Goal: Transaction & Acquisition: Purchase product/service

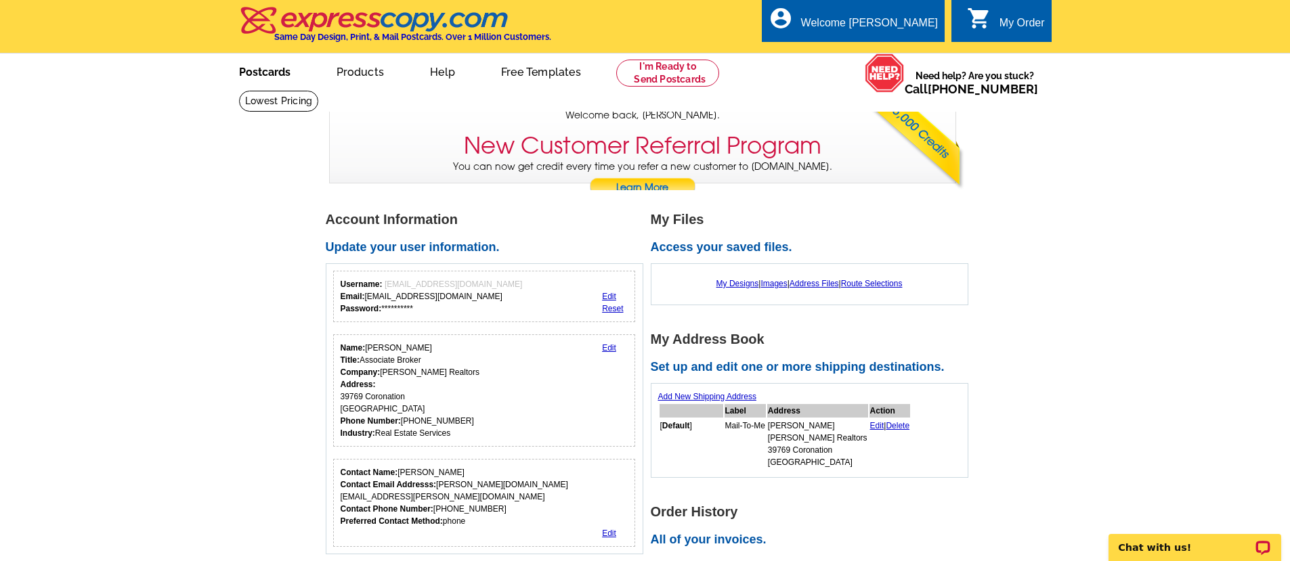
click at [278, 71] on link "Postcards" at bounding box center [264, 71] width 95 height 32
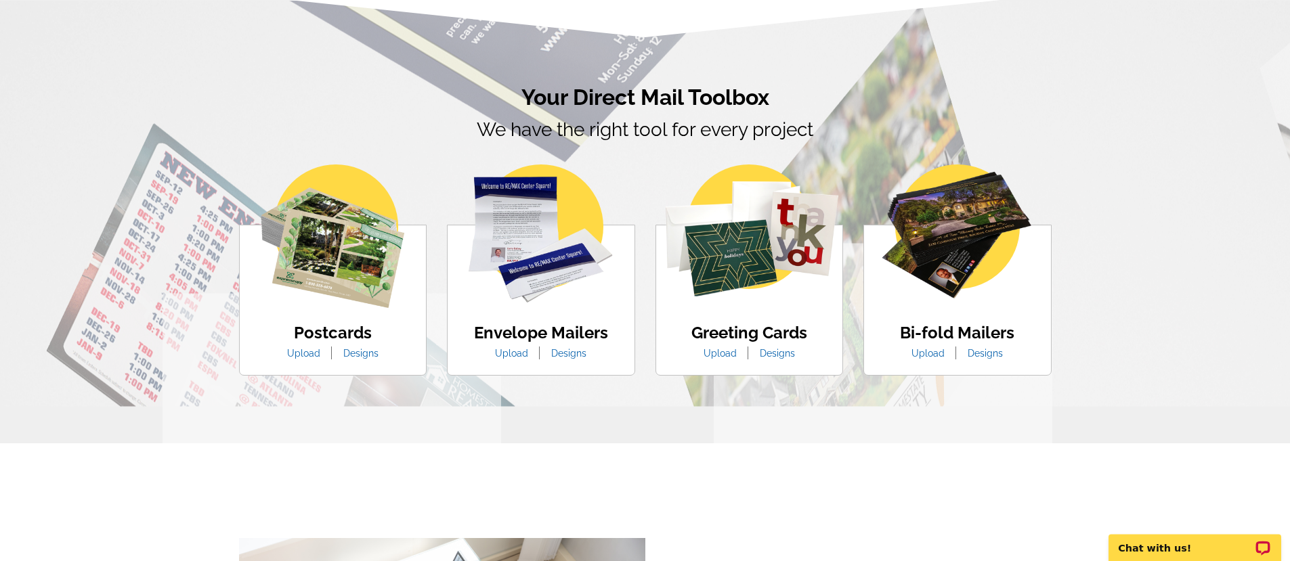
scroll to position [737, 0]
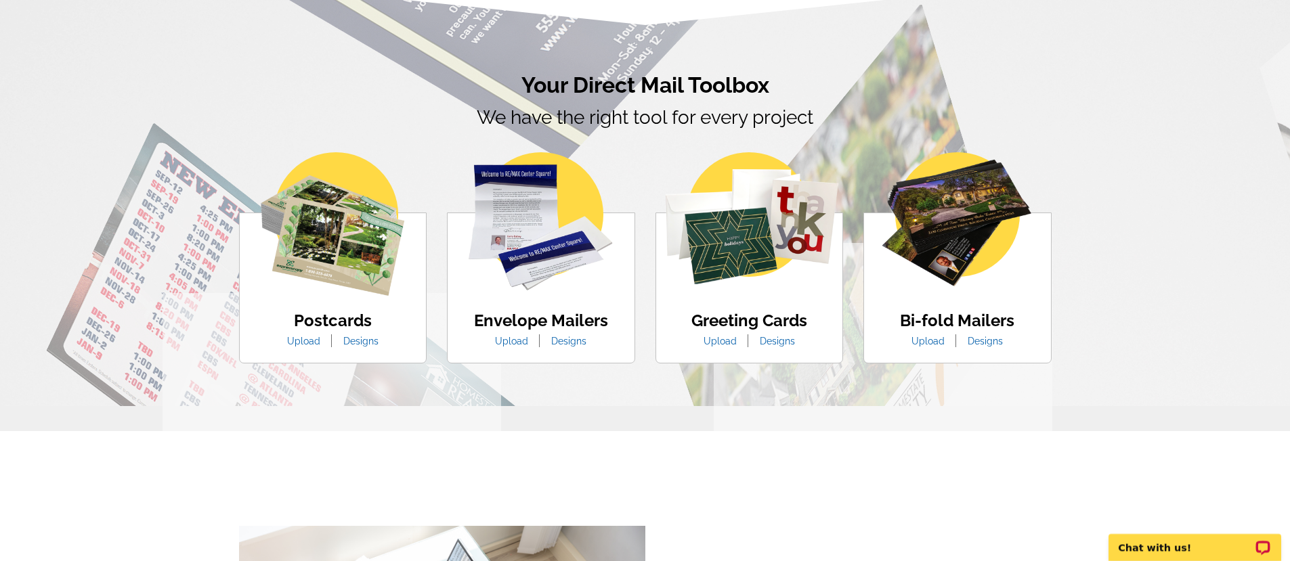
click at [357, 343] on link "Designs" at bounding box center [361, 341] width 56 height 11
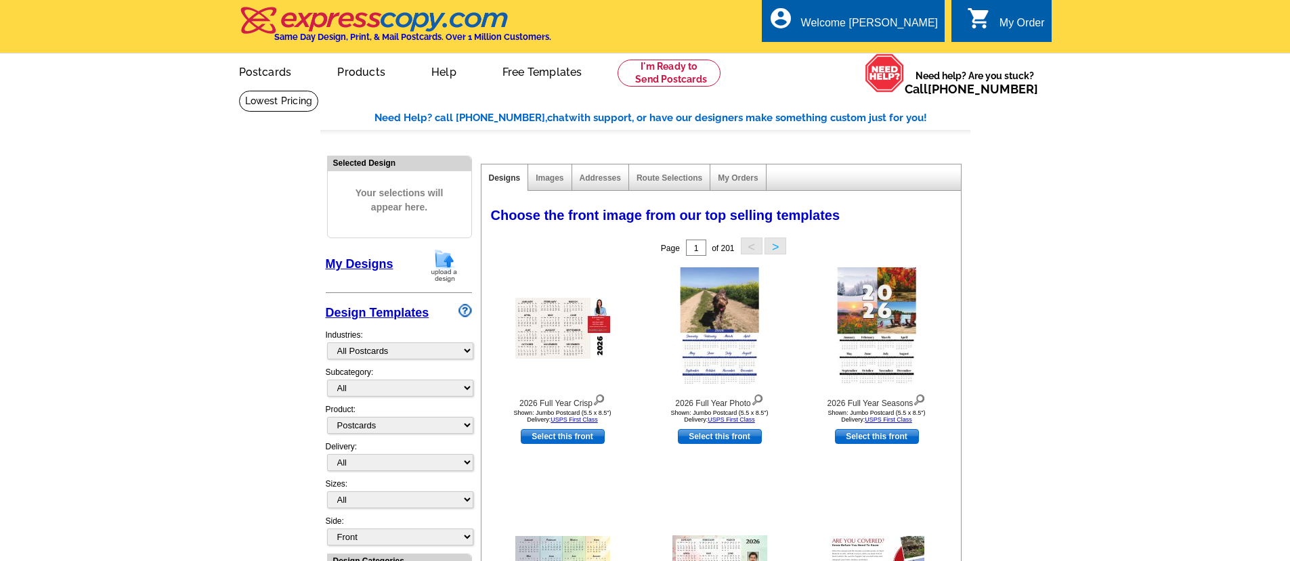
select select "971"
select select "1"
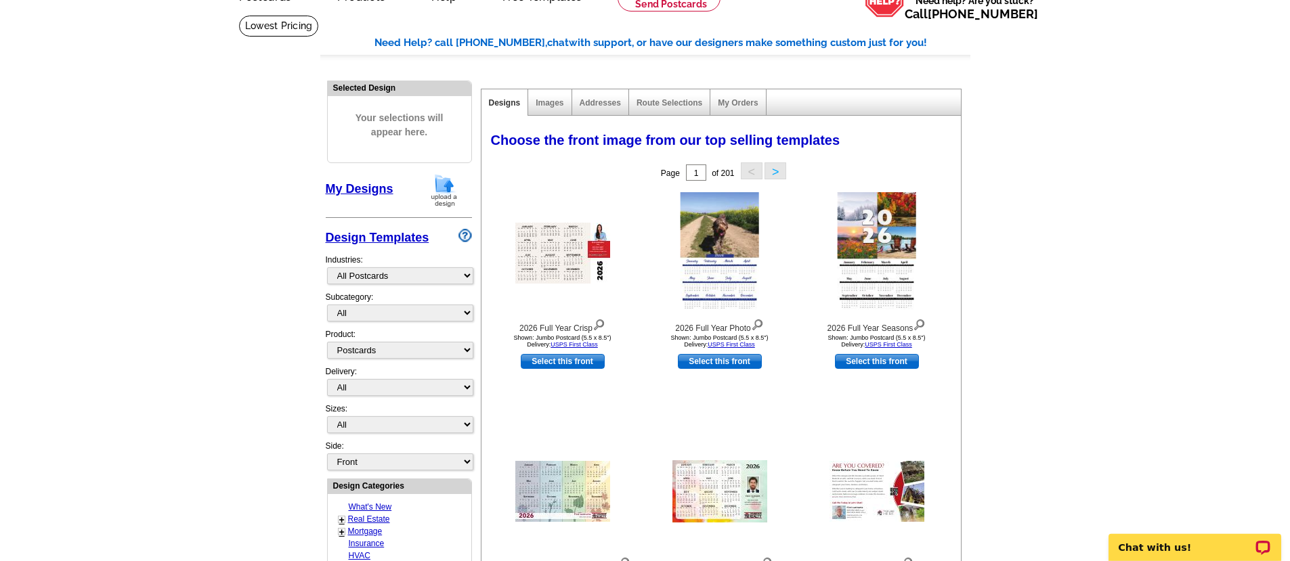
scroll to position [76, 0]
click option "All" at bounding box center [0, 0] width 0 height 0
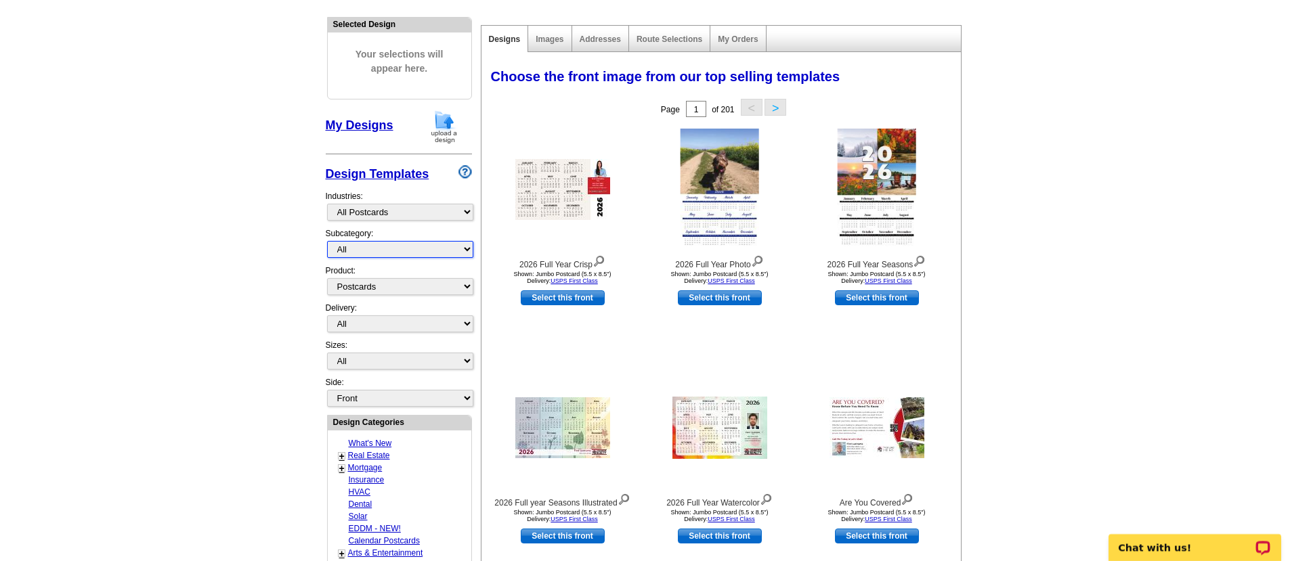
scroll to position [152, 0]
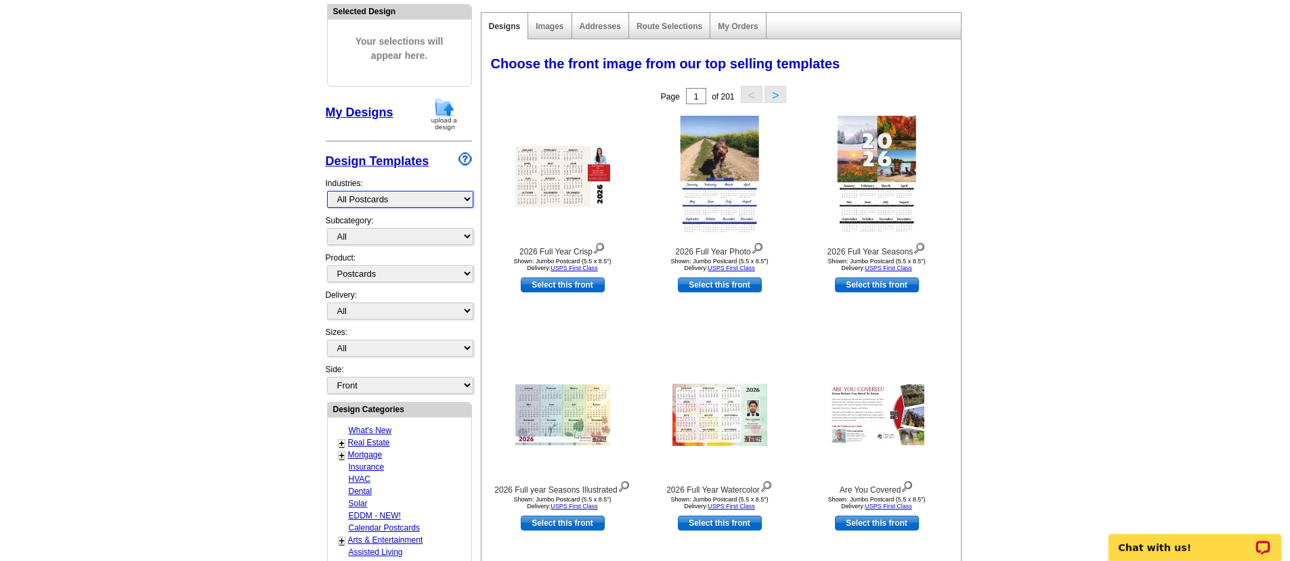
click at [327, 191] on select "What's New Real Estate Mortgage Insurance HVAC Dental Solar EDDM - NEW! Calenda…" at bounding box center [400, 199] width 146 height 17
click option "All" at bounding box center [0, 0] width 0 height 0
select select "1"
click option "First Class Mail" at bounding box center [0, 0] width 0 height 0
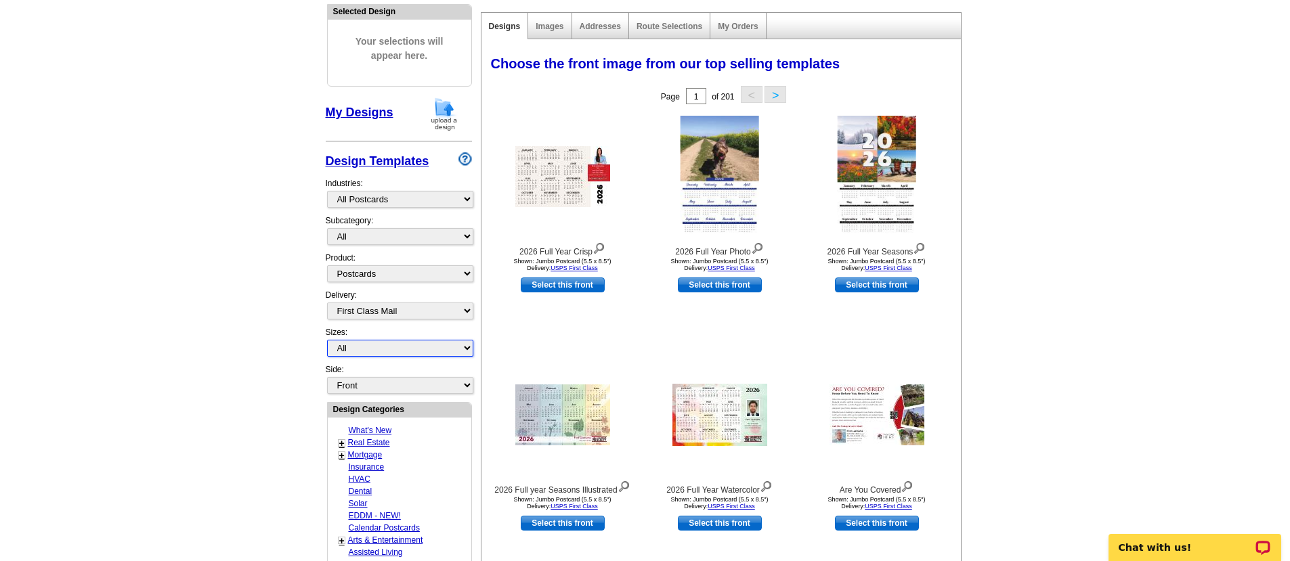
select select "2"
click option "Jumbo Postcard (5.5" x 8.5")" at bounding box center [0, 0] width 0 height 0
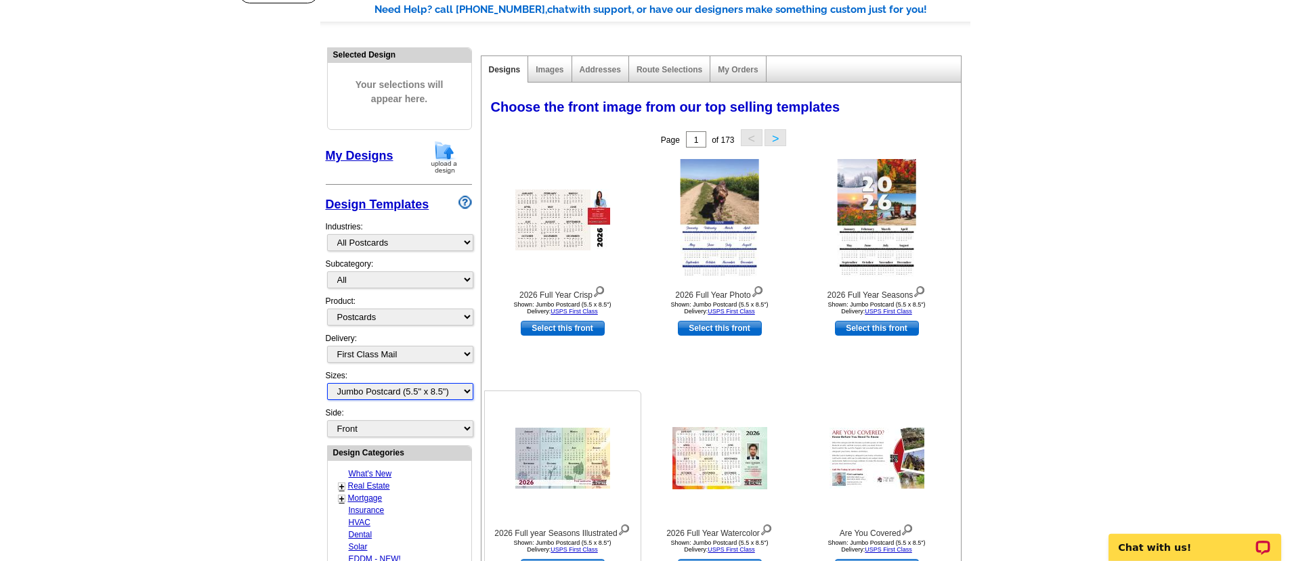
scroll to position [97, 0]
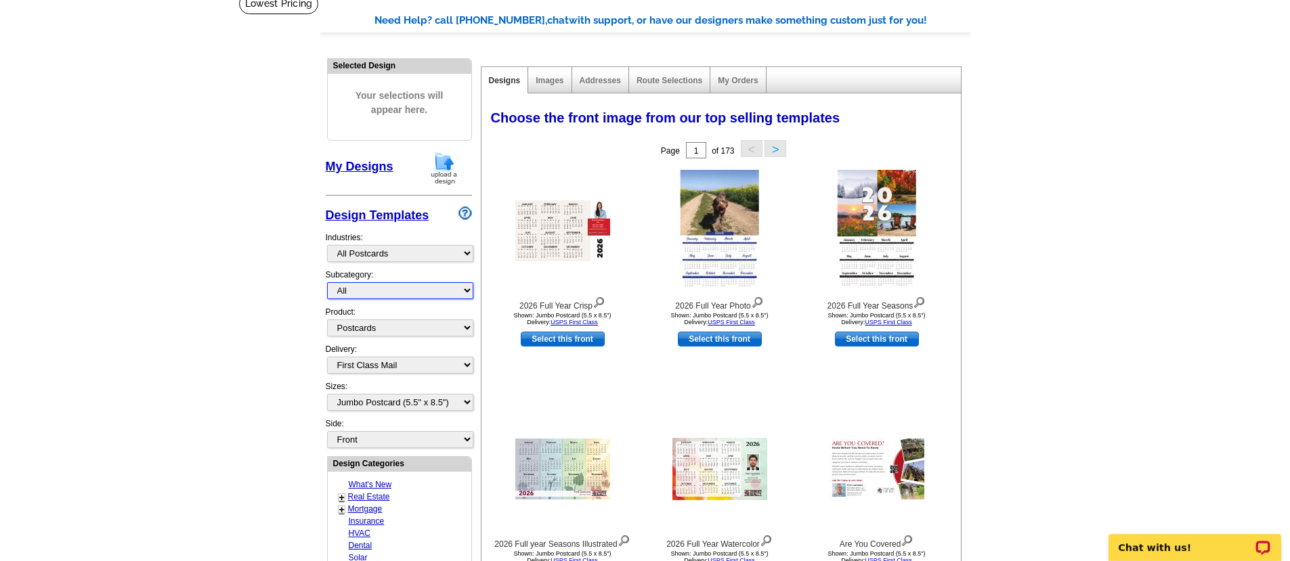
click option "All" at bounding box center [0, 0] width 0 height 0
click at [327, 245] on select "What's New Real Estate Mortgage Insurance HVAC Dental Solar EDDM - NEW! Calenda…" at bounding box center [400, 253] width 146 height 17
click option "Business Services" at bounding box center [0, 0] width 0 height 0
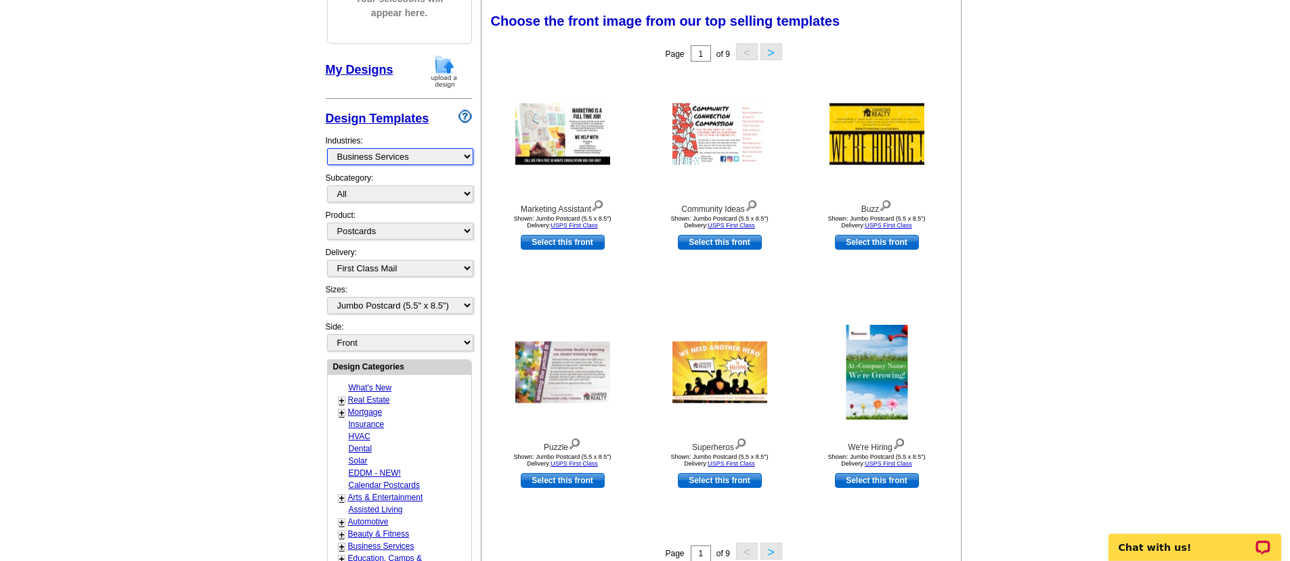
scroll to position [184, 0]
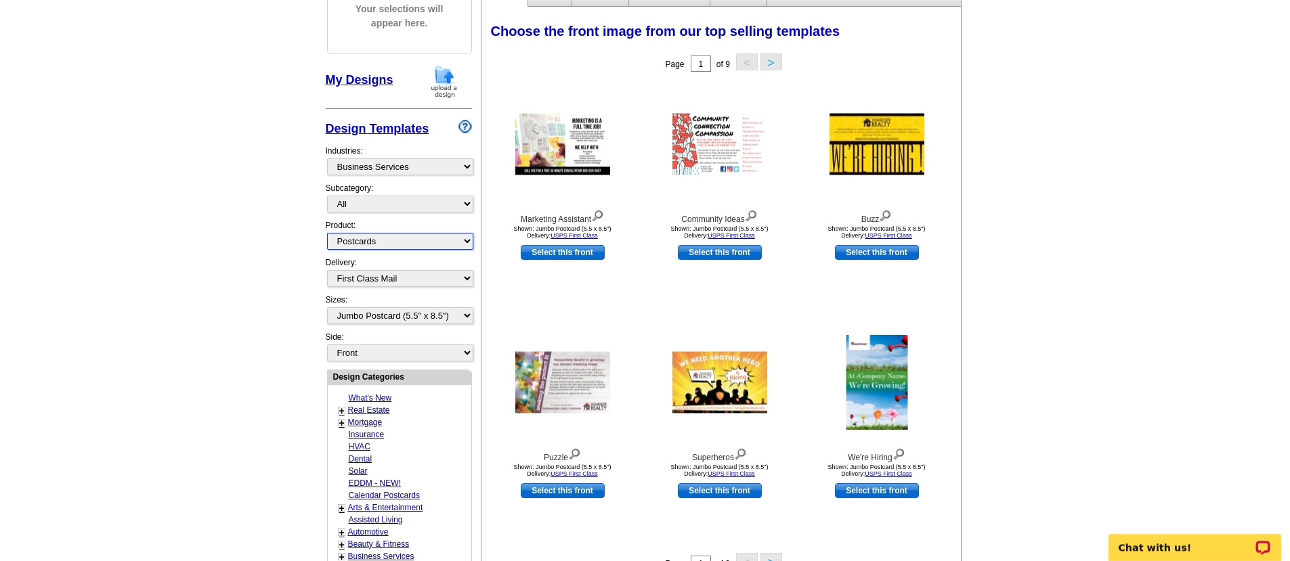
click option "Postcards" at bounding box center [0, 0] width 0 height 0
click at [373, 406] on link "Real Estate" at bounding box center [369, 410] width 42 height 9
select select "785"
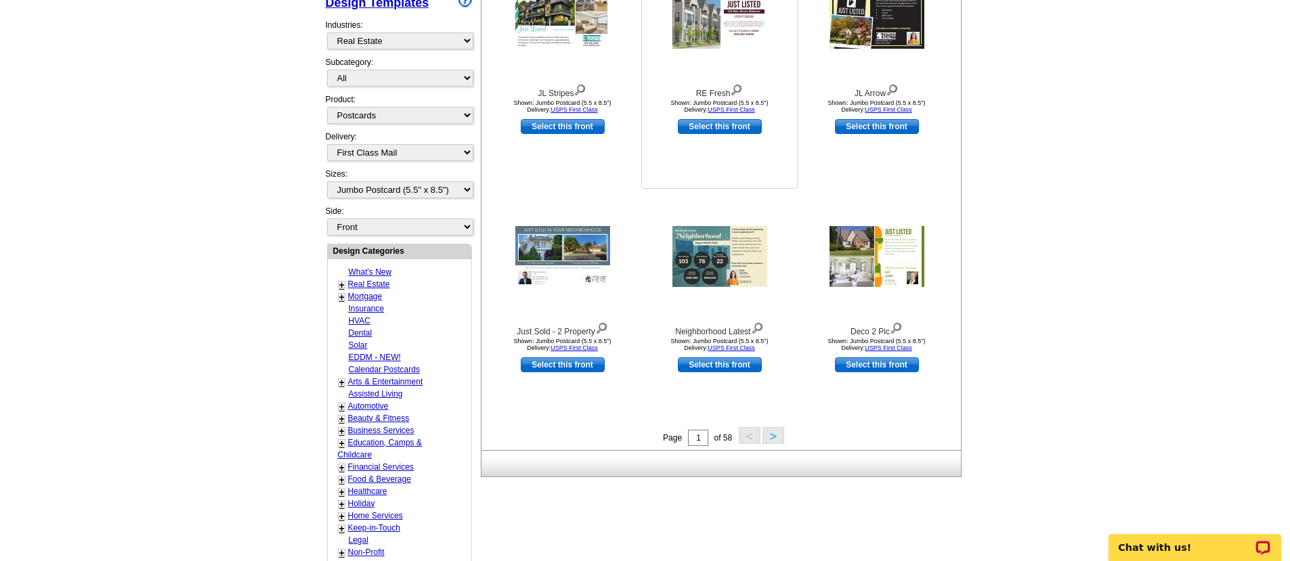
scroll to position [433, 0]
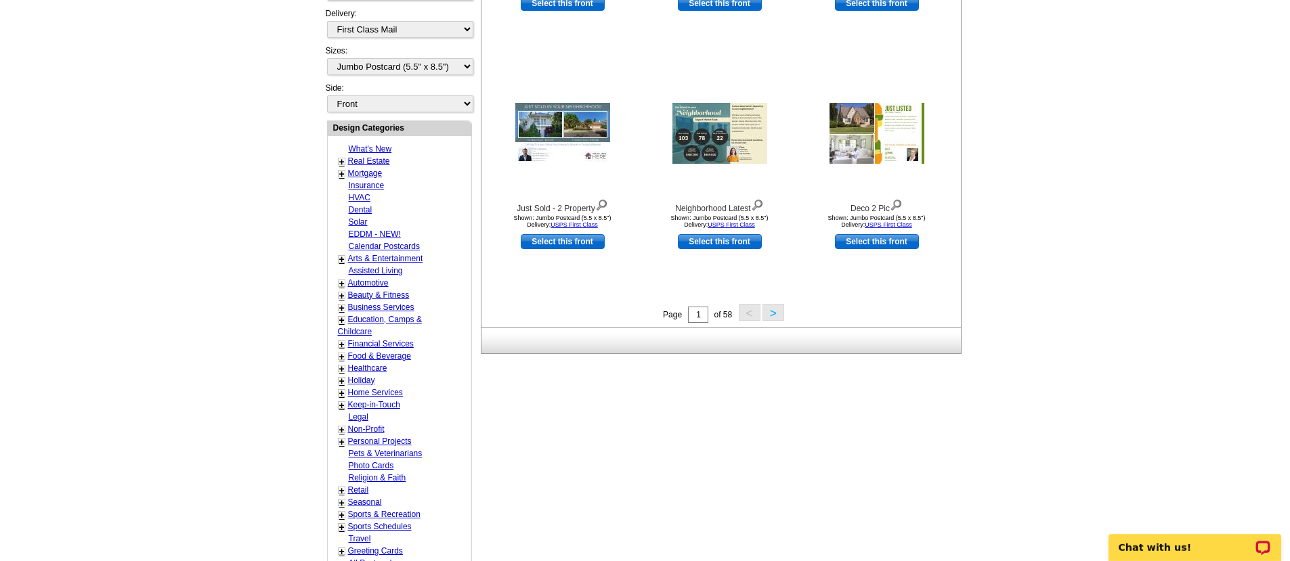
click at [777, 315] on button ">" at bounding box center [773, 312] width 22 height 17
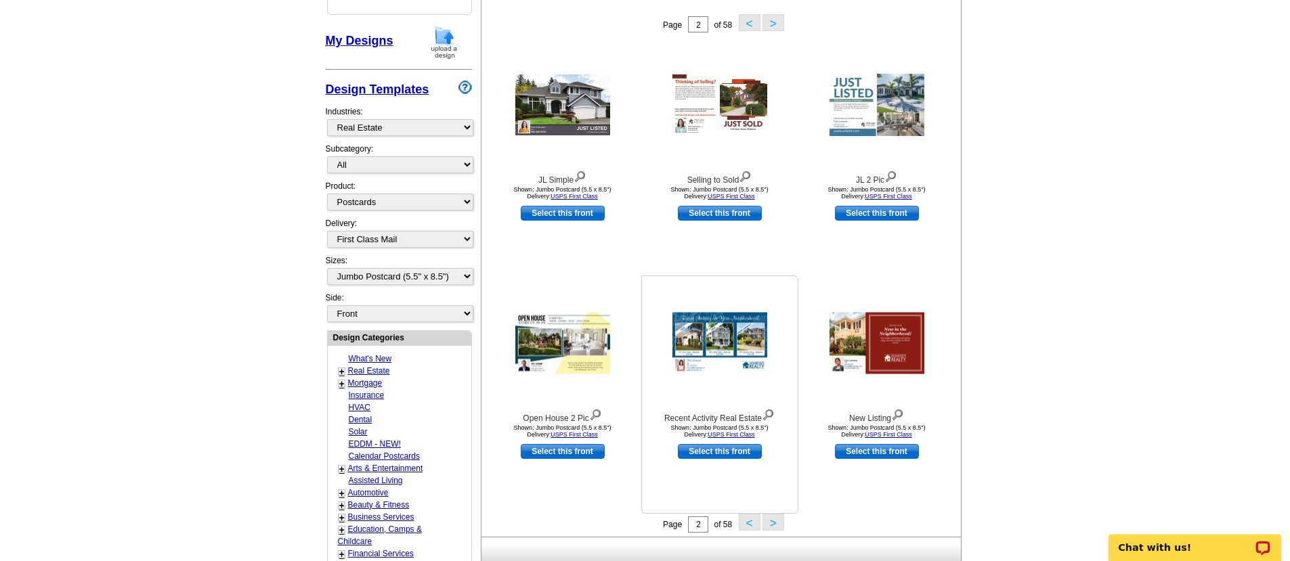
scroll to position [232, 0]
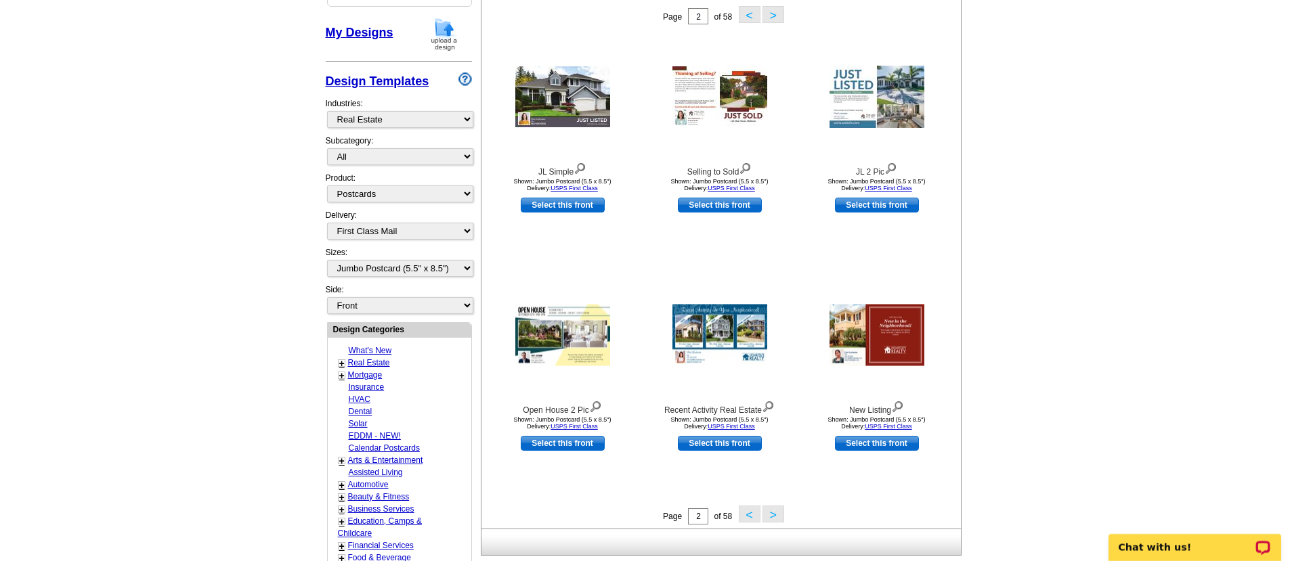
click at [772, 516] on button ">" at bounding box center [773, 514] width 22 height 17
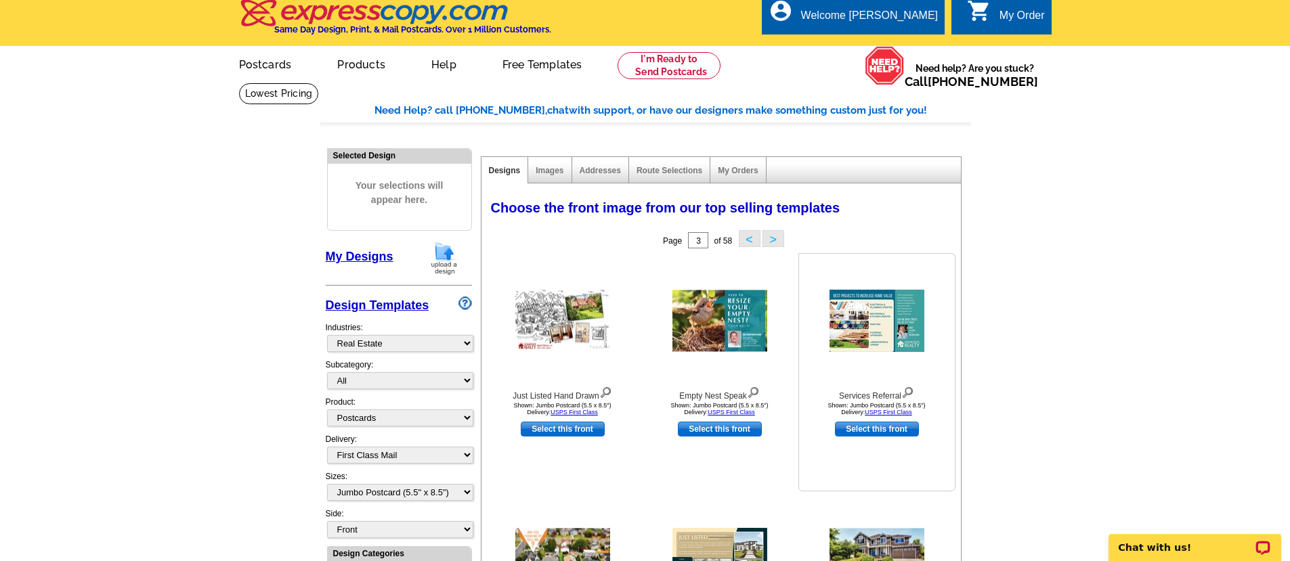
scroll to position [11, 0]
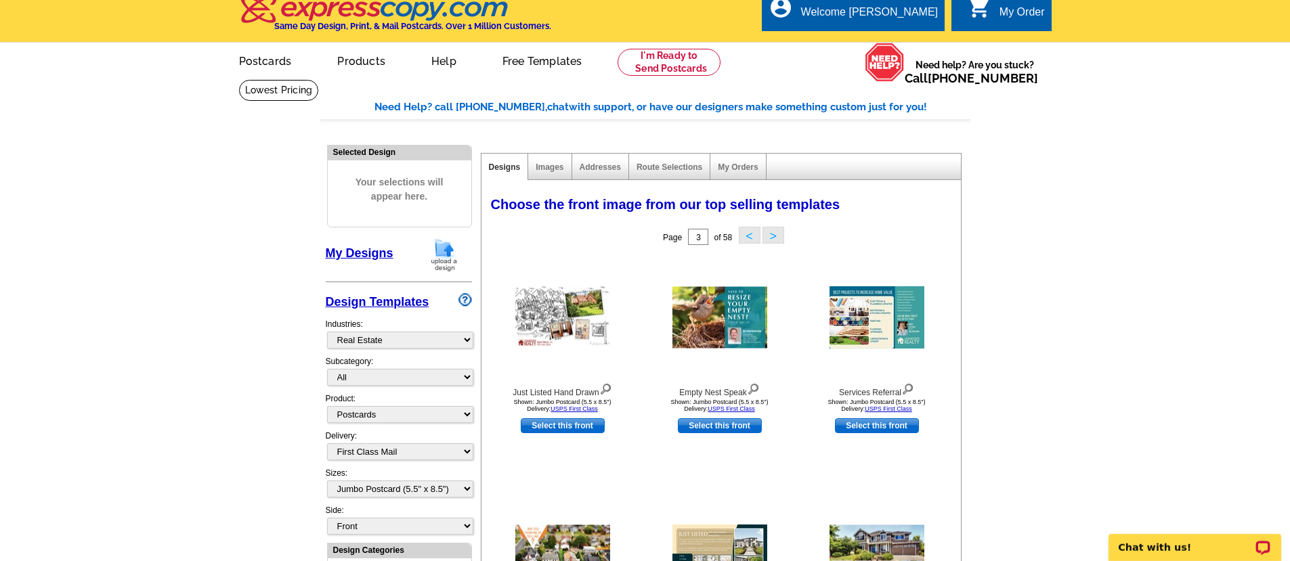
click at [777, 238] on button ">" at bounding box center [773, 235] width 22 height 17
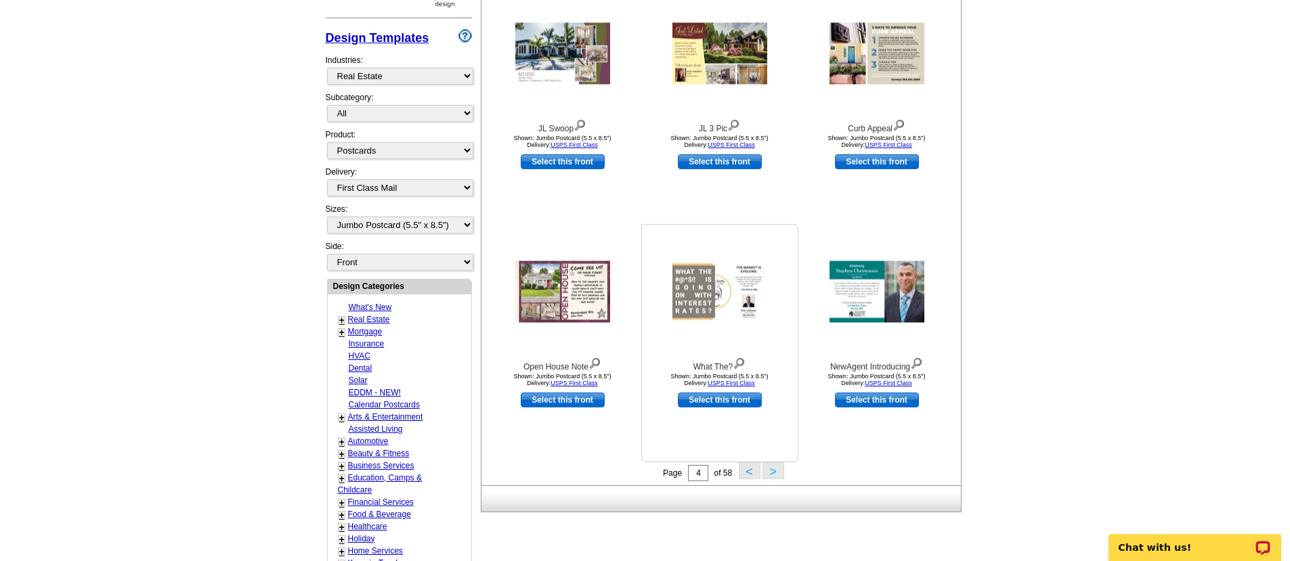
scroll to position [282, 0]
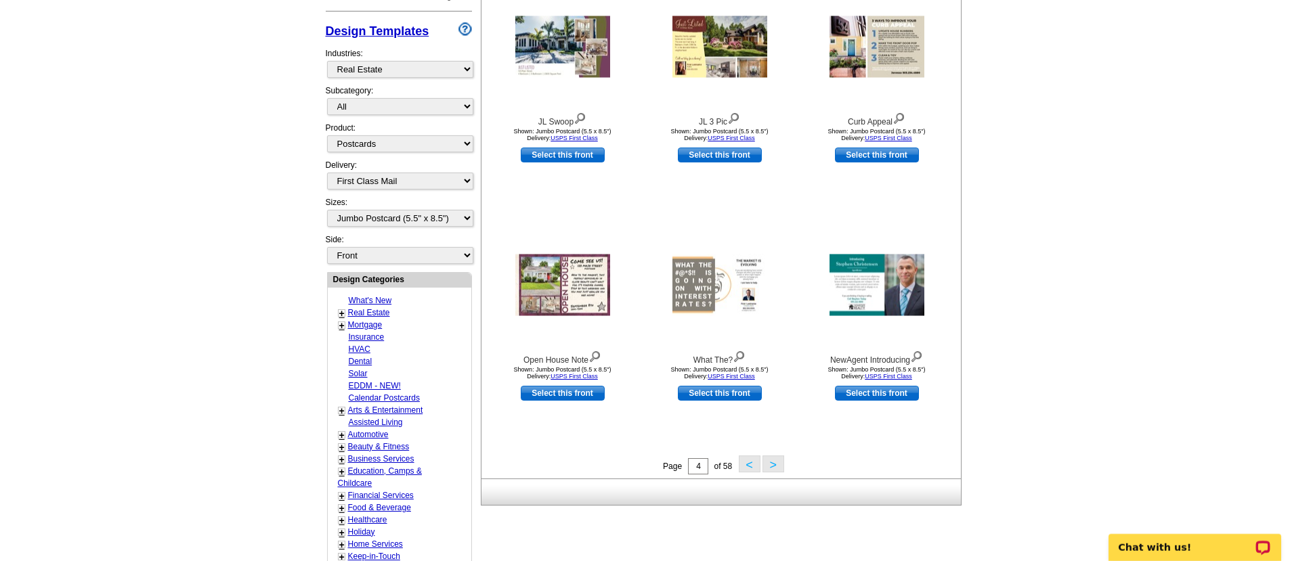
click at [773, 464] on button ">" at bounding box center [773, 464] width 22 height 17
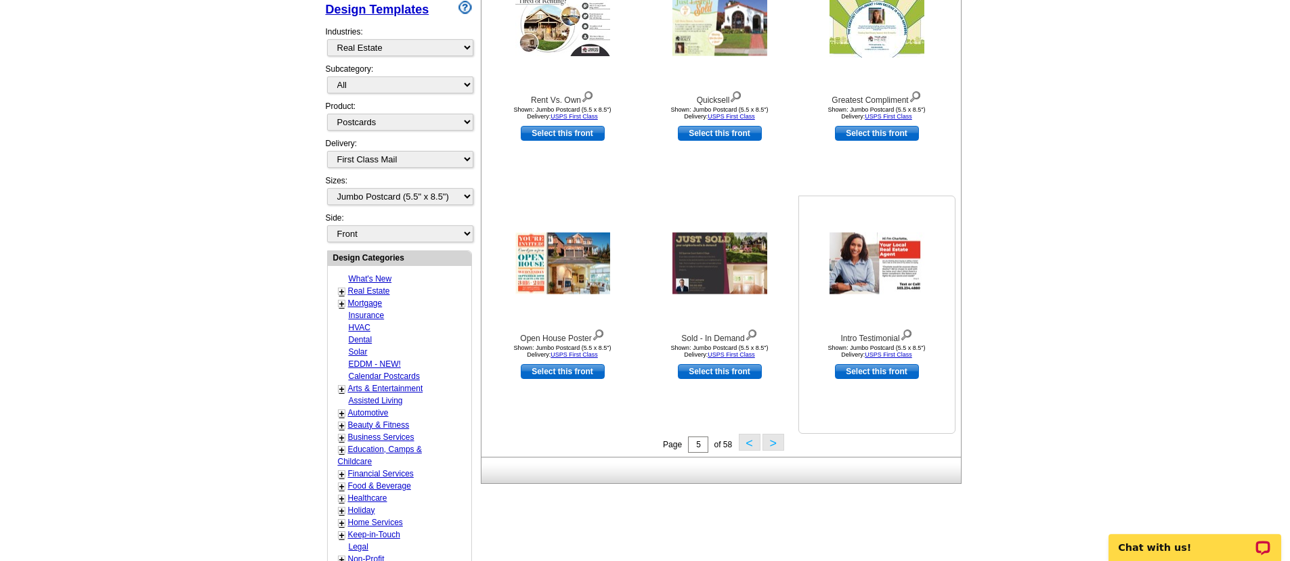
scroll to position [340, 0]
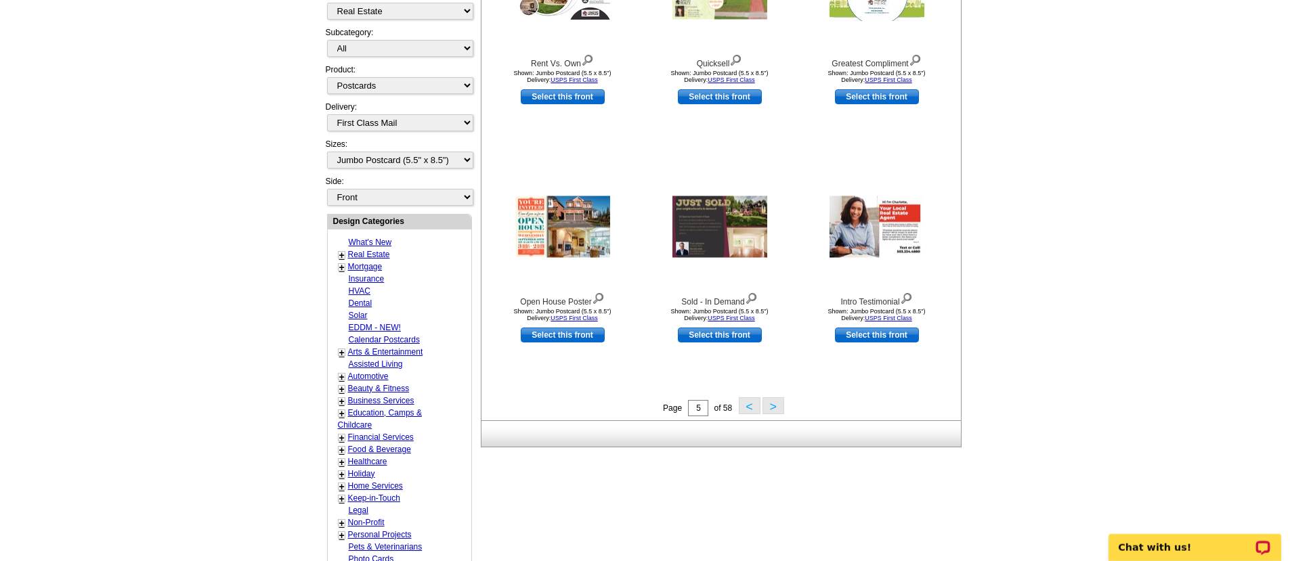
click at [770, 407] on button ">" at bounding box center [773, 405] width 22 height 17
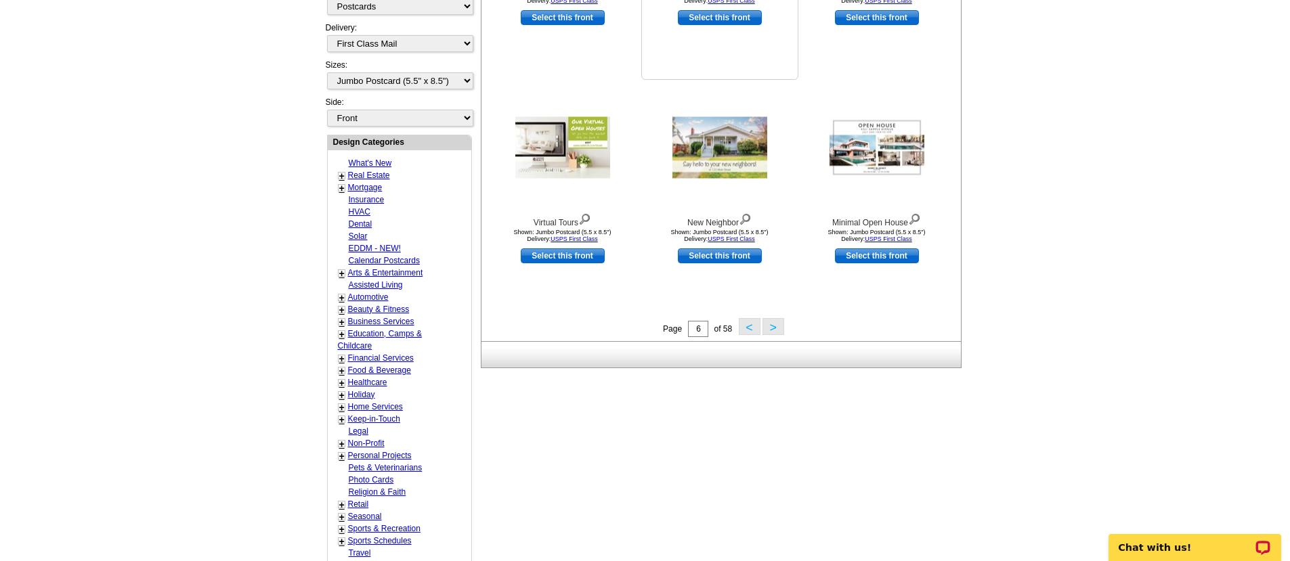
scroll to position [481, 0]
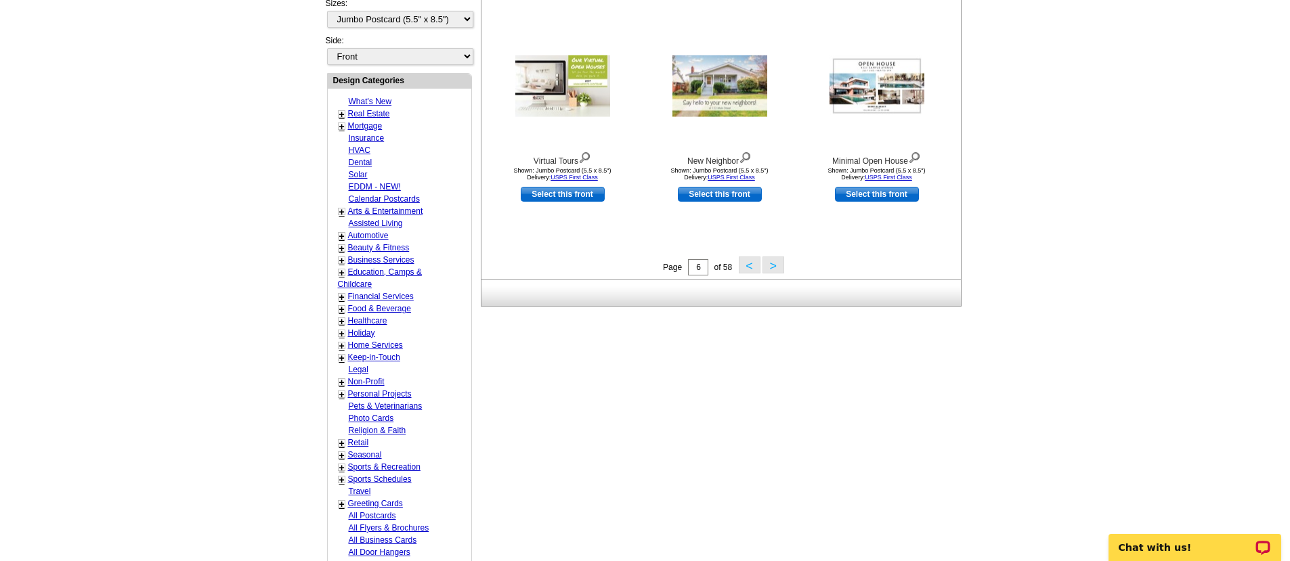
click at [770, 267] on button ">" at bounding box center [773, 265] width 22 height 17
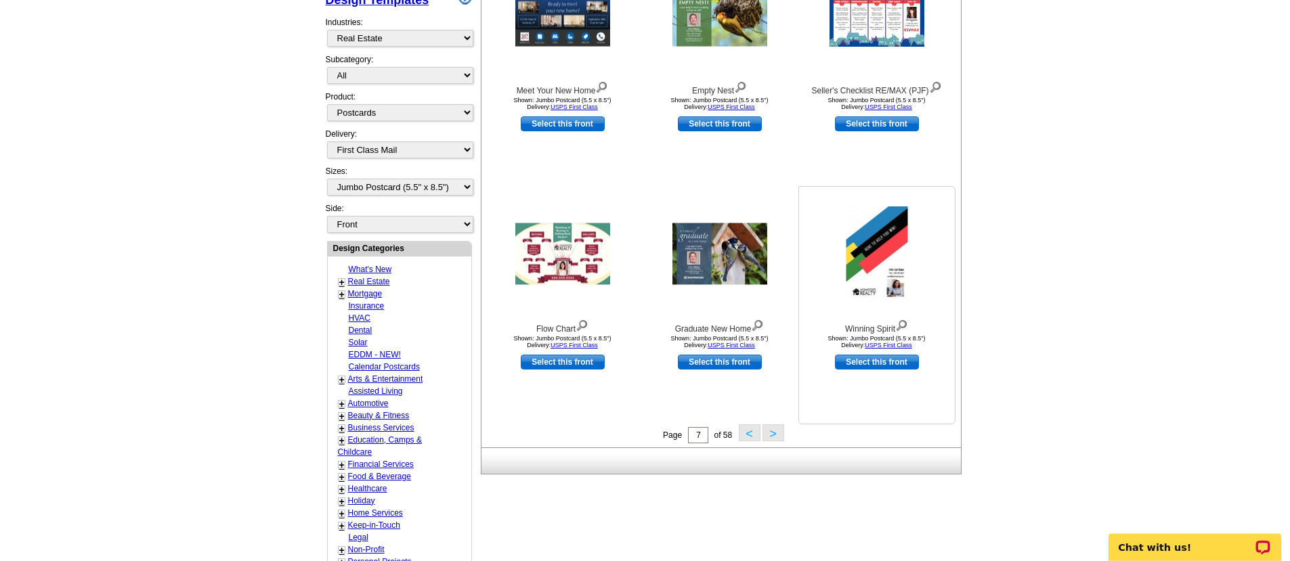
scroll to position [362, 0]
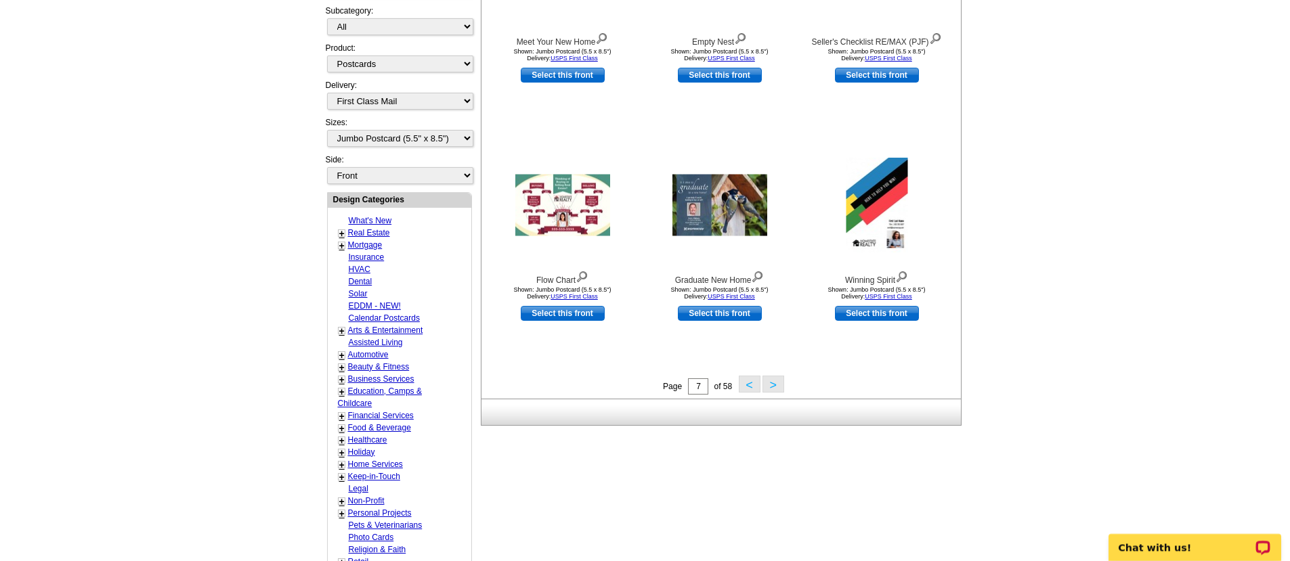
click at [771, 385] on button ">" at bounding box center [773, 384] width 22 height 17
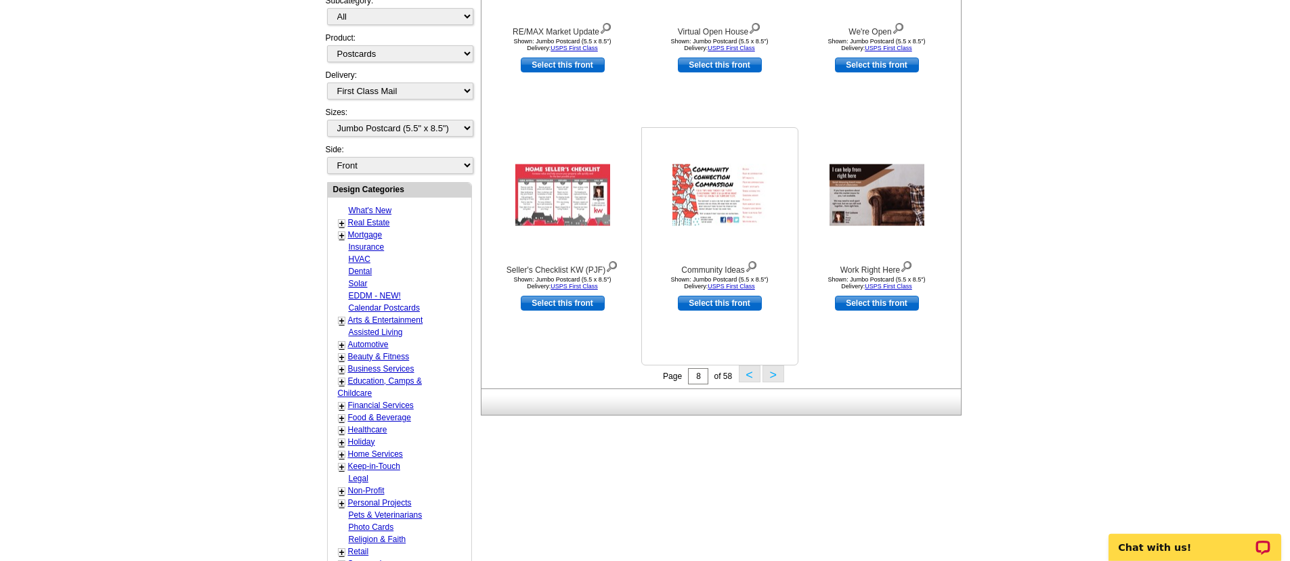
scroll to position [394, 0]
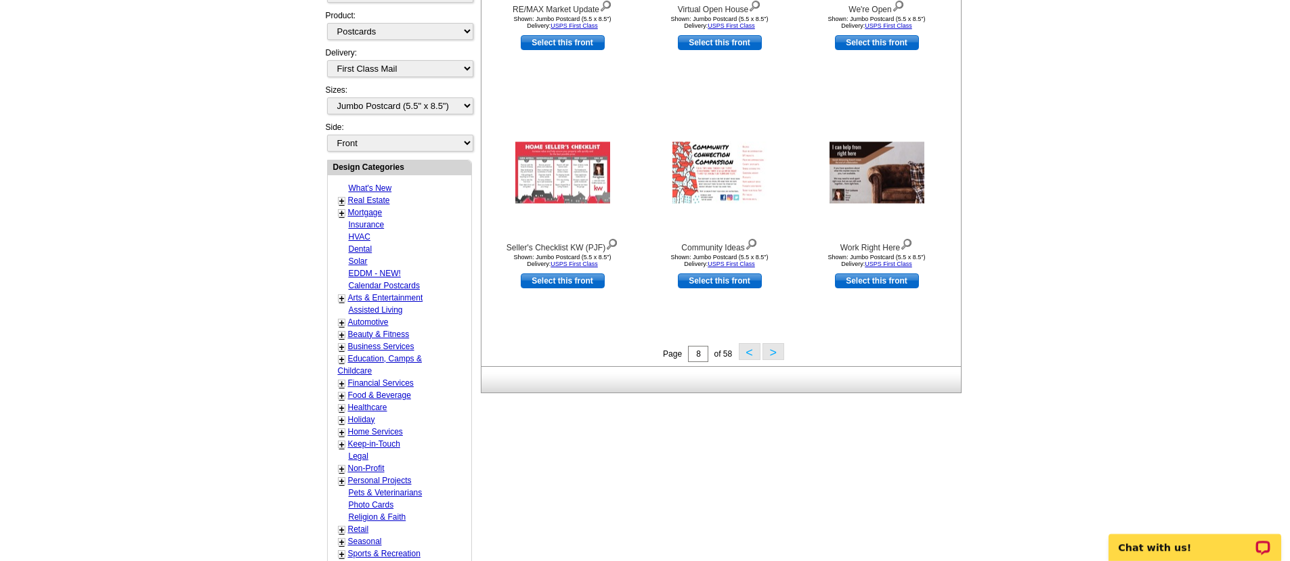
click at [769, 349] on button ">" at bounding box center [773, 351] width 22 height 17
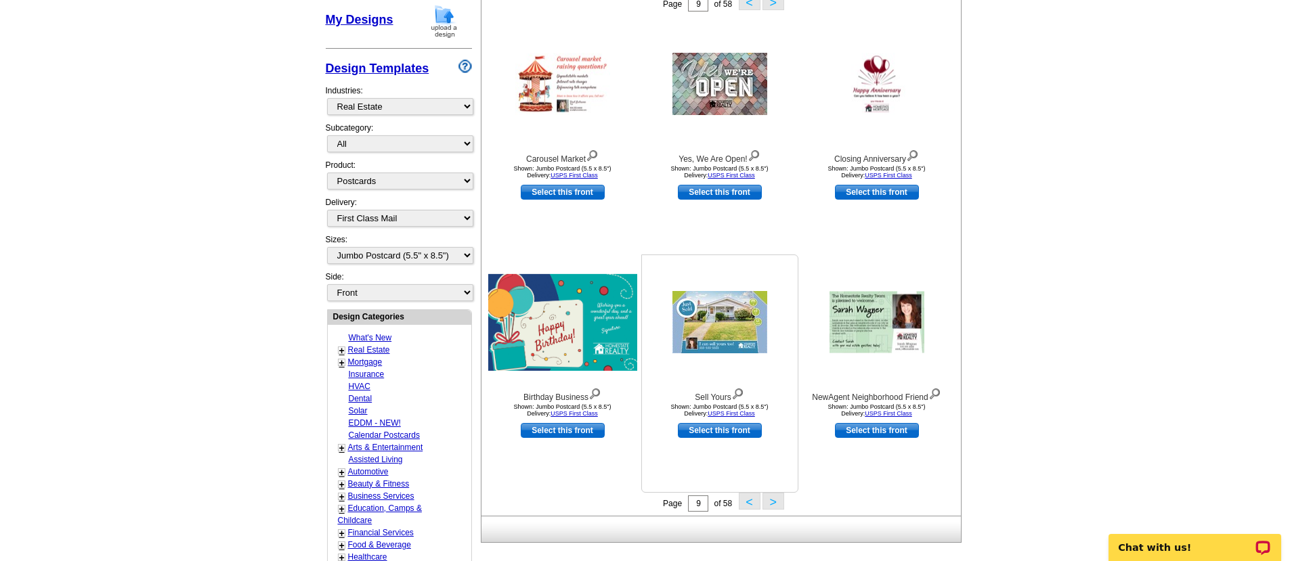
scroll to position [362, 0]
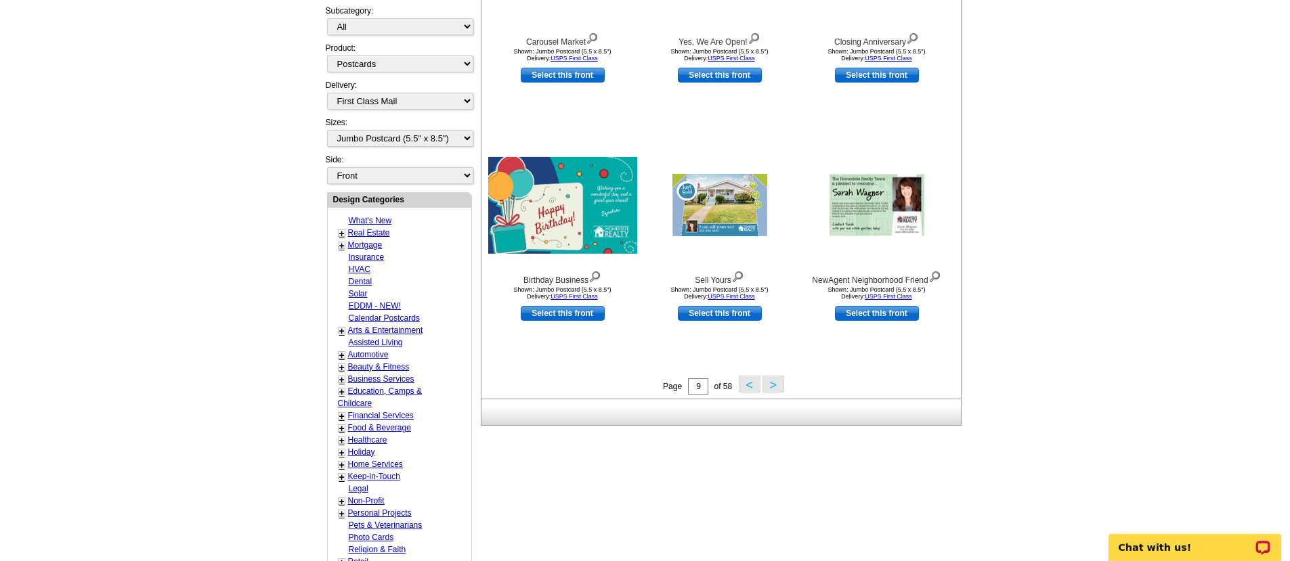
click at [774, 389] on button ">" at bounding box center [773, 384] width 22 height 17
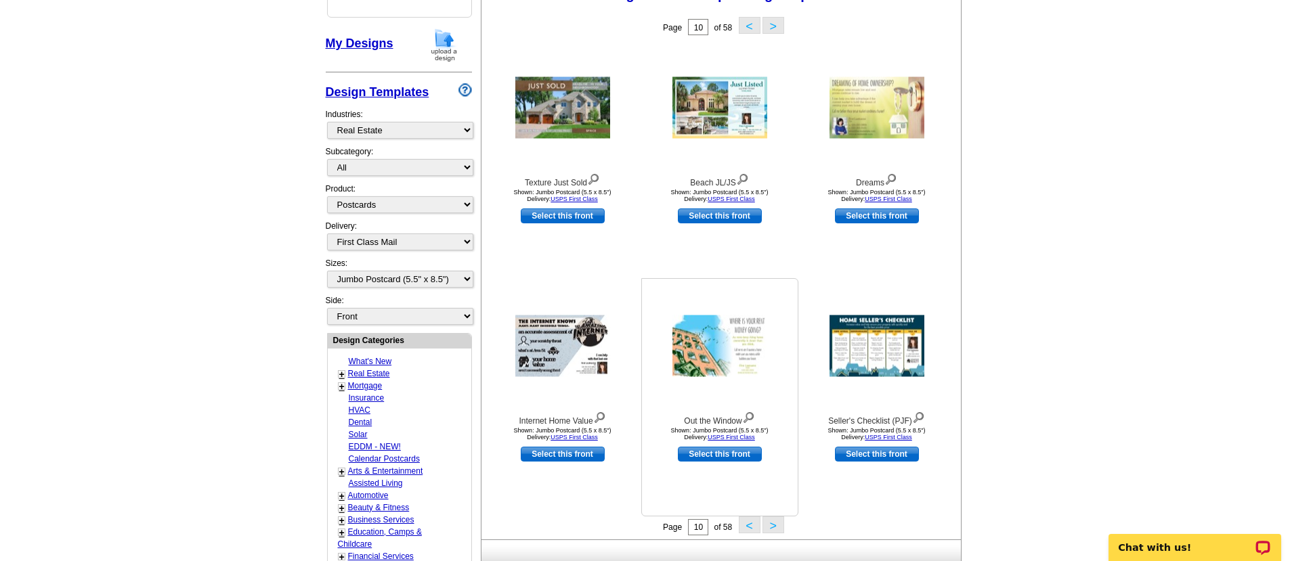
scroll to position [232, 0]
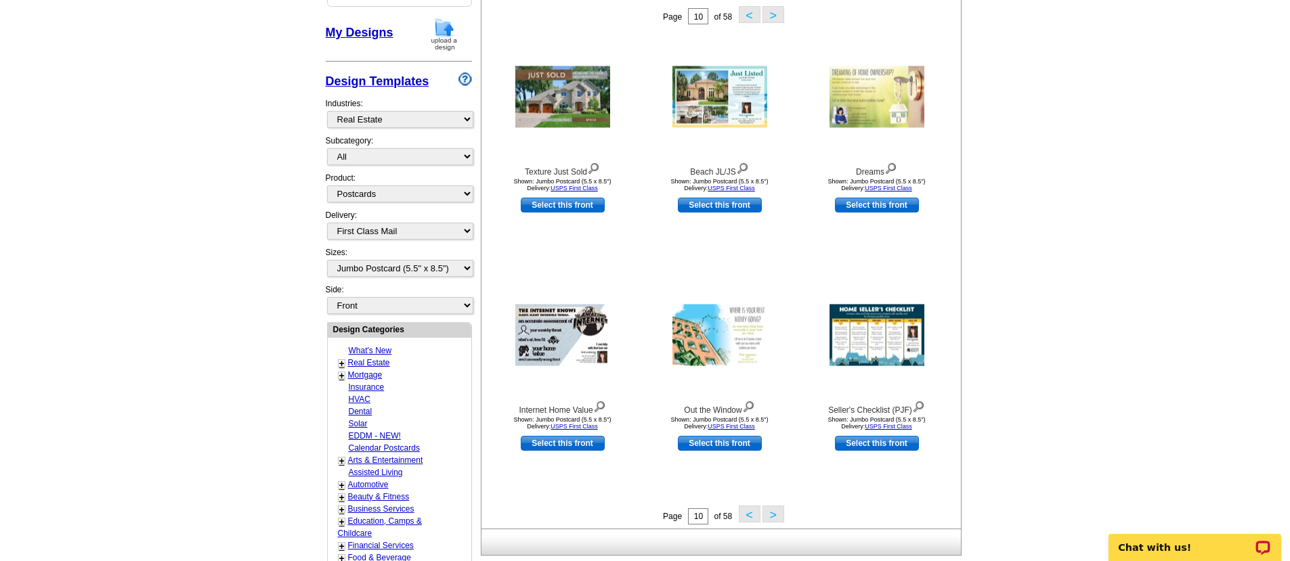
click at [772, 516] on button ">" at bounding box center [773, 514] width 22 height 17
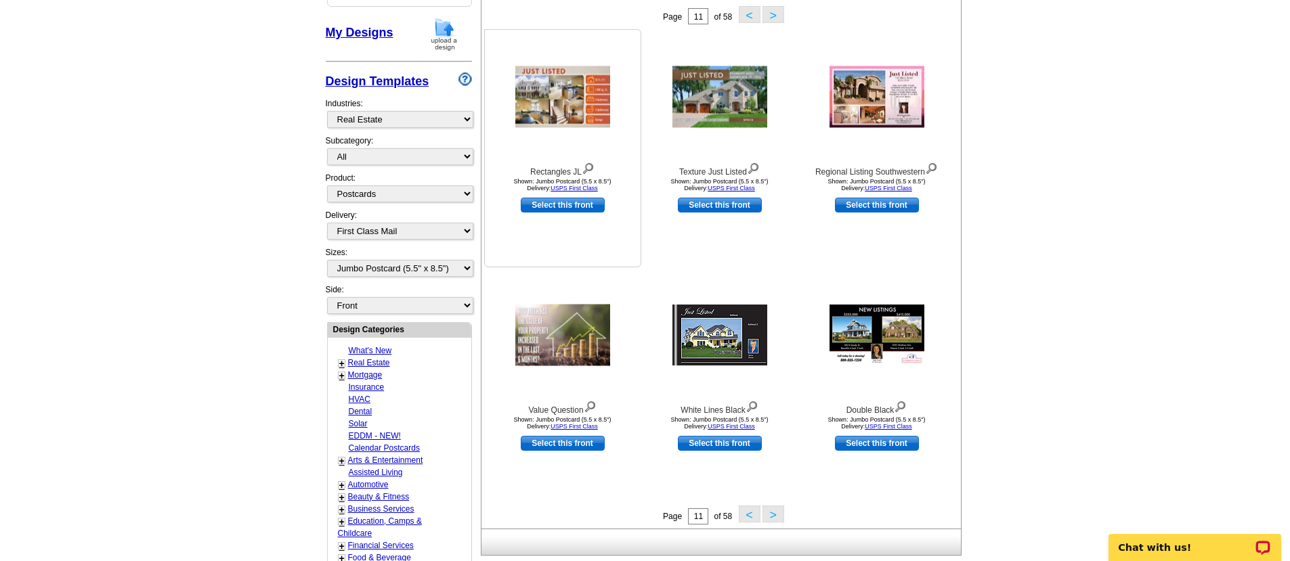
click at [567, 105] on img at bounding box center [562, 97] width 95 height 62
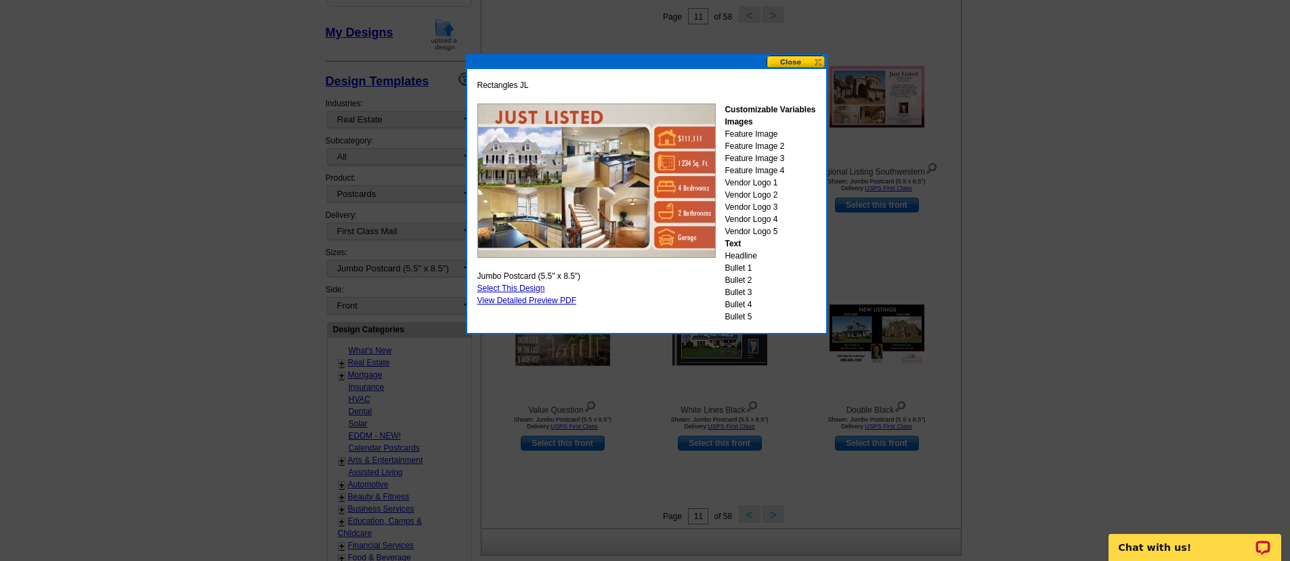
click at [789, 60] on button at bounding box center [796, 62] width 60 height 13
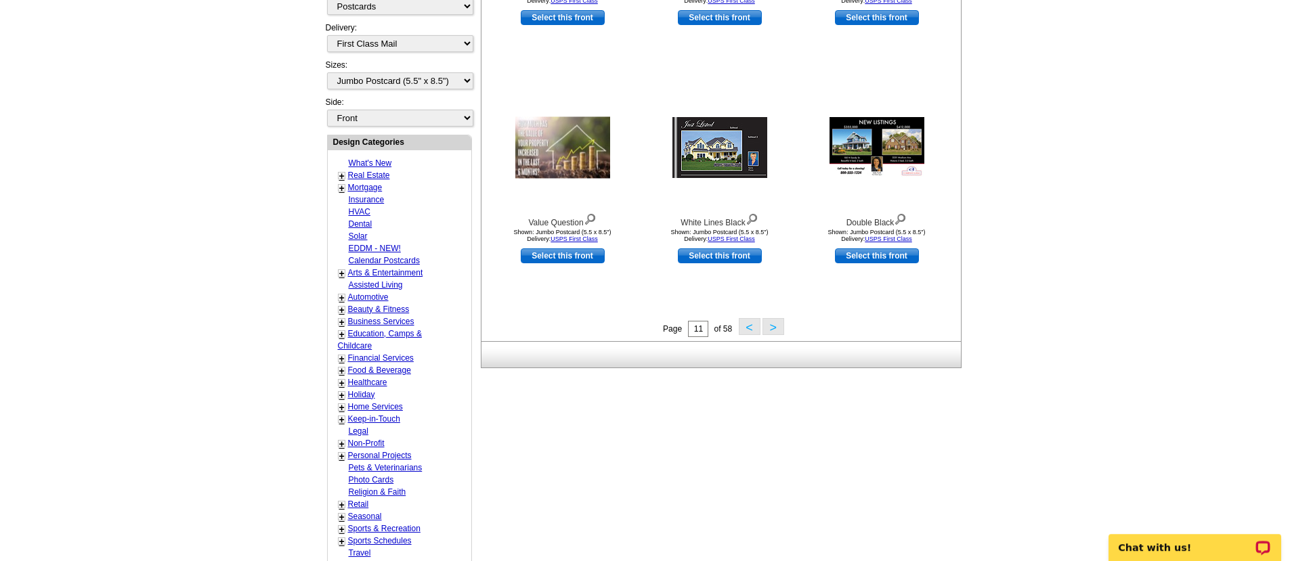
scroll to position [437, 0]
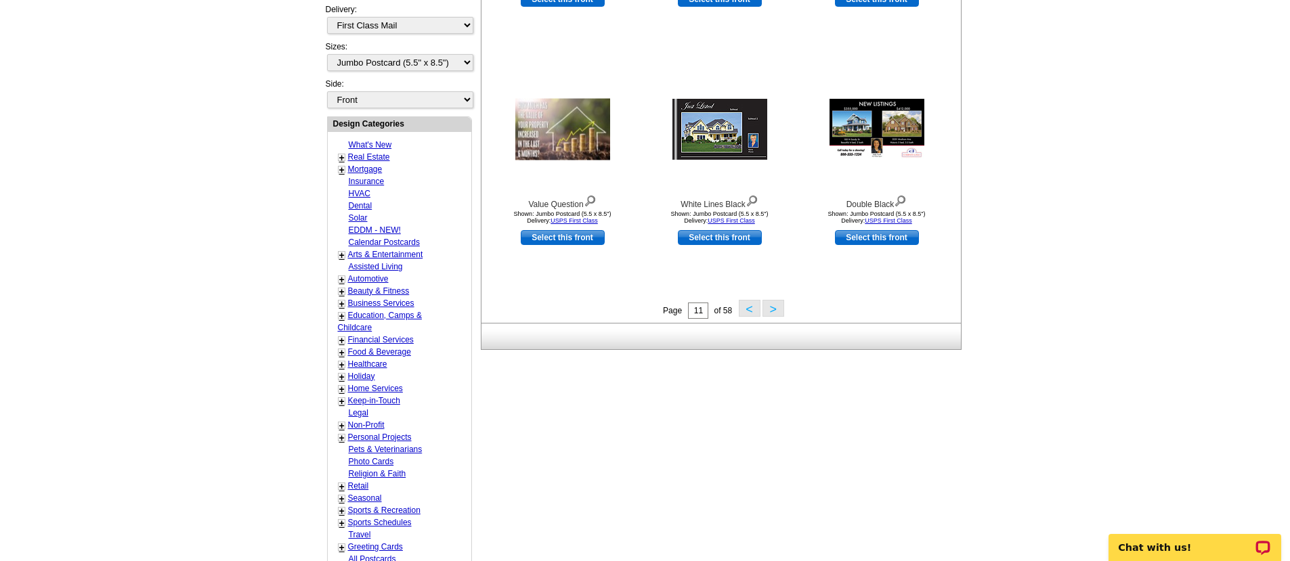
click at [777, 313] on button ">" at bounding box center [773, 308] width 22 height 17
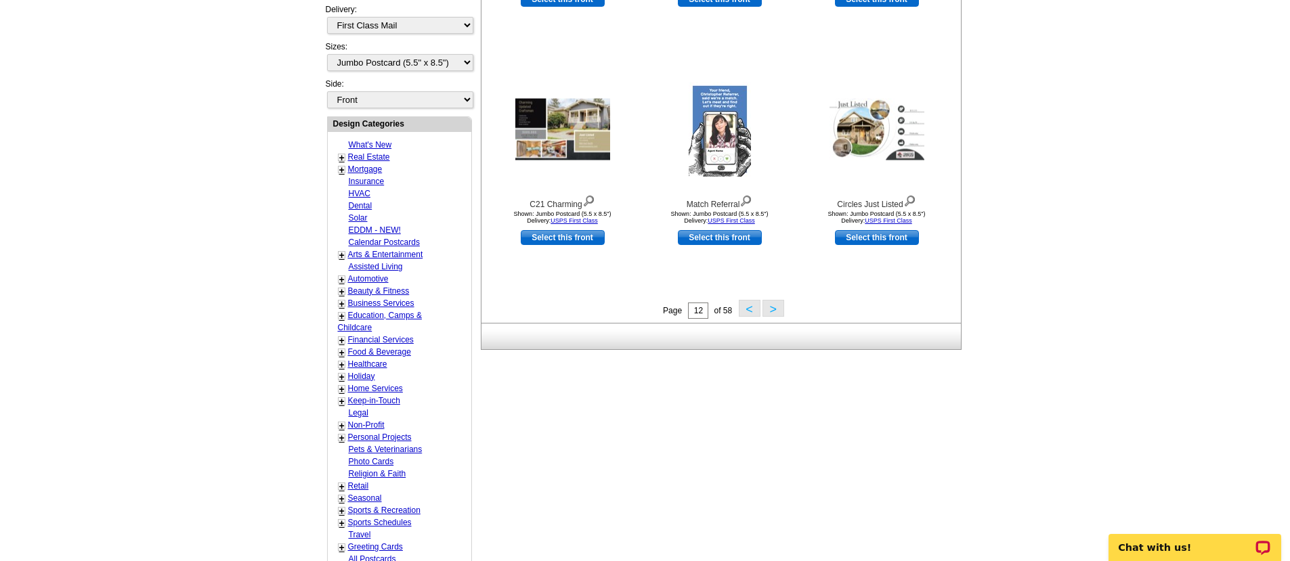
click at [769, 313] on button ">" at bounding box center [773, 308] width 22 height 17
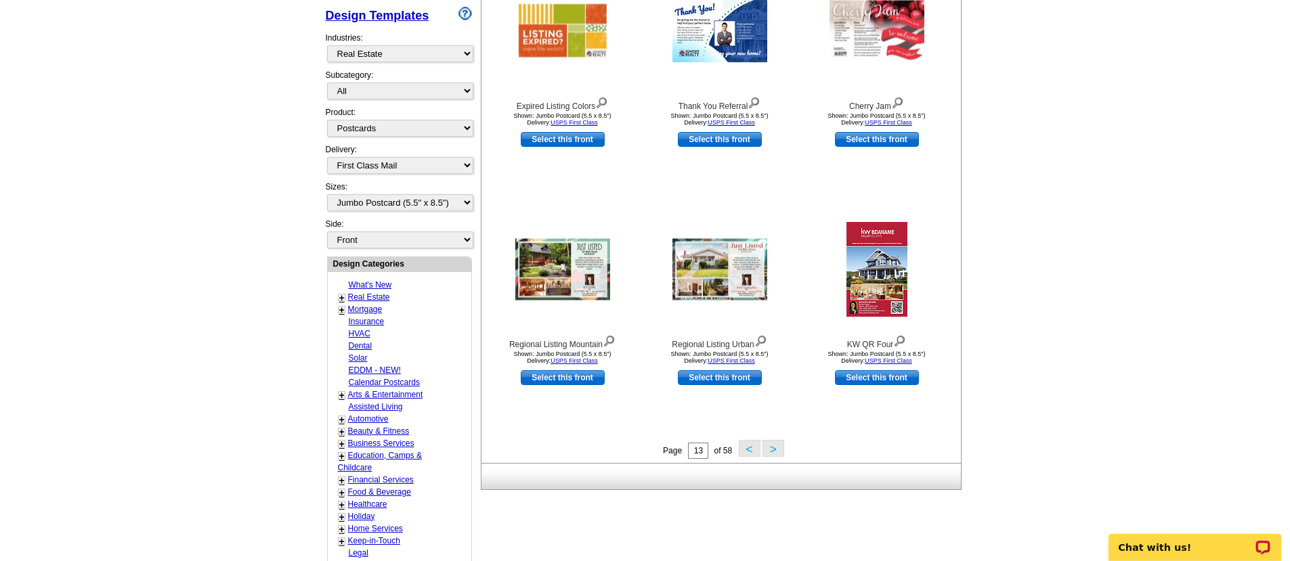
scroll to position [307, 0]
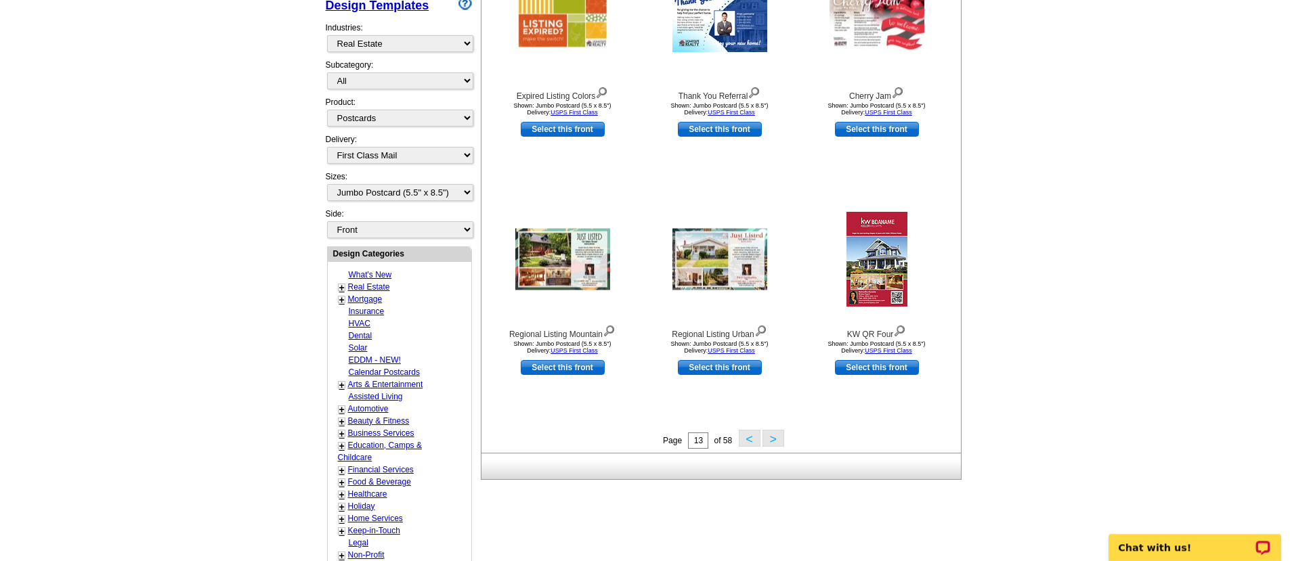
click at [775, 441] on button ">" at bounding box center [773, 438] width 22 height 17
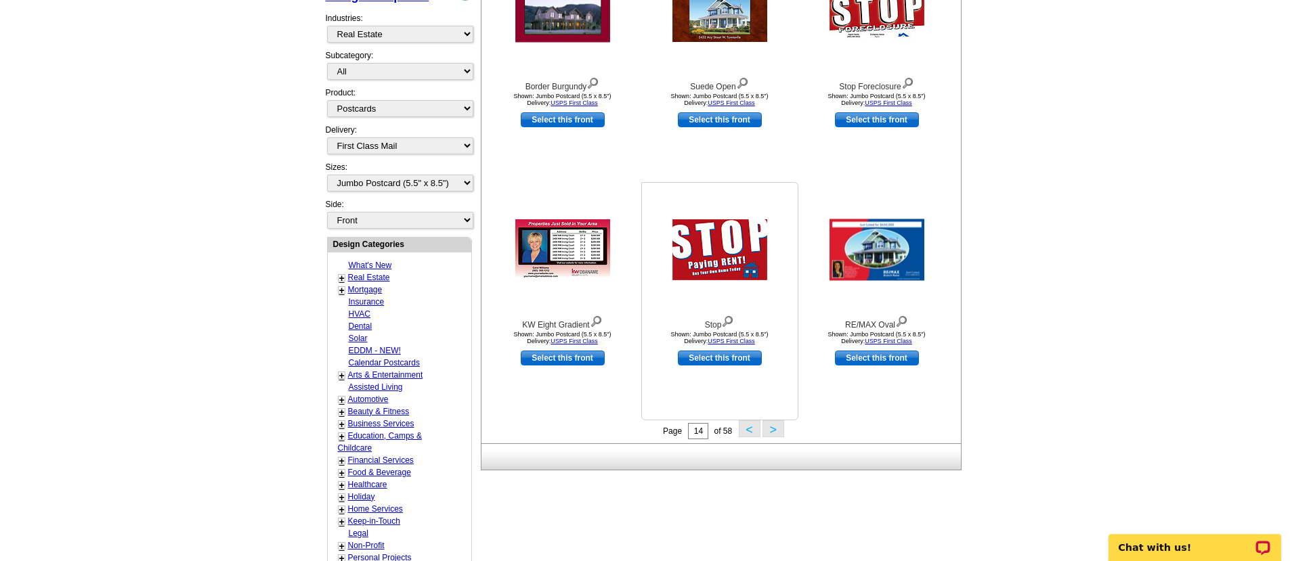
scroll to position [318, 0]
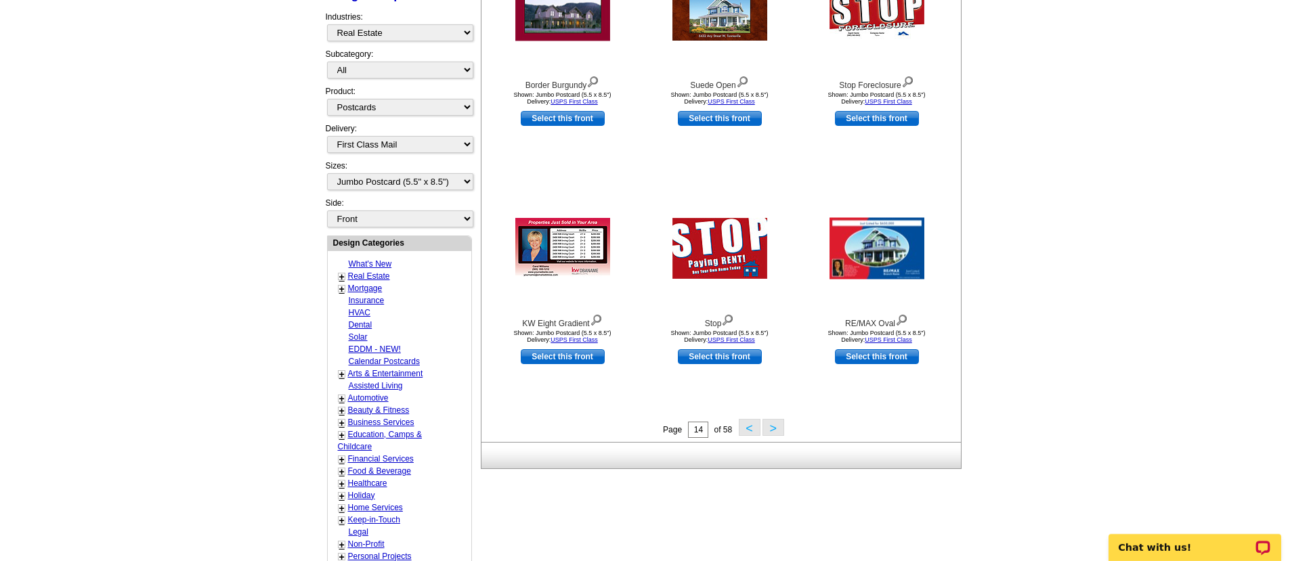
click at [775, 429] on button ">" at bounding box center [773, 427] width 22 height 17
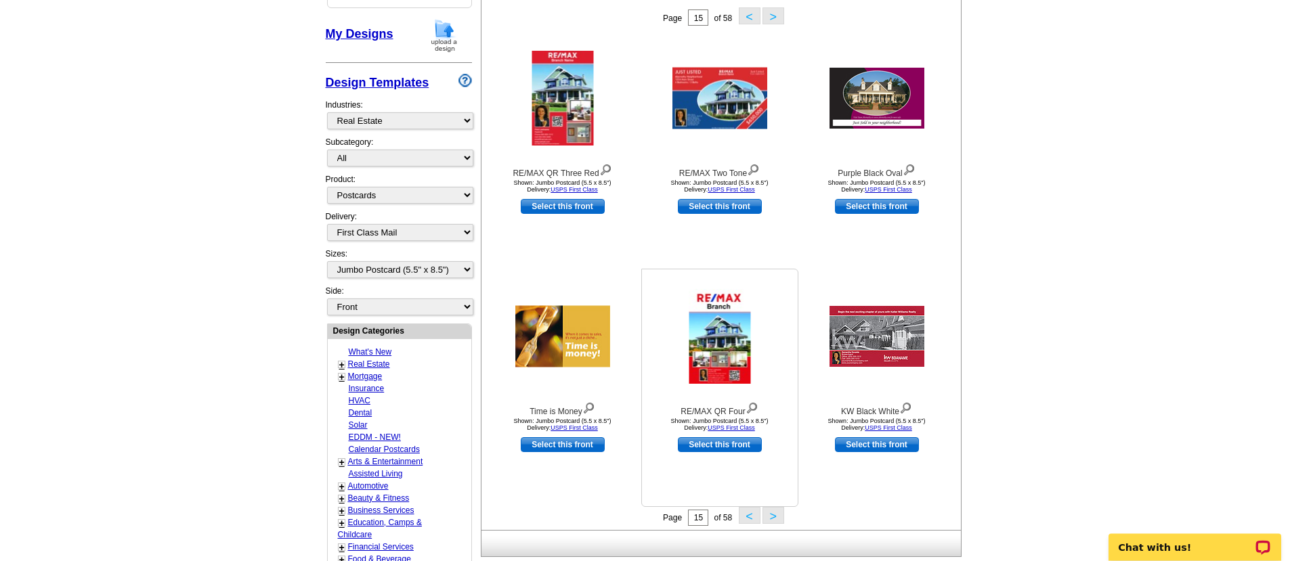
scroll to position [286, 0]
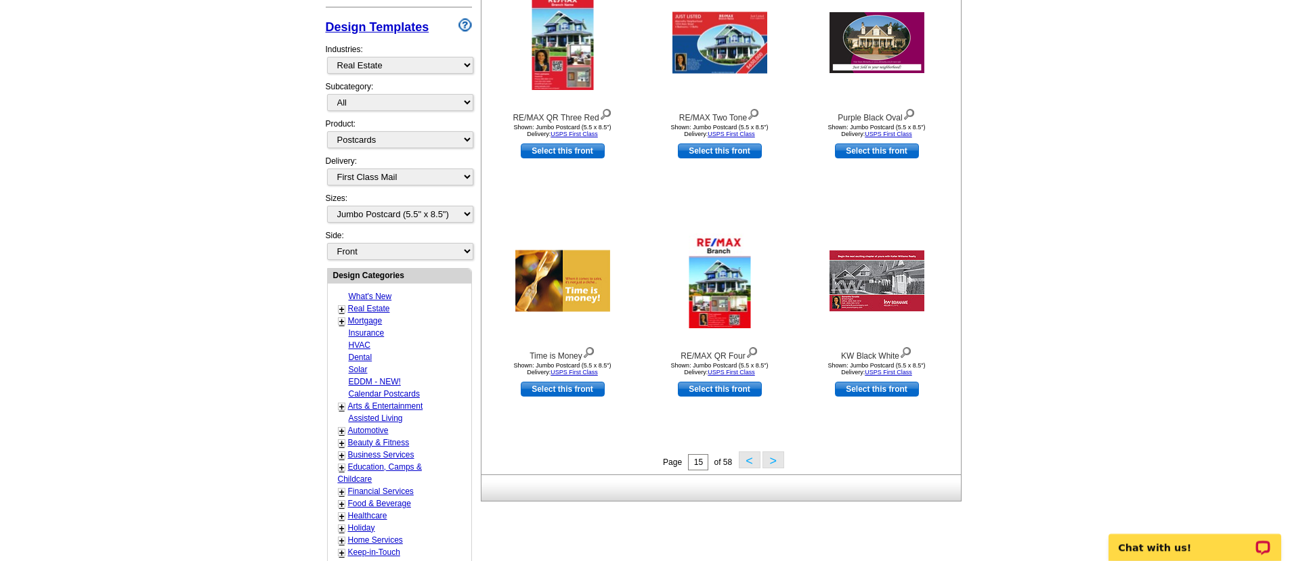
click at [771, 460] on button ">" at bounding box center [773, 460] width 22 height 17
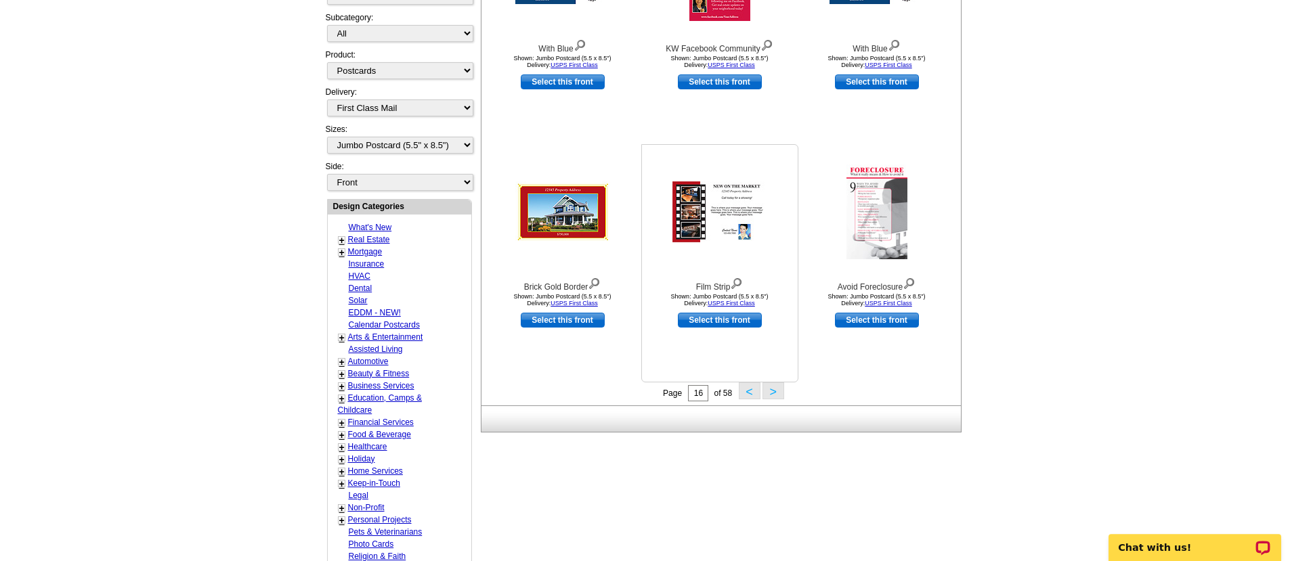
scroll to position [405, 0]
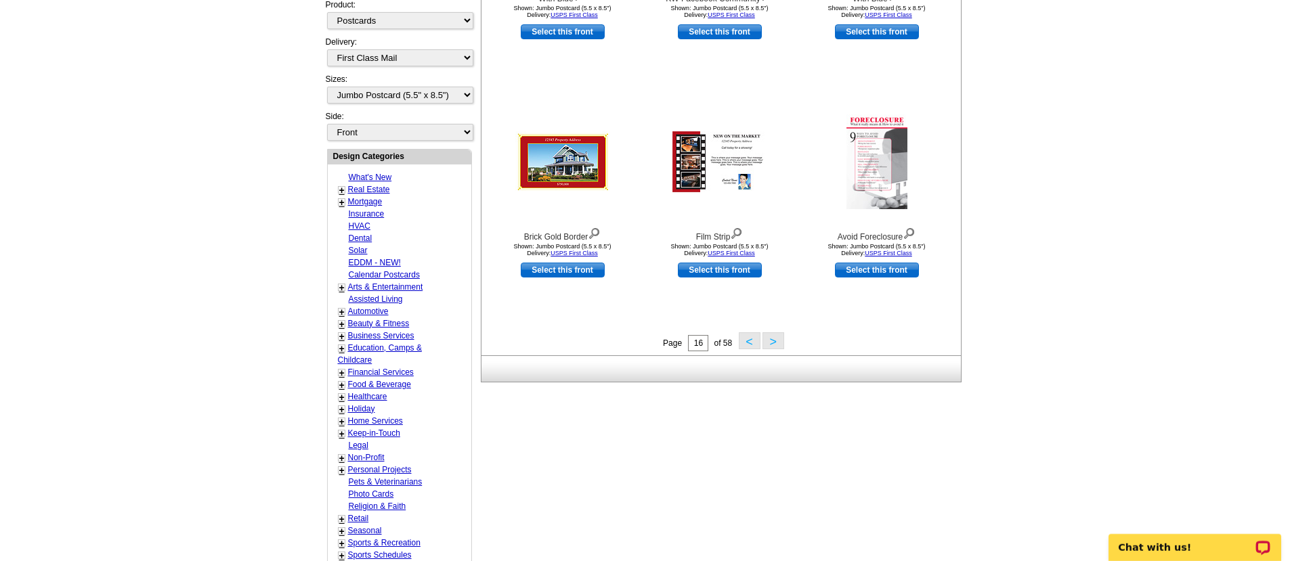
click at [772, 346] on button ">" at bounding box center [773, 340] width 22 height 17
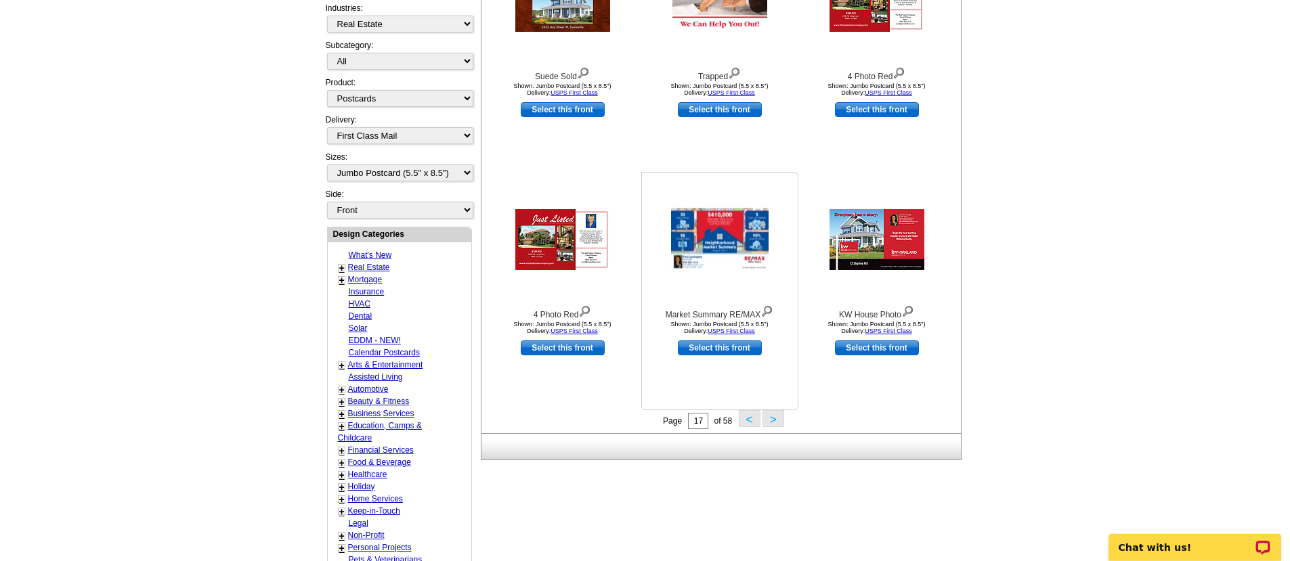
scroll to position [329, 0]
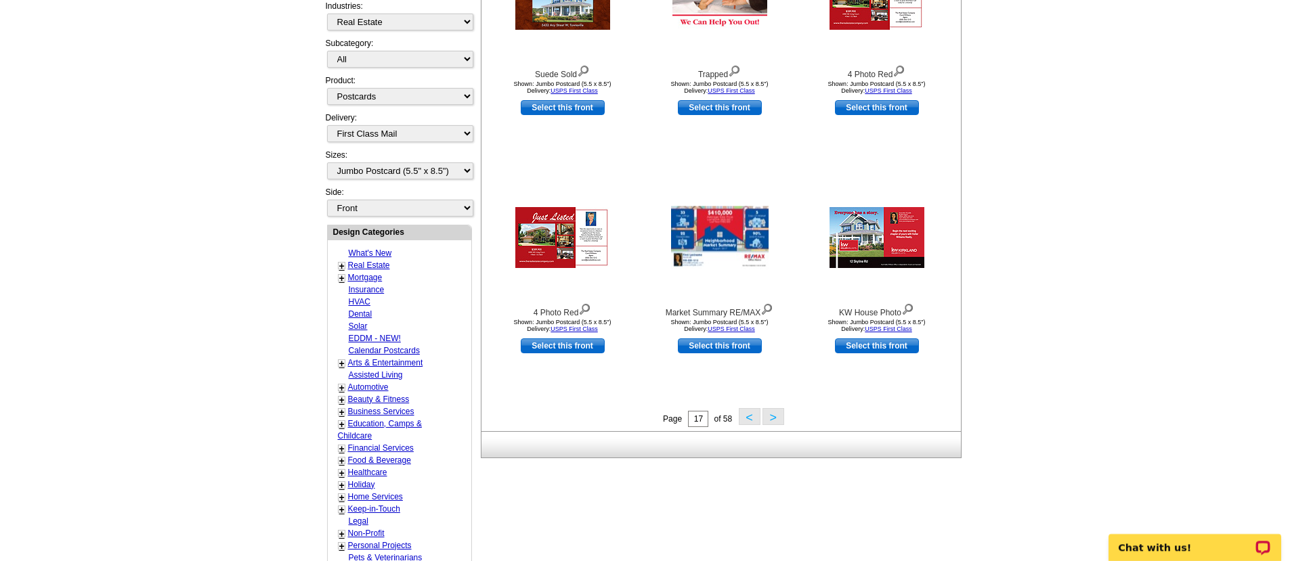
click at [770, 417] on button ">" at bounding box center [773, 416] width 22 height 17
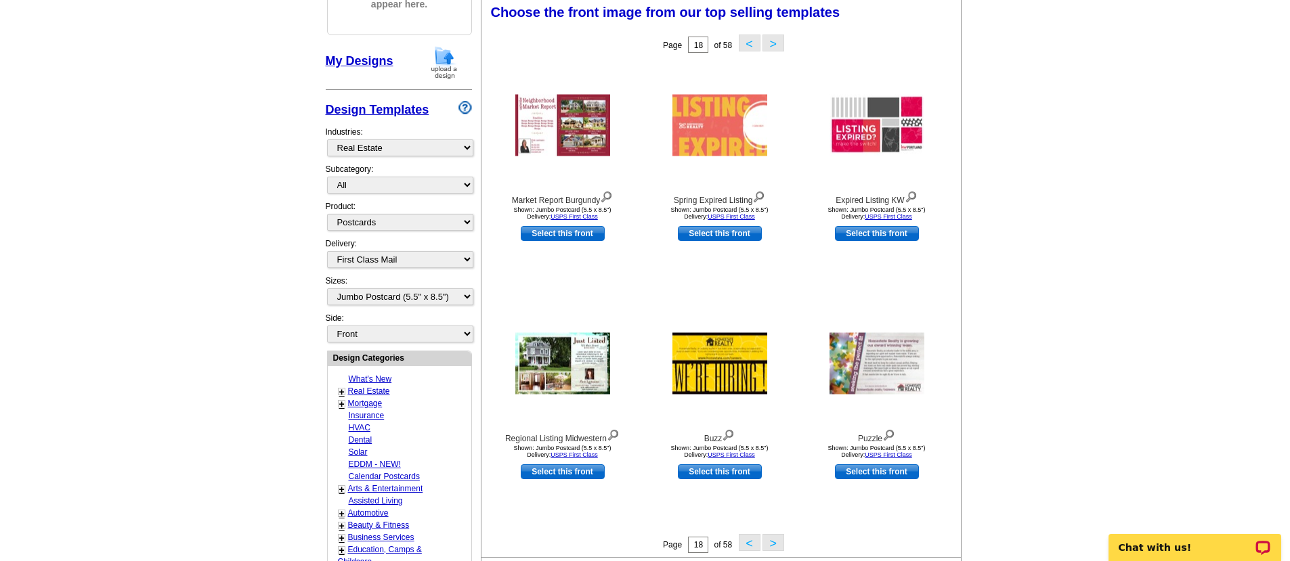
scroll to position [199, 0]
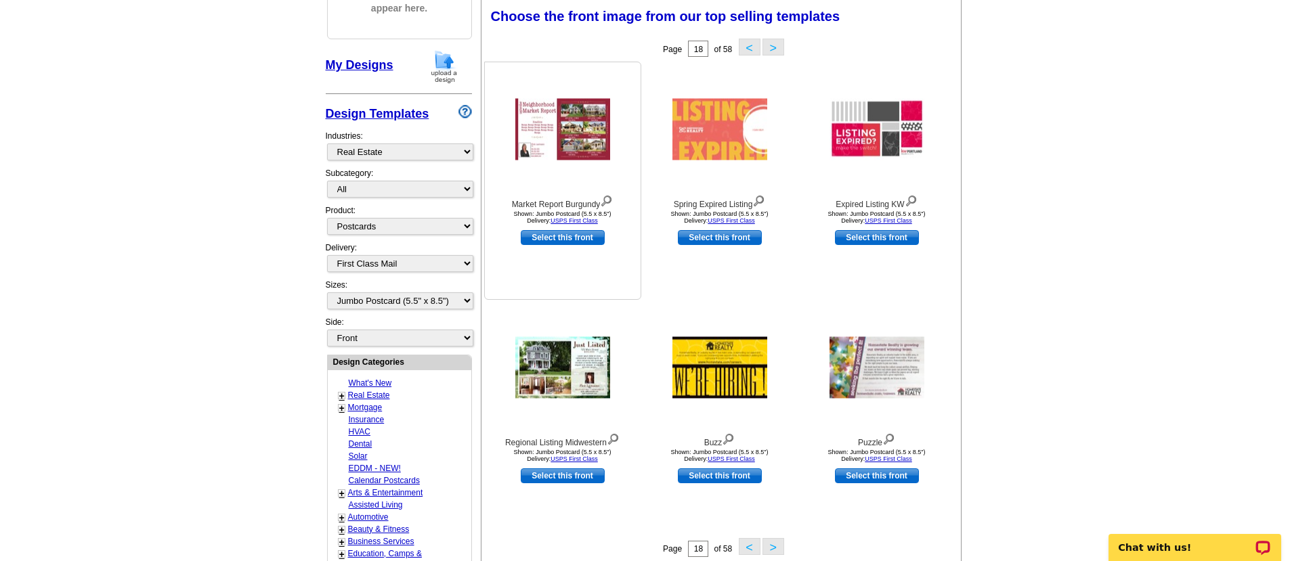
click at [577, 121] on img at bounding box center [562, 130] width 95 height 62
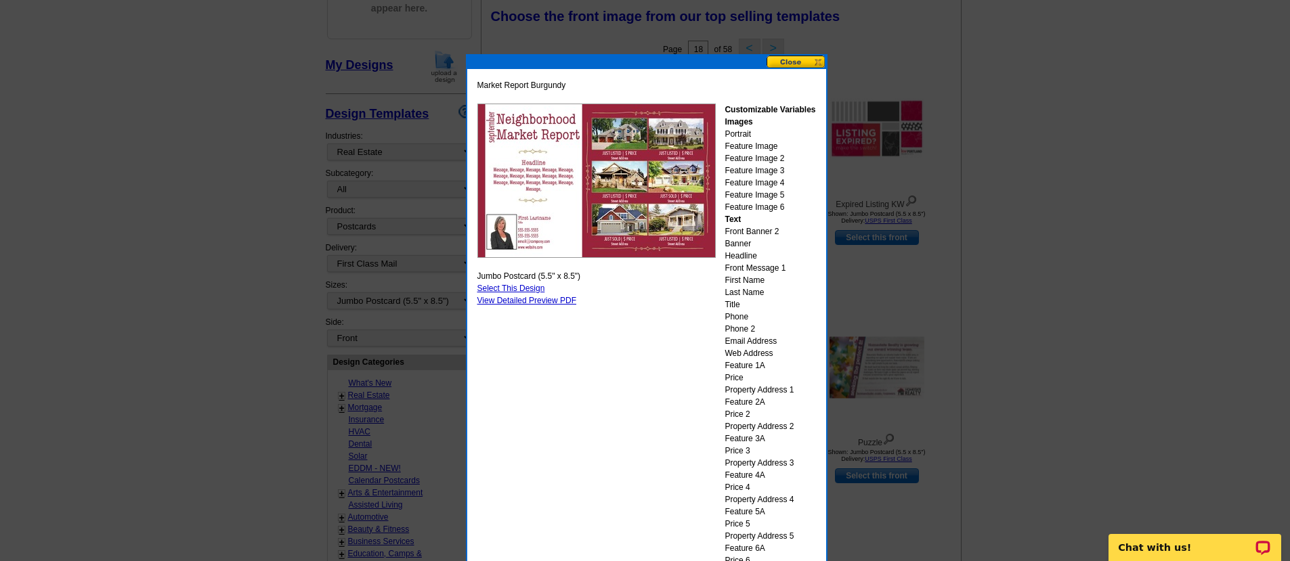
click at [793, 60] on button at bounding box center [796, 62] width 60 height 13
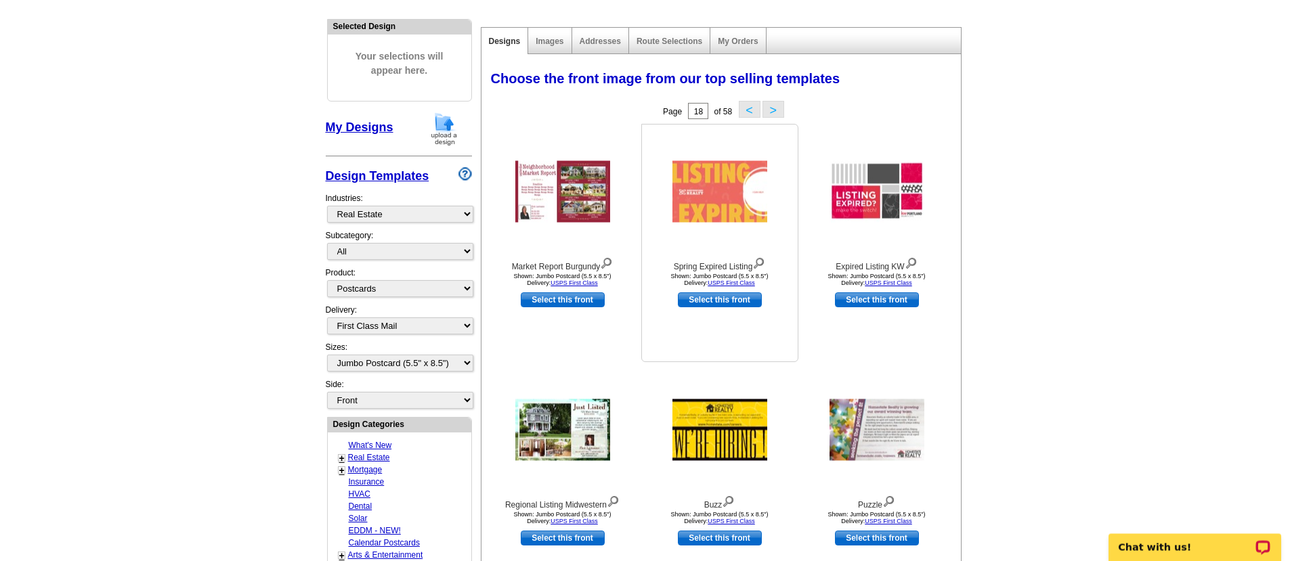
scroll to position [0, 0]
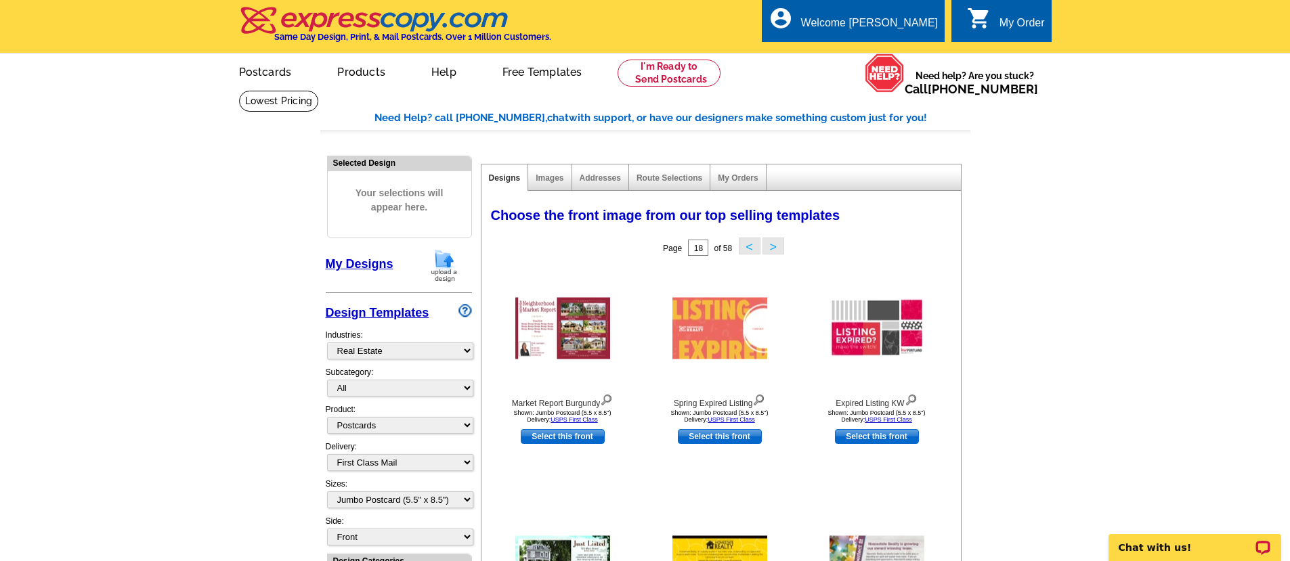
click at [772, 245] on button ">" at bounding box center [773, 246] width 22 height 17
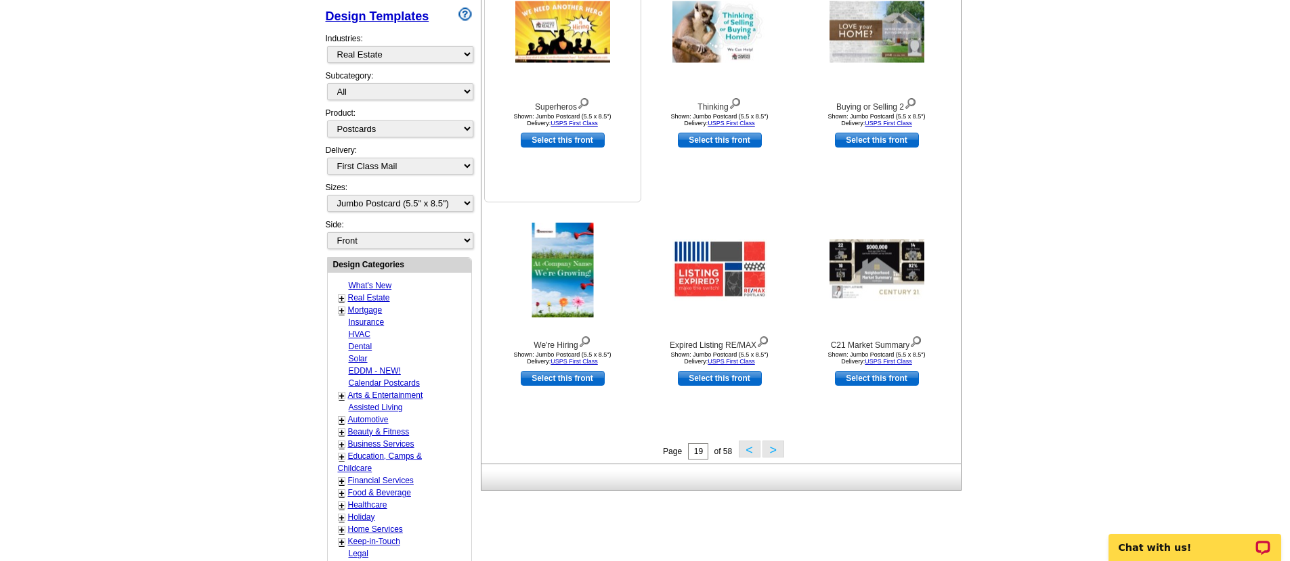
scroll to position [303, 0]
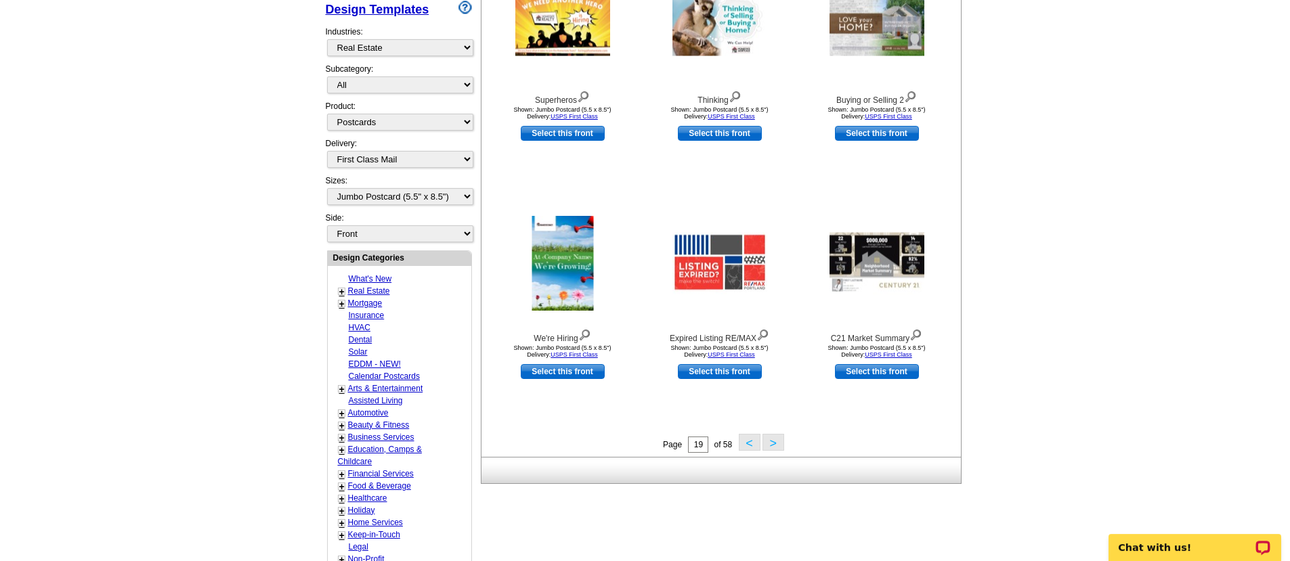
click at [779, 445] on button ">" at bounding box center [773, 442] width 22 height 17
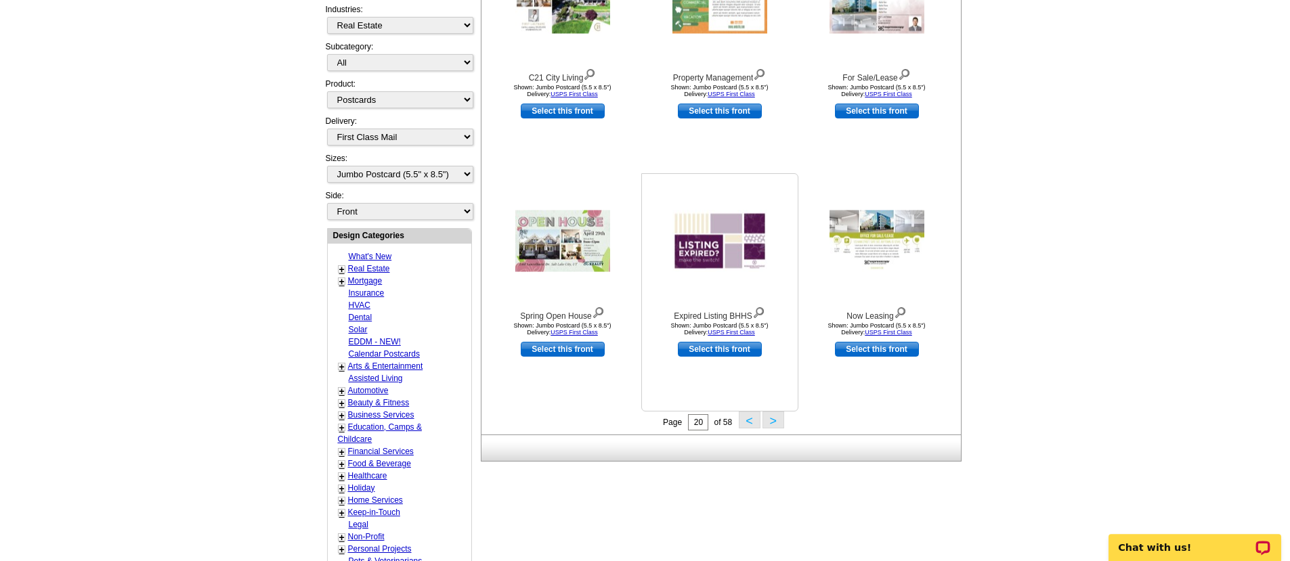
scroll to position [329, 0]
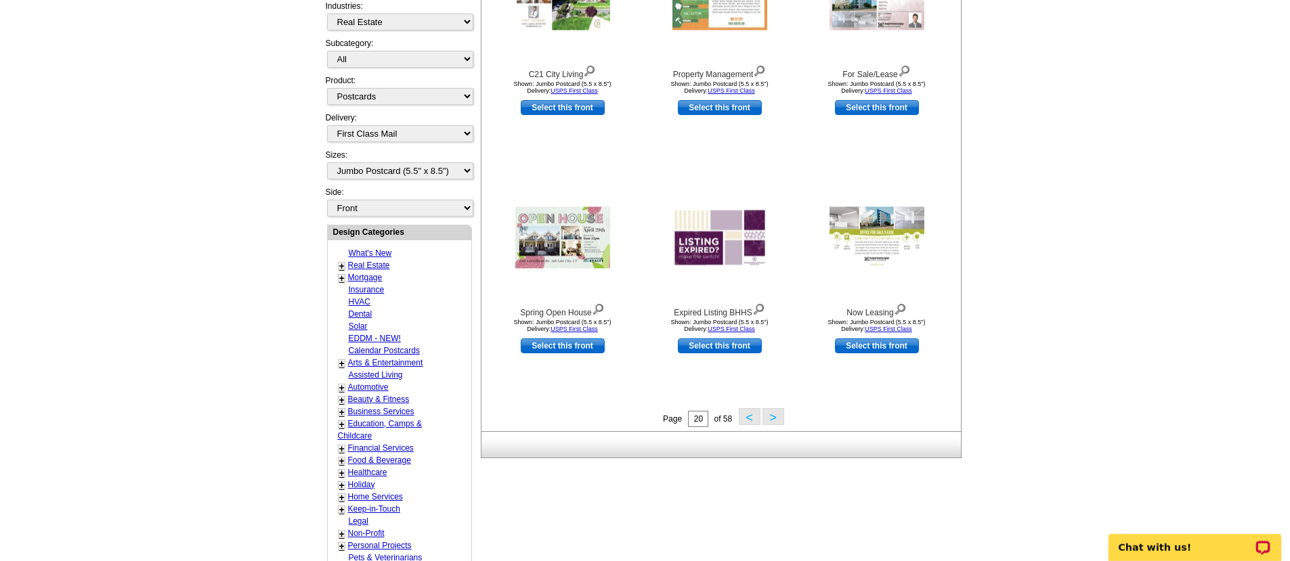
click at [770, 414] on button ">" at bounding box center [773, 416] width 22 height 17
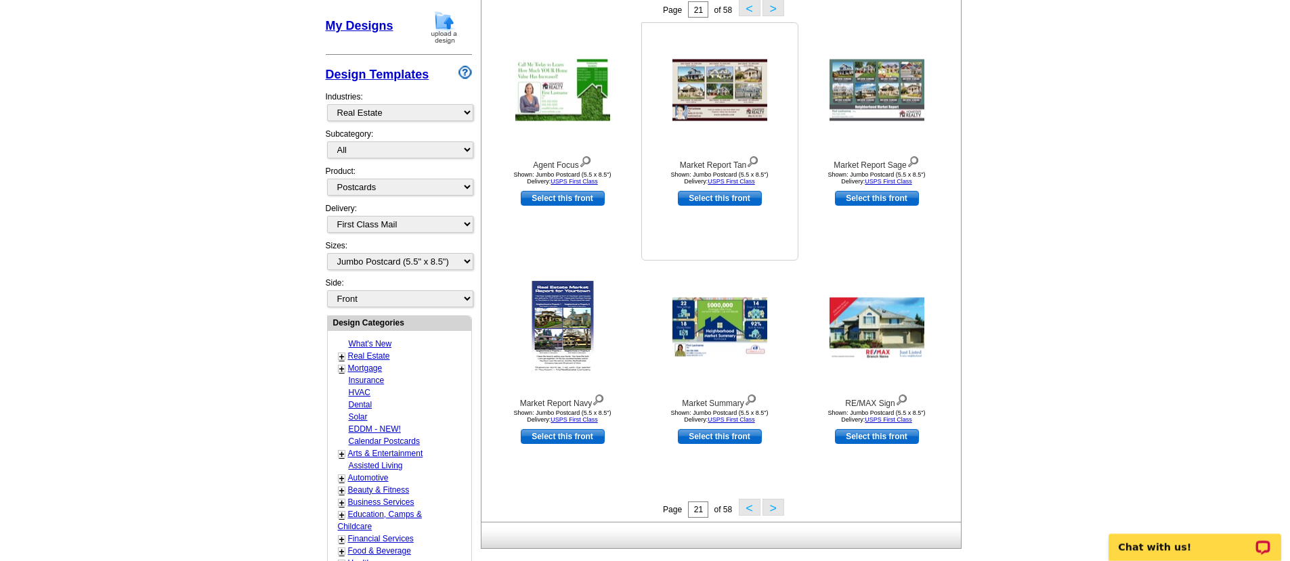
scroll to position [362, 0]
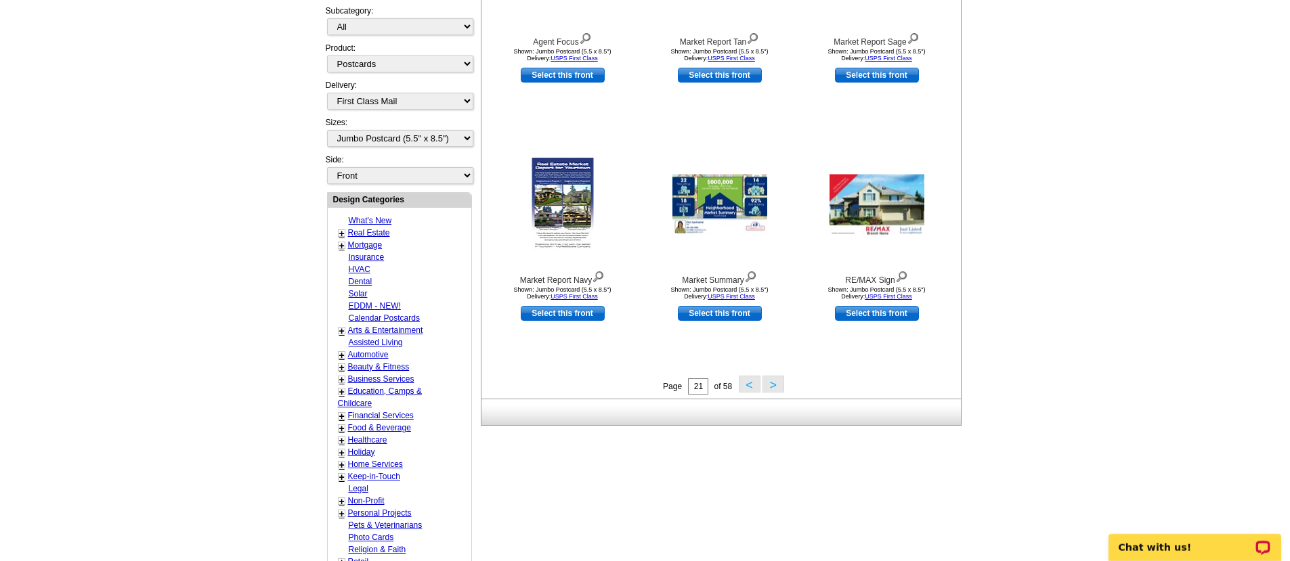
click at [775, 385] on button ">" at bounding box center [773, 384] width 22 height 17
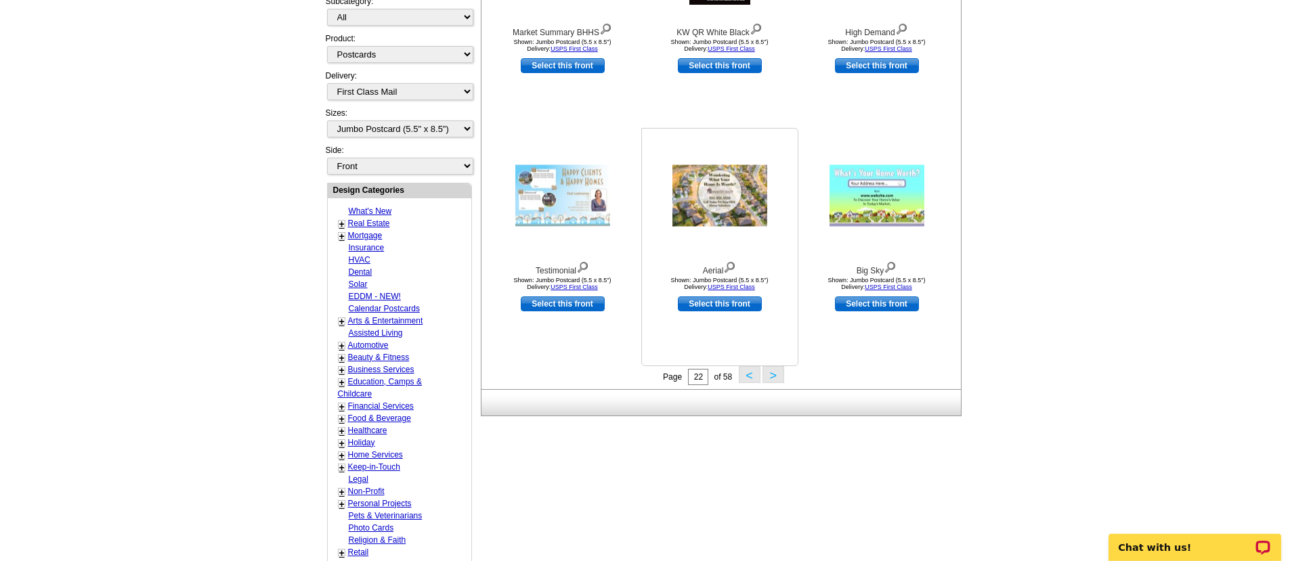
scroll to position [372, 0]
click at [772, 375] on button ">" at bounding box center [773, 373] width 22 height 17
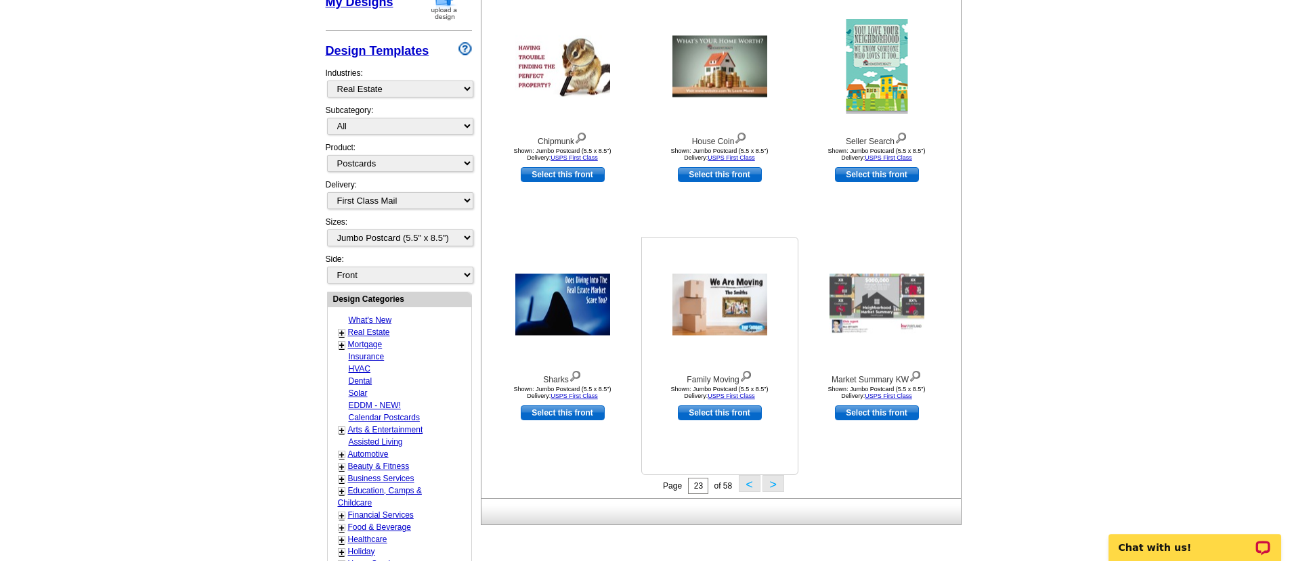
scroll to position [481, 0]
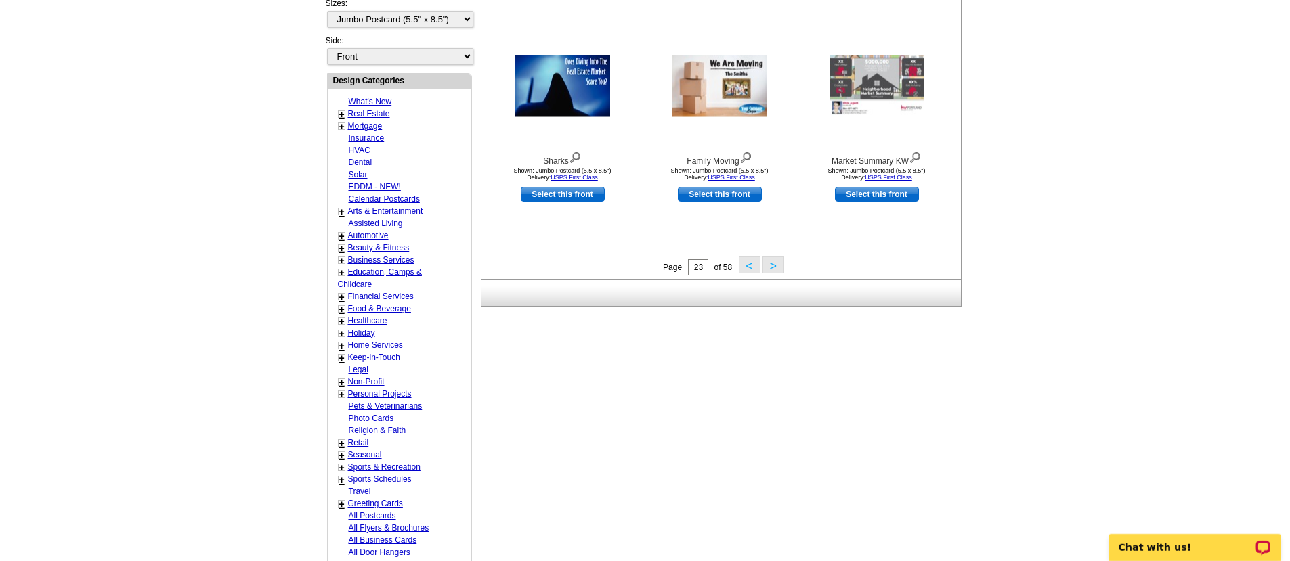
click at [781, 267] on button ">" at bounding box center [773, 265] width 22 height 17
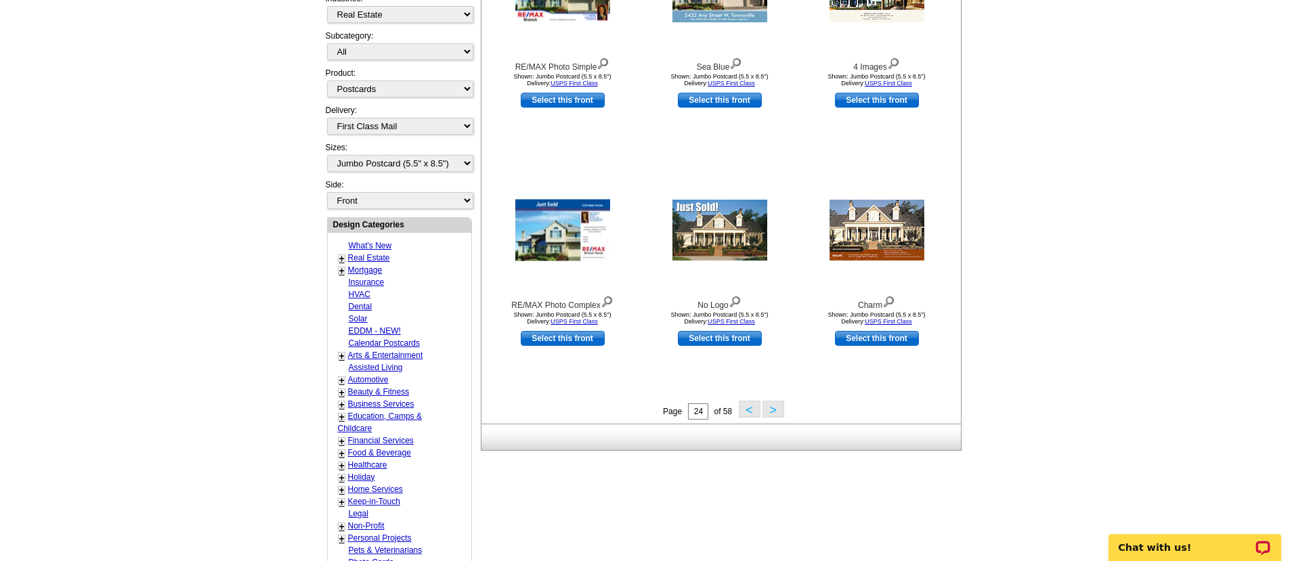
scroll to position [405, 0]
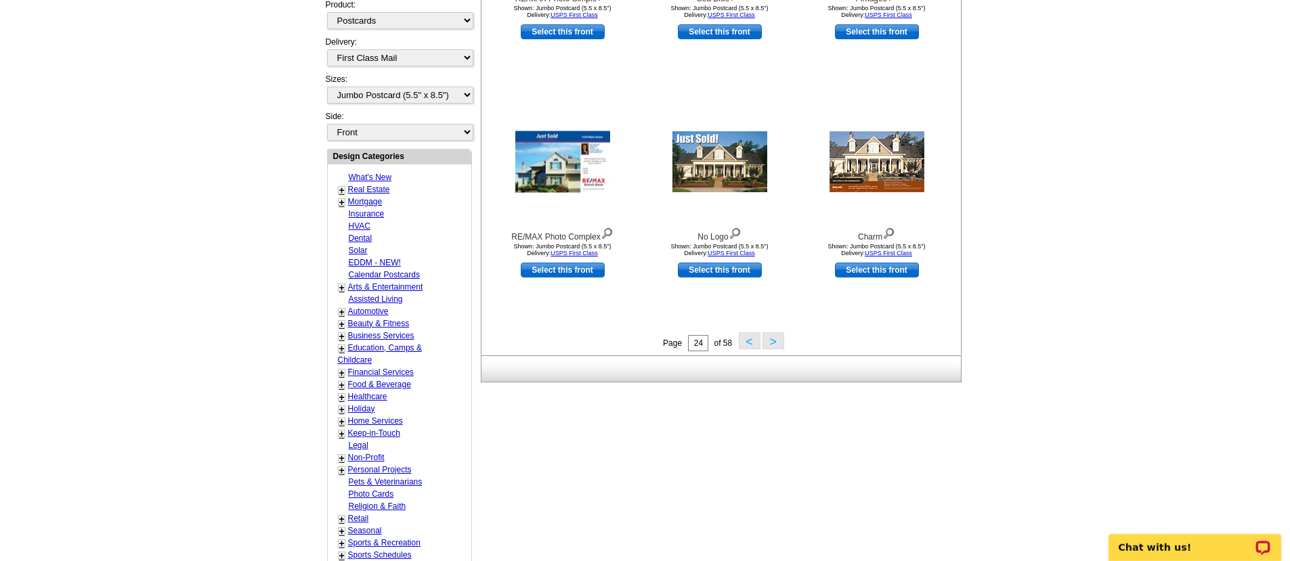
click at [774, 341] on button ">" at bounding box center [773, 340] width 22 height 17
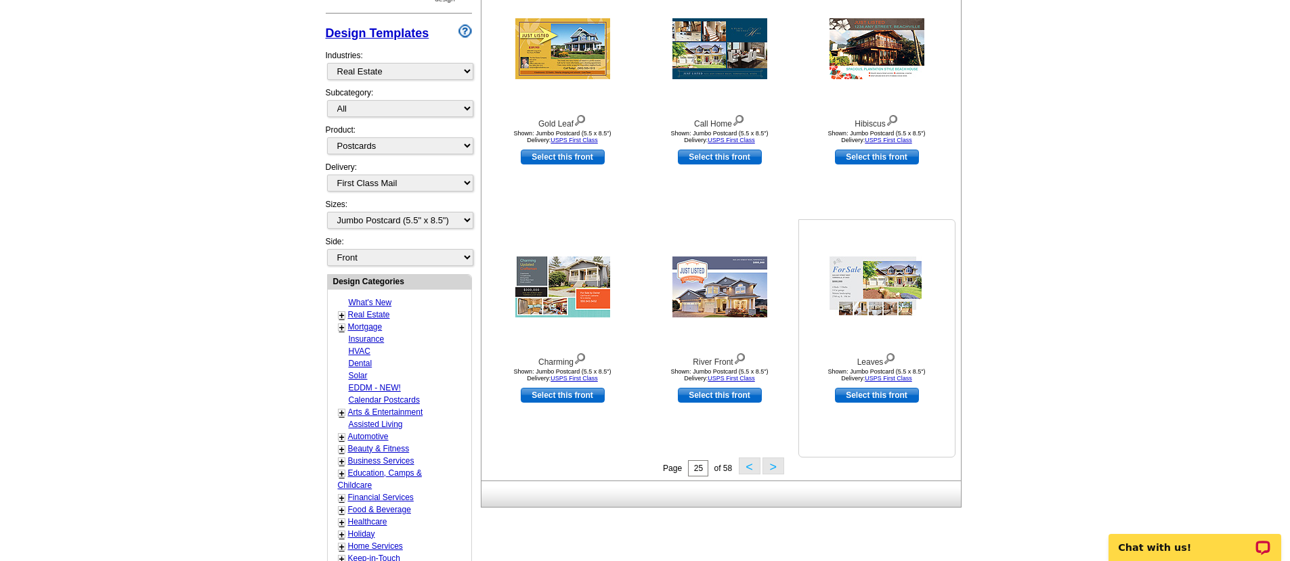
scroll to position [286, 0]
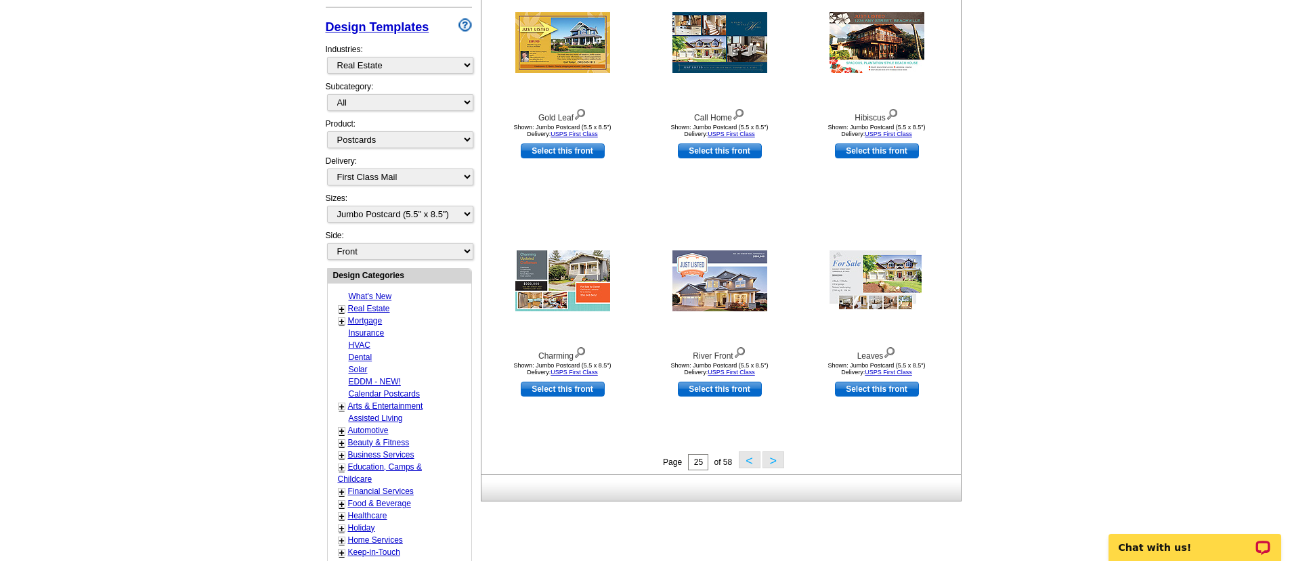
click at [772, 462] on button ">" at bounding box center [773, 460] width 22 height 17
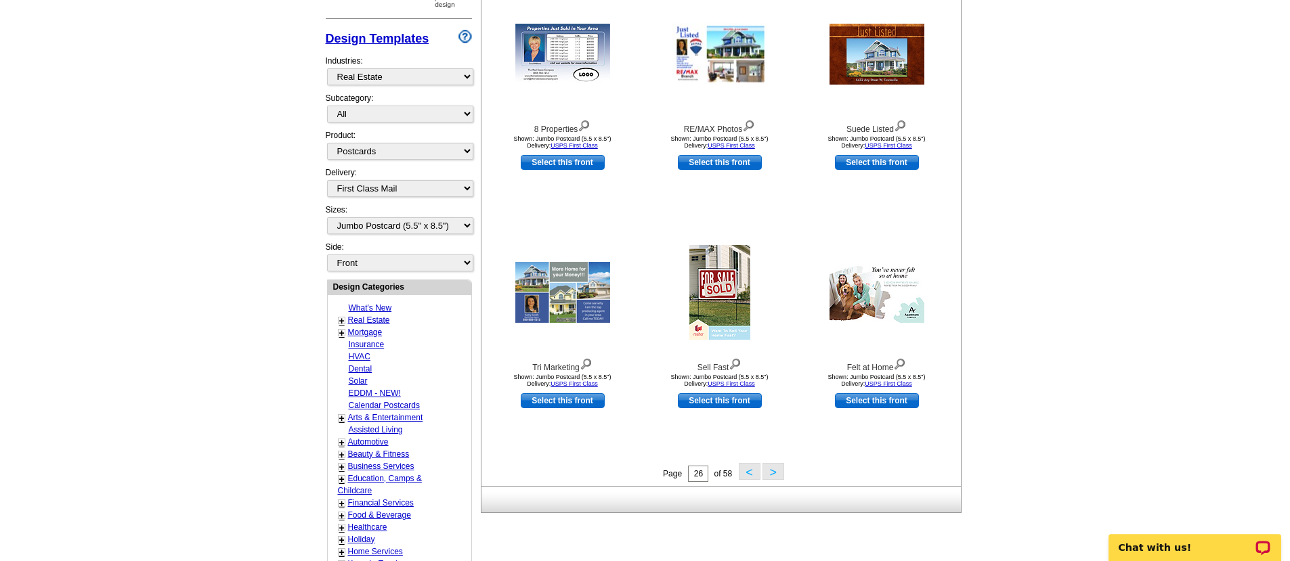
scroll to position [318, 0]
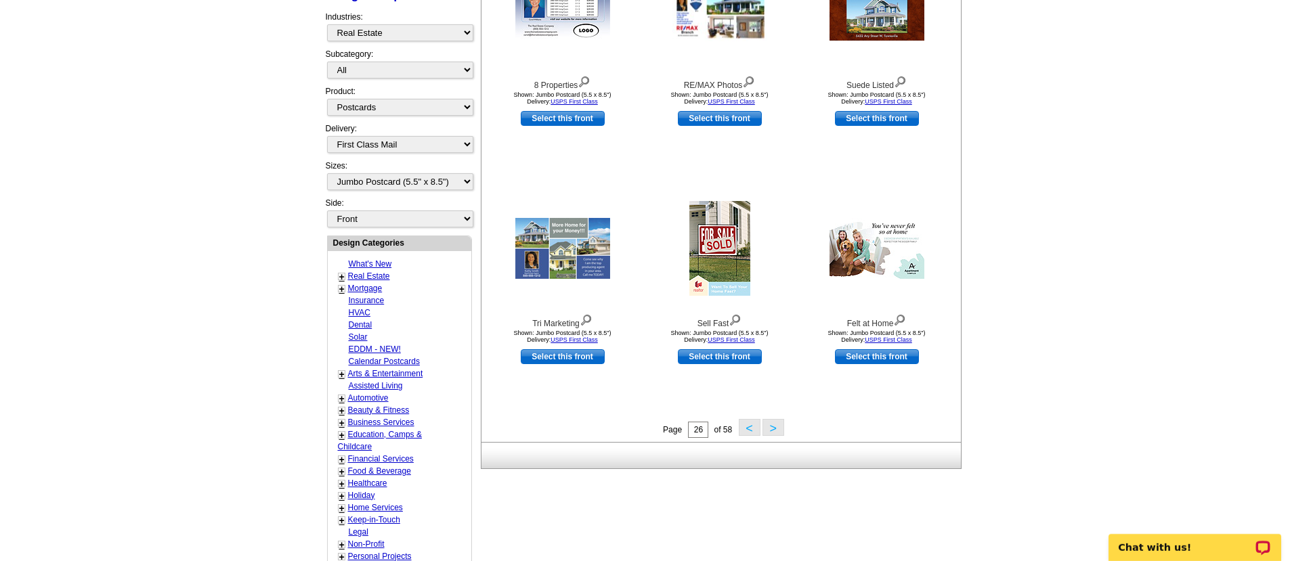
click at [773, 429] on button ">" at bounding box center [773, 427] width 22 height 17
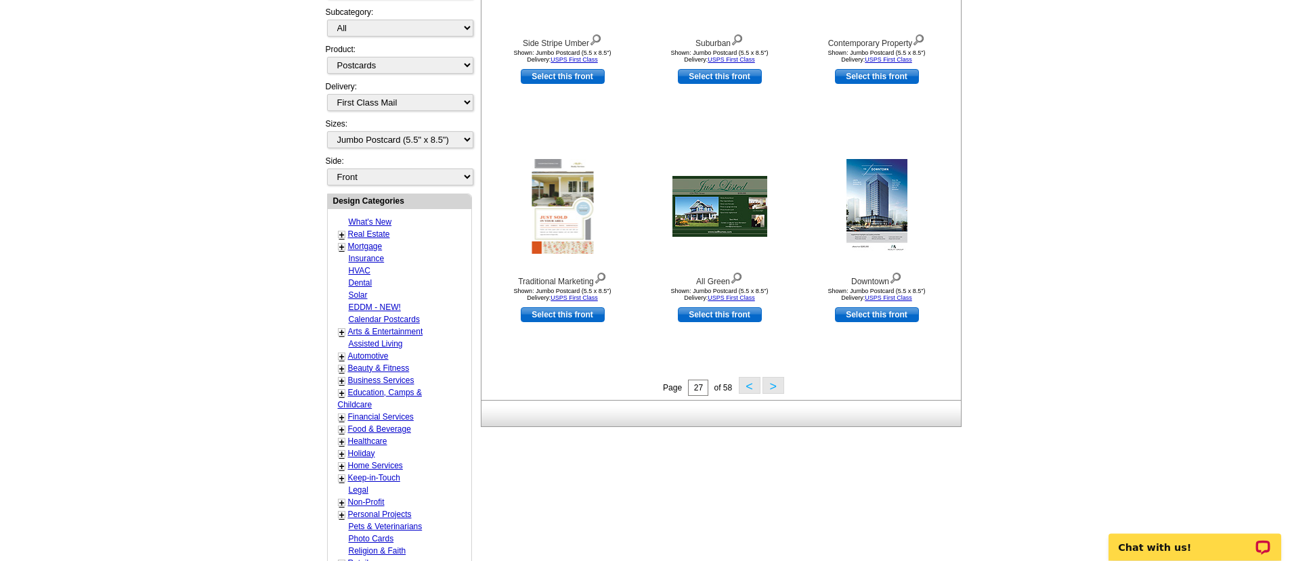
scroll to position [362, 0]
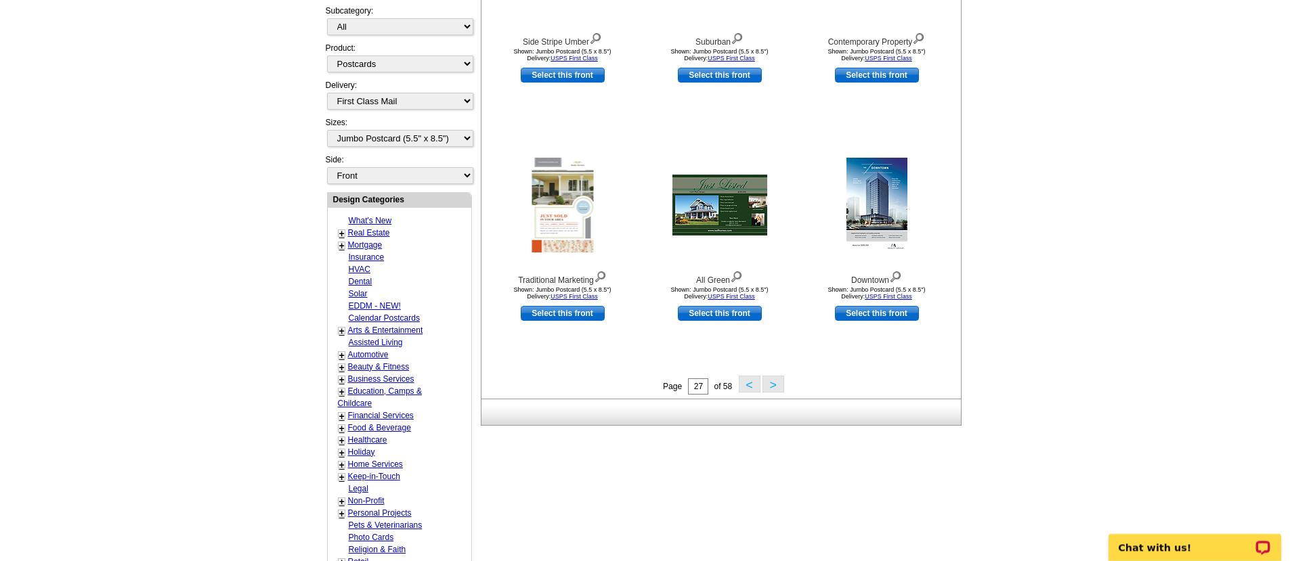
click at [773, 391] on button ">" at bounding box center [773, 384] width 22 height 17
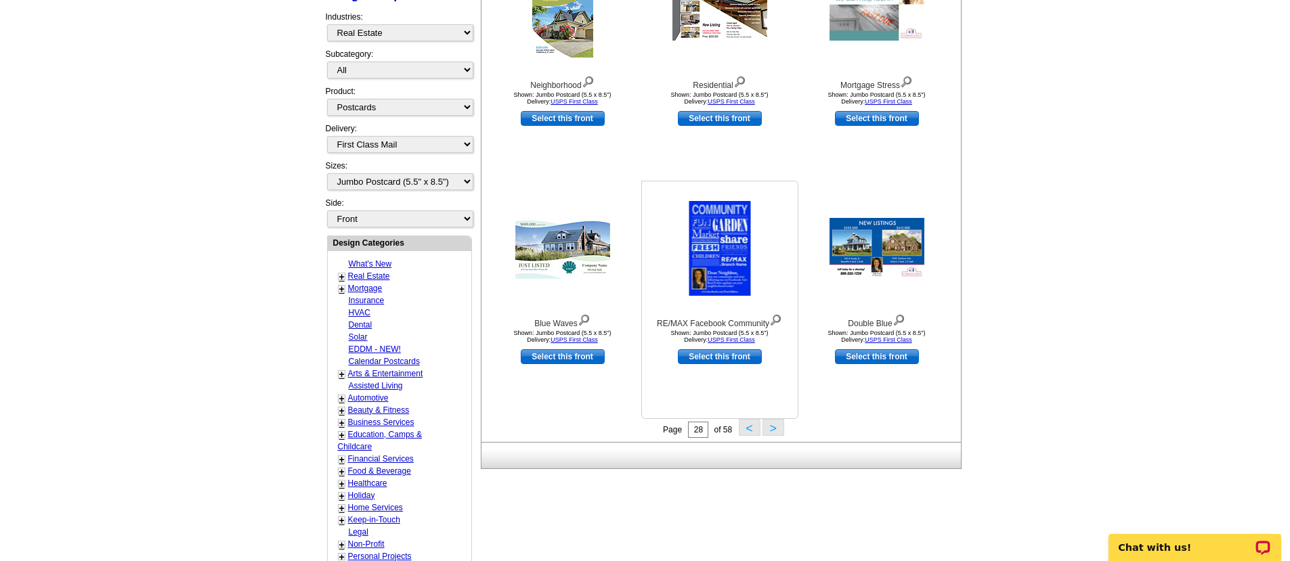
scroll to position [340, 0]
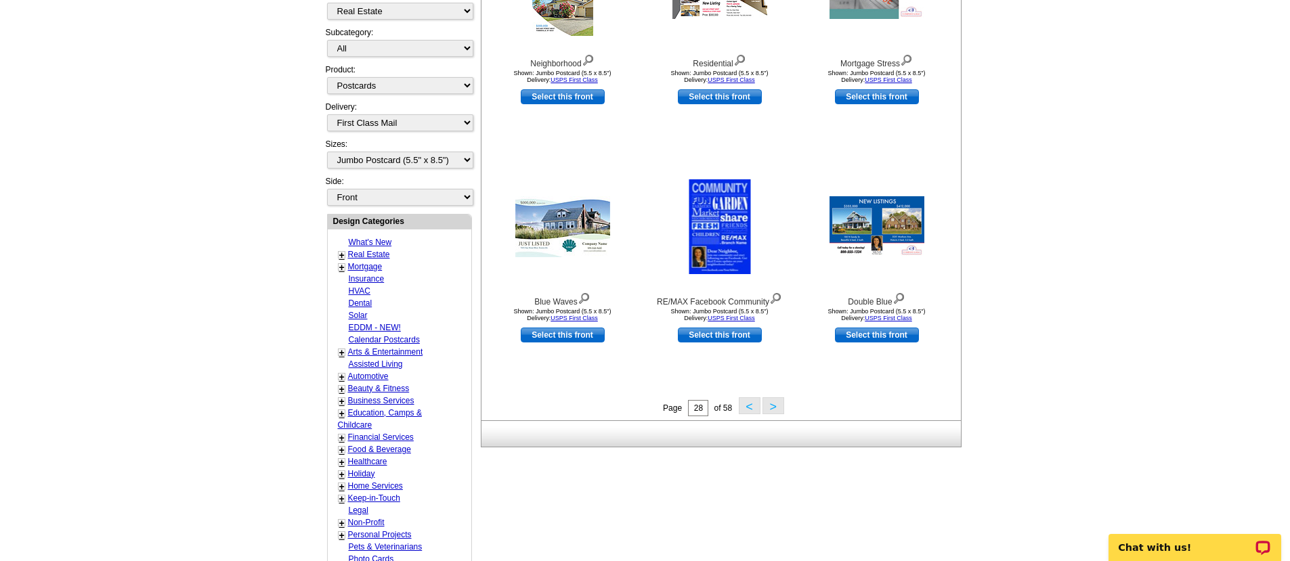
click at [772, 401] on button ">" at bounding box center [773, 405] width 22 height 17
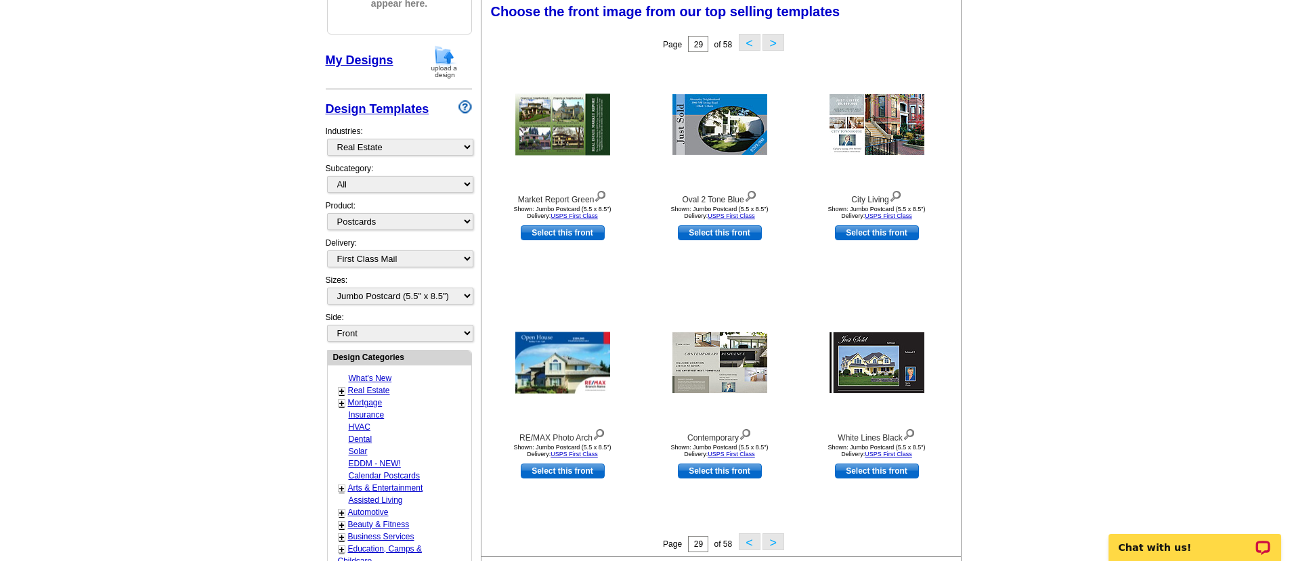
scroll to position [199, 0]
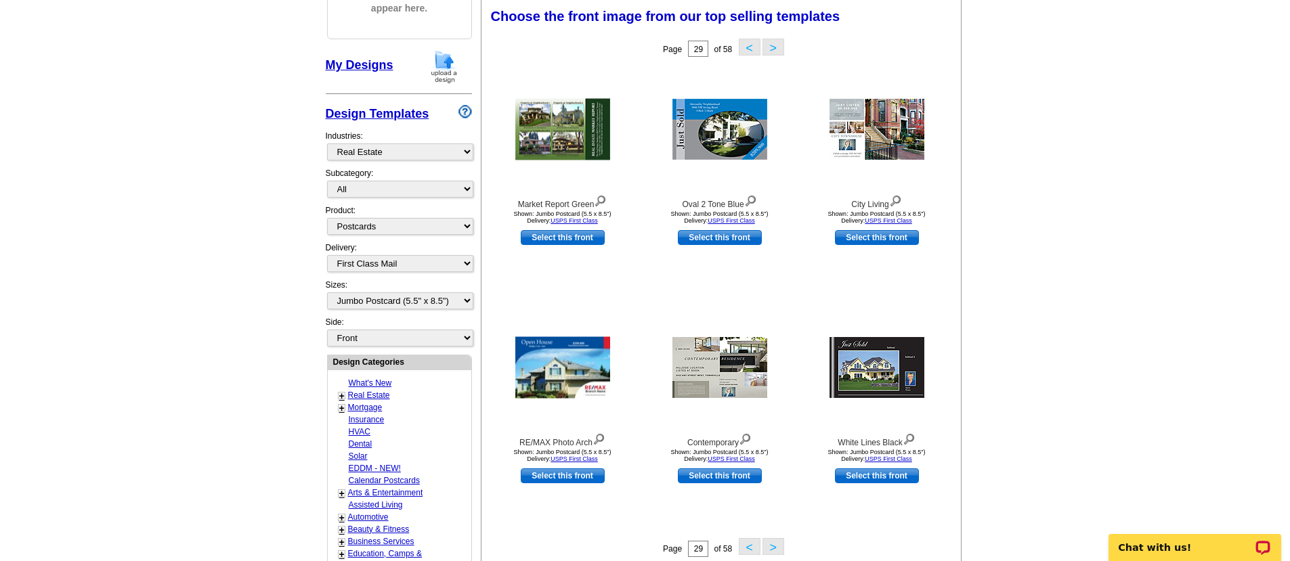
click at [772, 544] on button ">" at bounding box center [773, 546] width 22 height 17
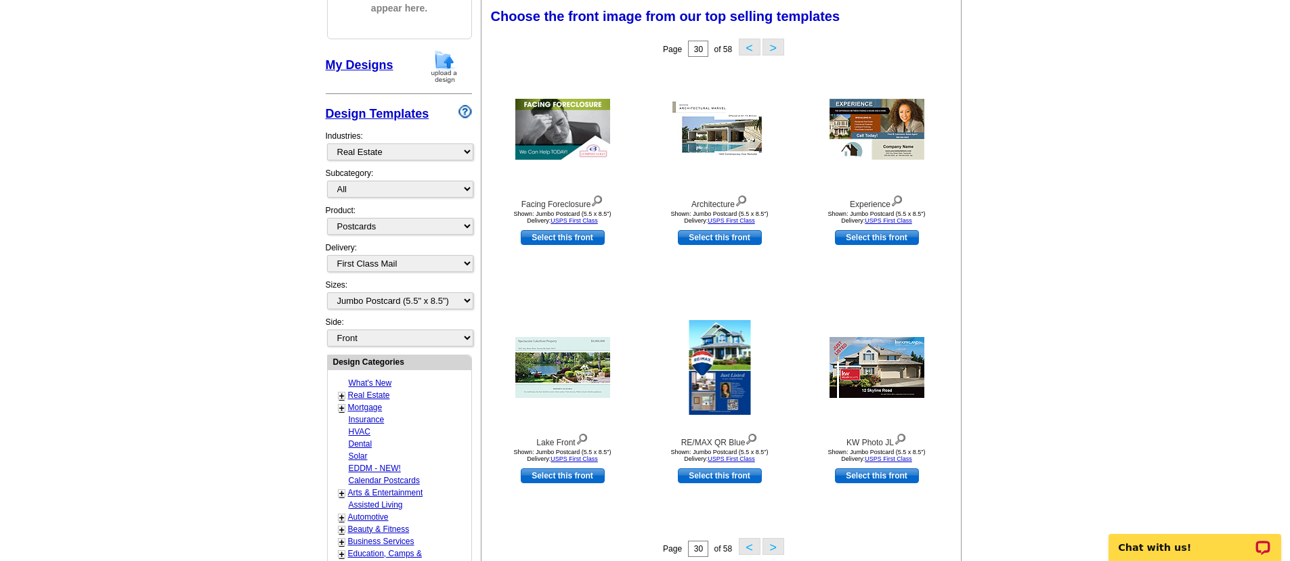
click at [743, 544] on button "<" at bounding box center [750, 546] width 22 height 17
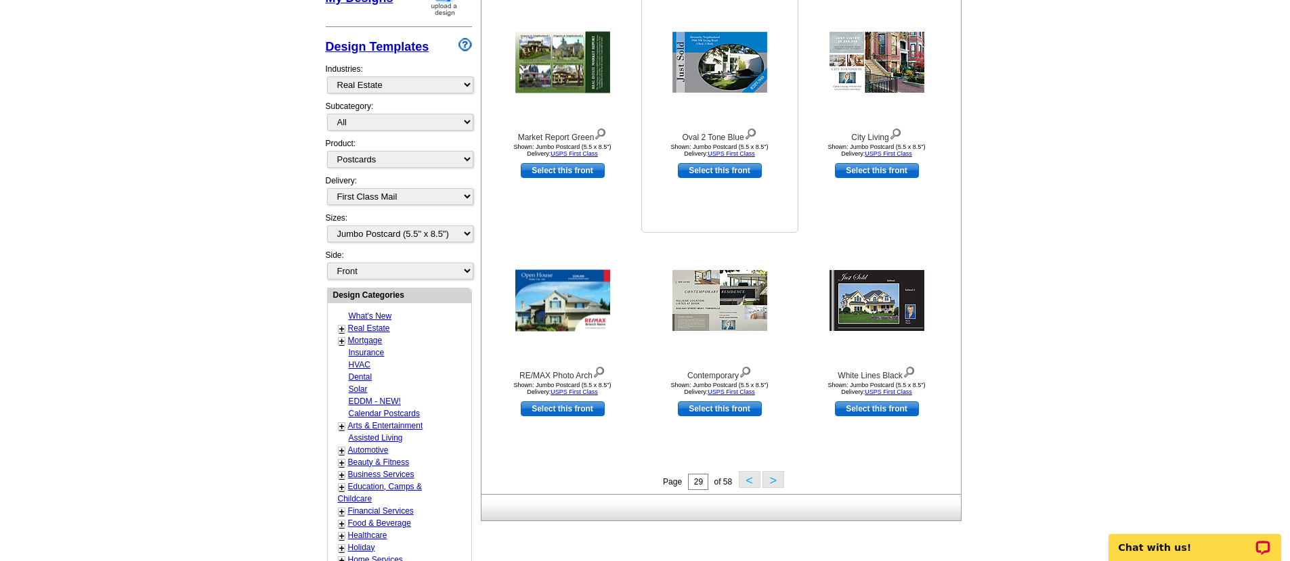
scroll to position [275, 0]
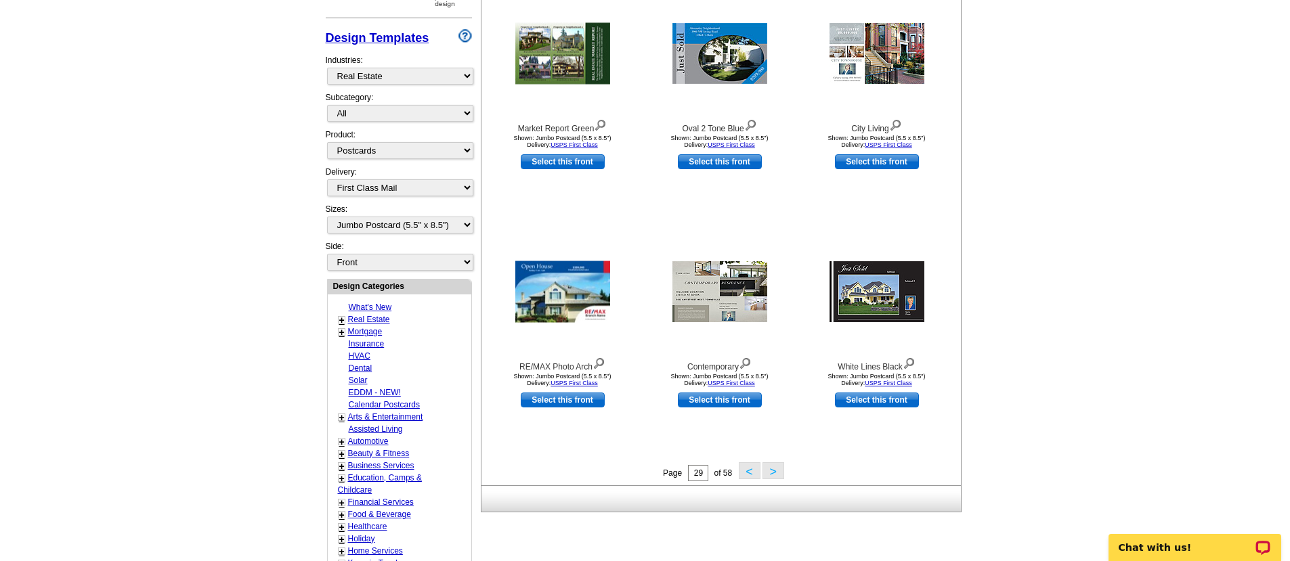
click at [777, 473] on button ">" at bounding box center [773, 470] width 22 height 17
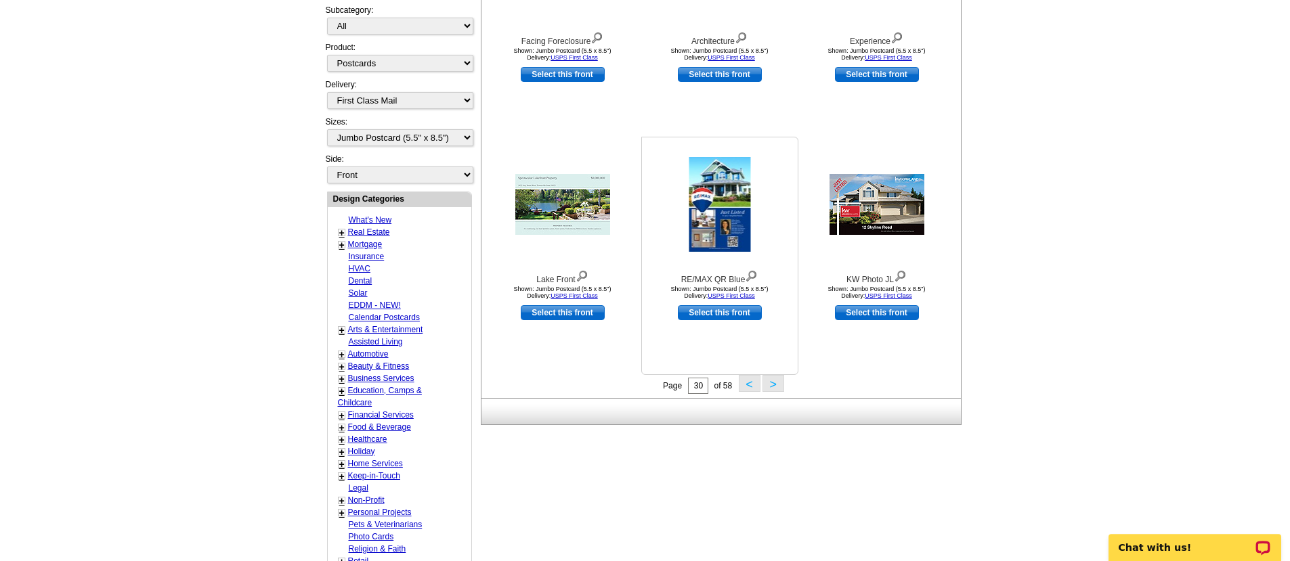
scroll to position [405, 0]
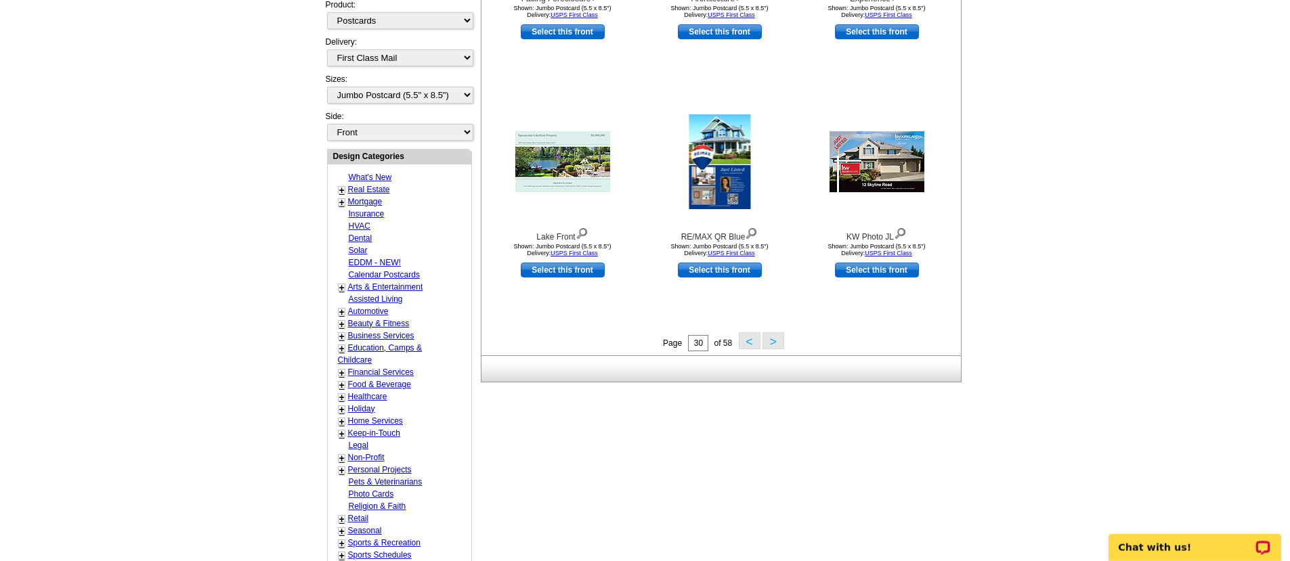
click at [774, 343] on button ">" at bounding box center [773, 340] width 22 height 17
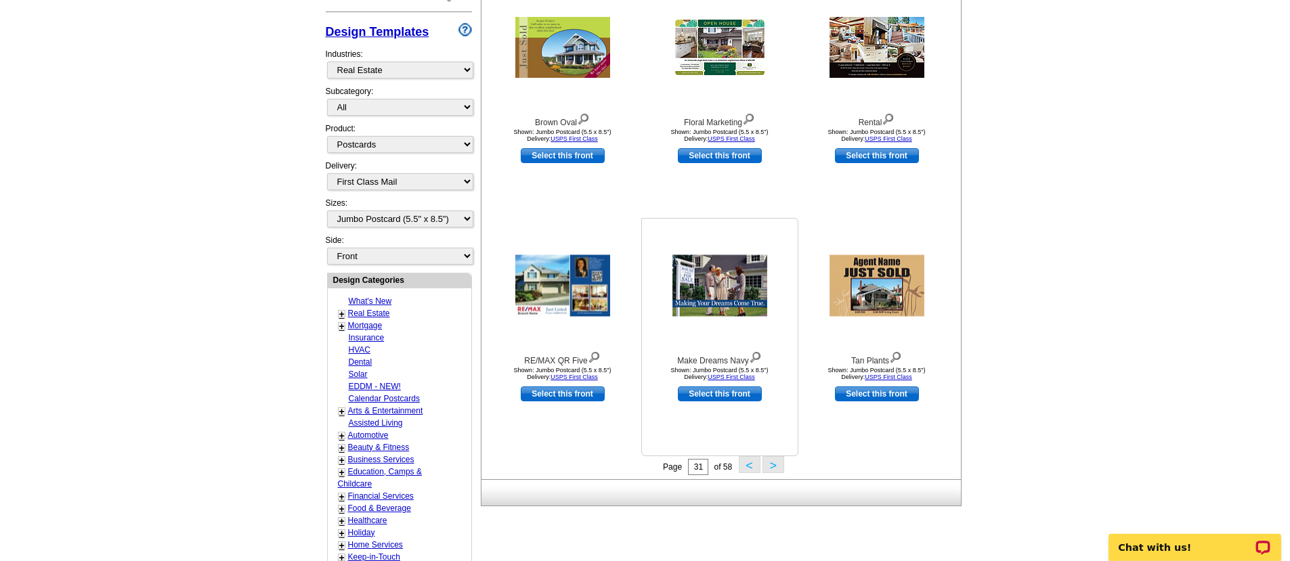
scroll to position [297, 0]
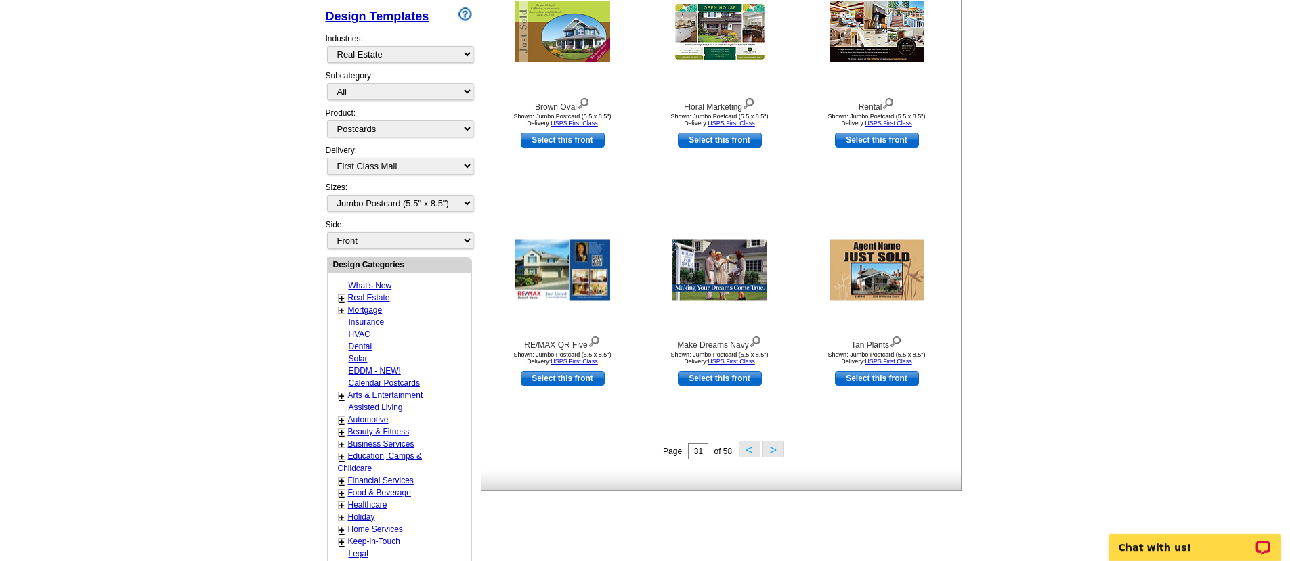
click at [776, 443] on button ">" at bounding box center [773, 449] width 22 height 17
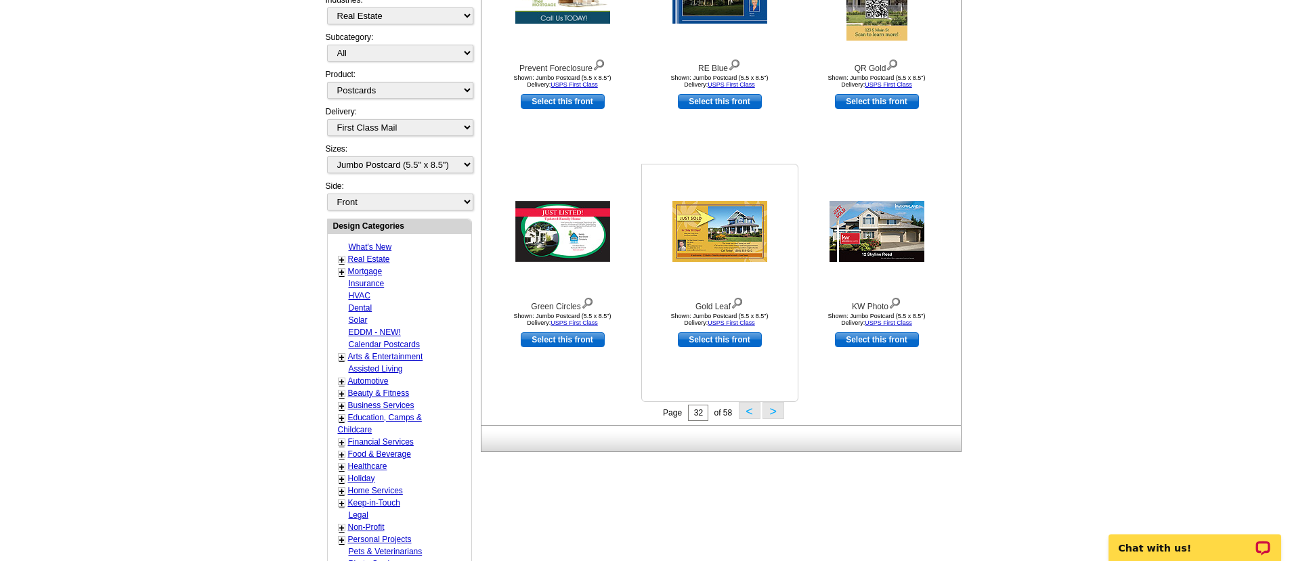
scroll to position [416, 0]
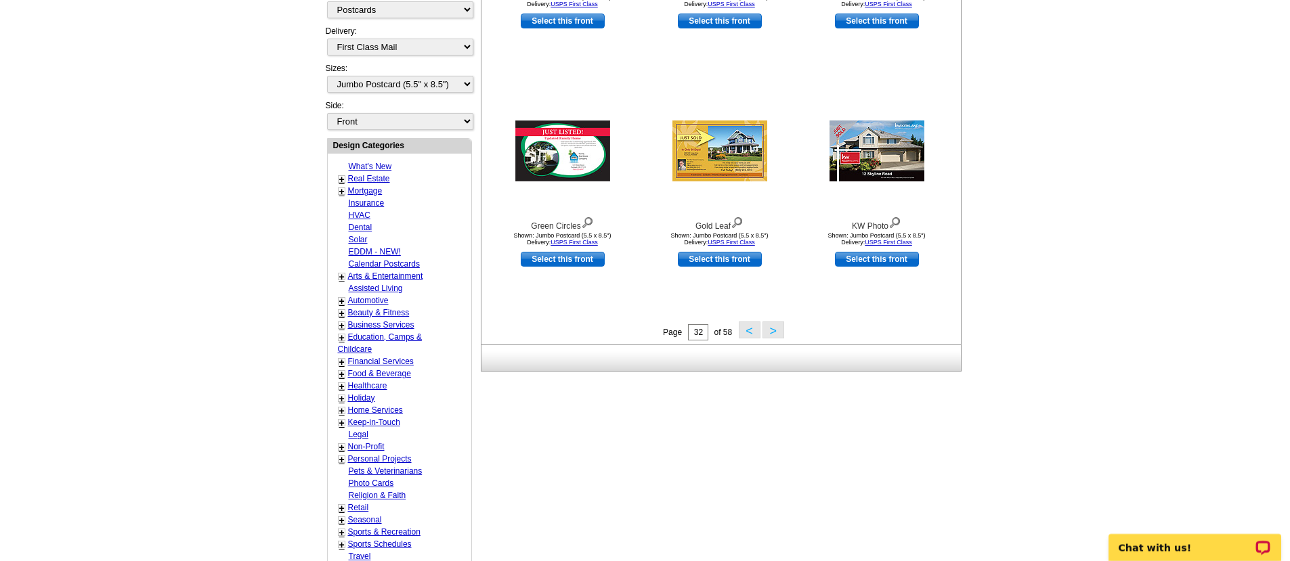
click at [771, 334] on button ">" at bounding box center [773, 330] width 22 height 17
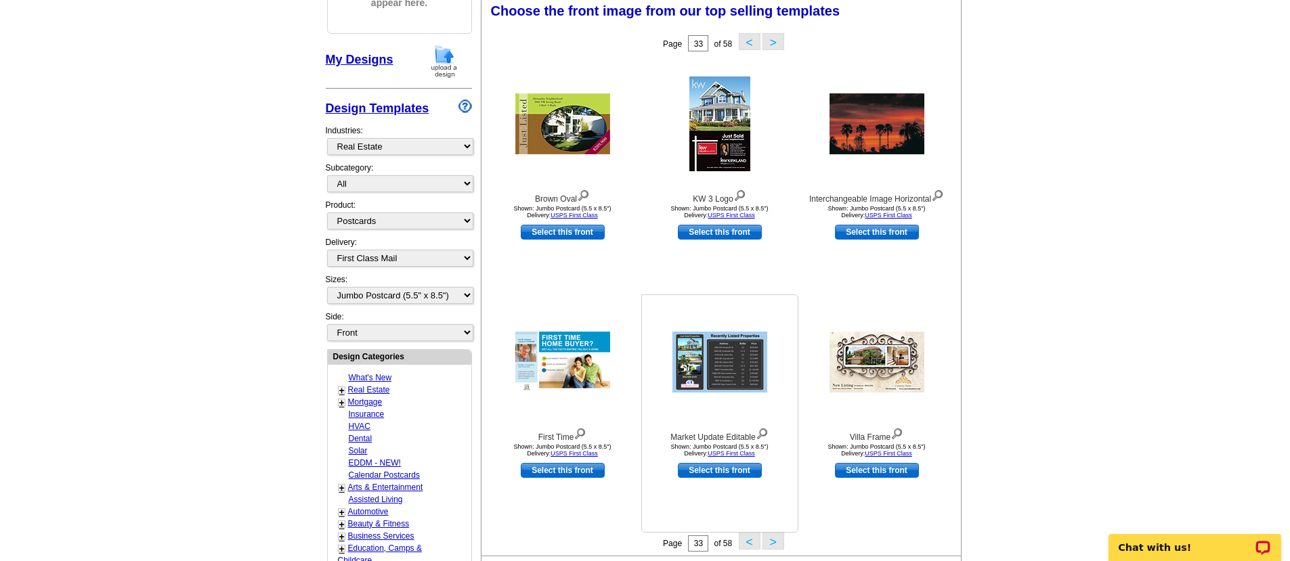
scroll to position [199, 0]
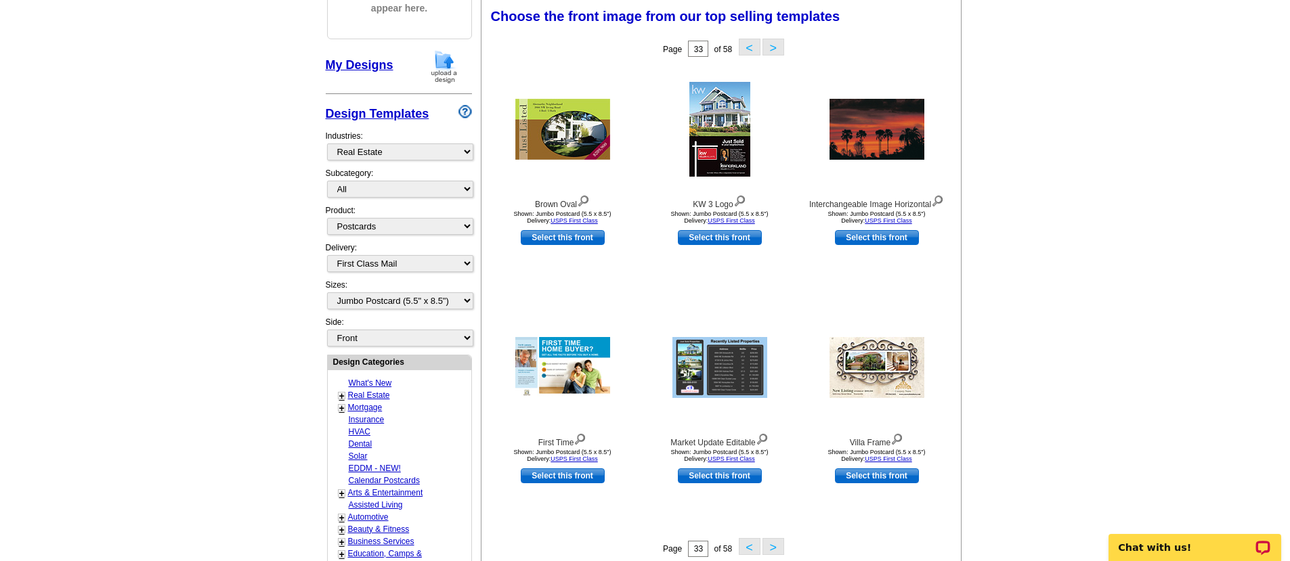
click at [771, 552] on button ">" at bounding box center [773, 546] width 22 height 17
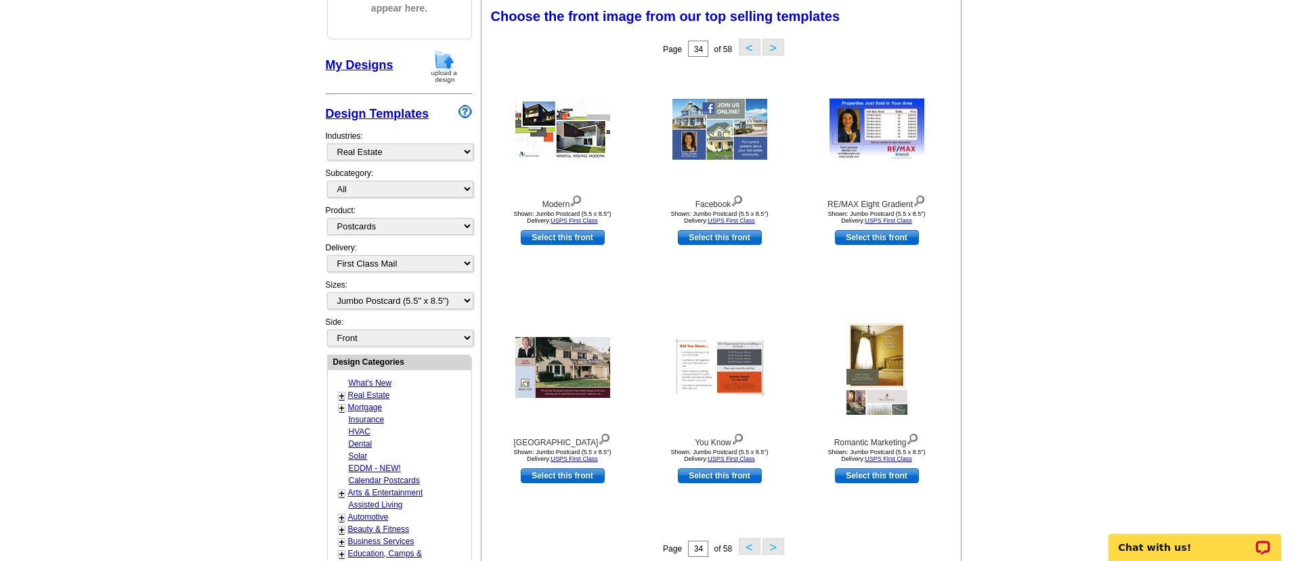
click at [772, 51] on button ">" at bounding box center [773, 47] width 22 height 17
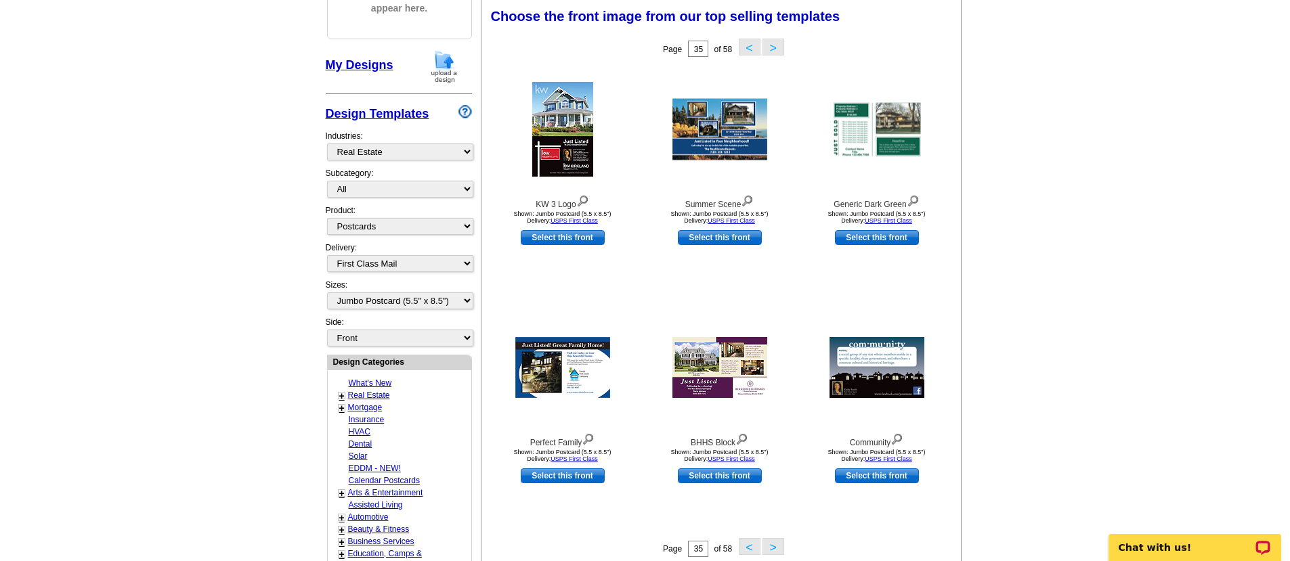
click at [772, 51] on button ">" at bounding box center [773, 47] width 22 height 17
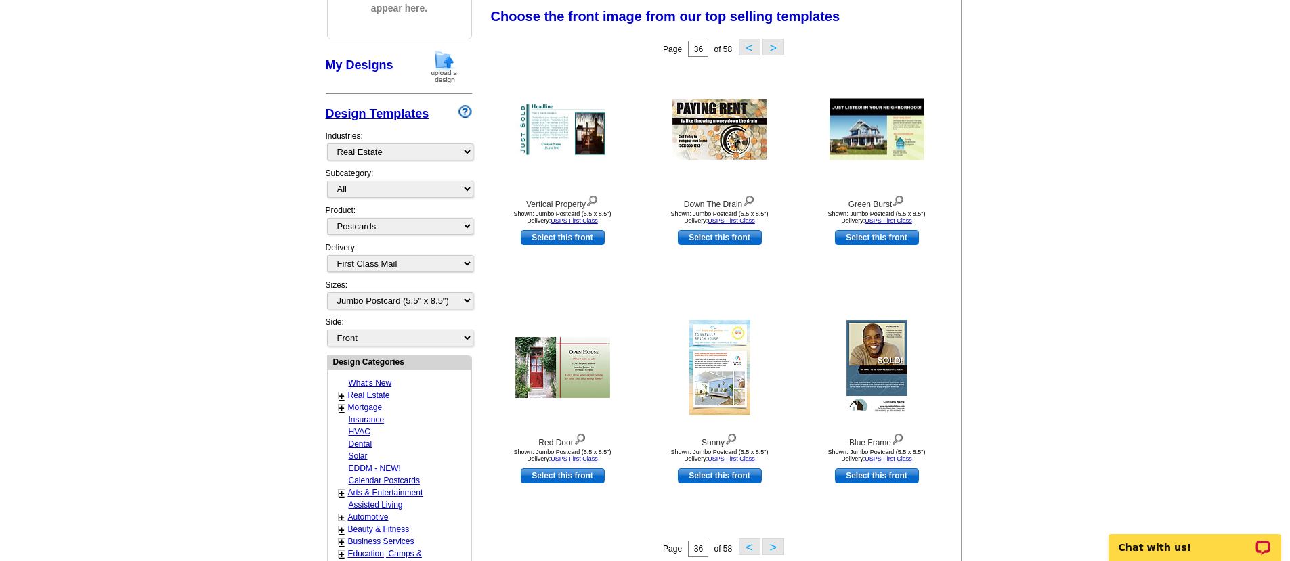
click at [772, 51] on button ">" at bounding box center [773, 47] width 22 height 17
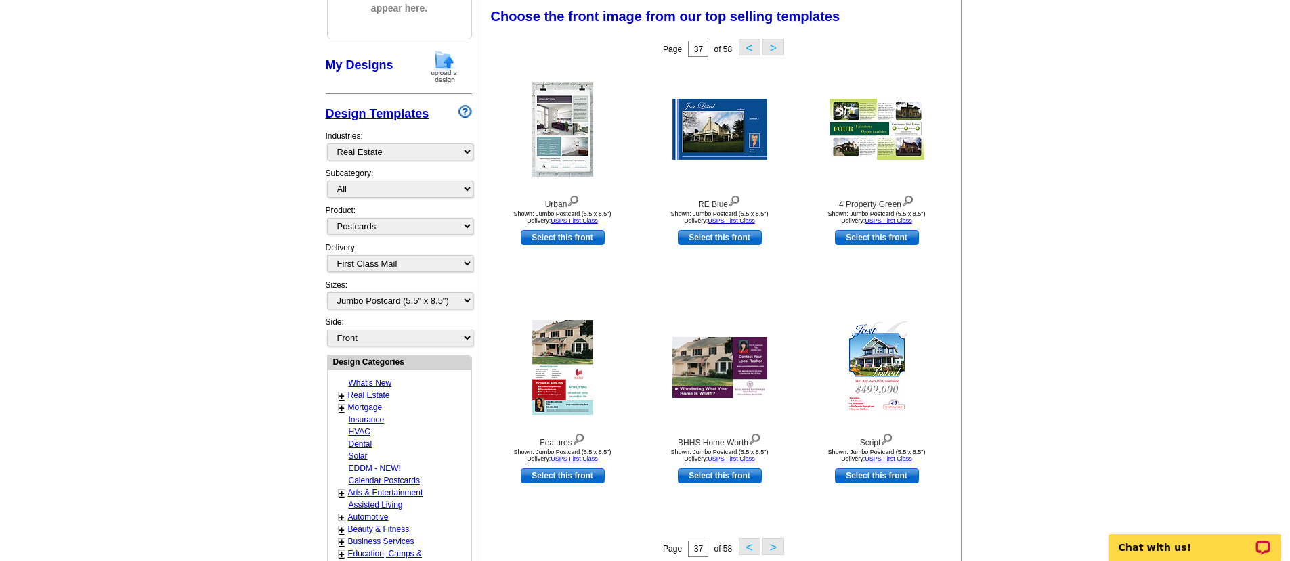
click at [772, 51] on button ">" at bounding box center [773, 47] width 22 height 17
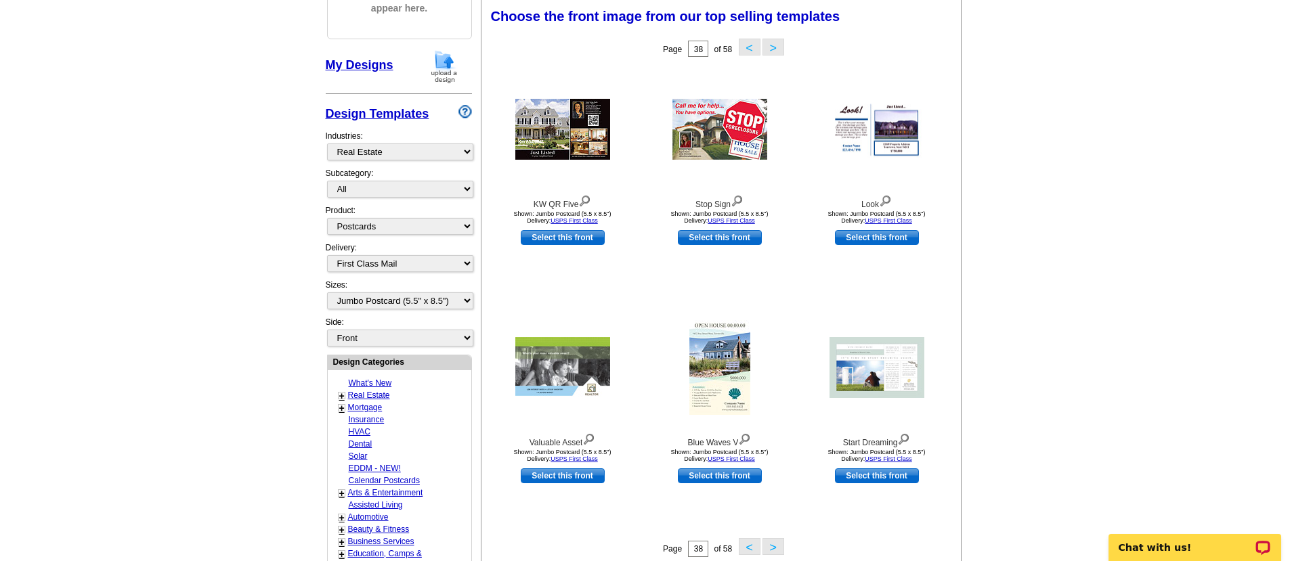
click at [778, 46] on button ">" at bounding box center [773, 47] width 22 height 17
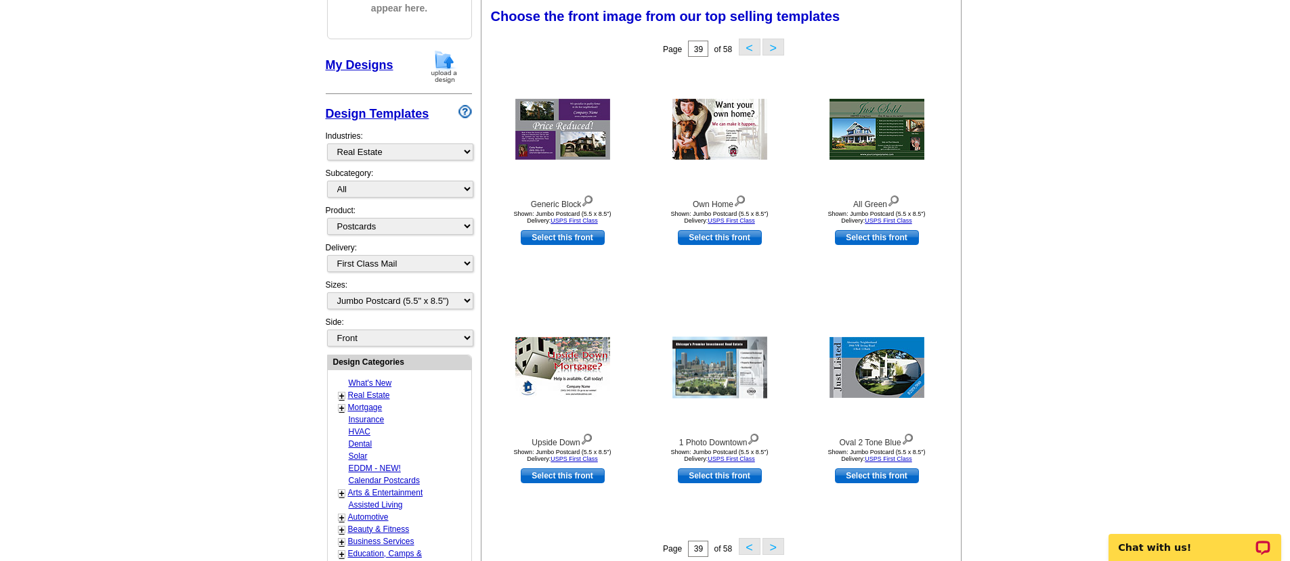
click at [778, 46] on button ">" at bounding box center [773, 47] width 22 height 17
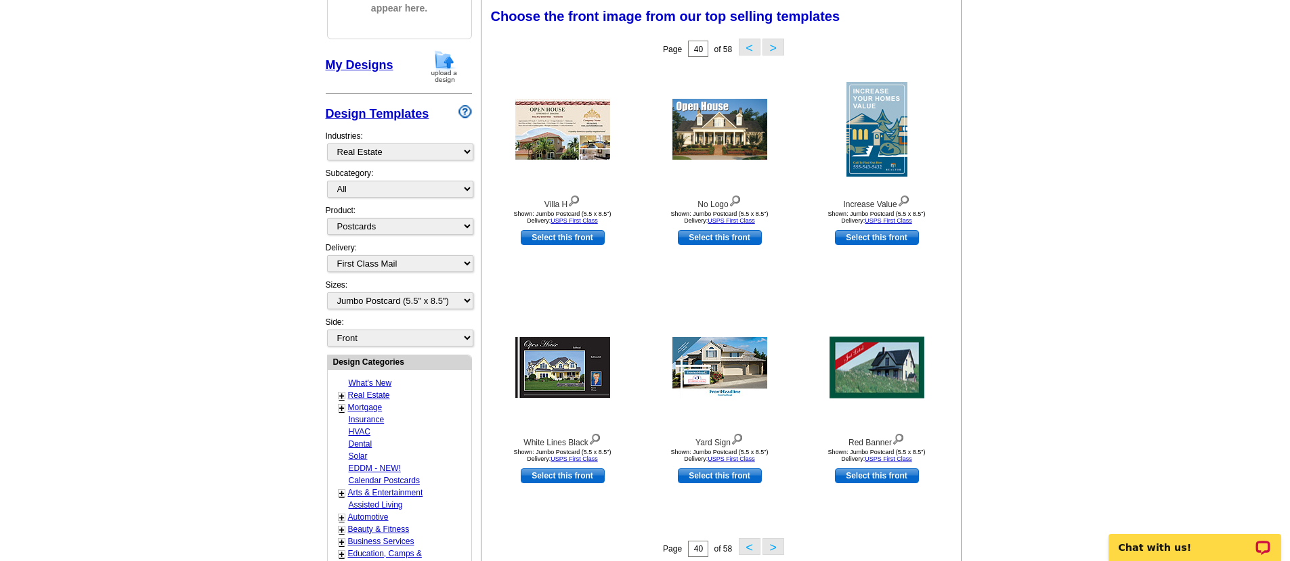
click at [778, 46] on button ">" at bounding box center [773, 47] width 22 height 17
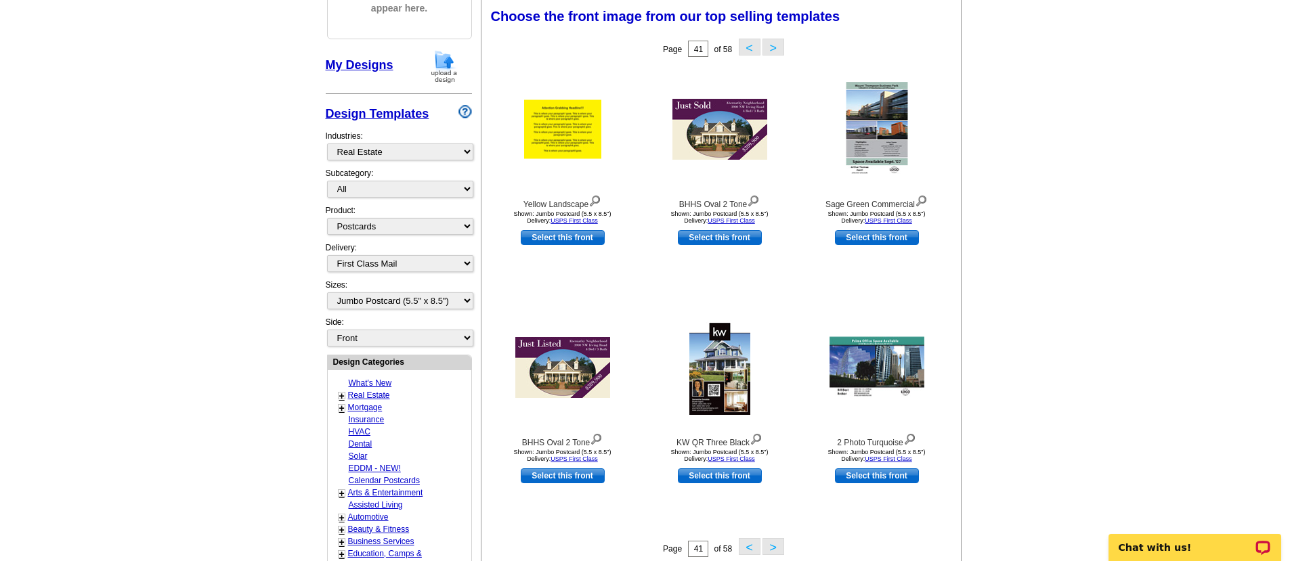
click at [778, 46] on button ">" at bounding box center [773, 47] width 22 height 17
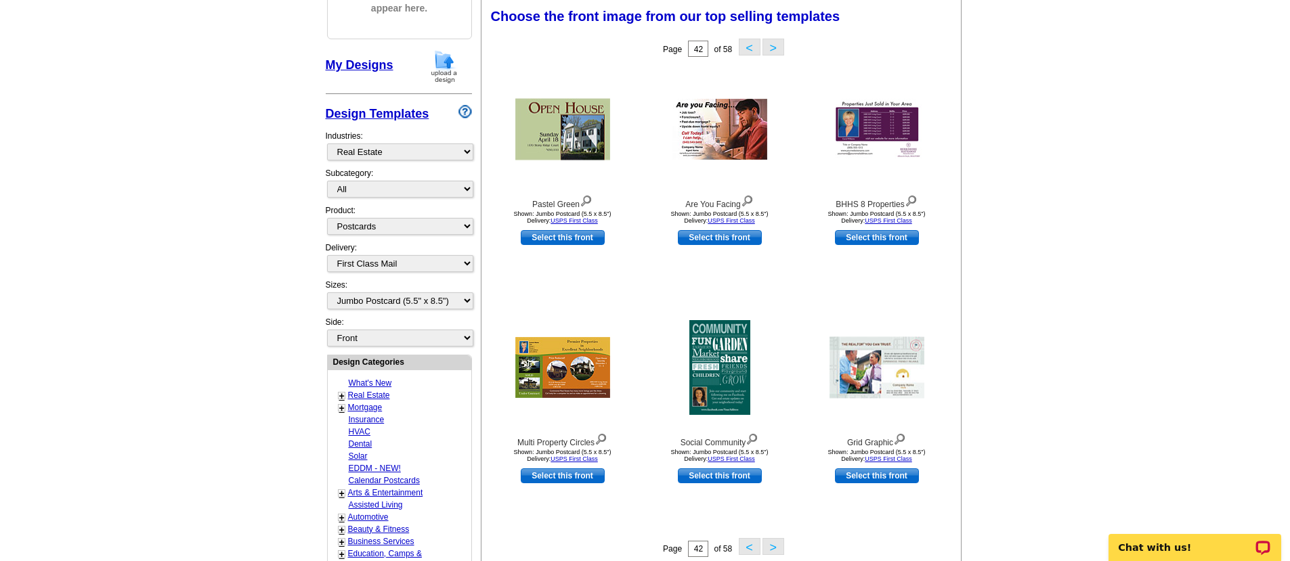
click at [778, 46] on button ">" at bounding box center [773, 47] width 22 height 17
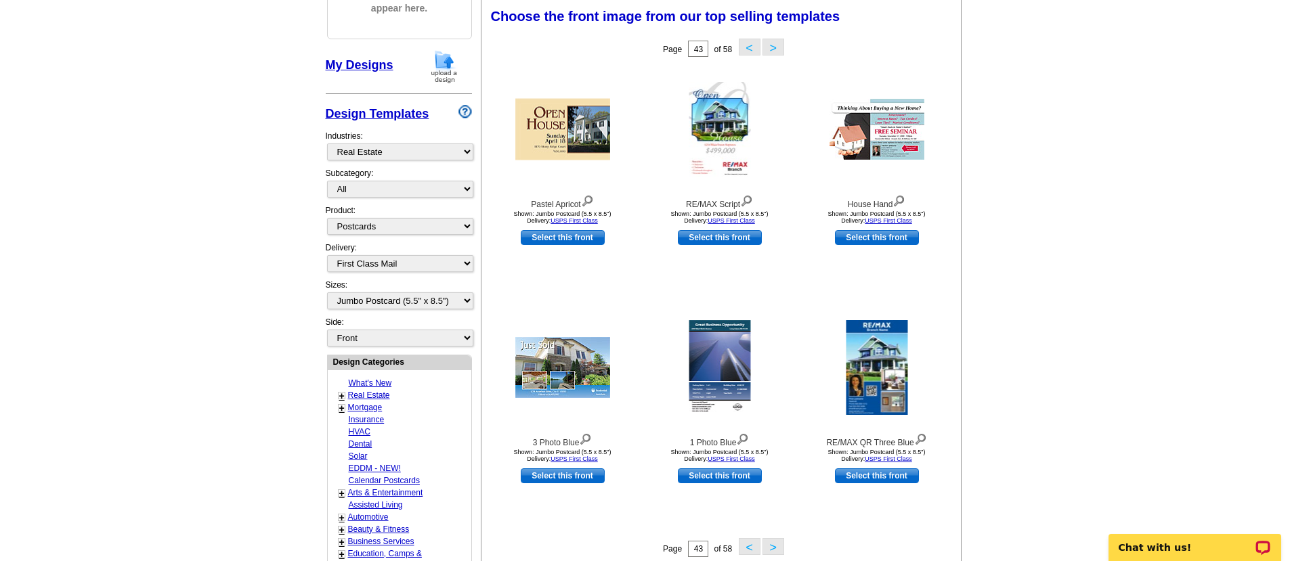
click at [778, 46] on button ">" at bounding box center [773, 47] width 22 height 17
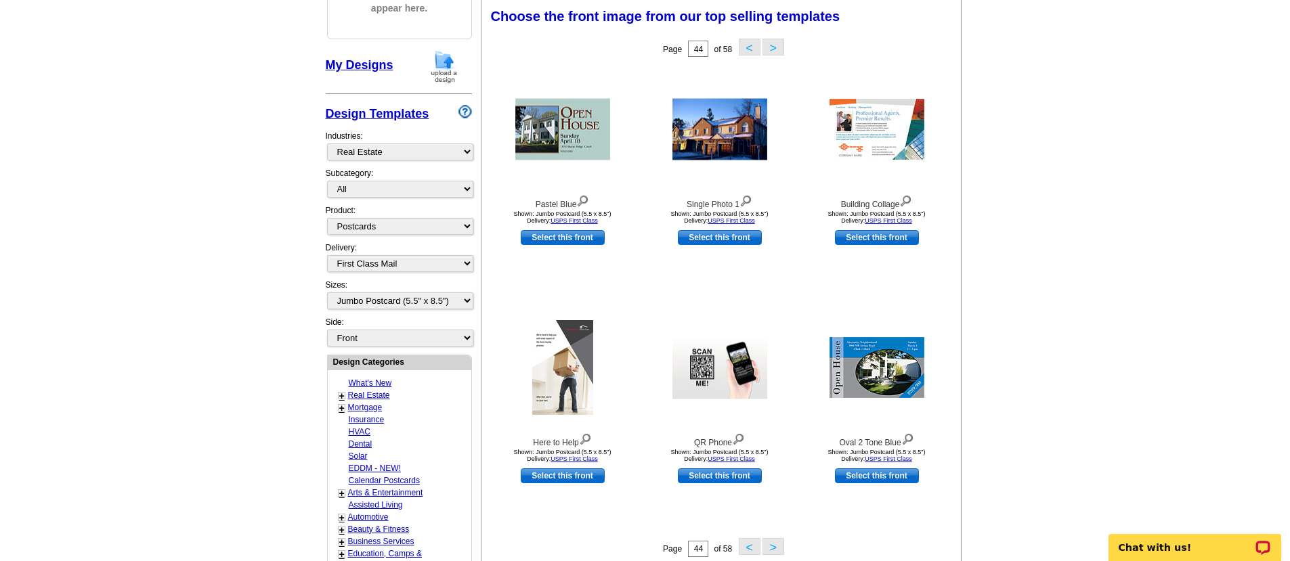
click at [778, 46] on button ">" at bounding box center [773, 47] width 22 height 17
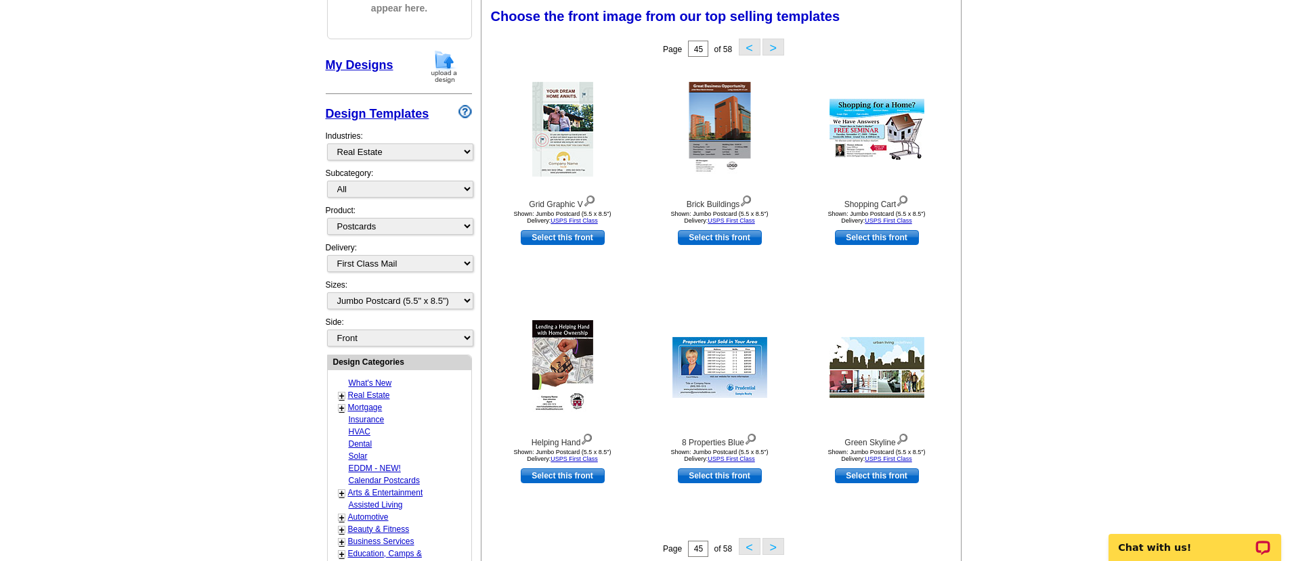
click at [777, 546] on button ">" at bounding box center [773, 546] width 22 height 17
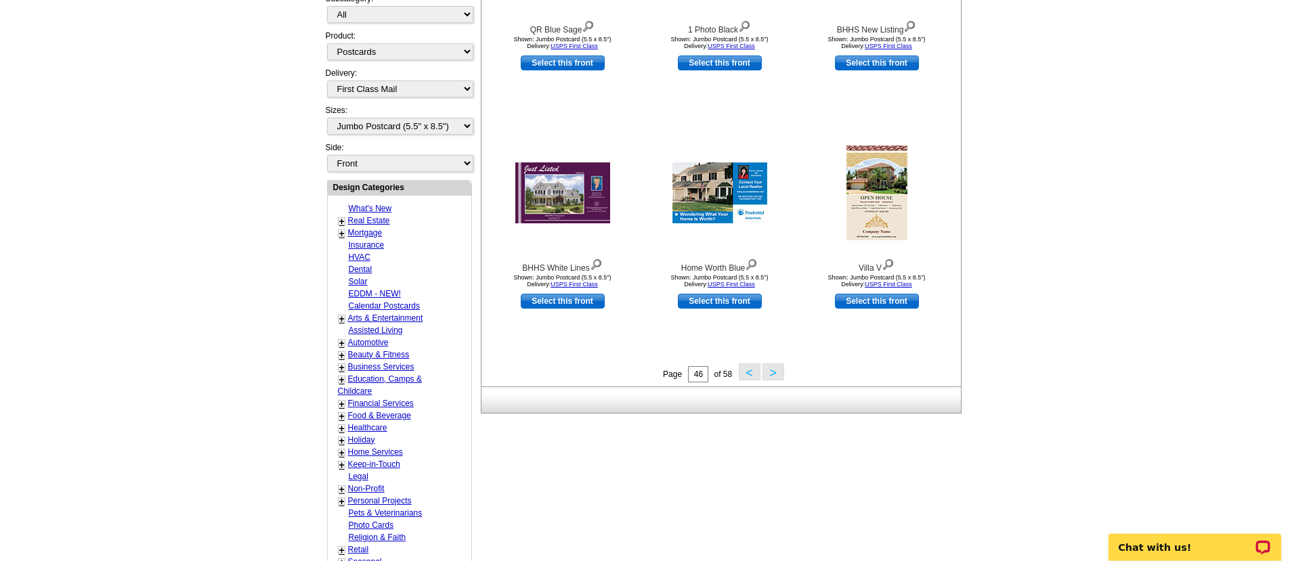
scroll to position [383, 0]
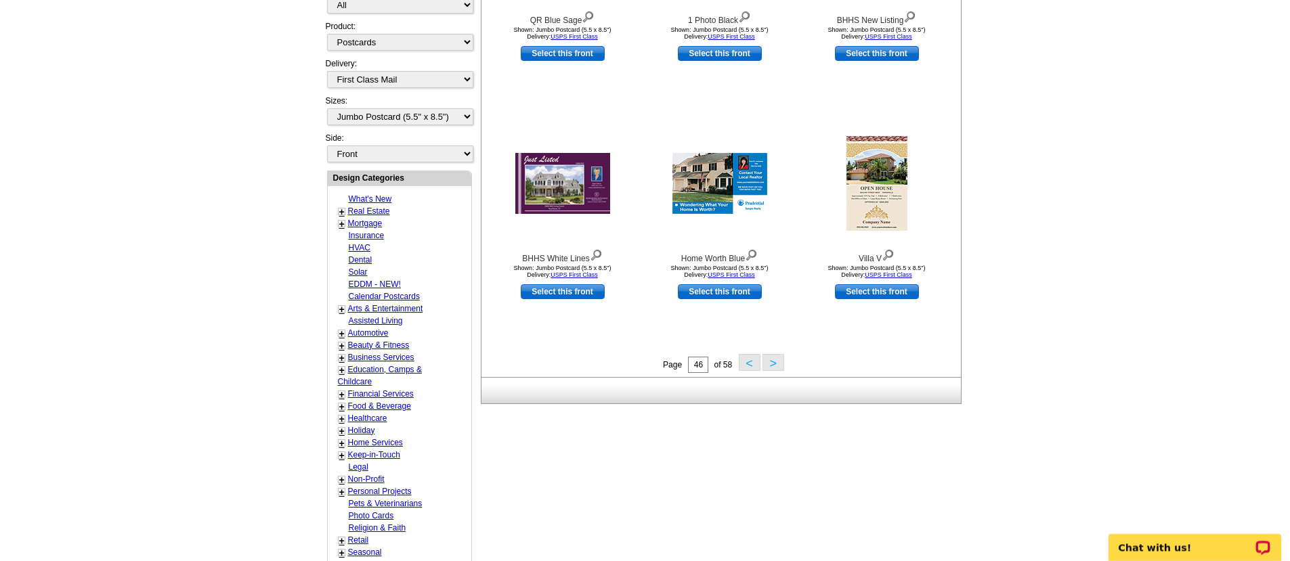
click at [777, 364] on button ">" at bounding box center [773, 362] width 22 height 17
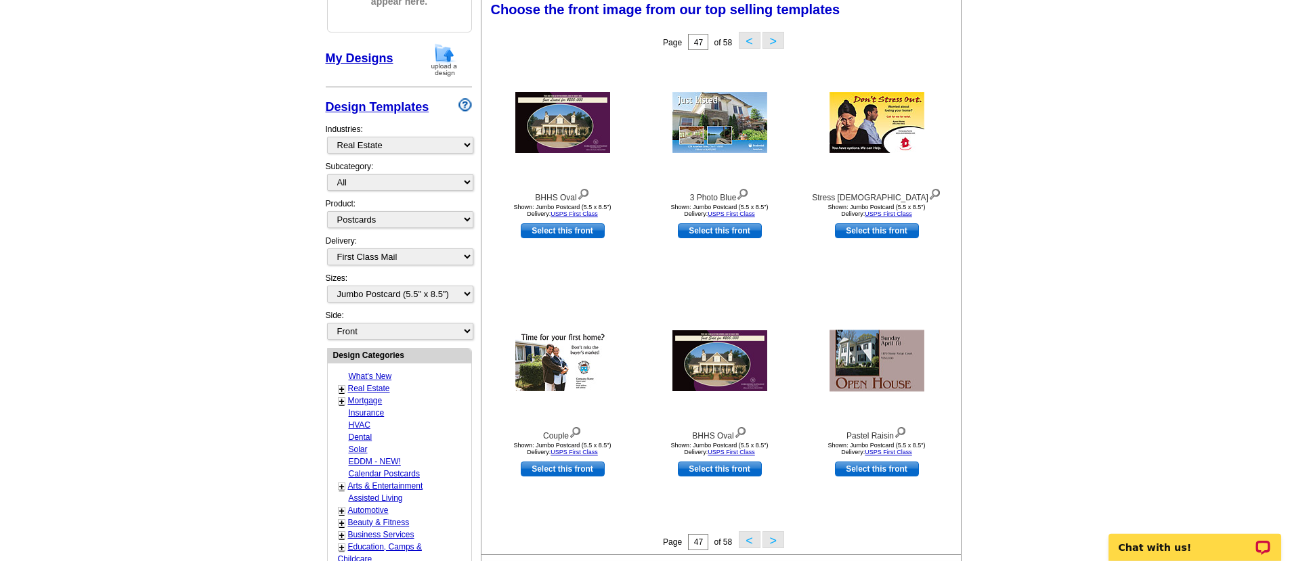
scroll to position [199, 0]
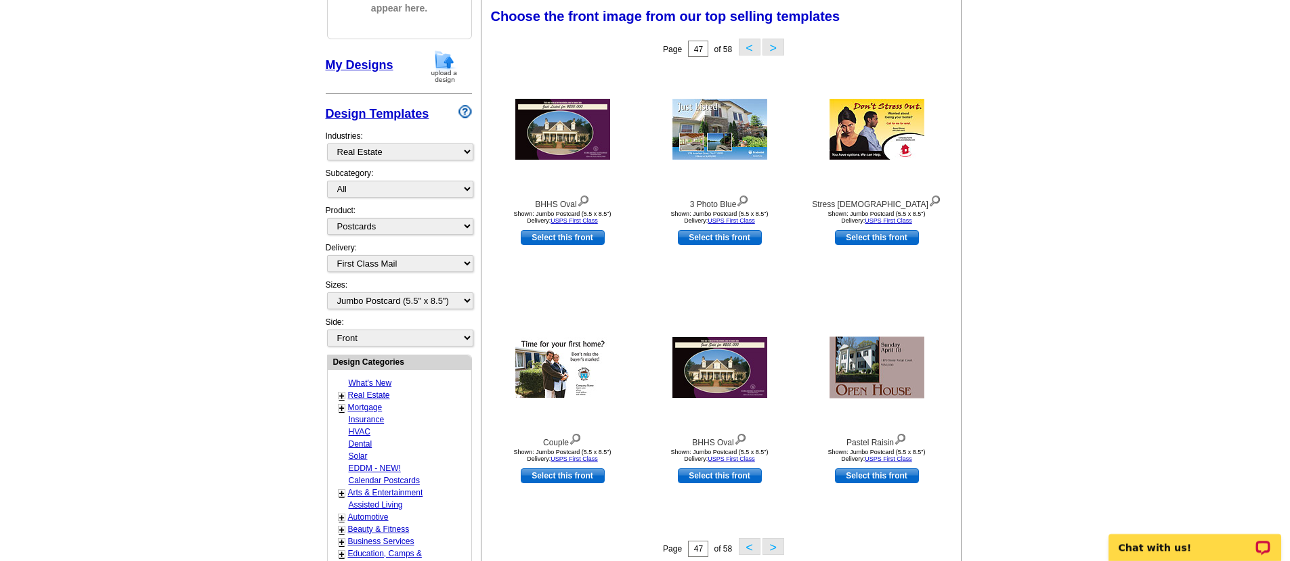
click at [777, 44] on button ">" at bounding box center [773, 47] width 22 height 17
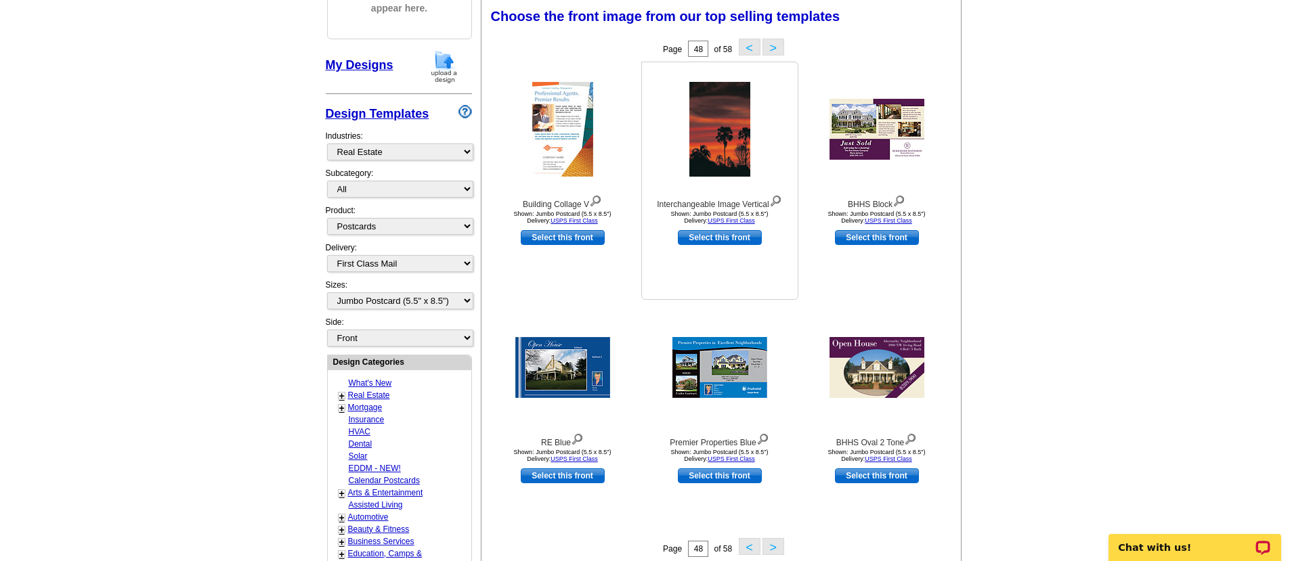
scroll to position [210, 0]
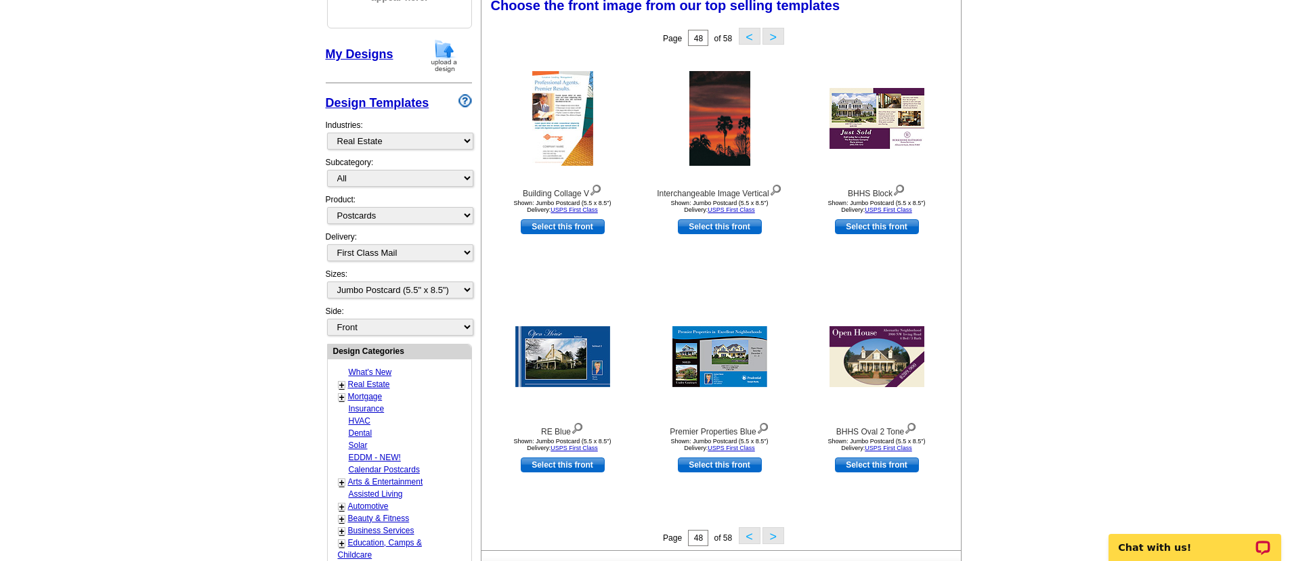
click at [774, 31] on button ">" at bounding box center [773, 36] width 22 height 17
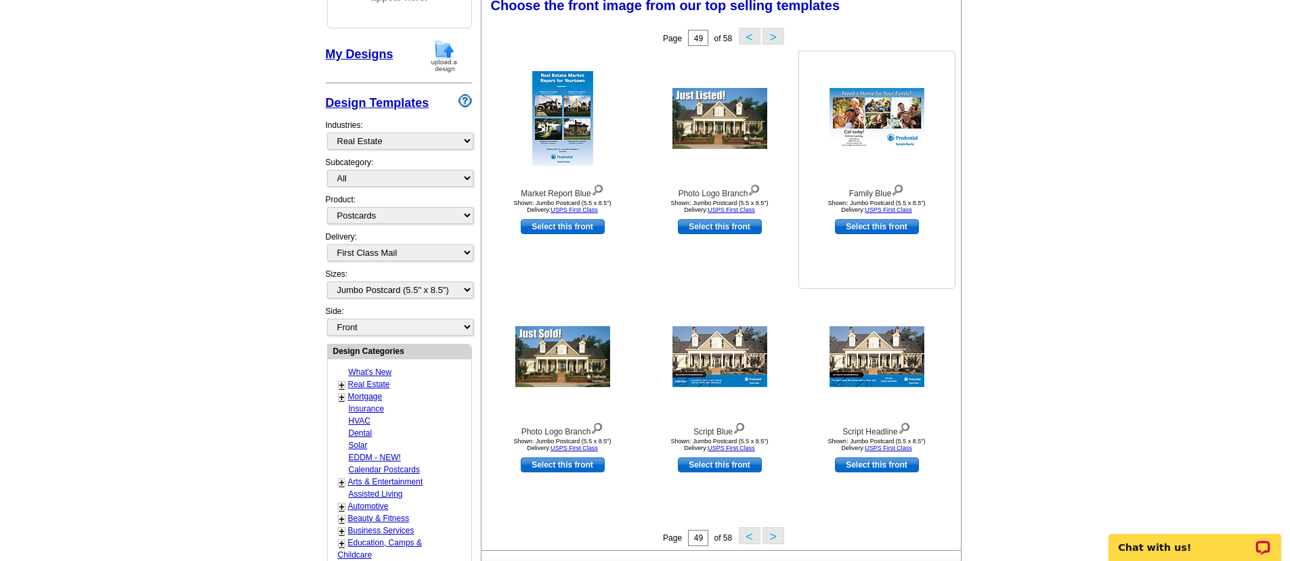
click at [880, 102] on img at bounding box center [876, 118] width 95 height 61
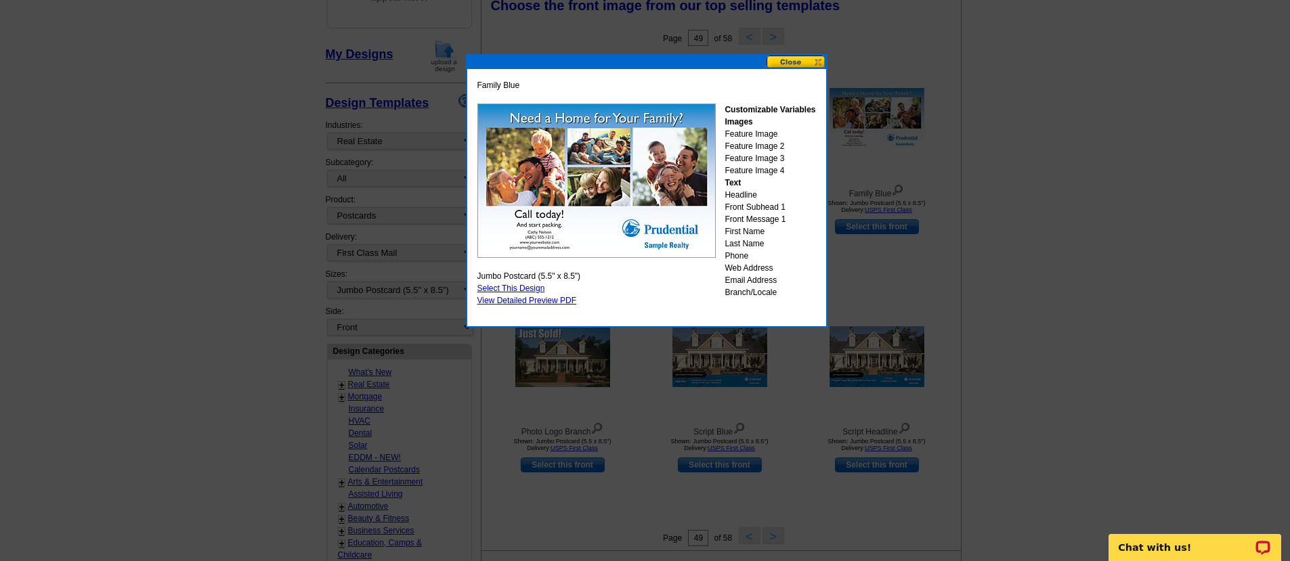
click at [791, 60] on button at bounding box center [796, 62] width 60 height 13
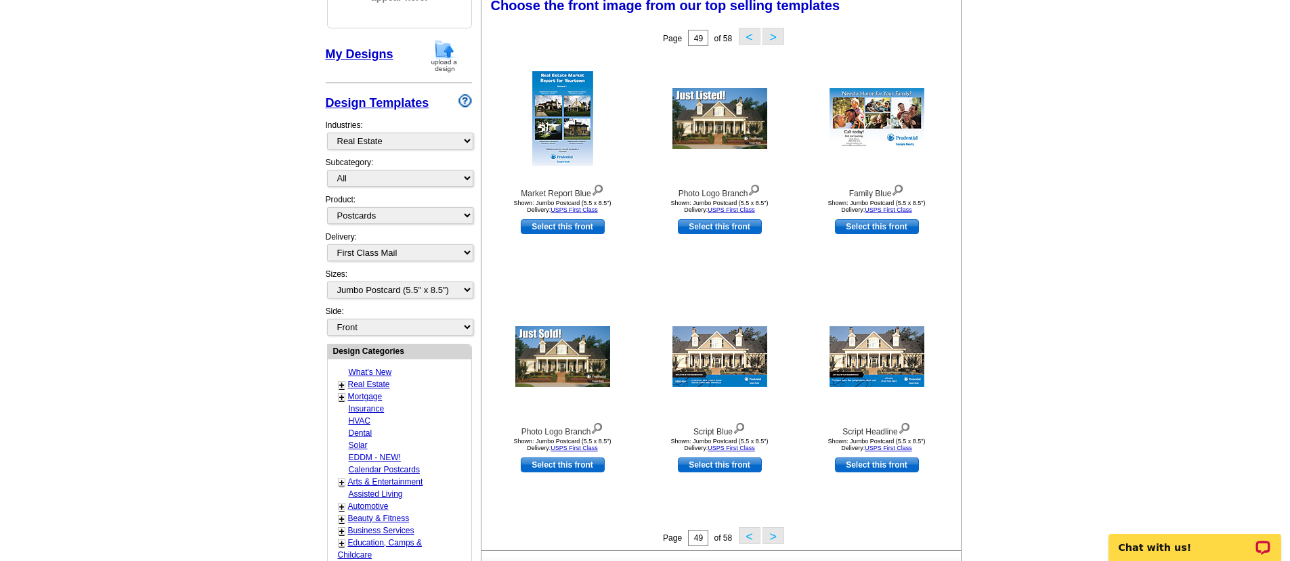
click at [779, 536] on button ">" at bounding box center [773, 535] width 22 height 17
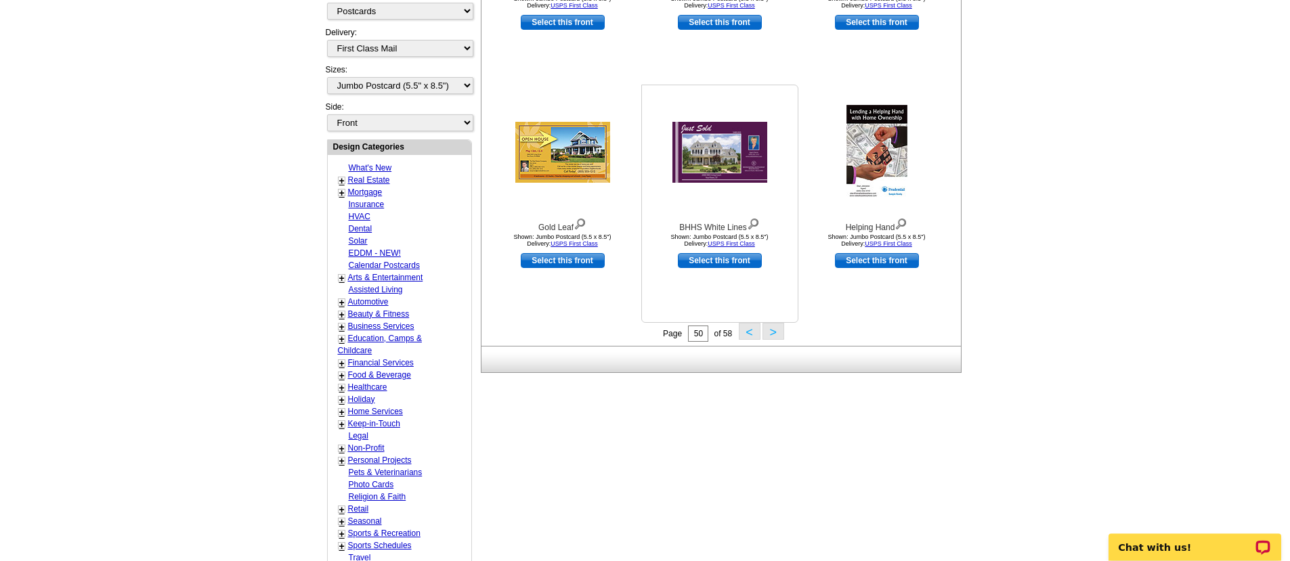
scroll to position [416, 0]
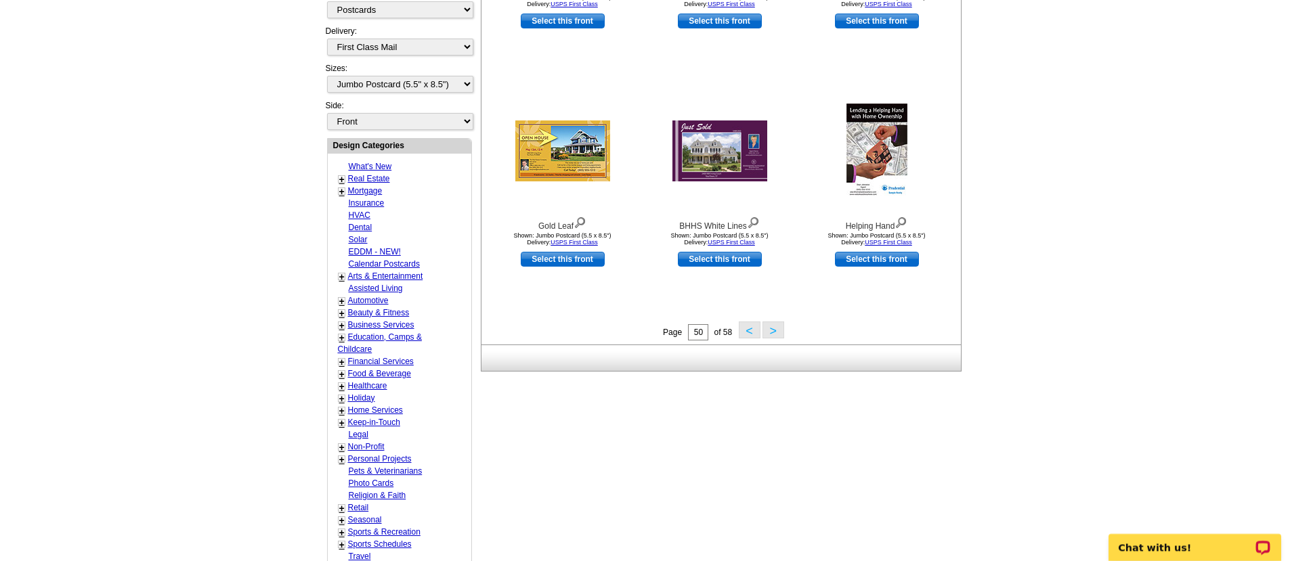
click at [767, 331] on button ">" at bounding box center [773, 330] width 22 height 17
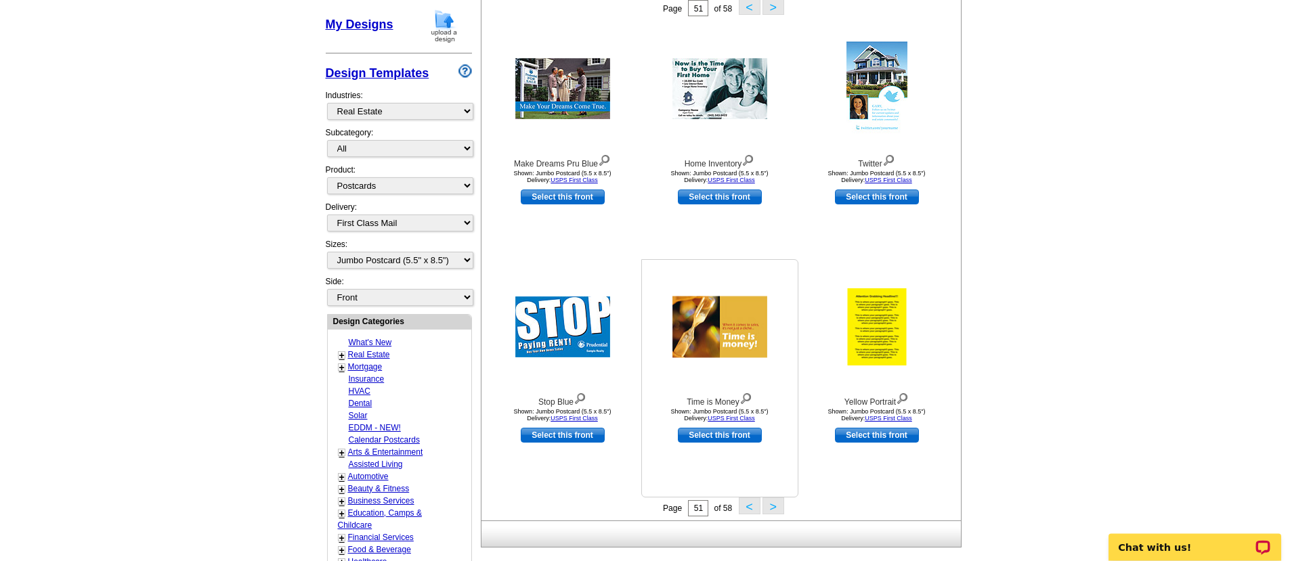
scroll to position [362, 0]
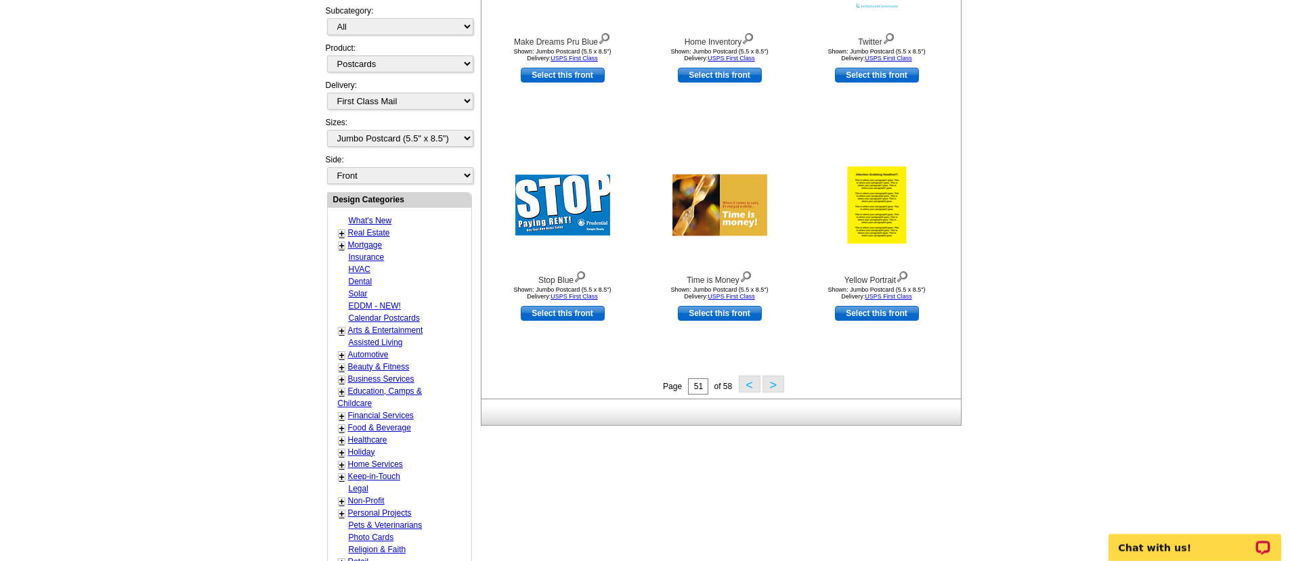
click at [779, 388] on button ">" at bounding box center [773, 384] width 22 height 17
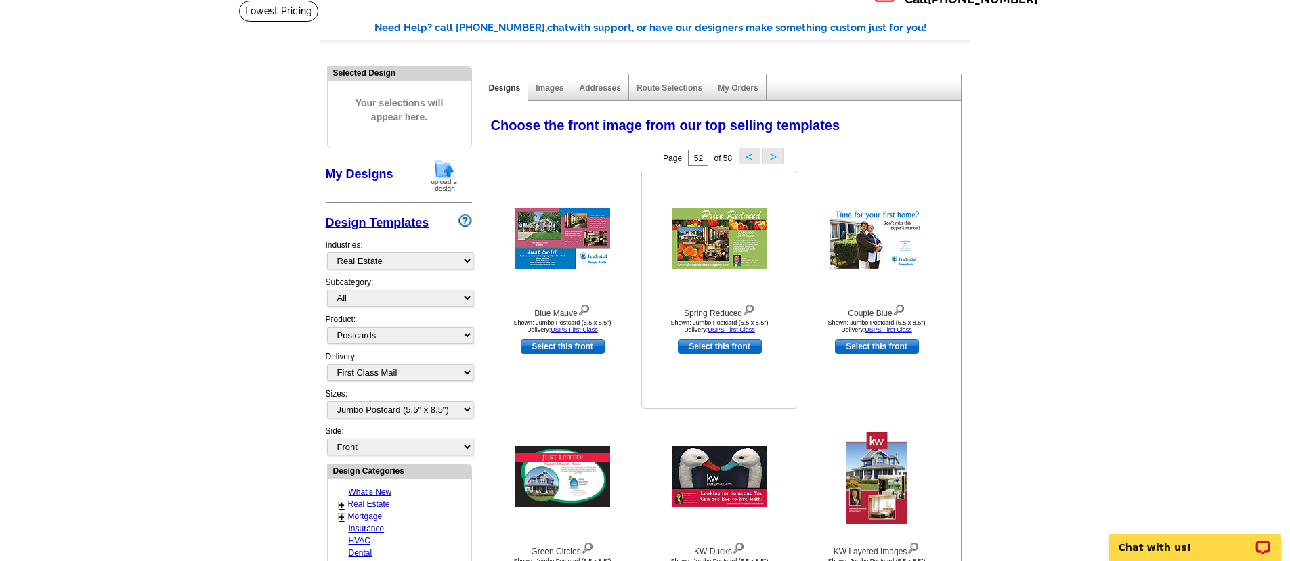
scroll to position [80, 0]
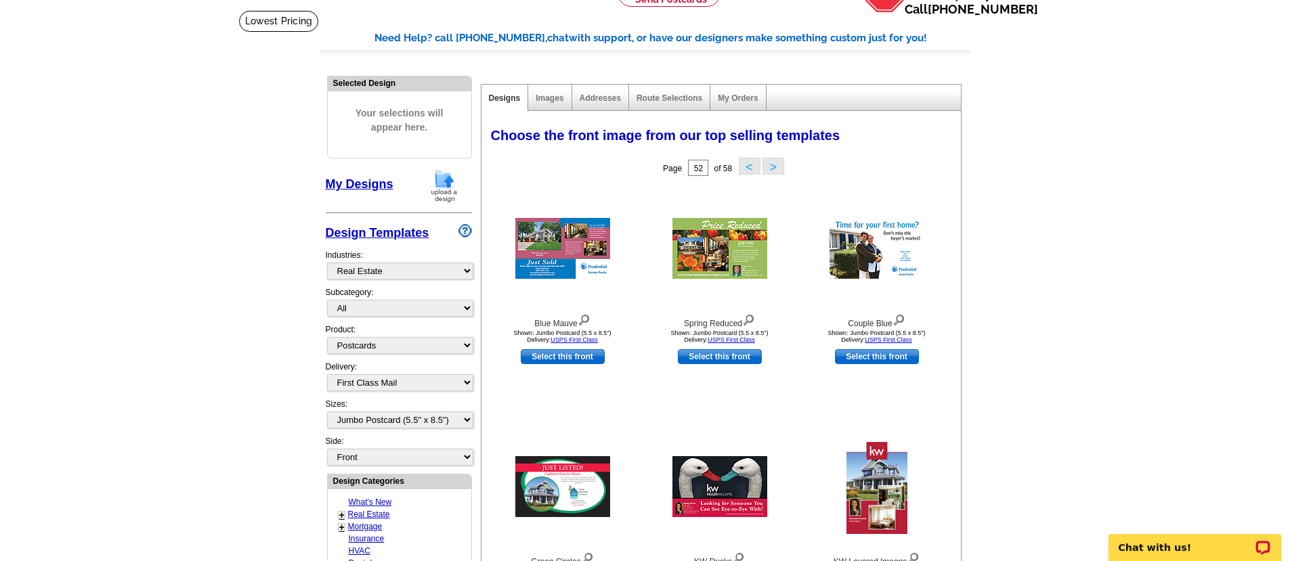
click at [771, 162] on button ">" at bounding box center [773, 166] width 22 height 17
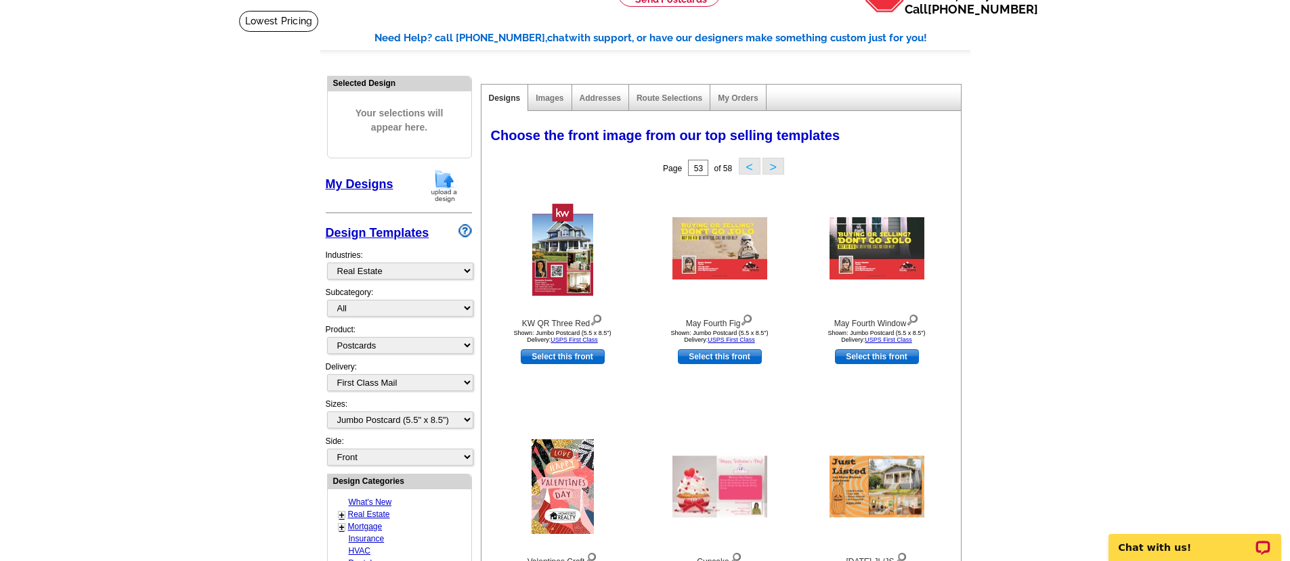
click at [747, 167] on button "<" at bounding box center [750, 166] width 22 height 17
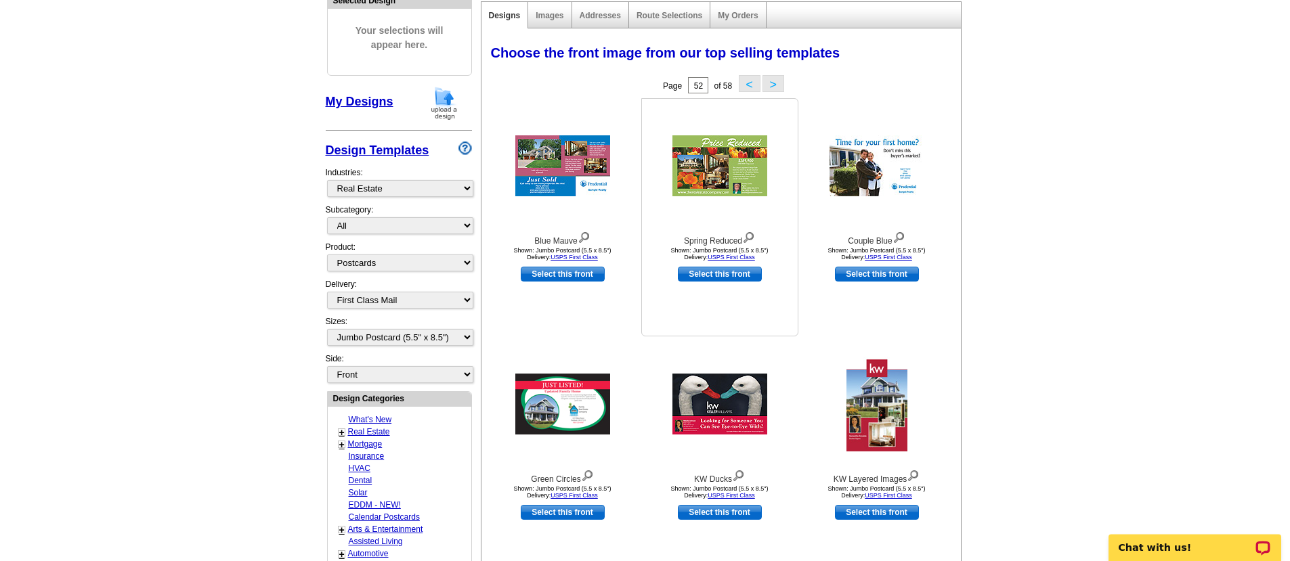
scroll to position [253, 0]
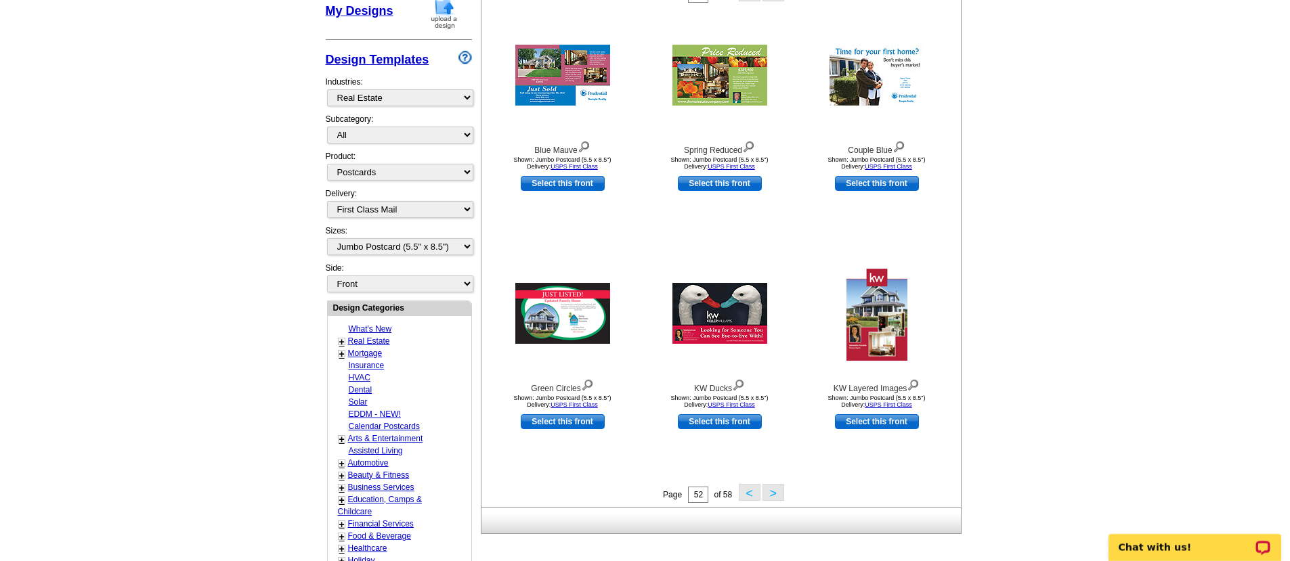
click at [776, 491] on button ">" at bounding box center [773, 492] width 22 height 17
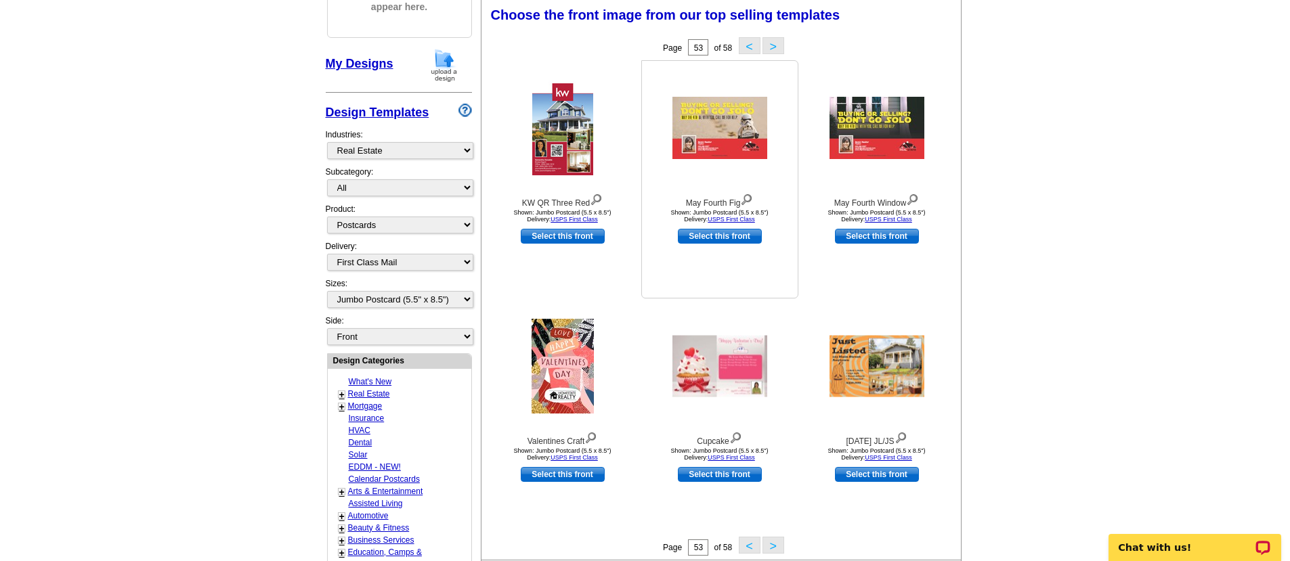
scroll to position [199, 0]
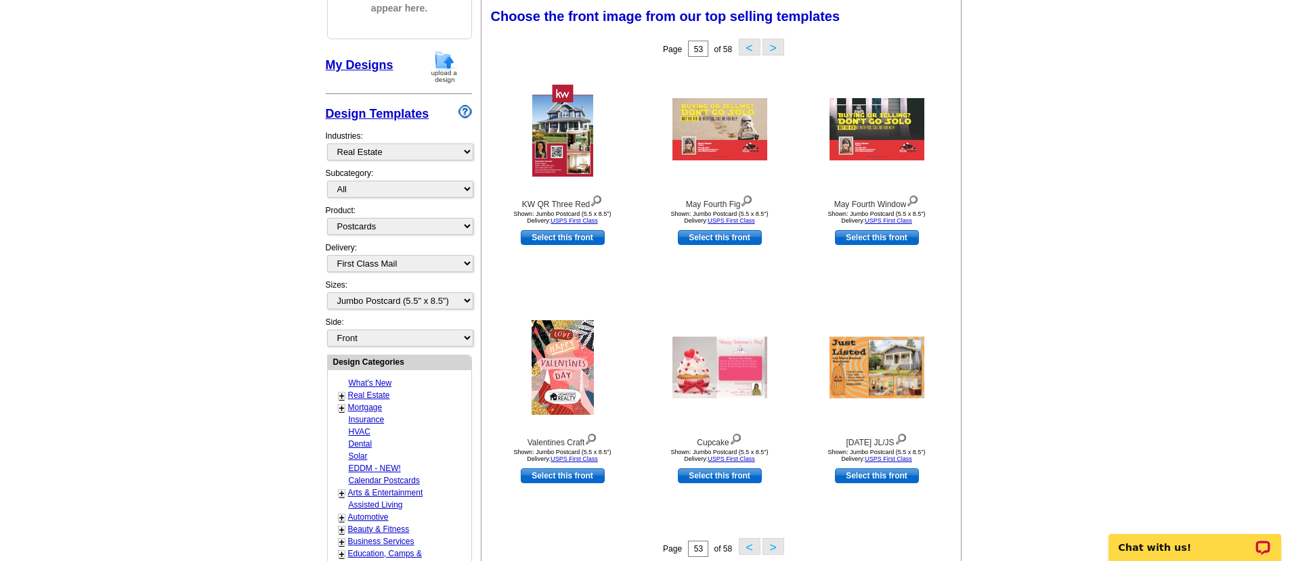
click at [775, 52] on button ">" at bounding box center [773, 47] width 22 height 17
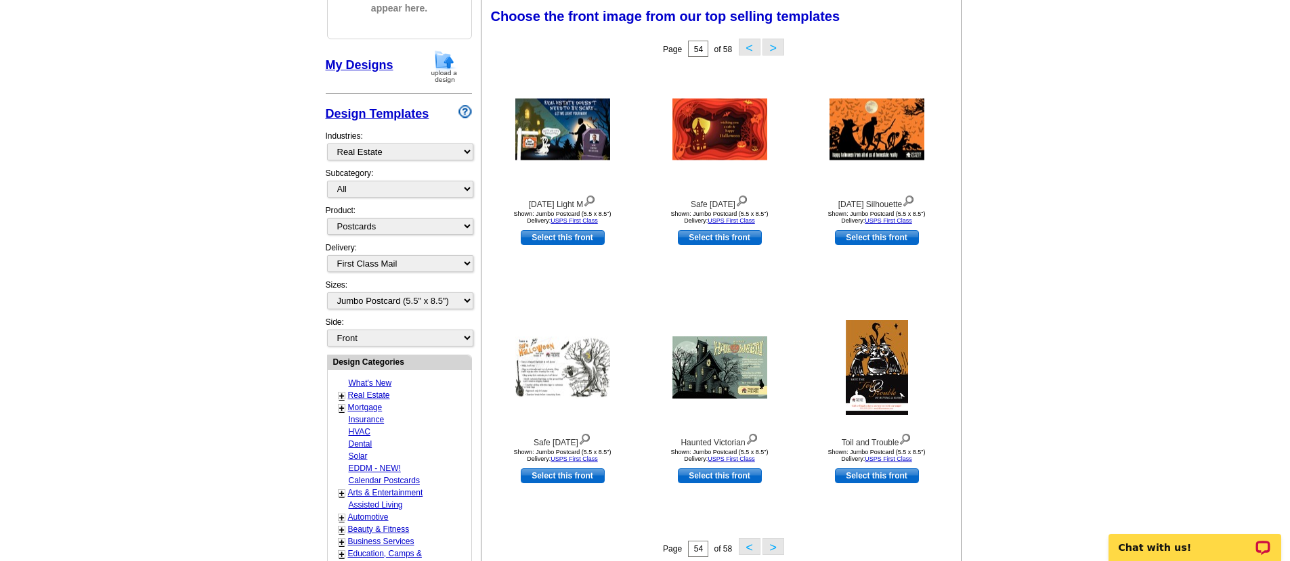
click at [775, 52] on button ">" at bounding box center [773, 47] width 22 height 17
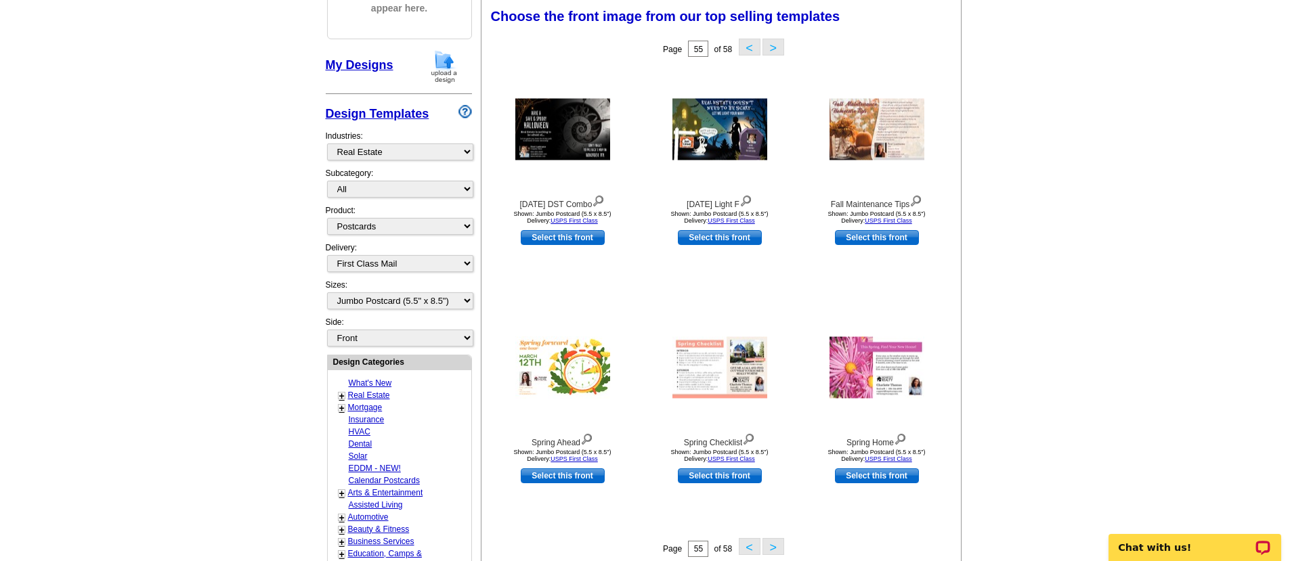
click at [775, 52] on button ">" at bounding box center [773, 47] width 22 height 17
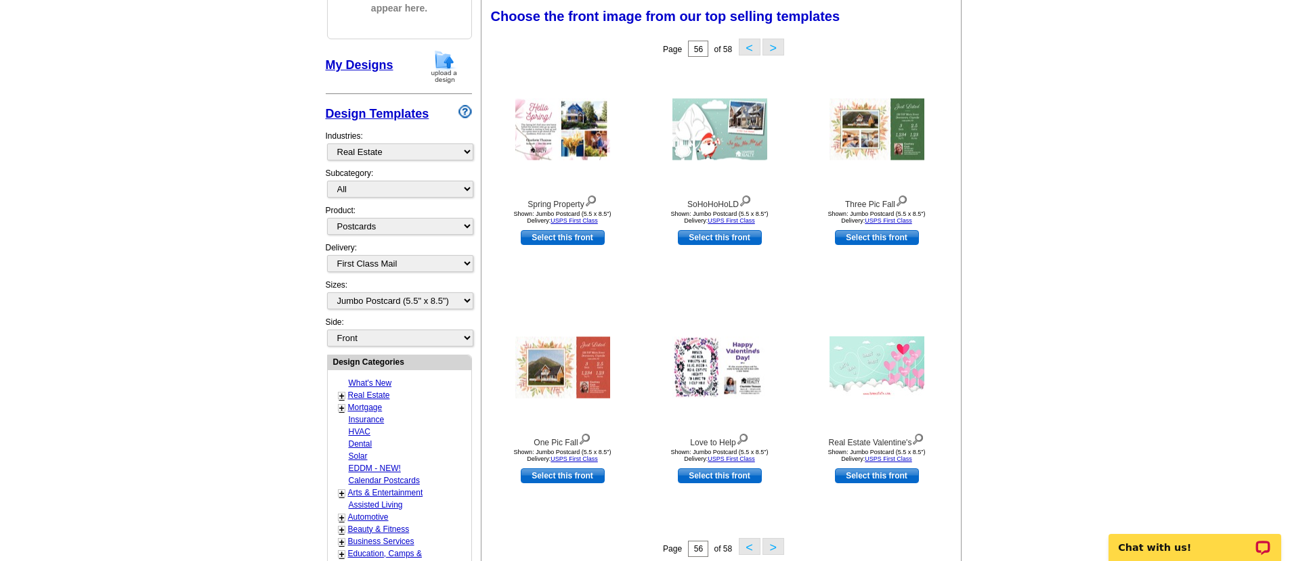
click at [775, 52] on button ">" at bounding box center [773, 47] width 22 height 17
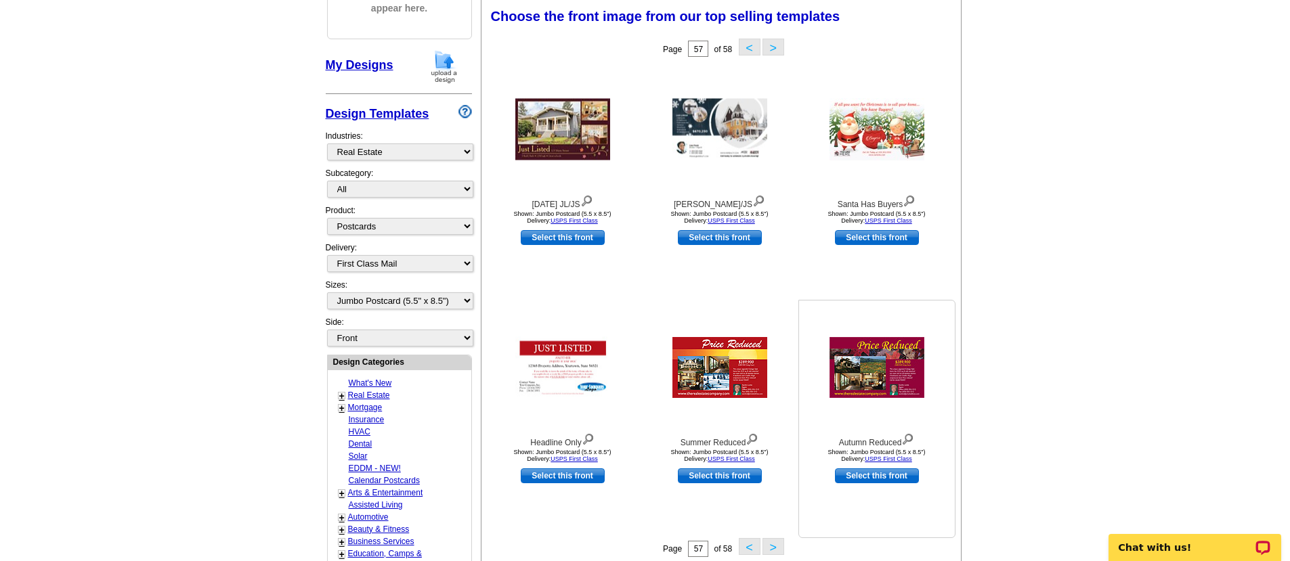
click at [858, 351] on img at bounding box center [876, 367] width 95 height 61
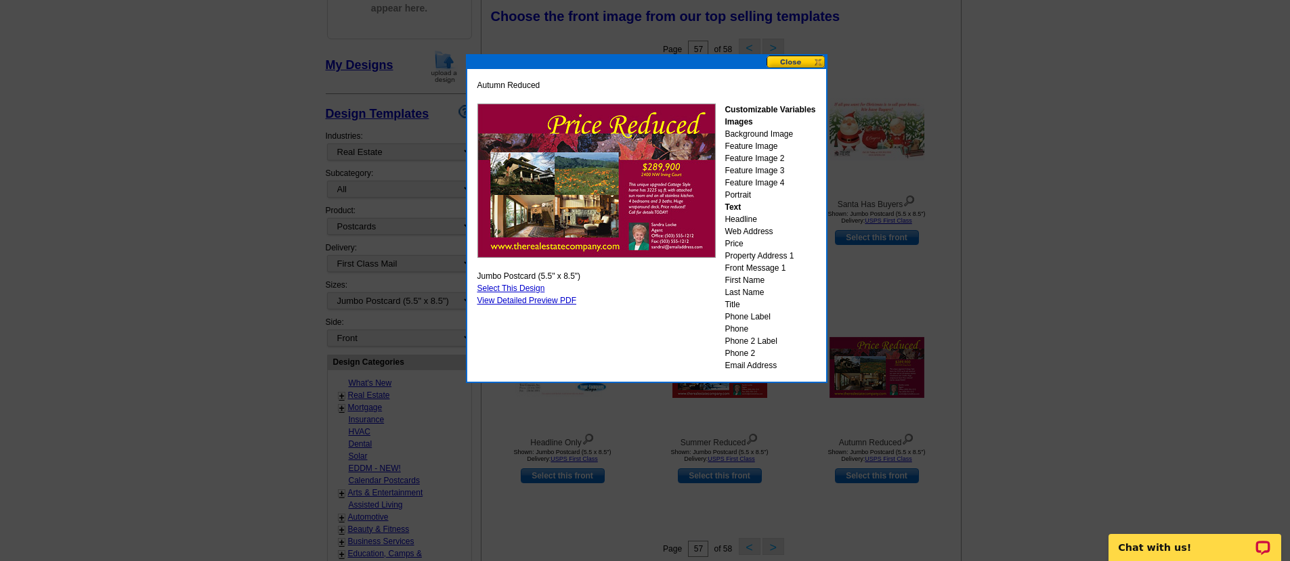
click at [800, 67] on button at bounding box center [796, 62] width 60 height 13
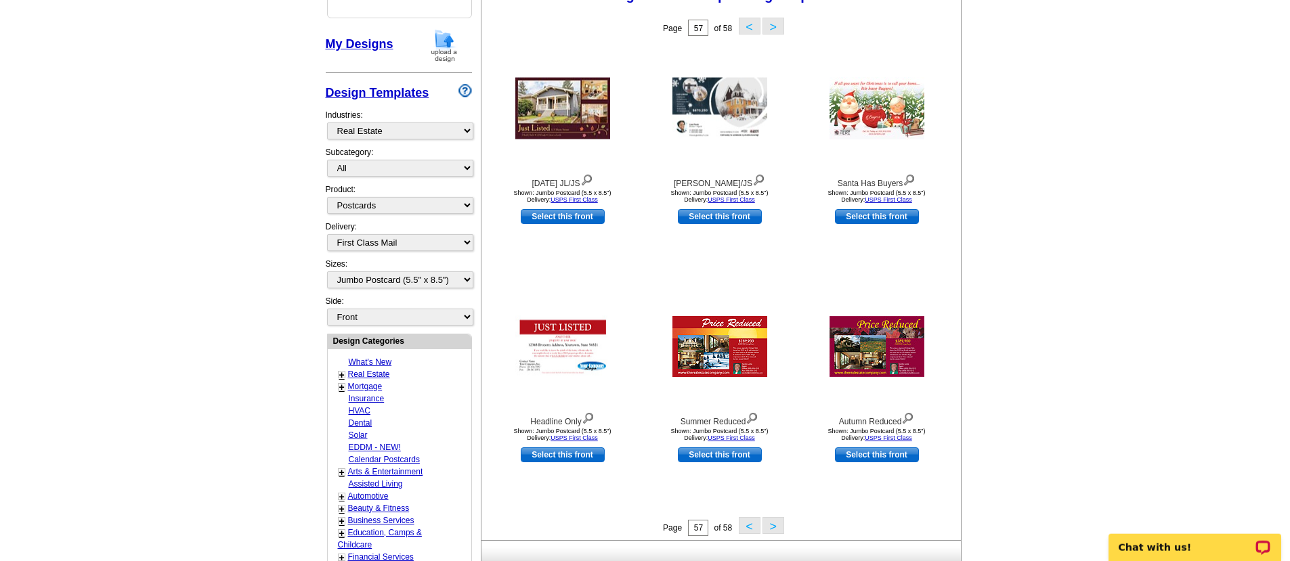
scroll to position [221, 0]
click at [772, 525] on button ">" at bounding box center [773, 525] width 22 height 17
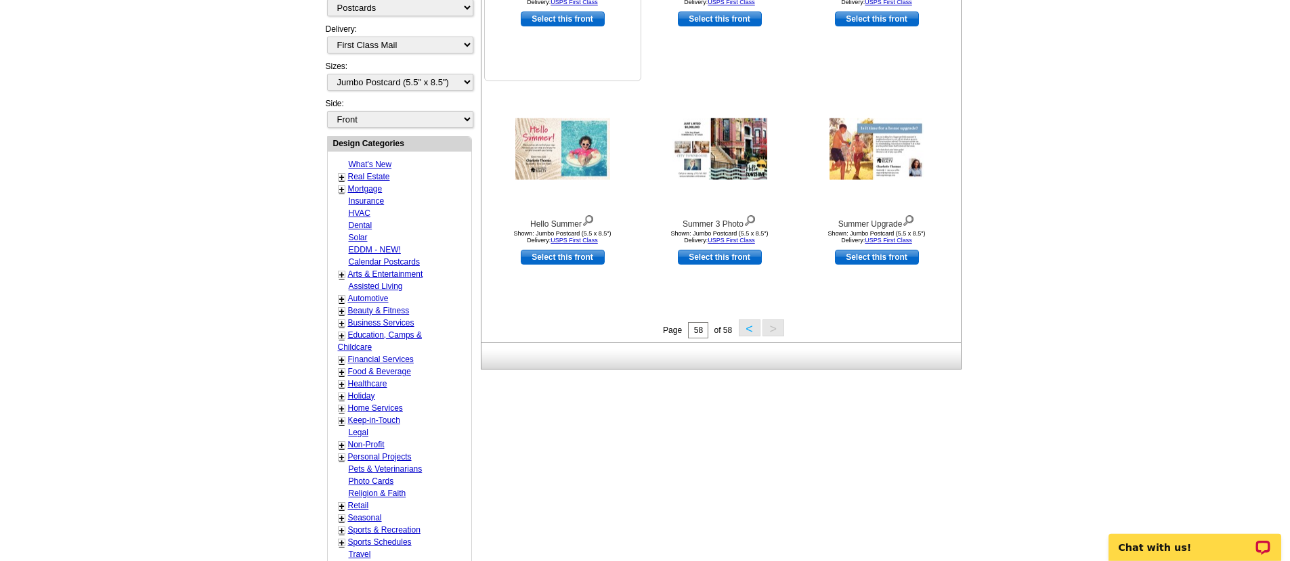
scroll to position [498, 0]
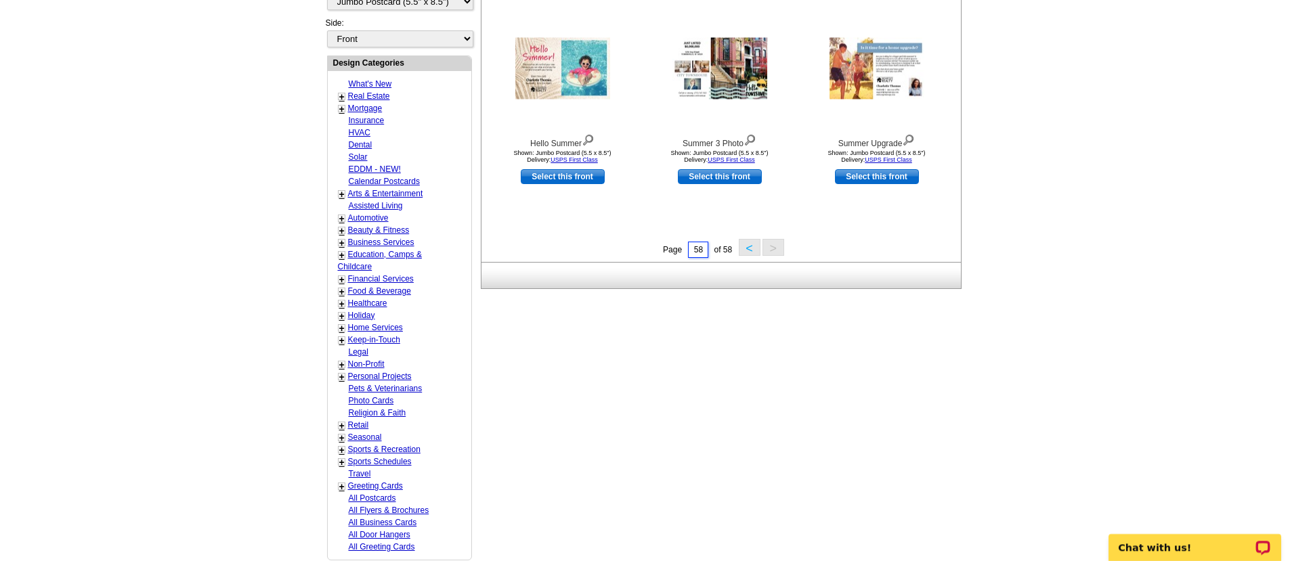
drag, startPoint x: 705, startPoint y: 253, endPoint x: 674, endPoint y: 251, distance: 31.2
click at [688, 251] on input "58" at bounding box center [698, 250] width 20 height 16
type input "1"
click at [701, 252] on input "1" at bounding box center [698, 250] width 20 height 16
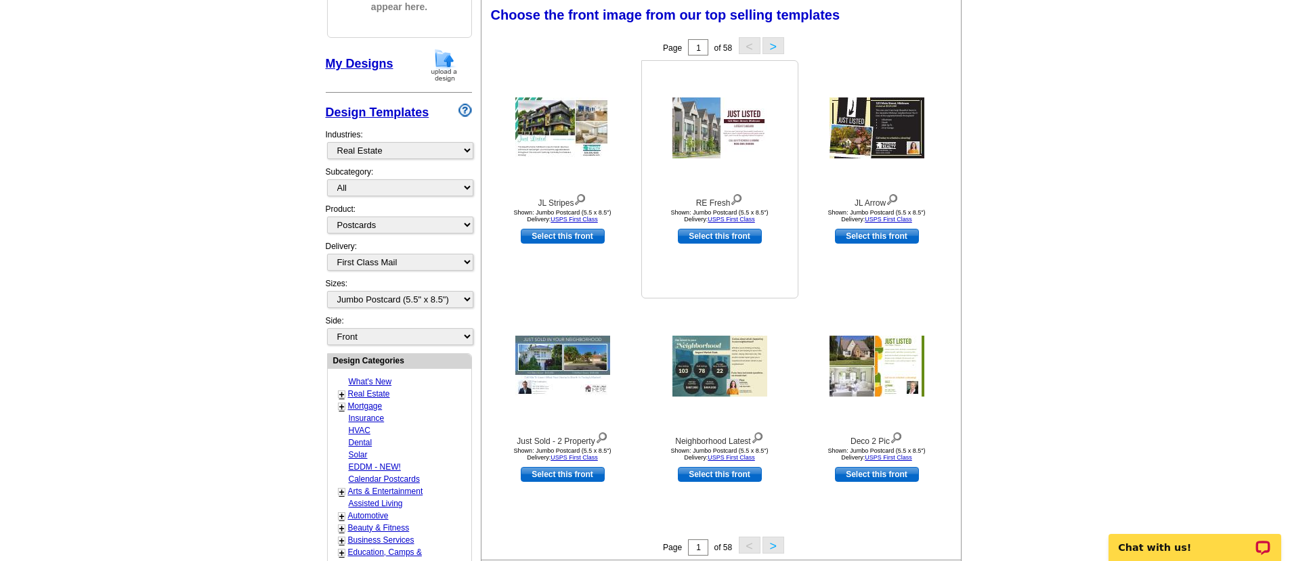
scroll to position [199, 0]
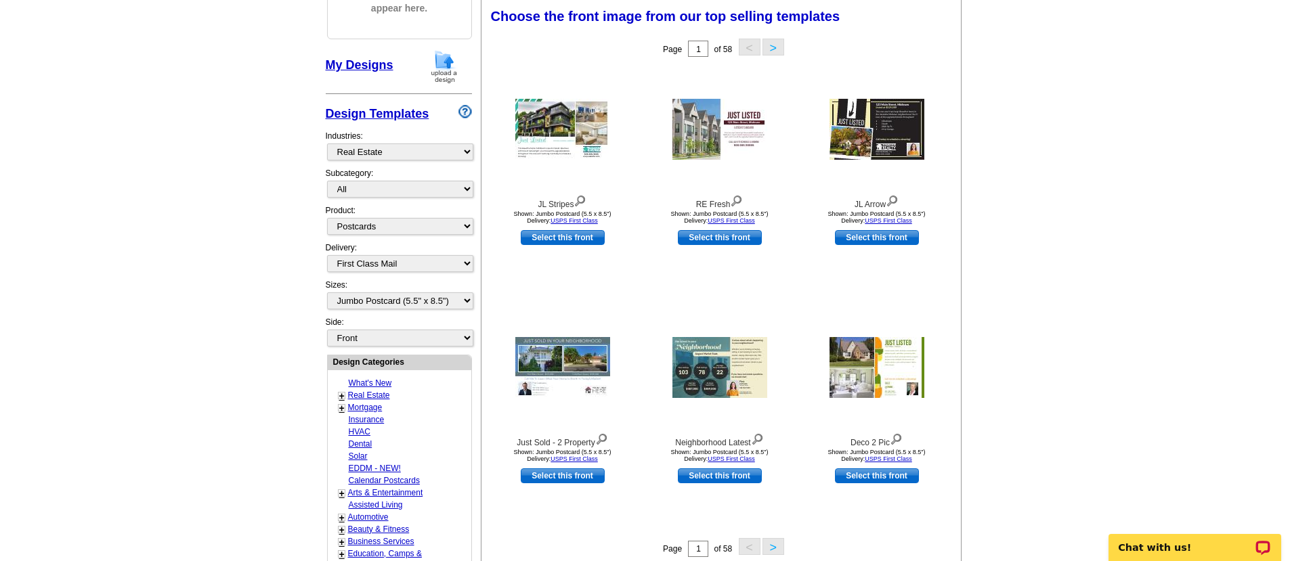
click at [769, 550] on button ">" at bounding box center [773, 546] width 22 height 17
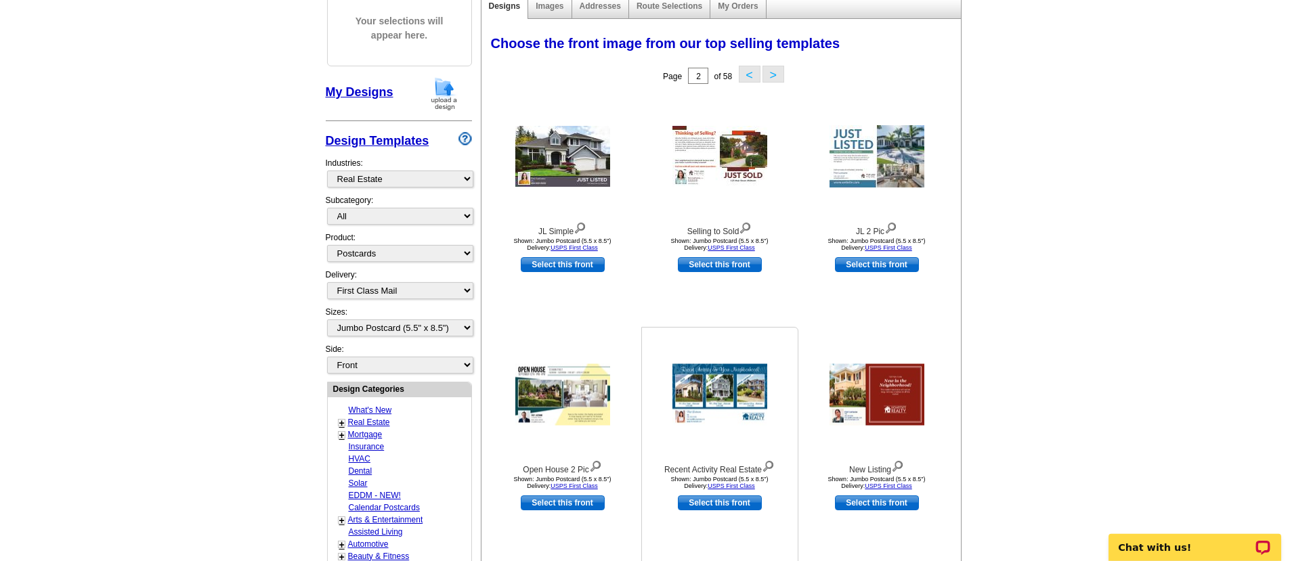
scroll to position [167, 0]
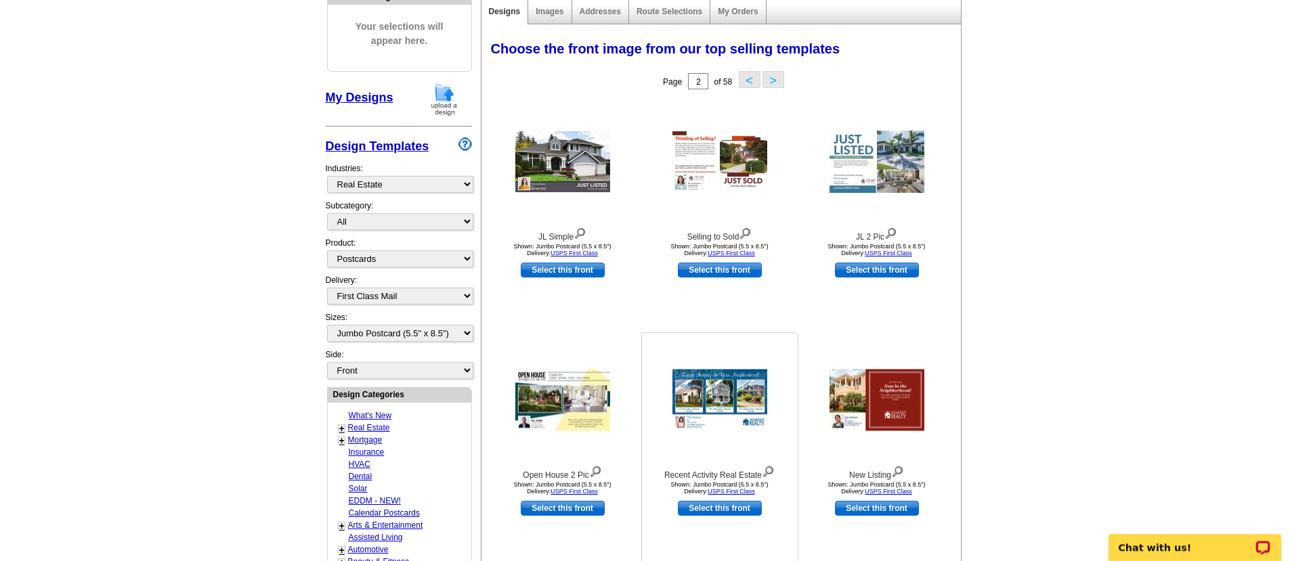
click at [697, 397] on img at bounding box center [719, 401] width 95 height 62
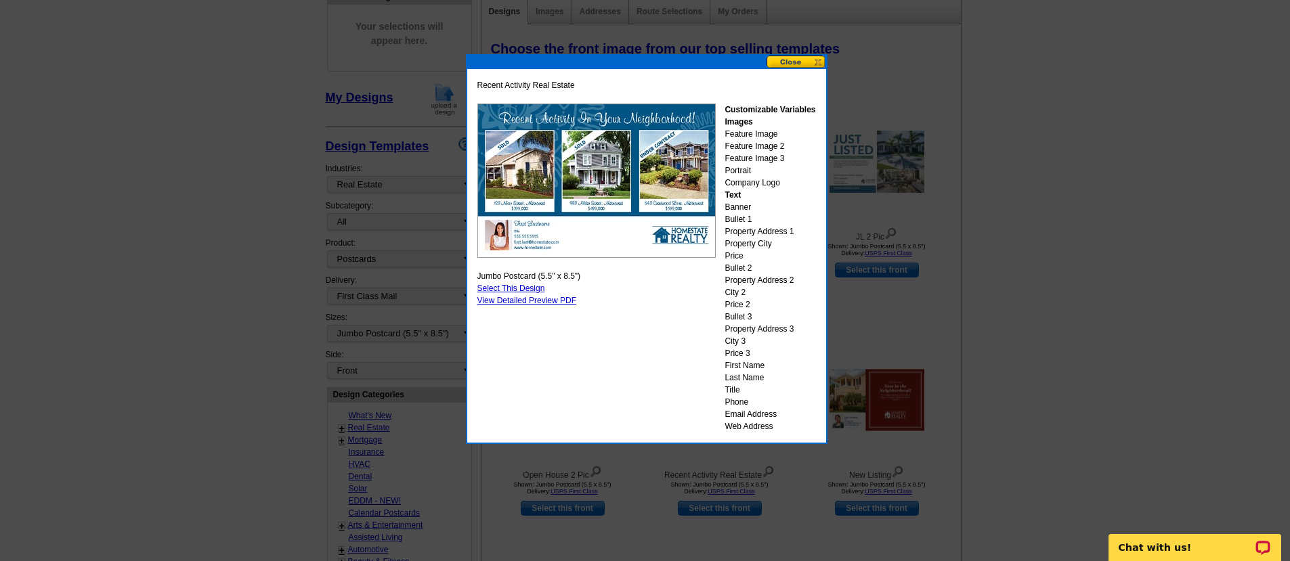
click at [539, 347] on div "Recent Activity Real Estate Customizable Variables Images Feature Image Feature…" at bounding box center [646, 256] width 345 height 360
click at [802, 62] on button at bounding box center [796, 62] width 60 height 13
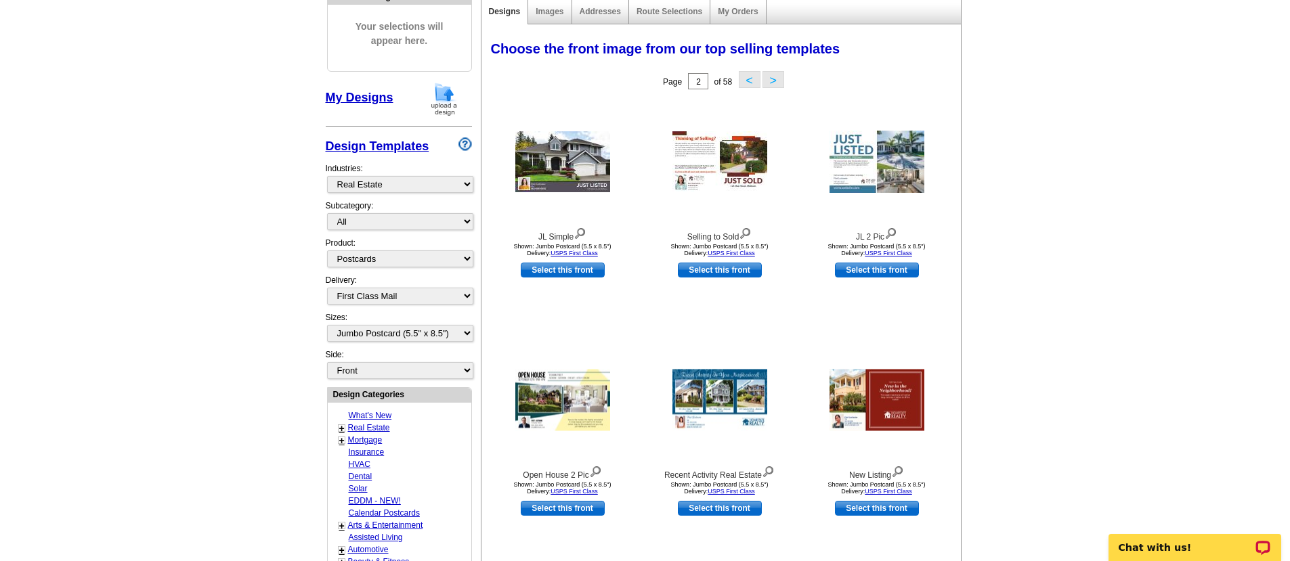
click at [769, 81] on button ">" at bounding box center [773, 79] width 22 height 17
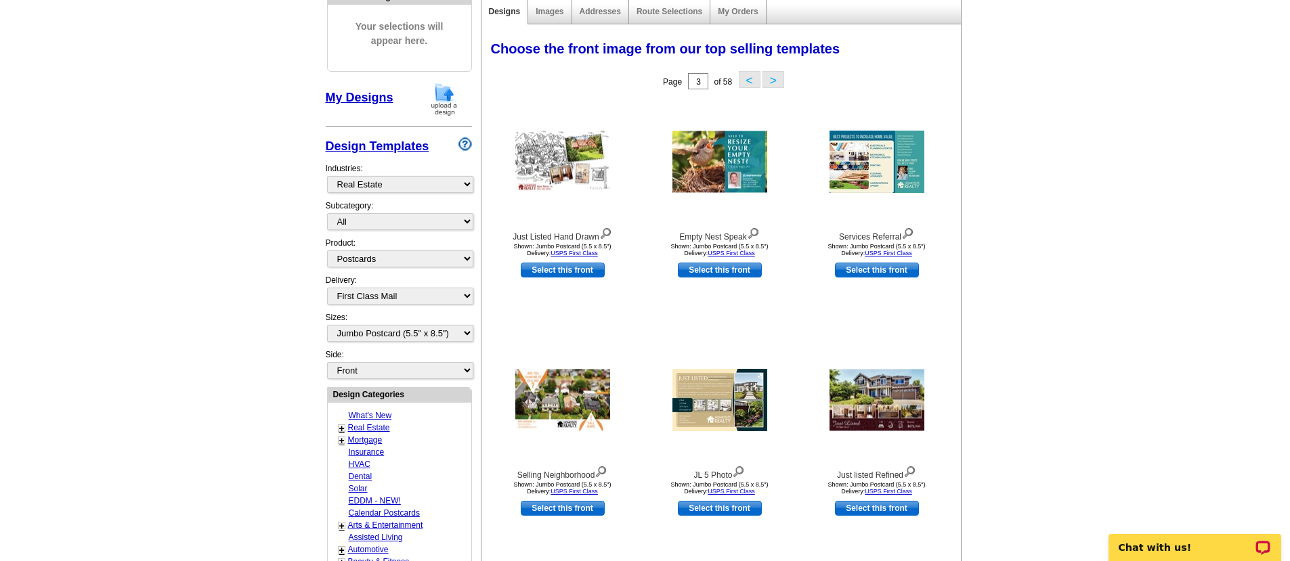
click at [781, 63] on div "Choose the front image from our top selling templates Select one of the templat…" at bounding box center [723, 51] width 479 height 32
click at [770, 79] on button ">" at bounding box center [773, 79] width 22 height 17
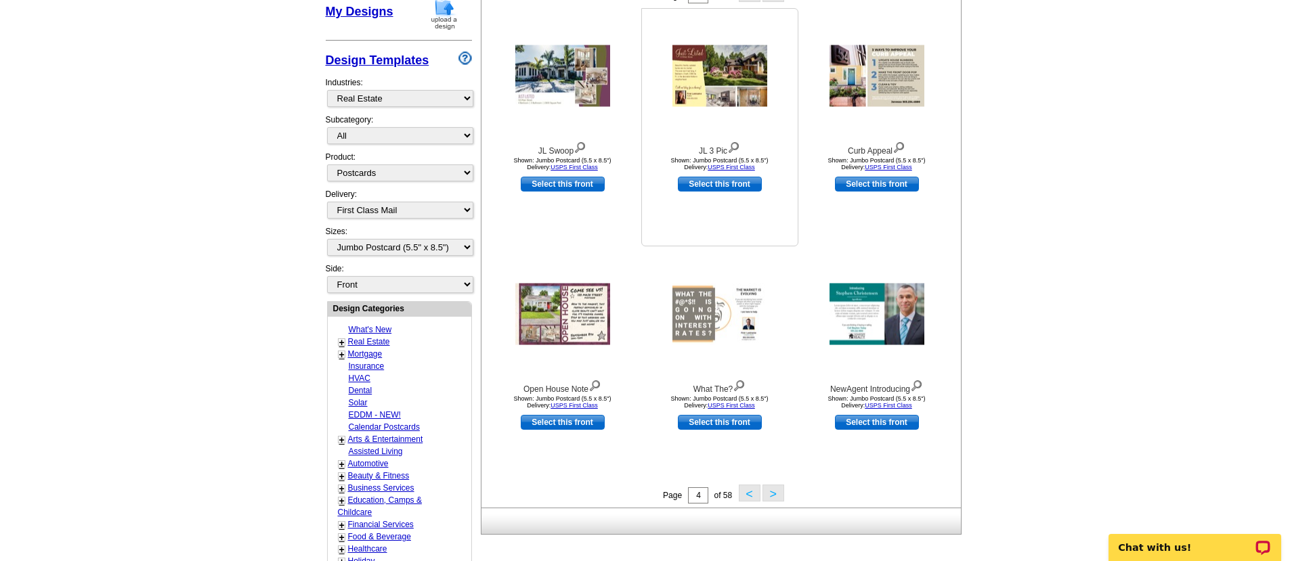
scroll to position [253, 0]
click at [775, 494] on button ">" at bounding box center [773, 492] width 22 height 17
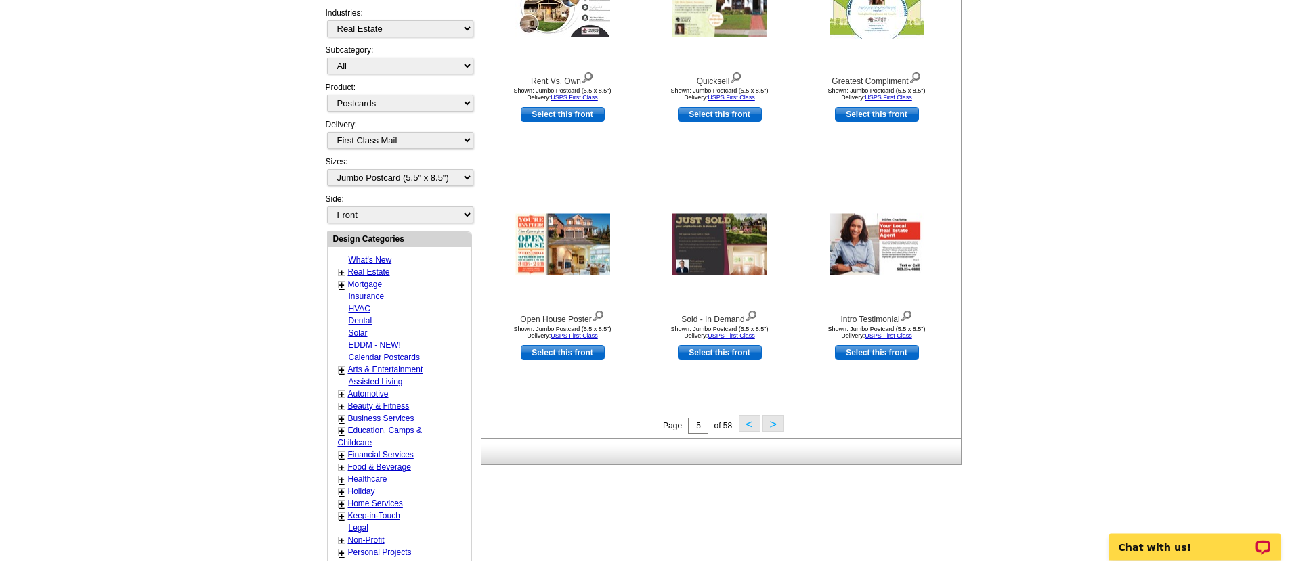
scroll to position [318, 0]
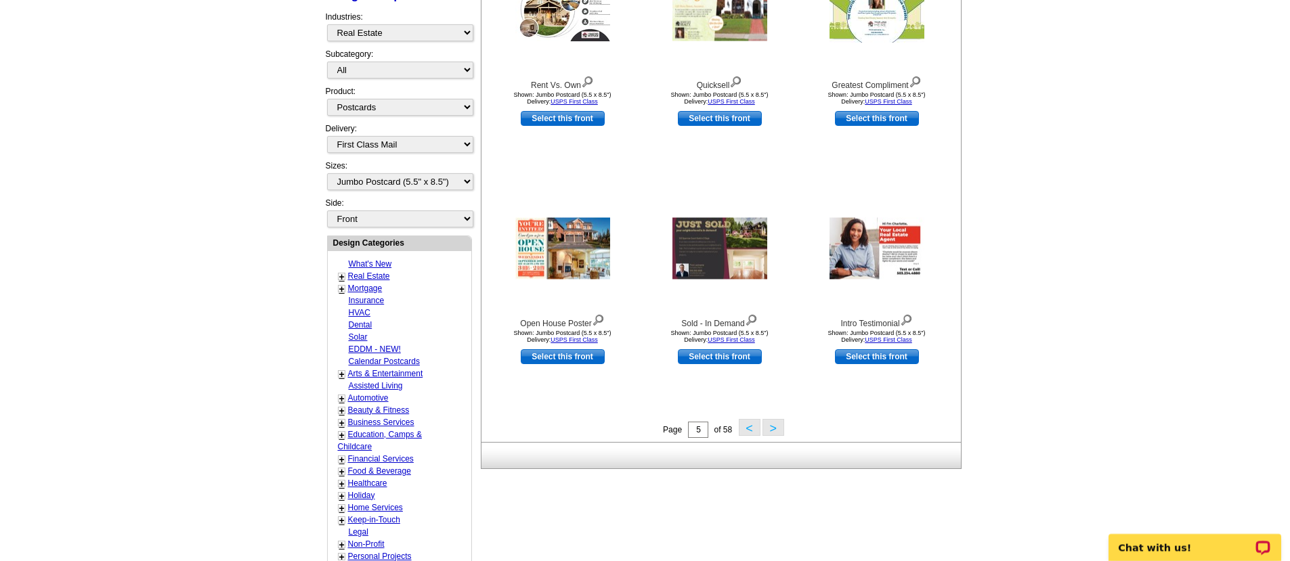
click at [775, 424] on button ">" at bounding box center [773, 427] width 22 height 17
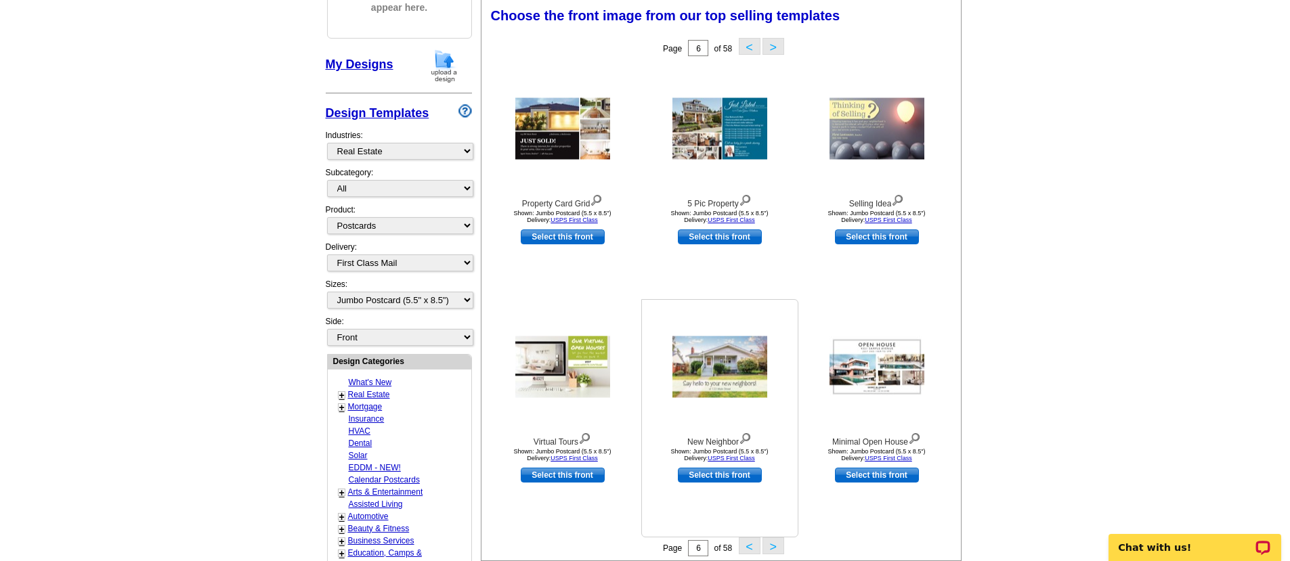
scroll to position [199, 0]
click at [747, 548] on button "<" at bounding box center [750, 546] width 22 height 17
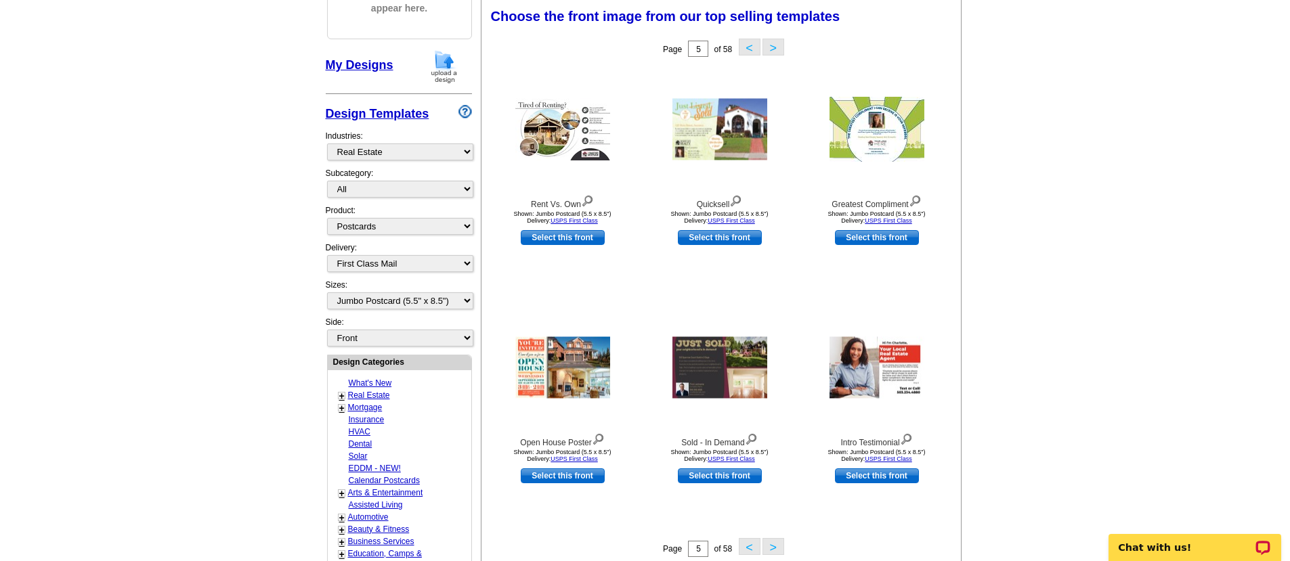
click at [747, 548] on button "<" at bounding box center [750, 546] width 22 height 17
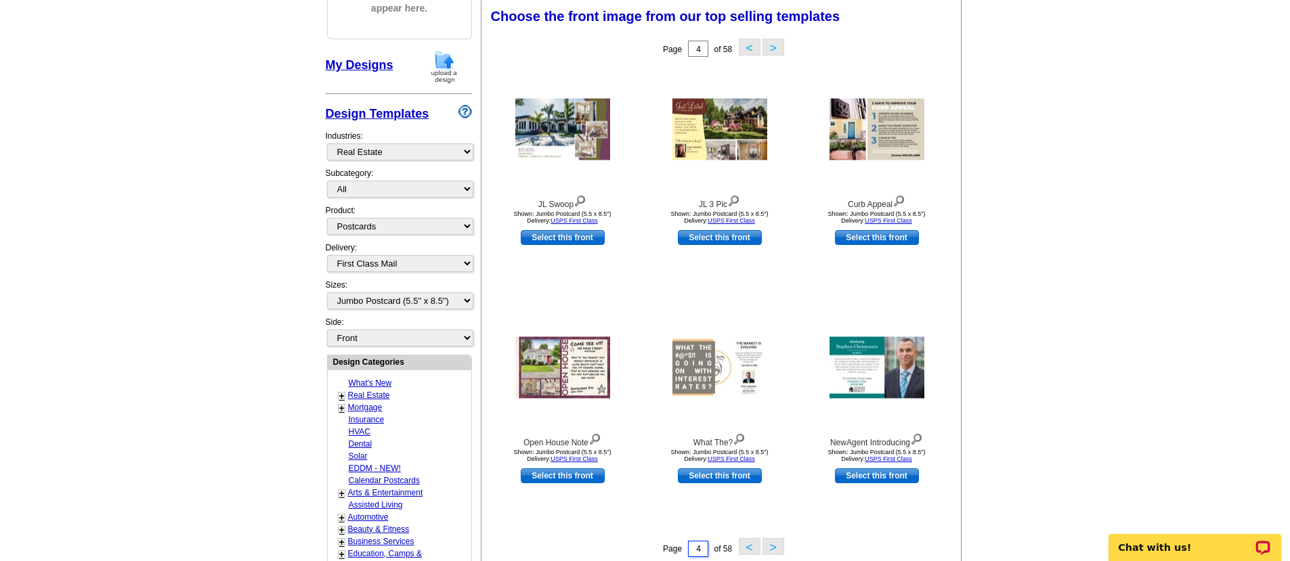
click at [701, 550] on input "4" at bounding box center [698, 549] width 20 height 16
type input "18"
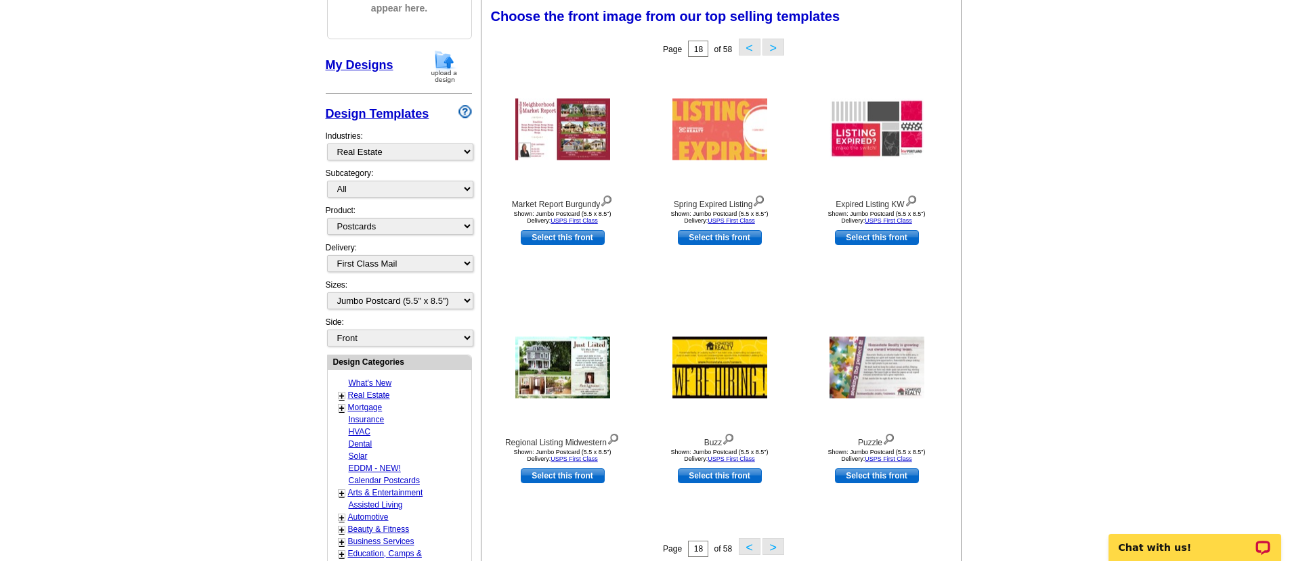
click at [770, 553] on button ">" at bounding box center [773, 546] width 22 height 17
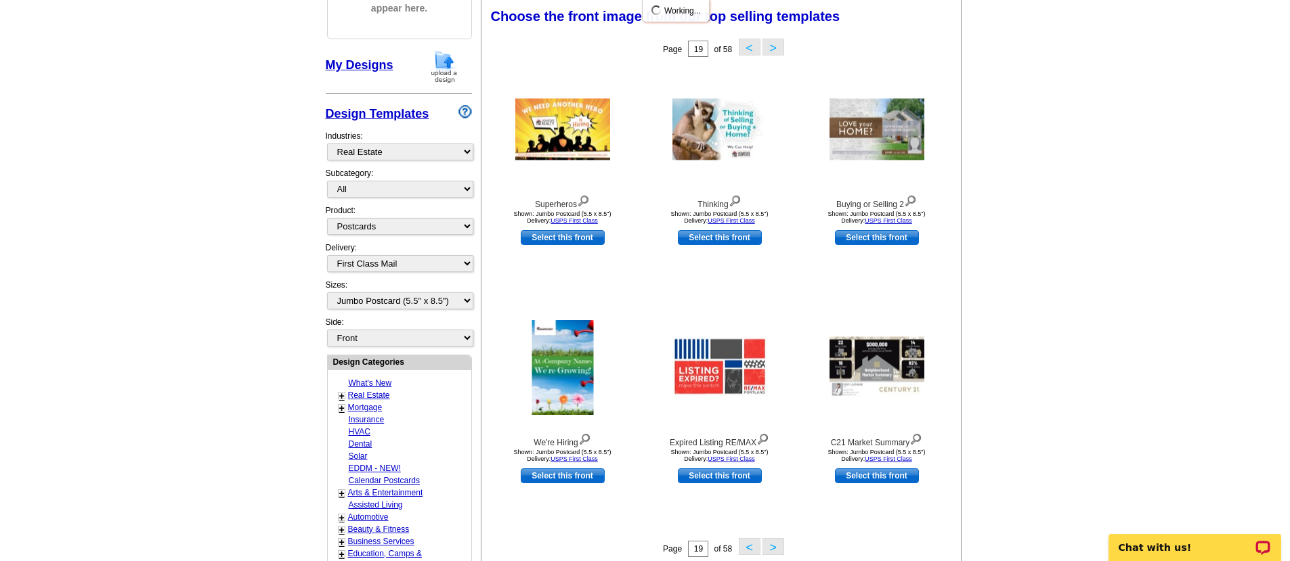
click at [771, 548] on button ">" at bounding box center [773, 546] width 22 height 17
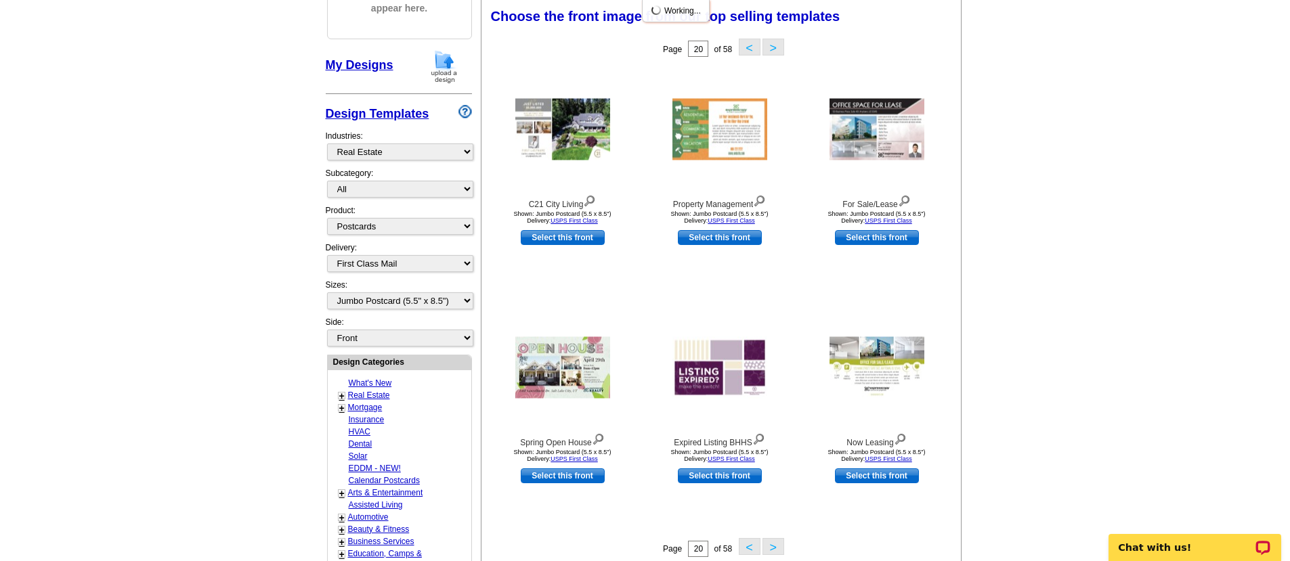
click at [771, 548] on button ">" at bounding box center [773, 546] width 22 height 17
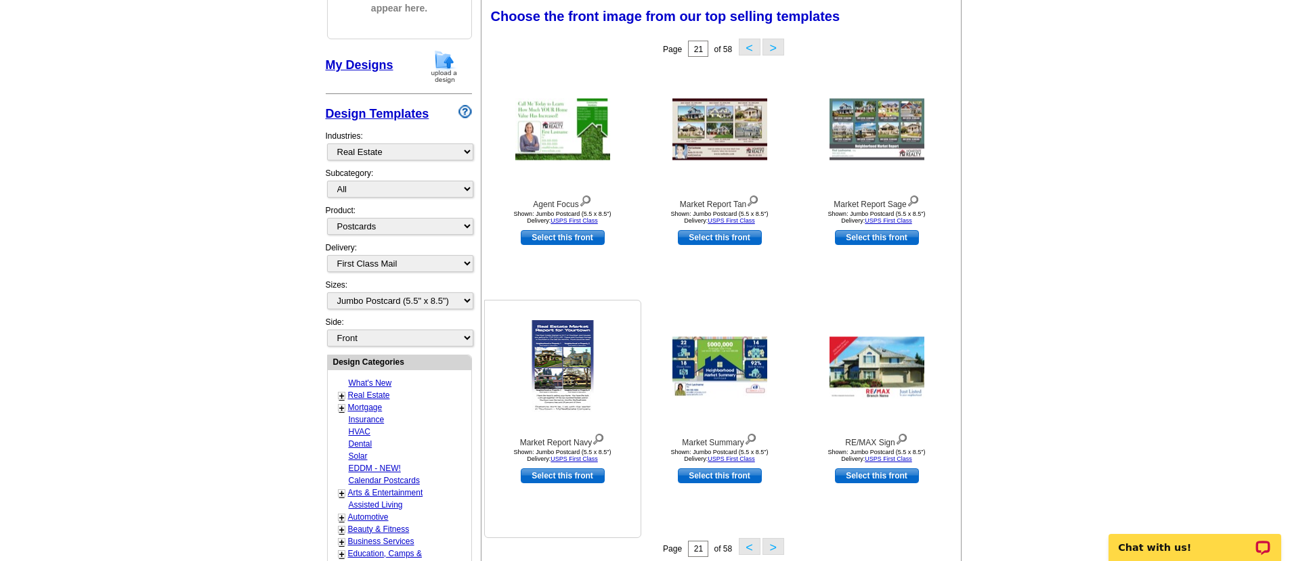
click at [565, 361] on img at bounding box center [562, 367] width 62 height 95
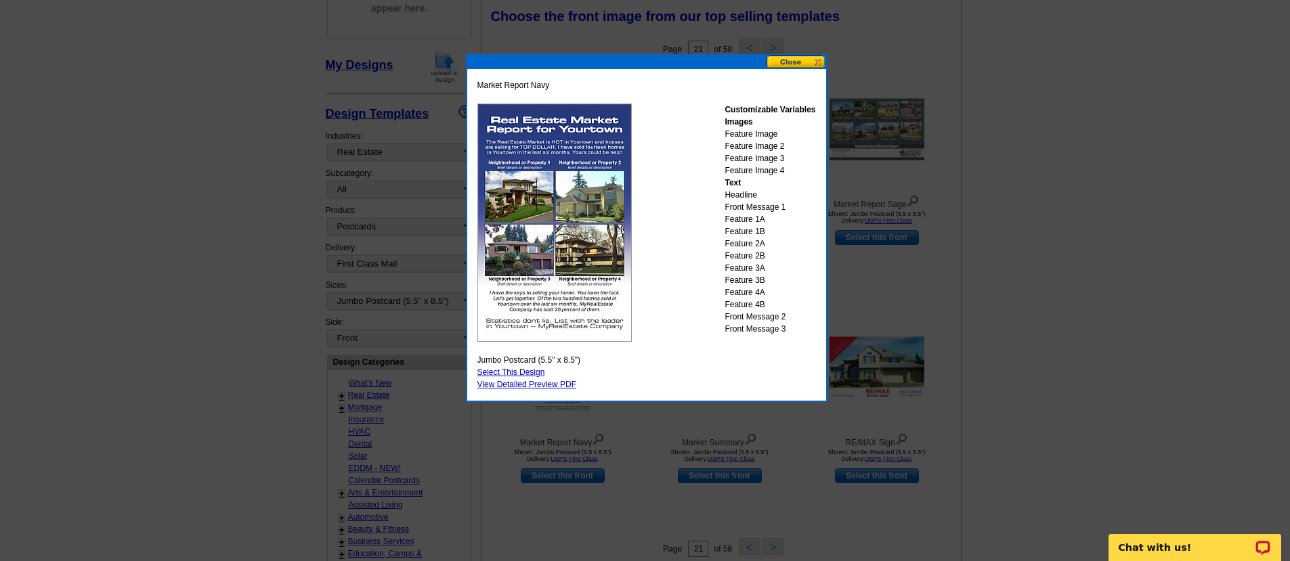
click at [801, 64] on button at bounding box center [796, 62] width 60 height 13
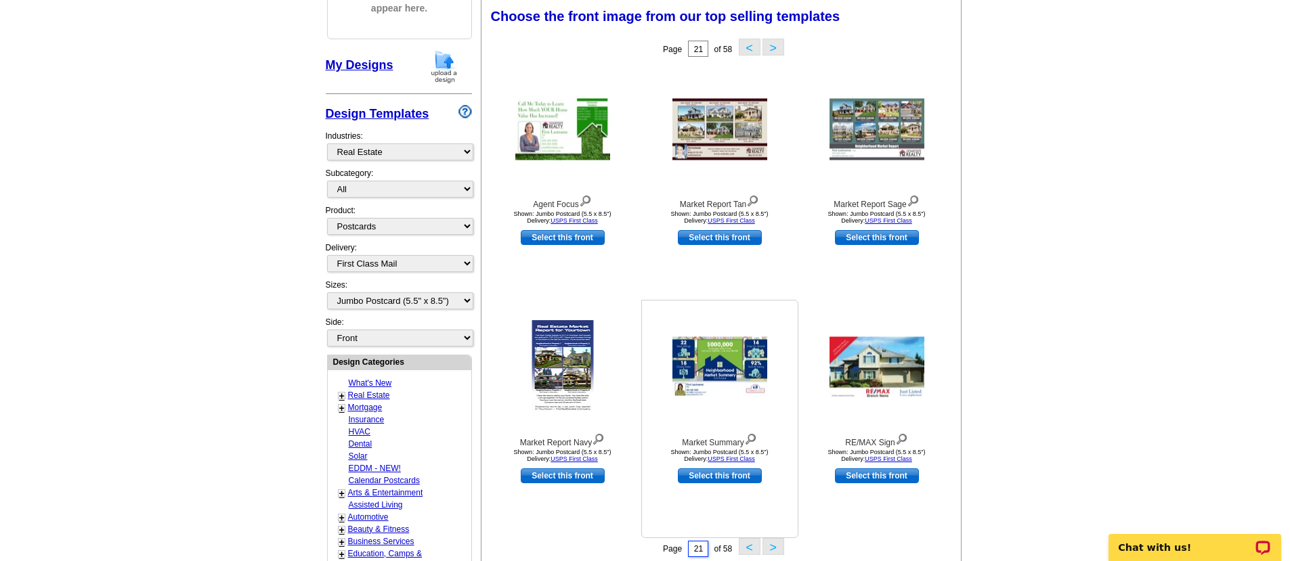
drag, startPoint x: 706, startPoint y: 548, endPoint x: 649, endPoint y: 536, distance: 58.8
click at [688, 541] on input "21" at bounding box center [698, 549] width 20 height 16
type input "48"
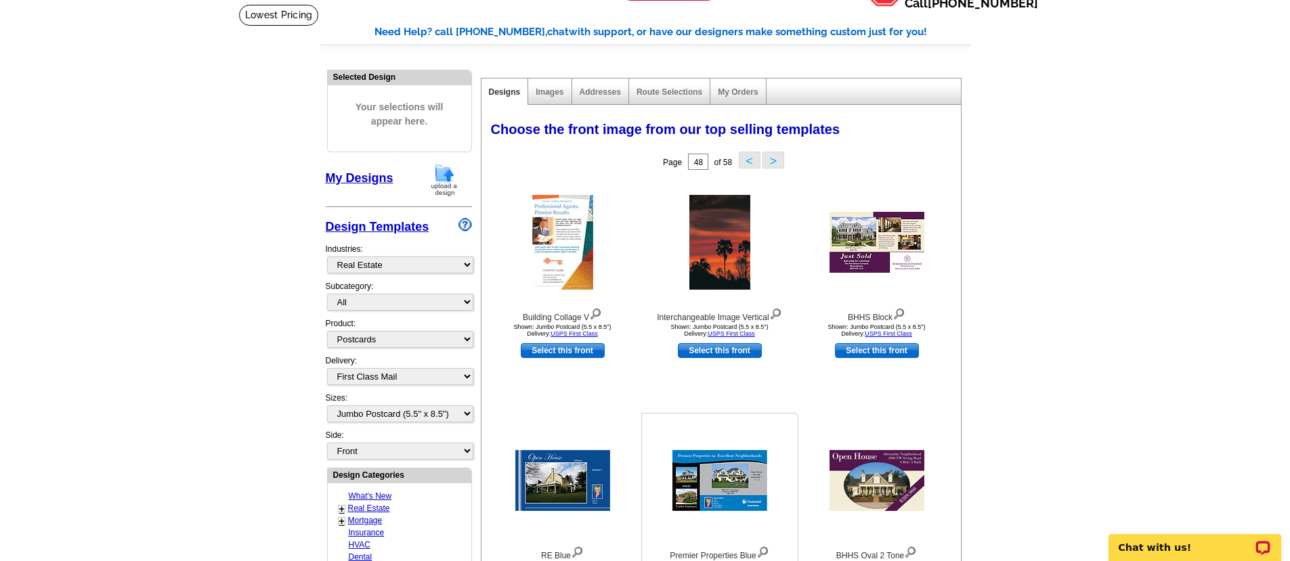
scroll to position [80, 0]
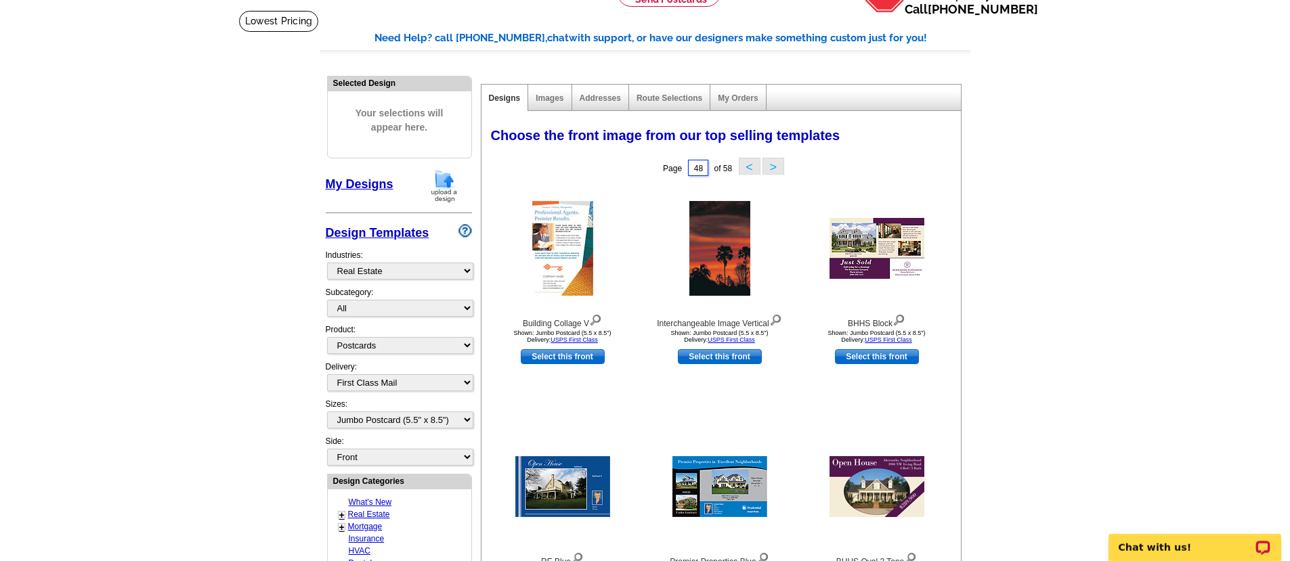
drag, startPoint x: 705, startPoint y: 167, endPoint x: 654, endPoint y: 174, distance: 51.3
click at [688, 174] on input "48" at bounding box center [698, 168] width 20 height 16
type input "4"
type input "25"
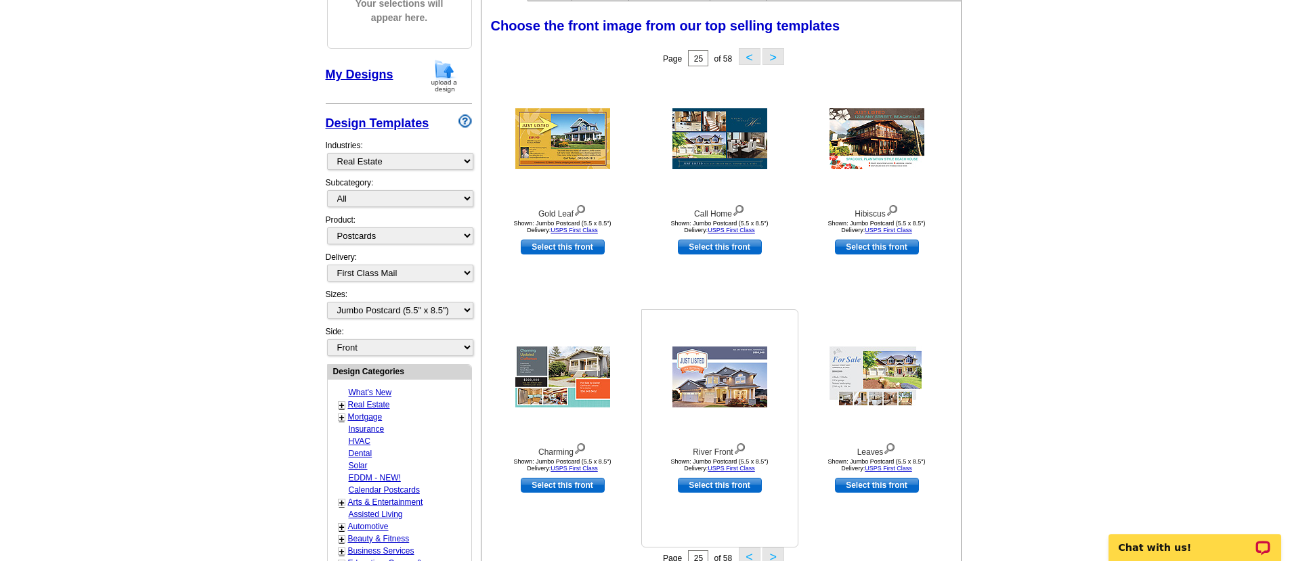
scroll to position [188, 0]
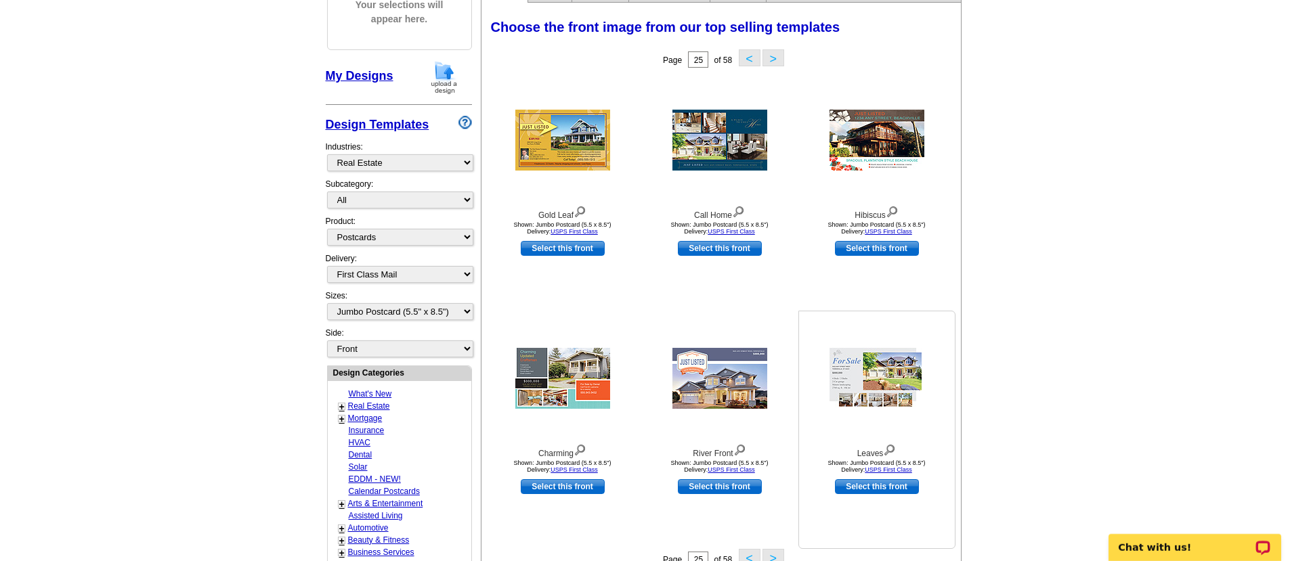
click at [877, 395] on img at bounding box center [876, 378] width 95 height 61
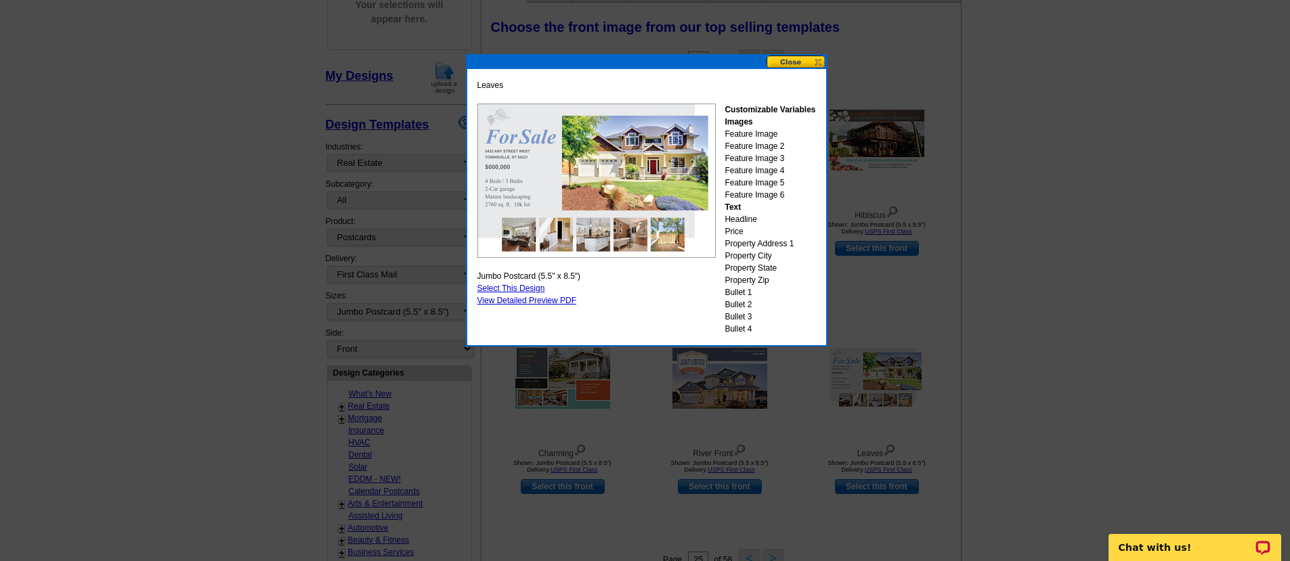
click at [795, 64] on button at bounding box center [796, 62] width 60 height 13
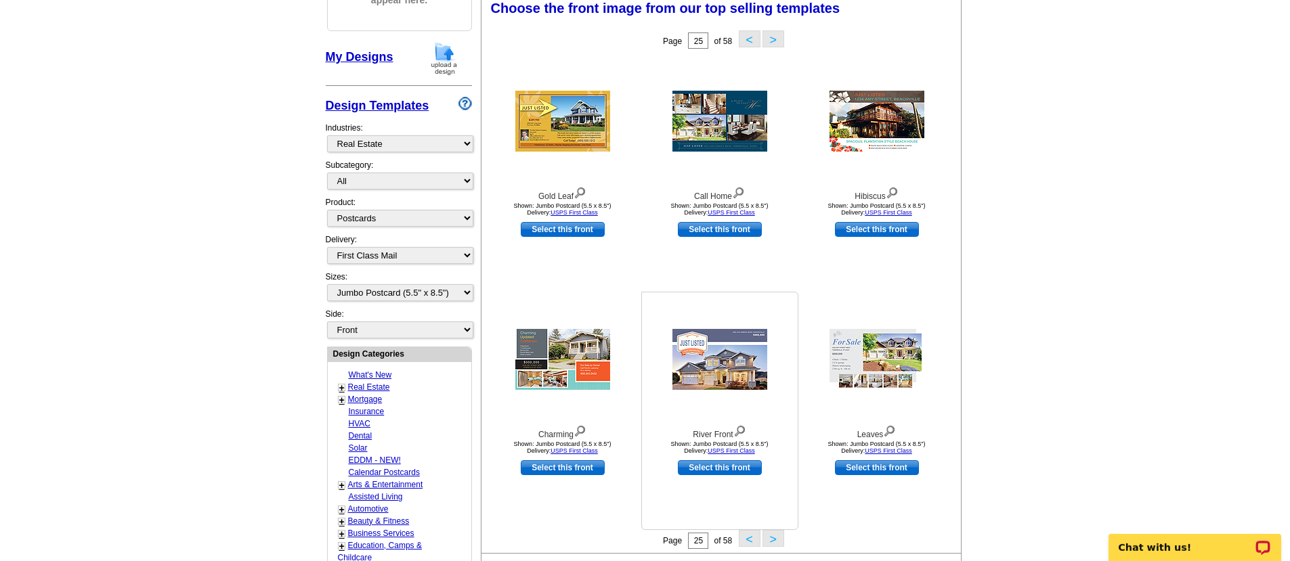
scroll to position [221, 0]
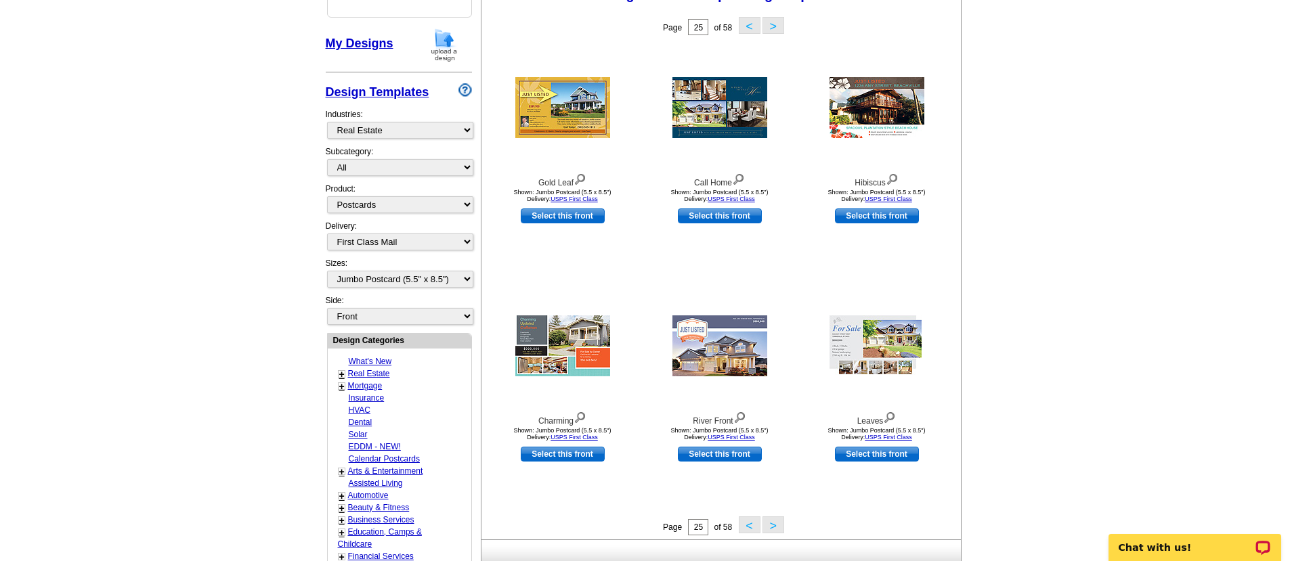
click at [779, 524] on button ">" at bounding box center [773, 525] width 22 height 17
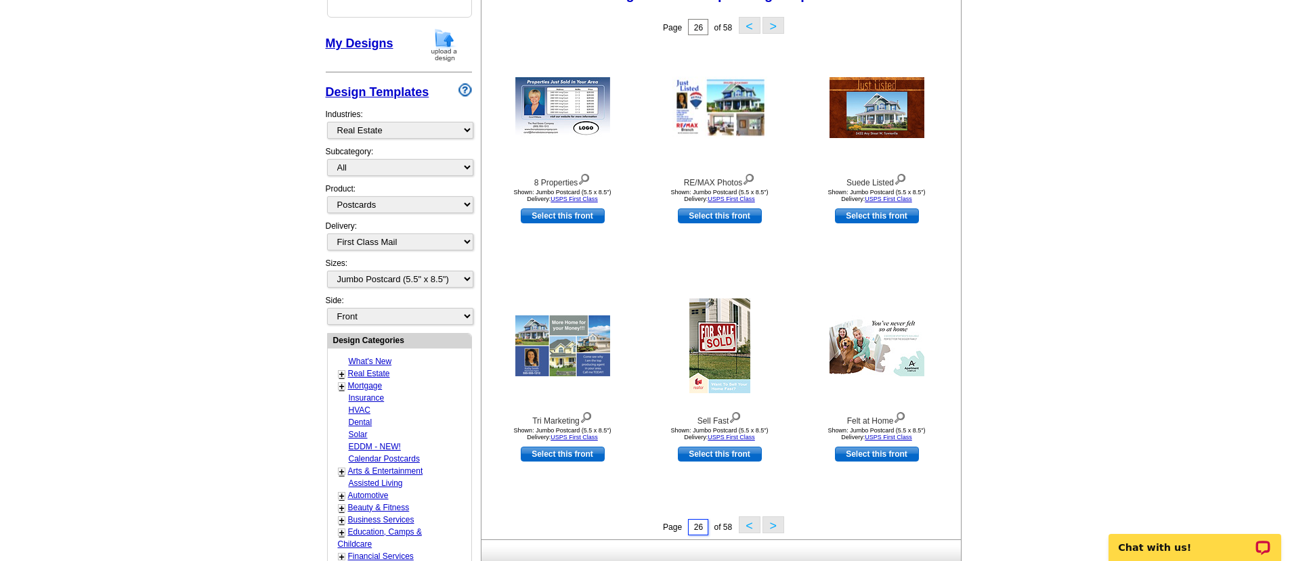
click at [703, 530] on input "26" at bounding box center [698, 527] width 20 height 16
type input "29"
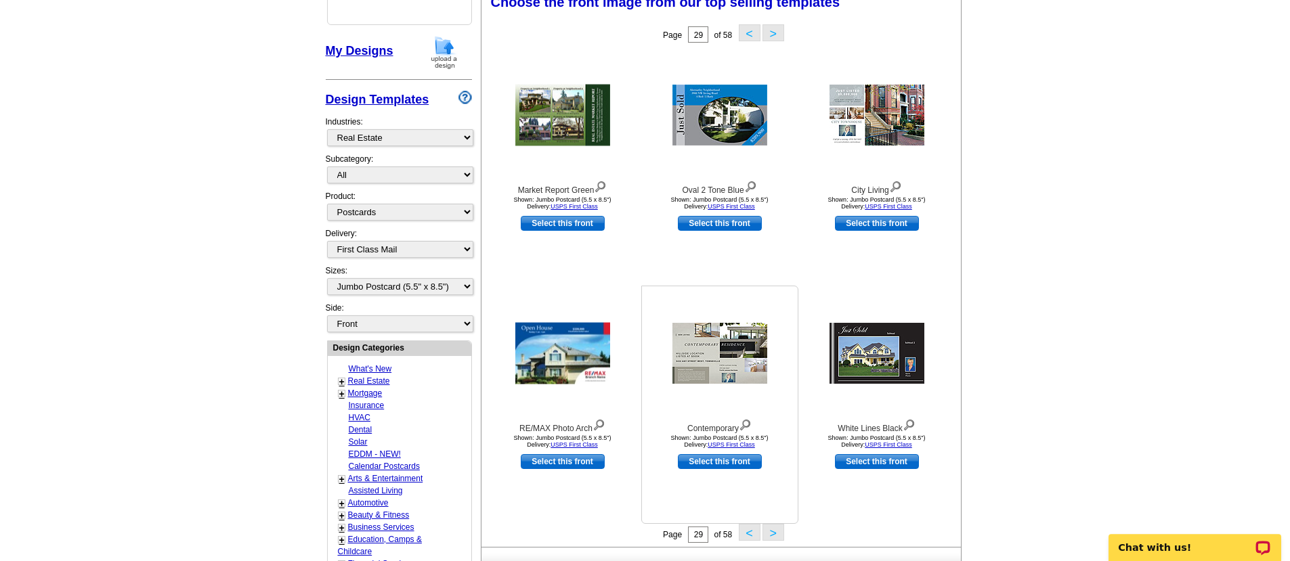
scroll to position [210, 0]
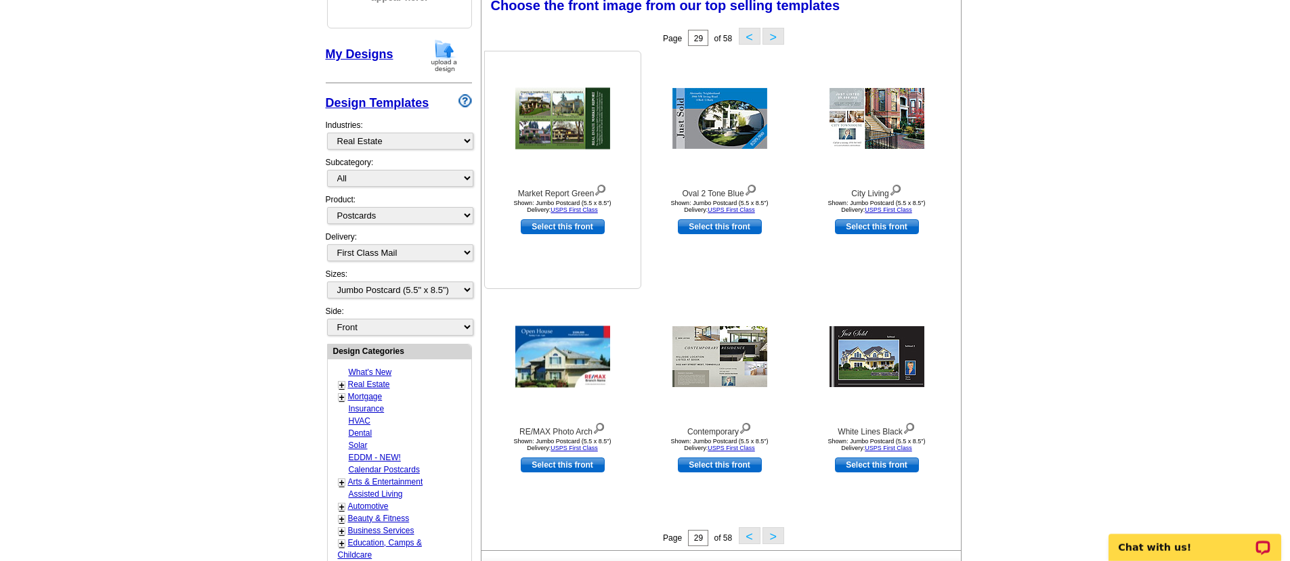
click at [548, 134] on img at bounding box center [562, 119] width 95 height 62
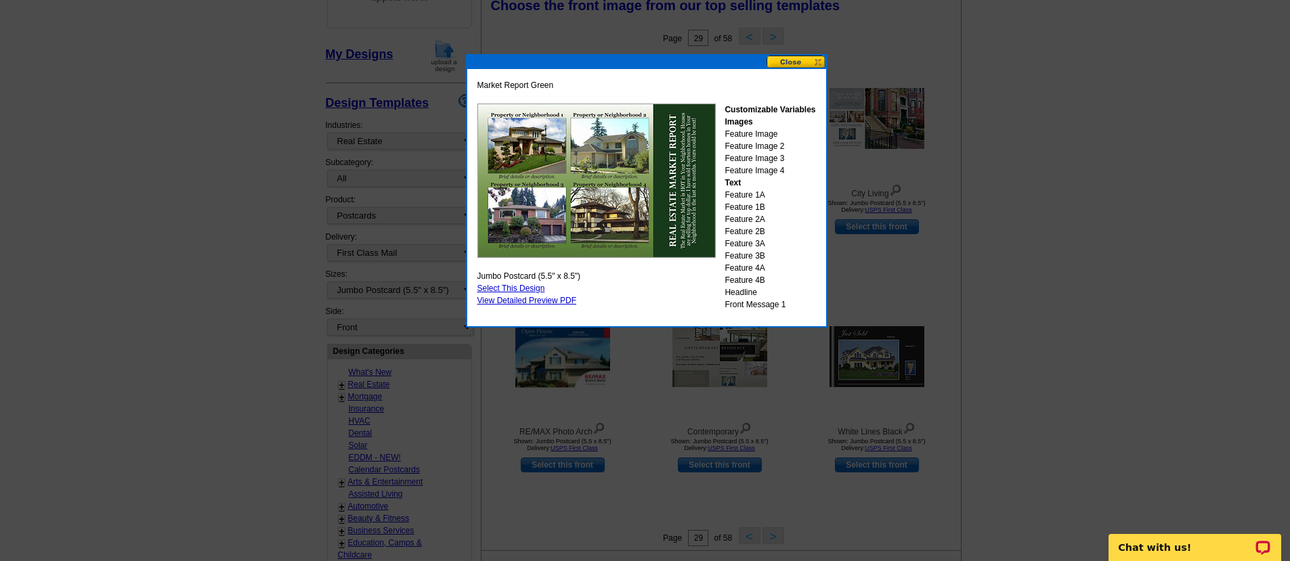
click at [787, 66] on button at bounding box center [796, 62] width 60 height 13
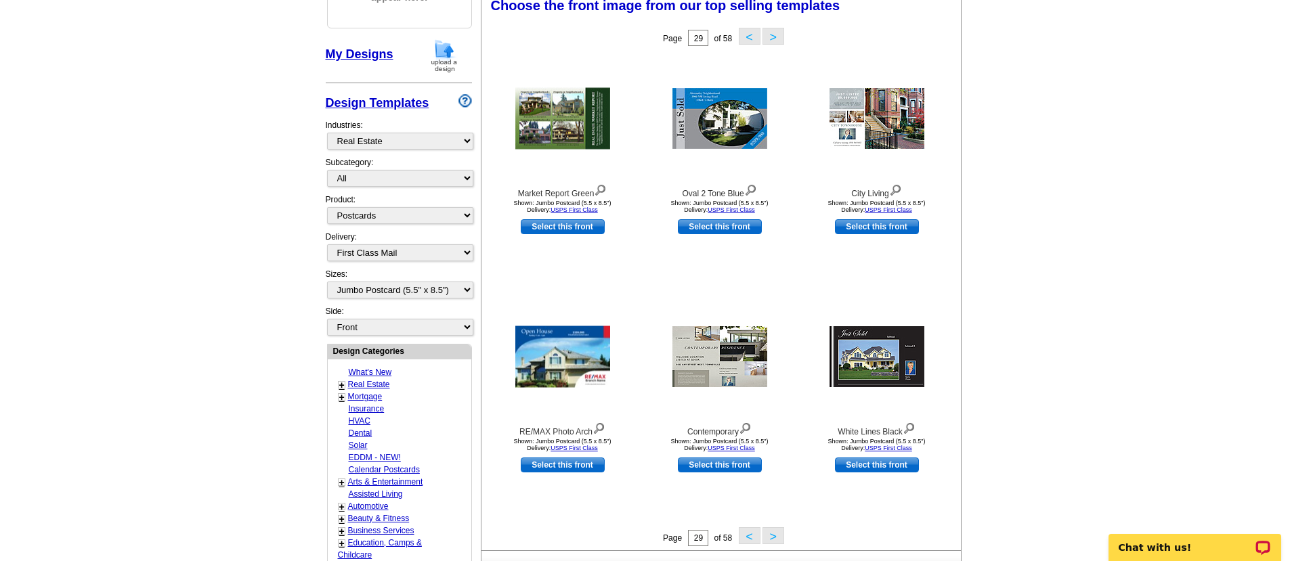
click at [754, 535] on button "<" at bounding box center [750, 535] width 22 height 17
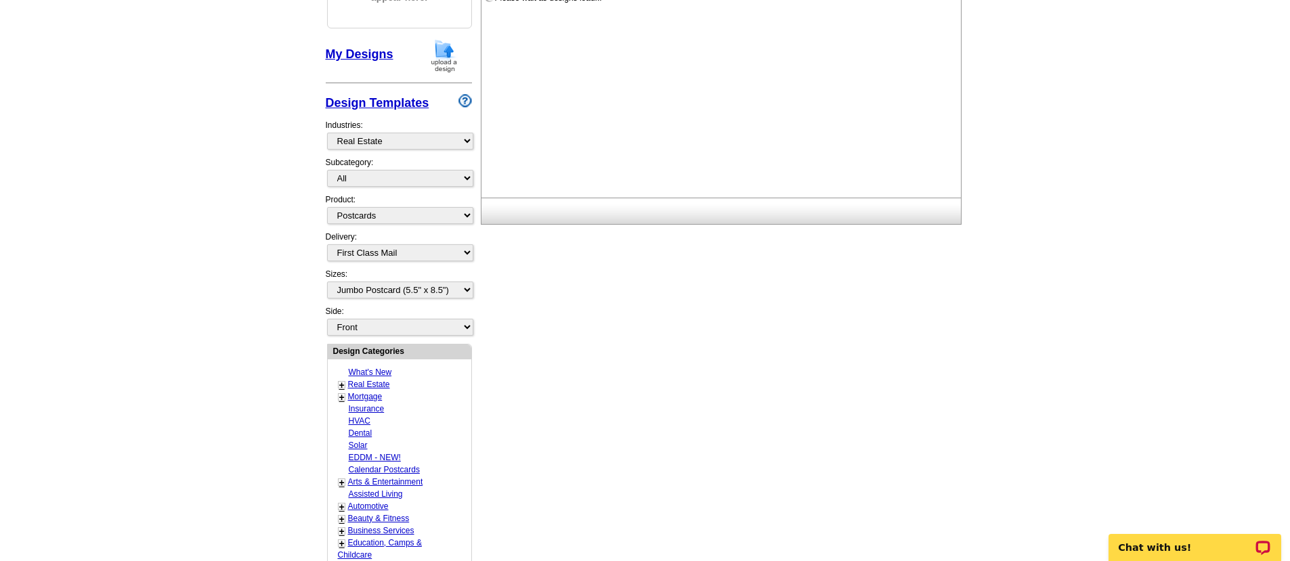
click at [754, 535] on div "Need Help? call 800-260-5887, chat with support, or have our designers make som…" at bounding box center [645, 387] width 650 height 974
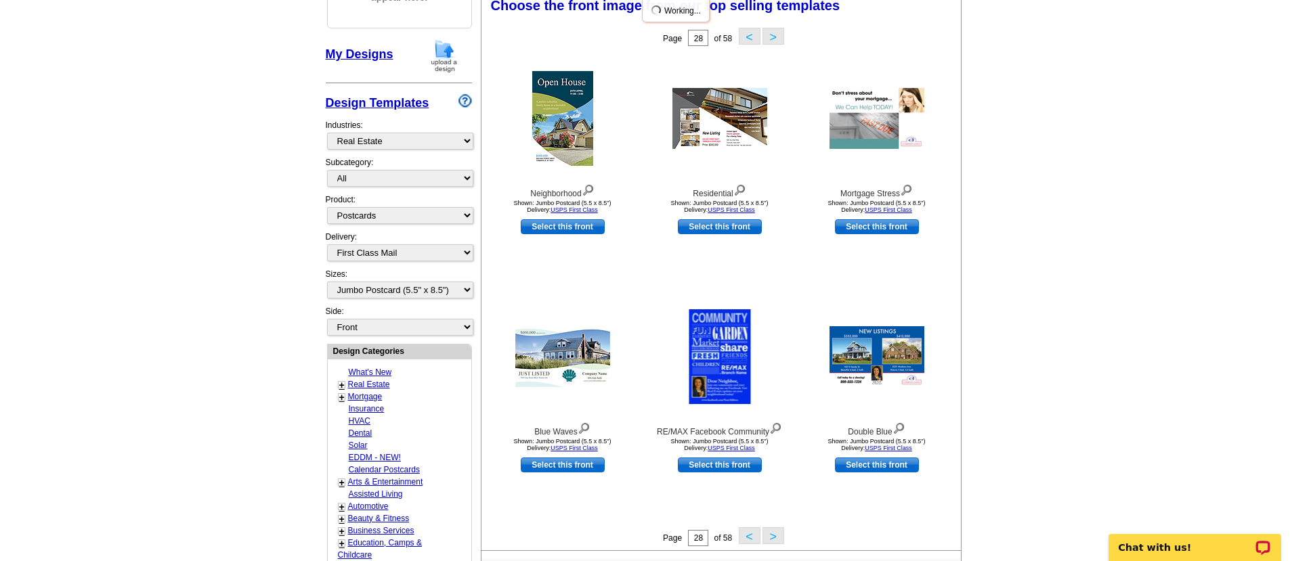
click at [754, 535] on button "<" at bounding box center [750, 535] width 22 height 17
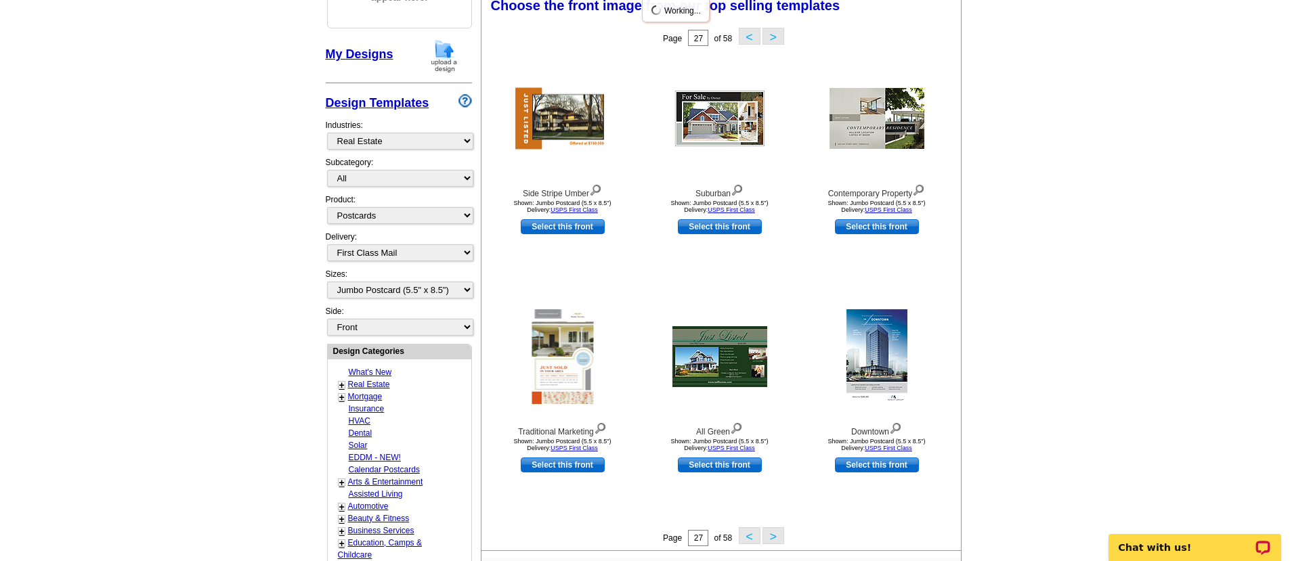
click at [754, 535] on button "<" at bounding box center [750, 535] width 22 height 17
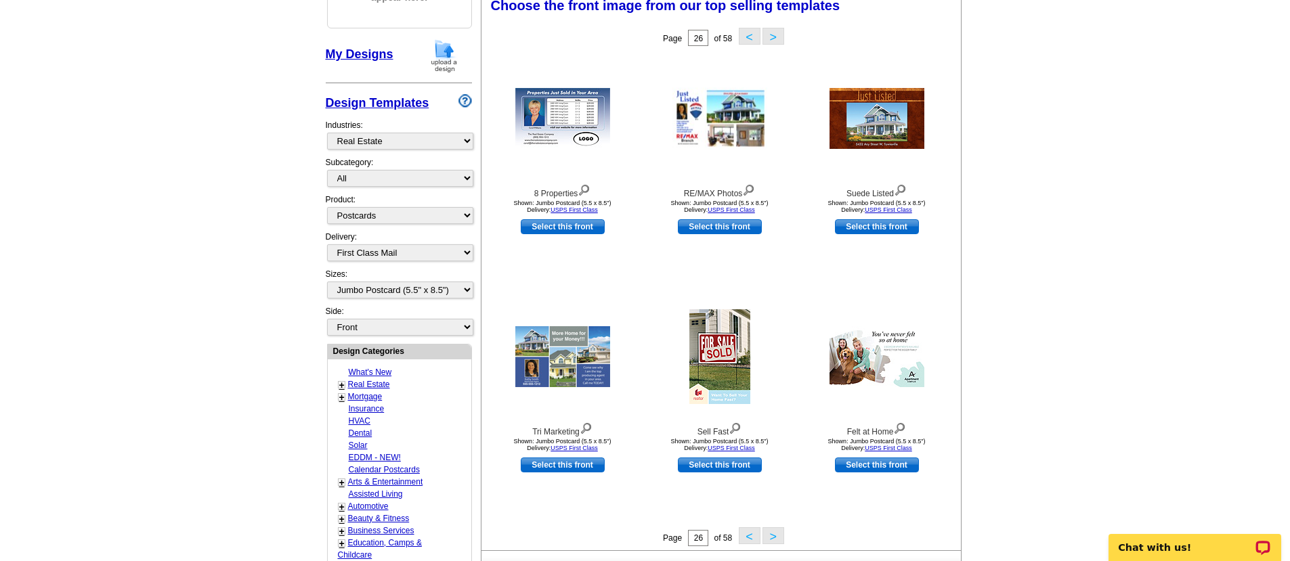
click at [754, 535] on button "<" at bounding box center [750, 535] width 22 height 17
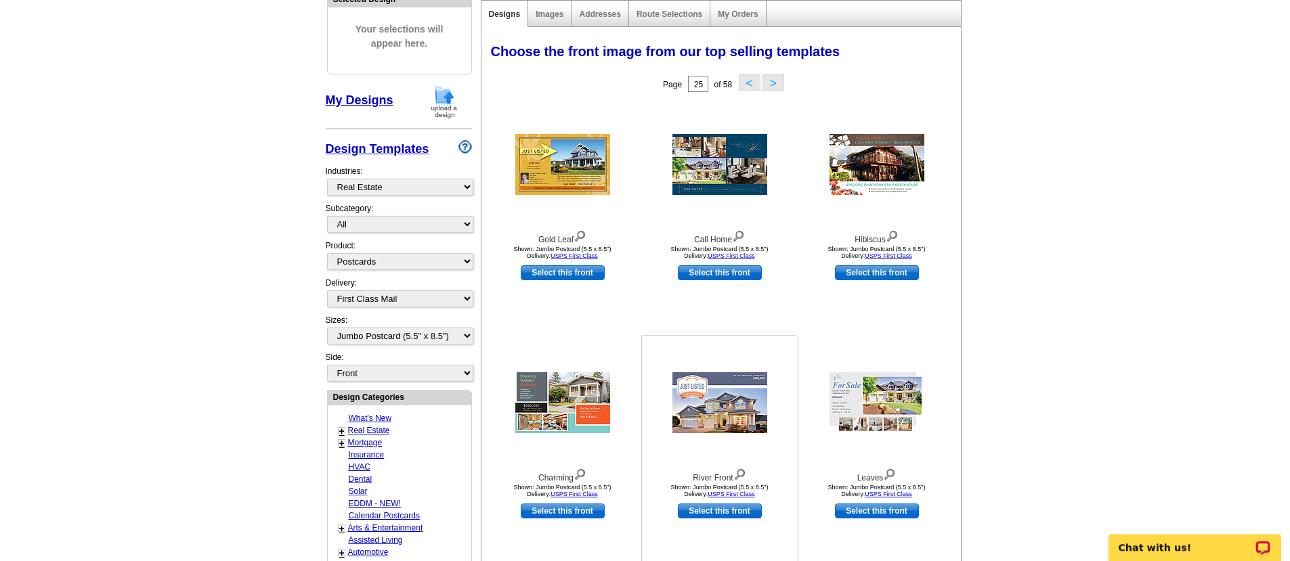
scroll to position [167, 0]
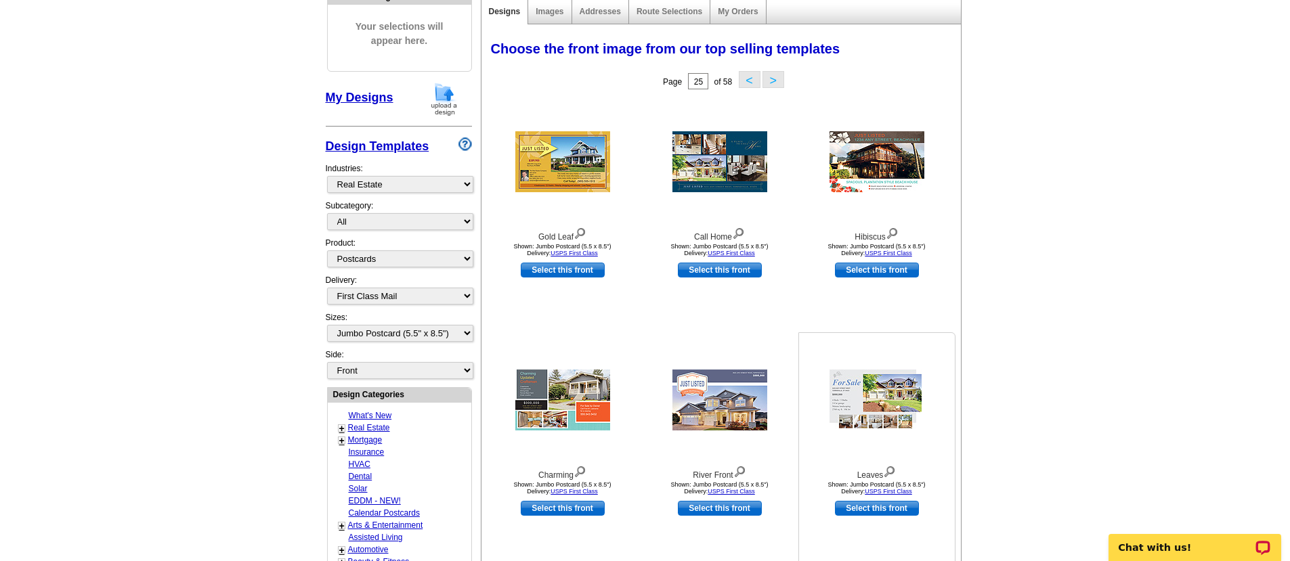
click at [864, 405] on img at bounding box center [876, 400] width 95 height 61
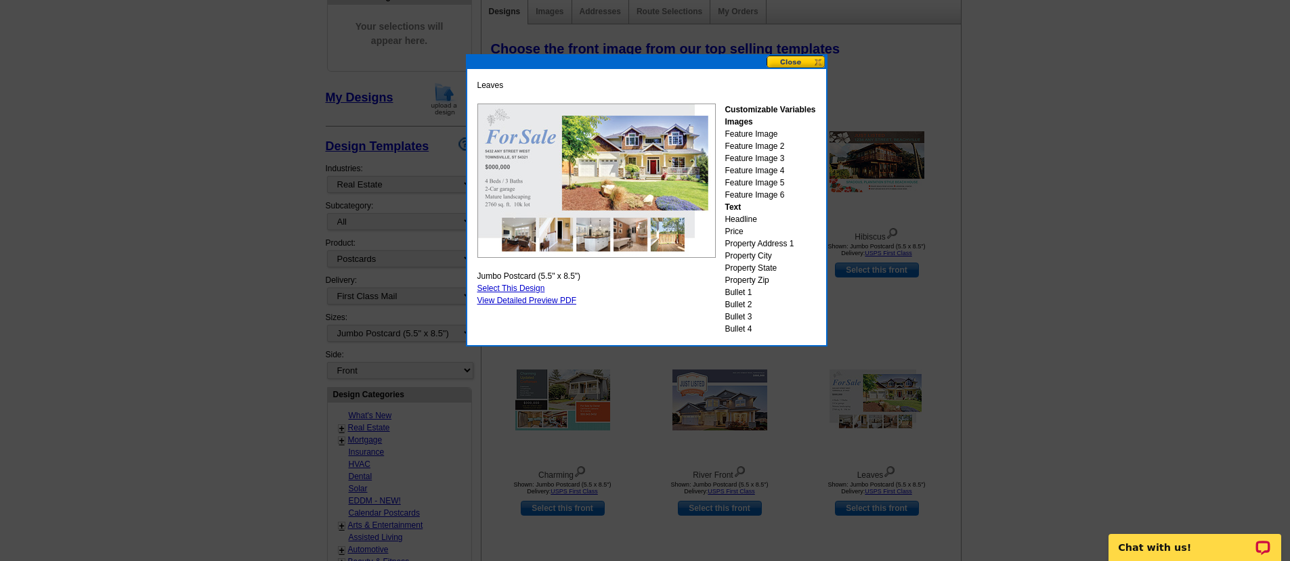
click at [802, 59] on button at bounding box center [796, 62] width 60 height 13
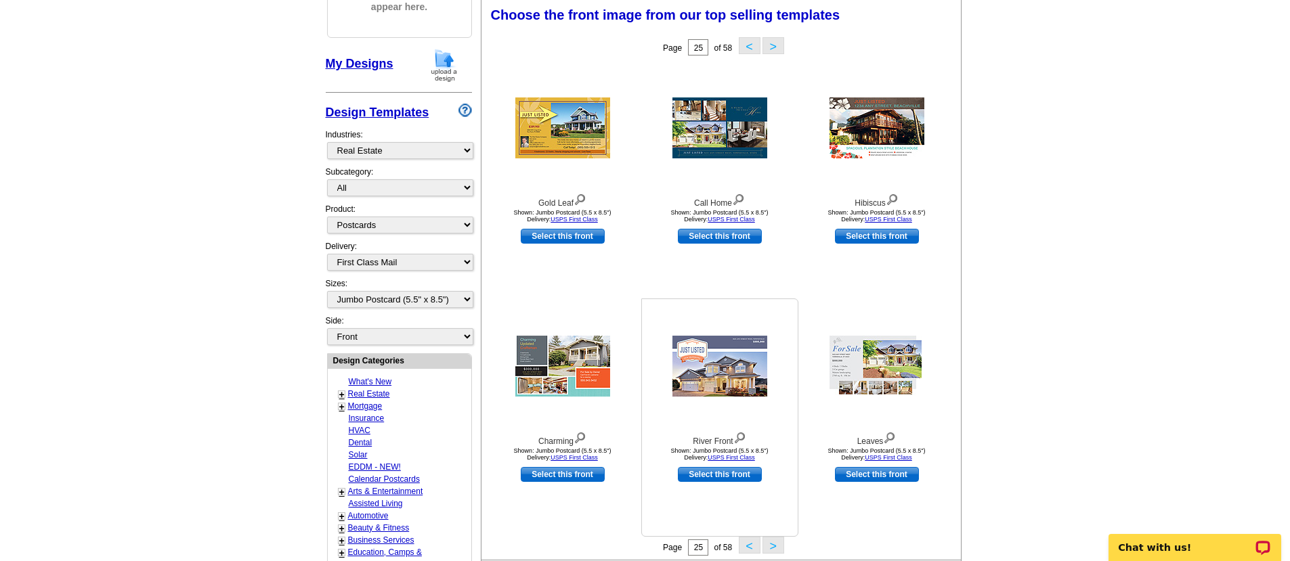
scroll to position [199, 0]
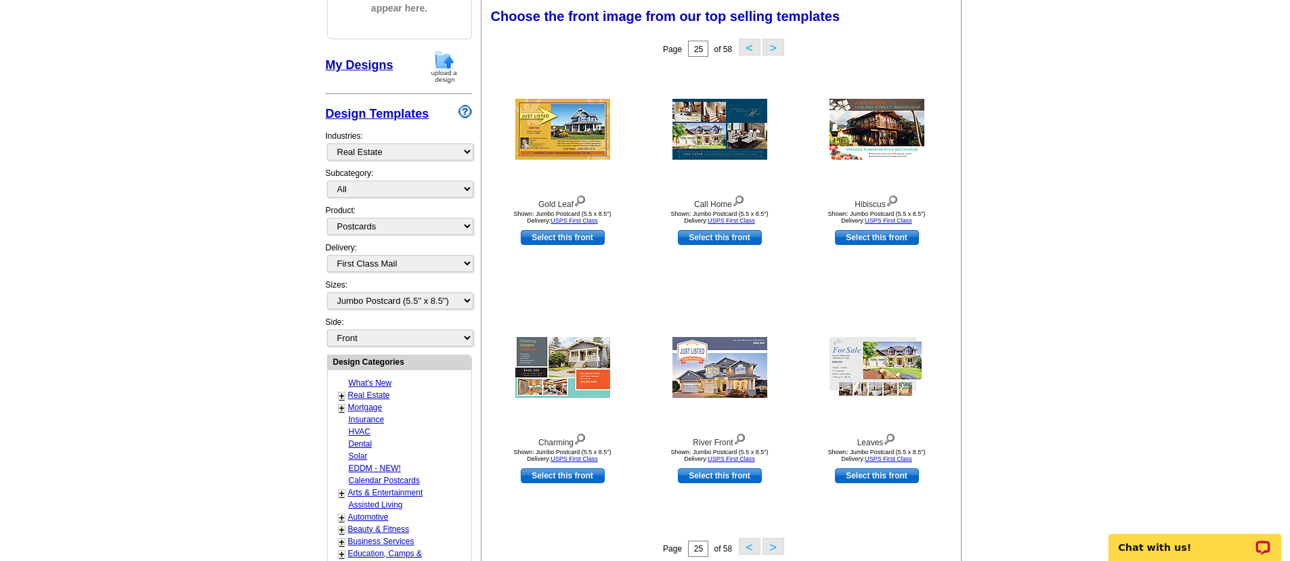
click at [769, 42] on button ">" at bounding box center [773, 47] width 22 height 17
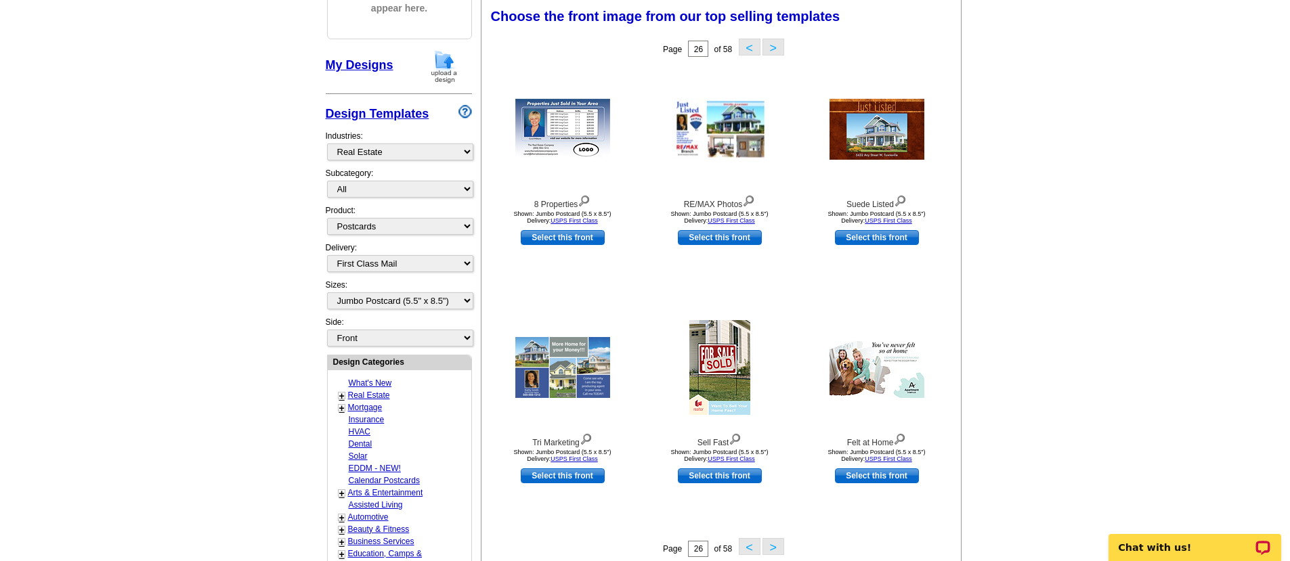
click at [781, 42] on button ">" at bounding box center [773, 47] width 22 height 17
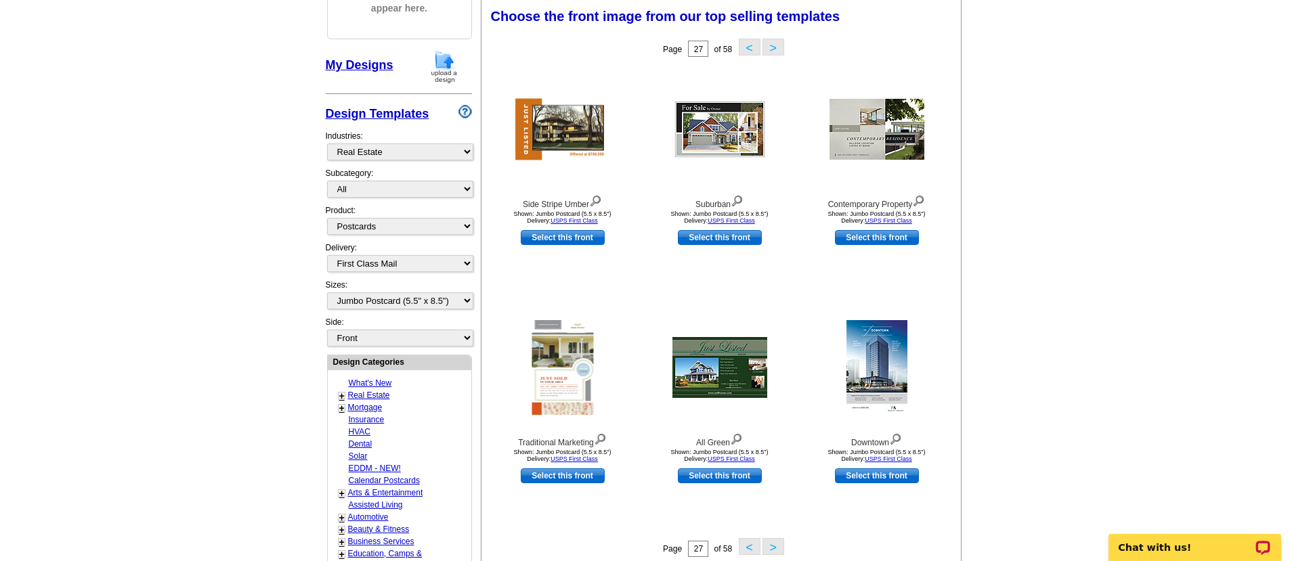
click at [777, 45] on button ">" at bounding box center [773, 47] width 22 height 17
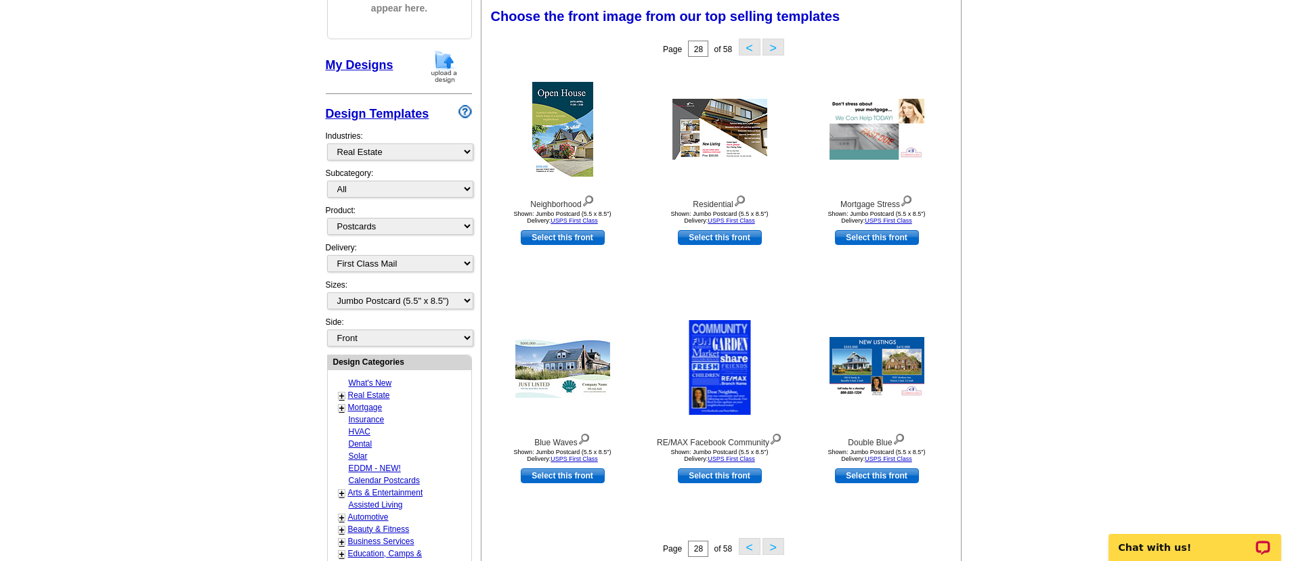
click at [749, 47] on button "<" at bounding box center [750, 47] width 22 height 17
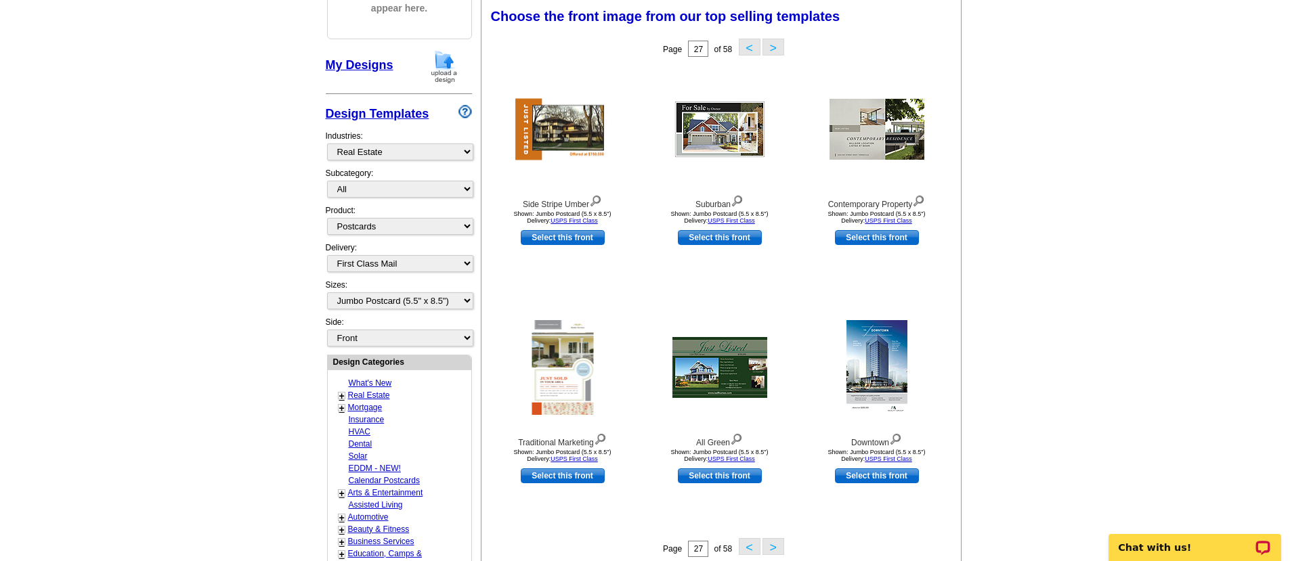
click at [747, 43] on button "<" at bounding box center [750, 47] width 22 height 17
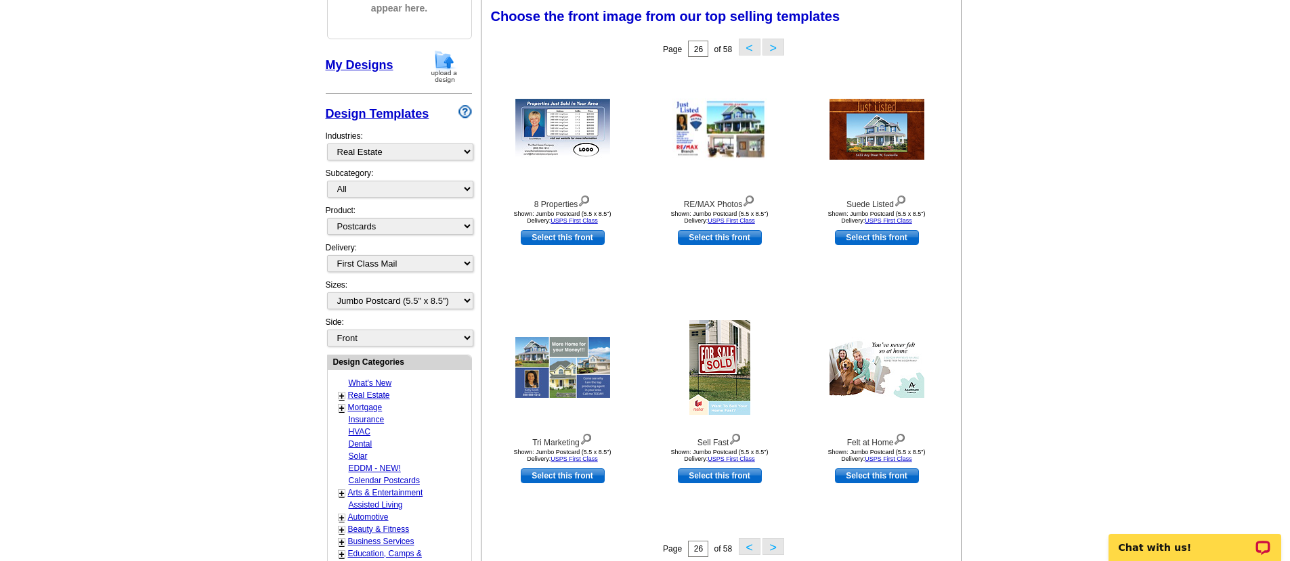
click at [770, 47] on button ">" at bounding box center [773, 47] width 22 height 17
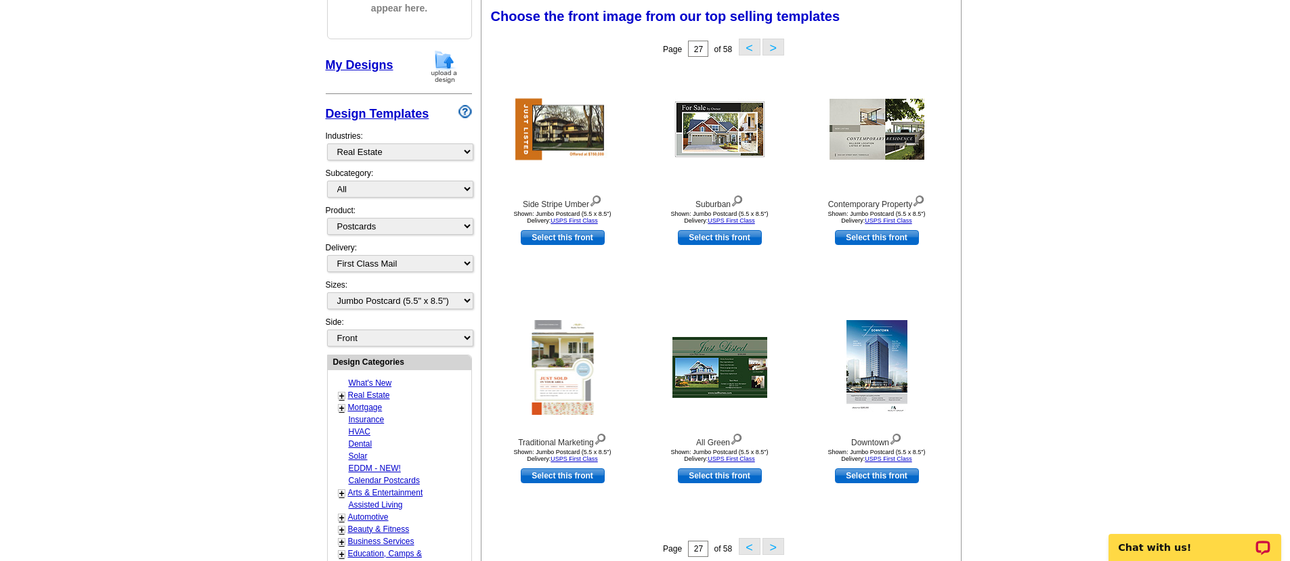
click at [770, 47] on button ">" at bounding box center [773, 47] width 22 height 17
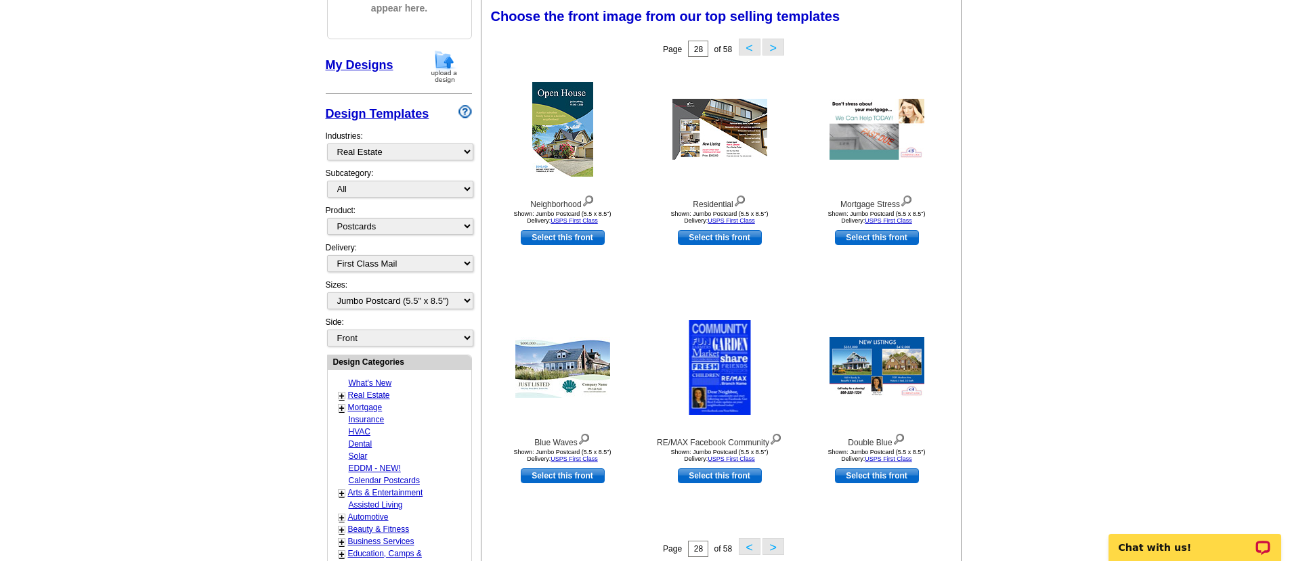
click at [770, 47] on button ">" at bounding box center [773, 47] width 22 height 17
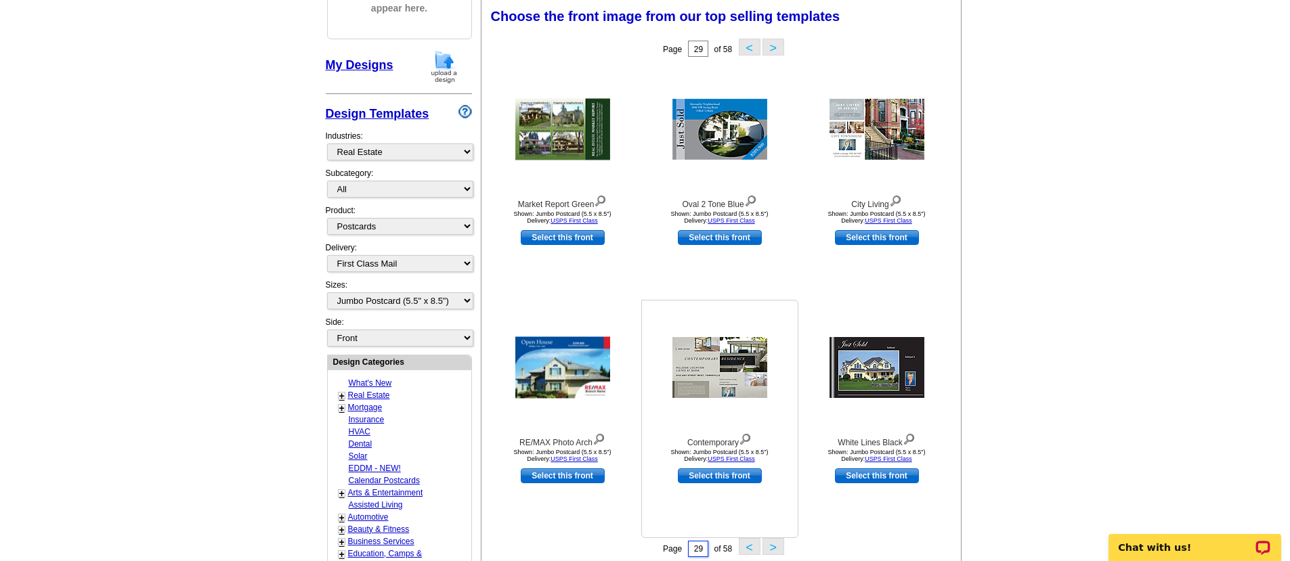
drag, startPoint x: 701, startPoint y: 551, endPoint x: 669, endPoint y: 532, distance: 37.6
click at [688, 541] on input "29" at bounding box center [698, 549] width 20 height 16
type input "25"
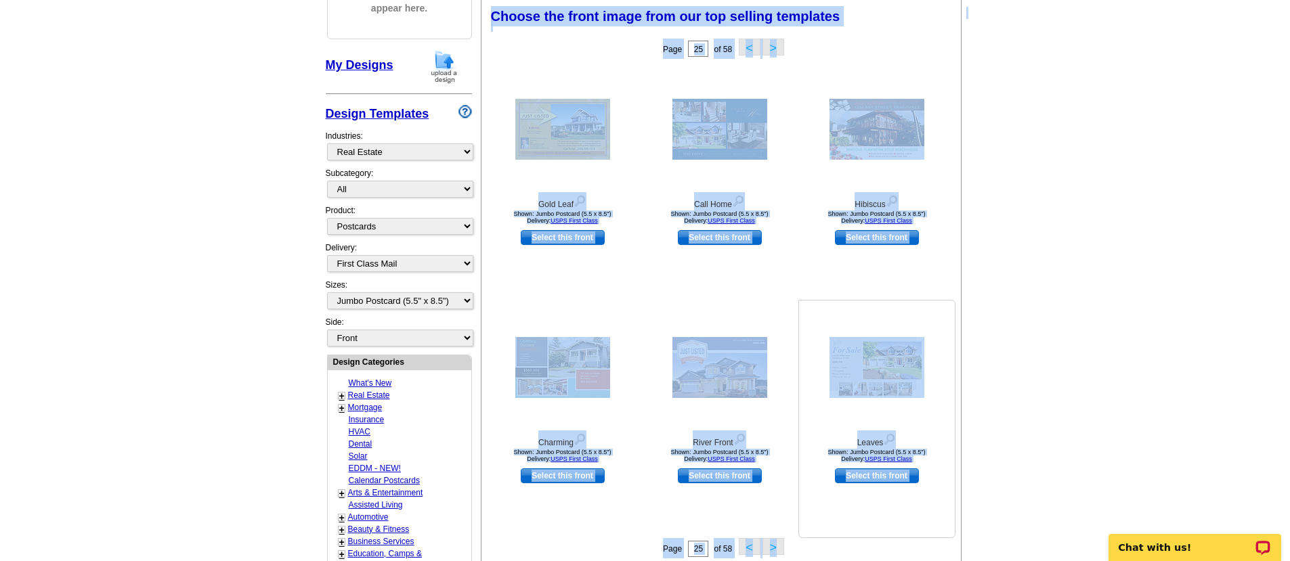
click at [907, 322] on div at bounding box center [876, 368] width 149 height 122
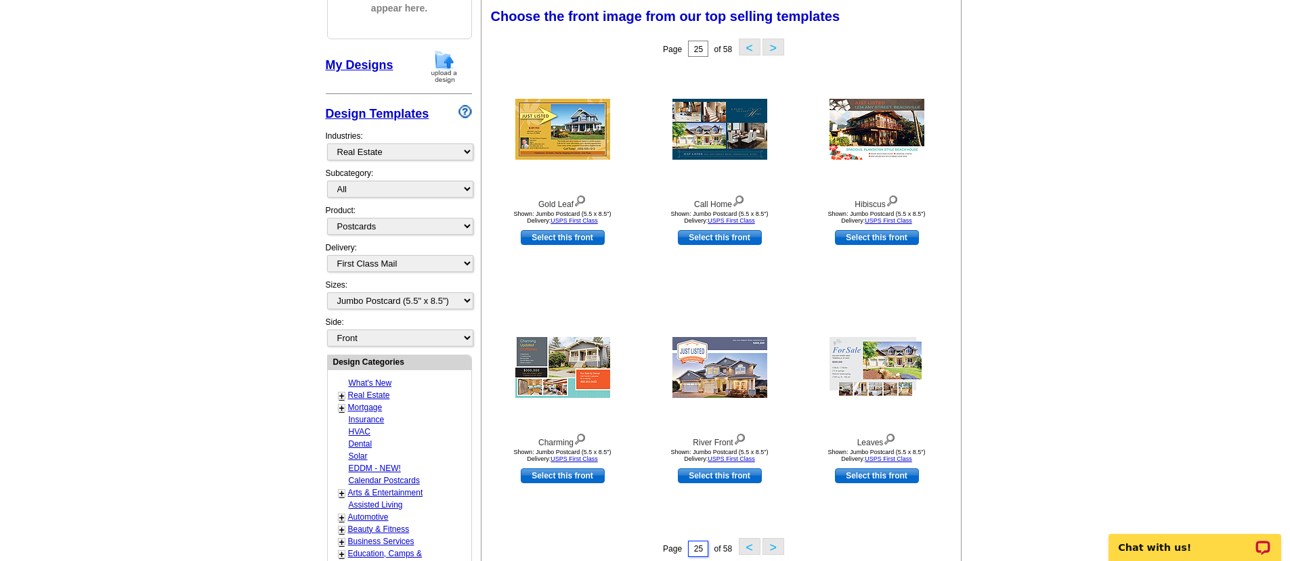
click at [701, 551] on input "25" at bounding box center [698, 549] width 20 height 16
type input "2"
type input "10"
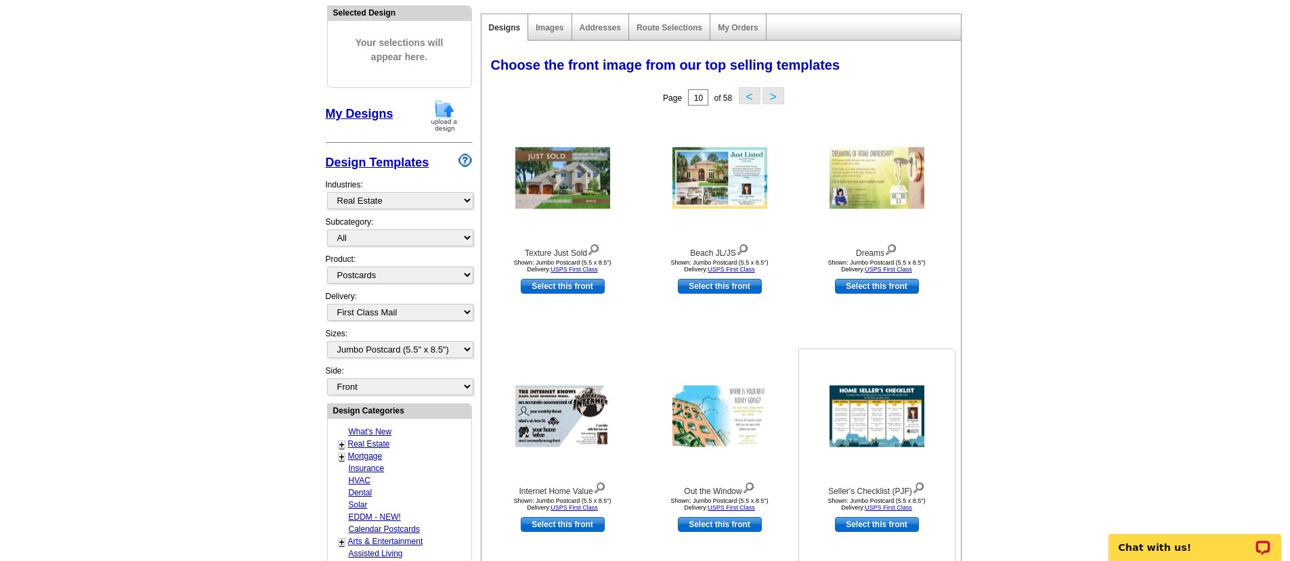
scroll to position [145, 0]
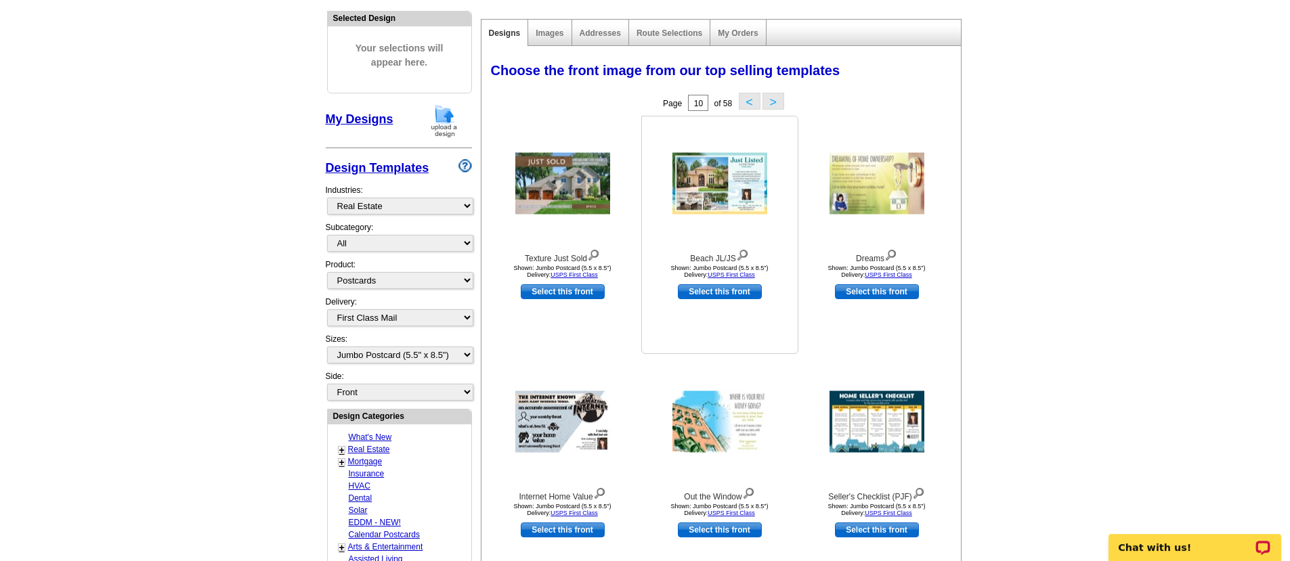
click at [712, 190] on img at bounding box center [719, 184] width 95 height 62
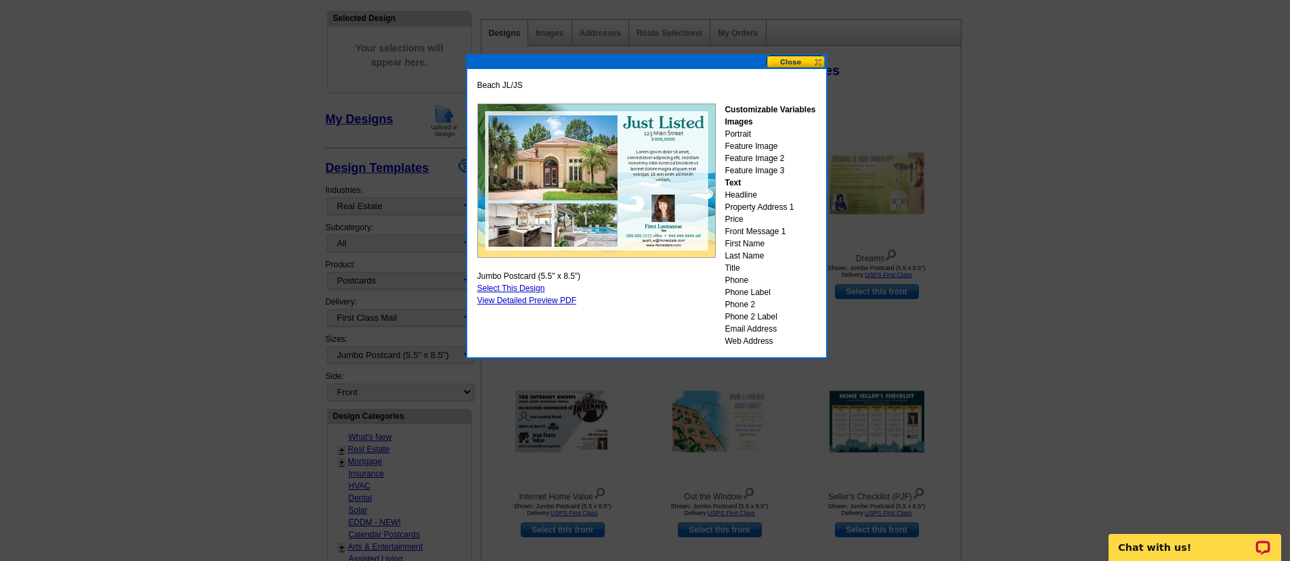
click at [786, 64] on button at bounding box center [796, 62] width 60 height 13
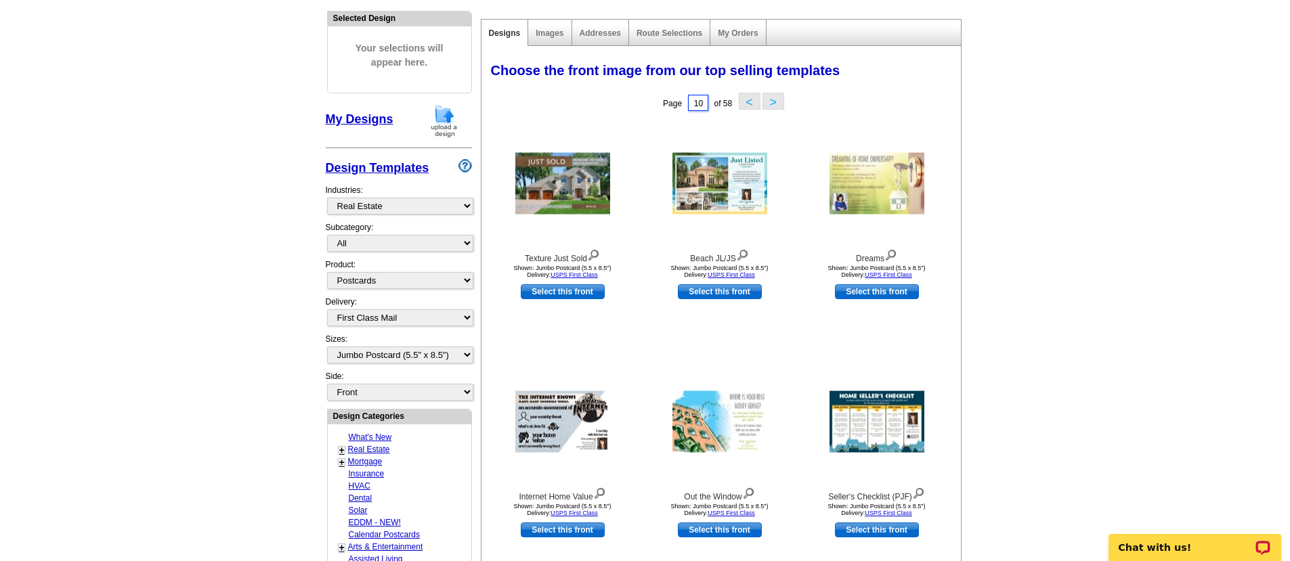
click at [703, 106] on input "10" at bounding box center [698, 103] width 20 height 16
click at [774, 100] on button ">" at bounding box center [773, 101] width 22 height 17
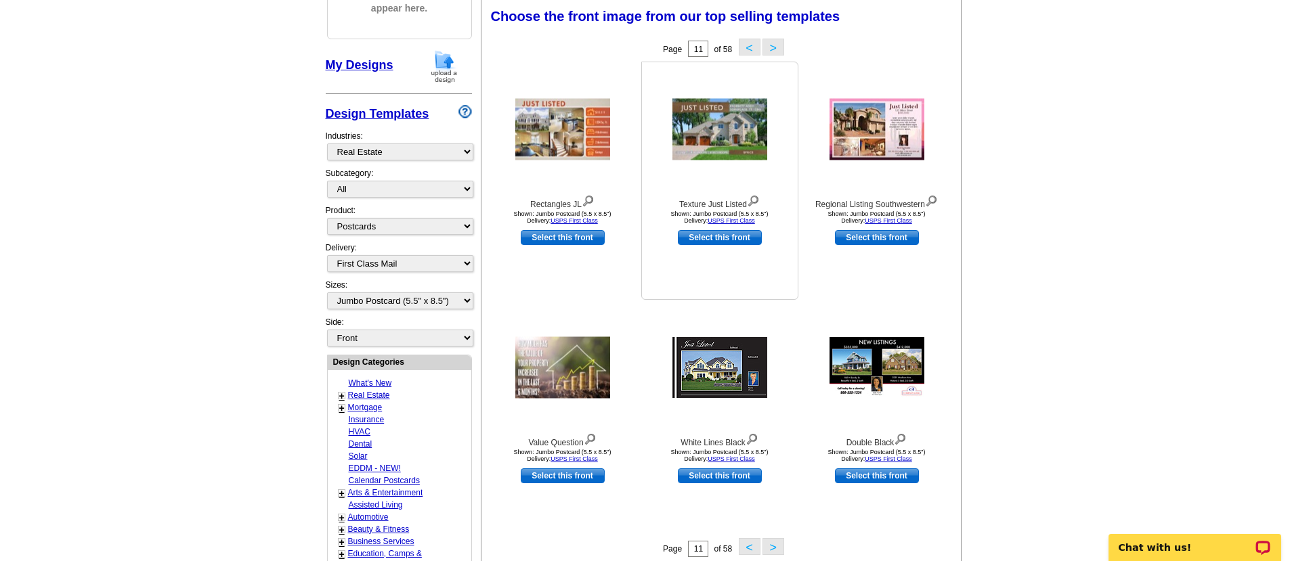
scroll to position [102, 0]
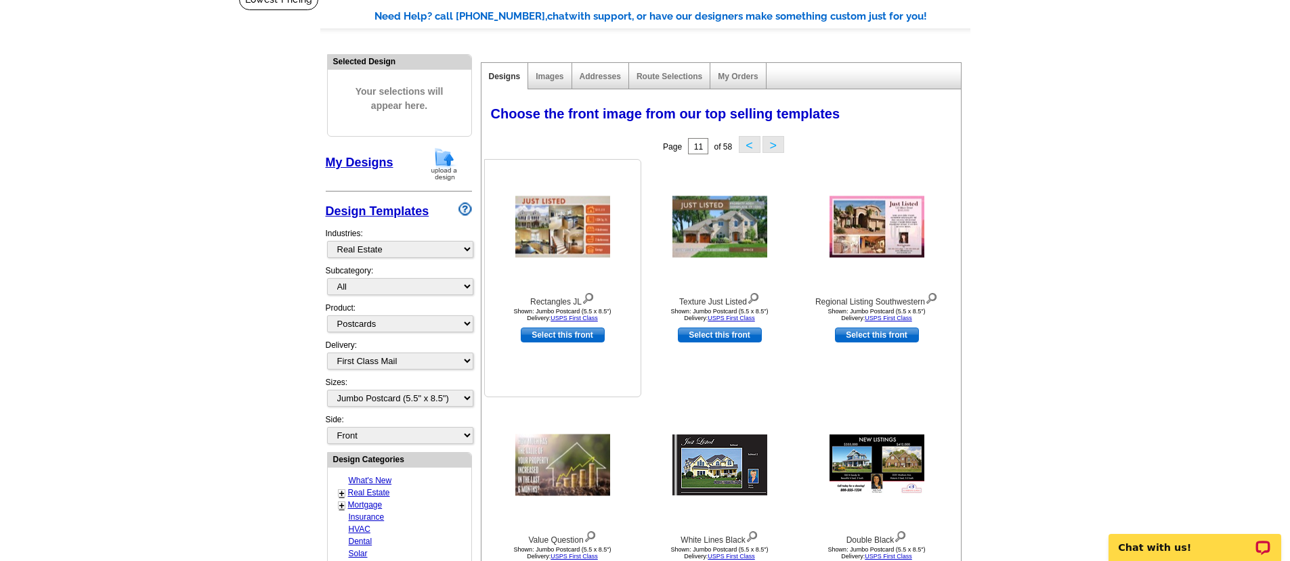
click at [572, 229] on img at bounding box center [562, 227] width 95 height 62
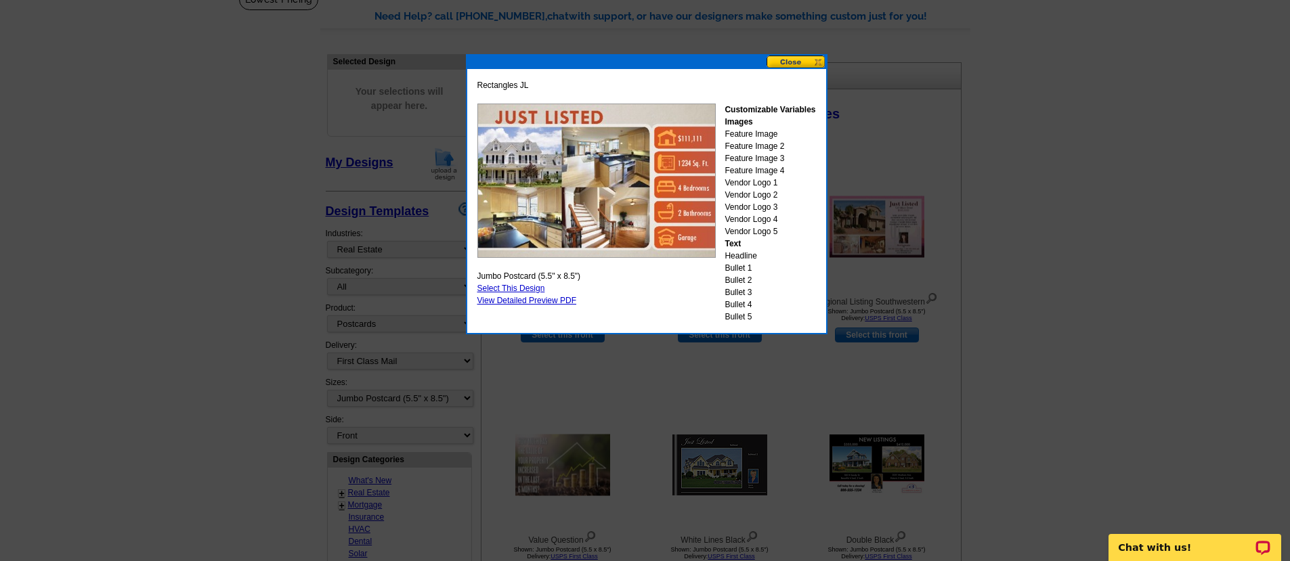
click at [799, 56] on button at bounding box center [796, 62] width 60 height 13
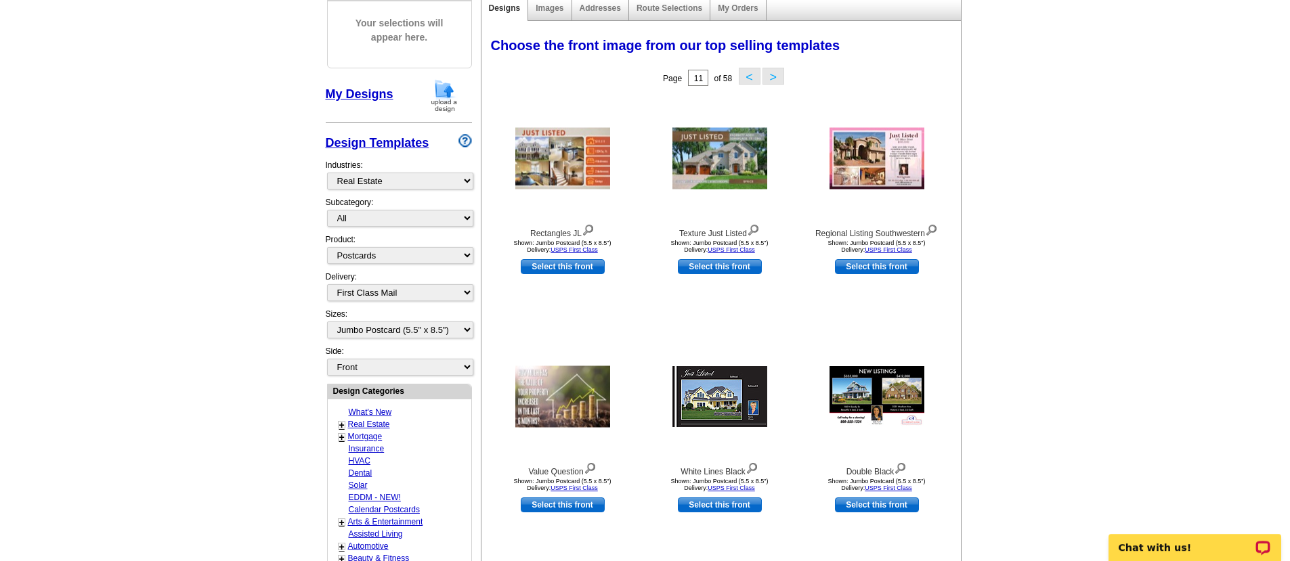
scroll to position [167, 0]
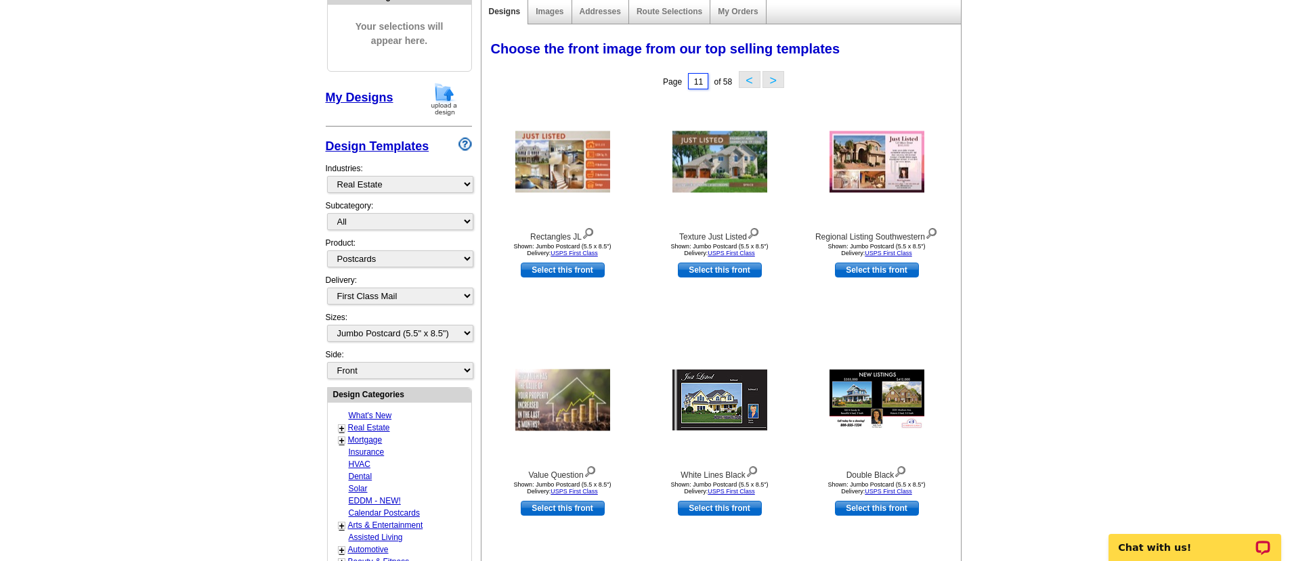
drag, startPoint x: 703, startPoint y: 81, endPoint x: 684, endPoint y: 84, distance: 19.8
click at [688, 84] on input "11" at bounding box center [698, 81] width 20 height 16
type input "29"
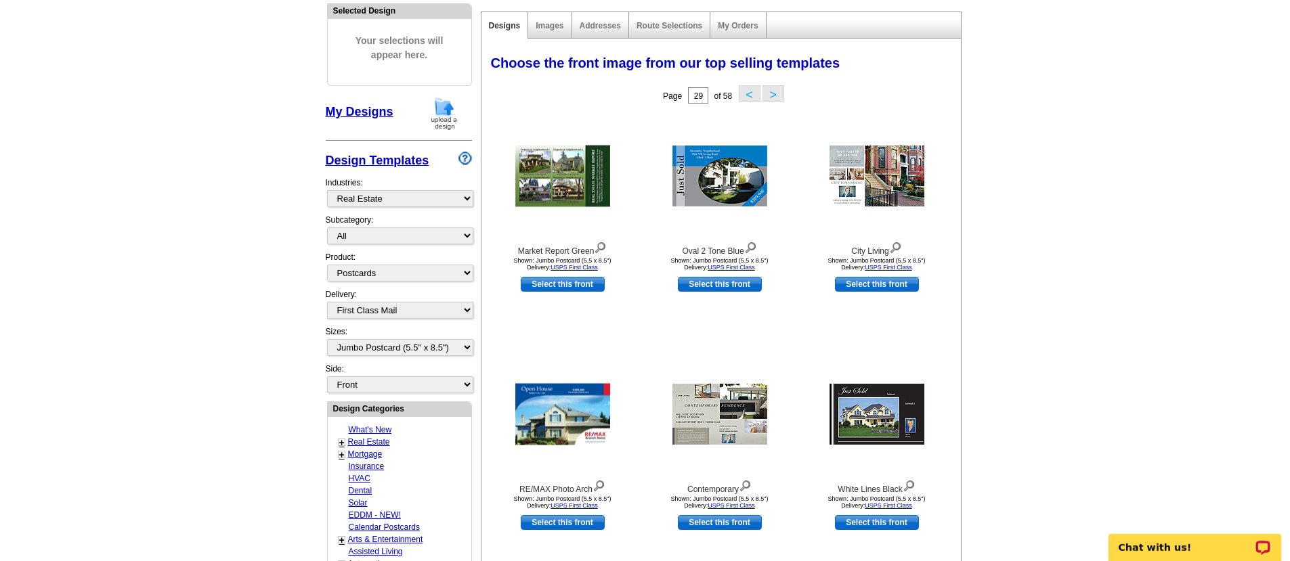
scroll to position [134, 0]
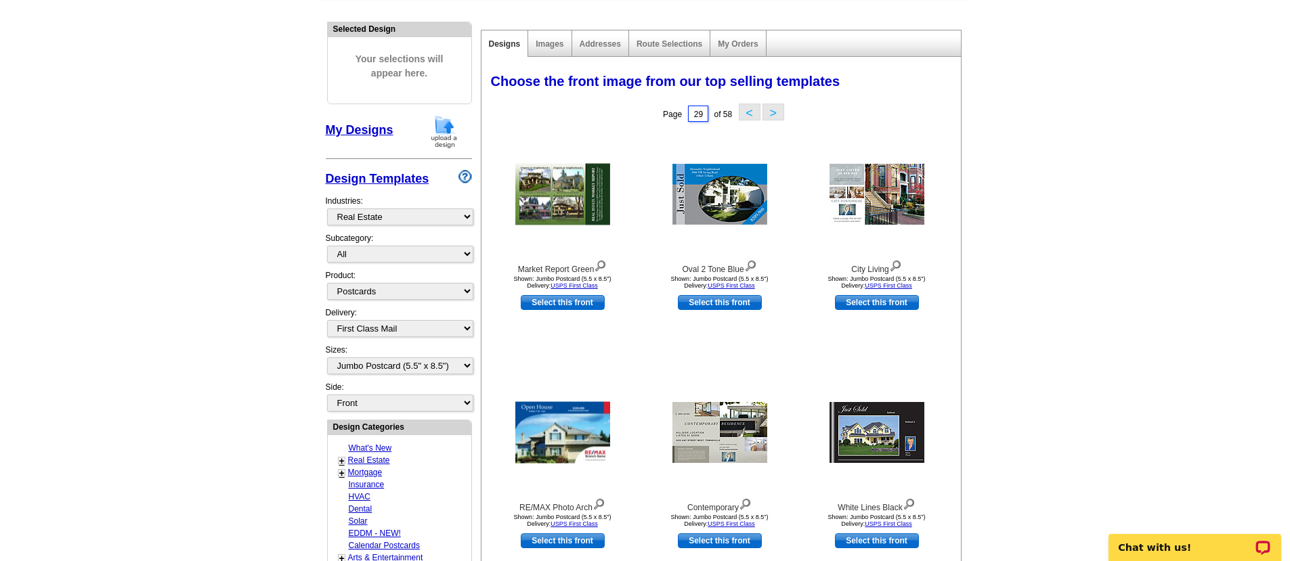
drag, startPoint x: 703, startPoint y: 114, endPoint x: 674, endPoint y: 114, distance: 29.8
click at [688, 114] on input "29" at bounding box center [698, 114] width 20 height 16
type input "2"
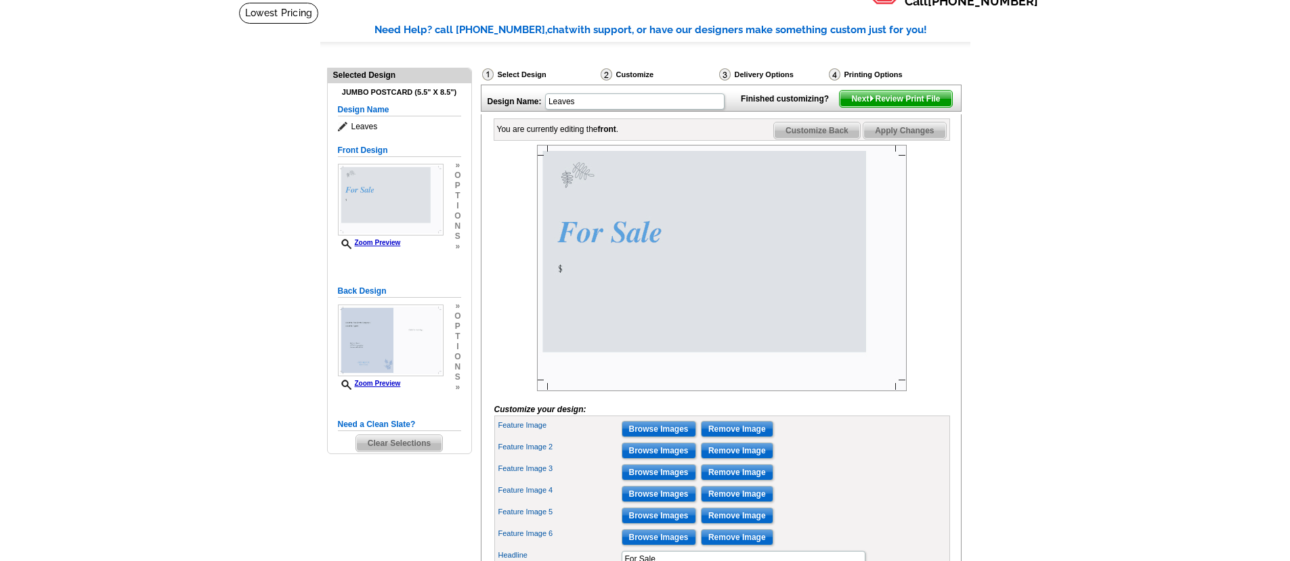
scroll to position [87, 0]
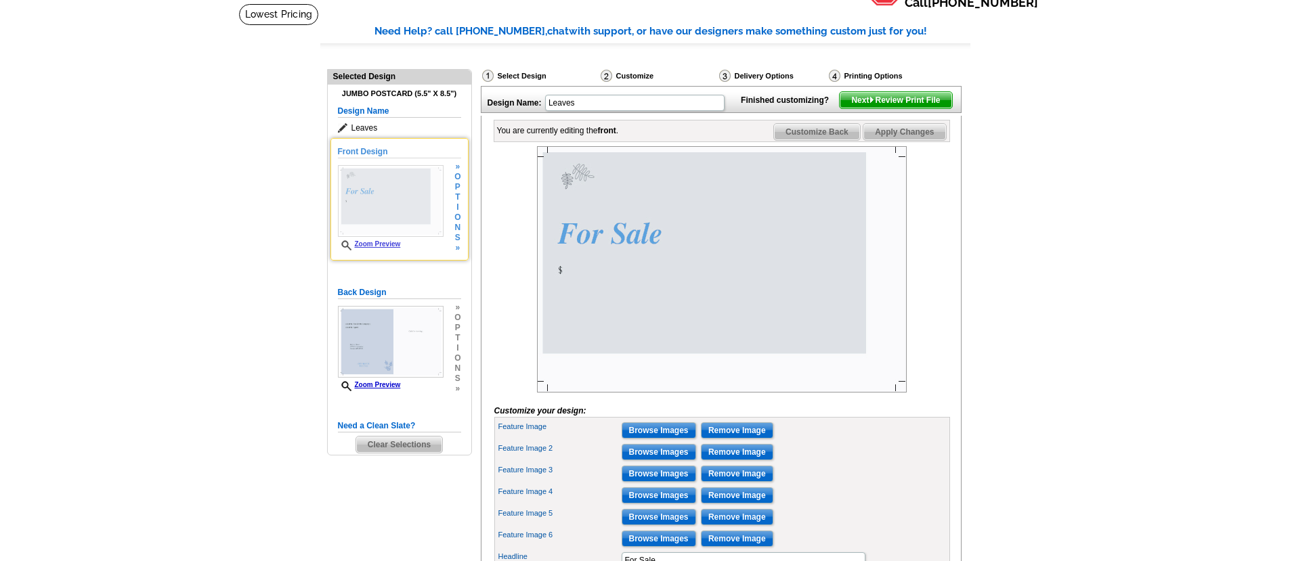
click at [380, 243] on link "Zoom Preview" at bounding box center [369, 243] width 63 height 7
click at [401, 190] on img at bounding box center [391, 201] width 106 height 72
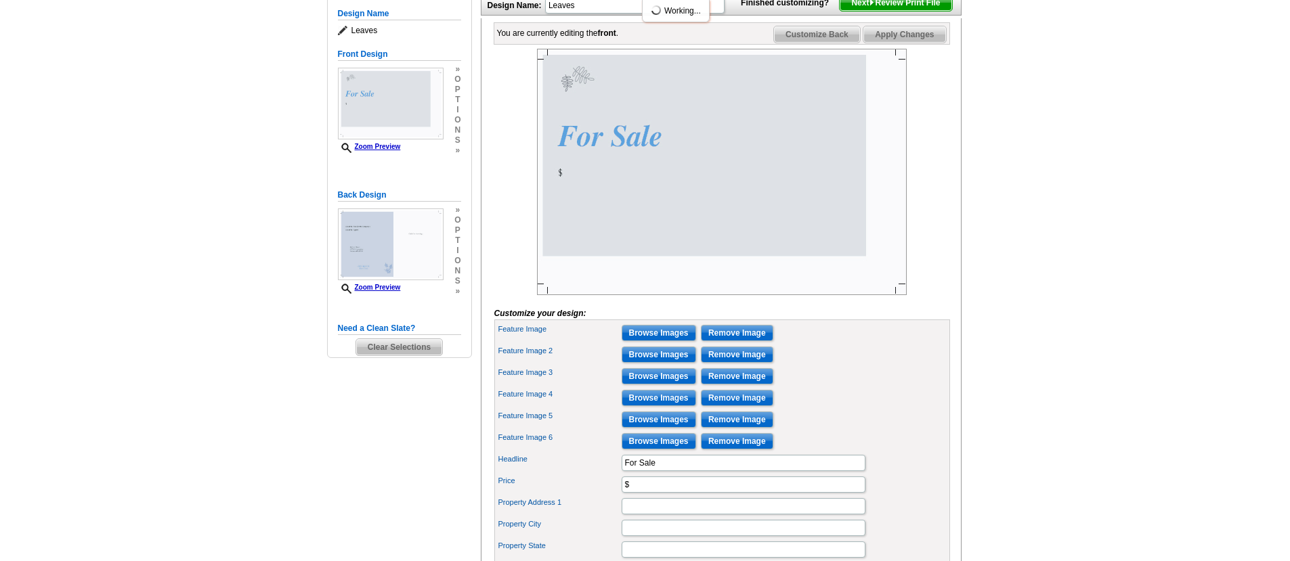
scroll to position [195, 0]
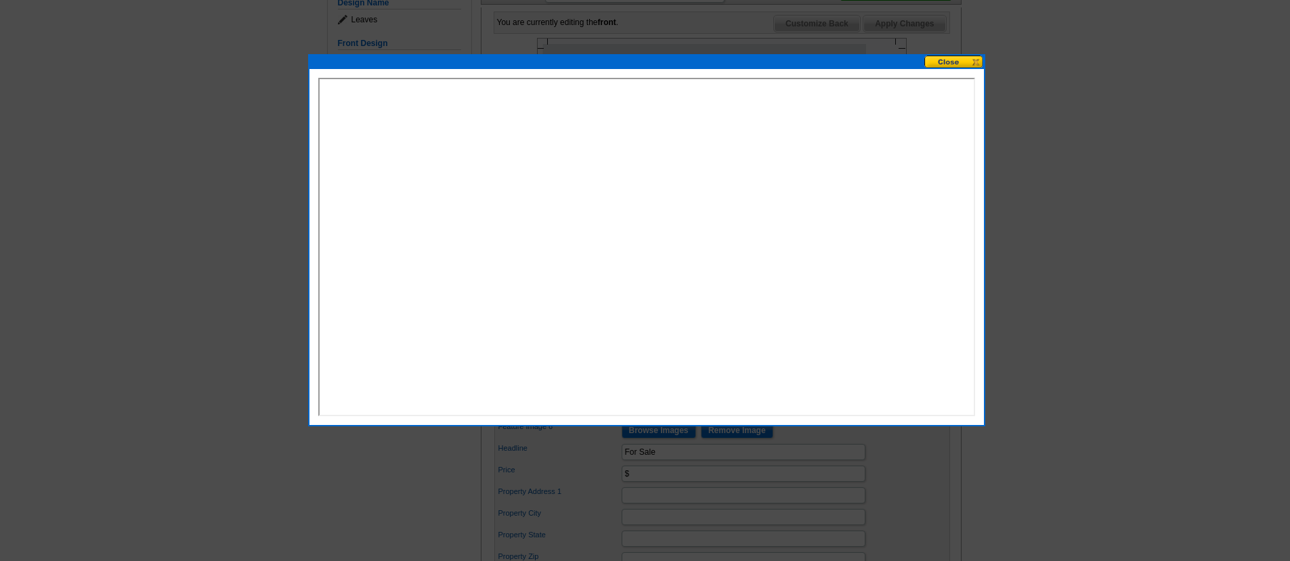
click at [949, 60] on button at bounding box center [954, 62] width 60 height 13
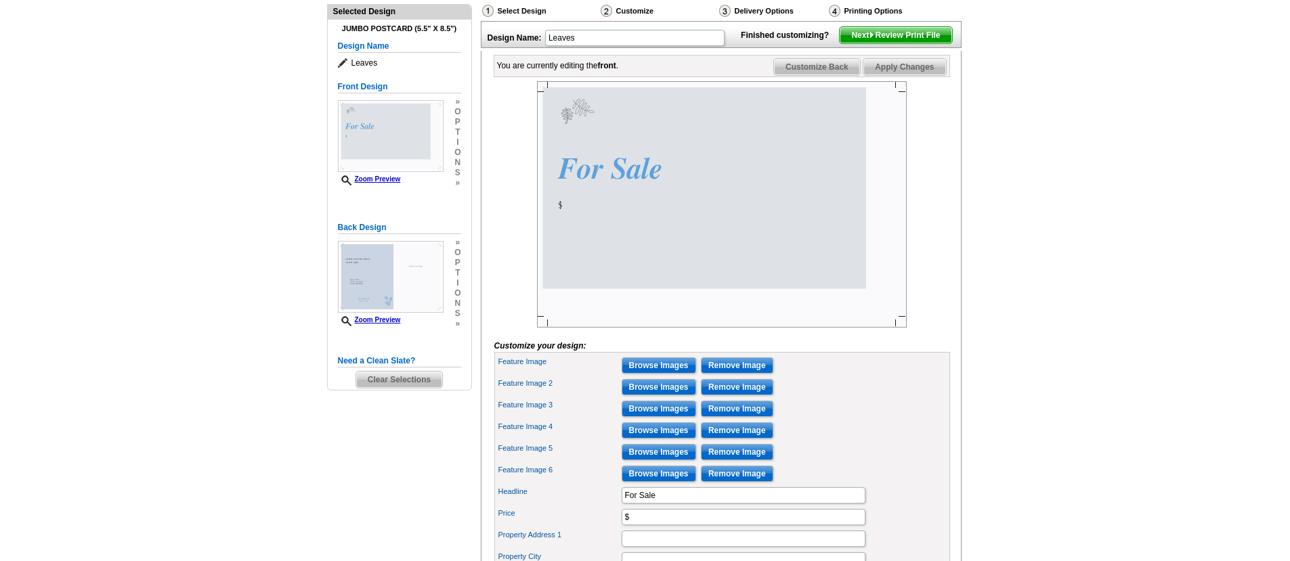
scroll to position [11, 0]
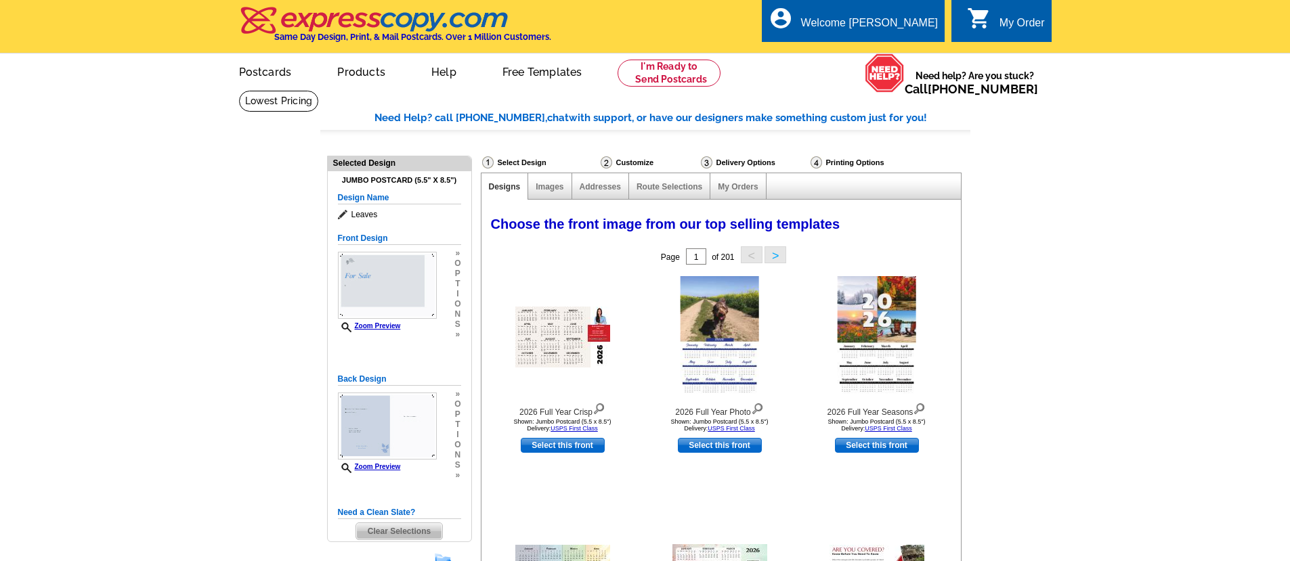
select select "971"
select select "1"
select select "2"
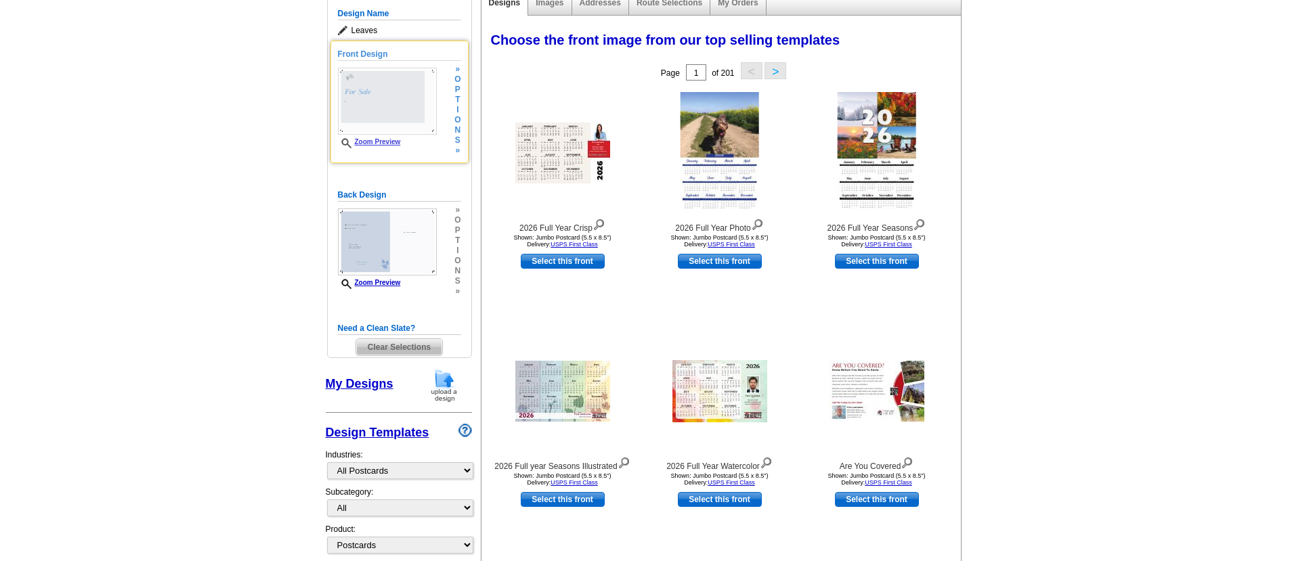
click at [396, 102] on img at bounding box center [387, 101] width 99 height 67
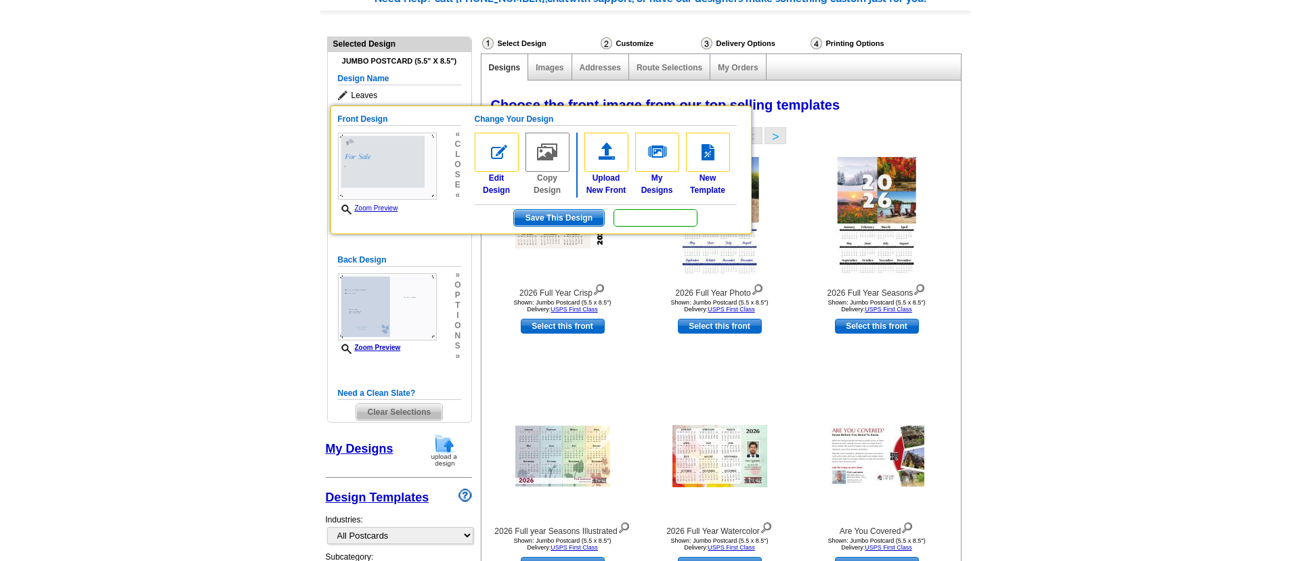
scroll to position [141, 0]
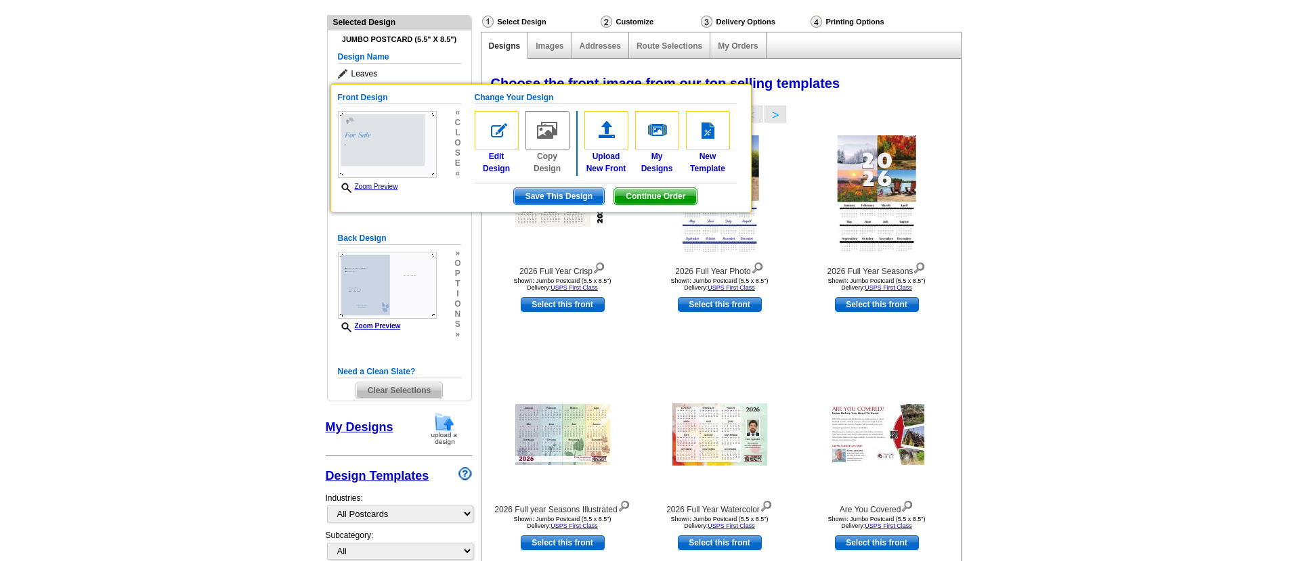
click at [397, 389] on span "Clear Selections" at bounding box center [399, 391] width 86 height 16
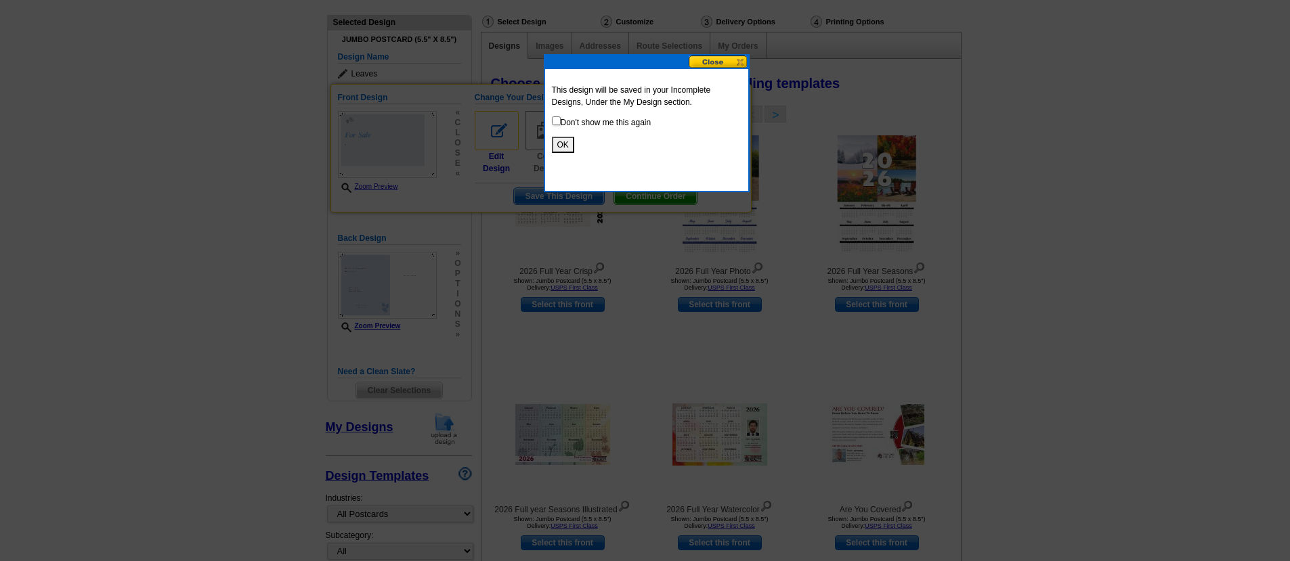
click at [563, 139] on button "OK" at bounding box center [563, 145] width 22 height 16
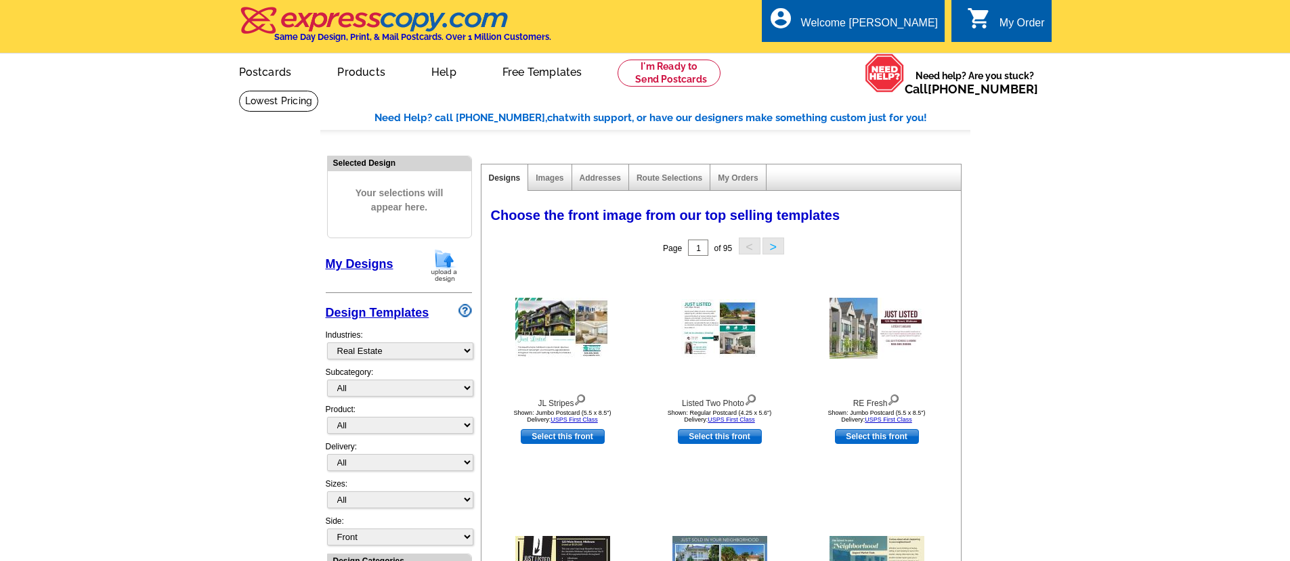
select select "785"
drag, startPoint x: 705, startPoint y: 249, endPoint x: 677, endPoint y: 250, distance: 28.5
click at [688, 250] on input "1" at bounding box center [698, 248] width 20 height 16
type input "25"
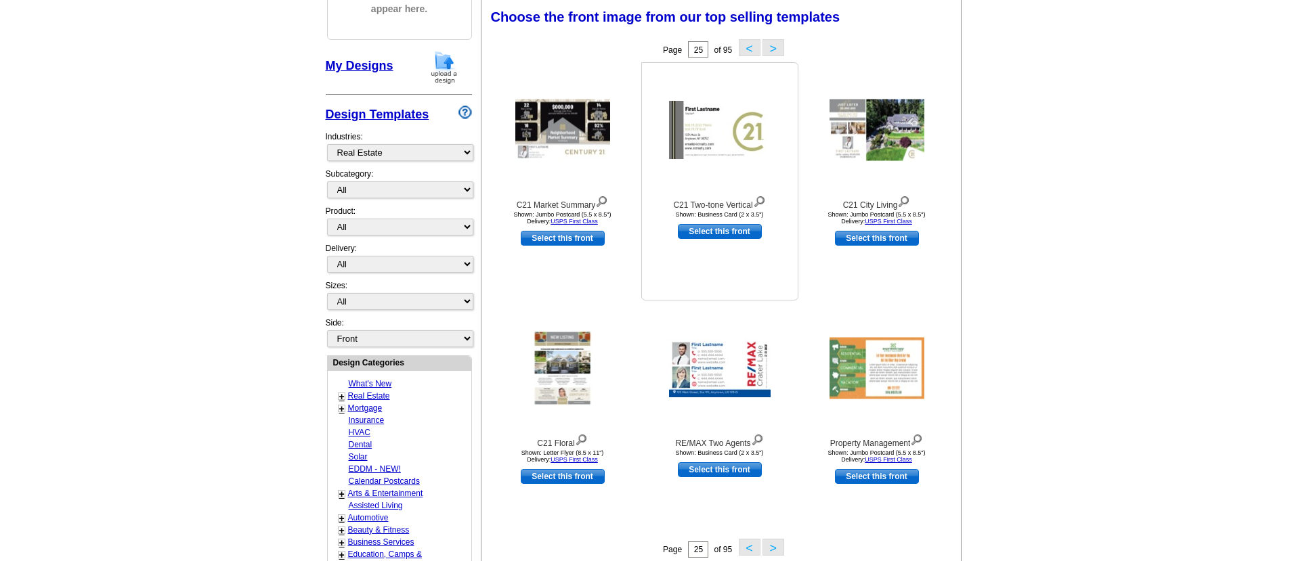
scroll to position [195, 0]
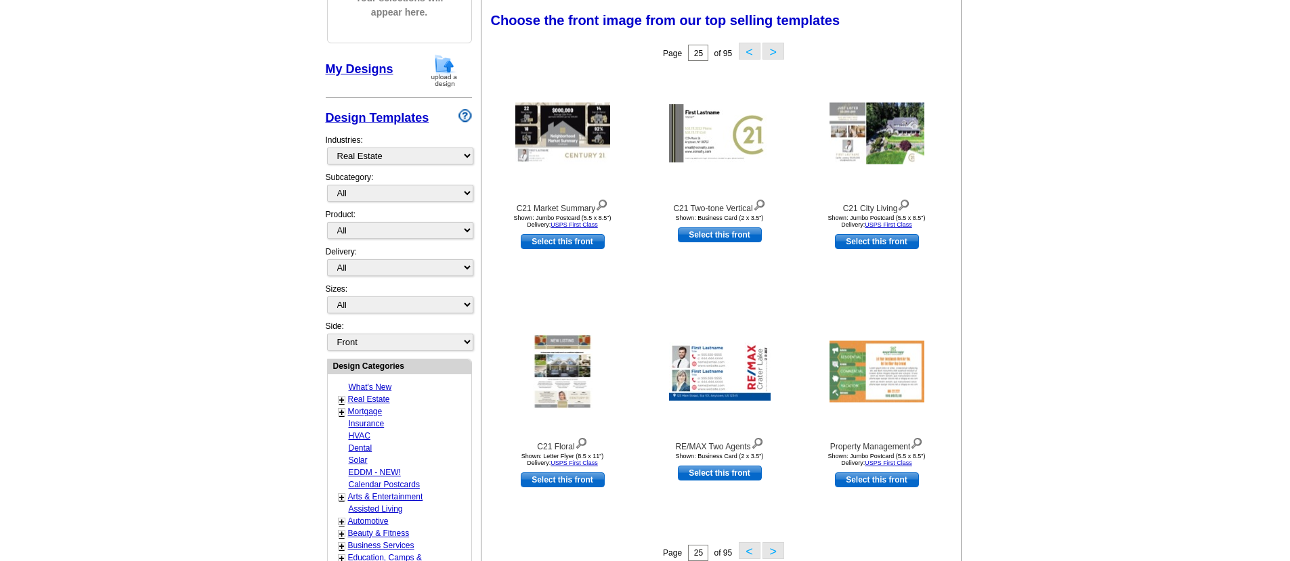
click at [381, 395] on link "Real Estate" at bounding box center [369, 399] width 42 height 9
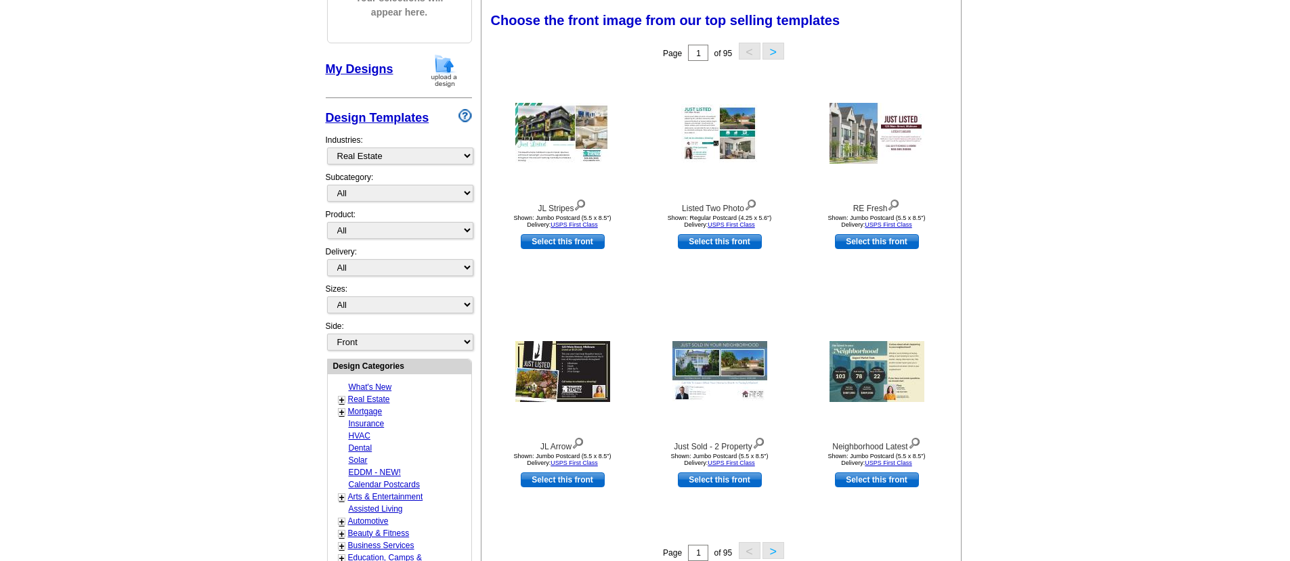
click at [375, 395] on link "Real Estate" at bounding box center [369, 399] width 42 height 9
select select "1"
click option "Postcards" at bounding box center [0, 0] width 0 height 0
select select "2"
click option "Jumbo Postcard (5.5" x 8.5")" at bounding box center [0, 0] width 0 height 0
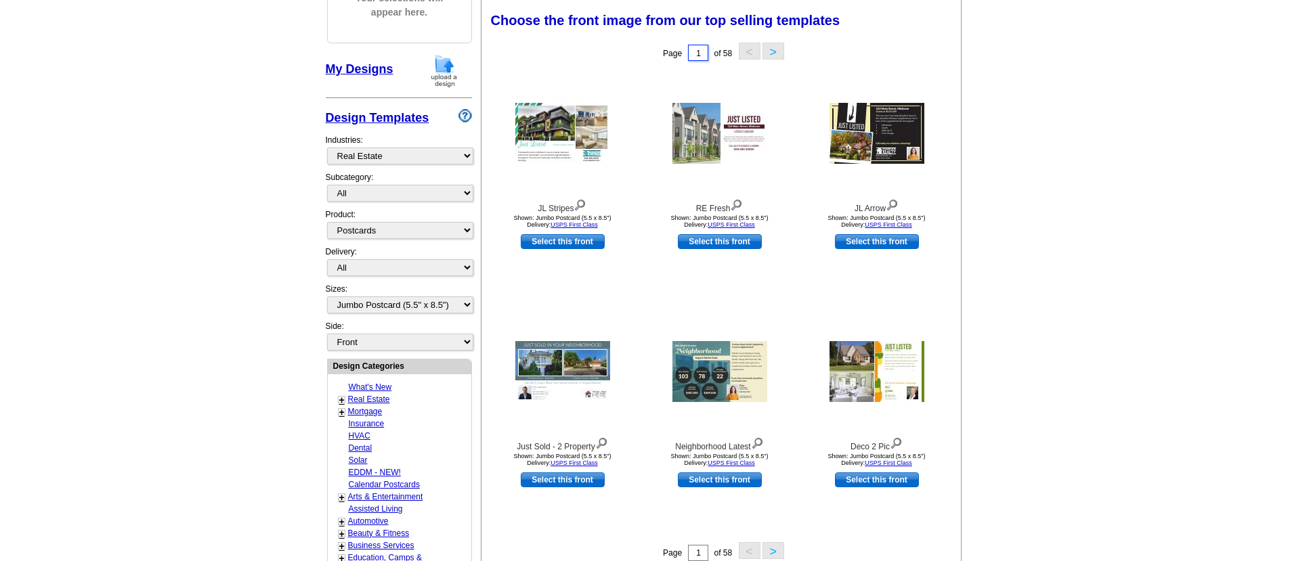
click at [699, 51] on input "1" at bounding box center [698, 53] width 20 height 16
type input "25"
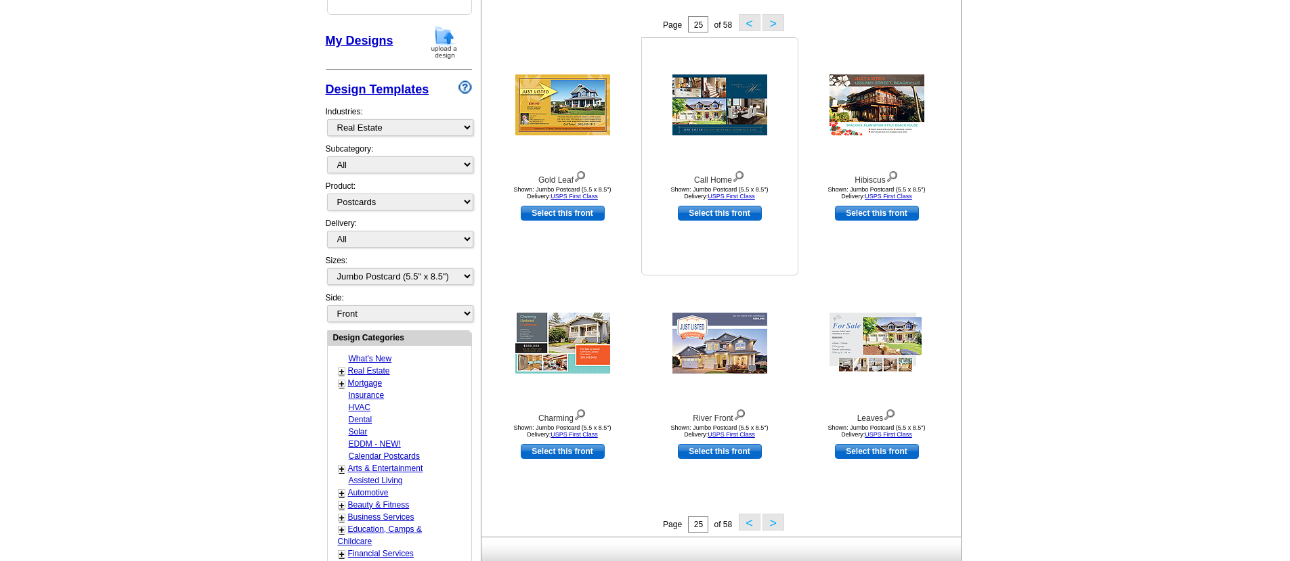
scroll to position [227, 0]
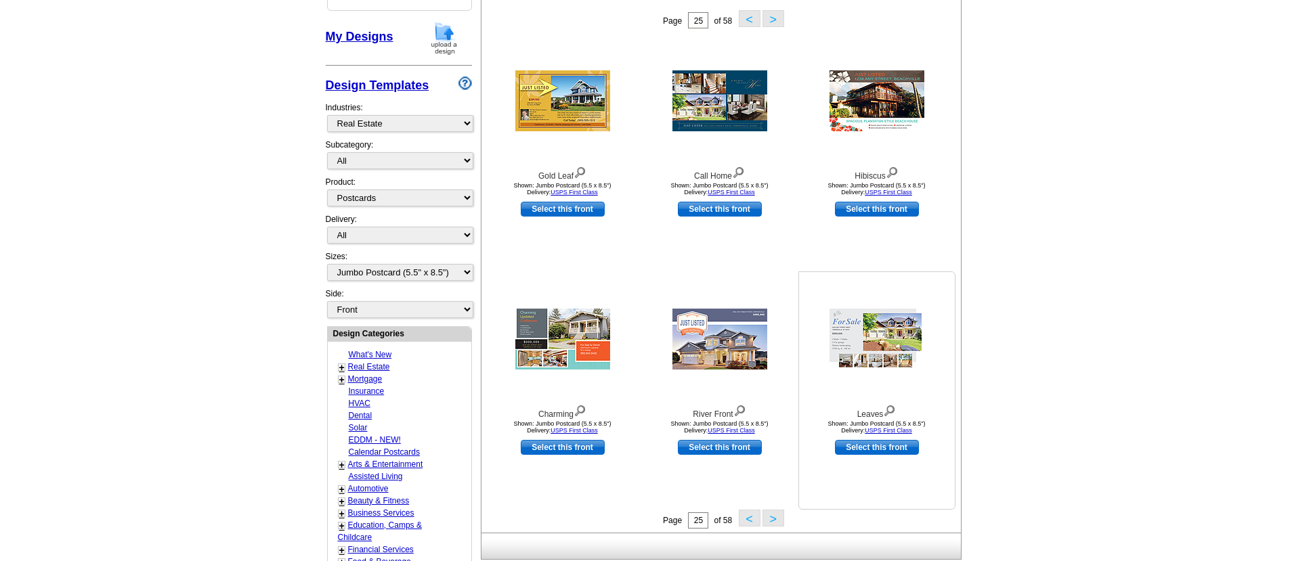
click at [878, 328] on img at bounding box center [876, 339] width 95 height 61
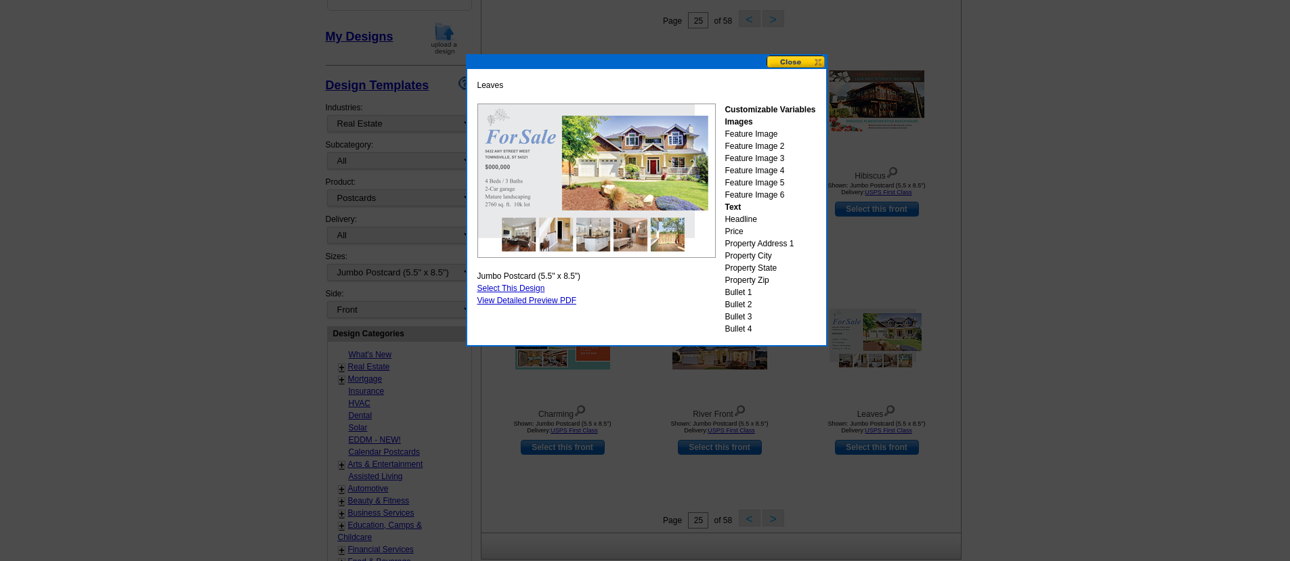
click at [526, 288] on link "Select This Design" at bounding box center [511, 288] width 68 height 9
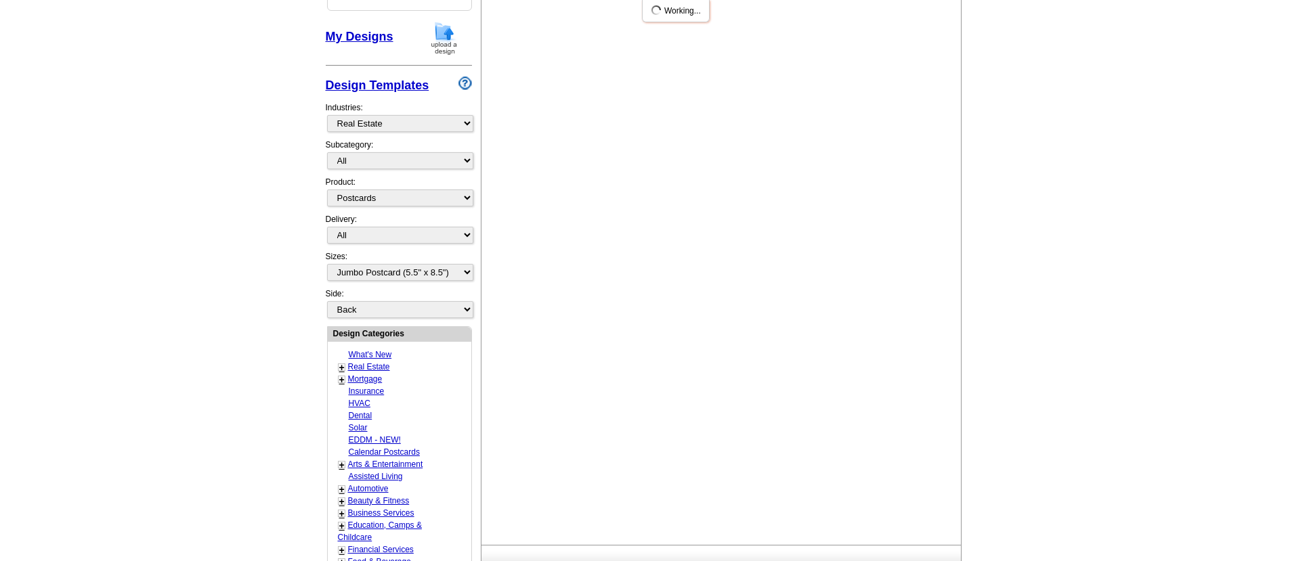
scroll to position [0, 0]
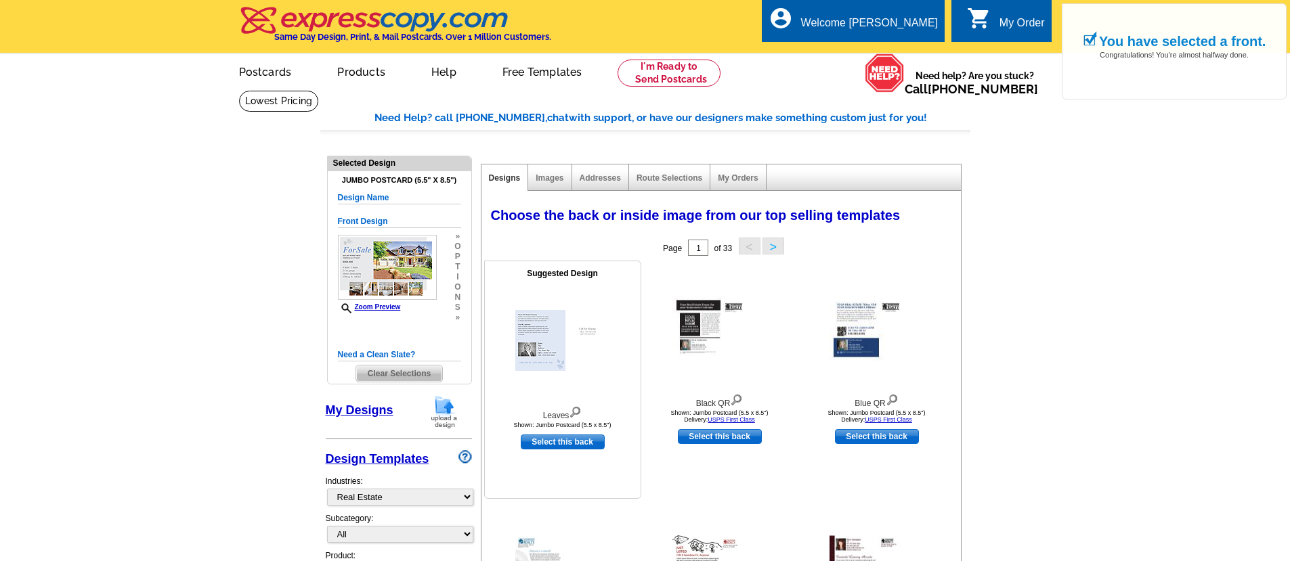
click at [551, 445] on link "Select this back" at bounding box center [563, 442] width 84 height 15
select select "front"
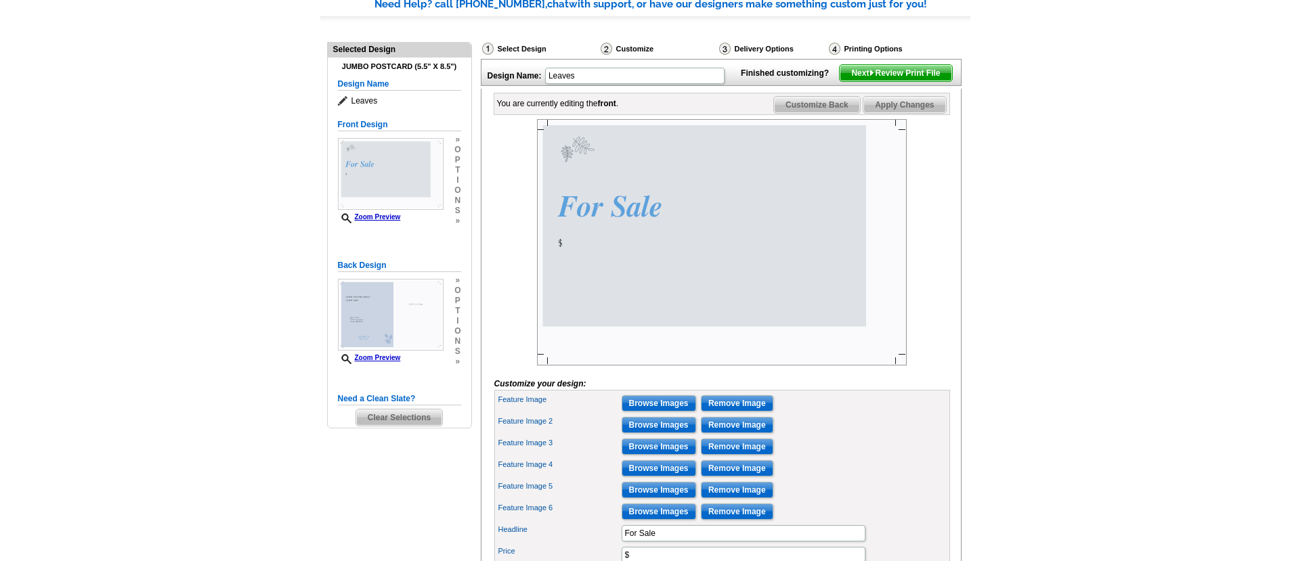
scroll to position [130, 0]
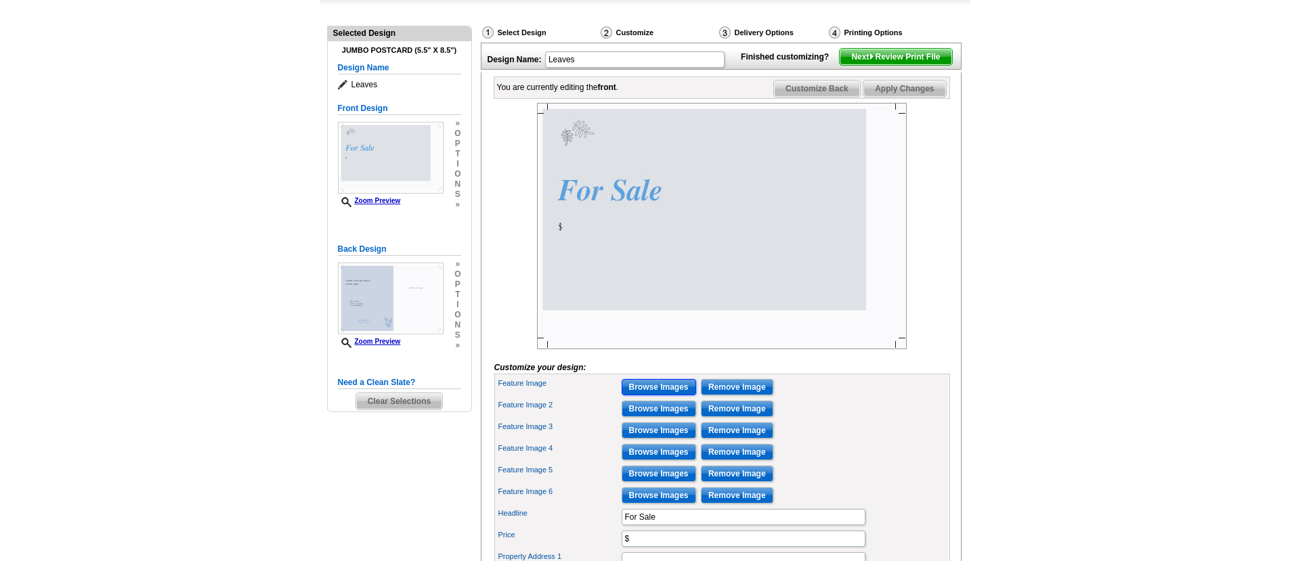
click at [657, 395] on input "Browse Images" at bounding box center [659, 387] width 74 height 16
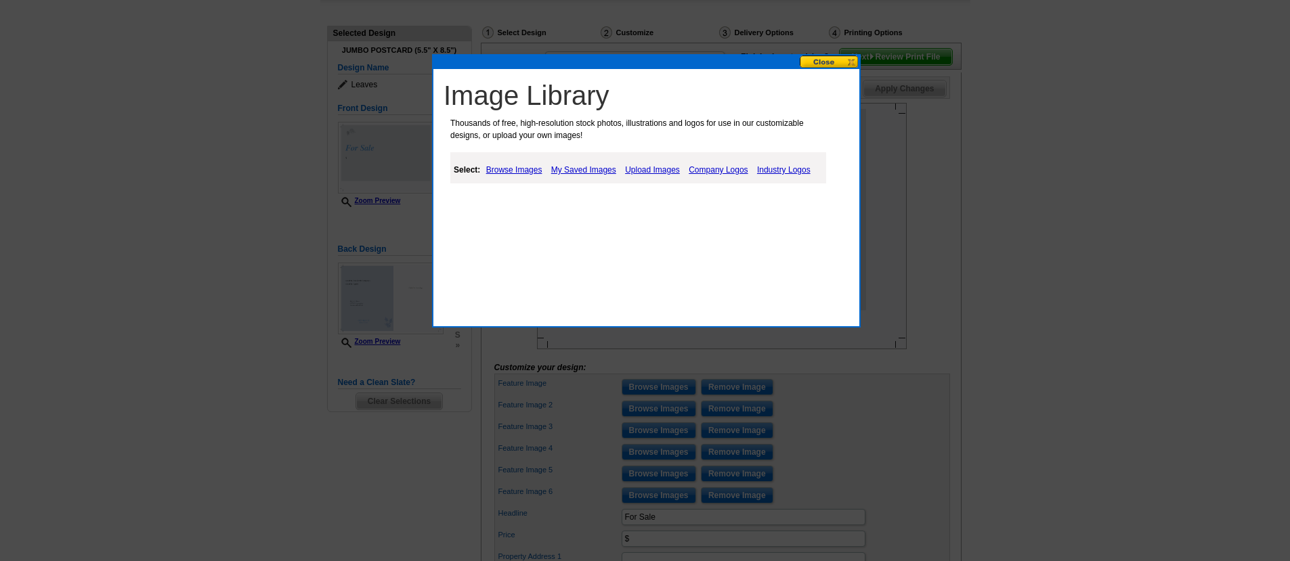
click at [521, 170] on link "Browse Images" at bounding box center [514, 170] width 63 height 16
click at [662, 171] on link "Upload Images" at bounding box center [654, 170] width 62 height 16
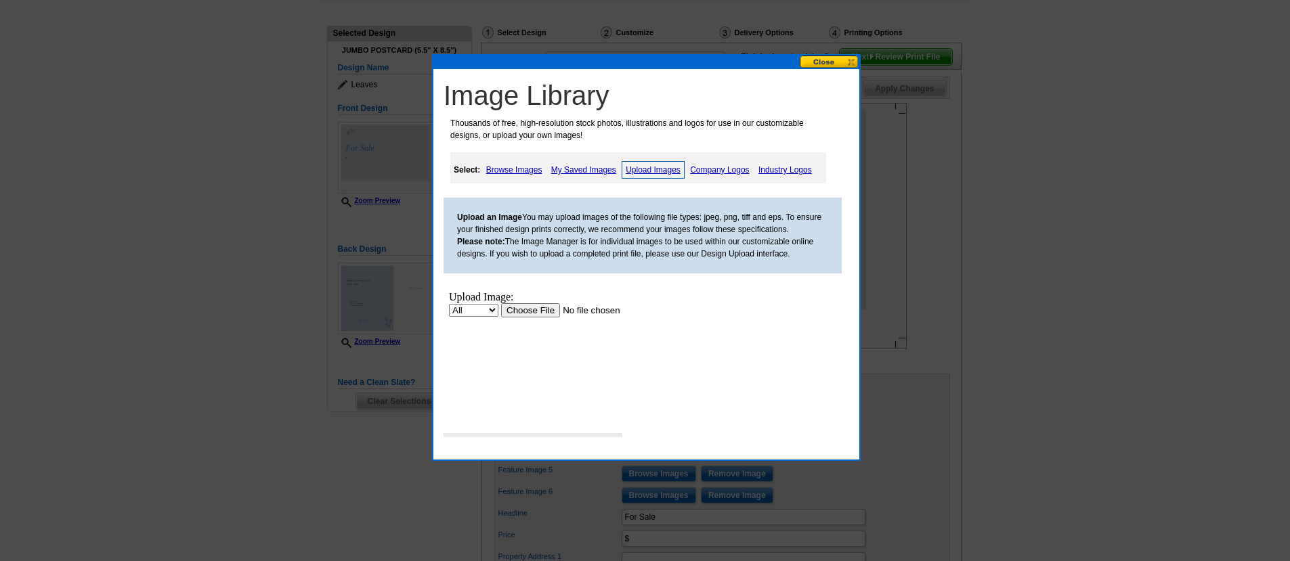
scroll to position [0, 0]
click at [510, 169] on link "Browse Images" at bounding box center [514, 170] width 63 height 16
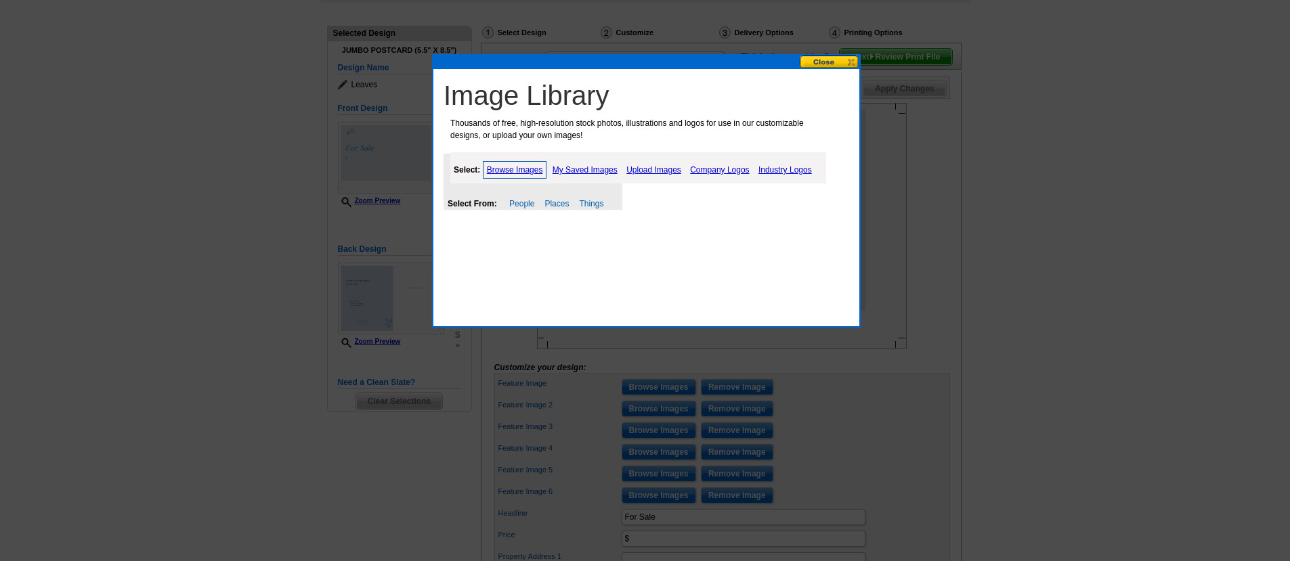
click at [833, 62] on button at bounding box center [830, 62] width 60 height 13
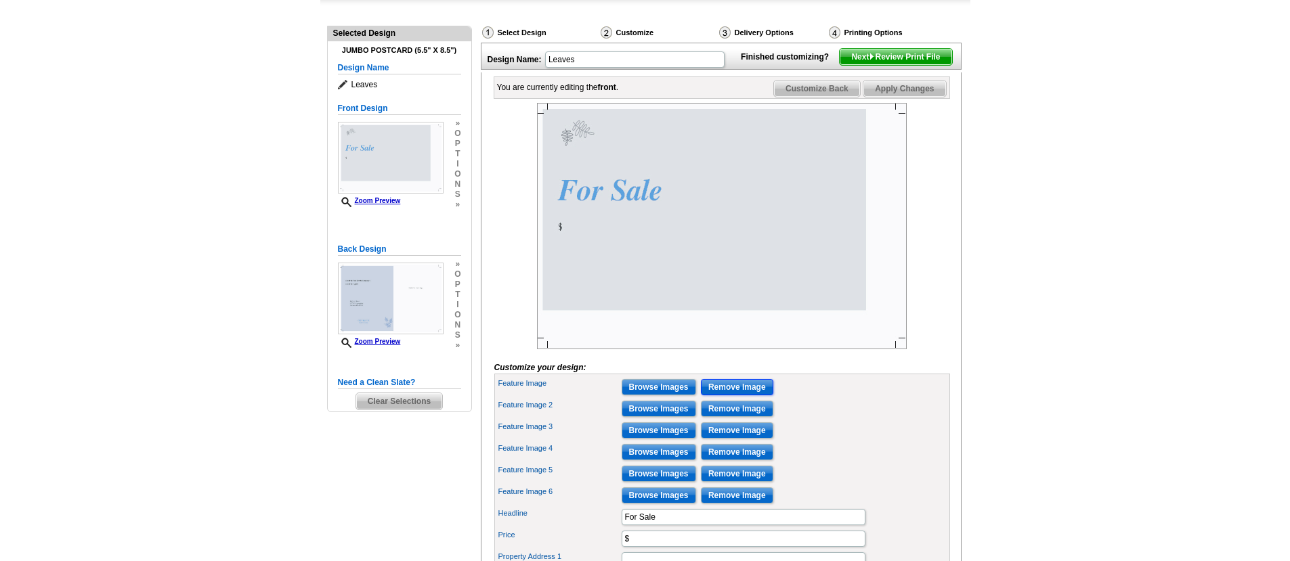
click at [733, 395] on input "Remove Image" at bounding box center [737, 387] width 72 height 16
click at [659, 395] on input "Browse Images" at bounding box center [659, 387] width 74 height 16
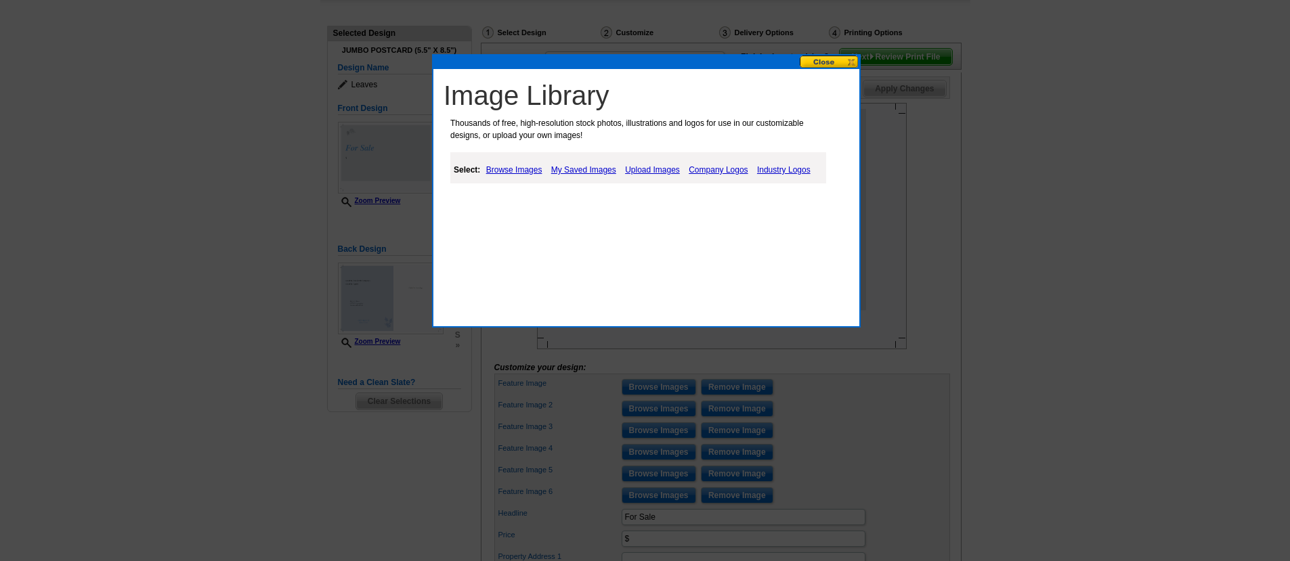
click at [658, 168] on link "Upload Images" at bounding box center [653, 170] width 62 height 16
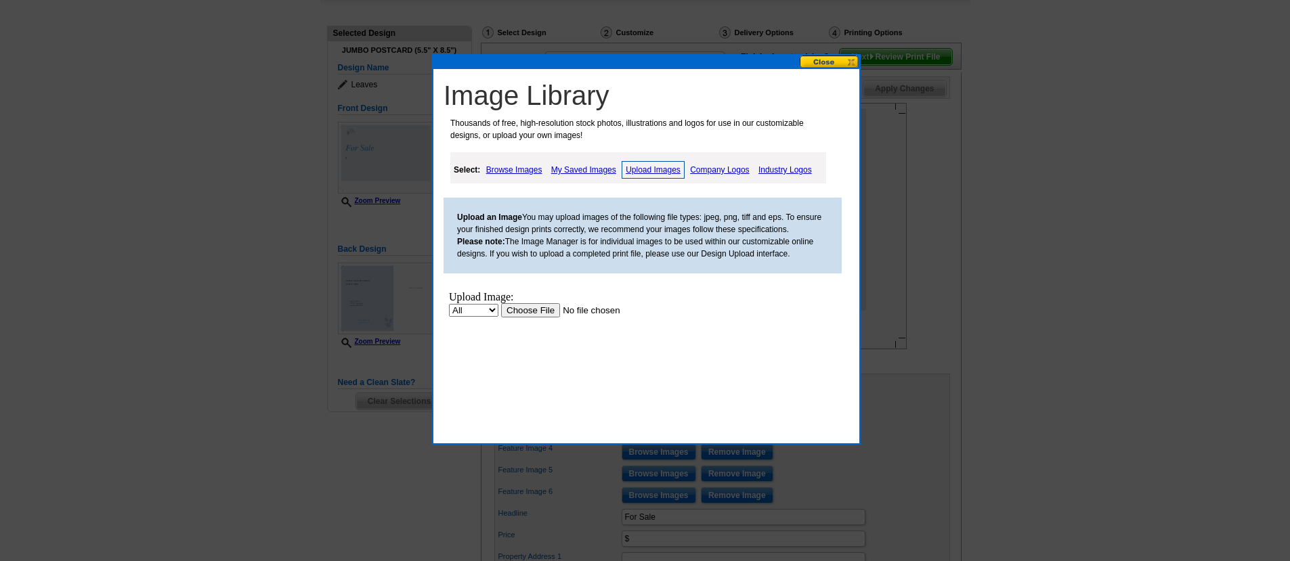
click at [517, 169] on link "Browse Images" at bounding box center [514, 170] width 63 height 16
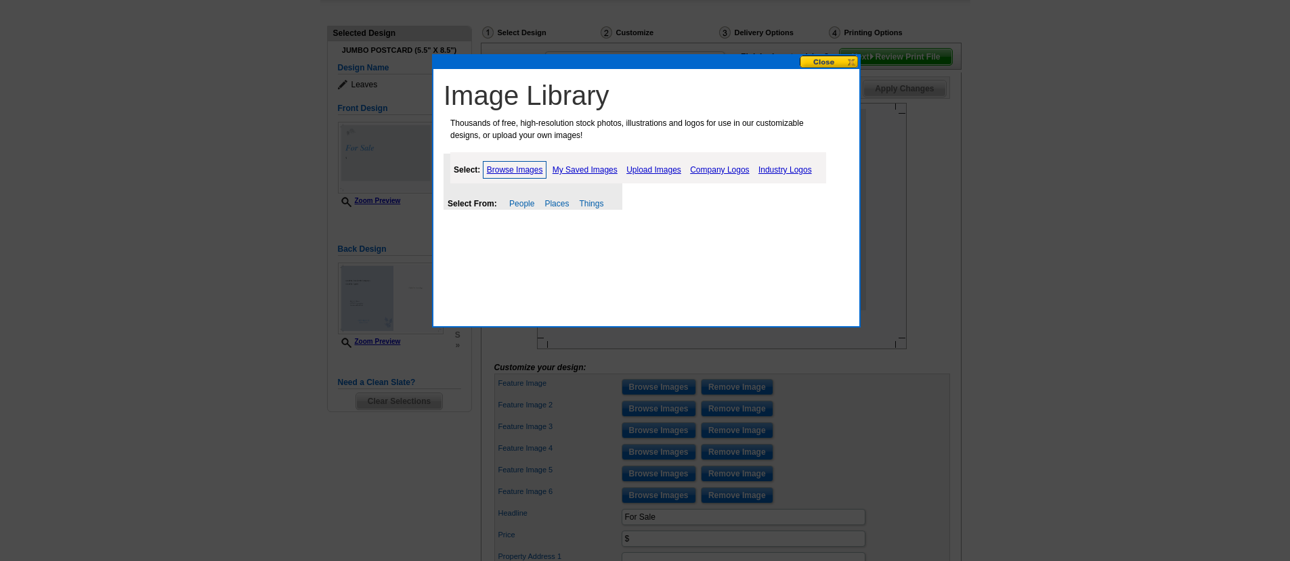
click at [678, 168] on link "Upload Images" at bounding box center [654, 170] width 62 height 16
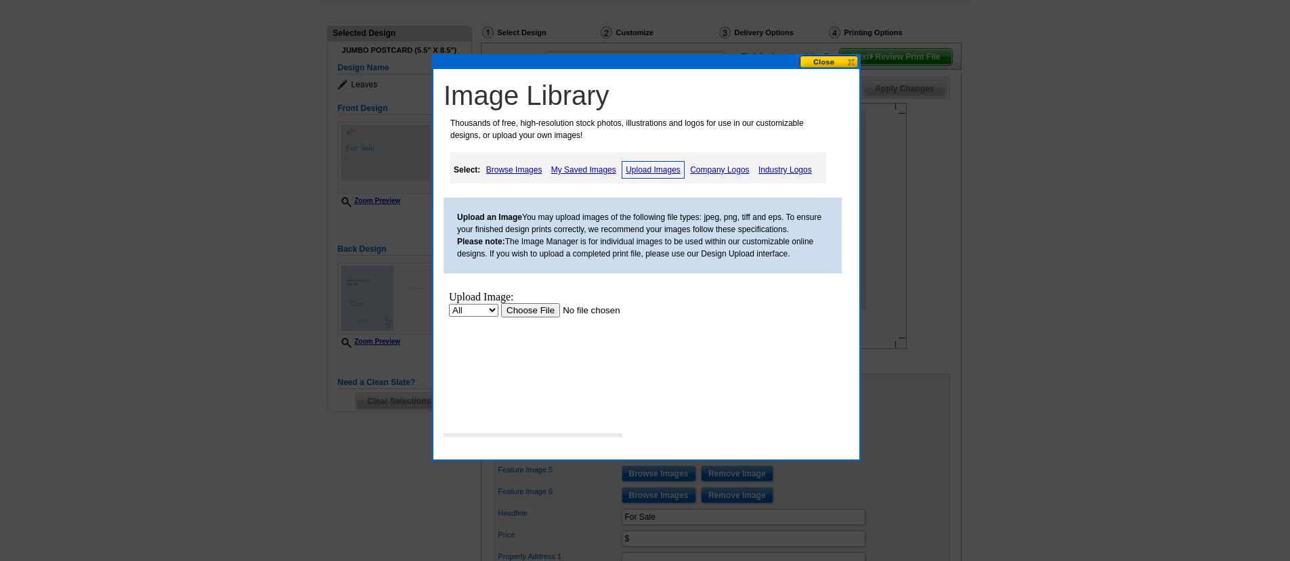
click at [536, 311] on input "file" at bounding box center [586, 310] width 171 height 14
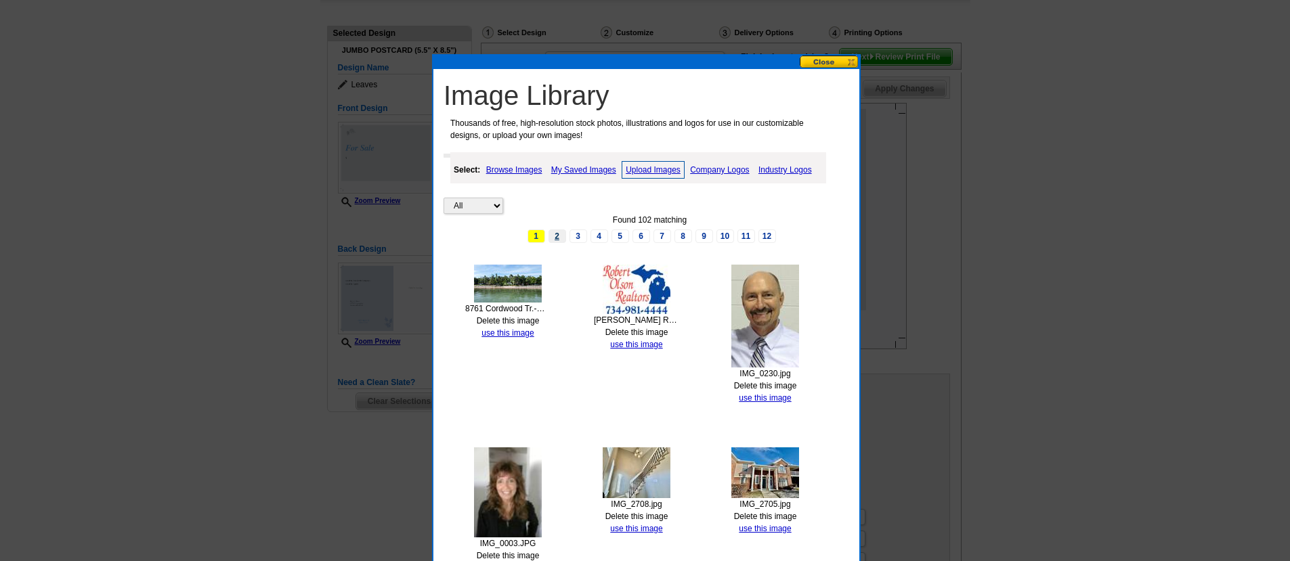
click at [558, 235] on link "2" at bounding box center [557, 237] width 18 height 14
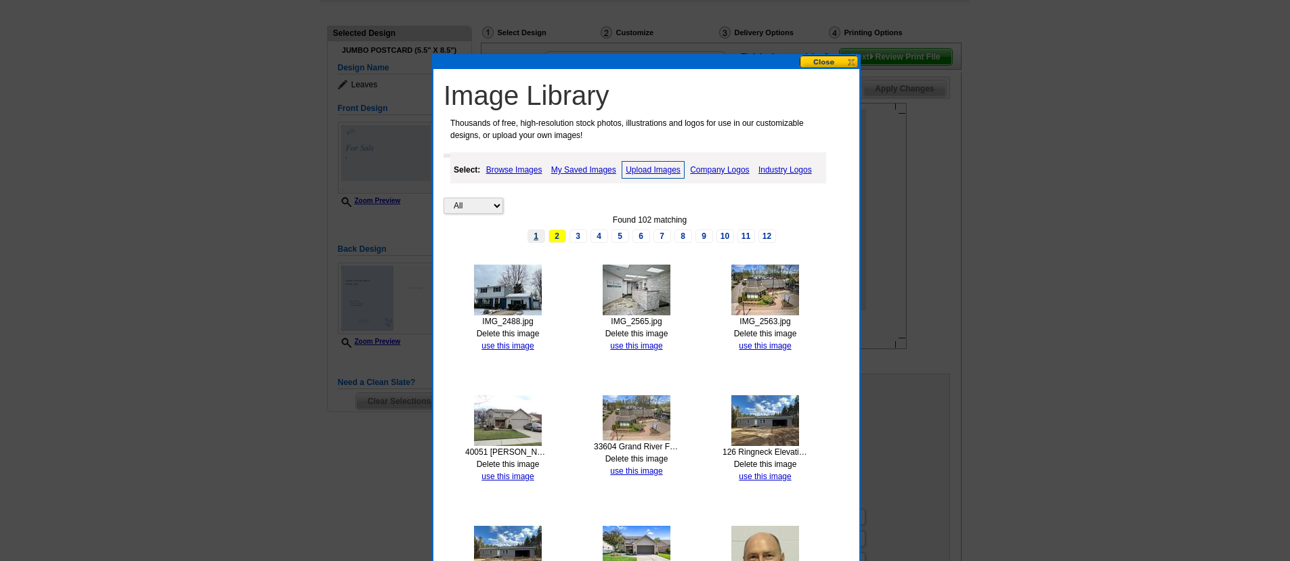
click at [540, 236] on link "1" at bounding box center [536, 237] width 18 height 14
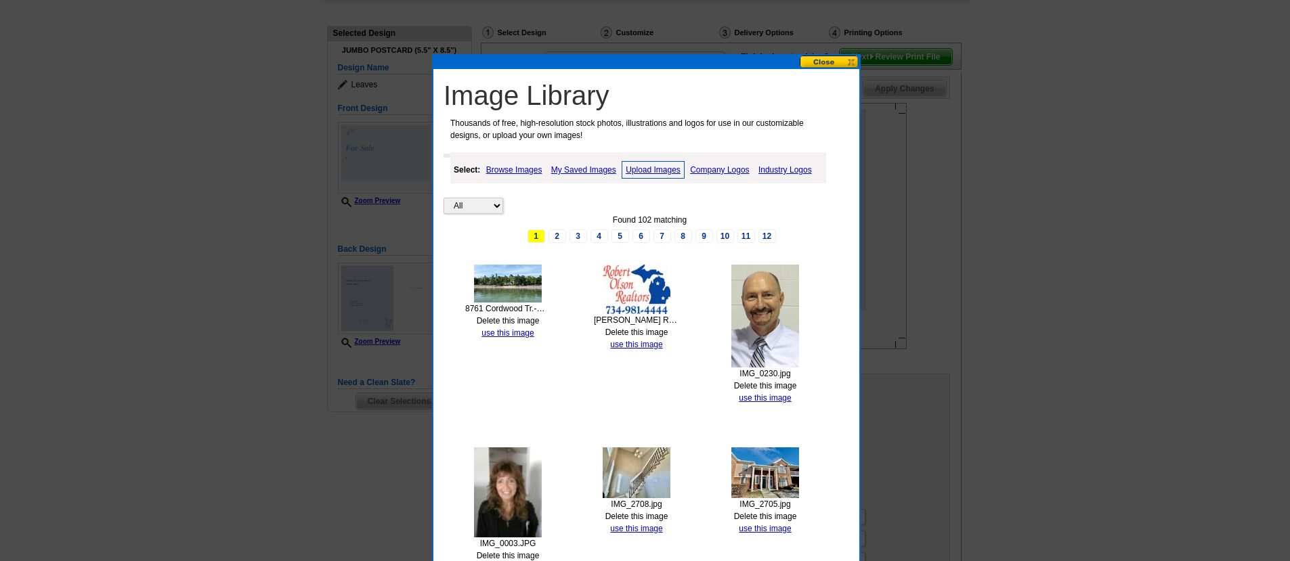
click at [659, 167] on link "Upload Images" at bounding box center [653, 170] width 63 height 18
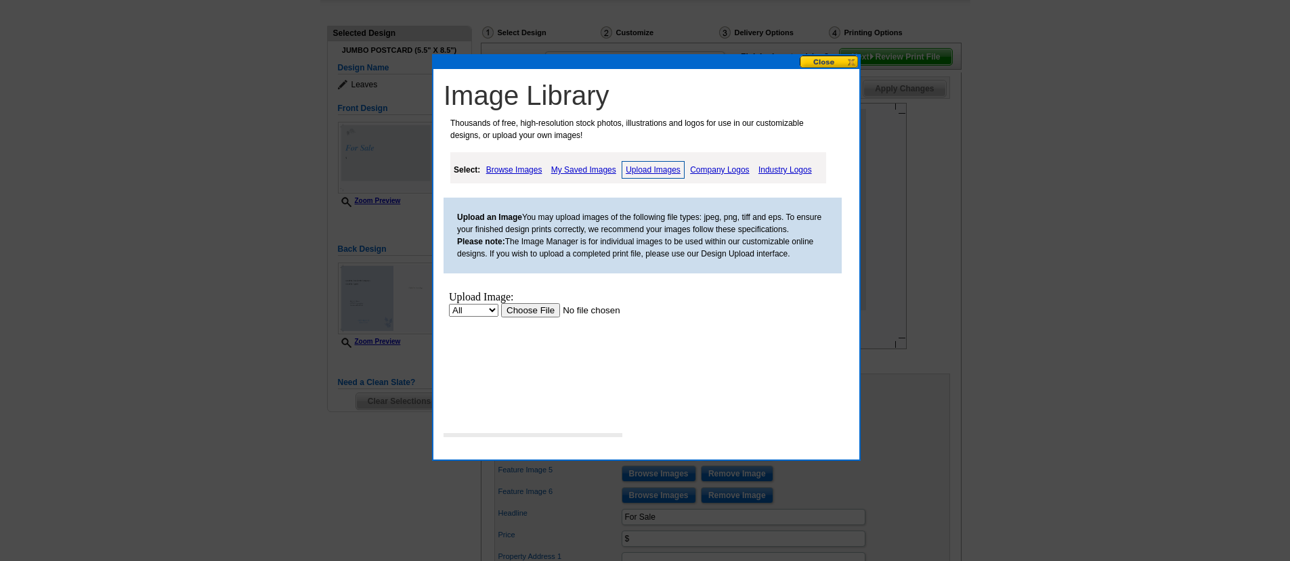
click at [522, 309] on input "file" at bounding box center [586, 310] width 171 height 14
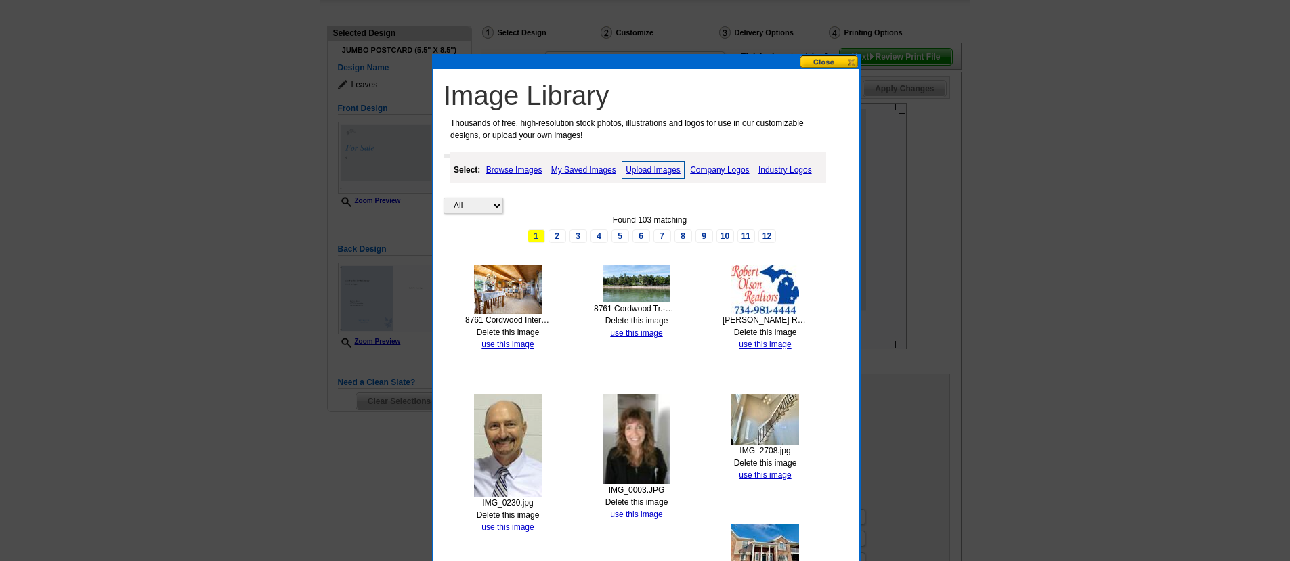
click at [653, 170] on link "Upload Images" at bounding box center [653, 170] width 63 height 18
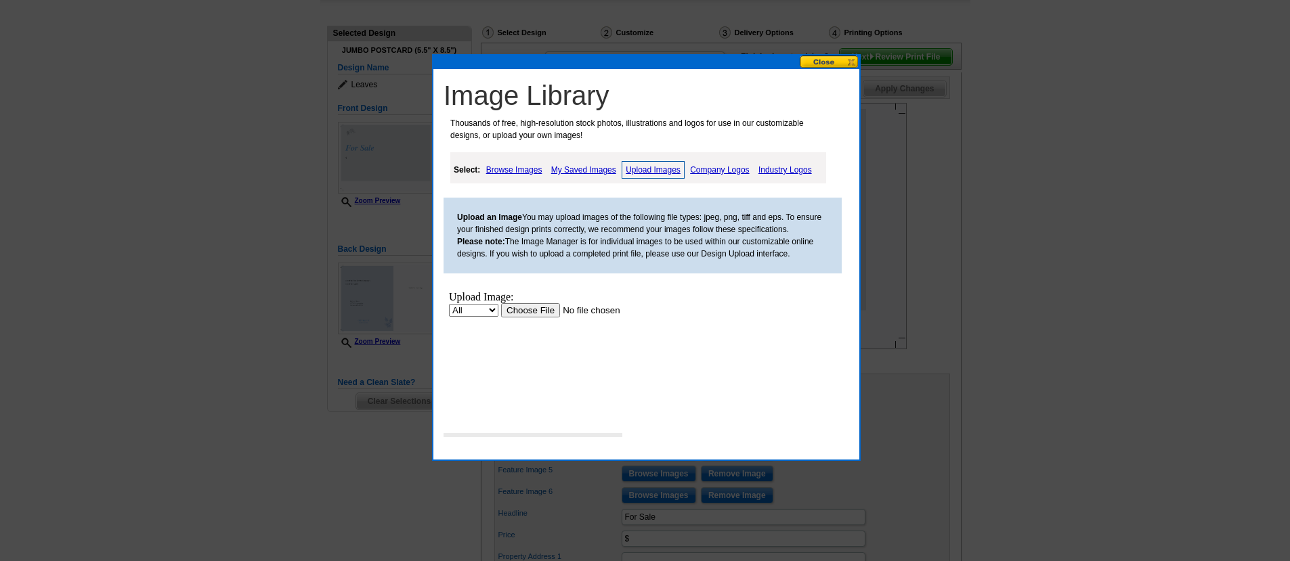
click at [525, 313] on input "file" at bounding box center [586, 310] width 171 height 14
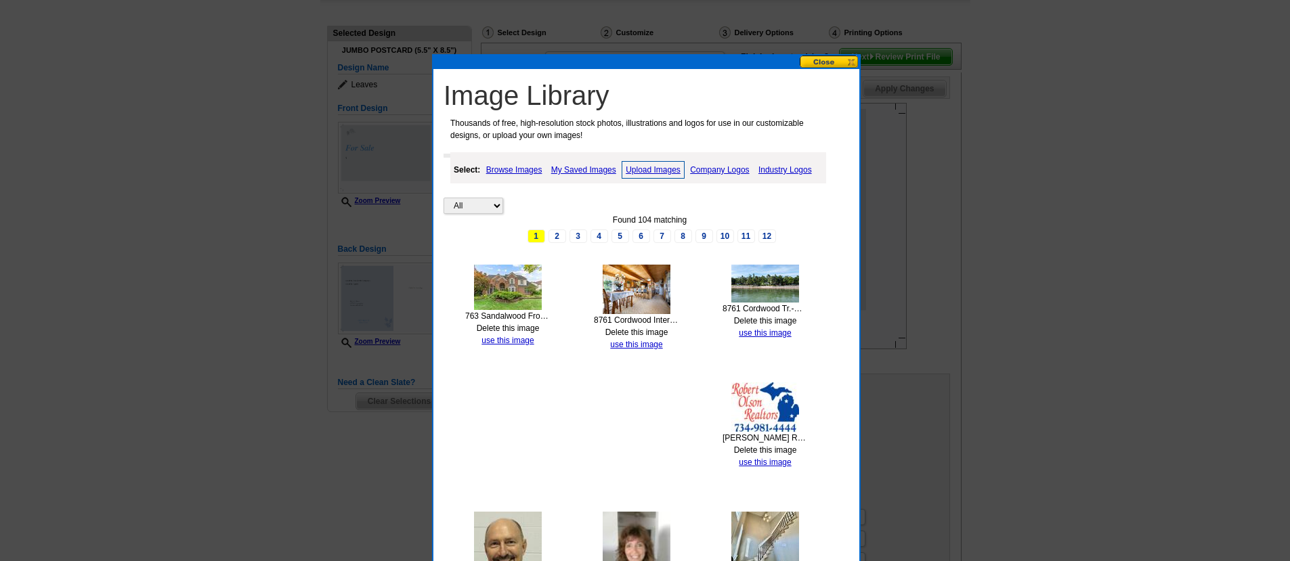
click at [645, 169] on link "Upload Images" at bounding box center [653, 170] width 63 height 18
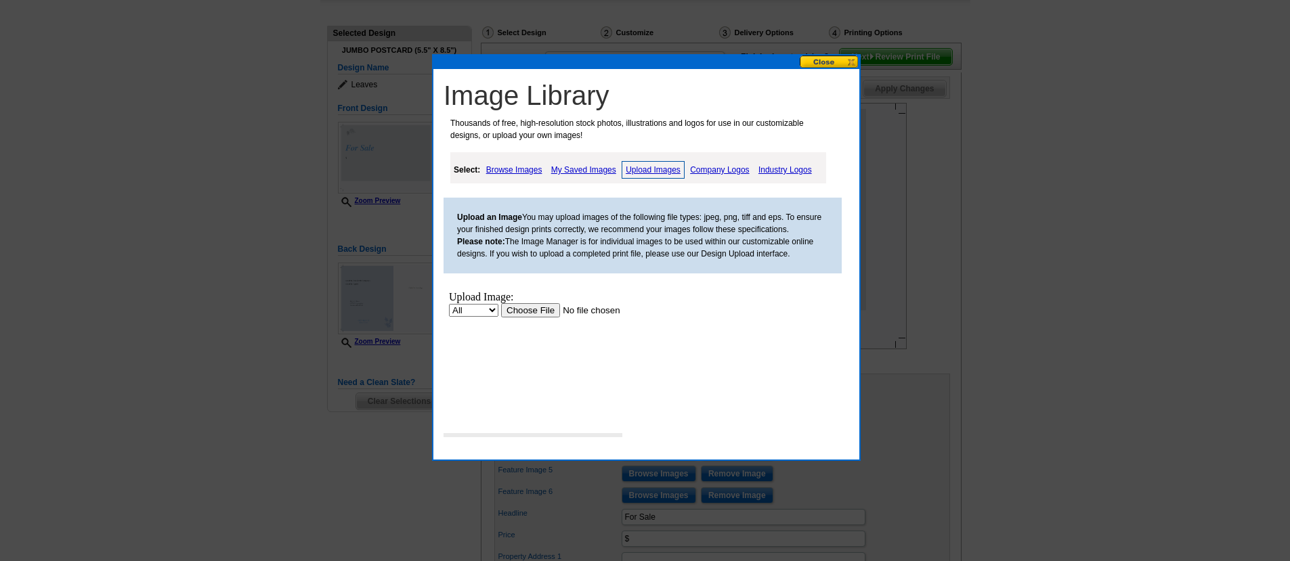
click at [535, 310] on input "file" at bounding box center [586, 310] width 171 height 14
click at [838, 65] on button at bounding box center [830, 62] width 60 height 13
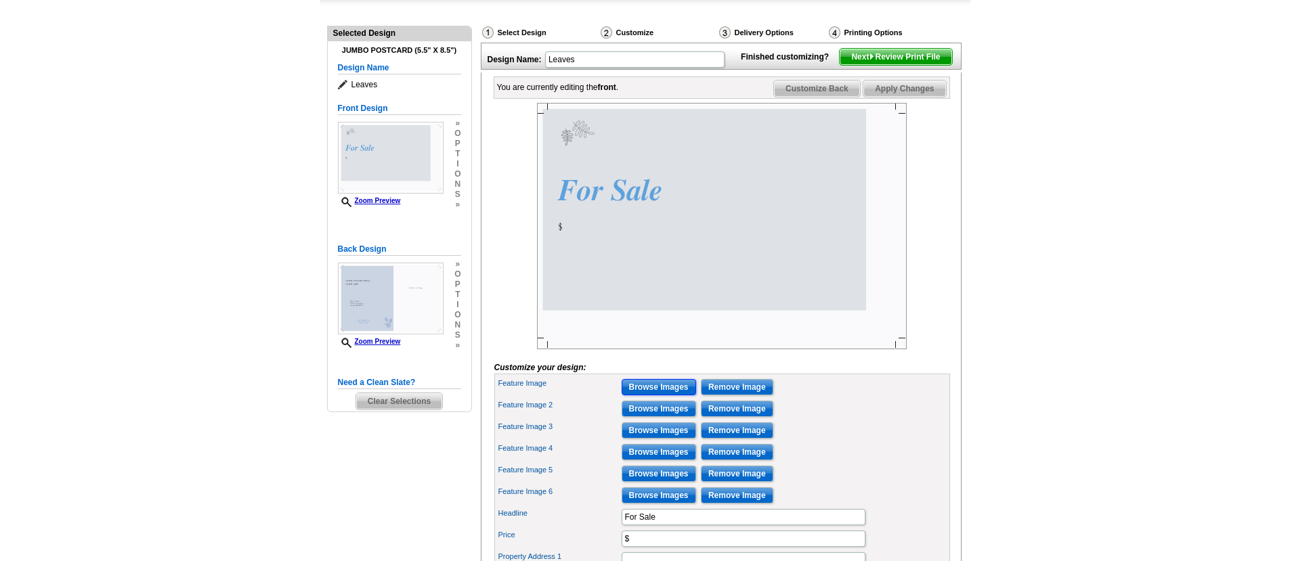
click at [654, 395] on input "Browse Images" at bounding box center [659, 387] width 74 height 16
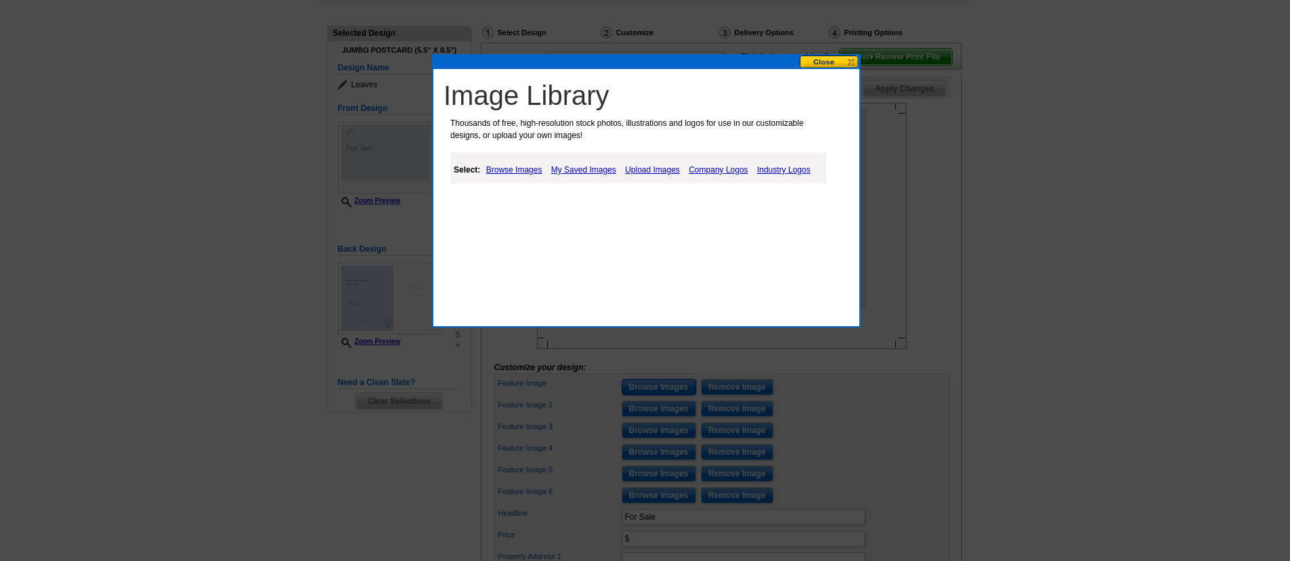
click at [815, 62] on button at bounding box center [830, 62] width 60 height 13
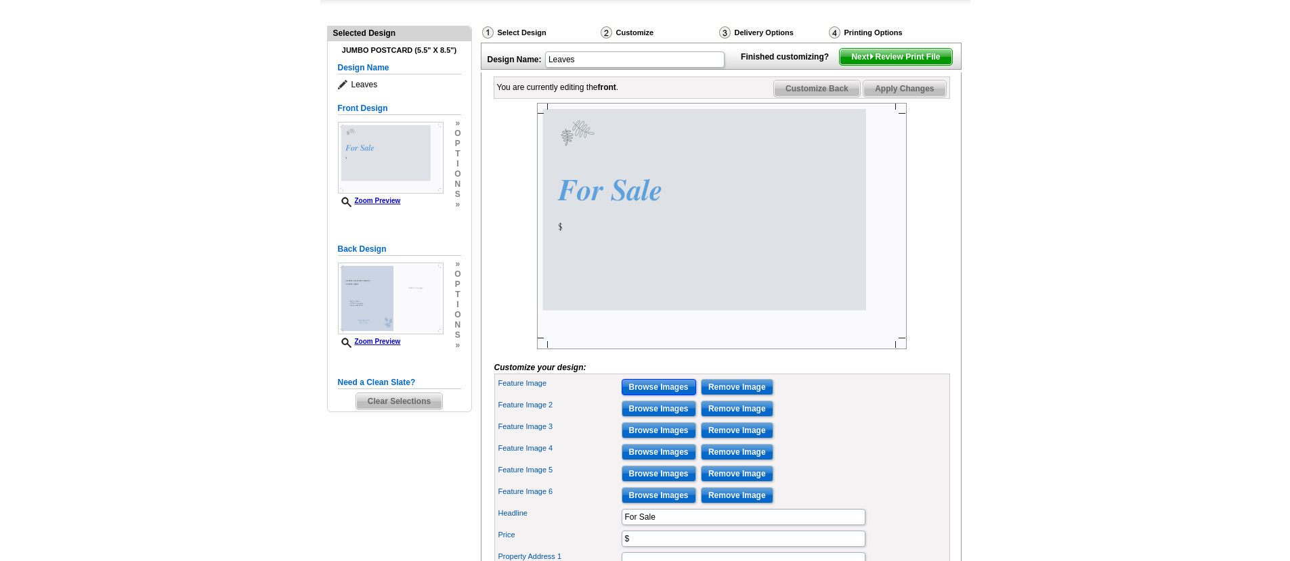
click at [649, 395] on input "Browse Images" at bounding box center [659, 387] width 74 height 16
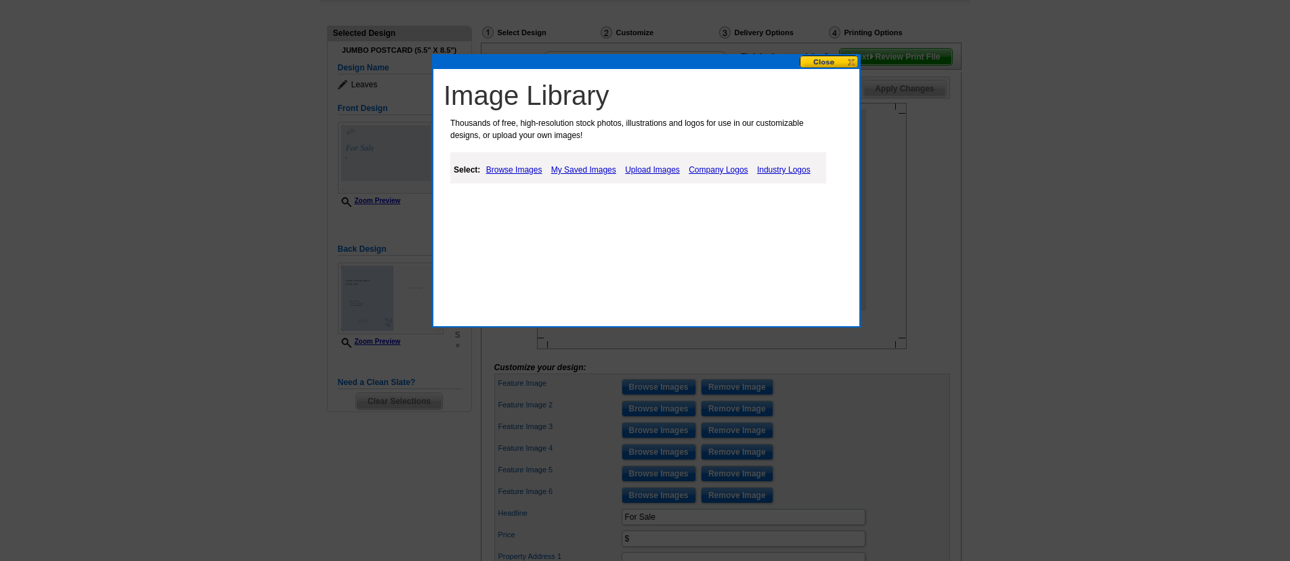
click at [662, 171] on link "Upload Images" at bounding box center [653, 170] width 62 height 16
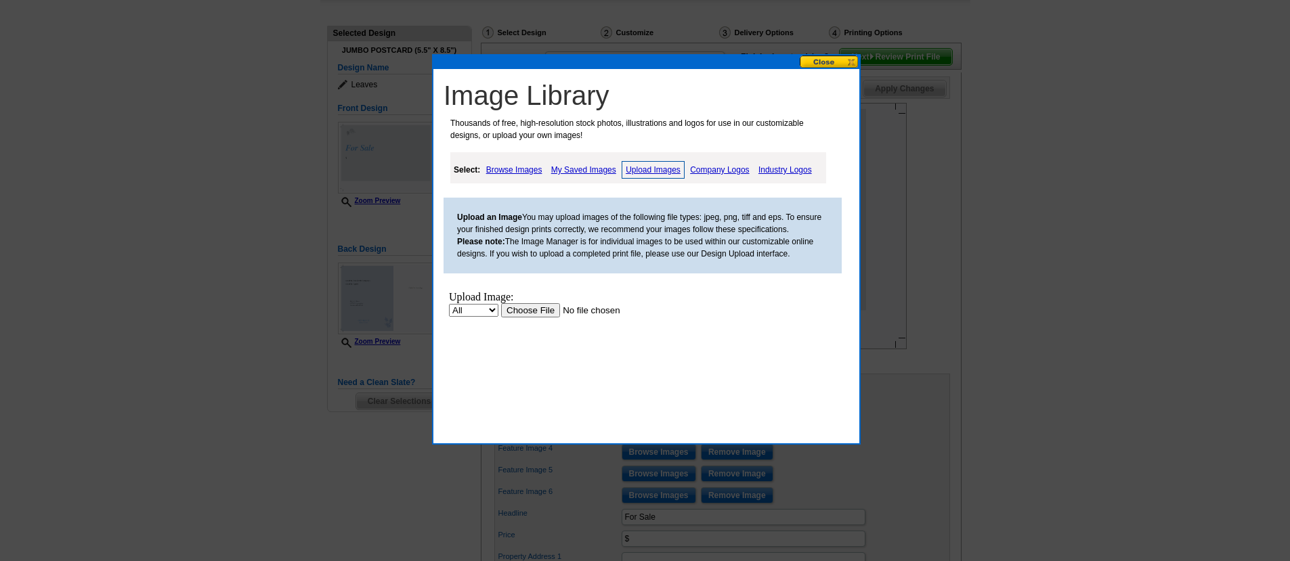
click at [529, 311] on input "file" at bounding box center [586, 310] width 171 height 14
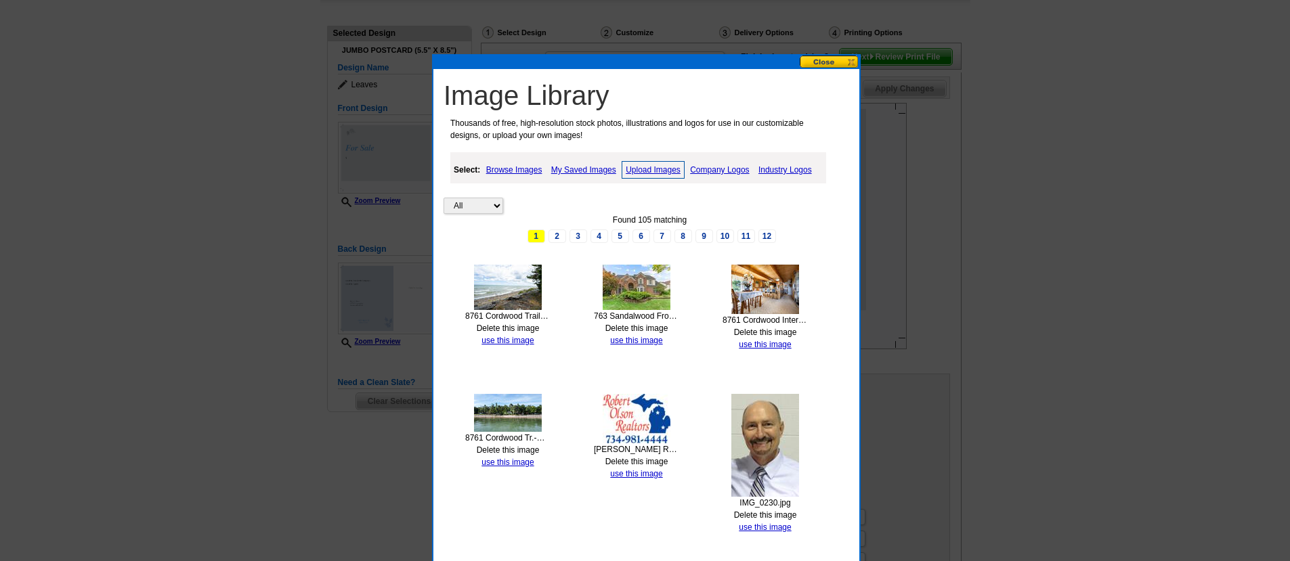
click at [523, 292] on img at bounding box center [508, 287] width 68 height 45
click at [517, 339] on link "use this image" at bounding box center [507, 340] width 52 height 9
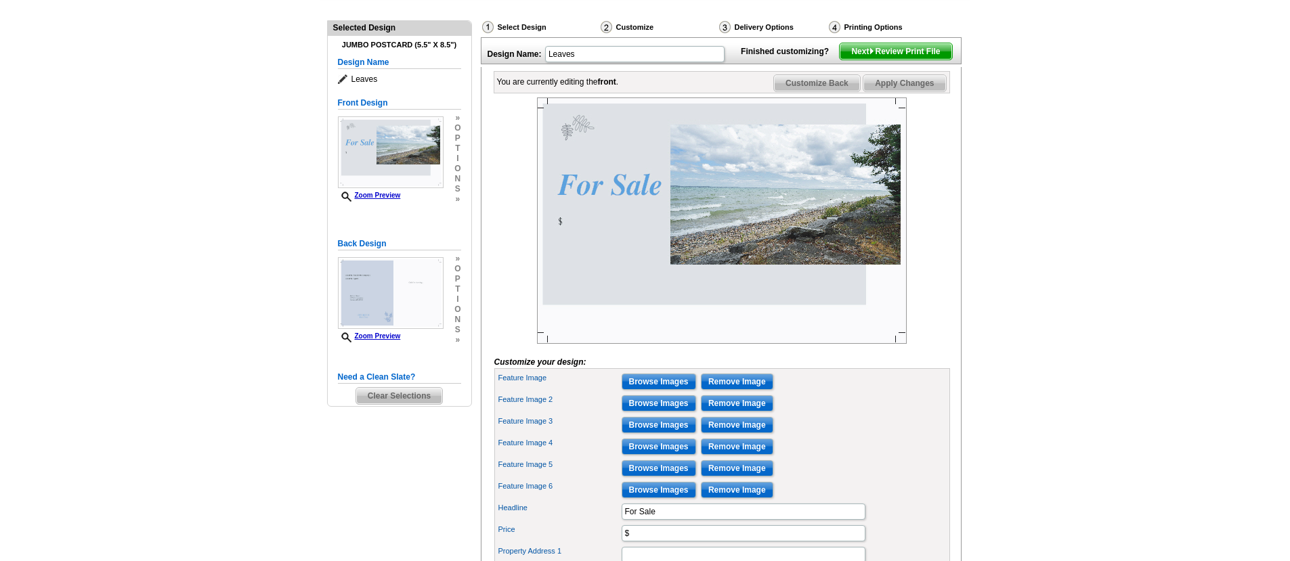
scroll to position [141, 0]
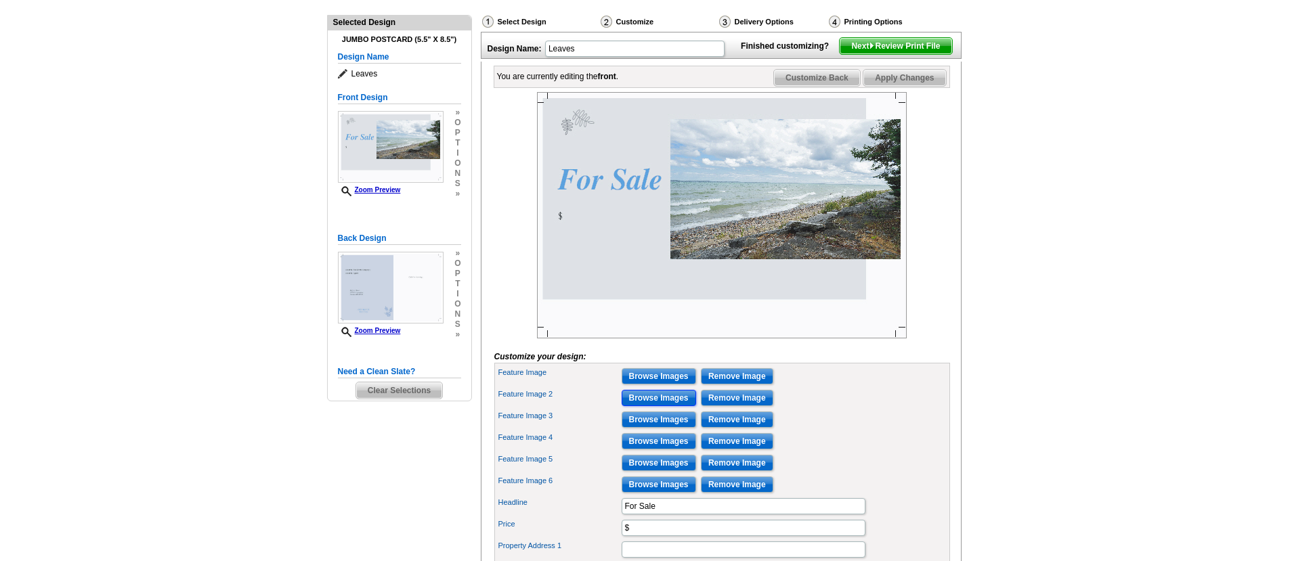
click at [651, 406] on input "Browse Images" at bounding box center [659, 398] width 74 height 16
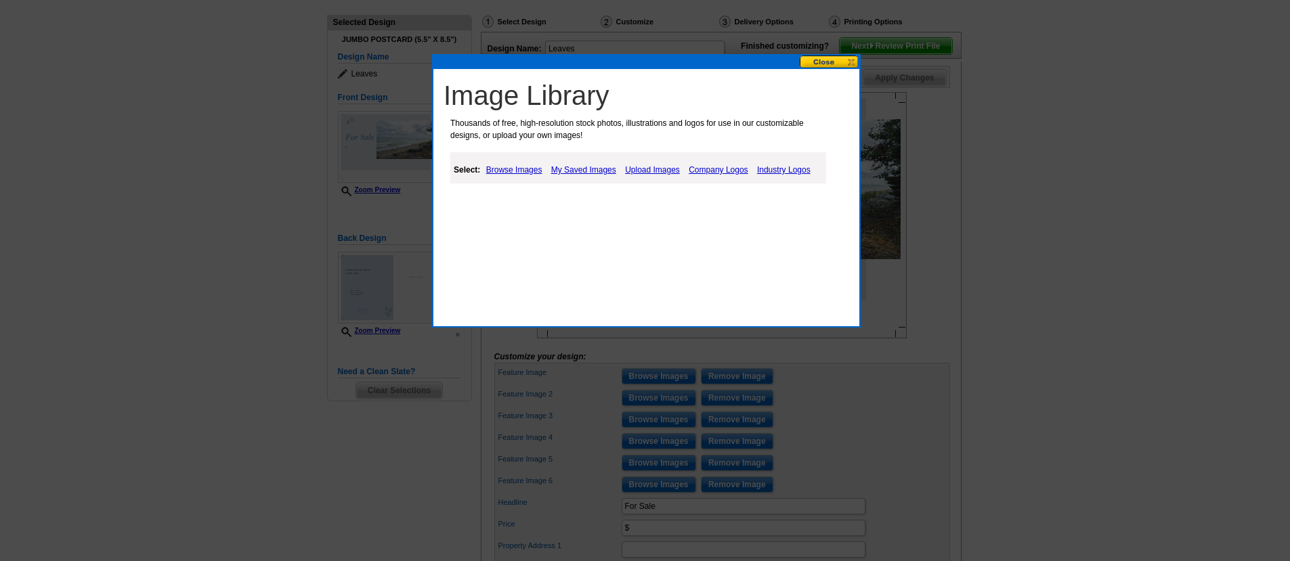
click at [522, 171] on link "Browse Images" at bounding box center [514, 170] width 63 height 16
click at [601, 170] on link "My Saved Images" at bounding box center [585, 170] width 72 height 16
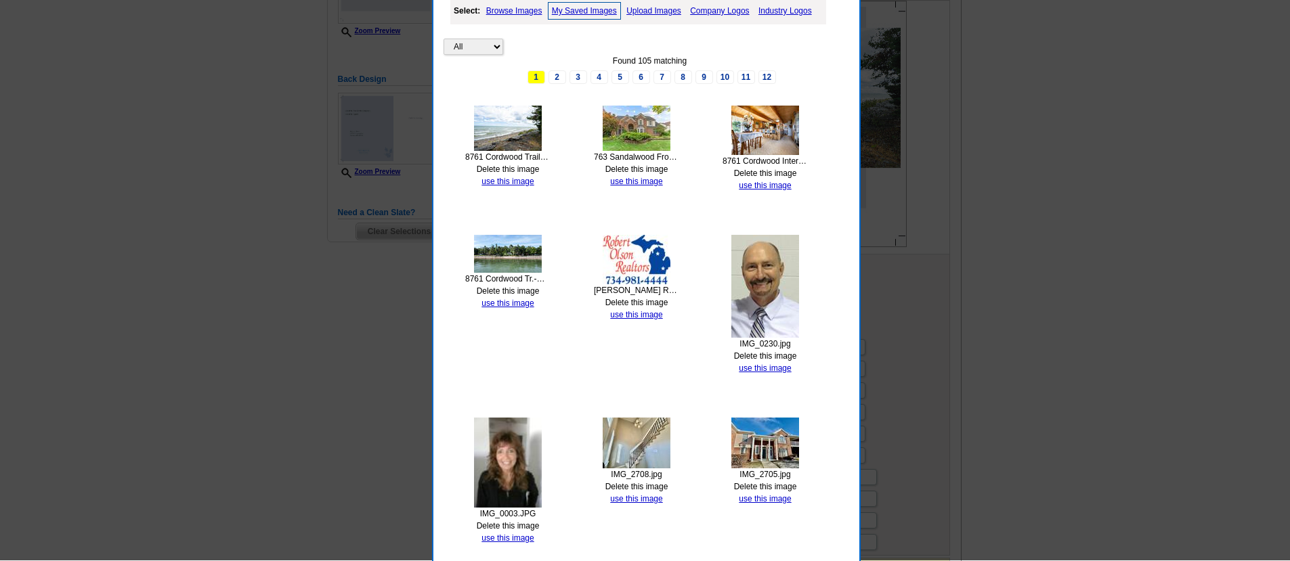
scroll to position [0, 0]
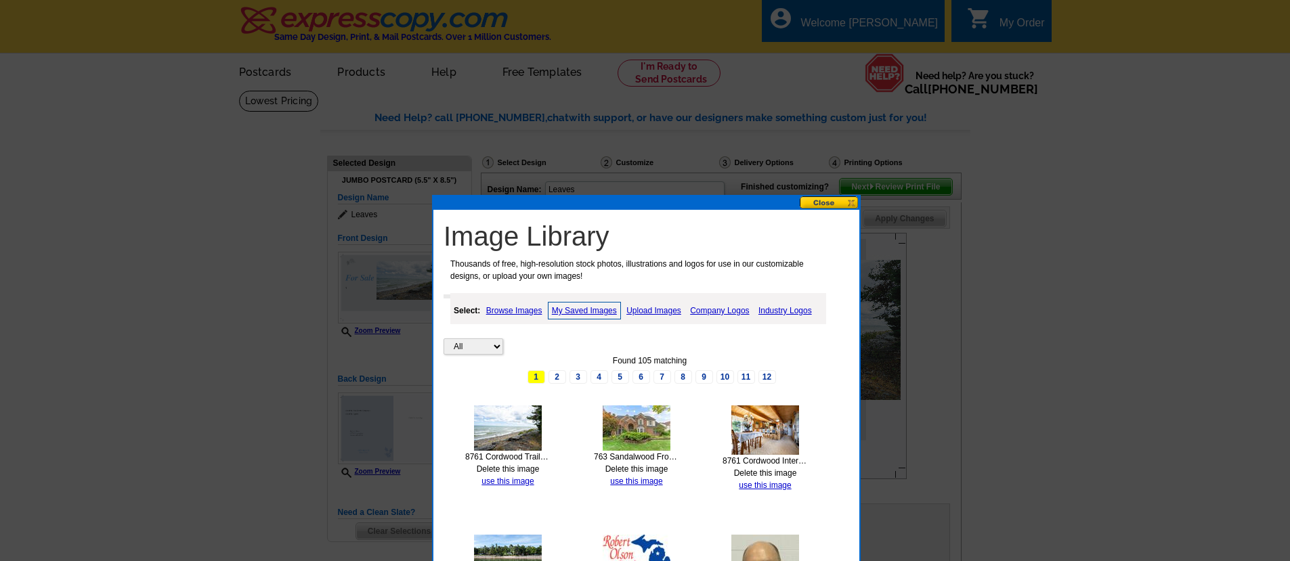
click at [669, 310] on link "Upload Images" at bounding box center [654, 311] width 62 height 16
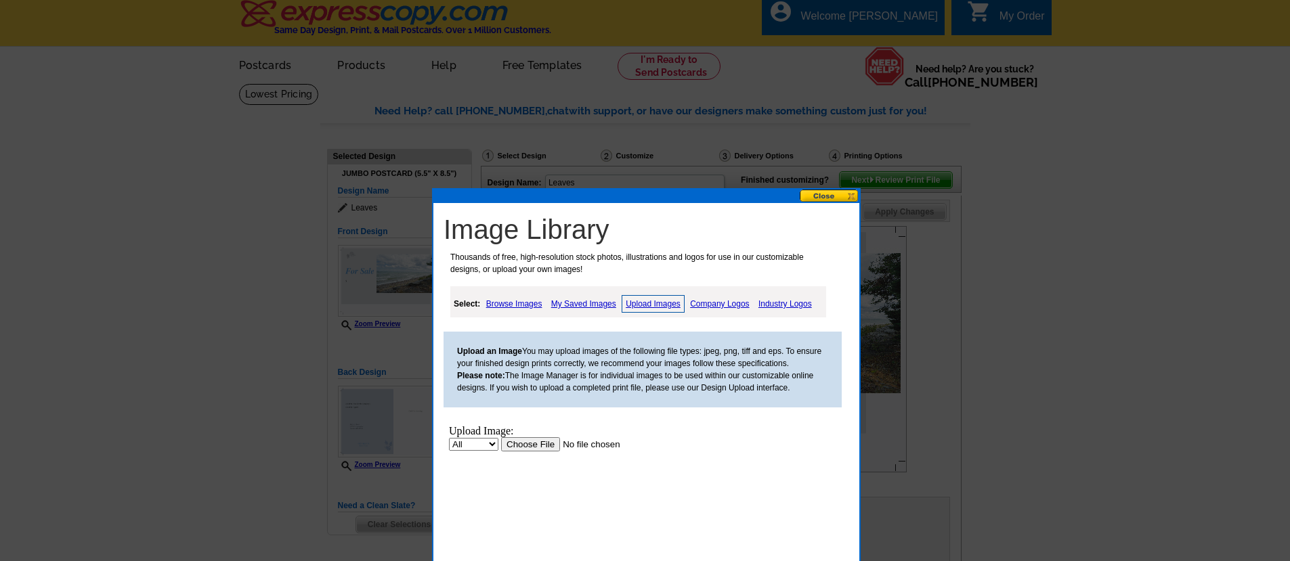
scroll to position [11, 0]
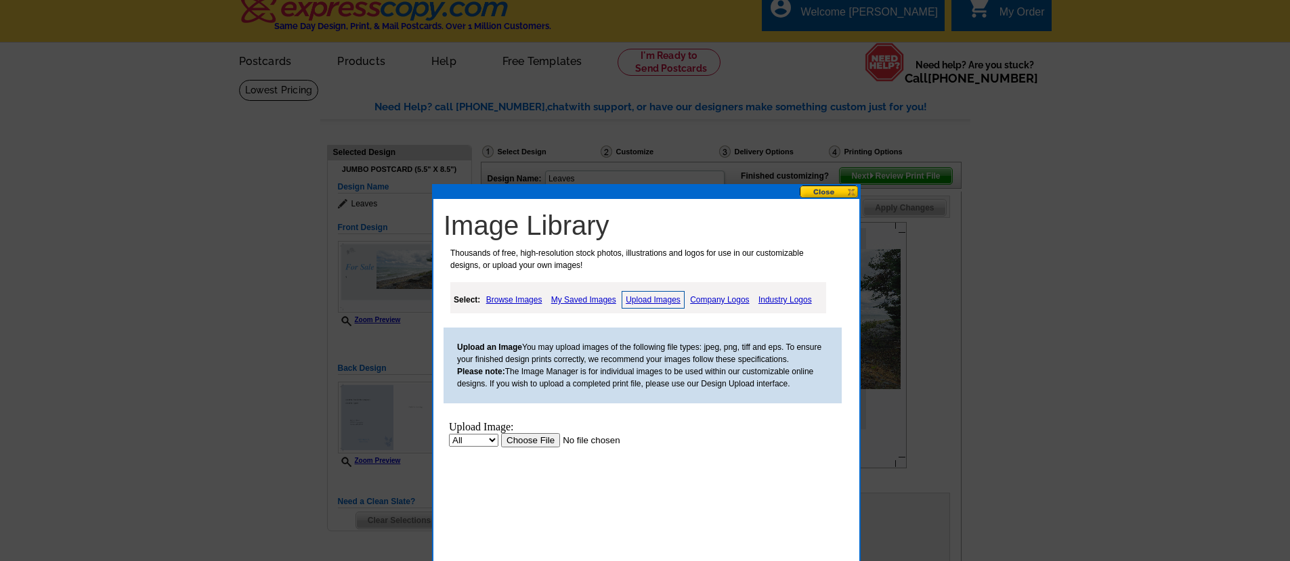
click at [530, 441] on input "file" at bounding box center [586, 440] width 171 height 14
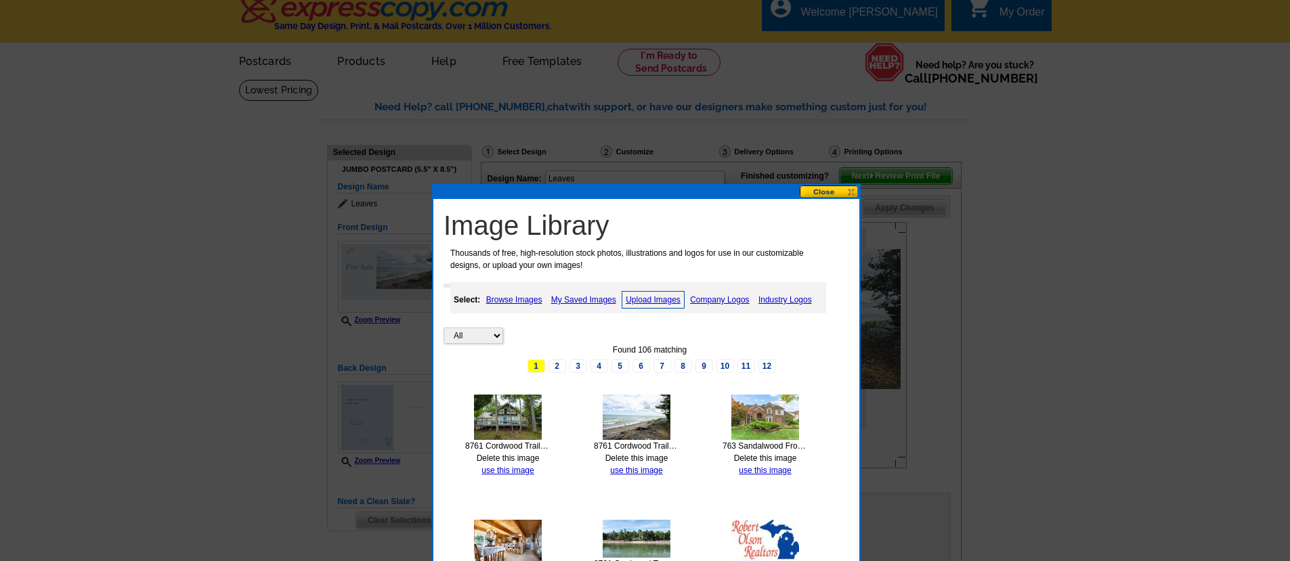
click at [502, 425] on img at bounding box center [508, 417] width 68 height 45
click at [501, 469] on link "use this image" at bounding box center [507, 470] width 52 height 9
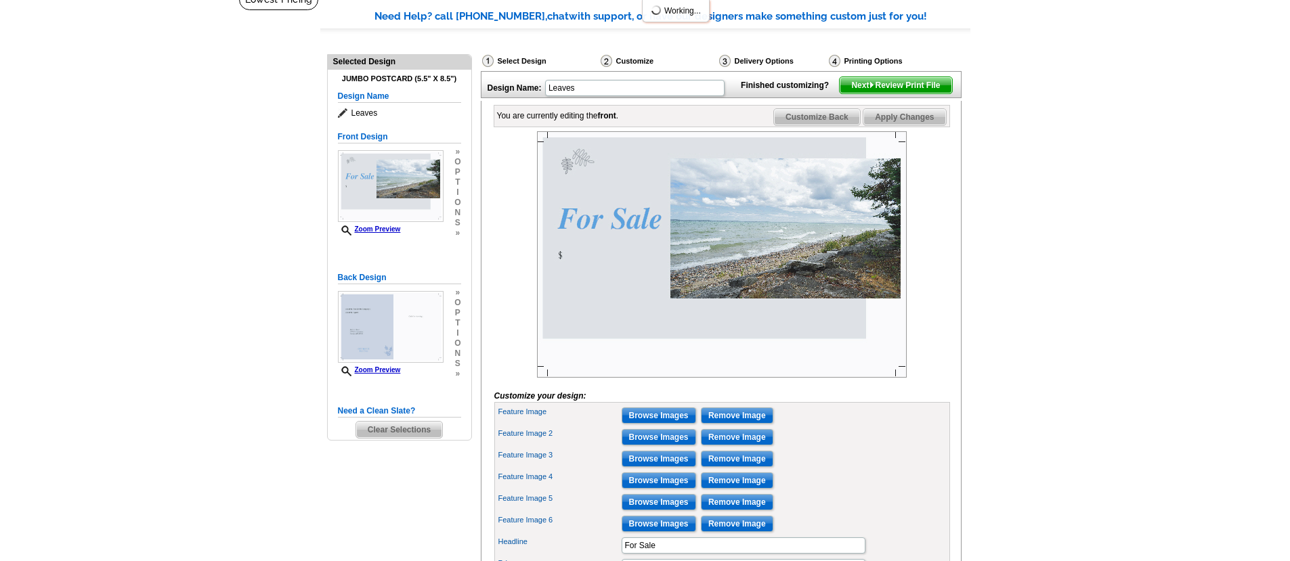
scroll to position [108, 0]
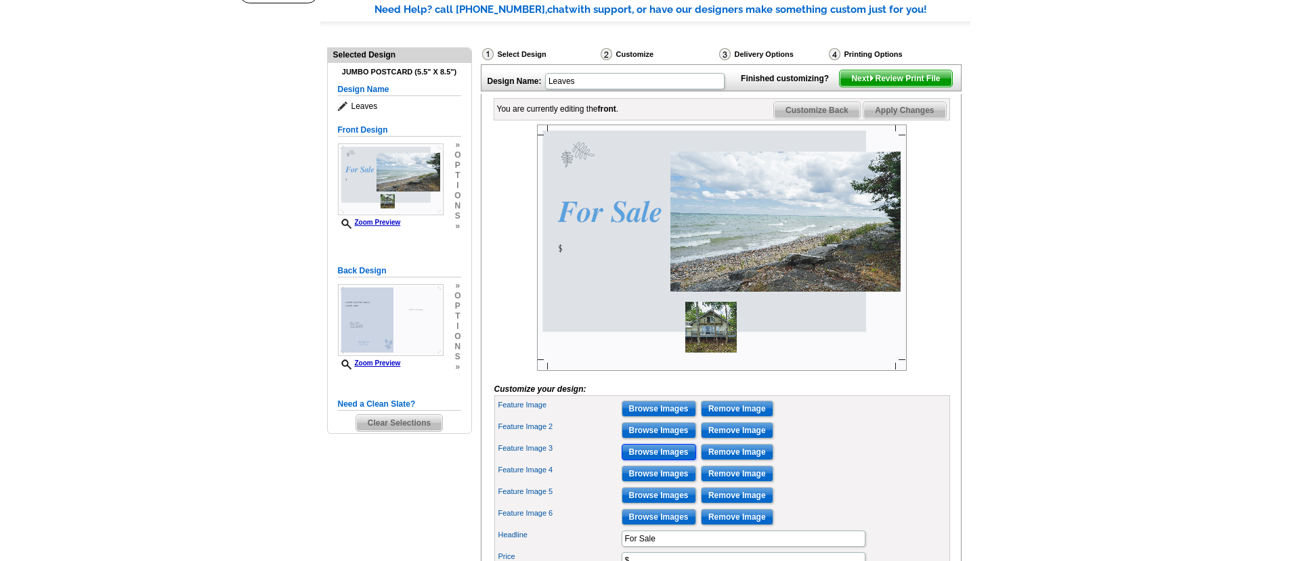
click at [651, 460] on input "Browse Images" at bounding box center [659, 452] width 74 height 16
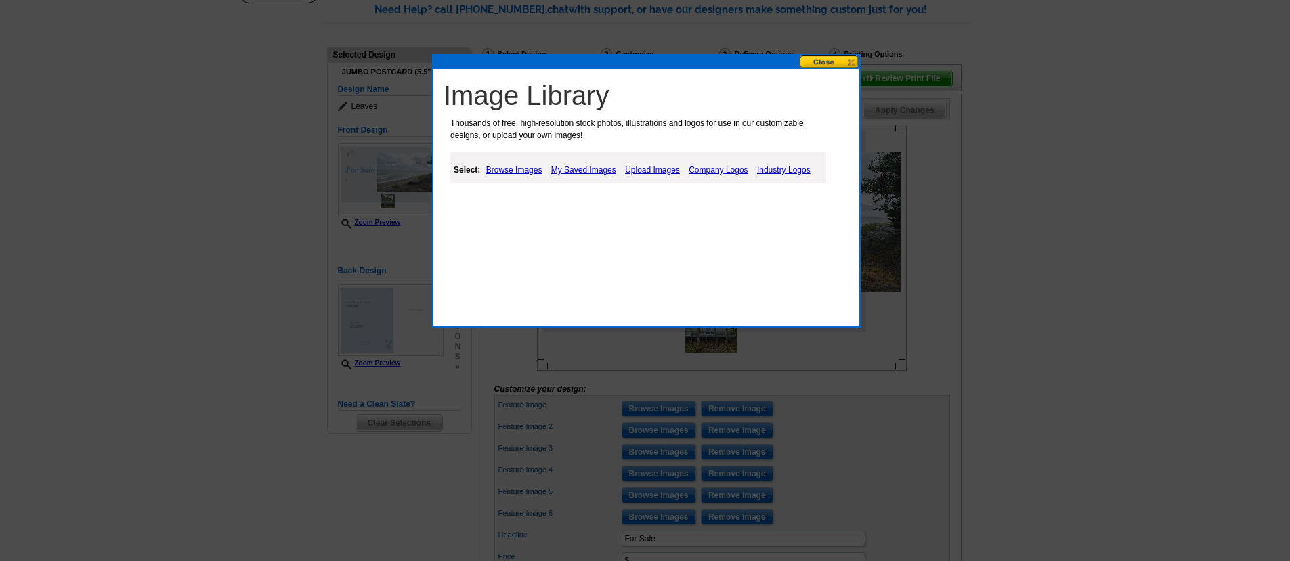
click at [669, 169] on link "Upload Images" at bounding box center [653, 170] width 62 height 16
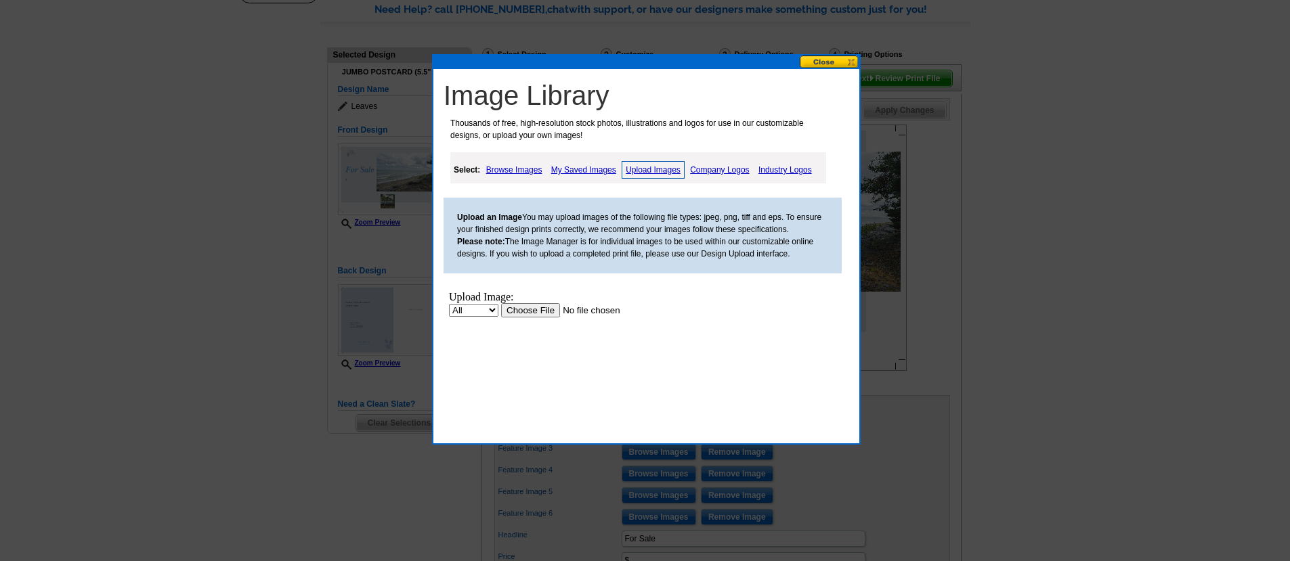
scroll to position [0, 0]
click at [523, 312] on input "file" at bounding box center [586, 310] width 171 height 14
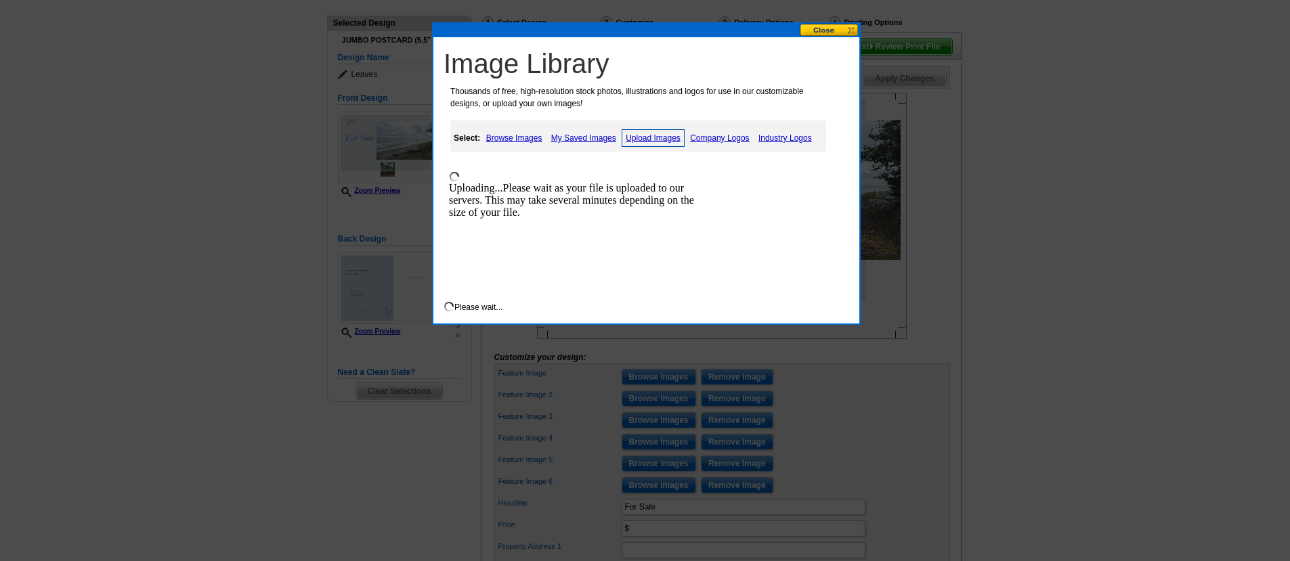
scroll to position [141, 0]
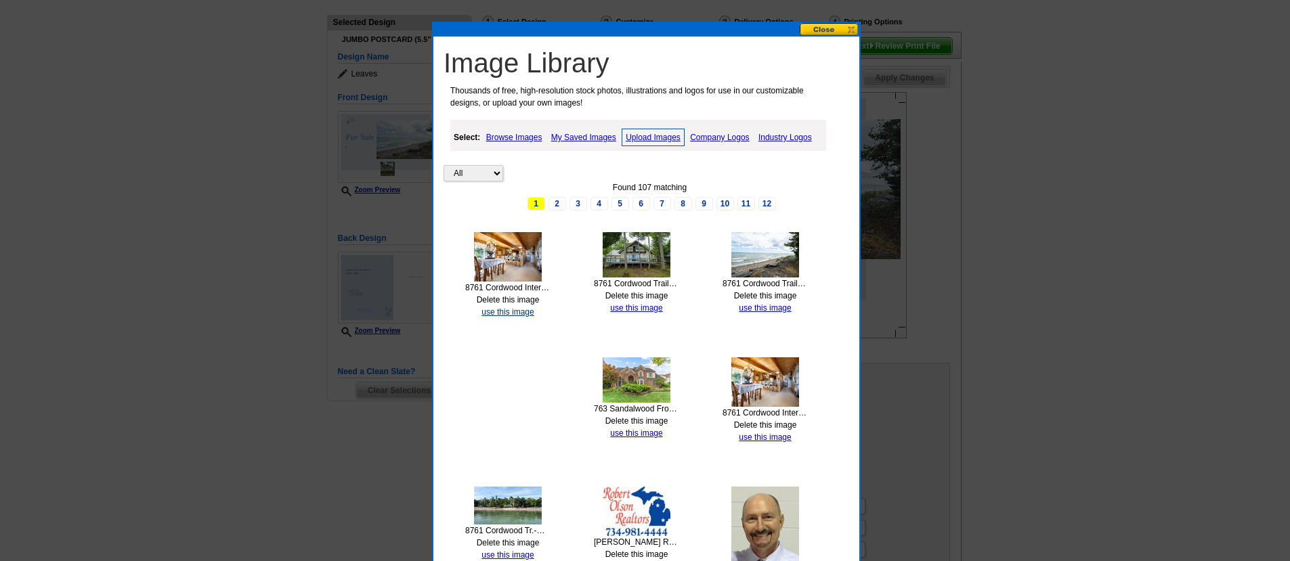
click at [506, 311] on link "use this image" at bounding box center [507, 311] width 52 height 9
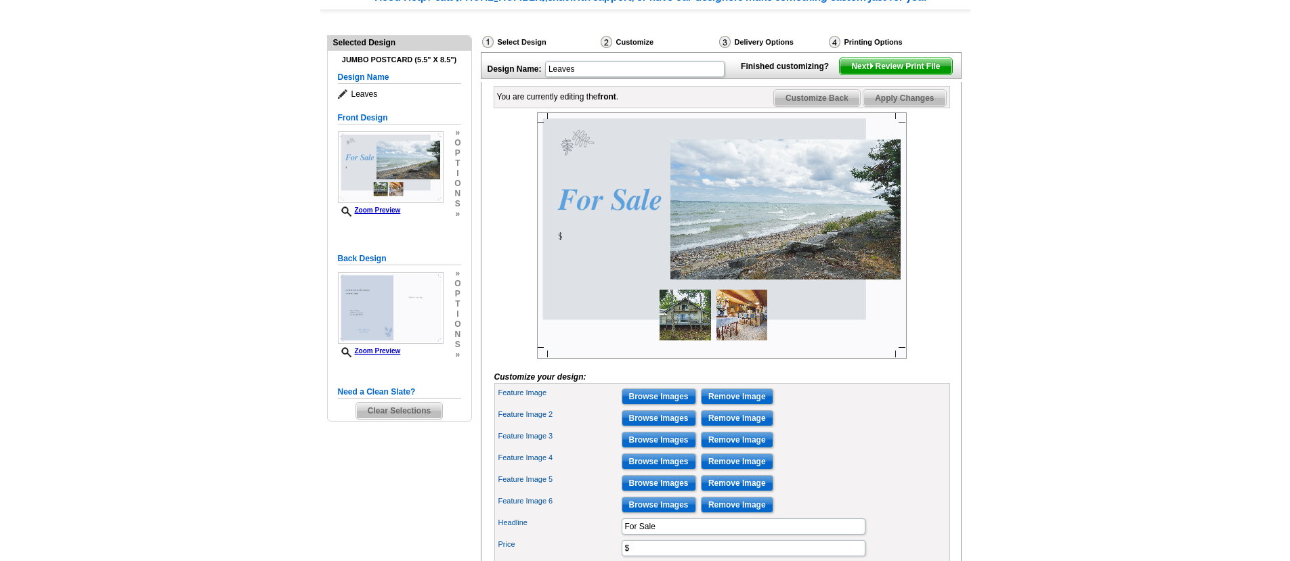
scroll to position [130, 0]
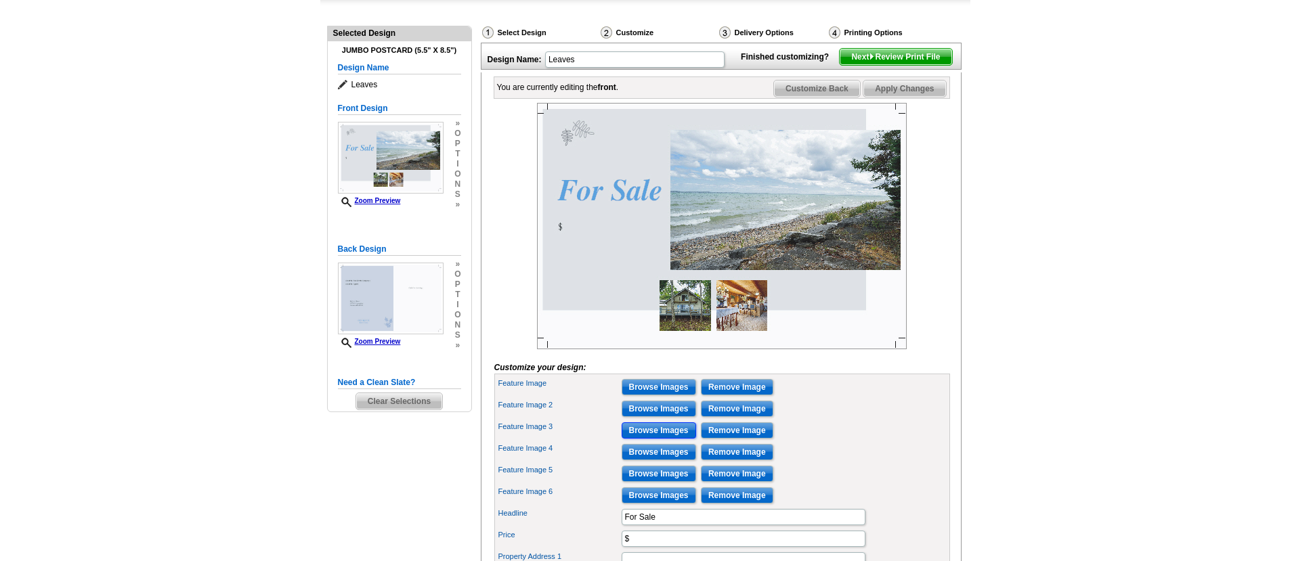
click at [660, 439] on input "Browse Images" at bounding box center [659, 430] width 74 height 16
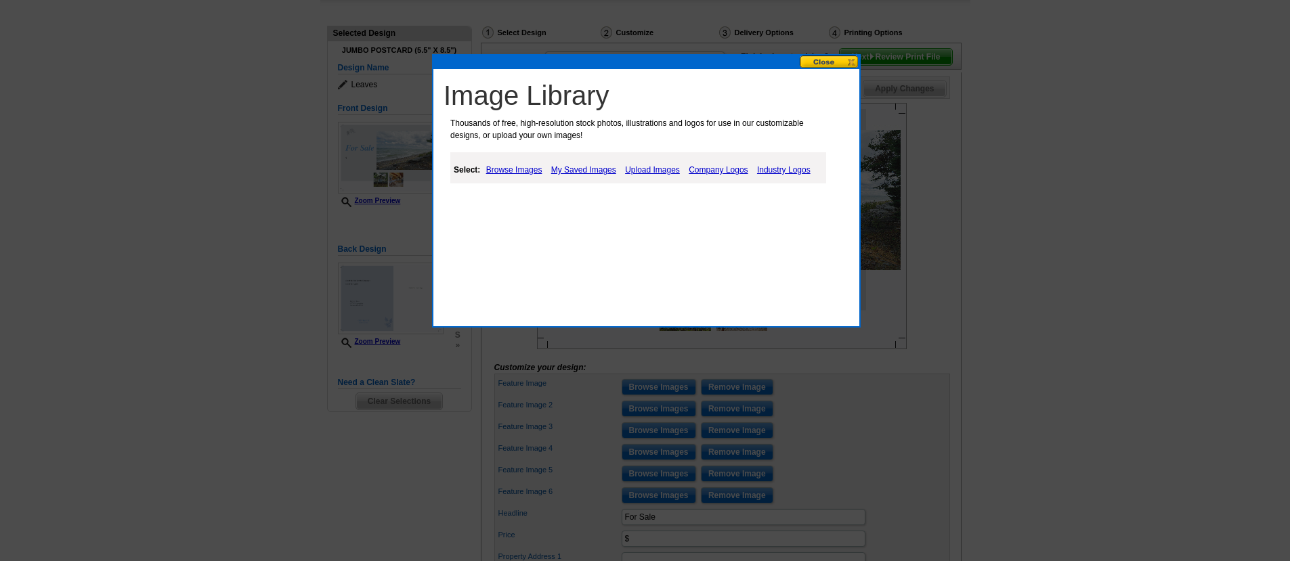
click at [661, 169] on link "Upload Images" at bounding box center [653, 170] width 62 height 16
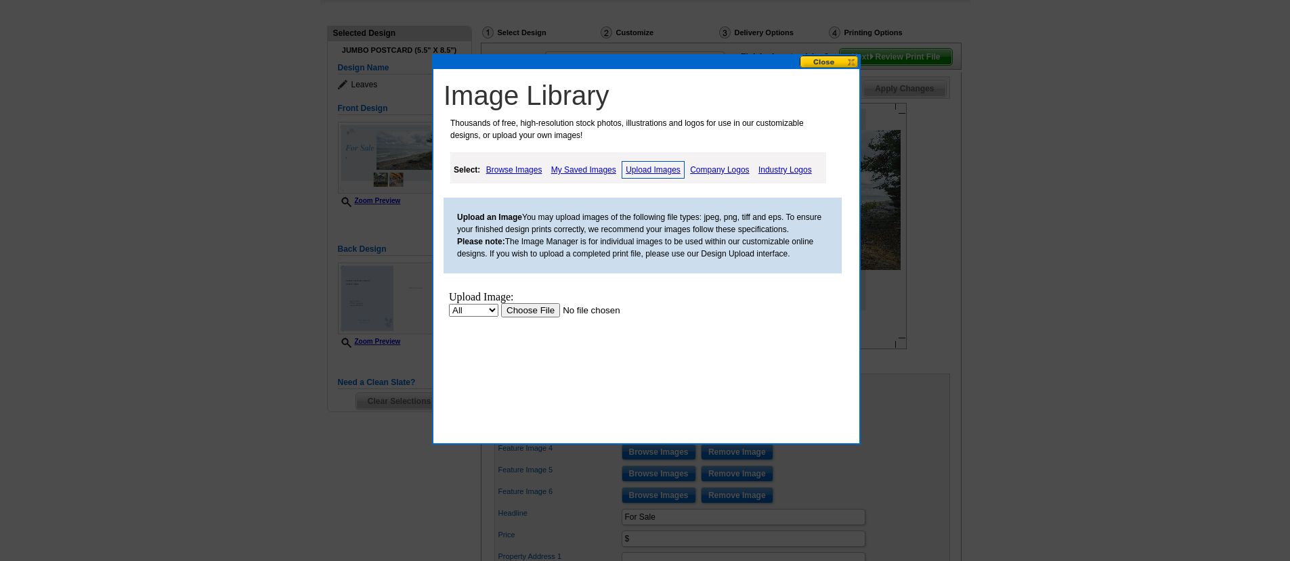
scroll to position [0, 0]
click at [541, 313] on input "file" at bounding box center [586, 310] width 171 height 14
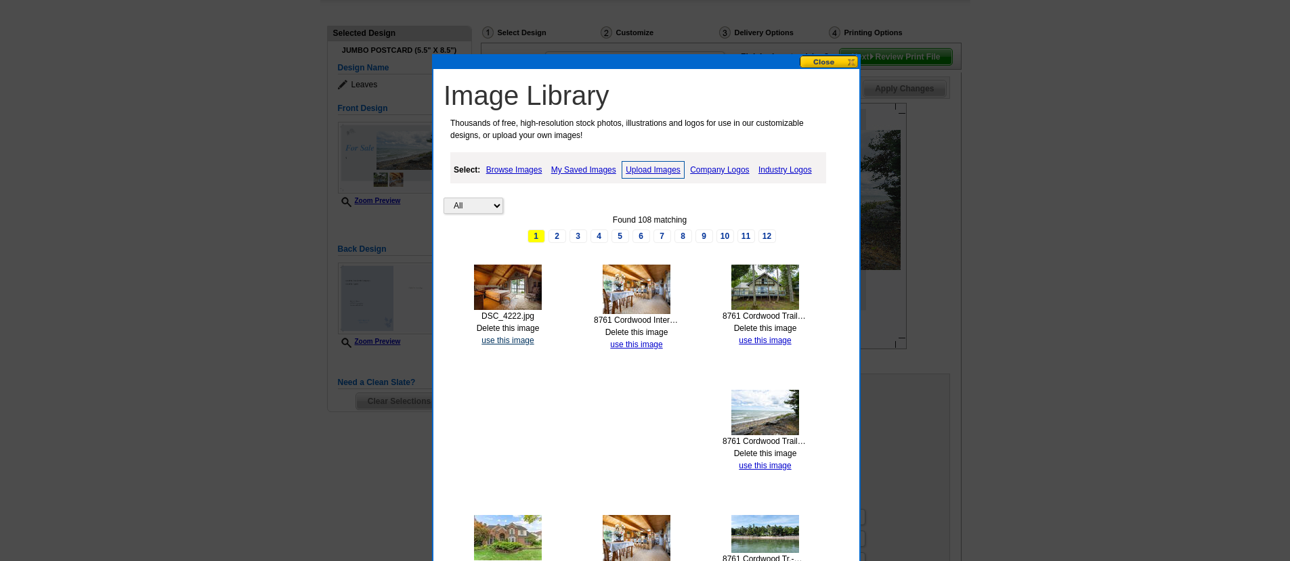
click at [498, 343] on link "use this image" at bounding box center [507, 340] width 52 height 9
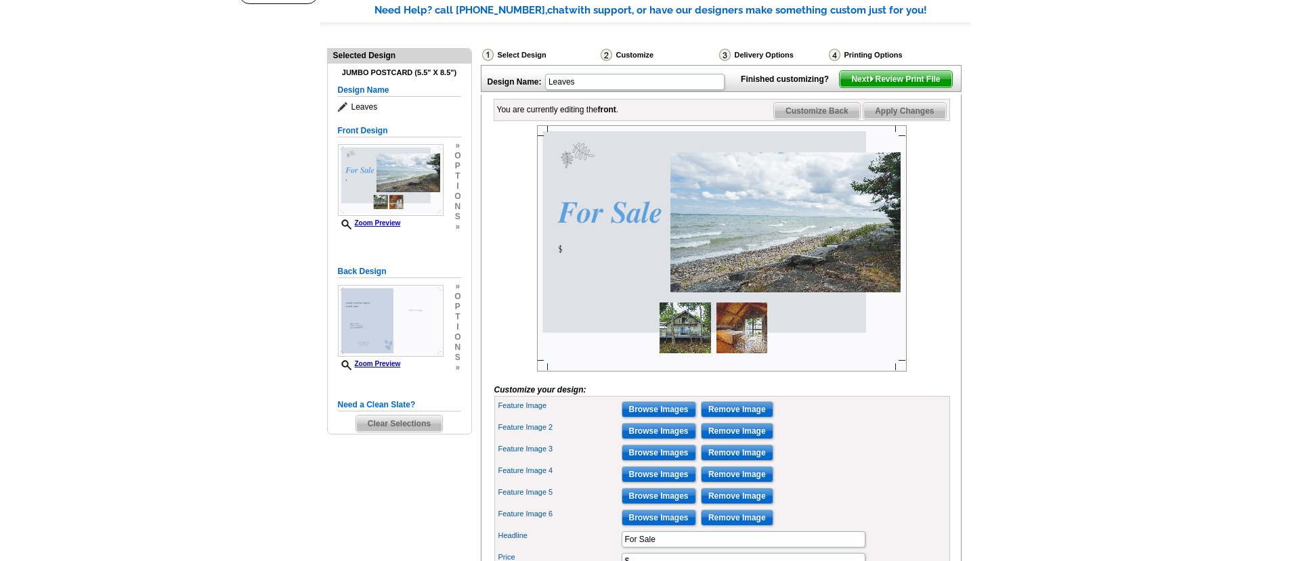
scroll to position [108, 0]
click at [659, 482] on input "Browse Images" at bounding box center [659, 474] width 74 height 16
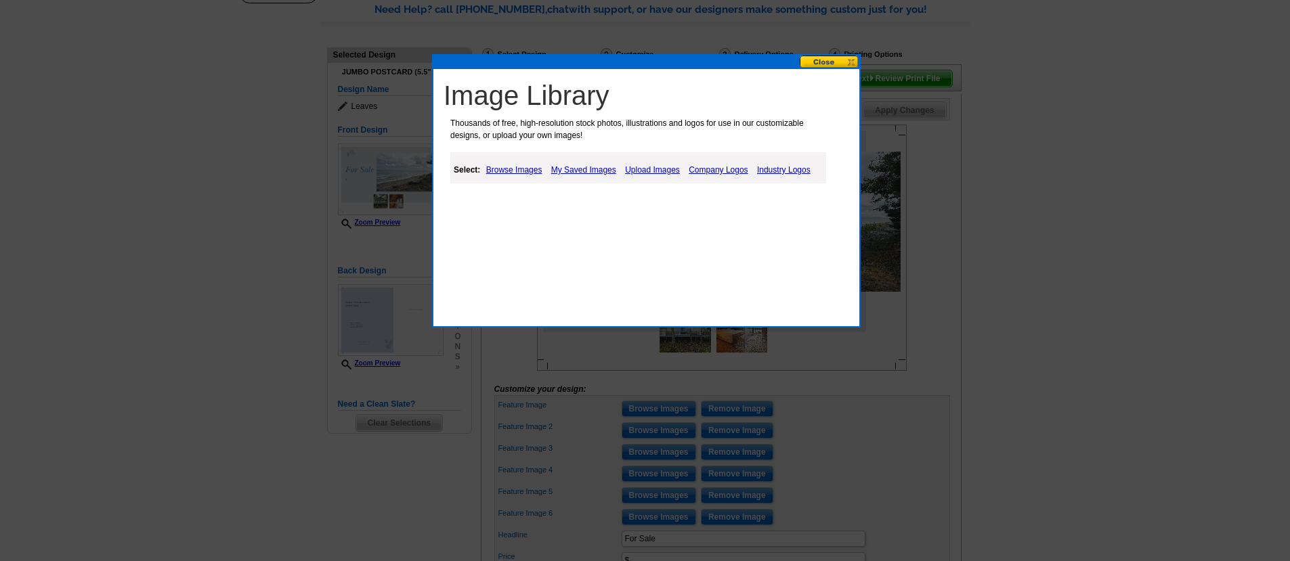
click at [659, 169] on link "Upload Images" at bounding box center [653, 170] width 62 height 16
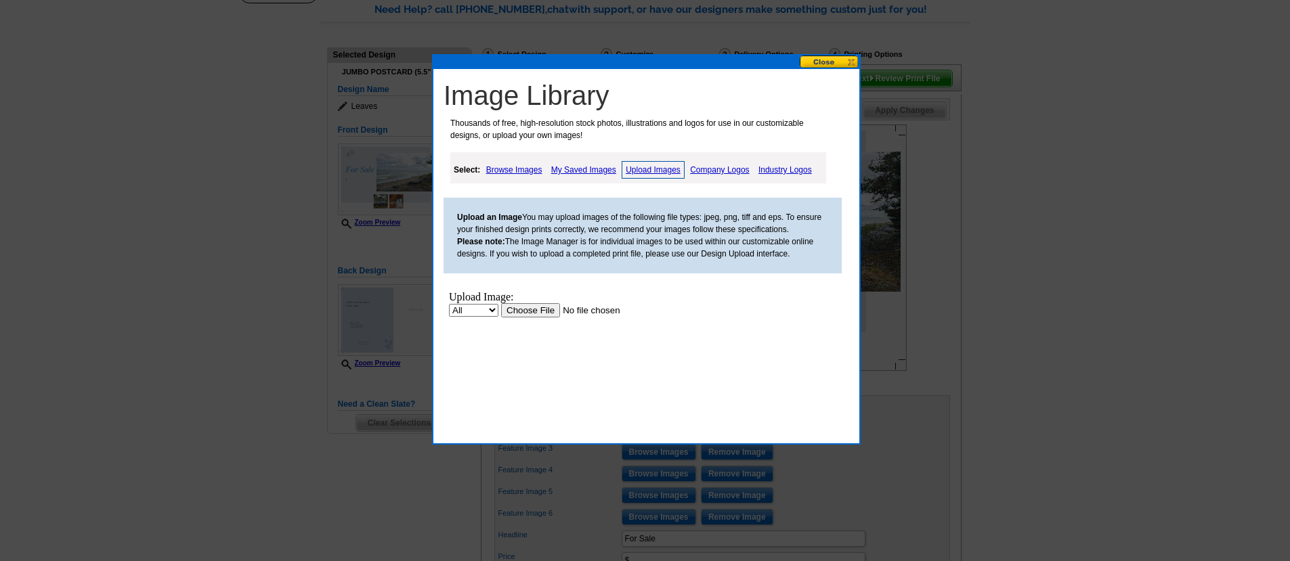
scroll to position [0, 0]
click at [524, 315] on input "file" at bounding box center [586, 310] width 171 height 14
click at [824, 58] on button at bounding box center [830, 62] width 60 height 13
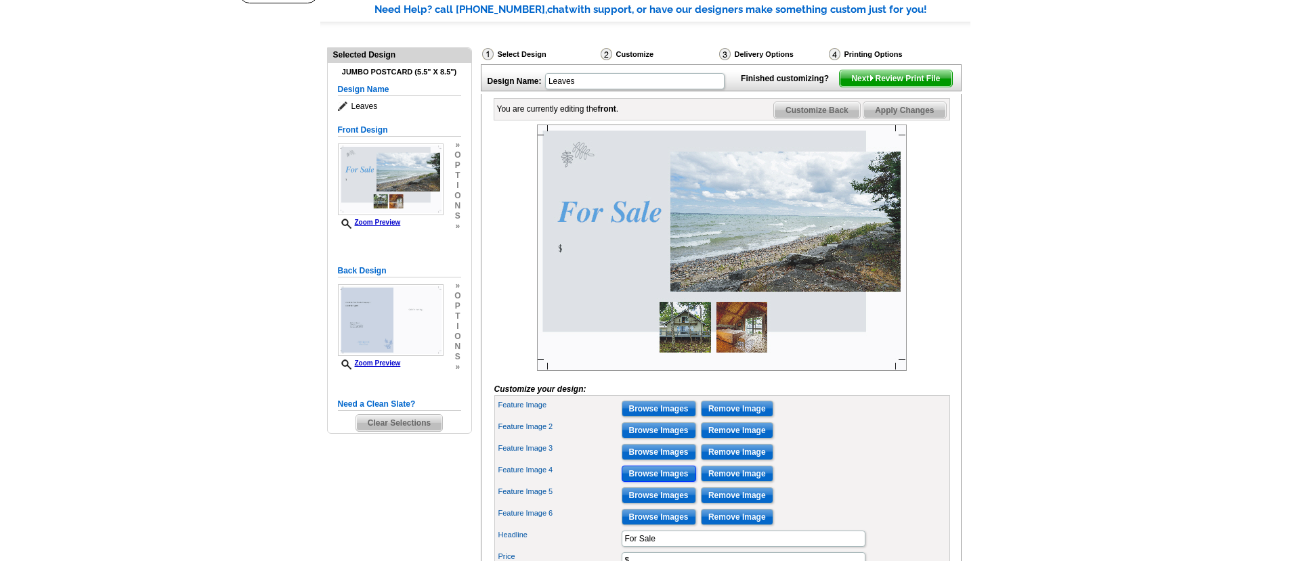
click at [640, 482] on input "Browse Images" at bounding box center [659, 474] width 74 height 16
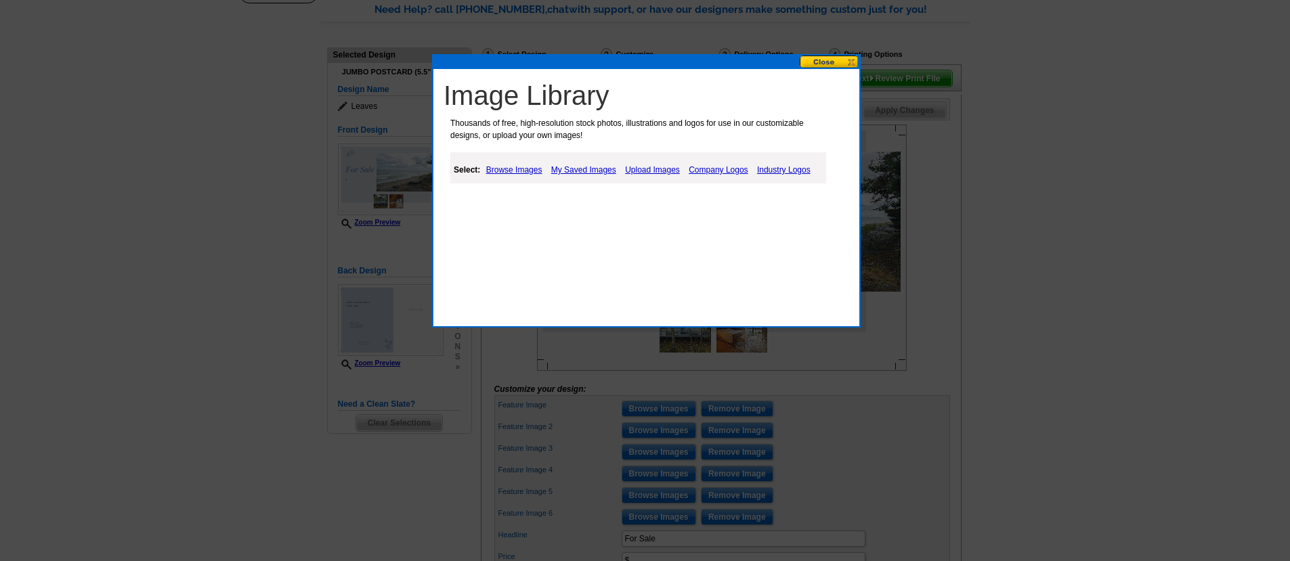
click at [661, 168] on link "Upload Images" at bounding box center [653, 170] width 62 height 16
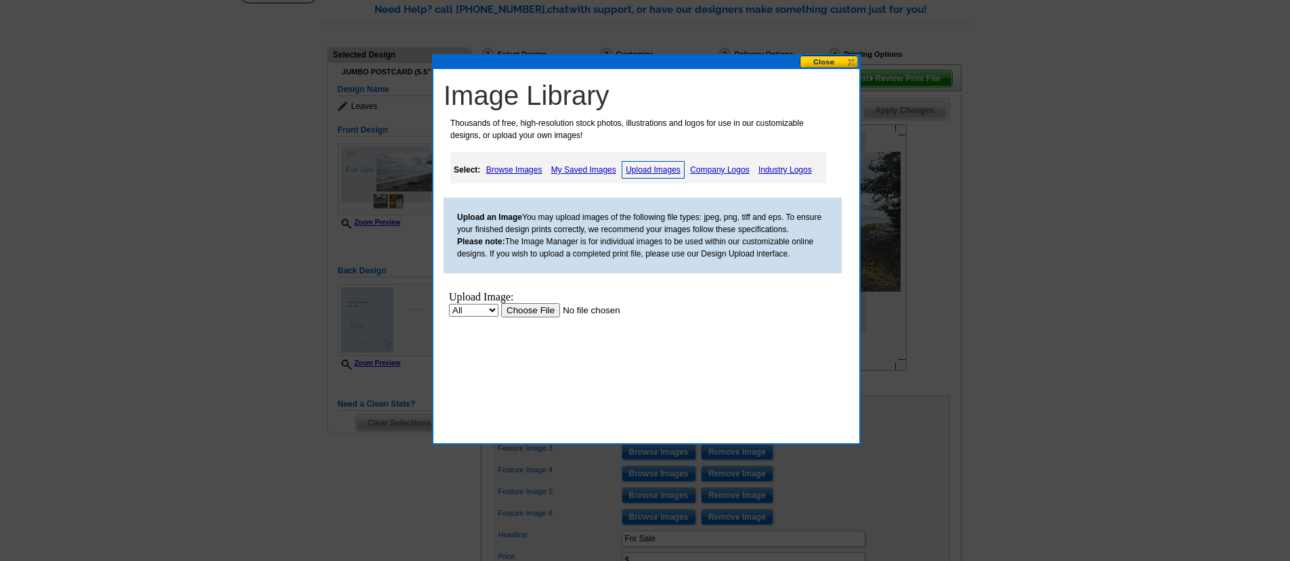
click at [531, 309] on input "file" at bounding box center [586, 310] width 171 height 14
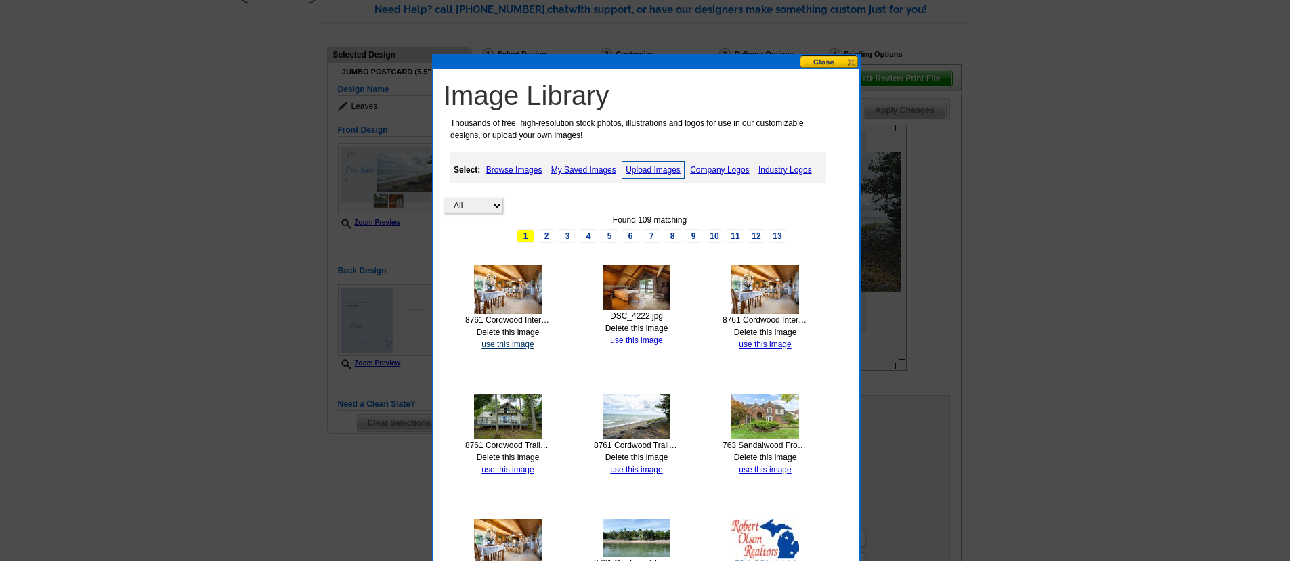
click at [511, 347] on link "use this image" at bounding box center [507, 344] width 52 height 9
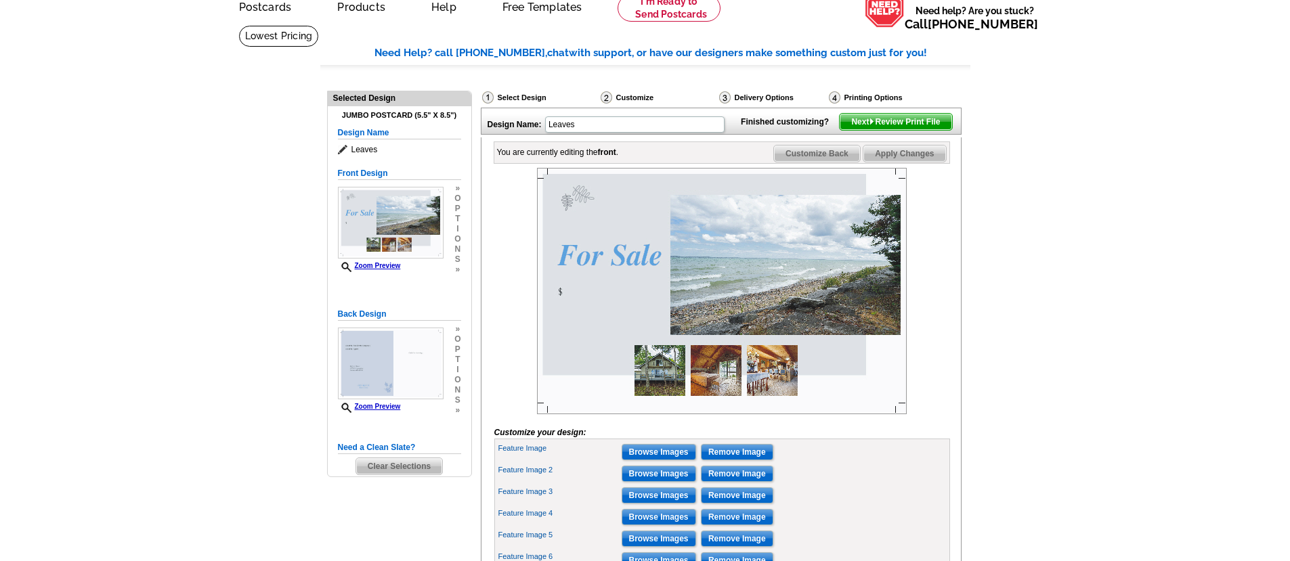
scroll to position [162, 0]
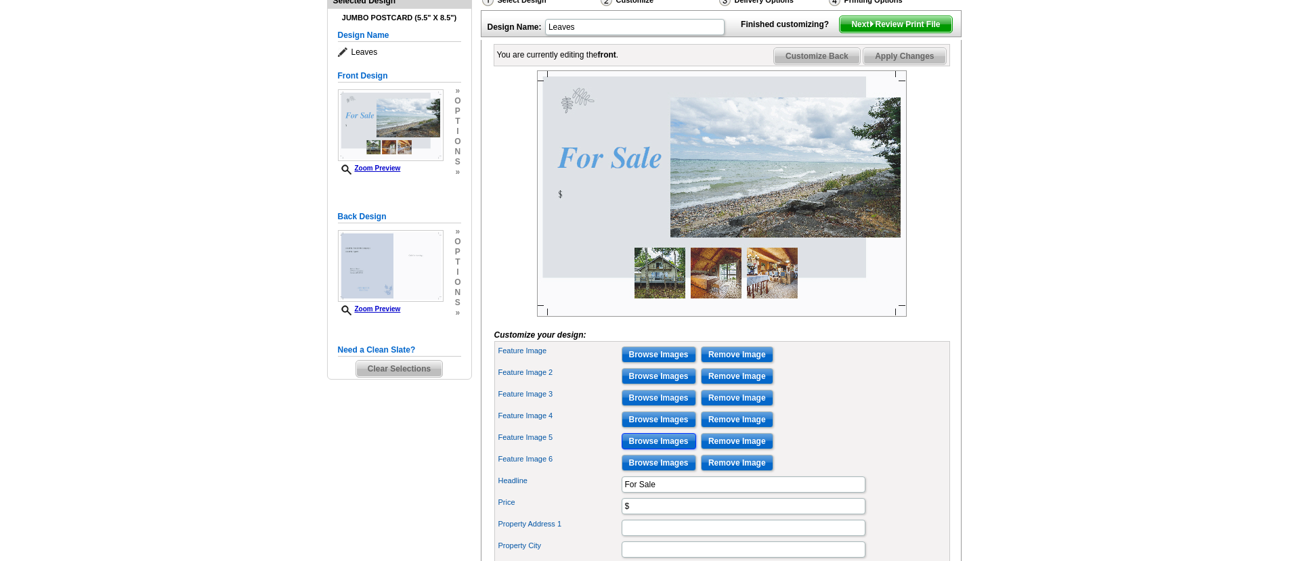
click at [657, 450] on input "Browse Images" at bounding box center [659, 441] width 74 height 16
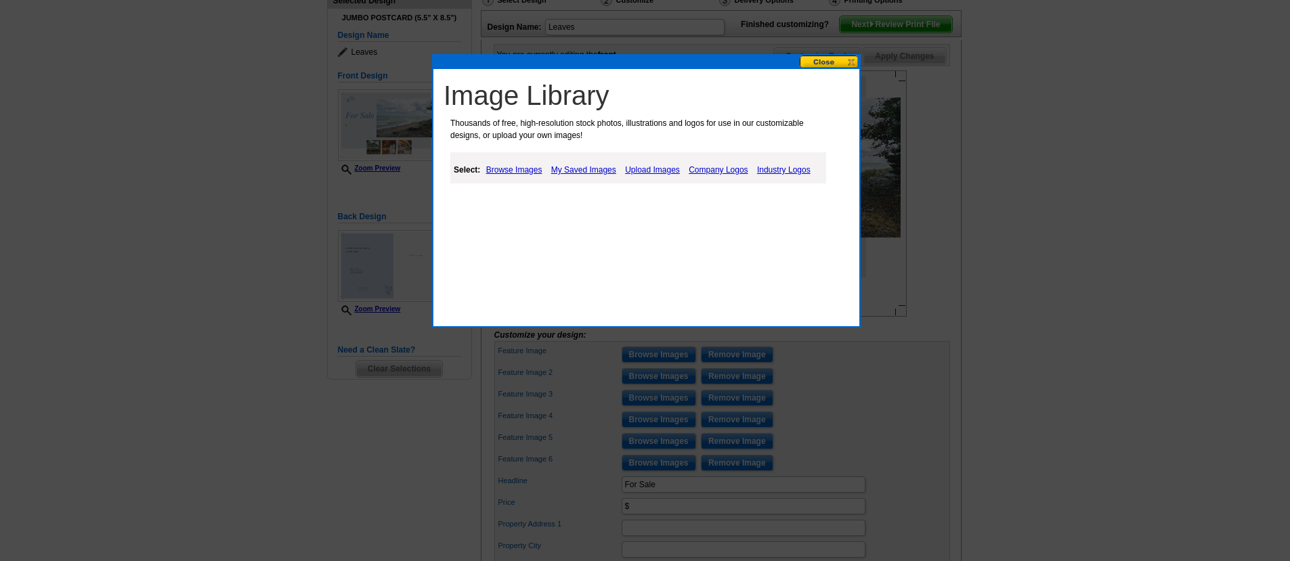
click at [656, 171] on link "Upload Images" at bounding box center [653, 170] width 62 height 16
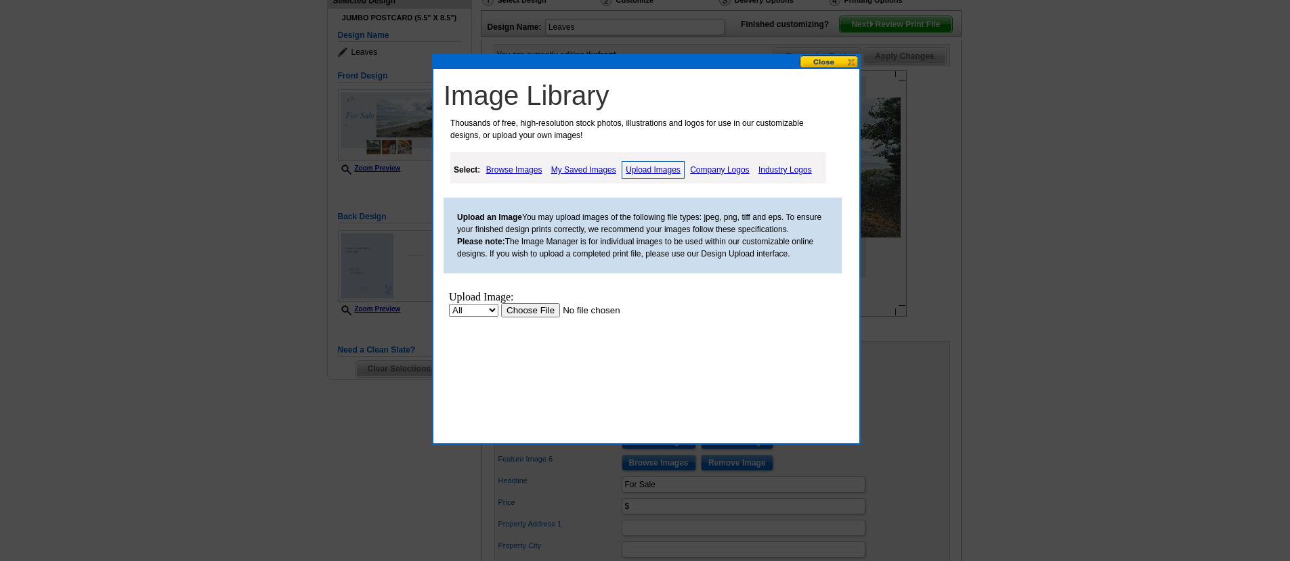
scroll to position [0, 0]
click at [534, 313] on input "file" at bounding box center [586, 310] width 171 height 14
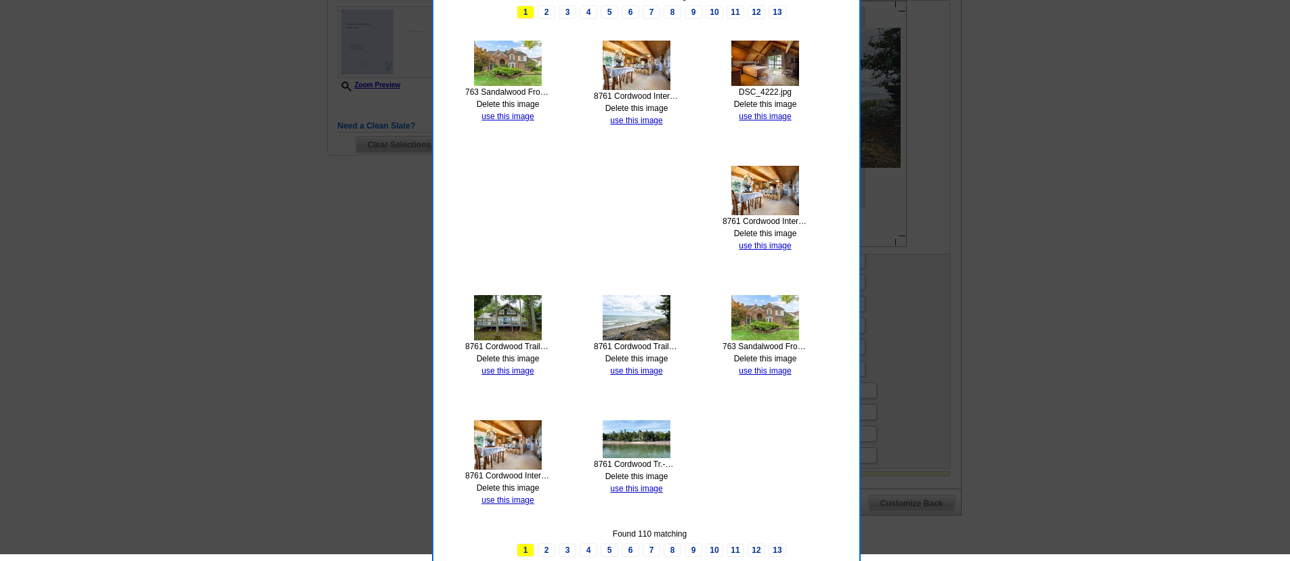
scroll to position [379, 0]
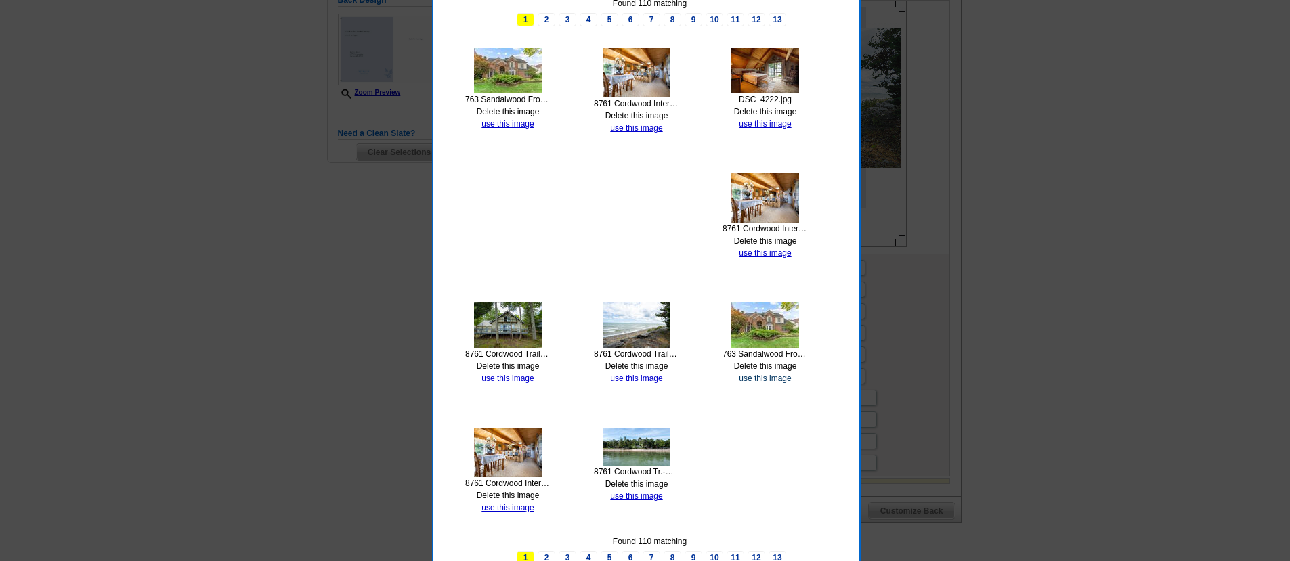
click at [764, 376] on link "use this image" at bounding box center [765, 378] width 52 height 9
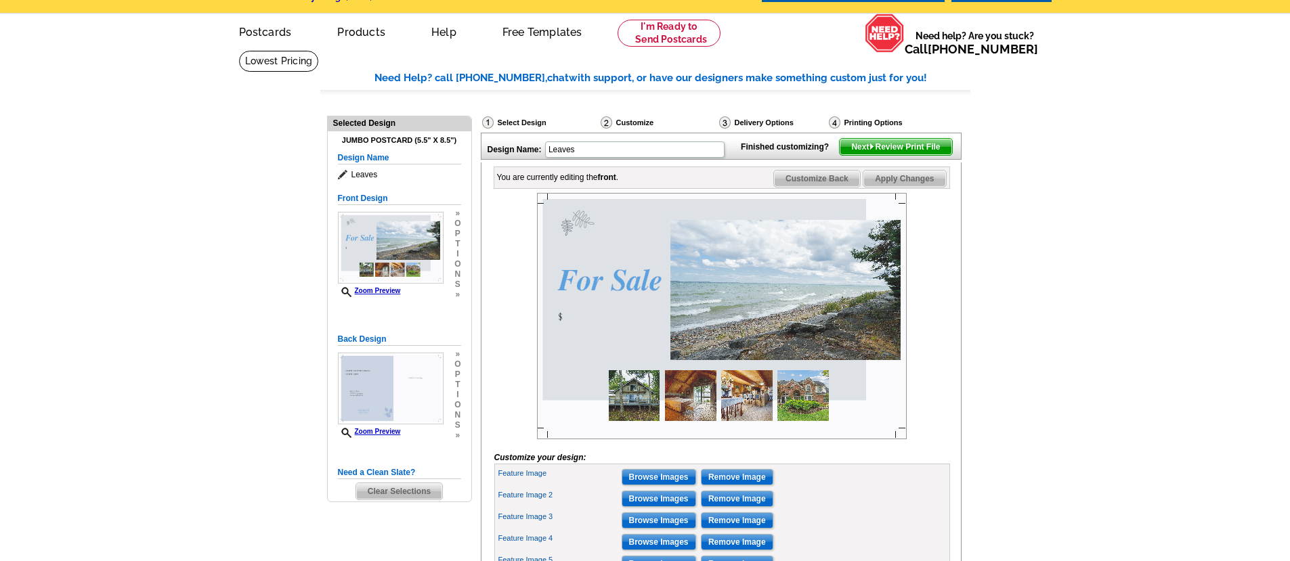
scroll to position [184, 0]
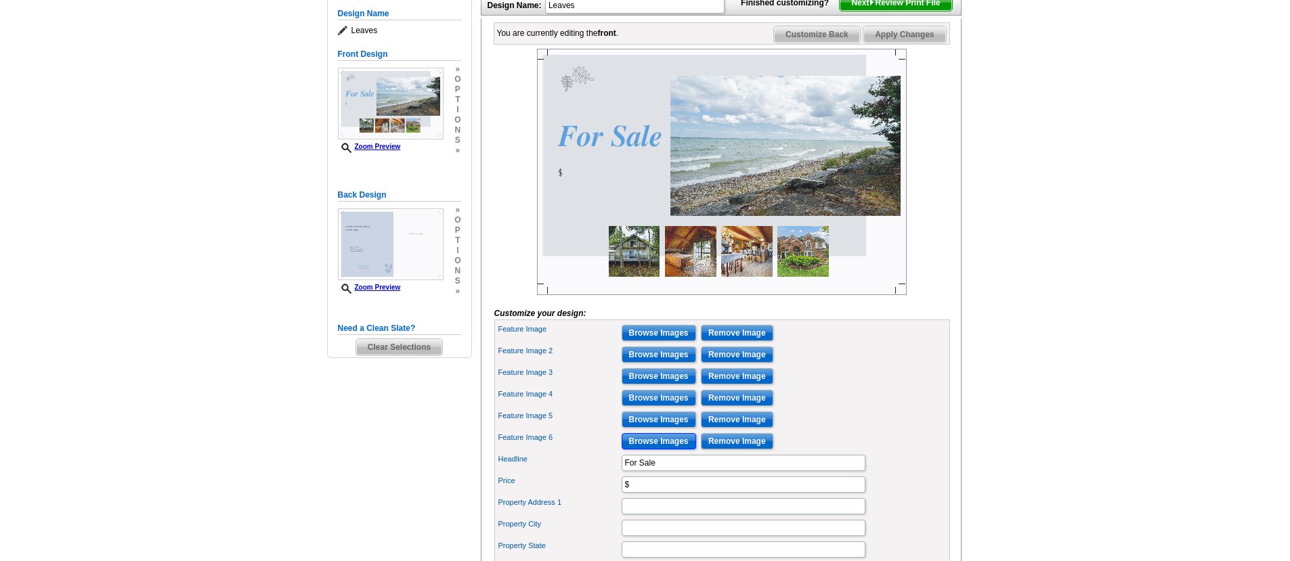
click at [667, 450] on input "Browse Images" at bounding box center [659, 441] width 74 height 16
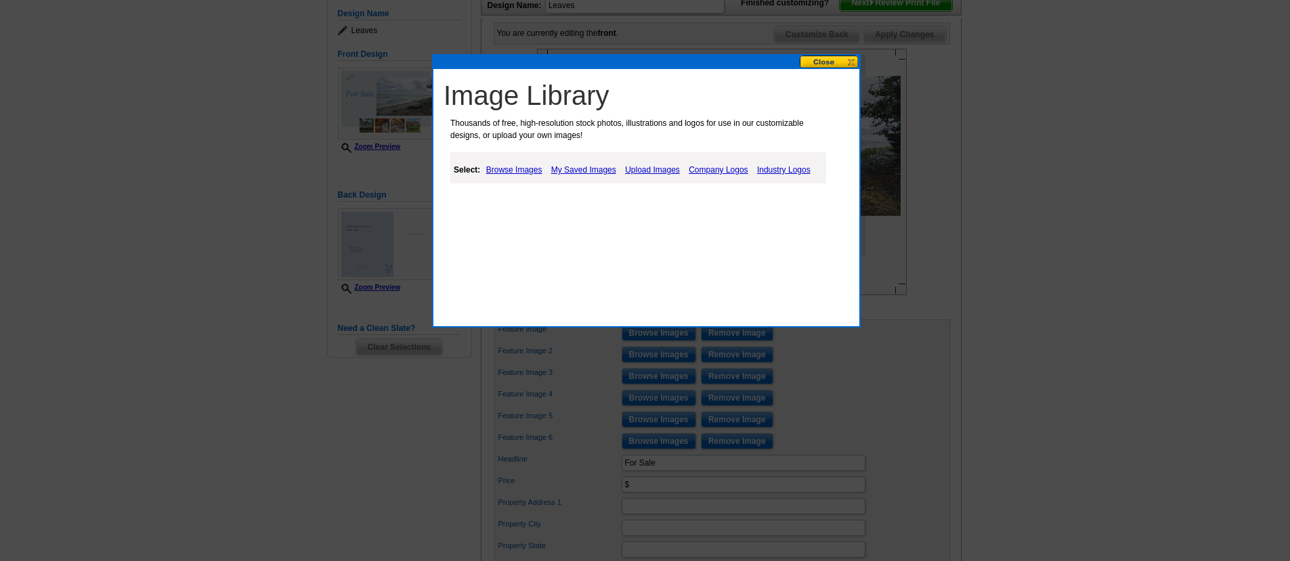
click at [659, 170] on link "Upload Images" at bounding box center [653, 170] width 62 height 16
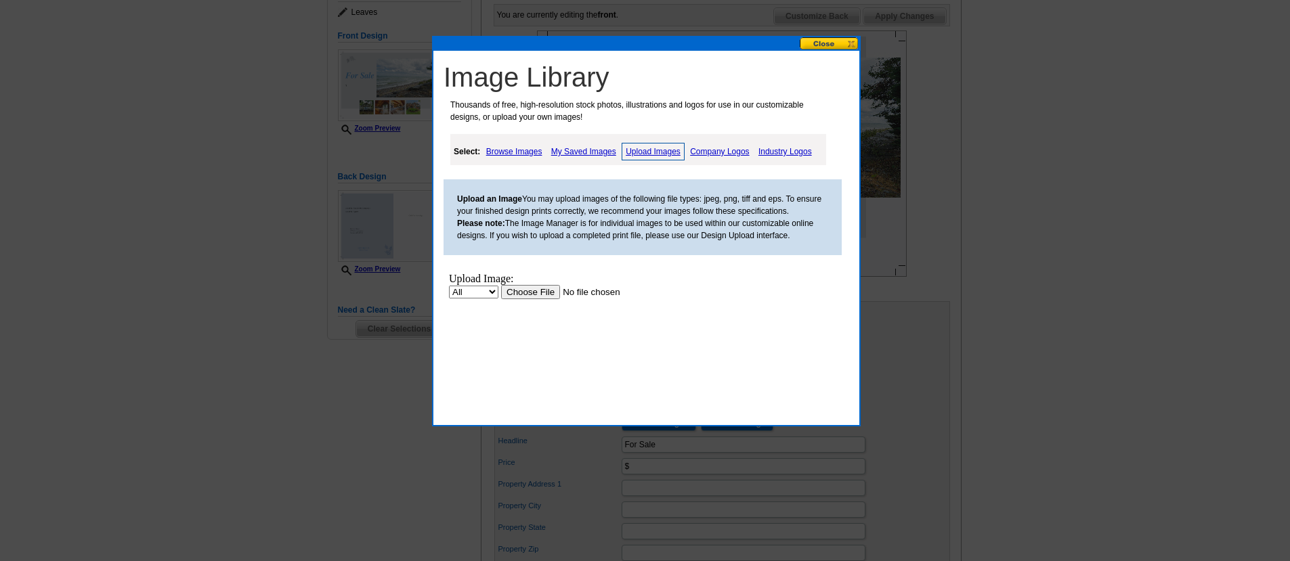
scroll to position [206, 0]
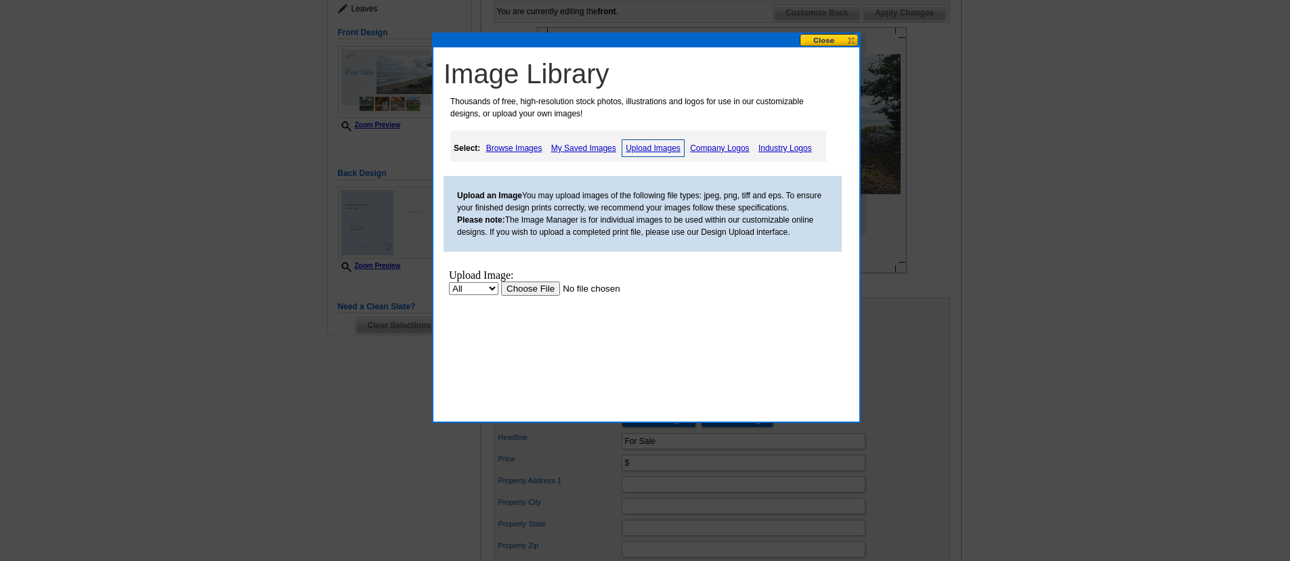
click at [529, 290] on input "file" at bounding box center [586, 289] width 171 height 14
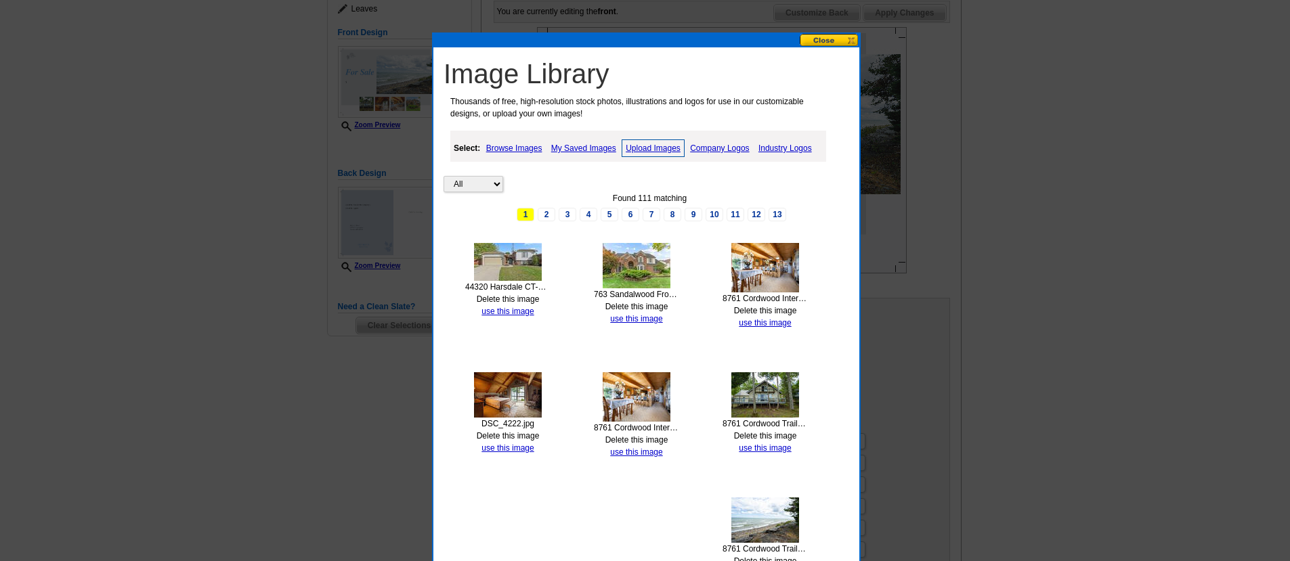
click at [652, 438] on link "Delete this image" at bounding box center [636, 439] width 63 height 9
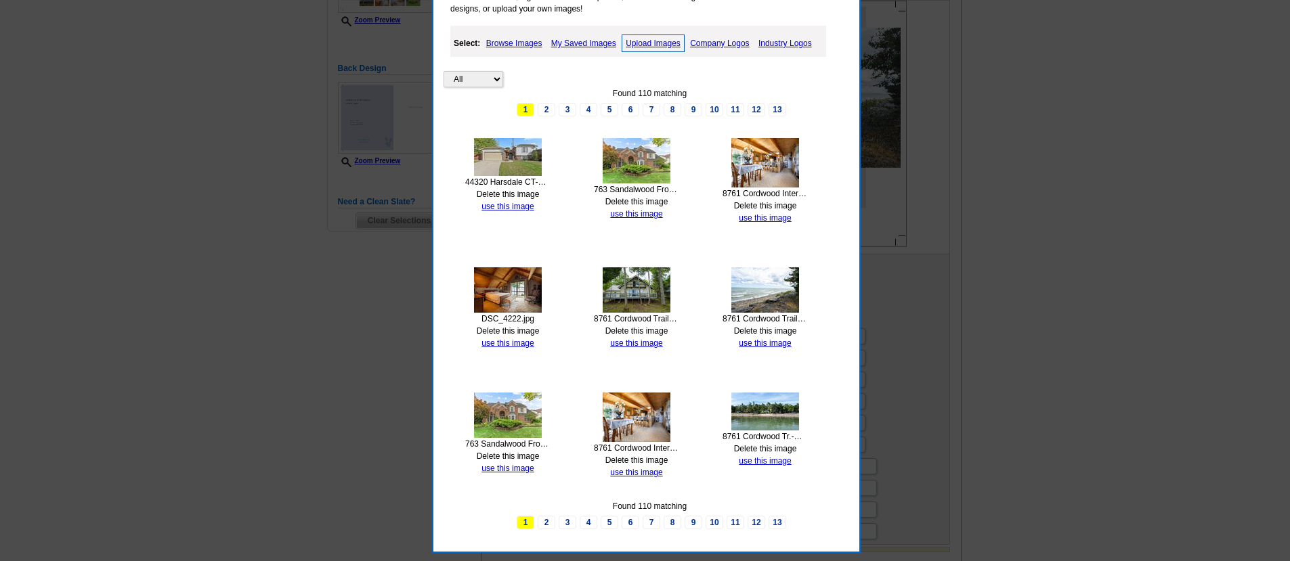
scroll to position [314, 0]
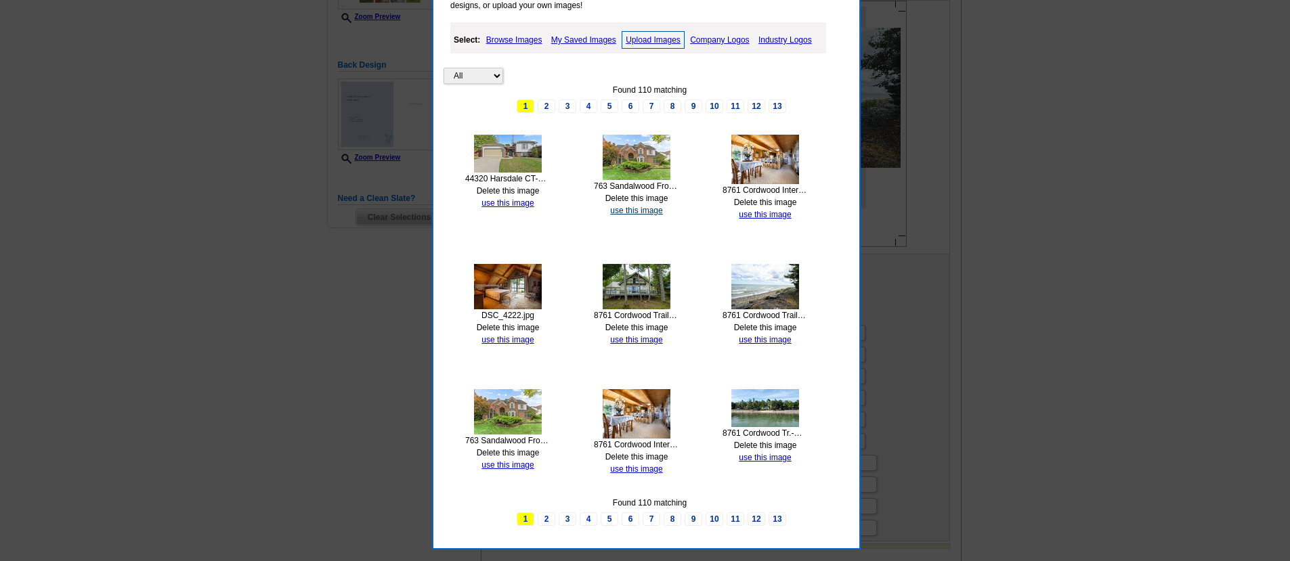
click at [653, 209] on link "use this image" at bounding box center [636, 210] width 52 height 9
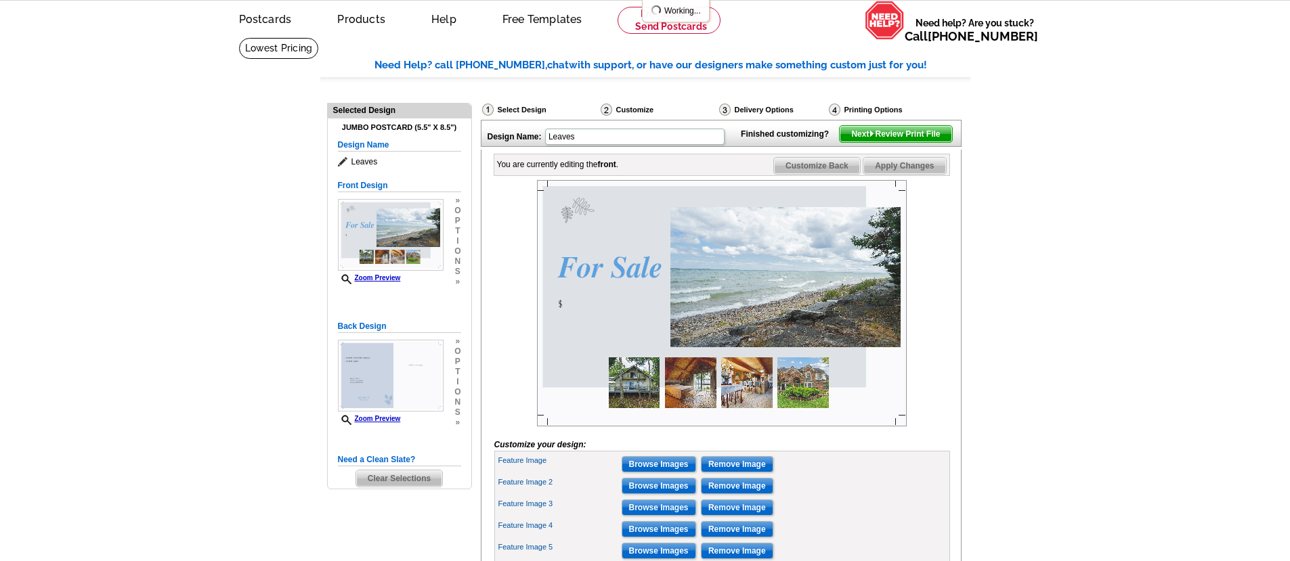
scroll to position [184, 0]
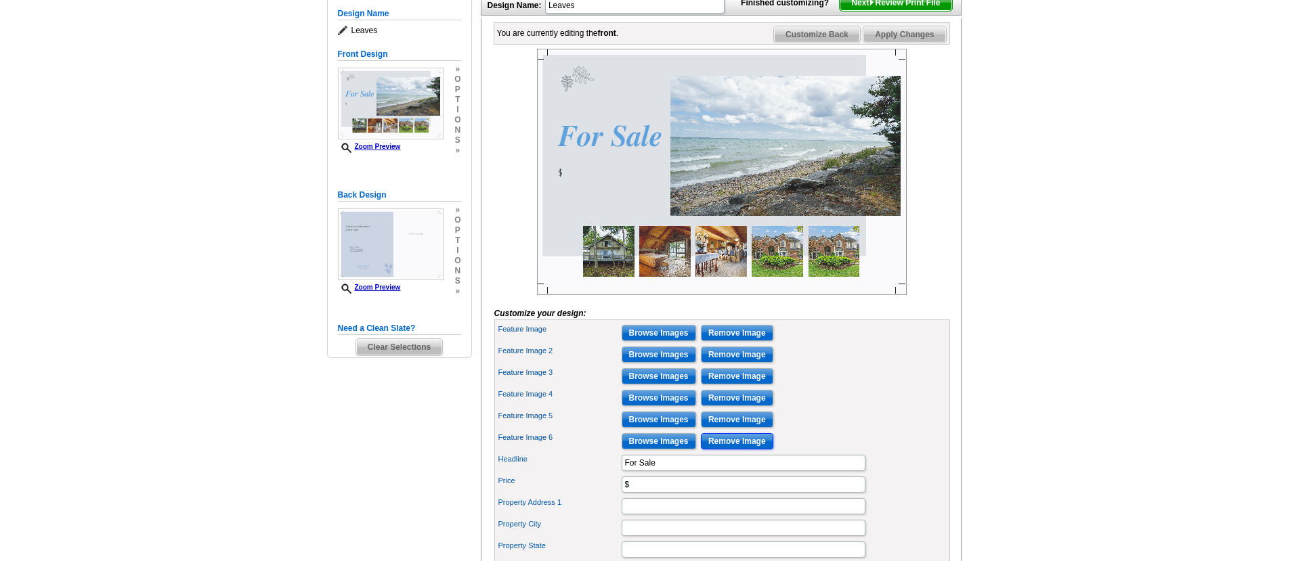
click at [730, 450] on input "Remove Image" at bounding box center [737, 441] width 72 height 16
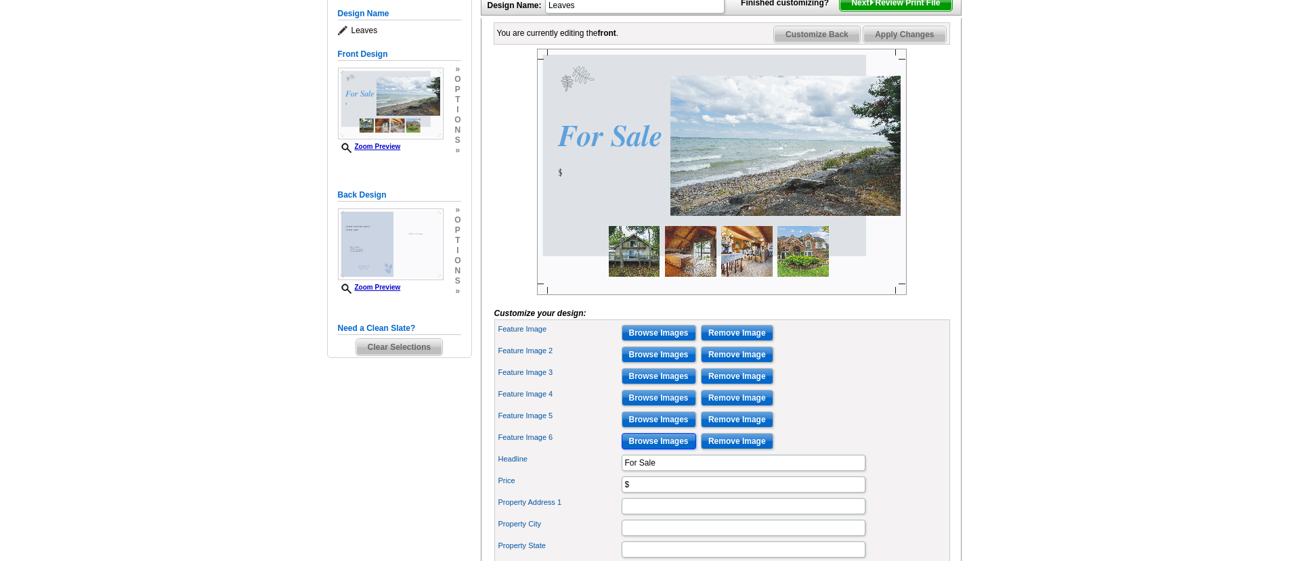
click at [658, 450] on input "Browse Images" at bounding box center [659, 441] width 74 height 16
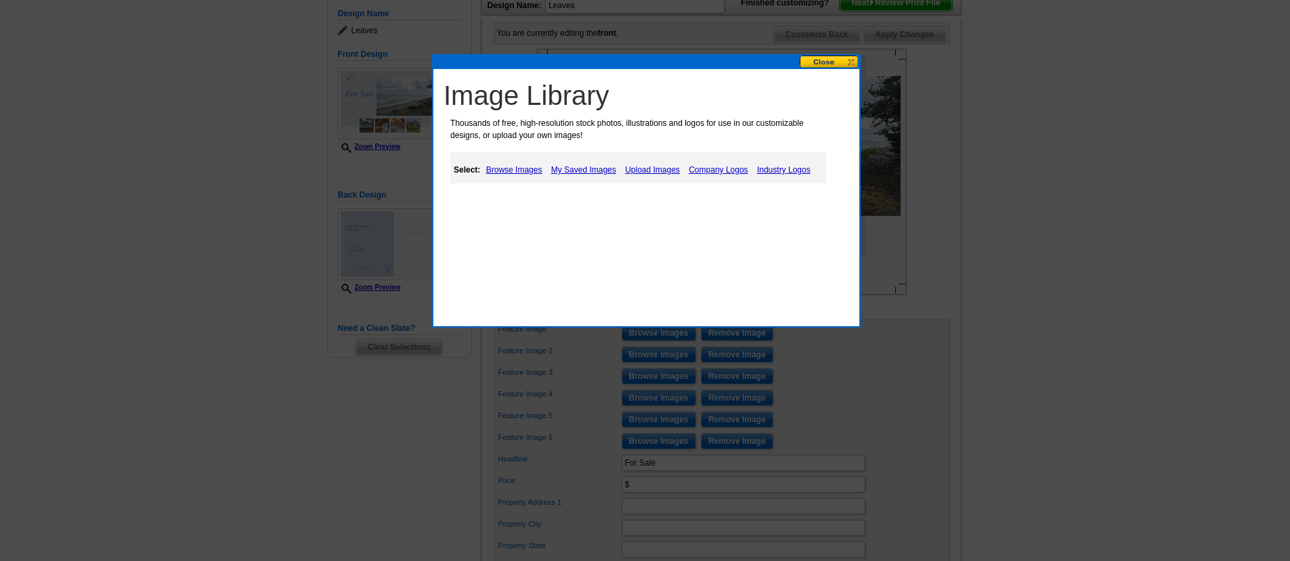
click at [646, 171] on link "Upload Images" at bounding box center [653, 170] width 62 height 16
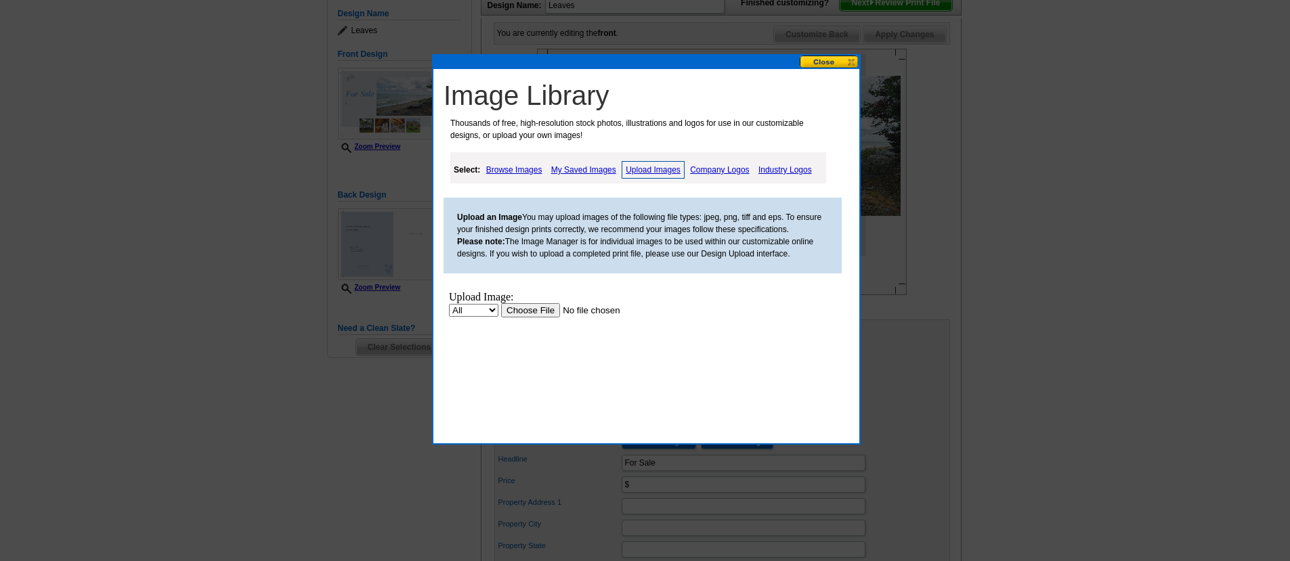
scroll to position [0, 0]
click at [536, 307] on input "file" at bounding box center [586, 310] width 171 height 14
click at [522, 172] on link "Browse Images" at bounding box center [514, 170] width 63 height 16
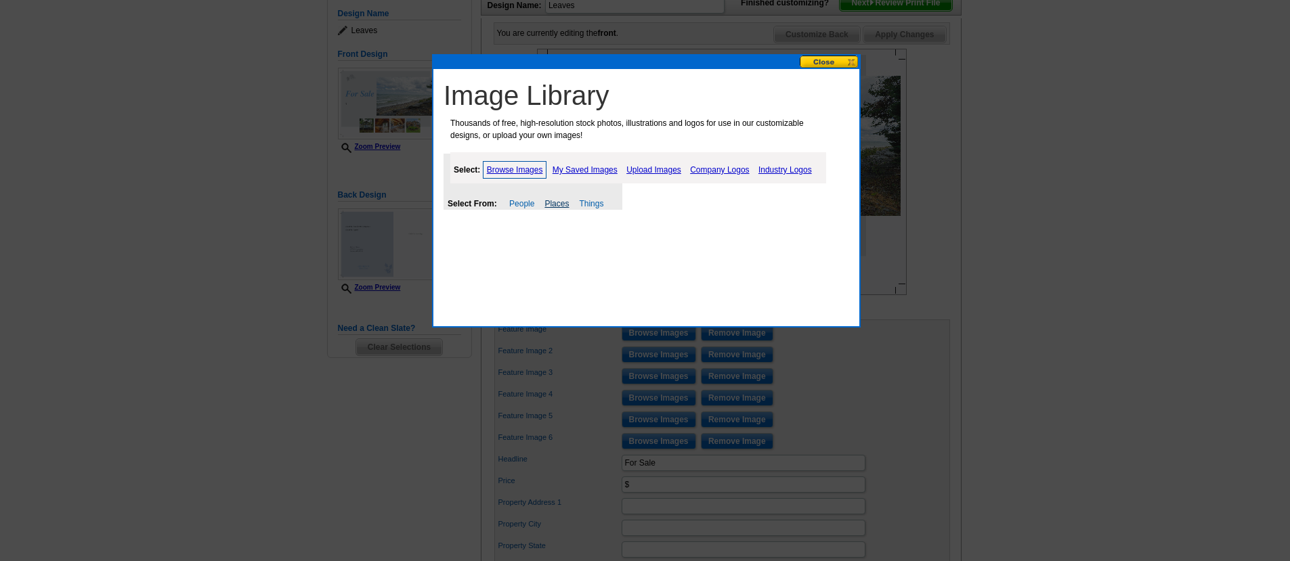
click at [563, 205] on link "Places" at bounding box center [556, 203] width 24 height 9
click at [599, 169] on link "My Saved Images" at bounding box center [585, 170] width 72 height 16
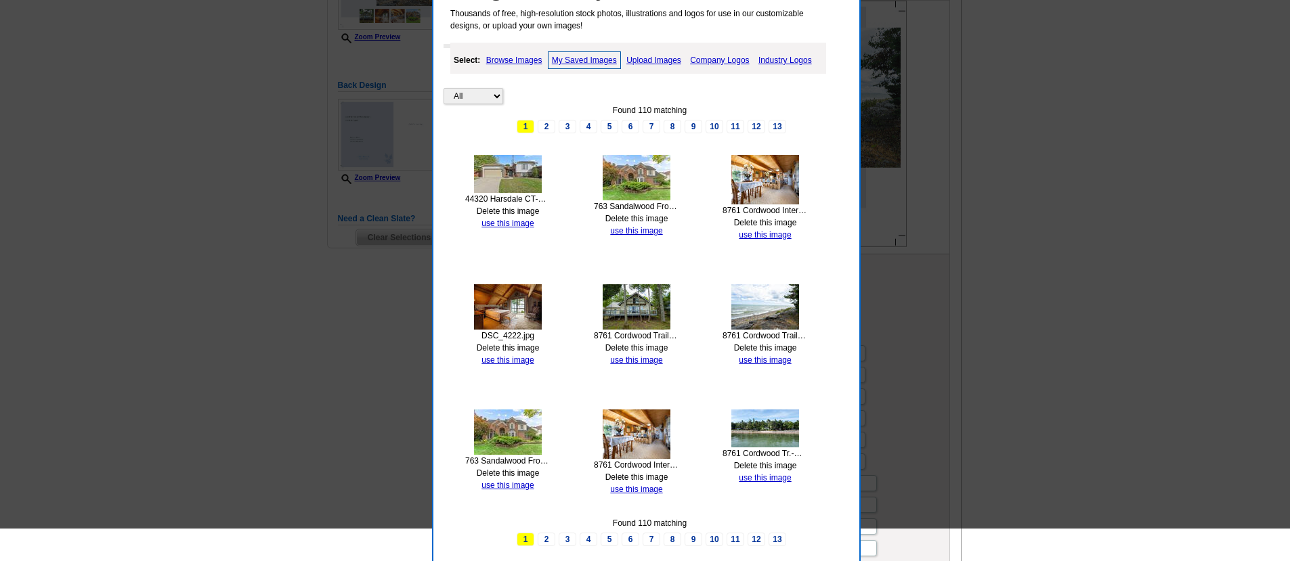
scroll to position [303, 0]
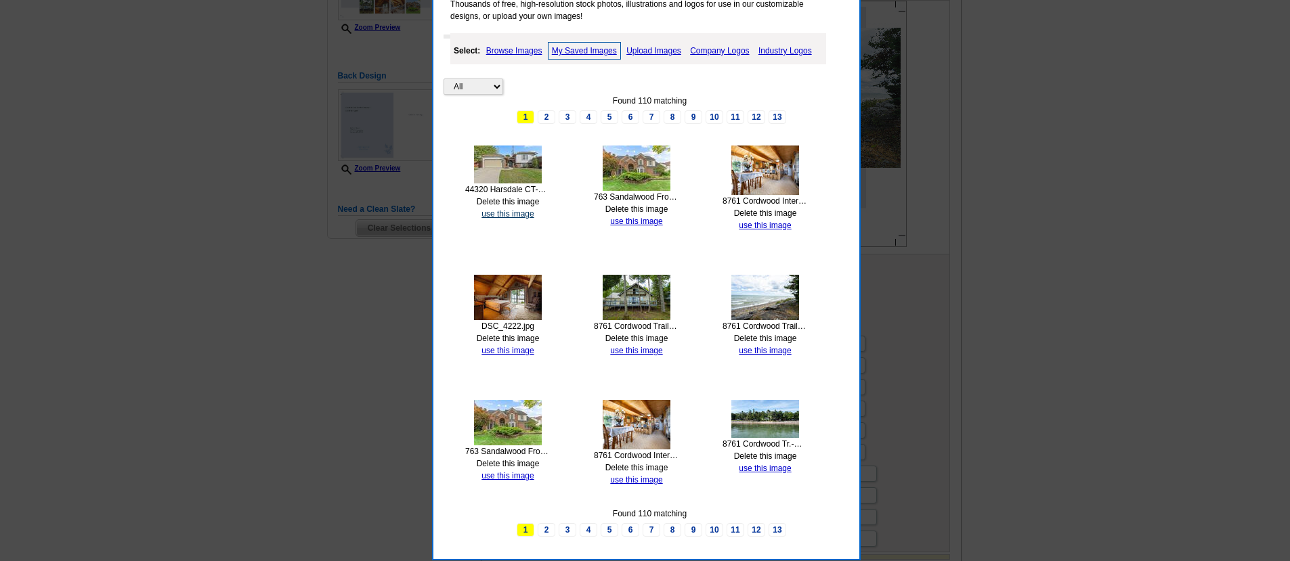
click at [504, 215] on link "use this image" at bounding box center [507, 213] width 52 height 9
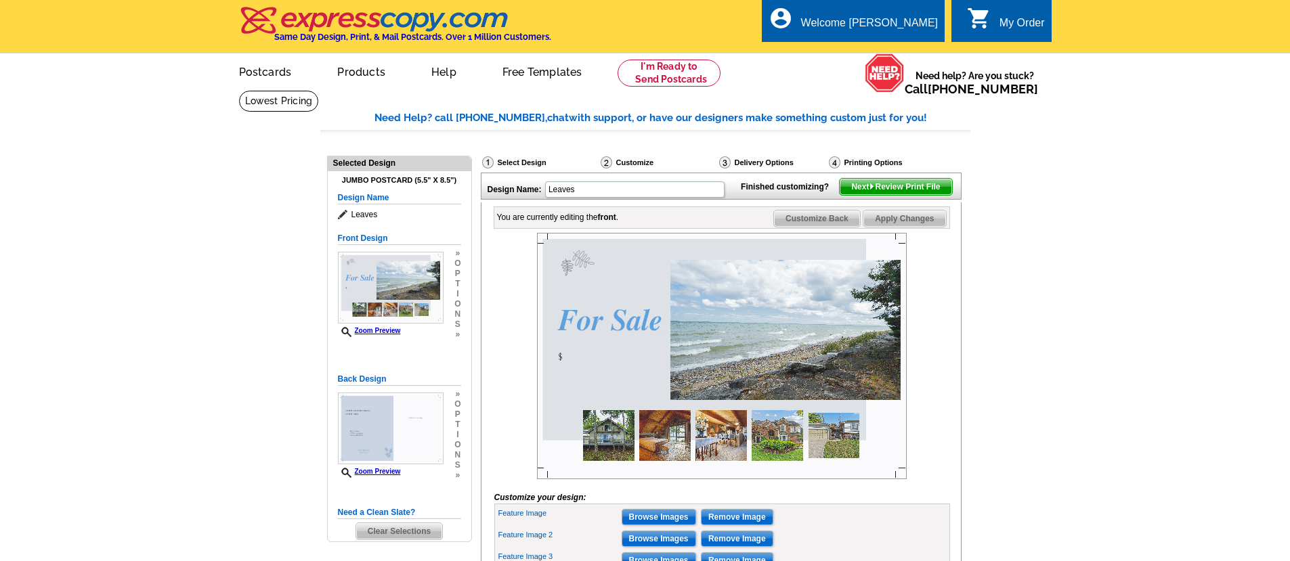
click at [820, 458] on img at bounding box center [722, 356] width 370 height 246
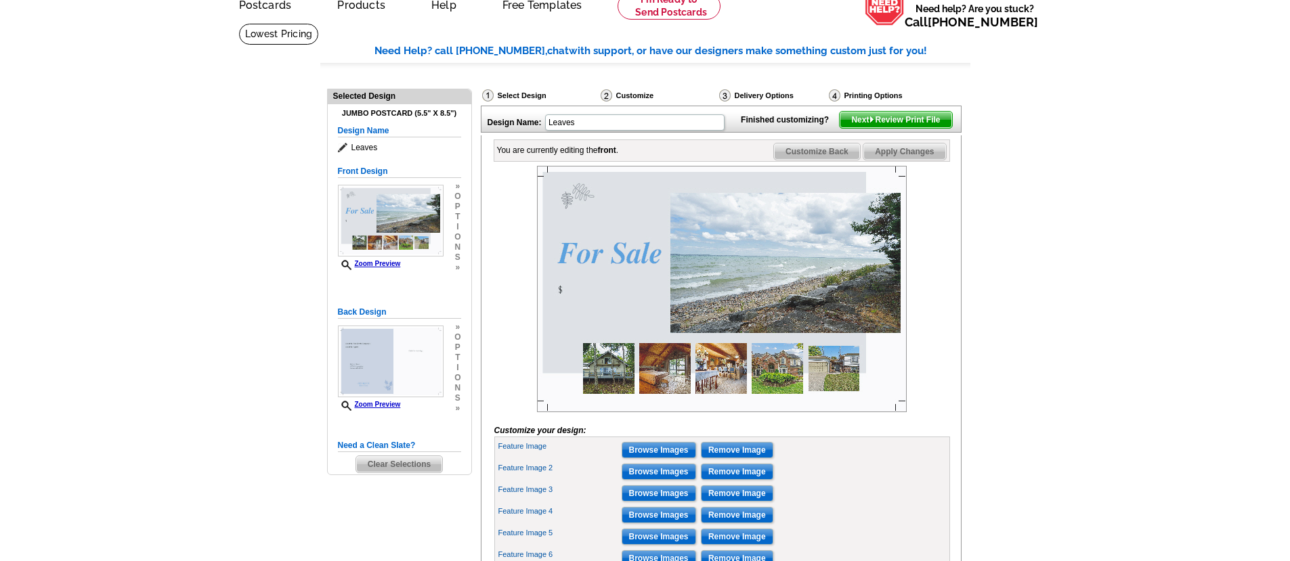
scroll to position [76, 0]
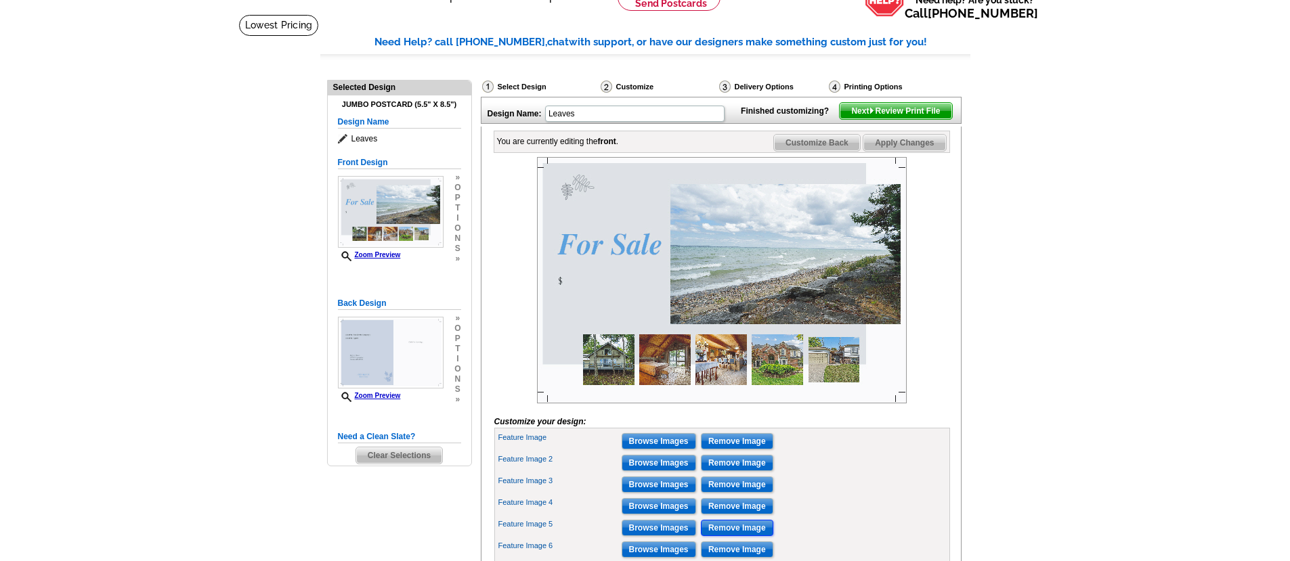
click at [745, 536] on input "Remove Image" at bounding box center [737, 528] width 72 height 16
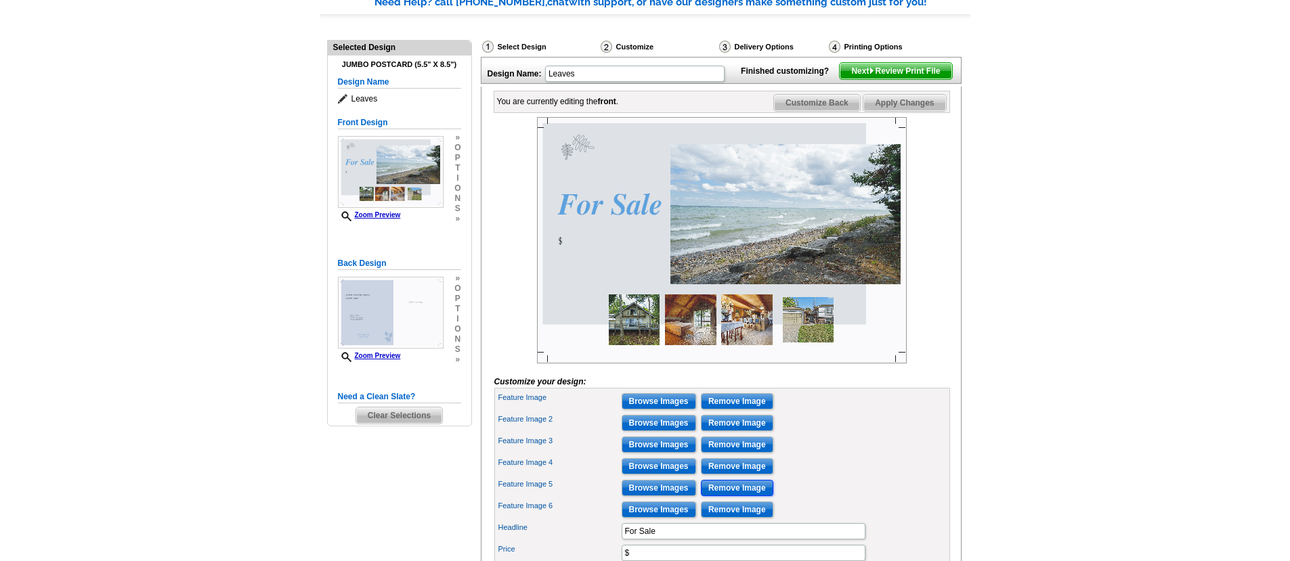
scroll to position [119, 0]
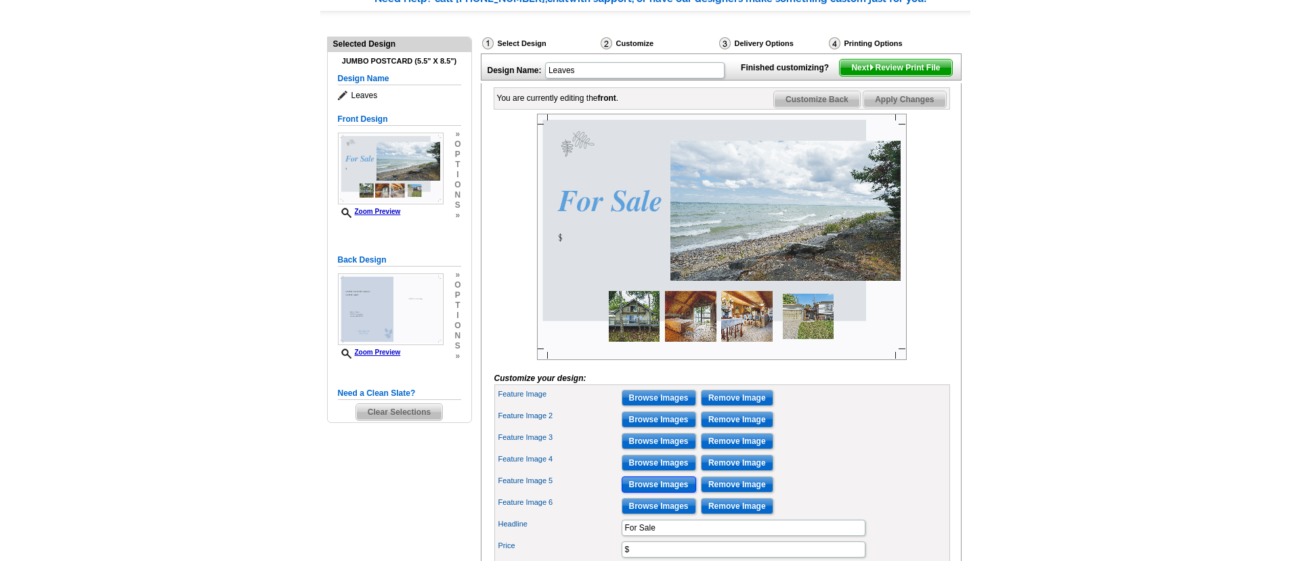
click at [659, 493] on input "Browse Images" at bounding box center [659, 485] width 74 height 16
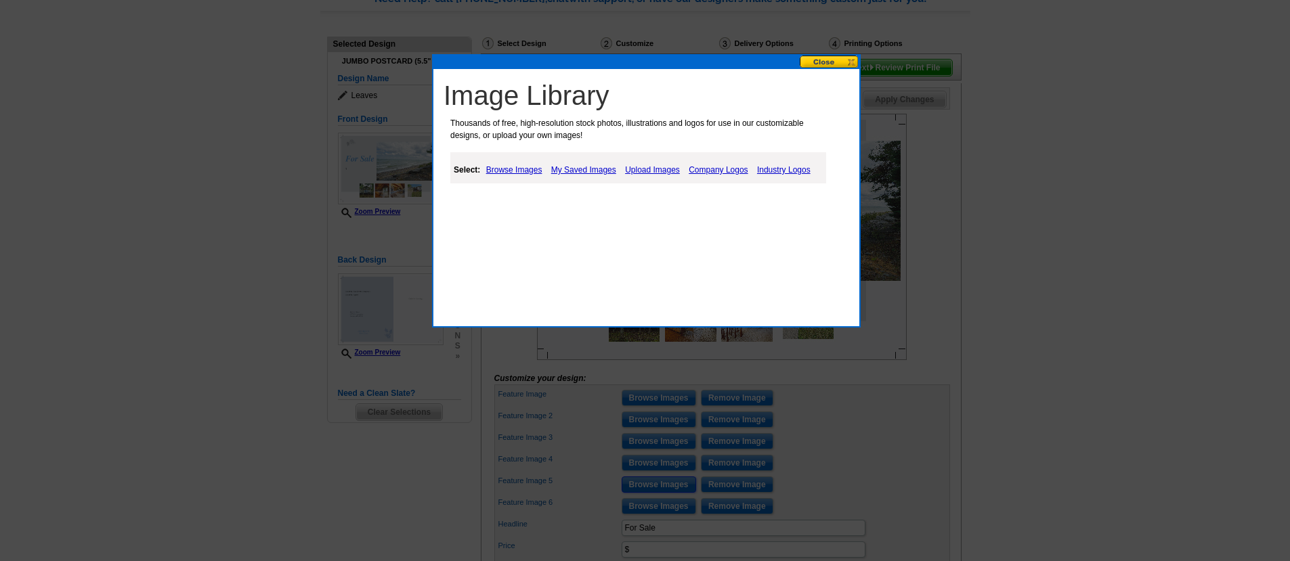
click at [818, 60] on button at bounding box center [830, 62] width 60 height 13
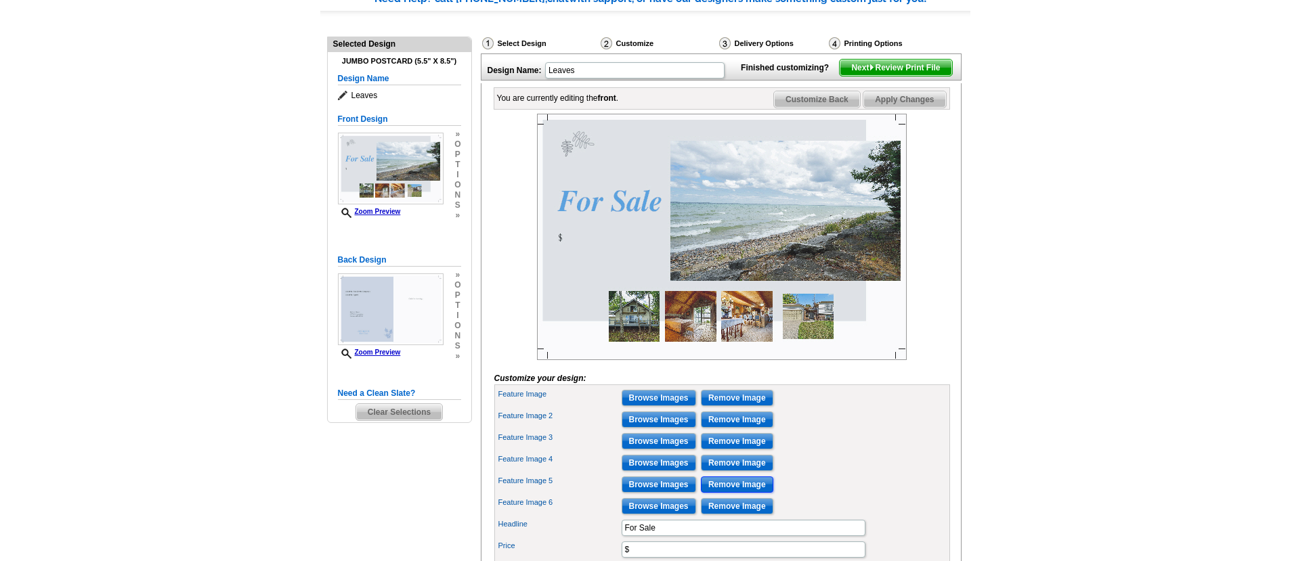
click at [746, 493] on input "Remove Image" at bounding box center [737, 485] width 72 height 16
click at [820, 345] on img at bounding box center [722, 237] width 370 height 246
click at [729, 493] on input "Remove Image" at bounding box center [737, 485] width 72 height 16
click at [663, 493] on input "Browse Images" at bounding box center [659, 485] width 74 height 16
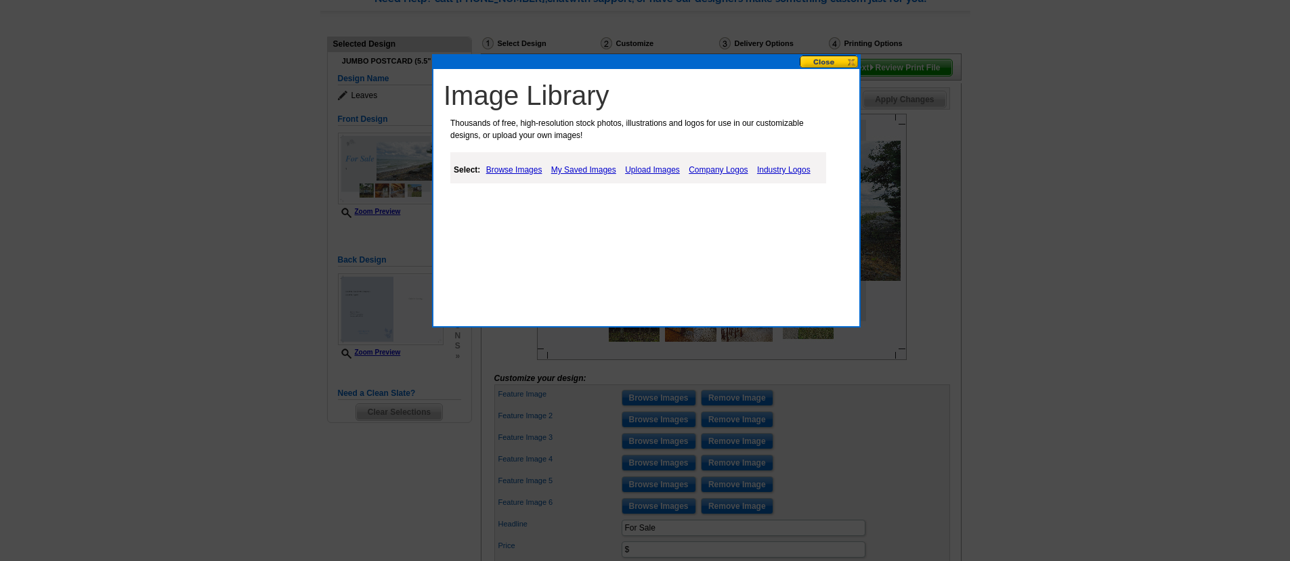
click at [666, 169] on link "Upload Images" at bounding box center [653, 170] width 62 height 16
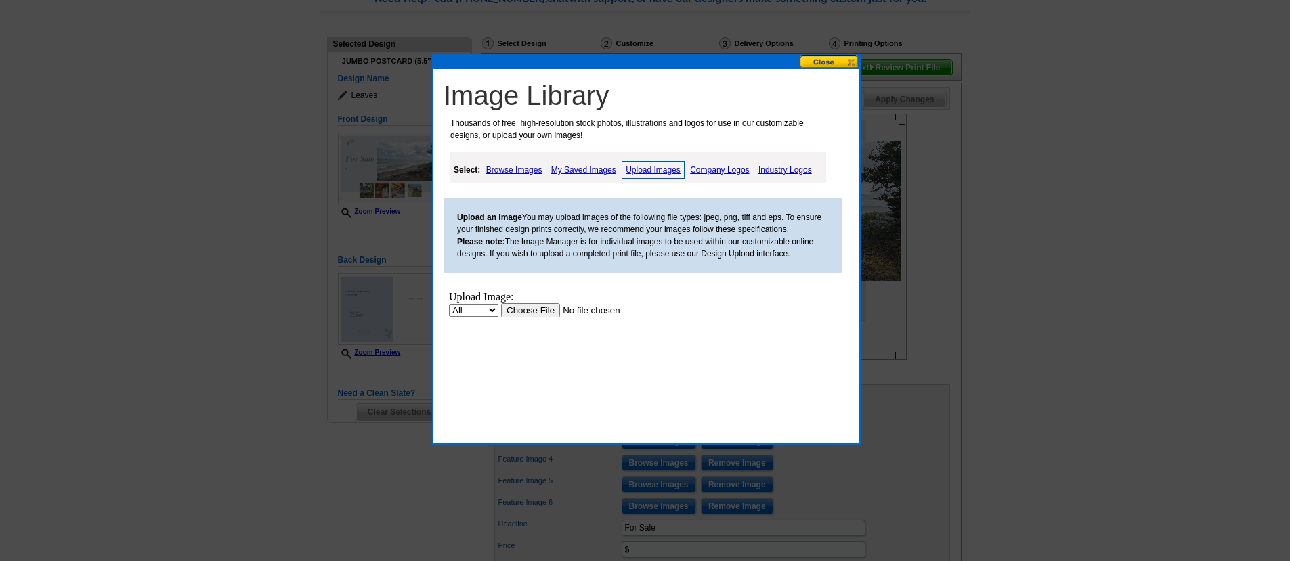
scroll to position [0, 0]
click at [531, 313] on input "file" at bounding box center [586, 310] width 171 height 14
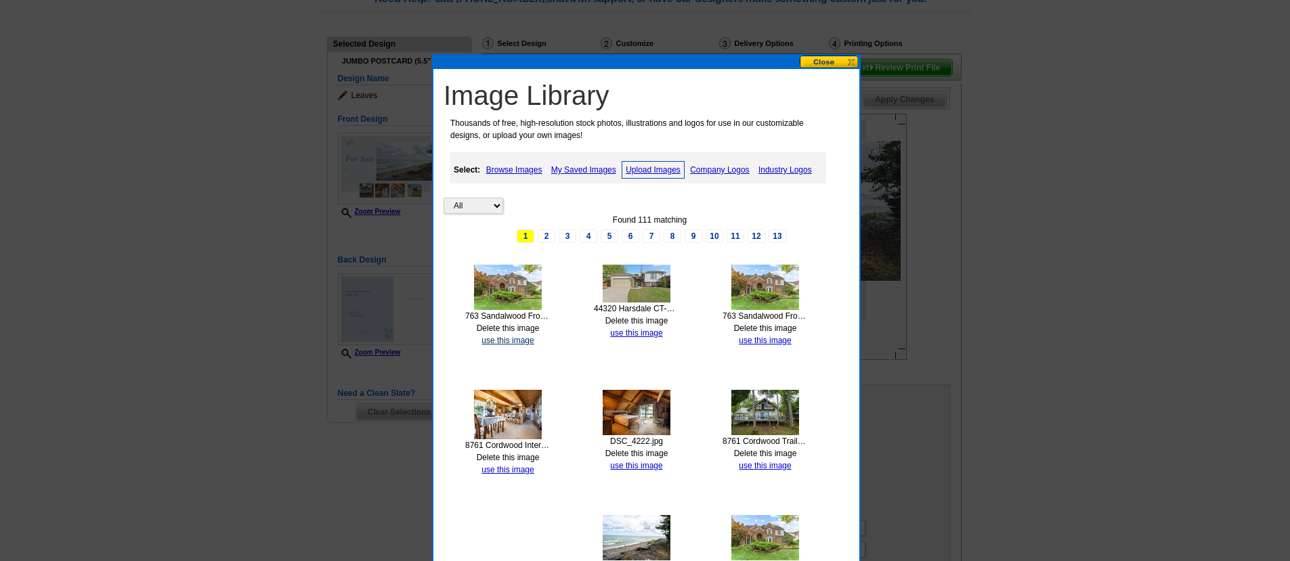
click at [518, 340] on link "use this image" at bounding box center [507, 340] width 52 height 9
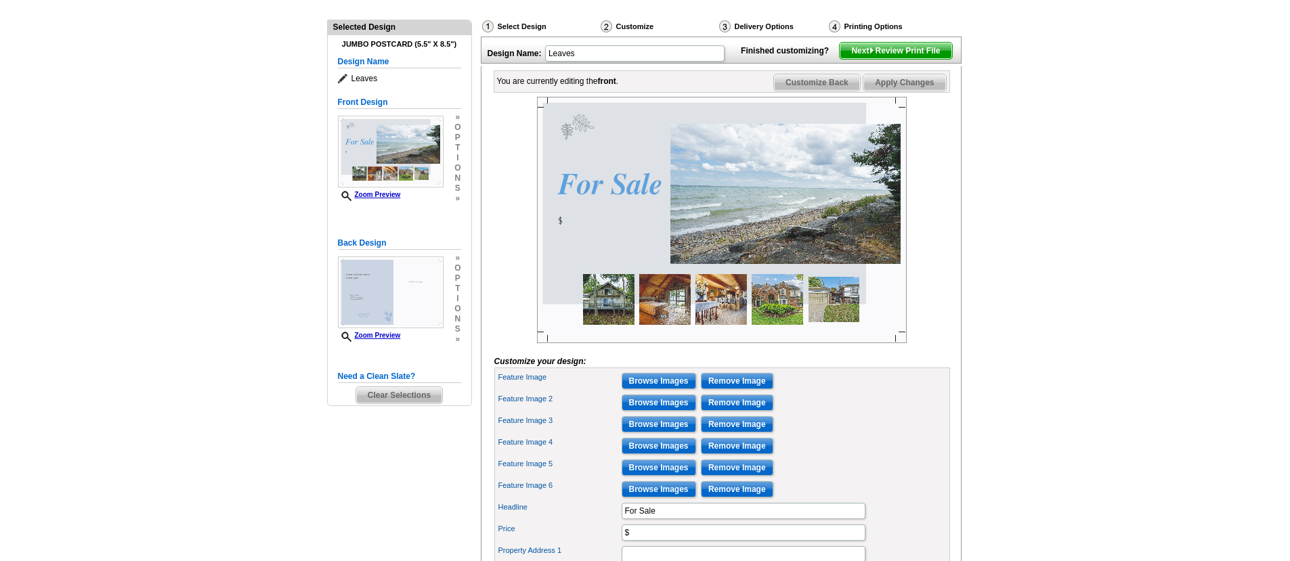
scroll to position [162, 0]
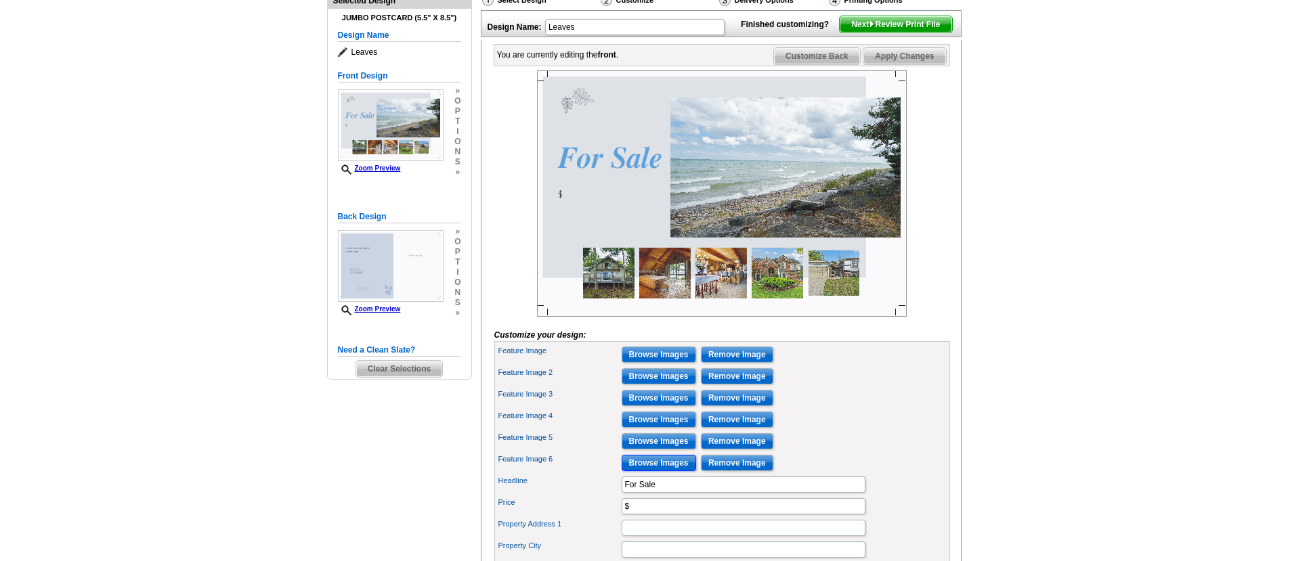
click at [653, 471] on input "Browse Images" at bounding box center [659, 463] width 74 height 16
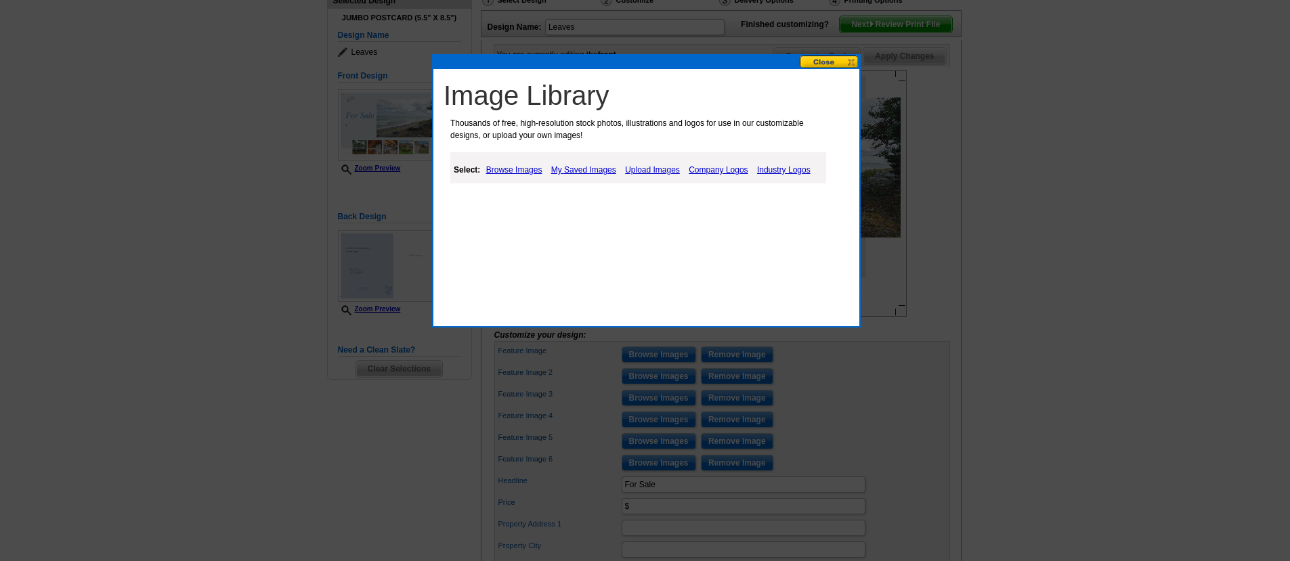
click at [639, 171] on link "Upload Images" at bounding box center [653, 170] width 62 height 16
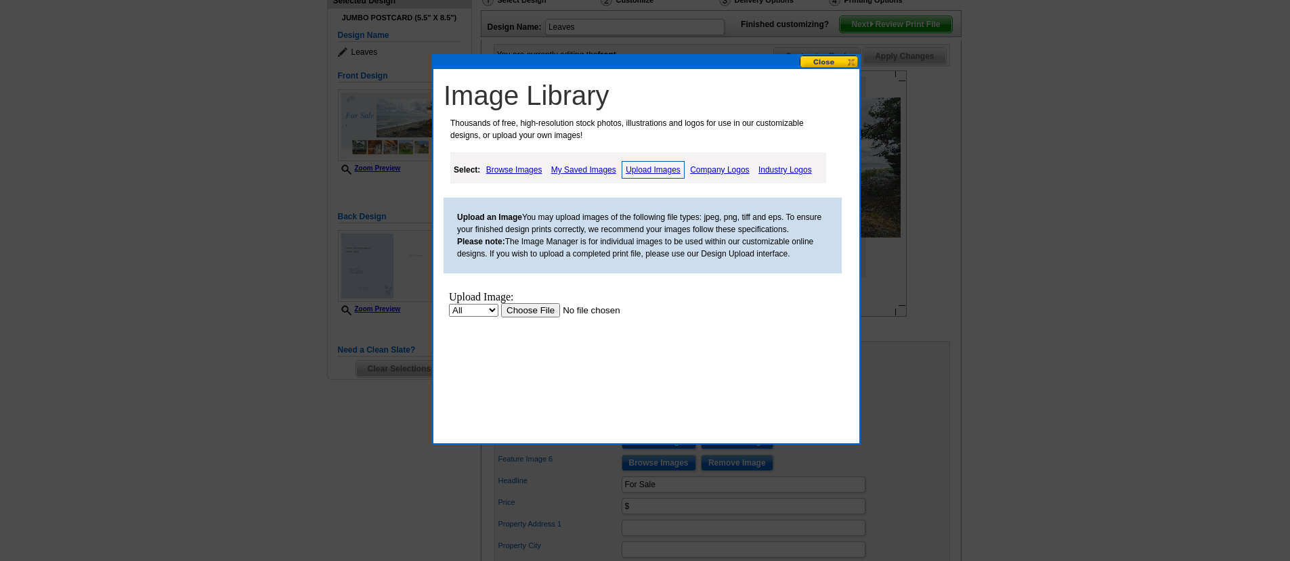
scroll to position [0, 0]
click at [524, 311] on input "file" at bounding box center [586, 310] width 171 height 14
click at [833, 64] on button at bounding box center [830, 62] width 60 height 13
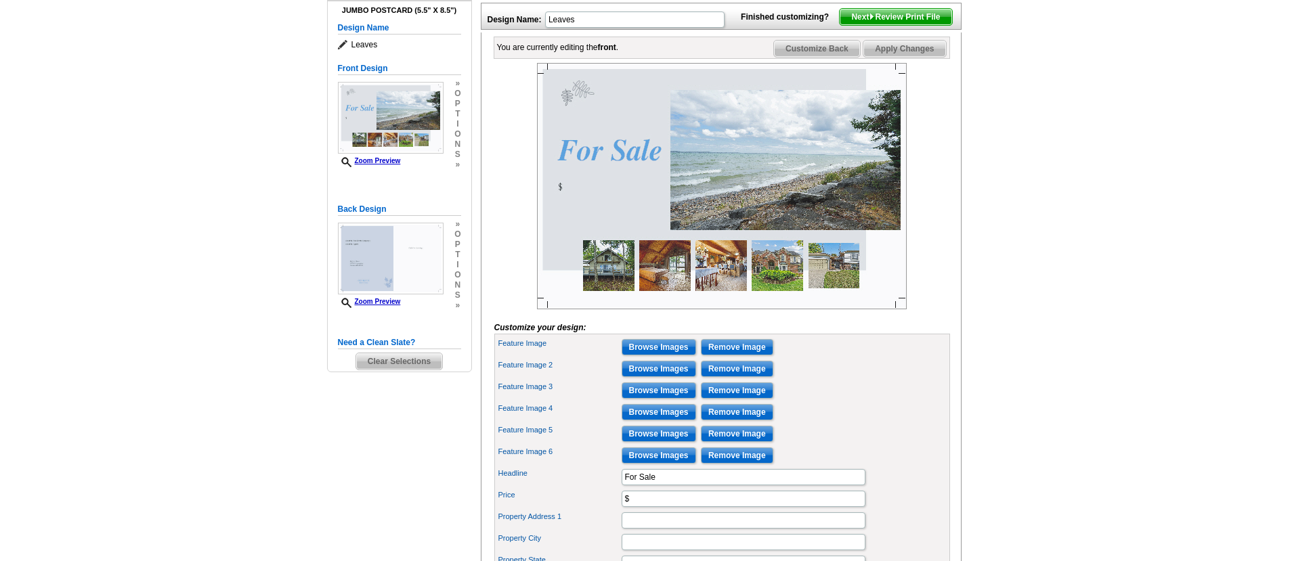
scroll to position [173, 0]
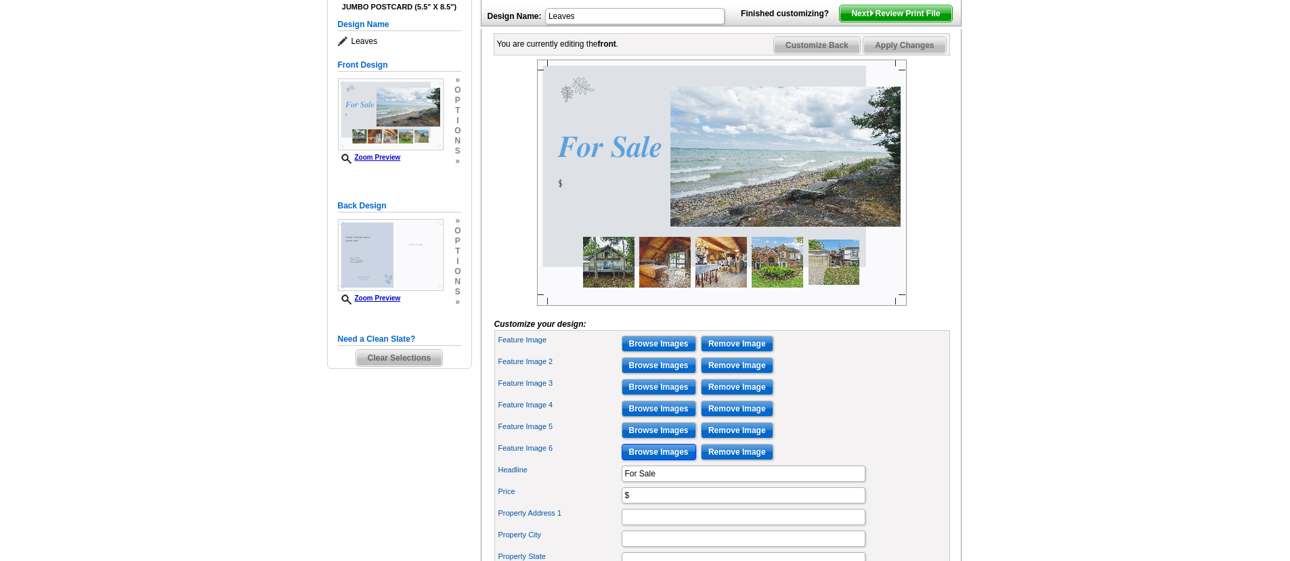
click at [653, 460] on input "Browse Images" at bounding box center [659, 452] width 74 height 16
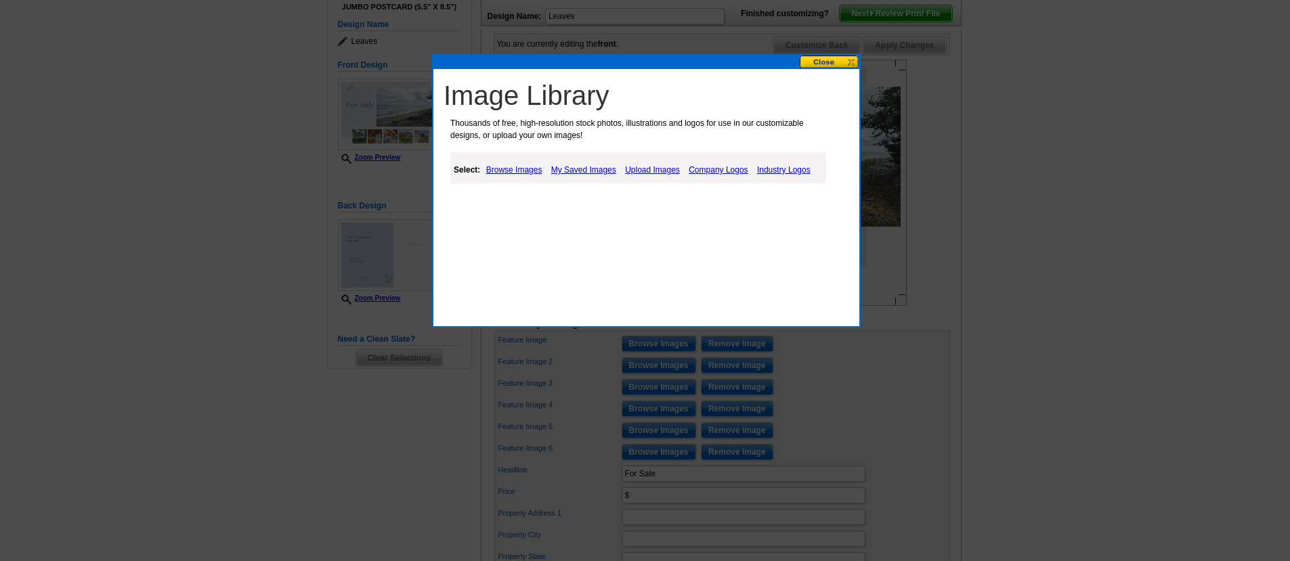
click at [655, 172] on link "Upload Images" at bounding box center [653, 170] width 62 height 16
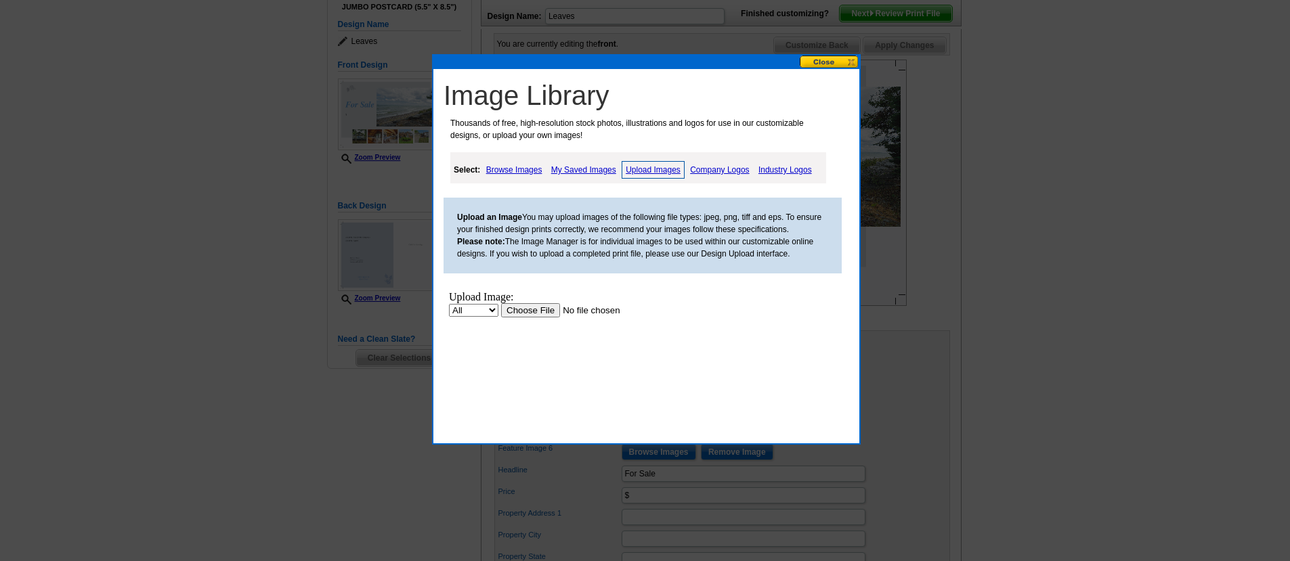
scroll to position [0, 0]
click at [529, 308] on input "file" at bounding box center [586, 310] width 171 height 14
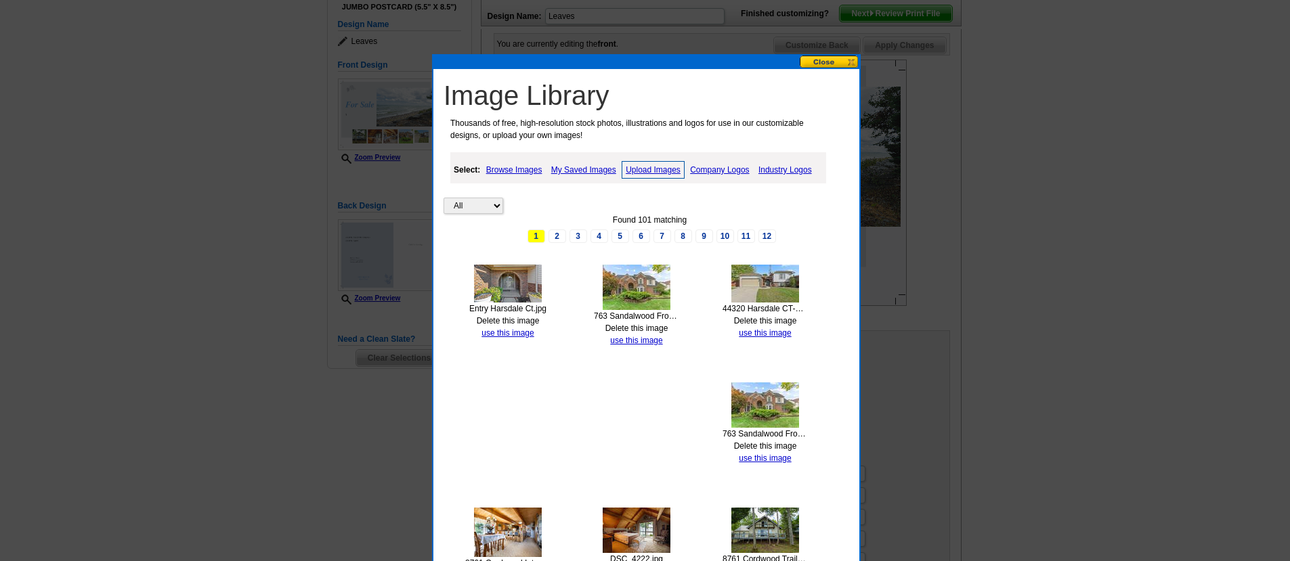
click at [505, 334] on link "use this image" at bounding box center [507, 332] width 52 height 9
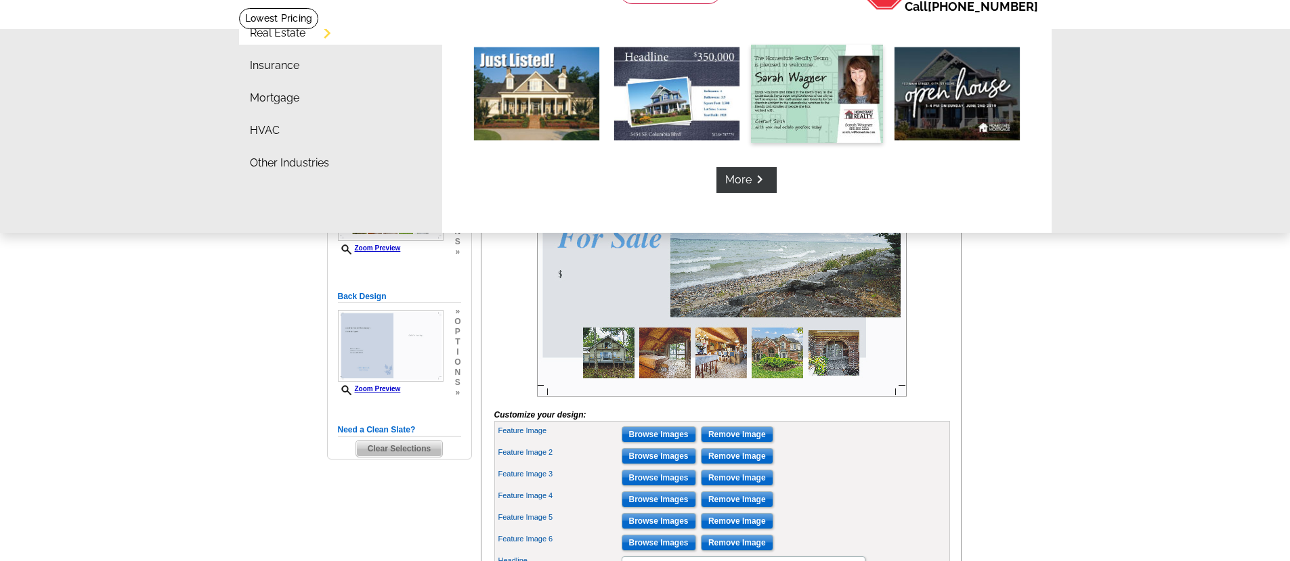
scroll to position [87, 0]
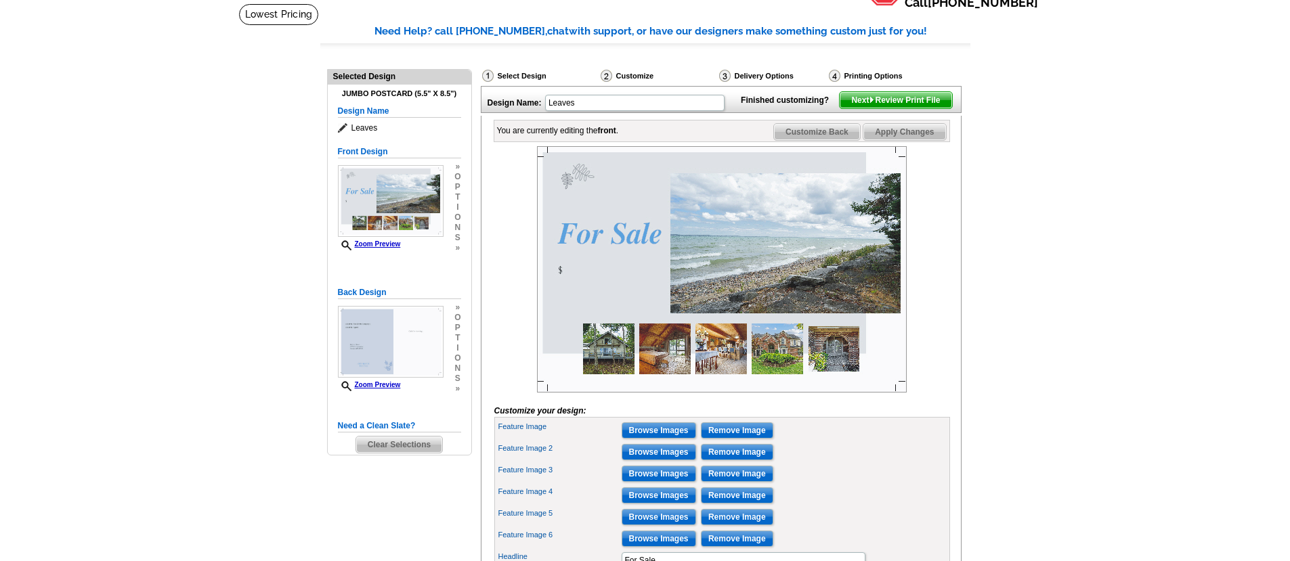
click at [825, 373] on img at bounding box center [722, 269] width 370 height 246
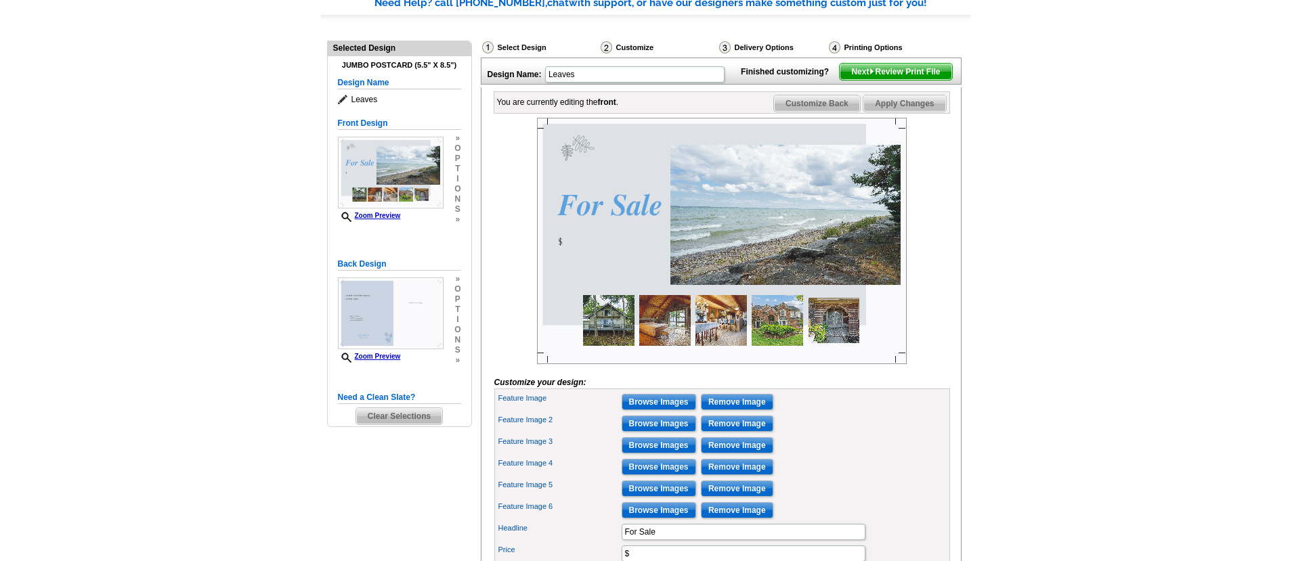
scroll to position [162, 0]
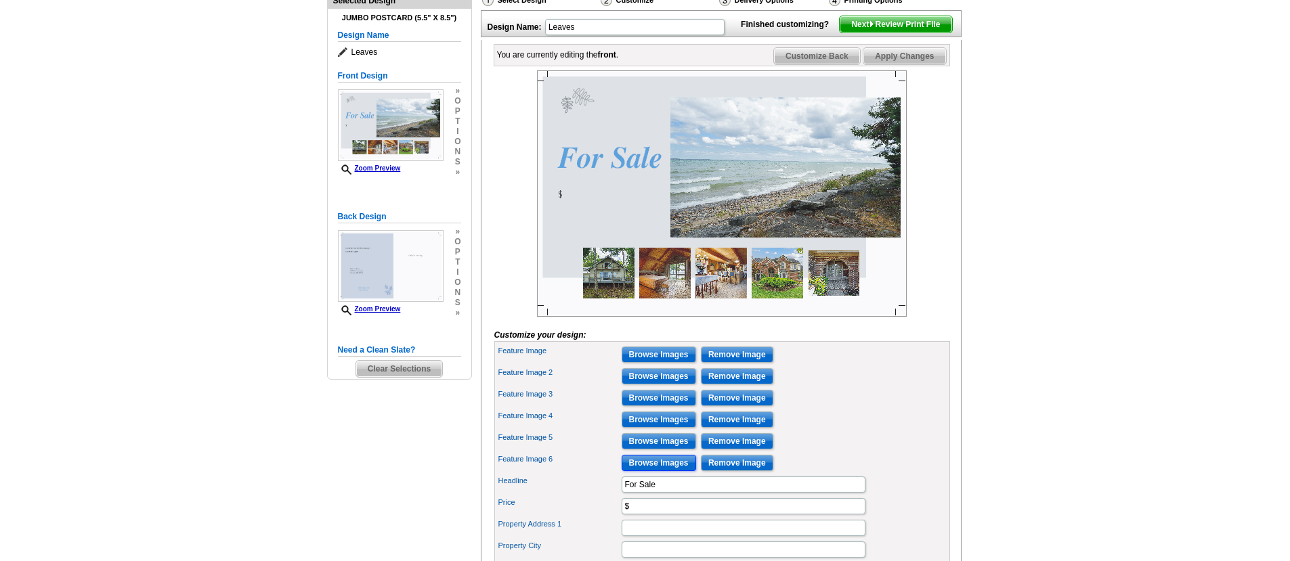
click at [661, 471] on input "Browse Images" at bounding box center [659, 463] width 74 height 16
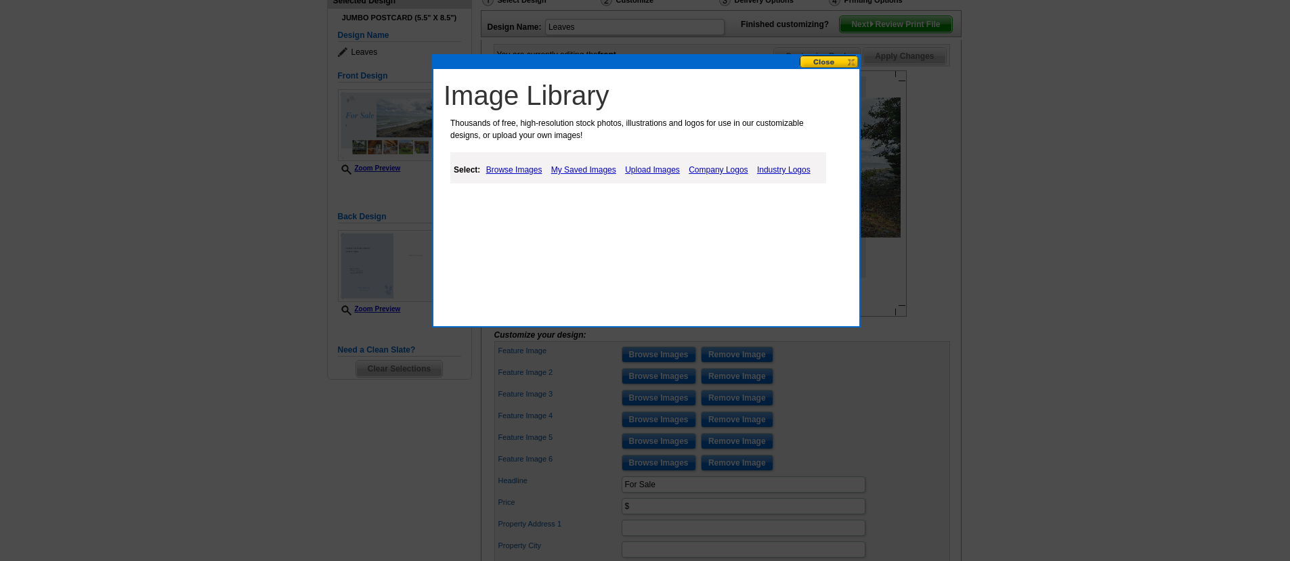
click at [649, 165] on link "Upload Images" at bounding box center [653, 170] width 62 height 16
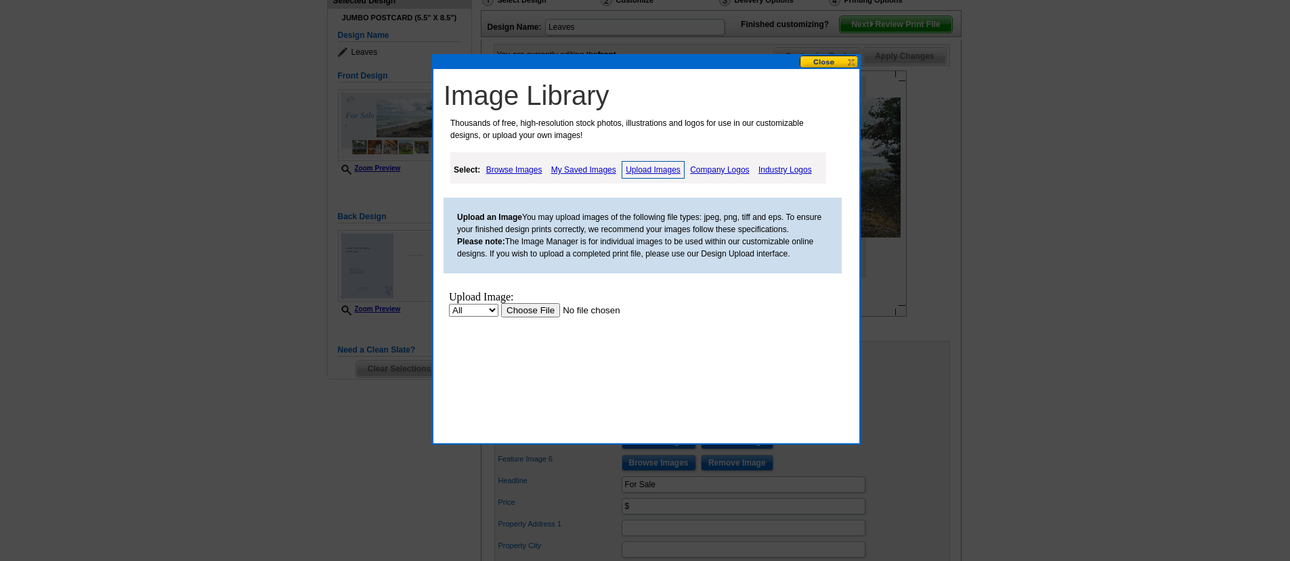
scroll to position [0, 0]
click at [529, 309] on input "file" at bounding box center [586, 310] width 171 height 14
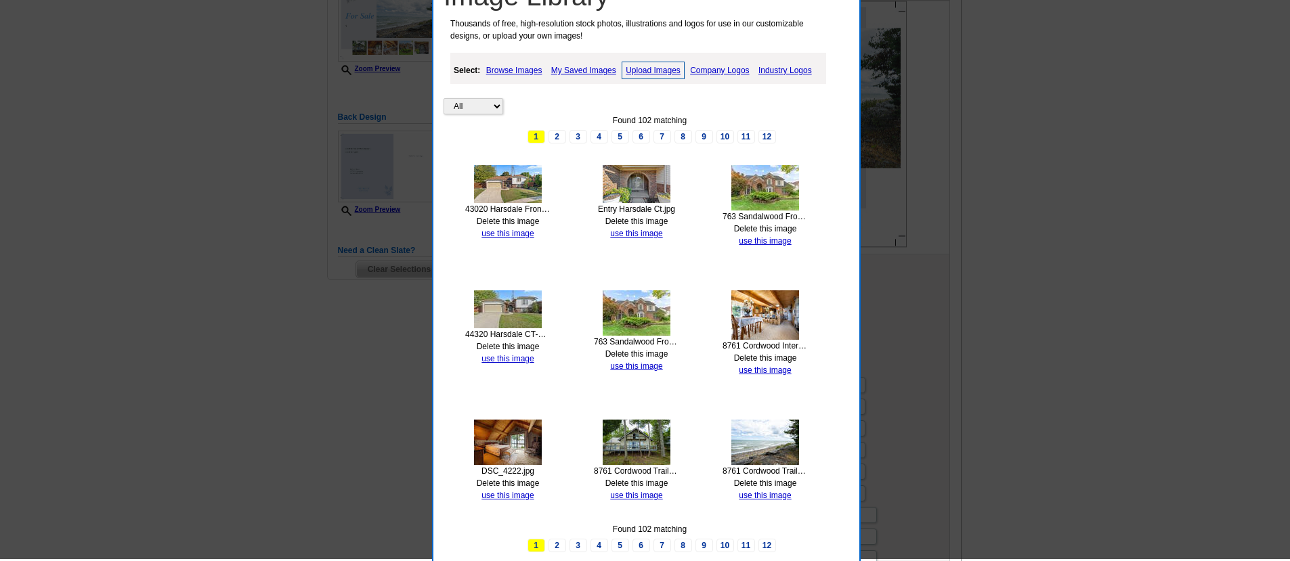
scroll to position [260, 0]
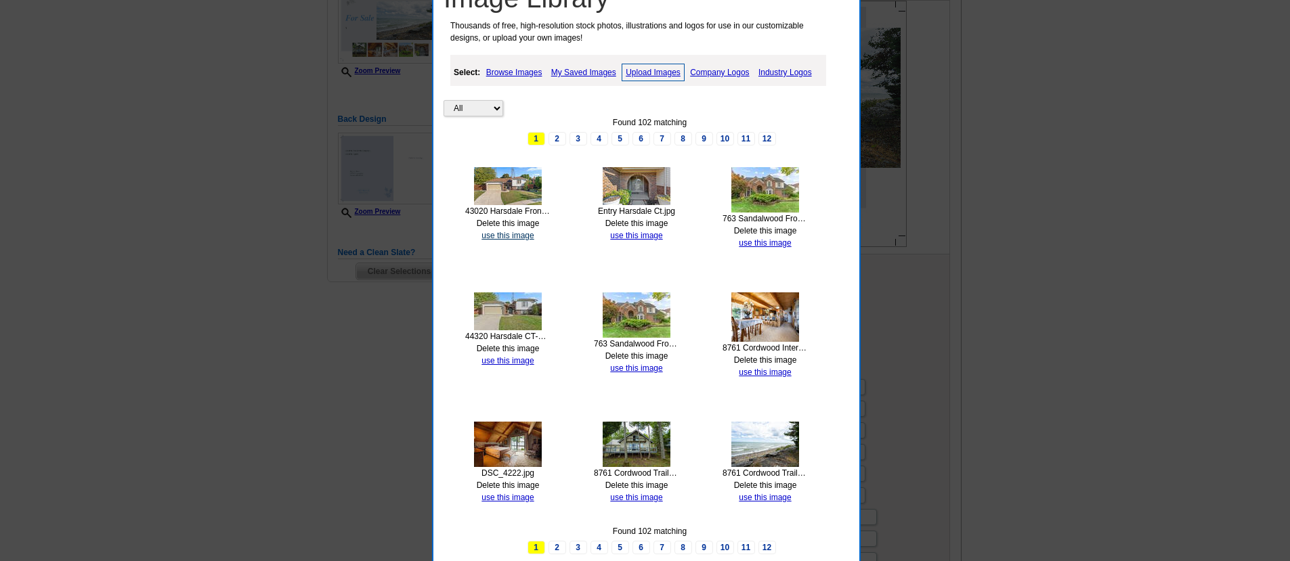
click at [495, 238] on link "use this image" at bounding box center [507, 235] width 52 height 9
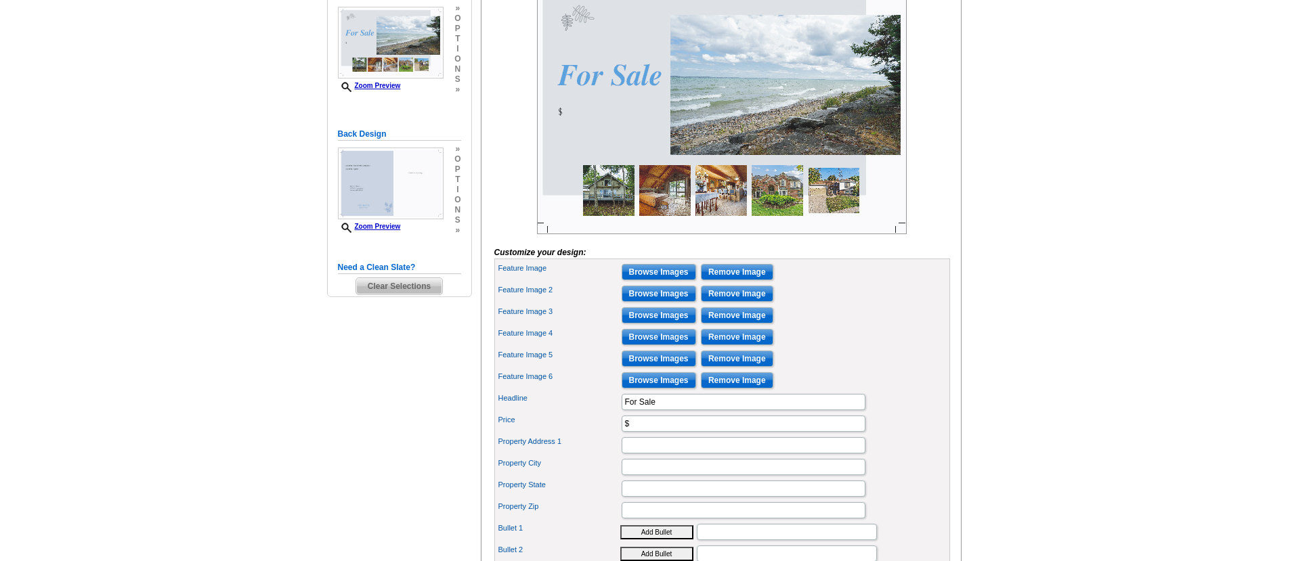
scroll to position [249, 0]
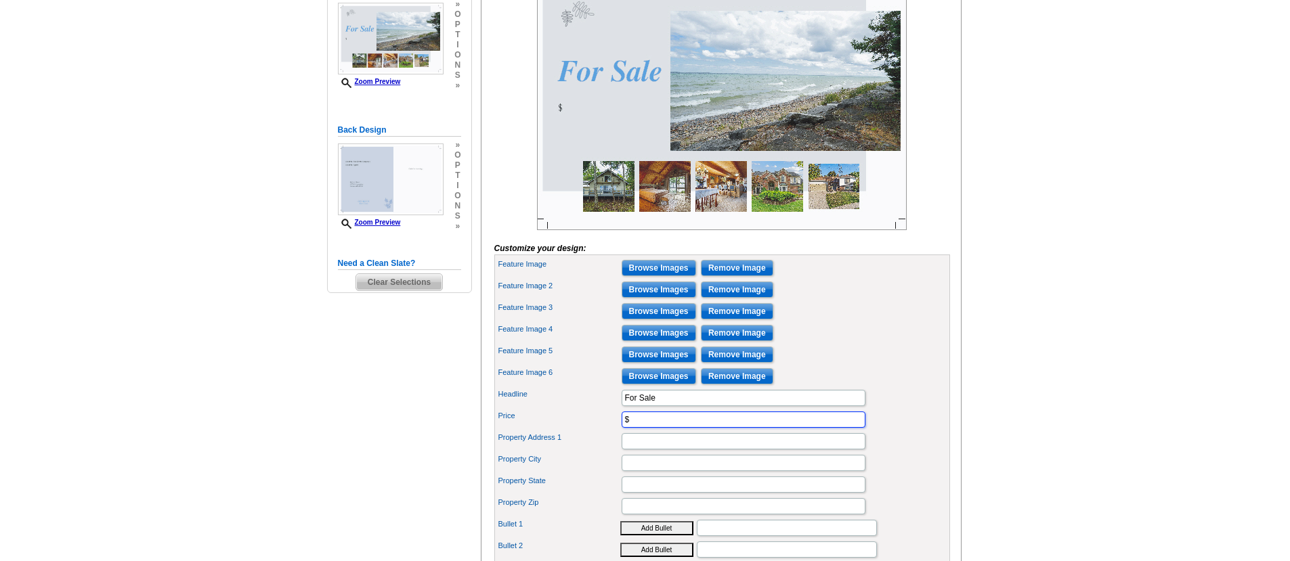
click at [661, 428] on input "$" at bounding box center [744, 420] width 244 height 16
type input "$389-549,000"
click at [648, 450] on input "Property Address 1" at bounding box center [744, 441] width 244 height 16
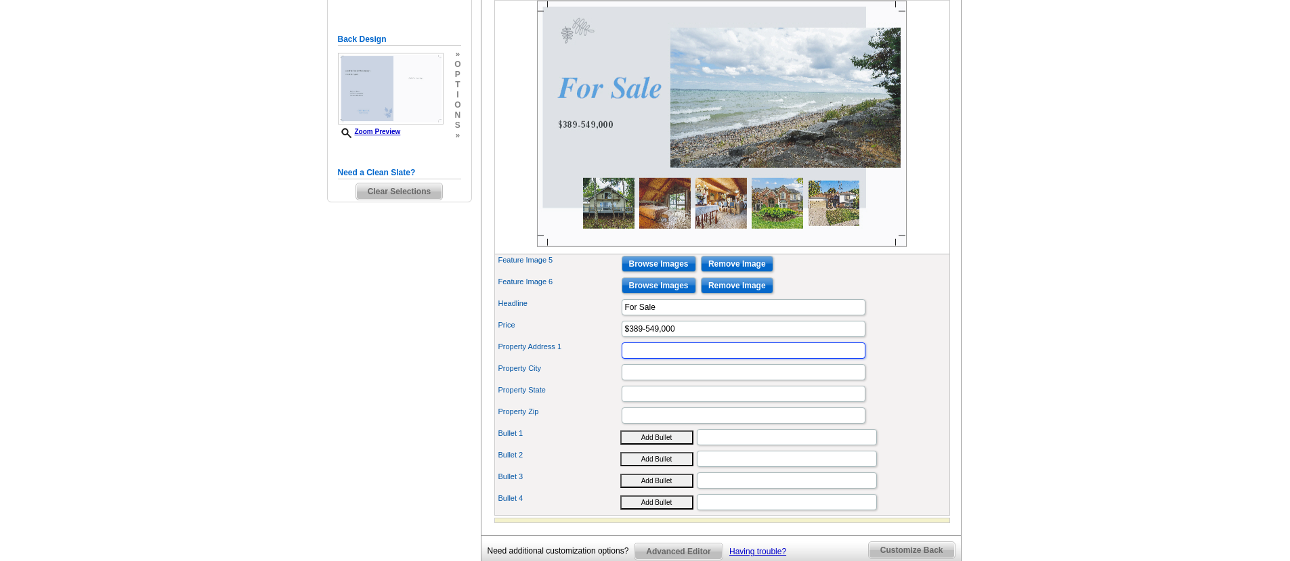
scroll to position [336, 0]
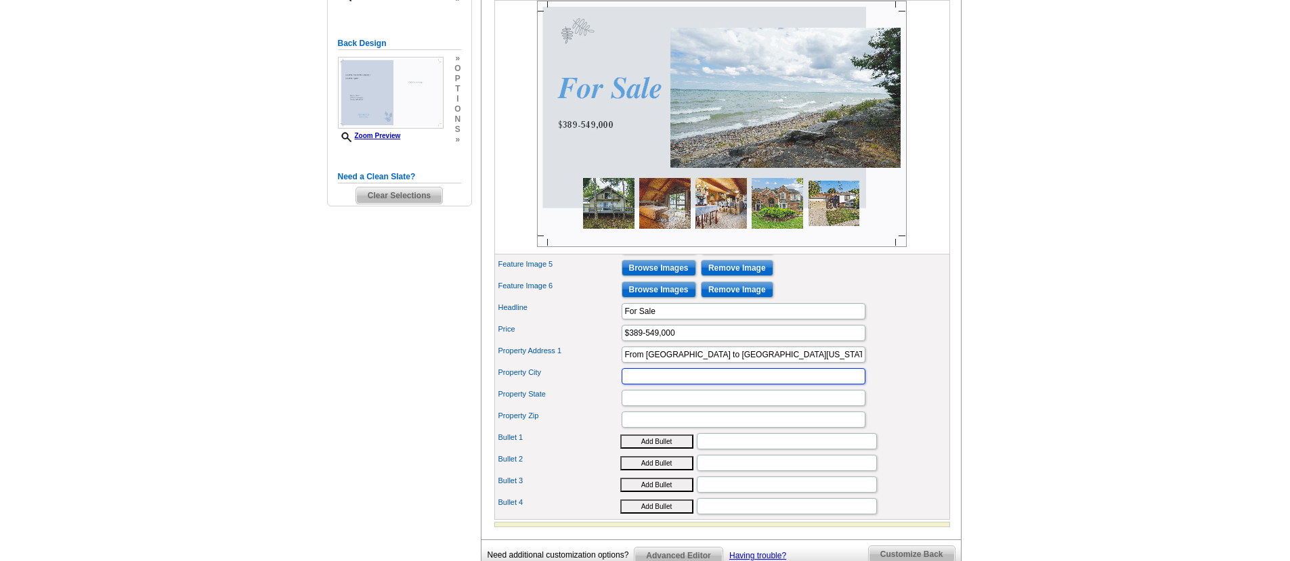
click at [644, 385] on input "Property City" at bounding box center [744, 376] width 244 height 16
drag, startPoint x: 757, startPoint y: 374, endPoint x: 622, endPoint y: 375, distance: 134.7
click at [622, 363] on input "From Canton to Northern Michigan" at bounding box center [744, 355] width 244 height 16
type input "Huron Lake Front -Top of the Mitten"
click at [649, 385] on input "Property City" at bounding box center [744, 376] width 244 height 16
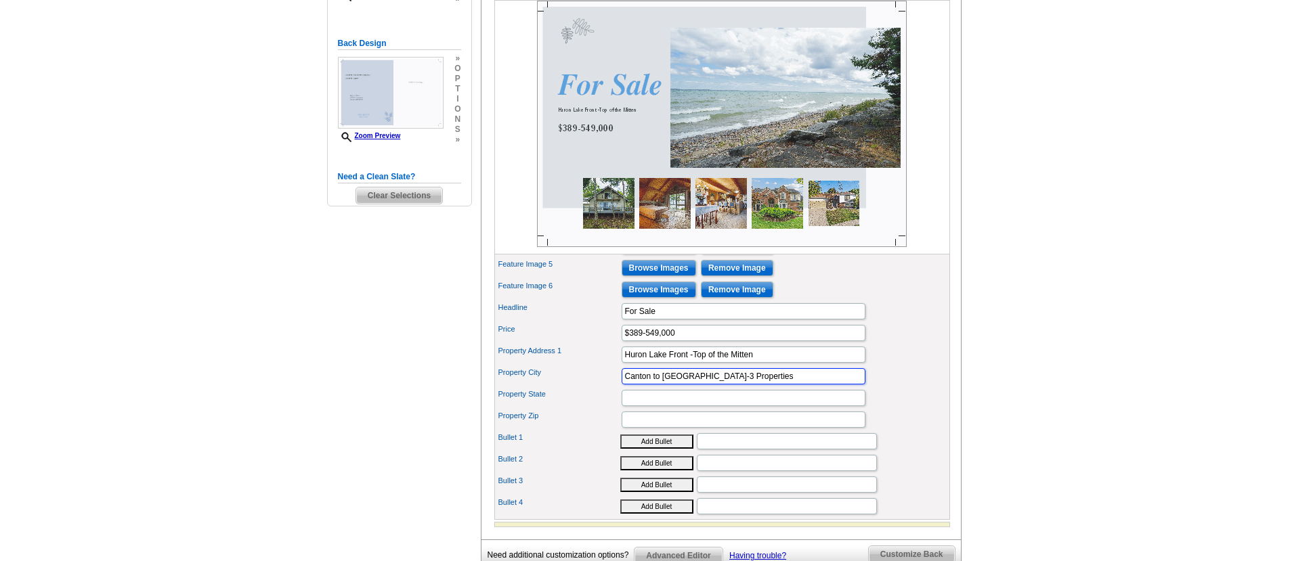
type input "Canton to Cheboygan-3 Properties"
click at [649, 406] on input "Property State" at bounding box center [744, 398] width 244 height 16
click at [642, 406] on input "S.E. and Upper most of the Lower Penninsula" at bounding box center [744, 398] width 244 height 16
drag, startPoint x: 814, startPoint y: 420, endPoint x: 669, endPoint y: 421, distance: 145.6
click at [669, 406] on input "2 in Canton and Upper most of the Lower Penninsula" at bounding box center [744, 398] width 244 height 16
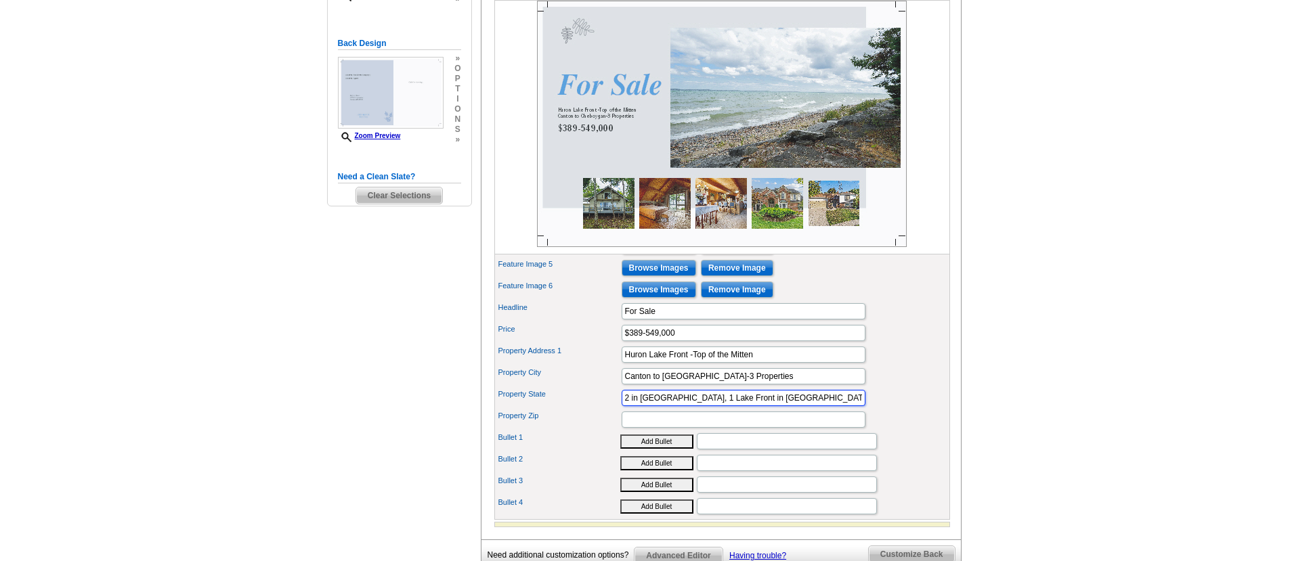
type input "2 in Canton, 1 Lake Front in Cheboygan"
click at [705, 450] on input "Bullet 1" at bounding box center [787, 441] width 180 height 16
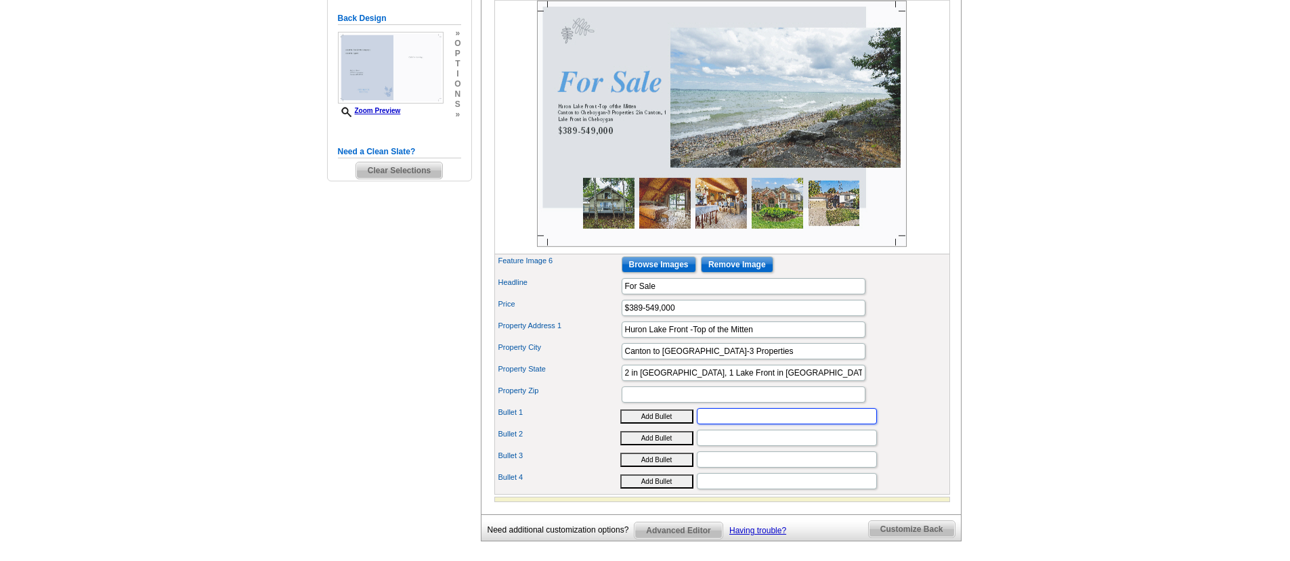
scroll to position [357, 0]
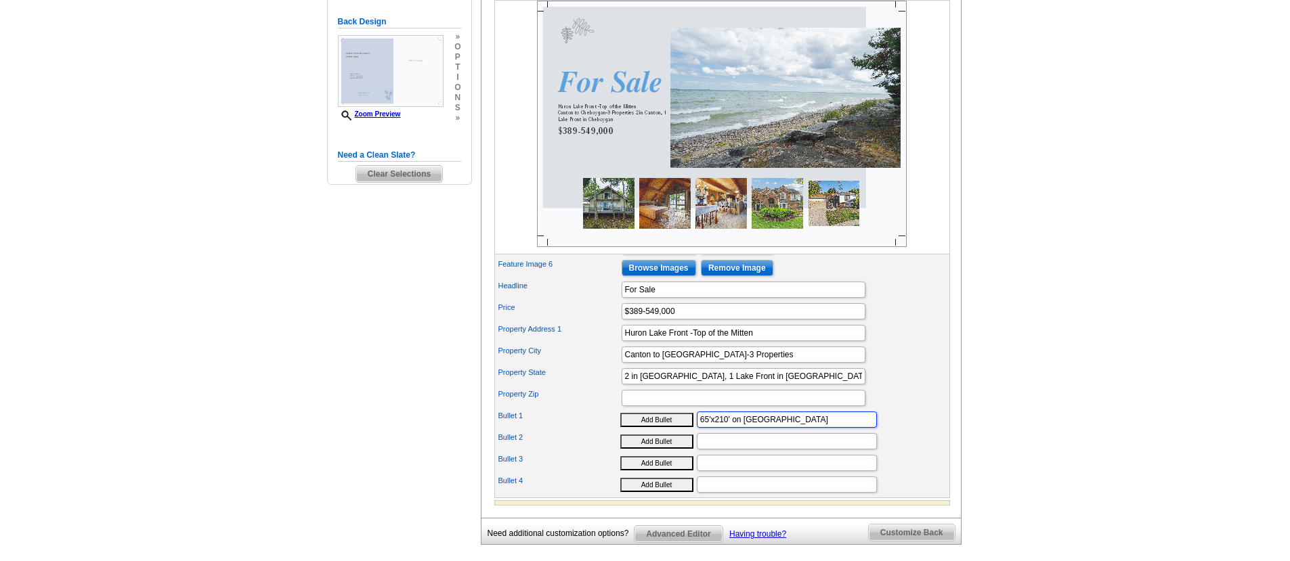
type input "65'x210' on LAKE HURON"
click at [718, 450] on input "Bullet 2" at bounding box center [787, 441] width 180 height 16
click at [728, 450] on input "3250 SF Double Staircase" at bounding box center [787, 441] width 180 height 16
type input "3250 SF Colonial-Canton w/ Double Staircase"
click at [741, 471] on input "Bullet 3" at bounding box center [787, 463] width 180 height 16
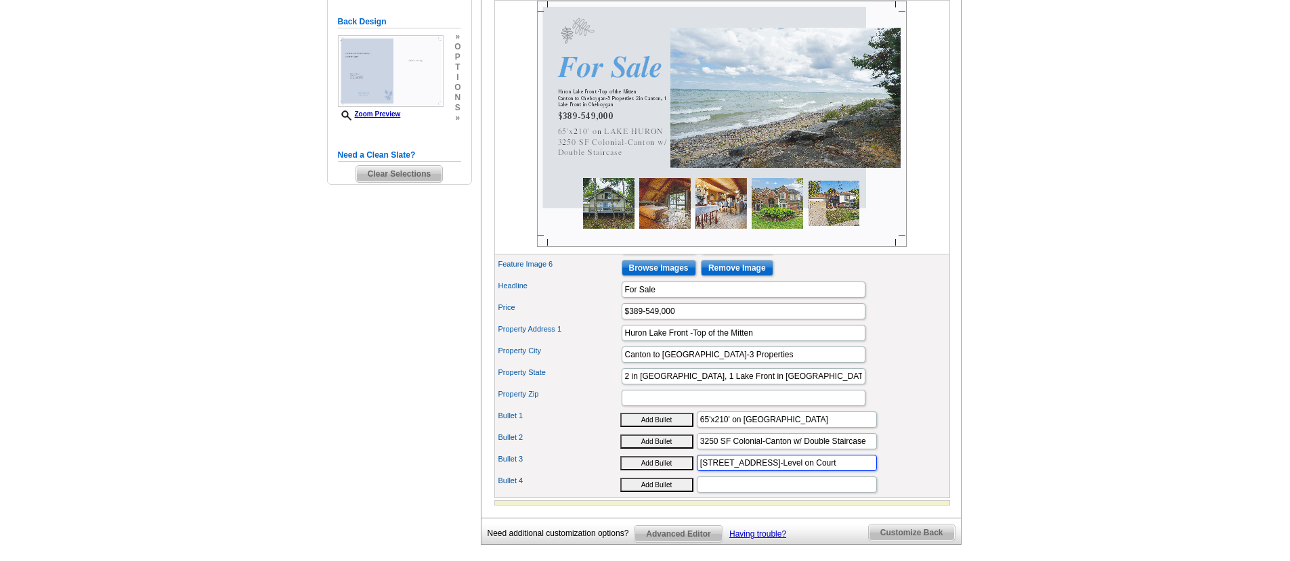
click at [814, 471] on input "2116 SF Canton Quad-Level on Court" at bounding box center [787, 463] width 180 height 16
type input "2116 SF Canton Quad-on Cul-De-Sac"
click at [713, 493] on input "Bullet 4" at bounding box center [787, 485] width 180 height 16
click at [623, 141] on img at bounding box center [722, 124] width 370 height 246
click at [789, 450] on input "3250 SF Colonial-Canton w/ Double Staircase" at bounding box center [787, 441] width 180 height 16
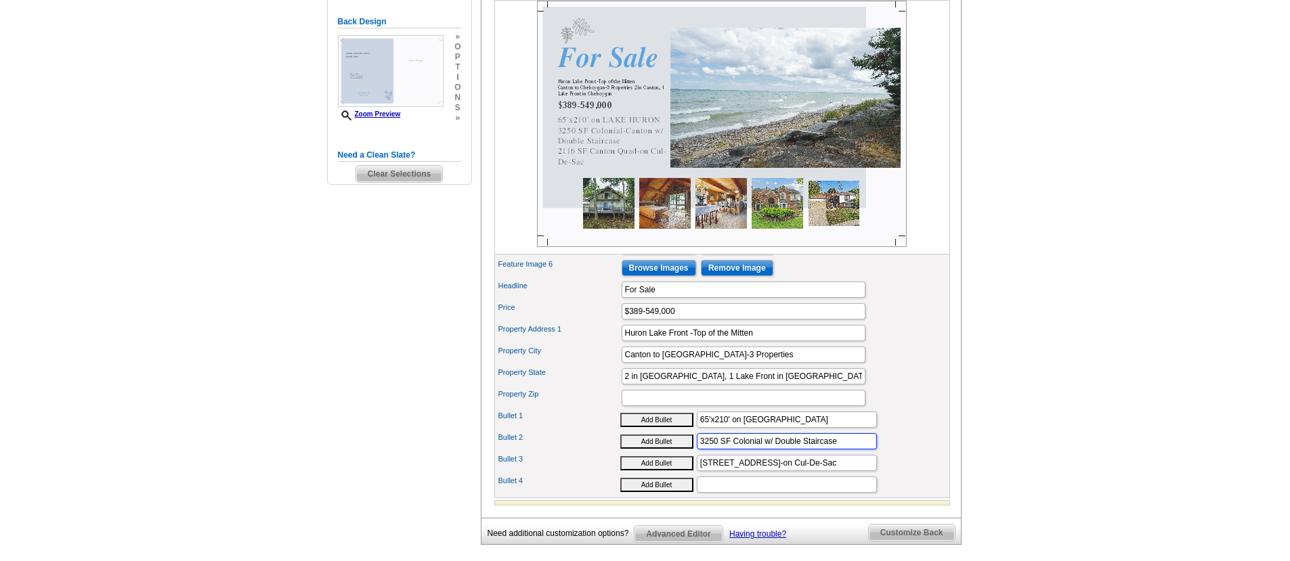
click at [796, 450] on input "3250 SF Colonial w/ Double Staircase" at bounding box center [787, 441] width 180 height 16
click at [790, 450] on input "3250 SF Colo Staircase" at bounding box center [787, 441] width 180 height 16
click at [731, 450] on input "3250 SF Colonial" at bounding box center [787, 441] width 180 height 16
type input "3250 SF Canton-Colonial"
click at [737, 493] on input "Bullet 4" at bounding box center [787, 485] width 180 height 16
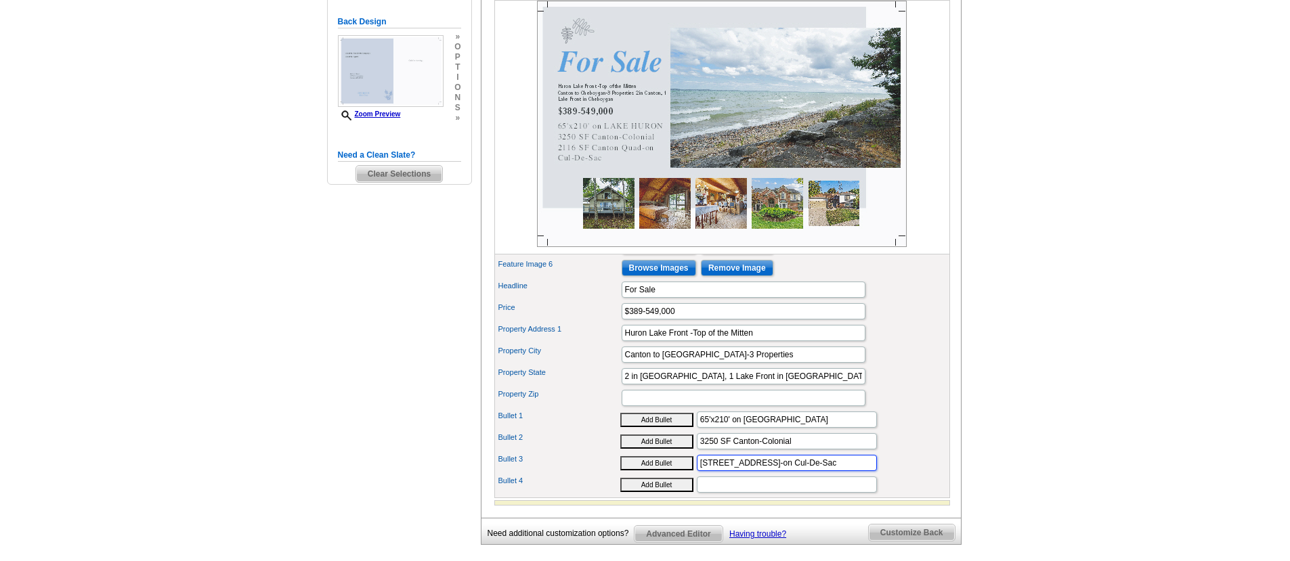
drag, startPoint x: 779, startPoint y: 487, endPoint x: 793, endPoint y: 489, distance: 14.4
click at [793, 471] on input "2116 SF Canton Quad-on Cul-De-Sac" at bounding box center [787, 463] width 180 height 16
type input "2116 SF Canton-Cul-De-Sac"
click at [749, 493] on input "Bullet 4" at bounding box center [787, 485] width 180 height 16
type input "A"
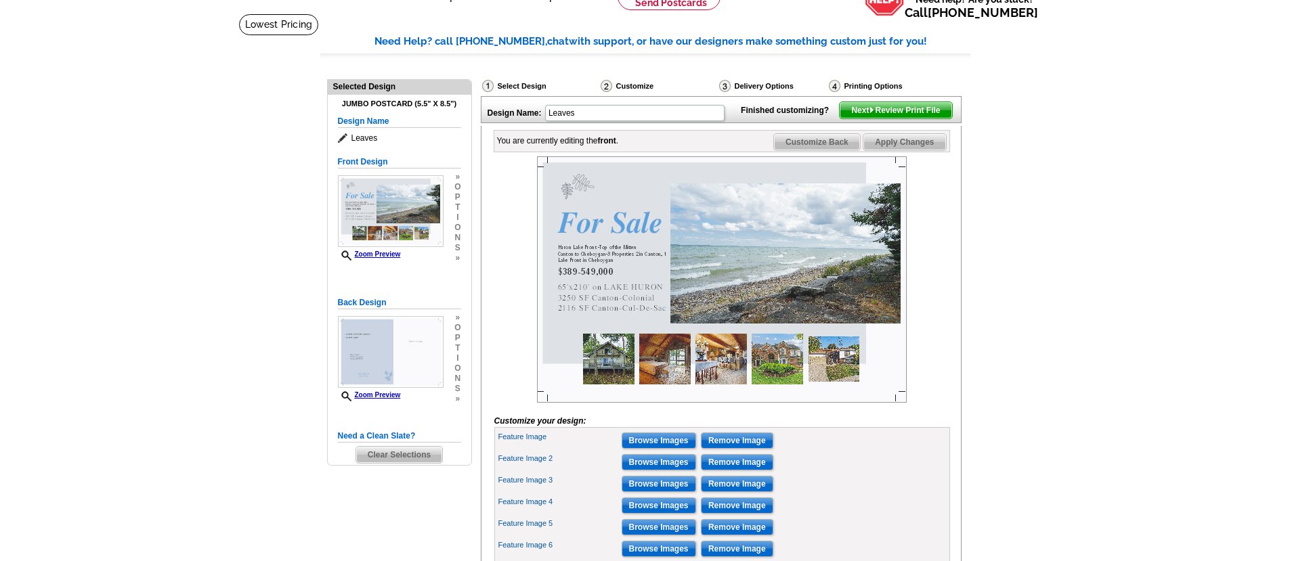
scroll to position [11, 0]
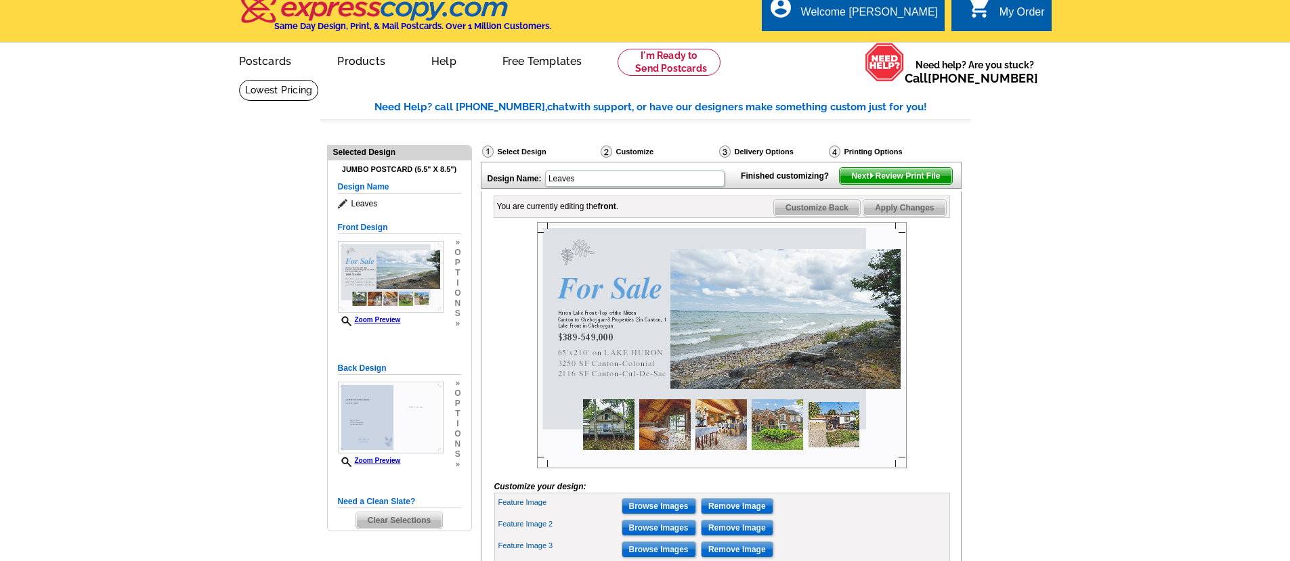
type input "Don't Delay Call us Today!!"
click at [915, 216] on span "Apply Changes" at bounding box center [904, 208] width 82 height 16
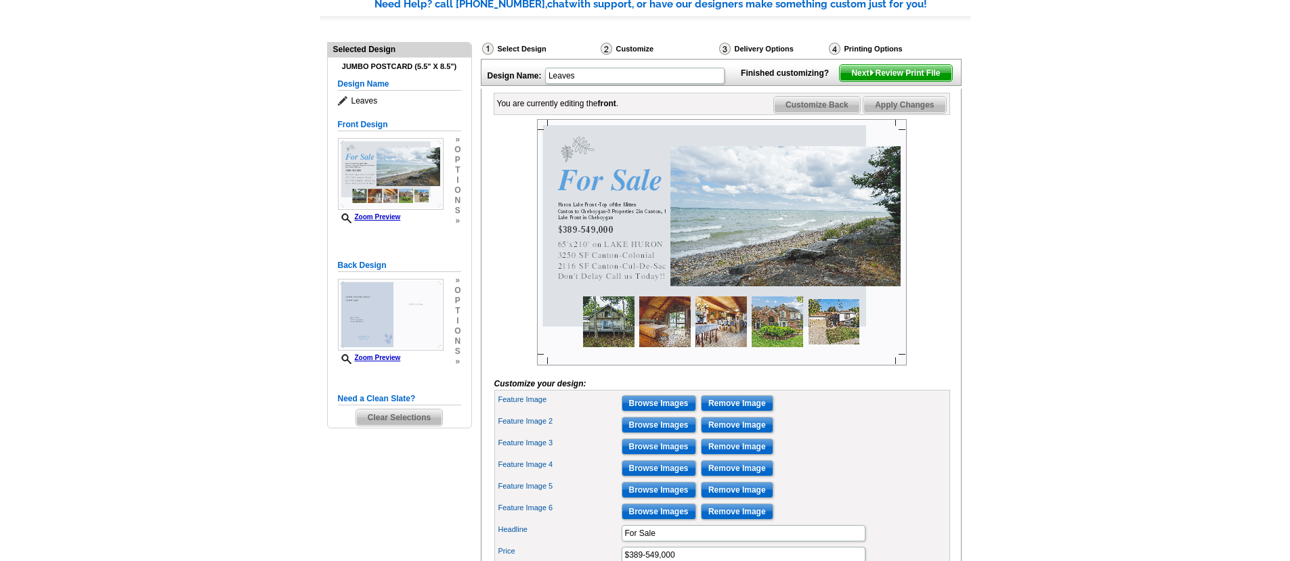
scroll to position [32, 0]
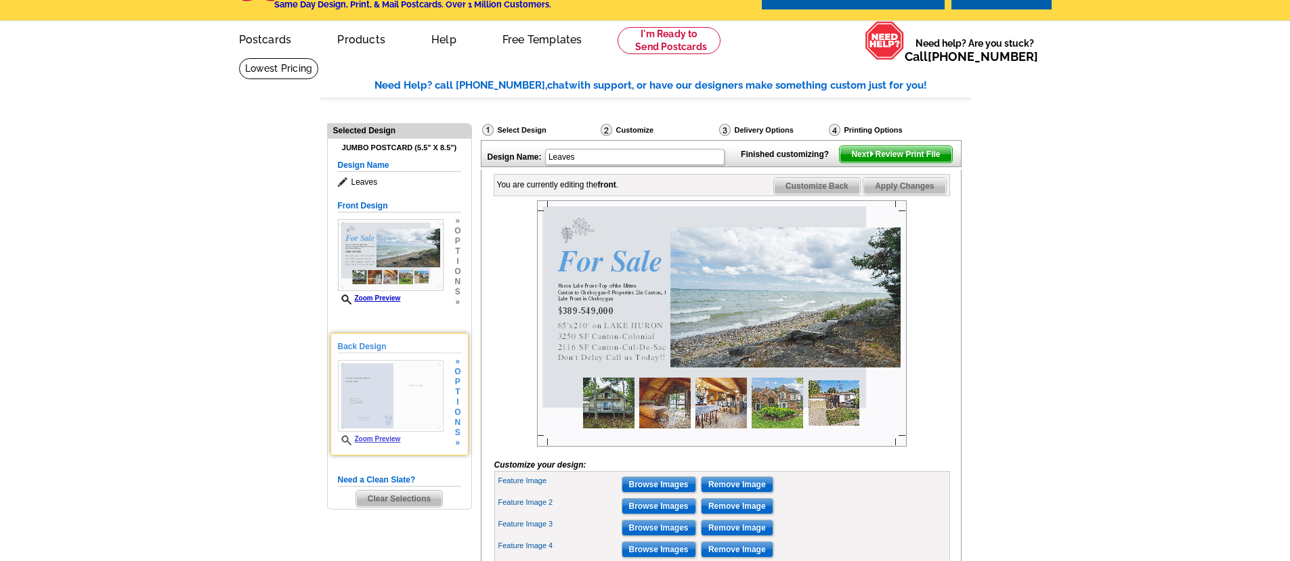
click at [420, 390] on img at bounding box center [391, 396] width 106 height 72
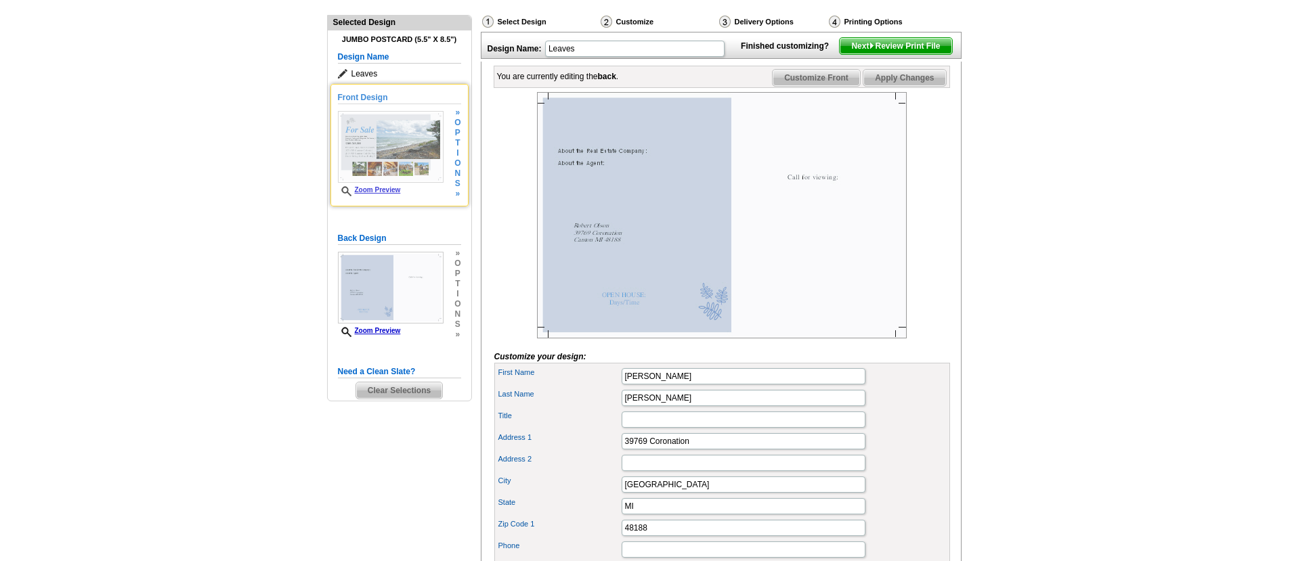
scroll to position [0, 0]
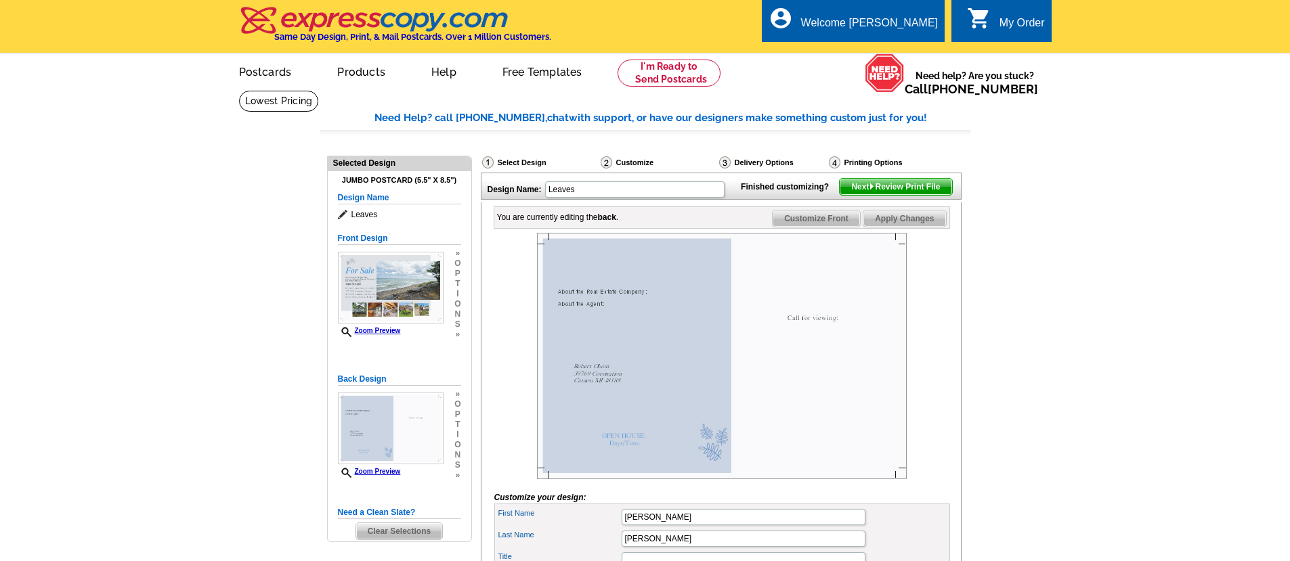
click at [647, 313] on img at bounding box center [722, 356] width 370 height 246
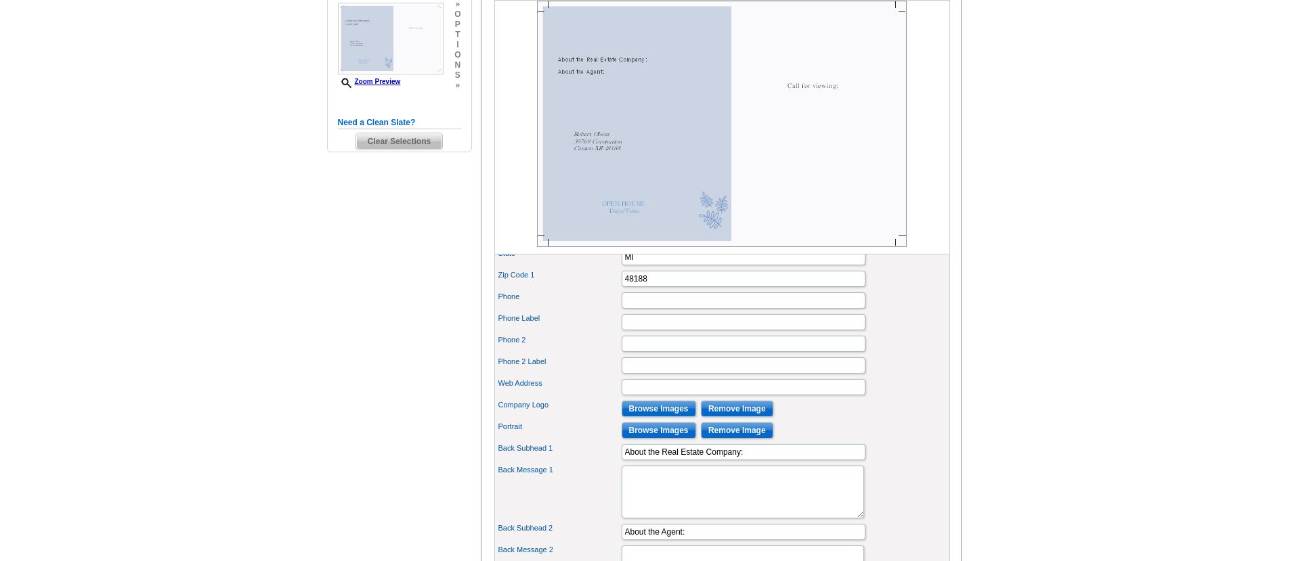
scroll to position [173, 0]
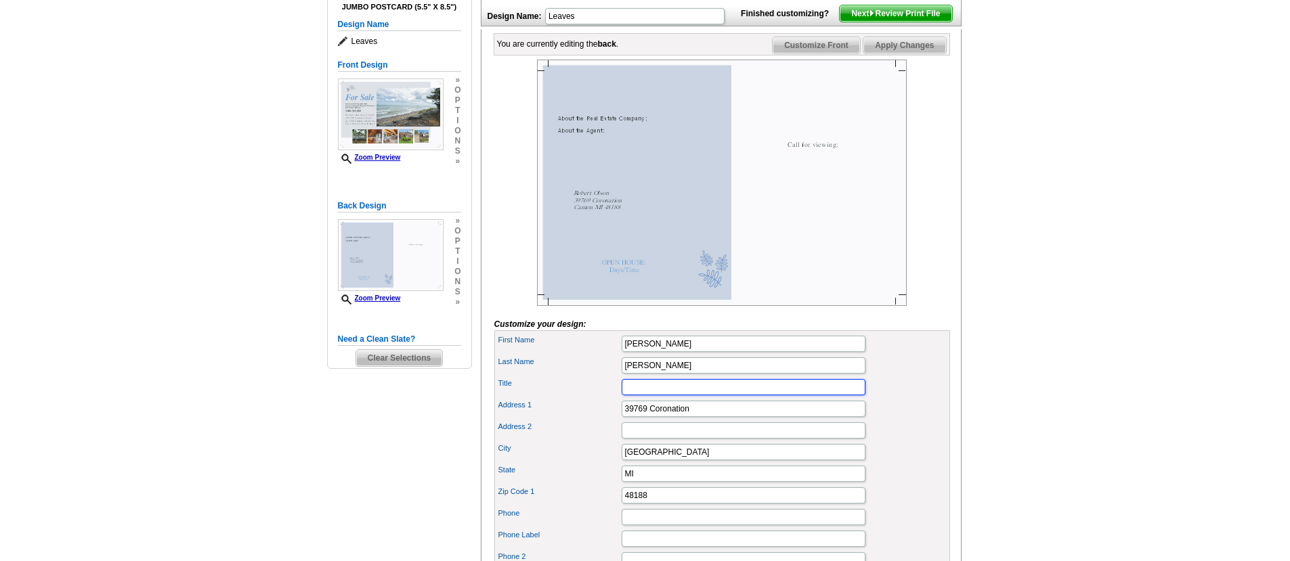
click at [662, 395] on input "Title" at bounding box center [744, 387] width 244 height 16
click at [656, 395] on input "Associat Broker" at bounding box center [744, 387] width 244 height 16
type input "Associate Broker"
drag, startPoint x: 700, startPoint y: 431, endPoint x: 561, endPoint y: 424, distance: 139.0
click at [622, 417] on input "39769 Coronation" at bounding box center [744, 409] width 244 height 16
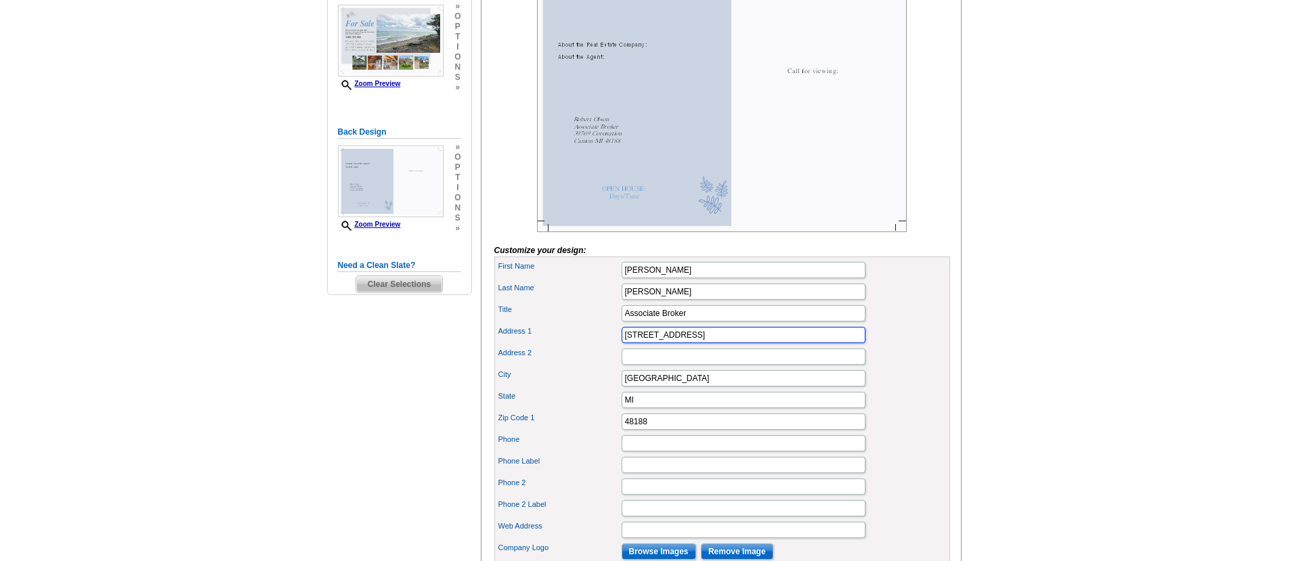
scroll to position [271, 0]
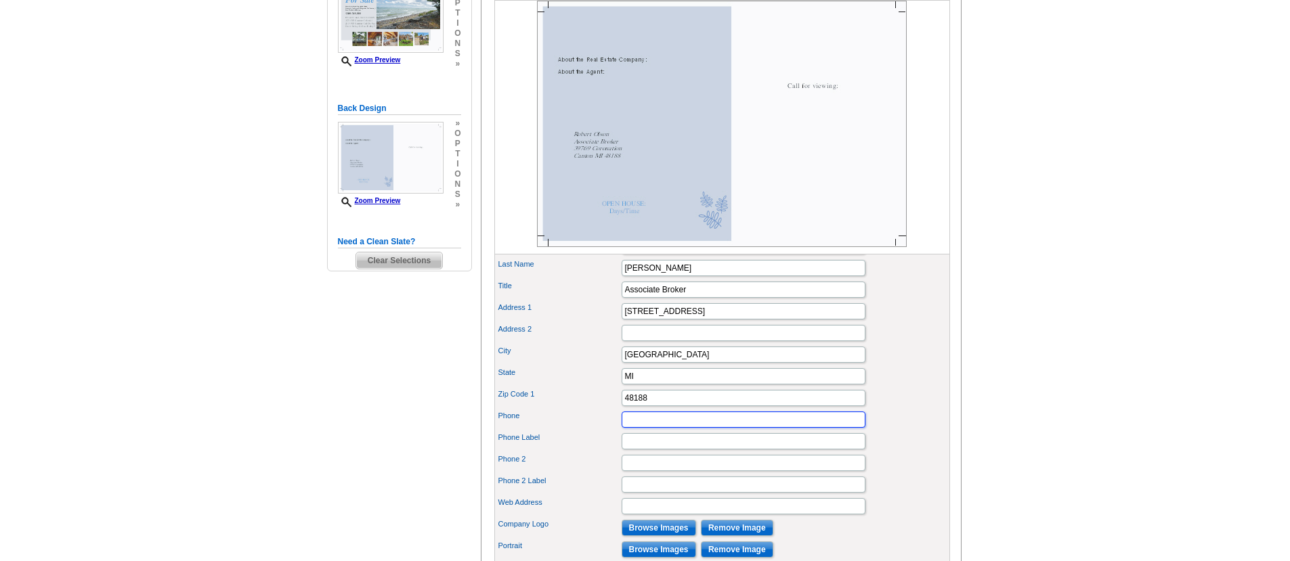
click at [653, 428] on input "Phone" at bounding box center [744, 420] width 244 height 16
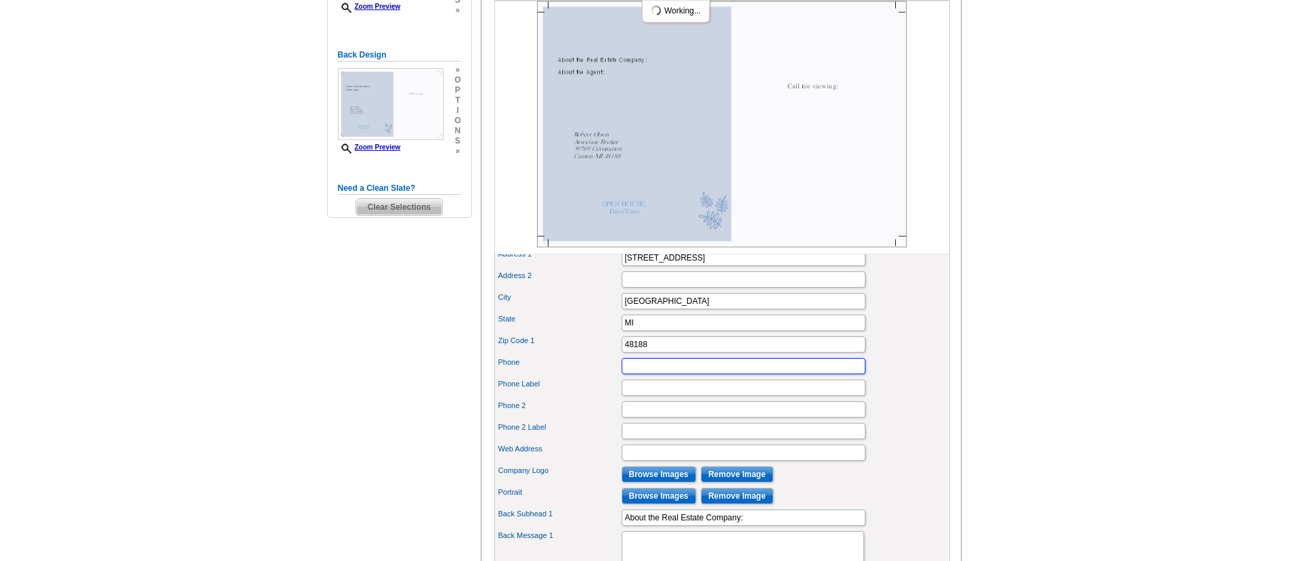
scroll to position [314, 0]
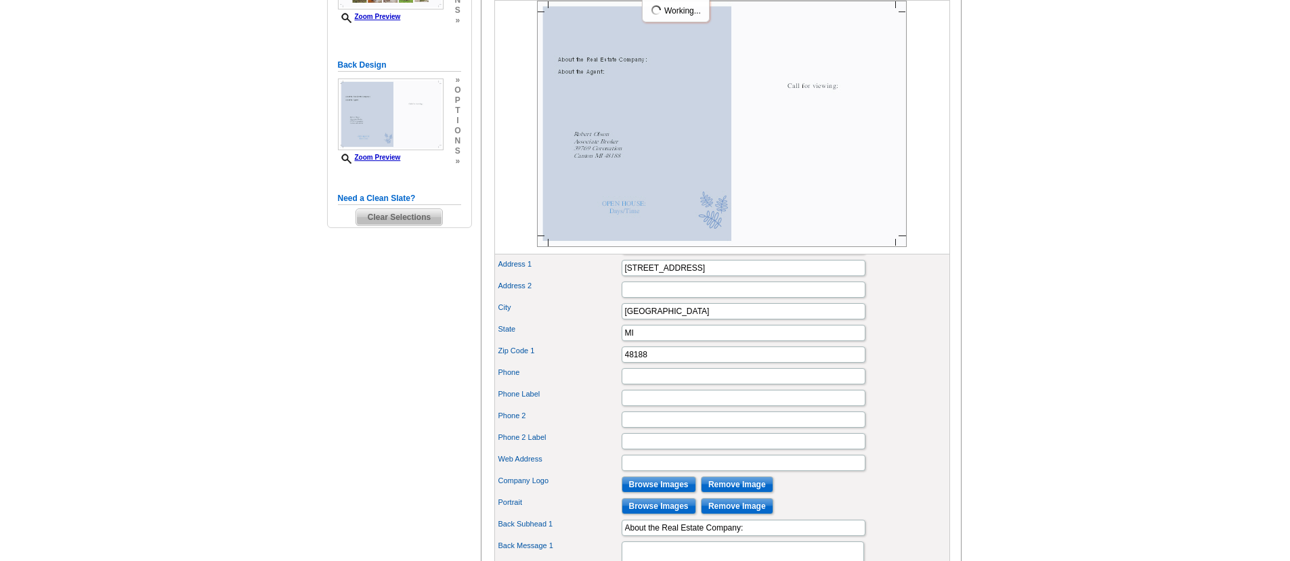
click at [626, 144] on img at bounding box center [722, 124] width 370 height 246
drag, startPoint x: 710, startPoint y: 286, endPoint x: 605, endPoint y: 290, distance: 105.7
click at [622, 276] on input "39769 Coronation Rd." at bounding box center [744, 268] width 244 height 16
type input "734-981-4444"
drag, startPoint x: 653, startPoint y: 330, endPoint x: 584, endPoint y: 326, distance: 68.5
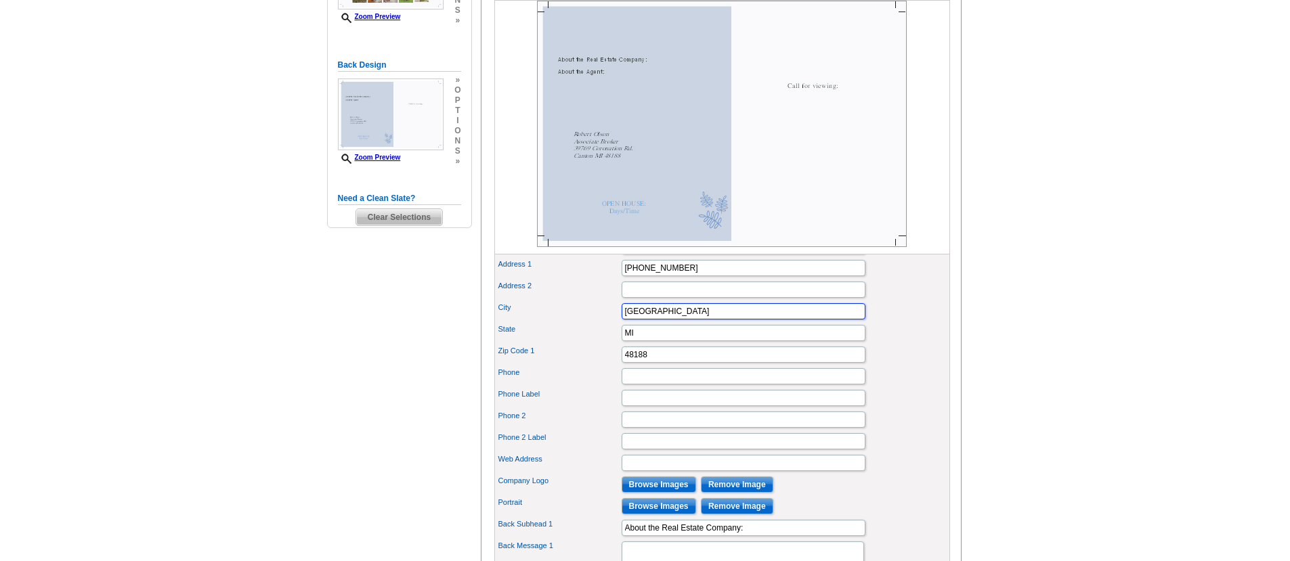
click at [622, 320] on input "Canton" at bounding box center [744, 311] width 244 height 16
click at [642, 341] on input "MI" at bounding box center [744, 333] width 244 height 16
type input "M"
click at [655, 363] on input "48188" at bounding box center [744, 355] width 244 height 16
type input "4"
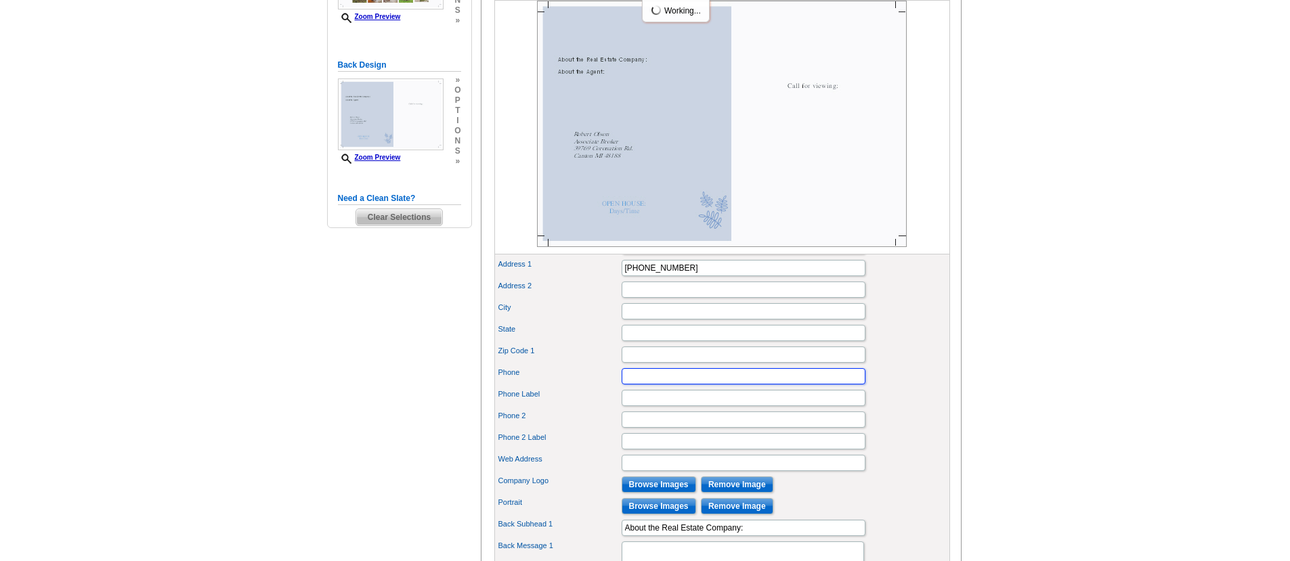
click at [650, 385] on input "Phone" at bounding box center [744, 376] width 244 height 16
type input "Cell 734-516-1336"
click at [638, 471] on input "Web Address" at bounding box center [744, 463] width 244 height 16
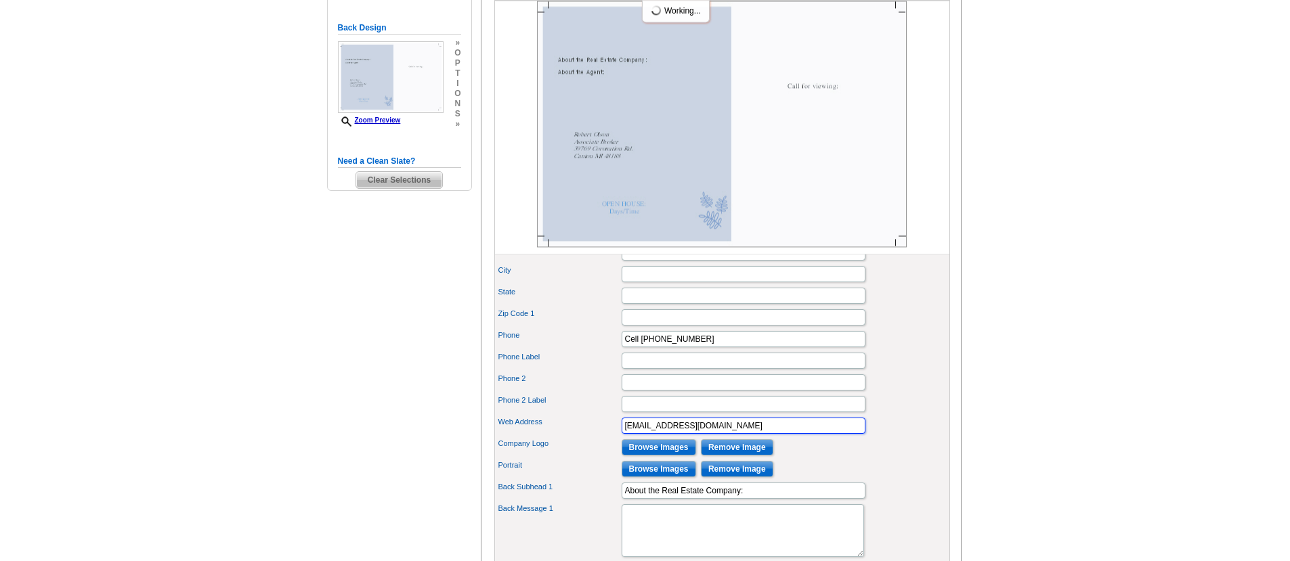
scroll to position [357, 0]
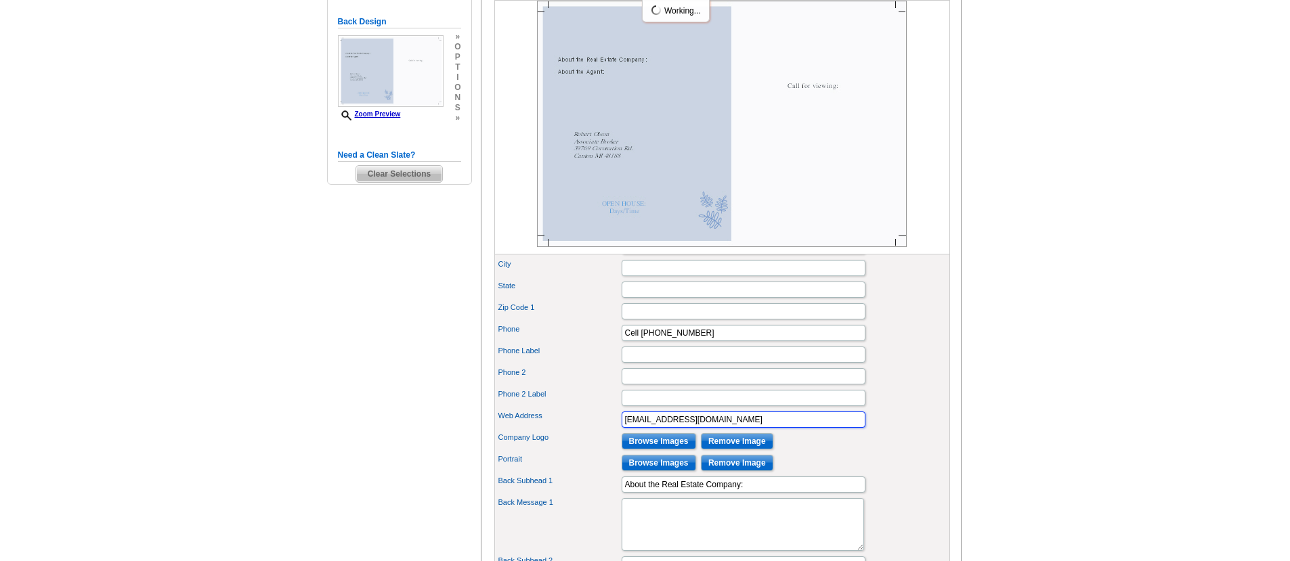
type input "isellhaus@yahoo.com"
click at [946, 409] on div "Phone 2 Label" at bounding box center [722, 398] width 450 height 22
click at [666, 450] on input "Browse Images" at bounding box center [659, 441] width 74 height 16
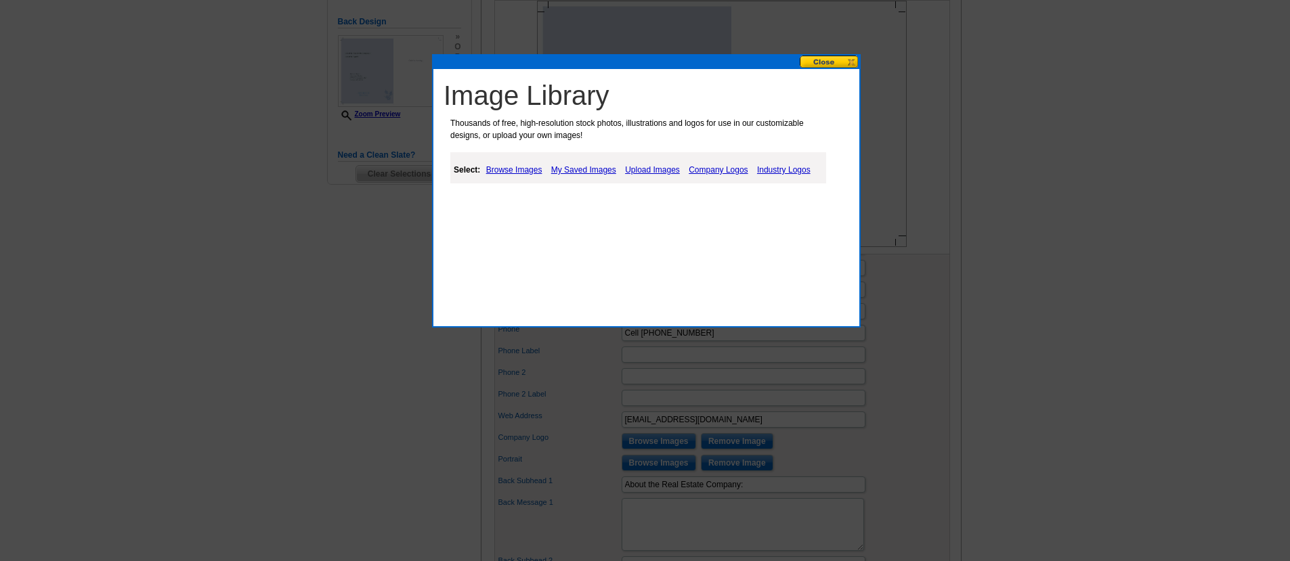
click at [580, 167] on link "My Saved Images" at bounding box center [584, 170] width 72 height 16
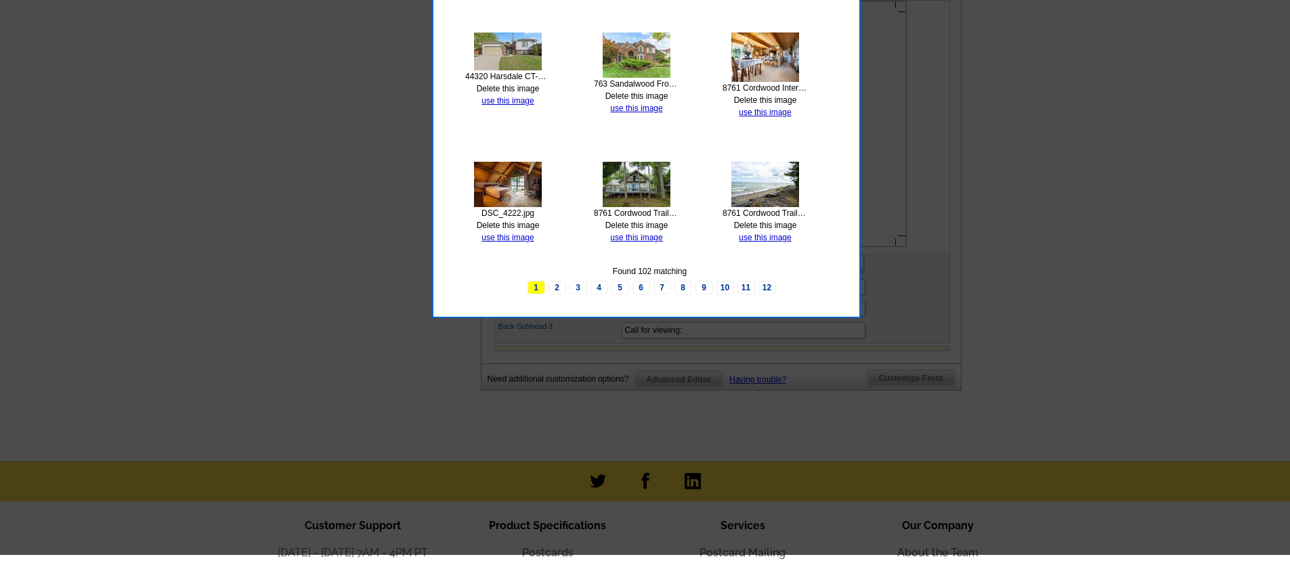
scroll to position [542, 0]
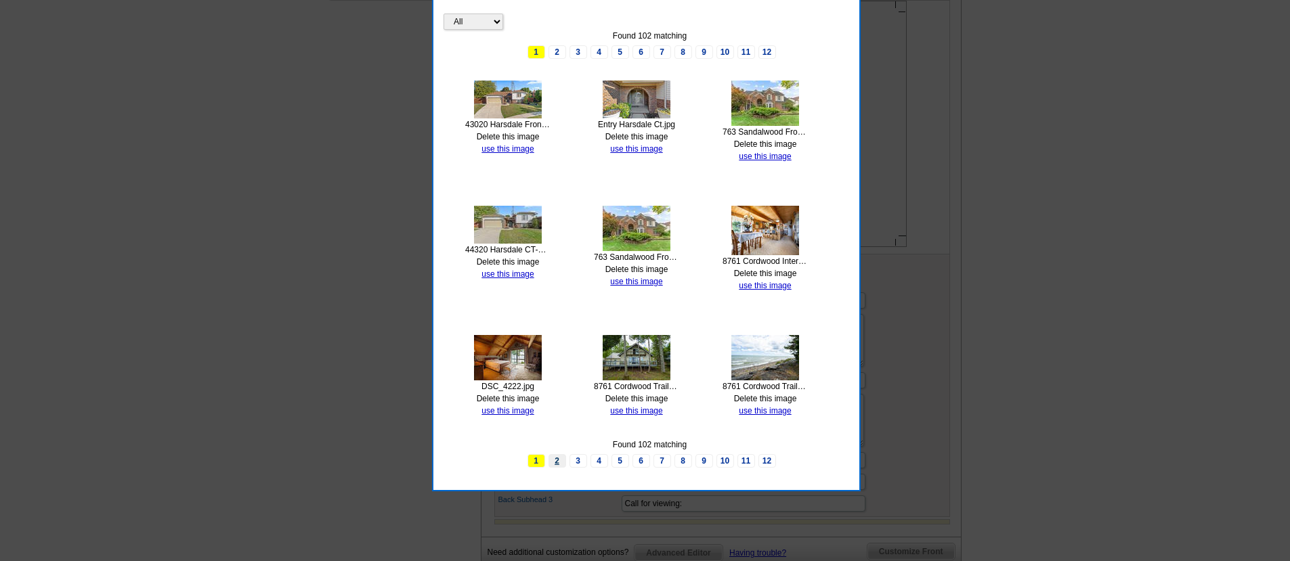
click at [563, 462] on link "2" at bounding box center [557, 461] width 18 height 14
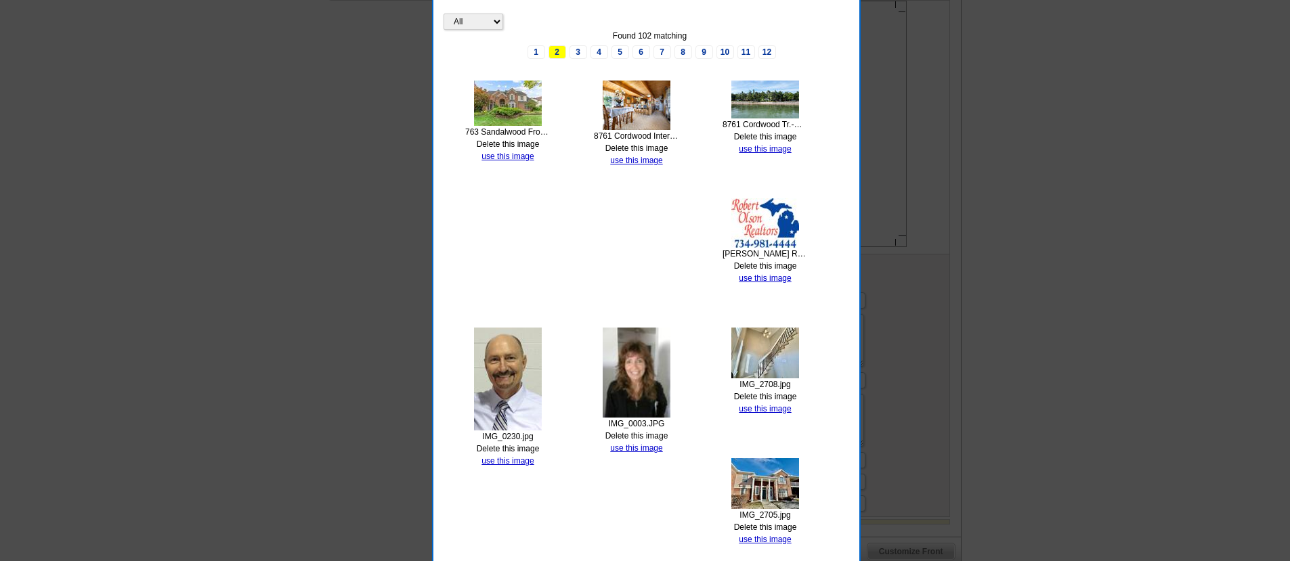
click at [756, 238] on img at bounding box center [765, 222] width 68 height 49
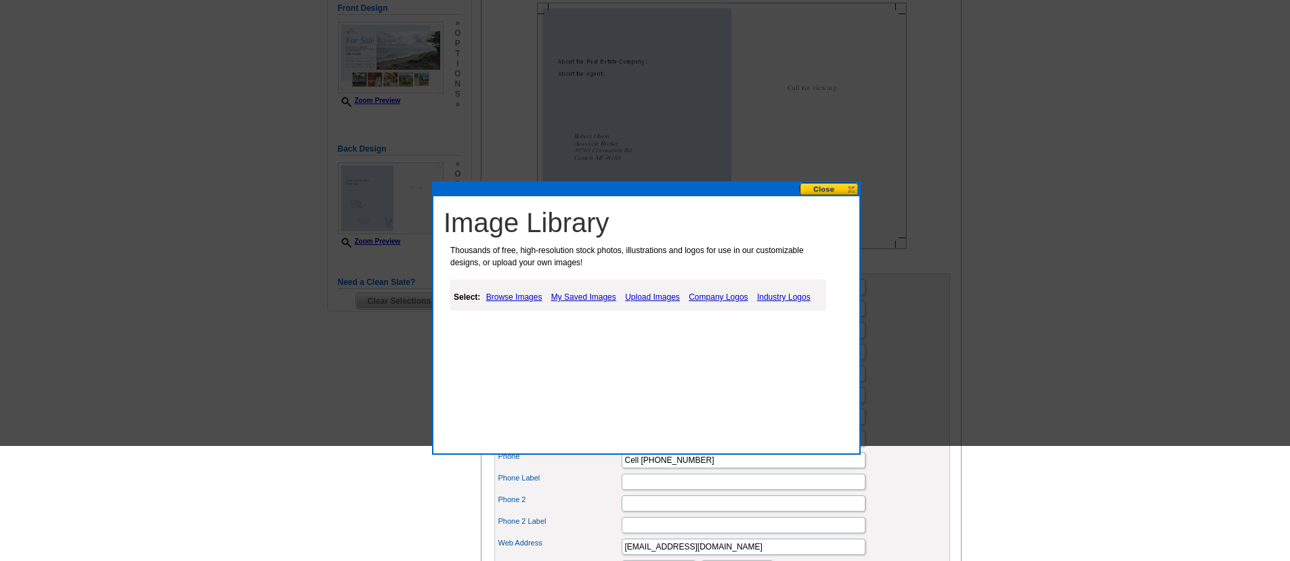
scroll to position [108, 0]
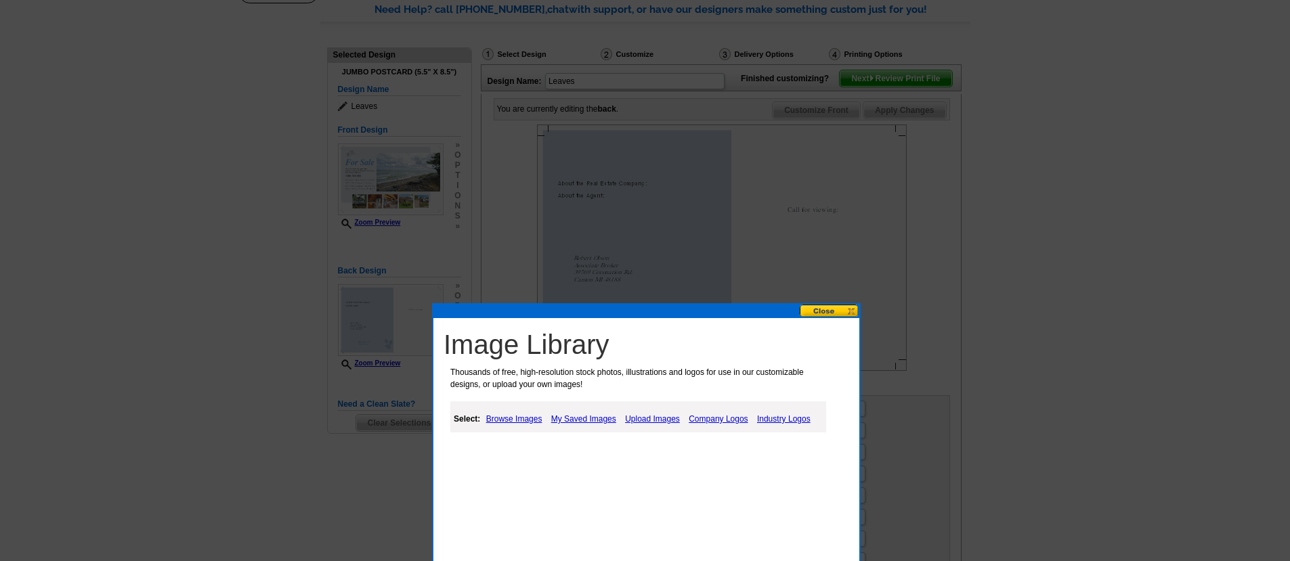
click at [827, 310] on button at bounding box center [830, 311] width 60 height 13
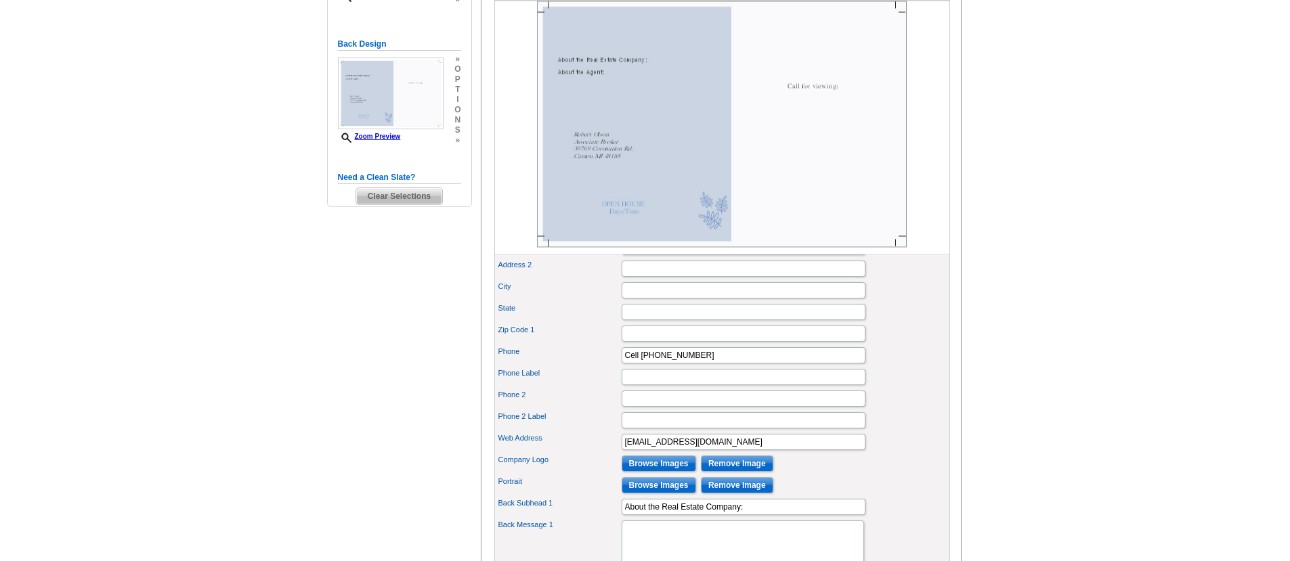
scroll to position [336, 0]
click at [666, 471] on input "Browse Images" at bounding box center [659, 463] width 74 height 16
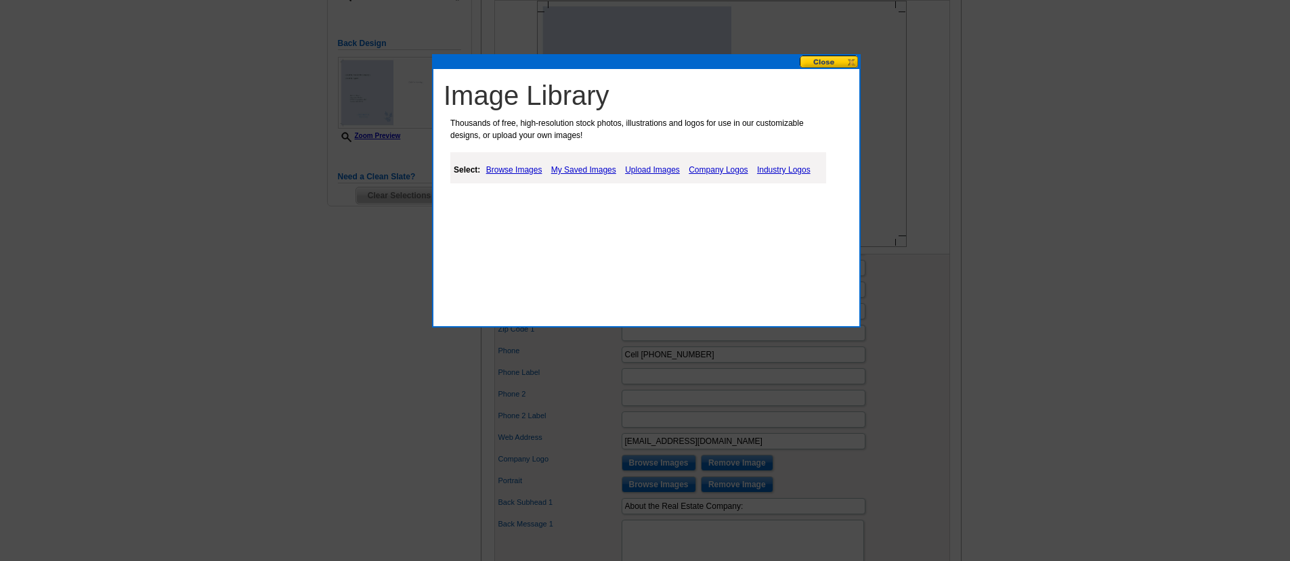
click at [642, 171] on link "Upload Images" at bounding box center [653, 170] width 62 height 16
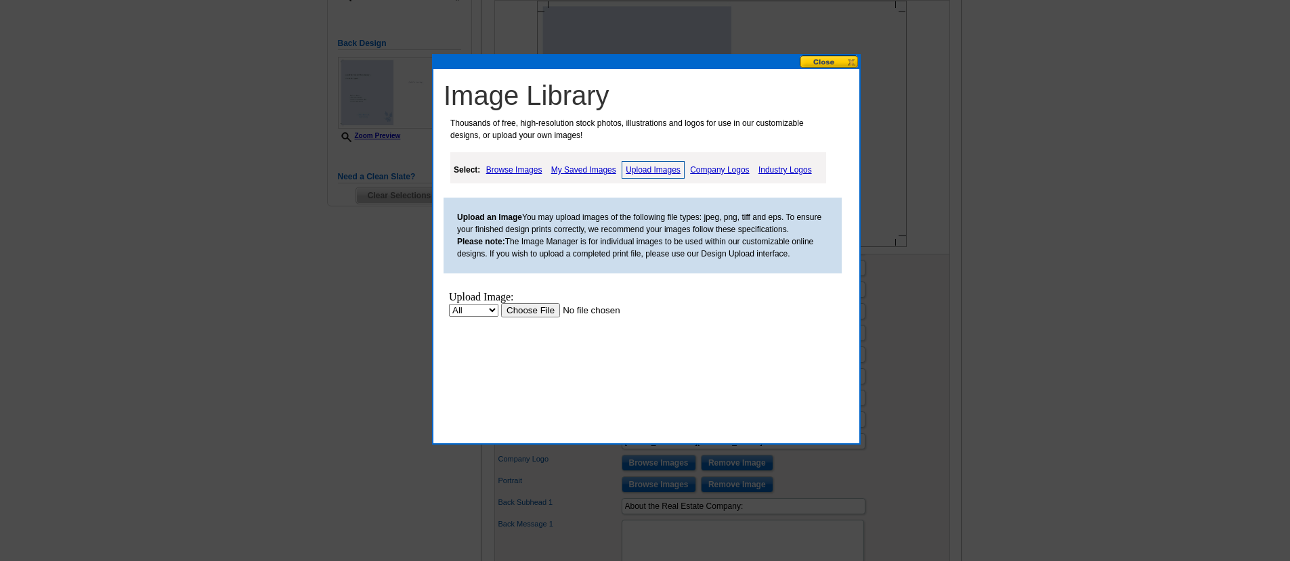
scroll to position [0, 0]
click at [523, 313] on input "file" at bounding box center [586, 310] width 171 height 14
click at [593, 165] on link "My Saved Images" at bounding box center [584, 170] width 72 height 16
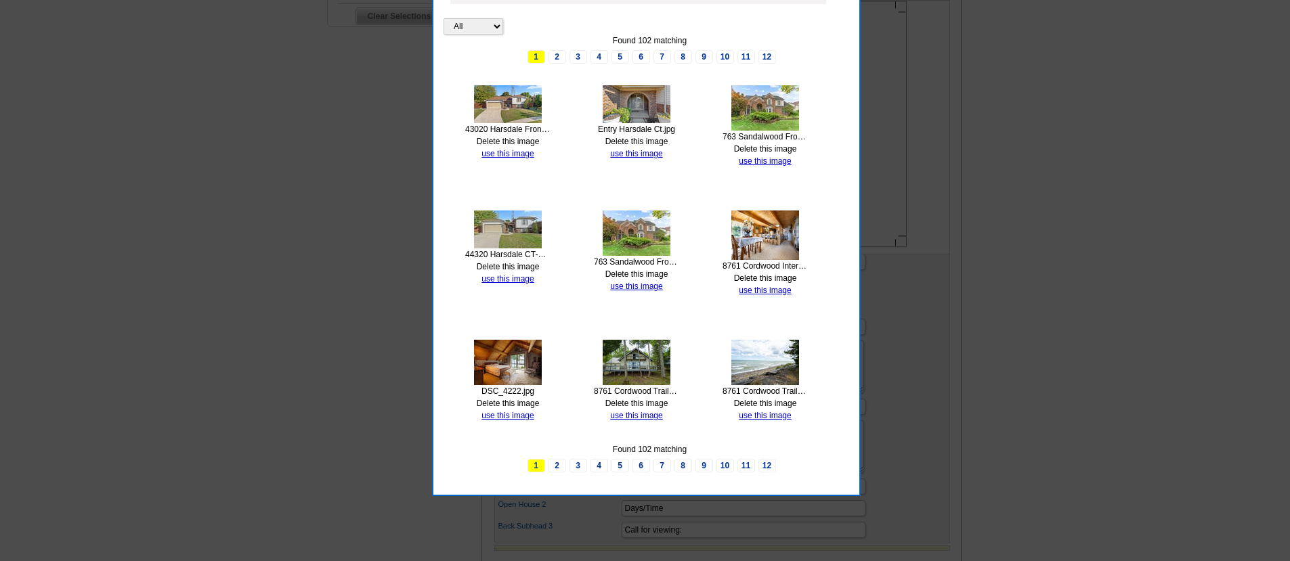
scroll to position [520, 0]
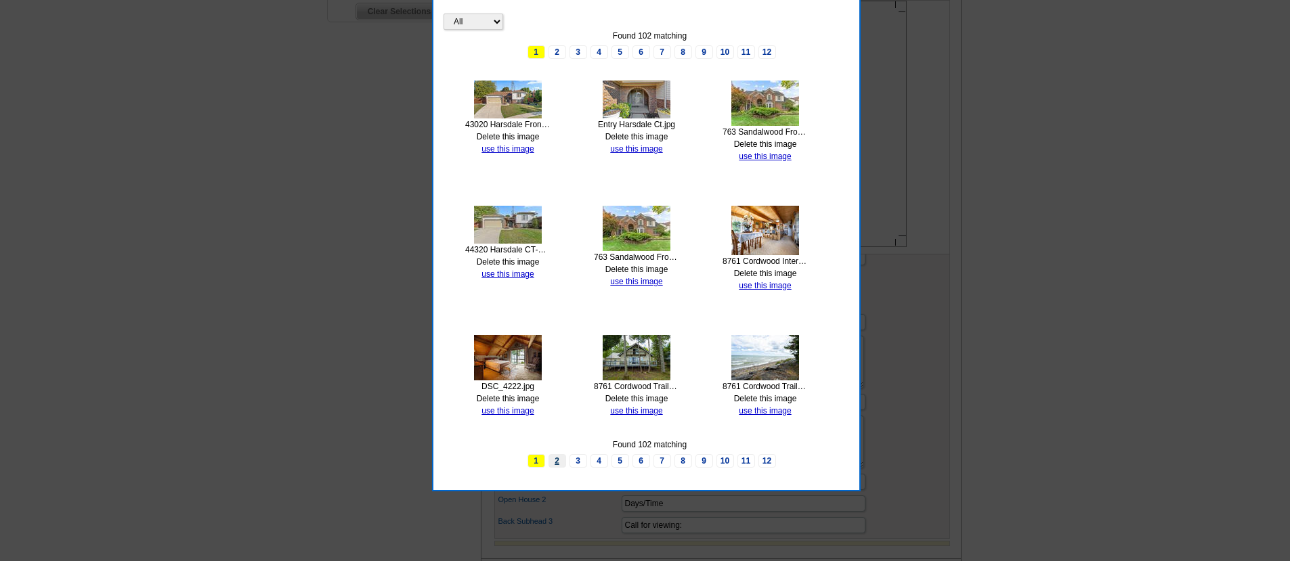
click at [557, 459] on link "2" at bounding box center [557, 461] width 18 height 14
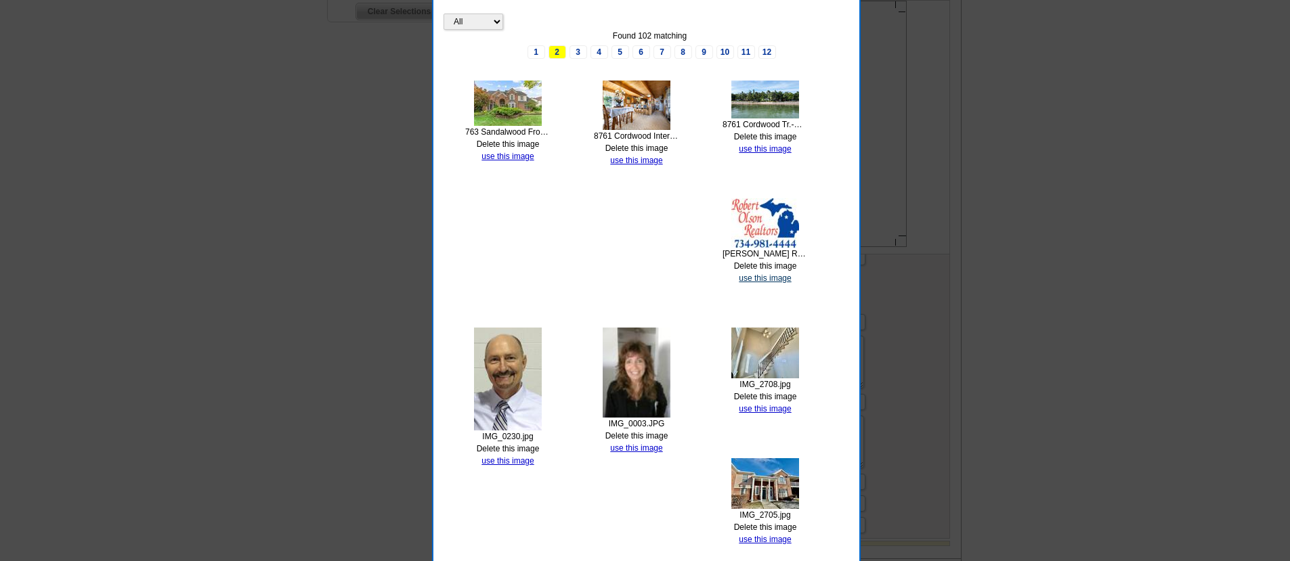
click at [768, 280] on link "use this image" at bounding box center [765, 278] width 52 height 9
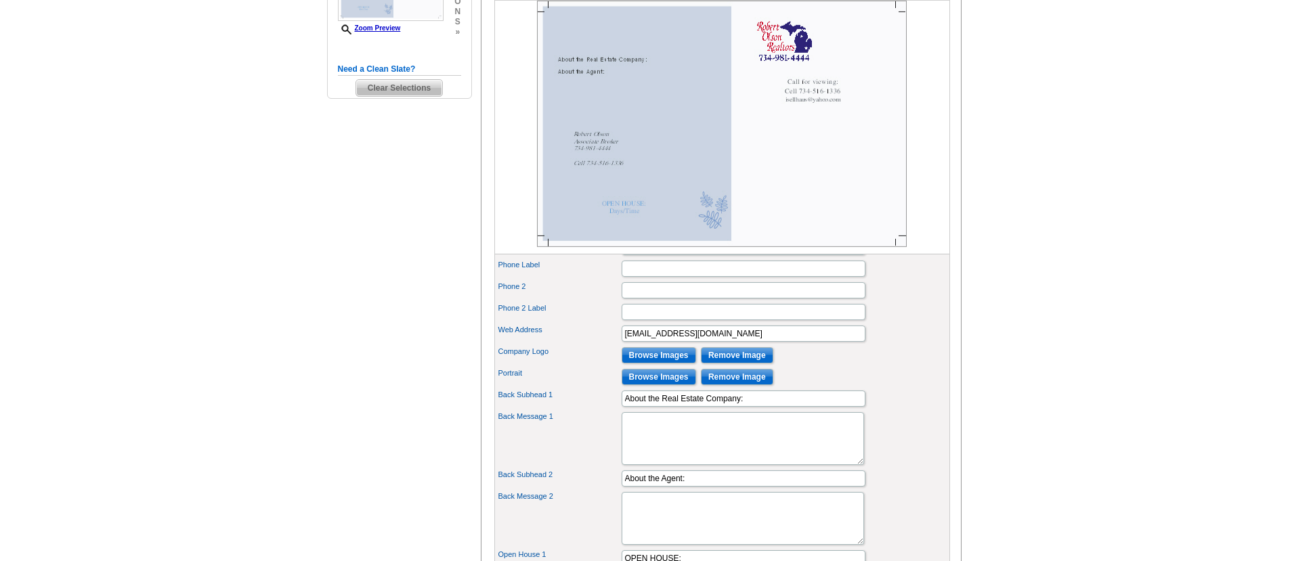
scroll to position [455, 0]
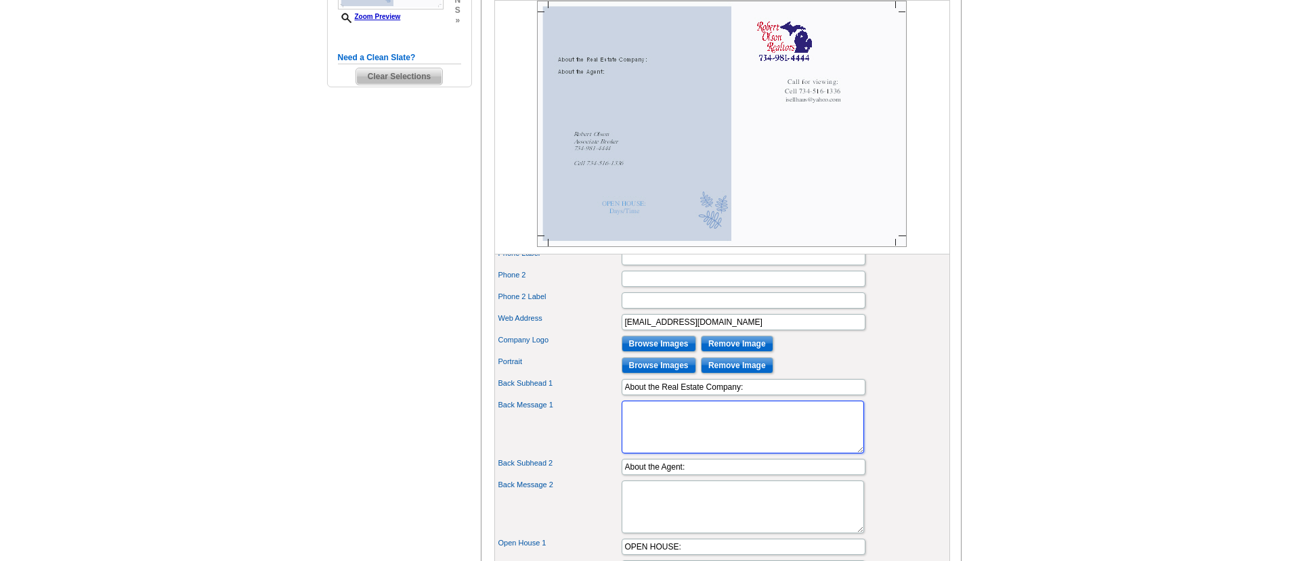
click at [676, 432] on textarea "Back Message 1" at bounding box center [743, 427] width 242 height 53
click at [684, 433] on textarea "Serving Michignaders Real Estate Needs for" at bounding box center [743, 427] width 242 height 53
click at [790, 430] on textarea "Serving Michiganders Real Estate Needs for" at bounding box center [743, 427] width 242 height 53
click at [697, 442] on textarea "Serving Michiganders Real Estate Needs for 48 Years. ALWAYS putting the Client …" at bounding box center [743, 427] width 242 height 53
click at [721, 445] on textarea "Serving Michiganders Real Estate Needs for 48 Years. ALWAYS putting our Client …" at bounding box center [743, 427] width 242 height 53
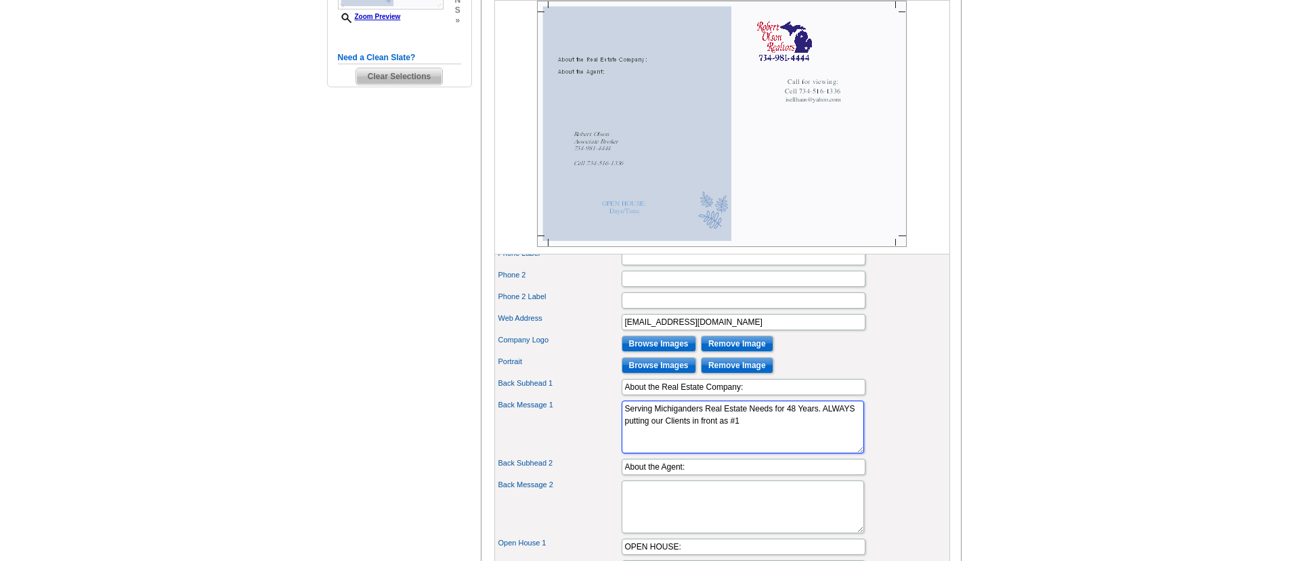
click at [764, 447] on textarea "Serving Michiganders Real Estate Needs for 48 Years. ALWAYS putting our Clients…" at bounding box center [743, 427] width 242 height 53
click at [751, 445] on textarea "Serving Michiganders Real Estate Needs for 48 Years. ALWAYS putting our Clients…" at bounding box center [743, 427] width 242 height 53
type textarea "Serving Michiganders Real Estate Needs for 48 Years. ALWAYS putting our Clients…"
click at [701, 475] on input "About the Agent:" at bounding box center [744, 467] width 244 height 16
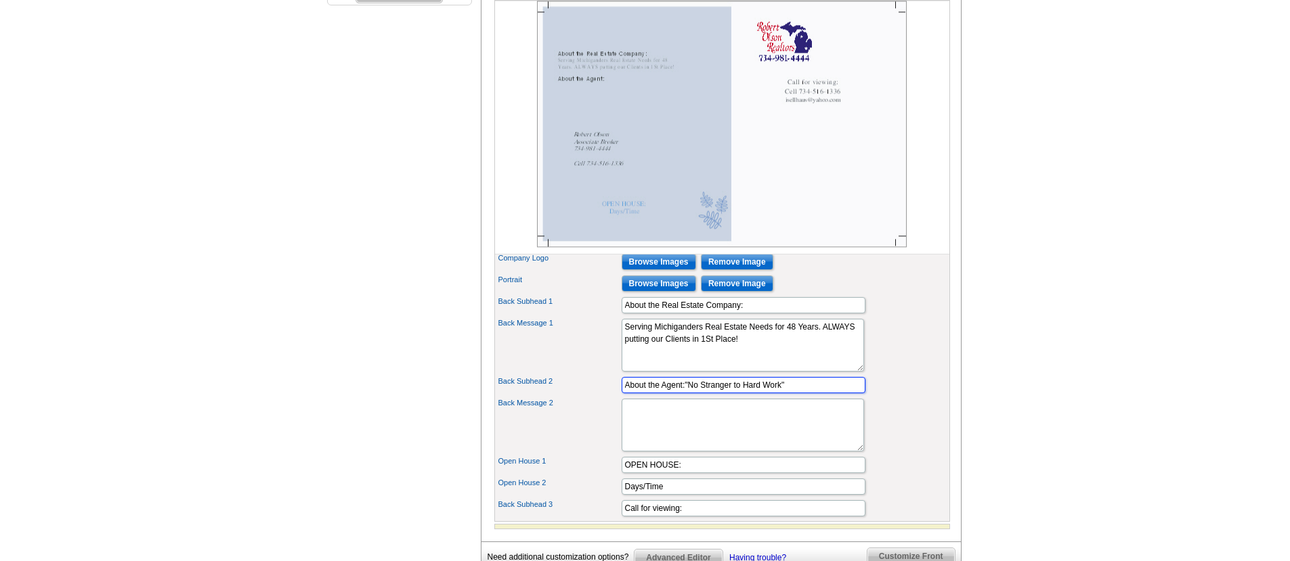
scroll to position [552, 0]
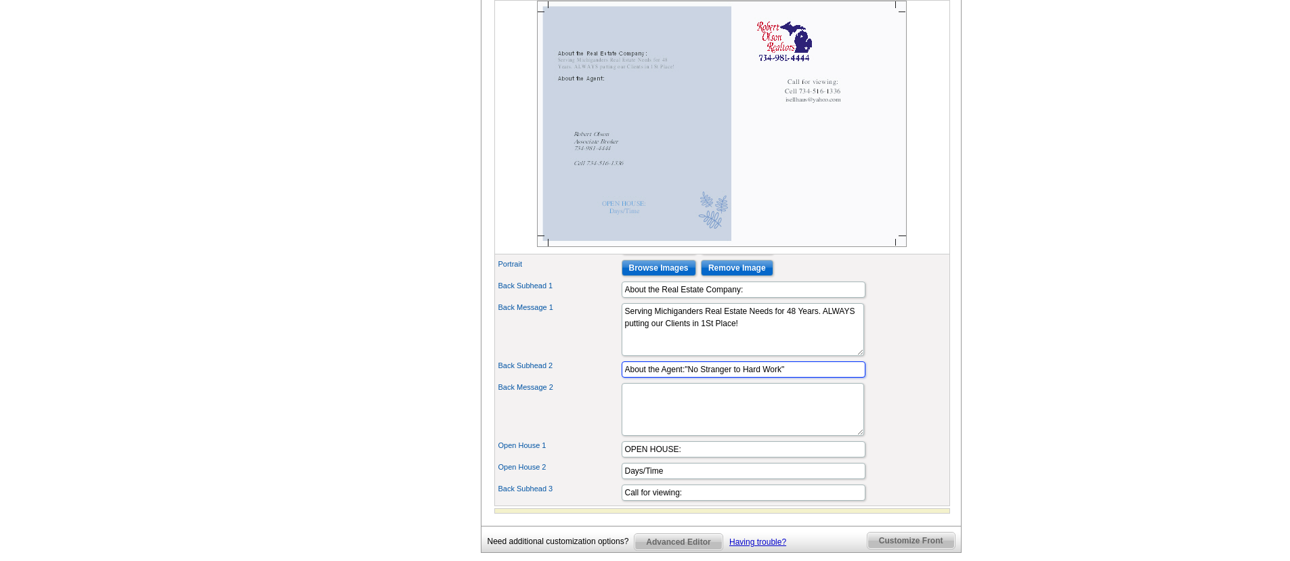
type input "About the Agent:"No Stranger to Hard Work""
drag, startPoint x: 685, startPoint y: 494, endPoint x: 602, endPoint y: 487, distance: 83.5
click at [622, 458] on input "OPEN HOUSE:" at bounding box center [744, 449] width 244 height 16
drag, startPoint x: 673, startPoint y: 512, endPoint x: 628, endPoint y: 509, distance: 45.4
click at [628, 479] on input "Days/Time" at bounding box center [744, 471] width 244 height 16
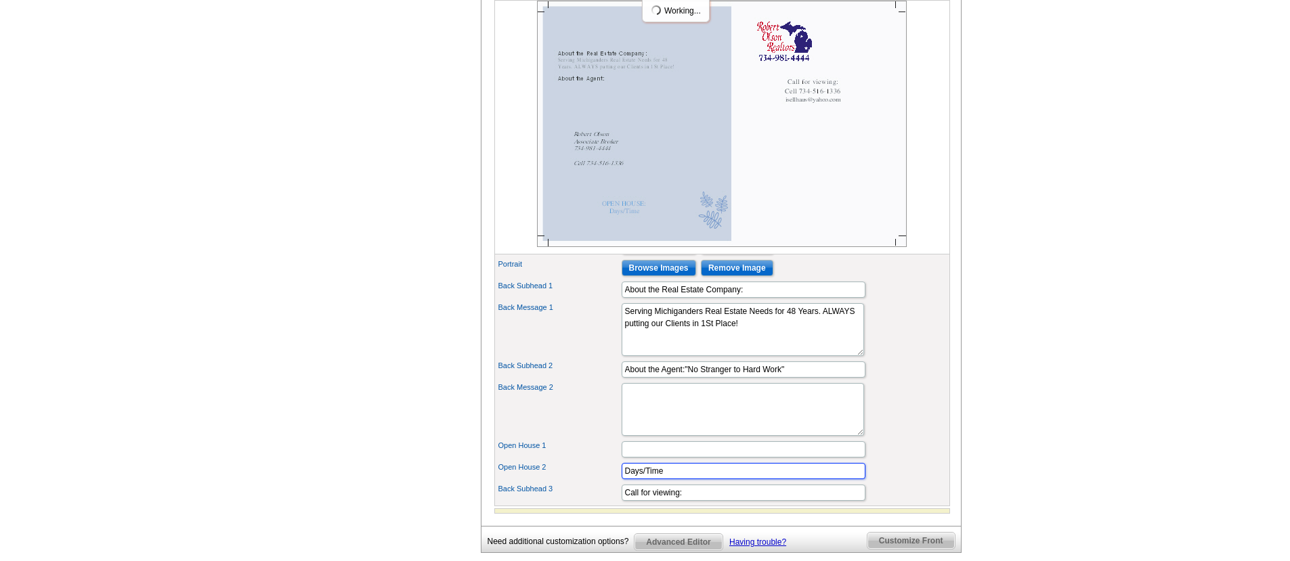
type input "D"
click at [687, 501] on input "Call for viewing:" at bounding box center [744, 493] width 244 height 16
type input "Call for viewing: Time? Anytime"
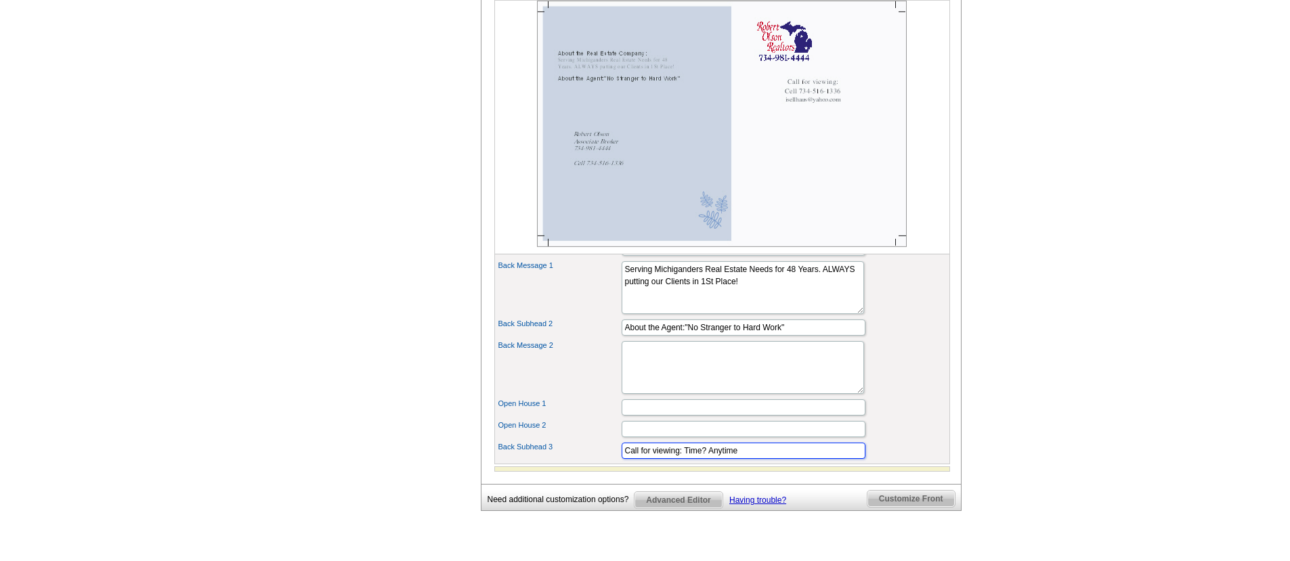
scroll to position [693, 0]
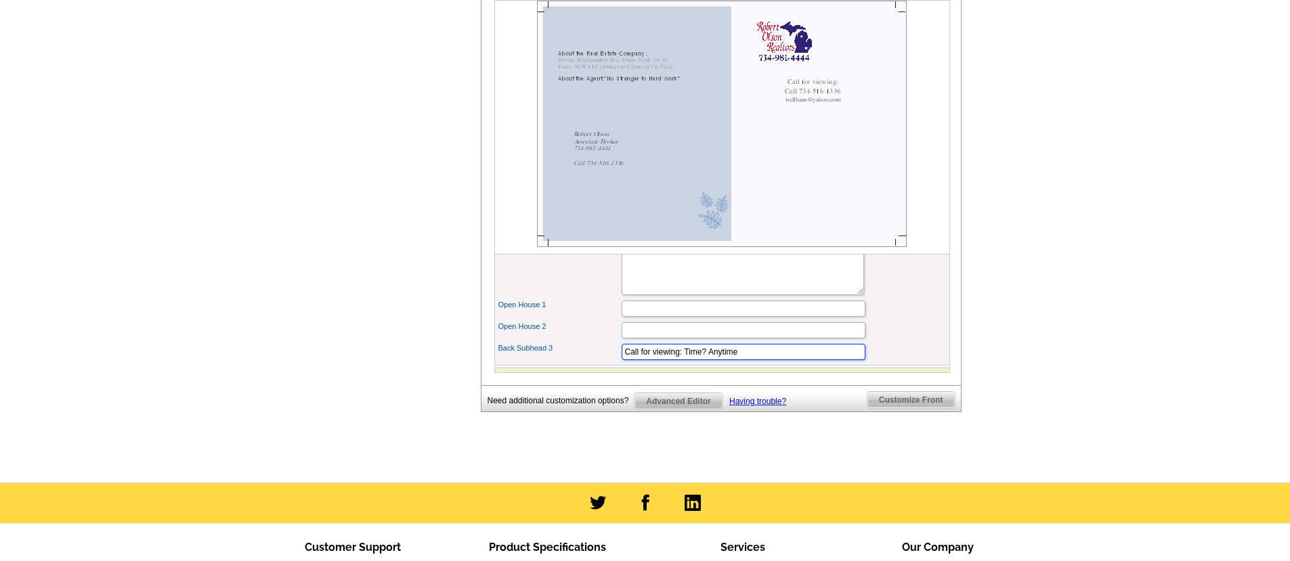
drag, startPoint x: 741, startPoint y: 395, endPoint x: 566, endPoint y: 383, distance: 175.8
click at [622, 360] on input "Call for viewing: Time? Anytime" at bounding box center [744, 352] width 244 height 16
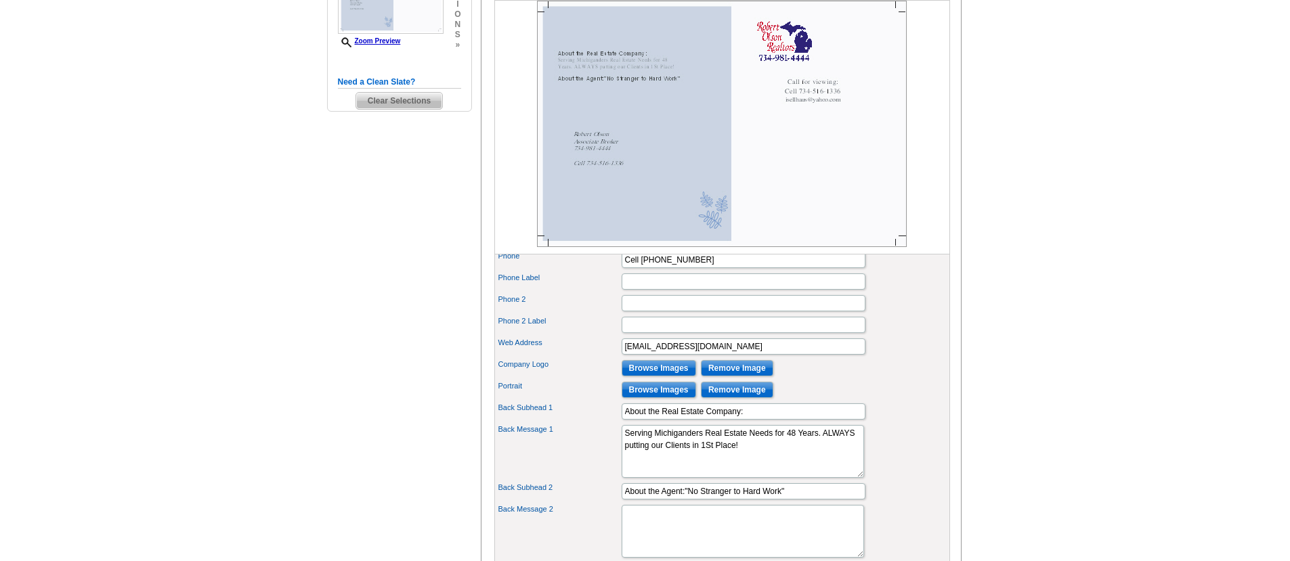
scroll to position [444, 0]
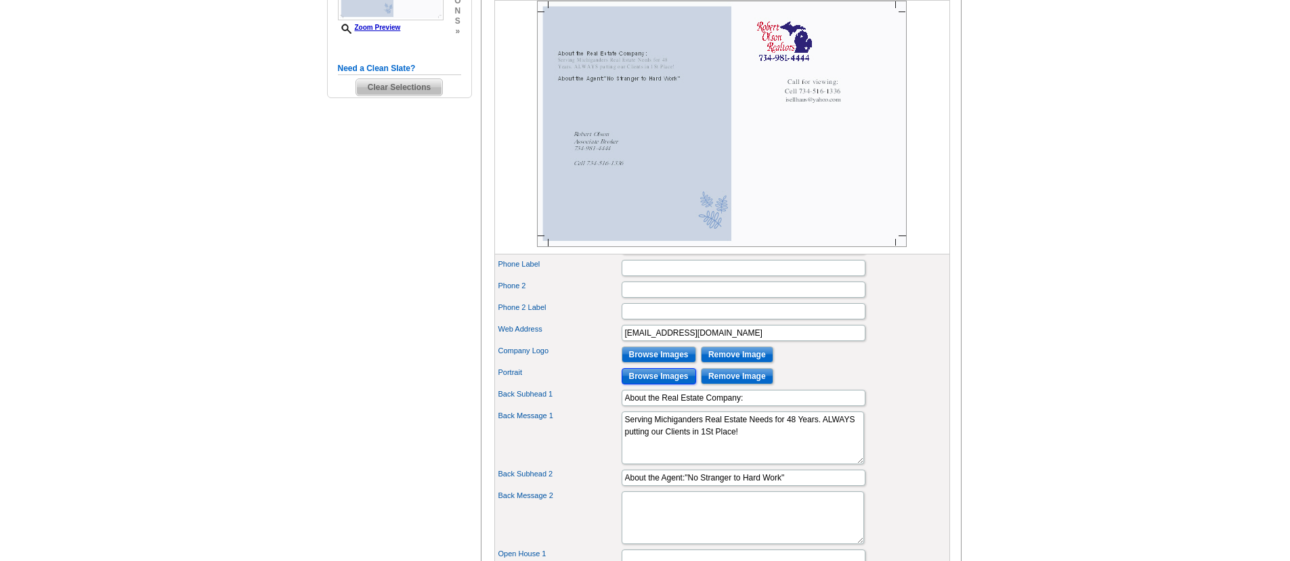
click at [670, 385] on input "Browse Images" at bounding box center [659, 376] width 74 height 16
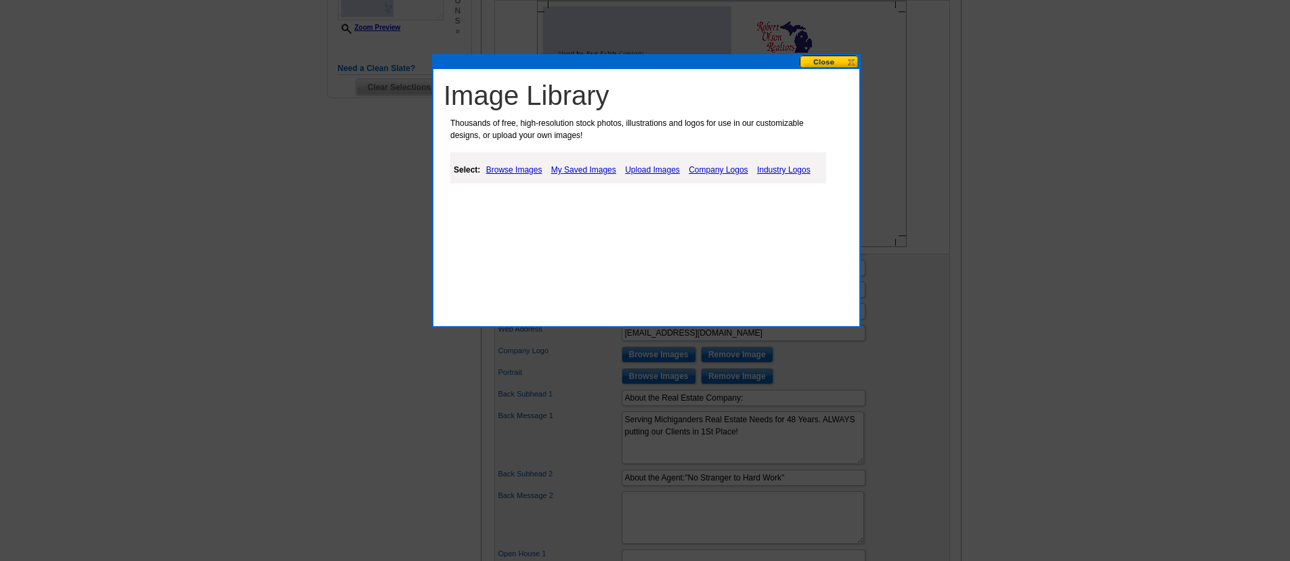
click at [517, 167] on link "Browse Images" at bounding box center [514, 170] width 63 height 16
click at [588, 173] on link "My Saved Images" at bounding box center [585, 170] width 72 height 16
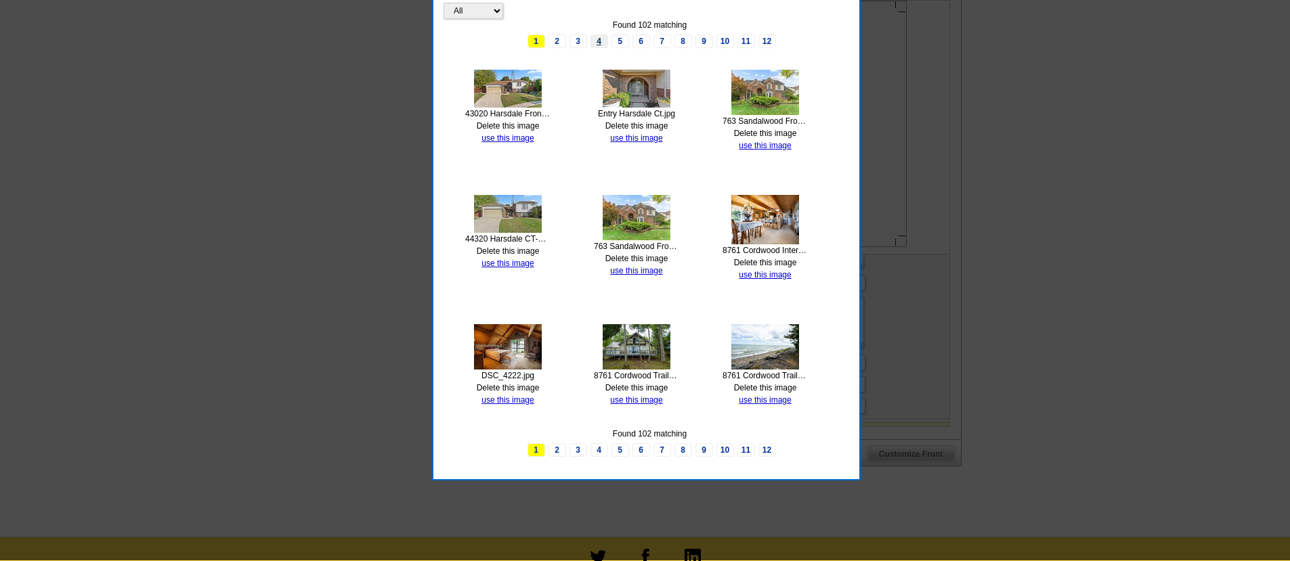
scroll to position [433, 0]
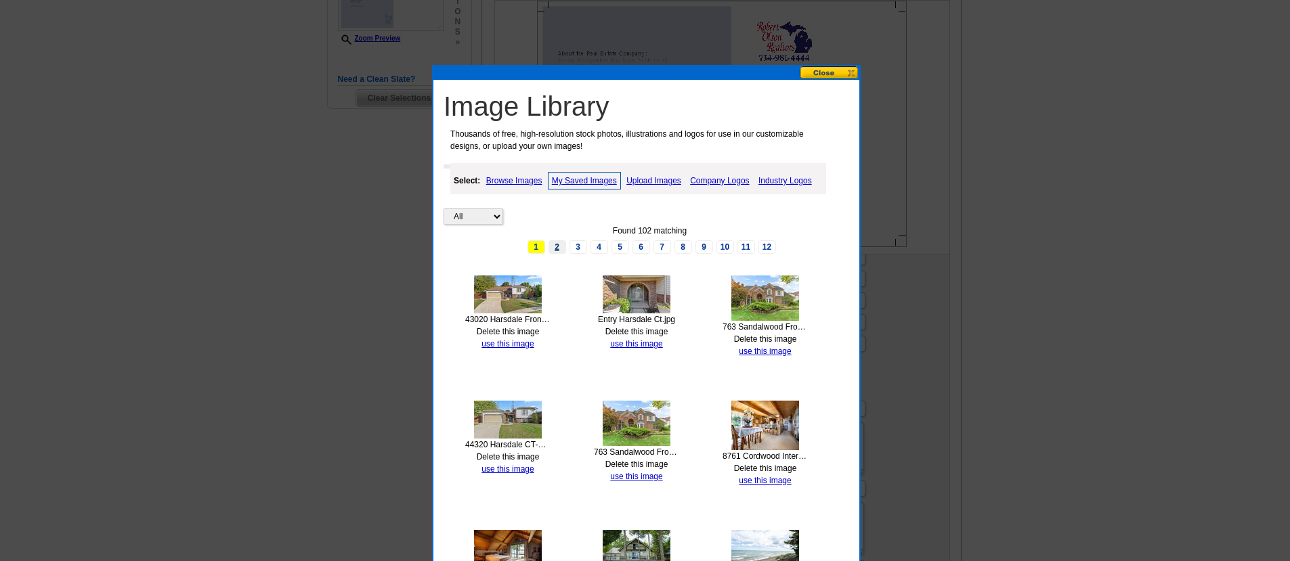
click at [559, 248] on link "2" at bounding box center [557, 247] width 18 height 14
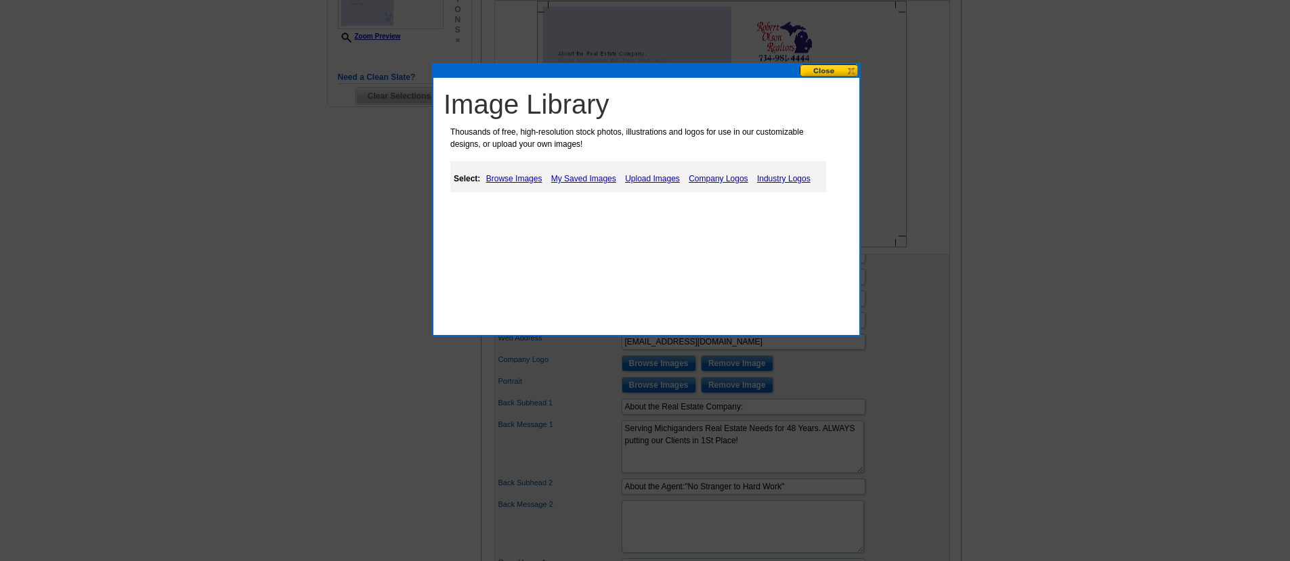
scroll to position [357, 0]
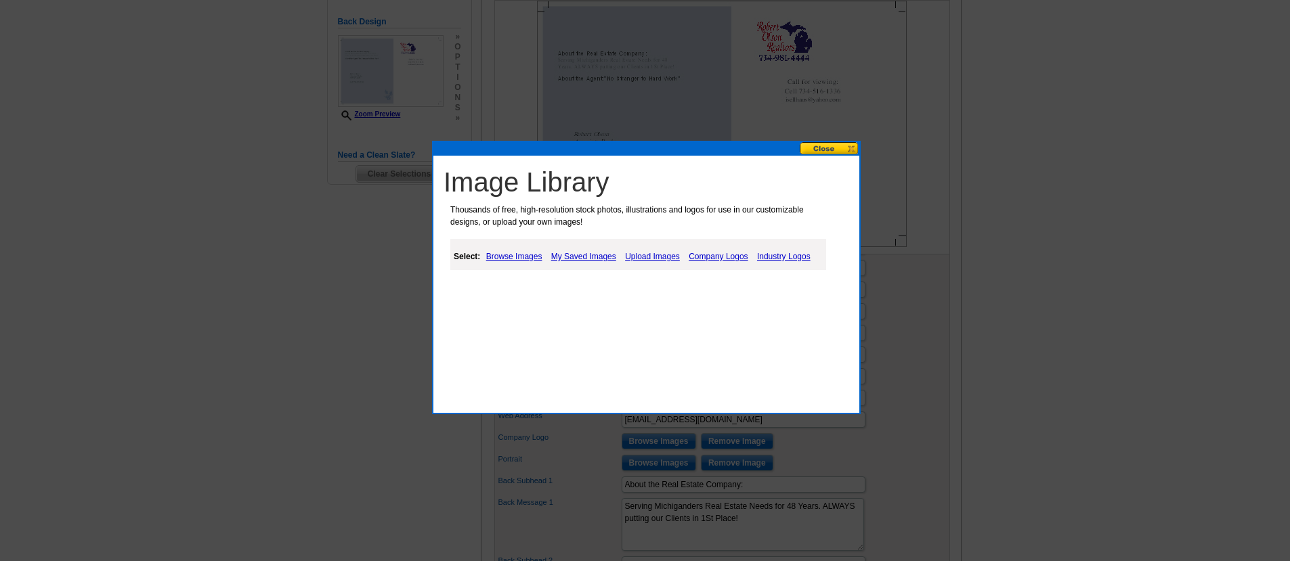
click at [605, 253] on link "My Saved Images" at bounding box center [584, 256] width 72 height 16
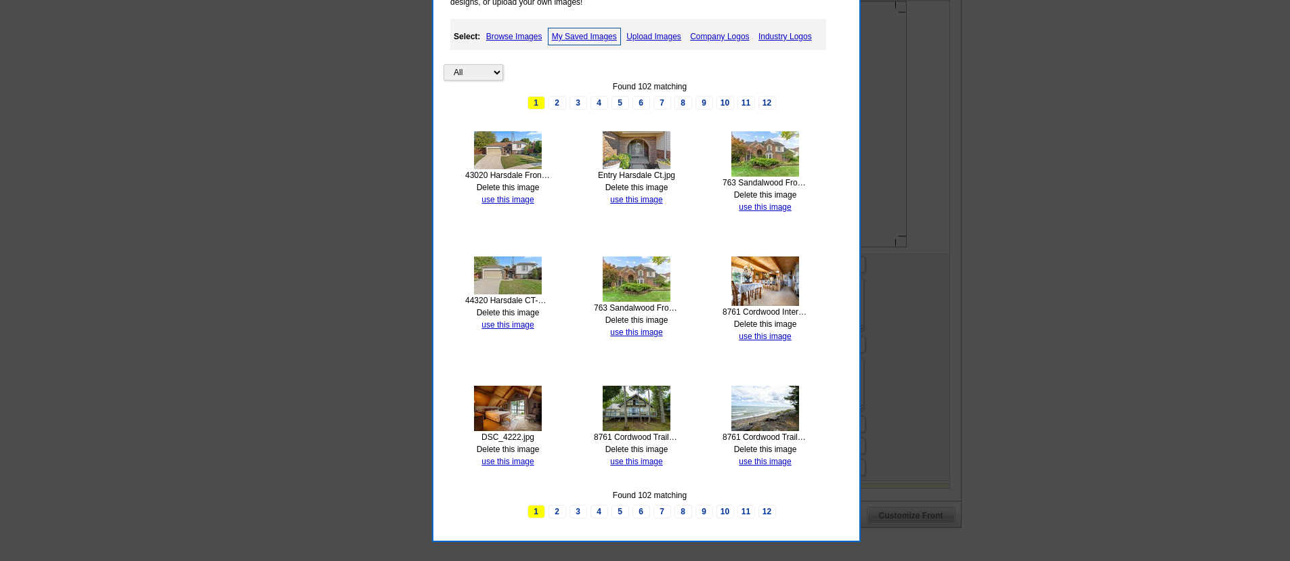
scroll to position [693, 0]
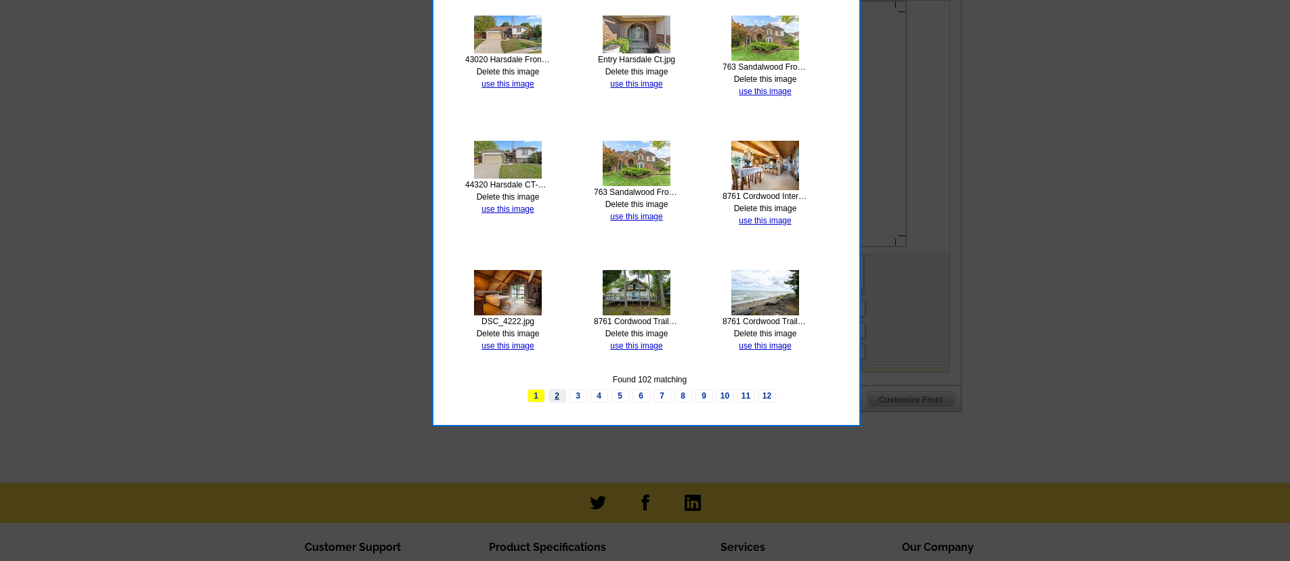
click at [555, 395] on link "2" at bounding box center [557, 396] width 18 height 14
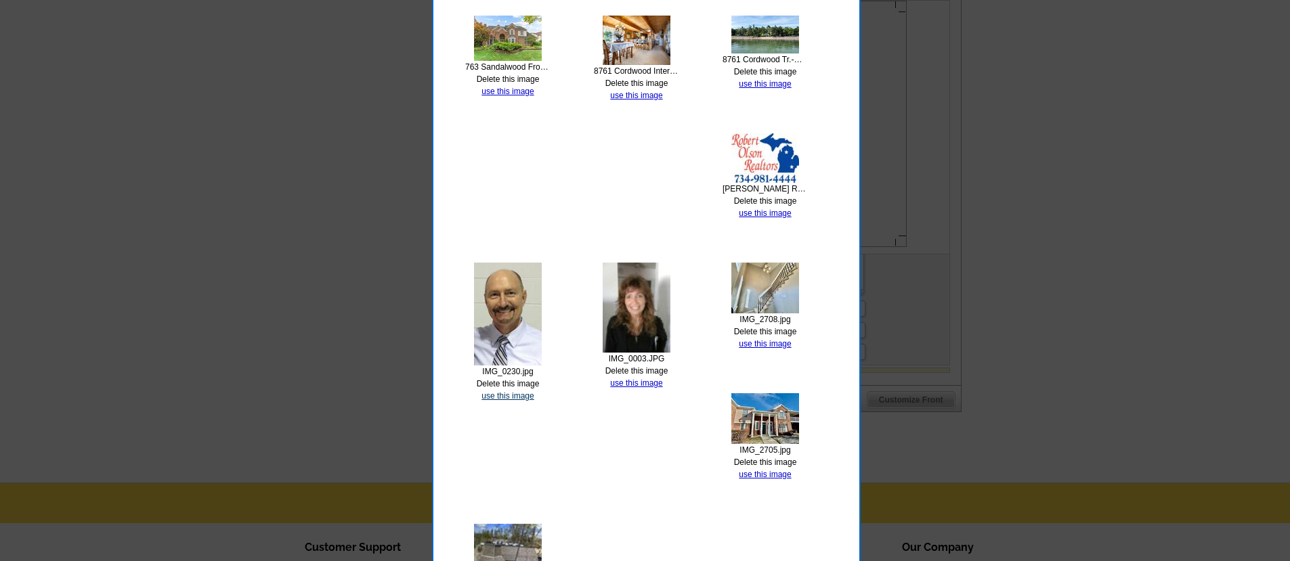
click at [519, 395] on link "use this image" at bounding box center [507, 395] width 52 height 9
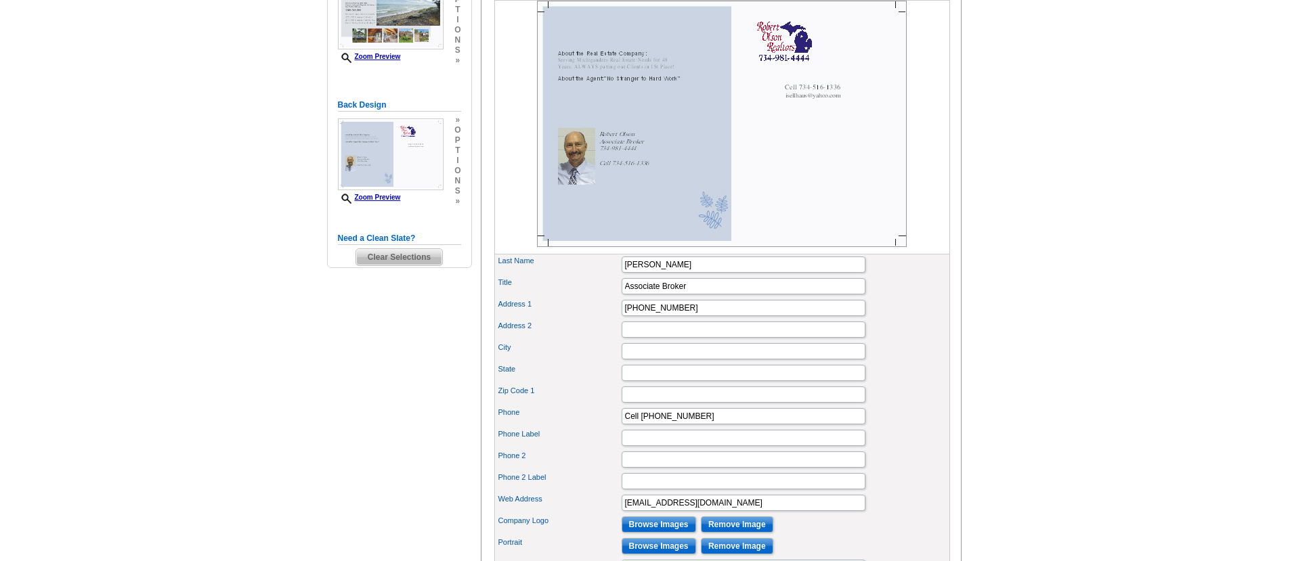
scroll to position [0, 0]
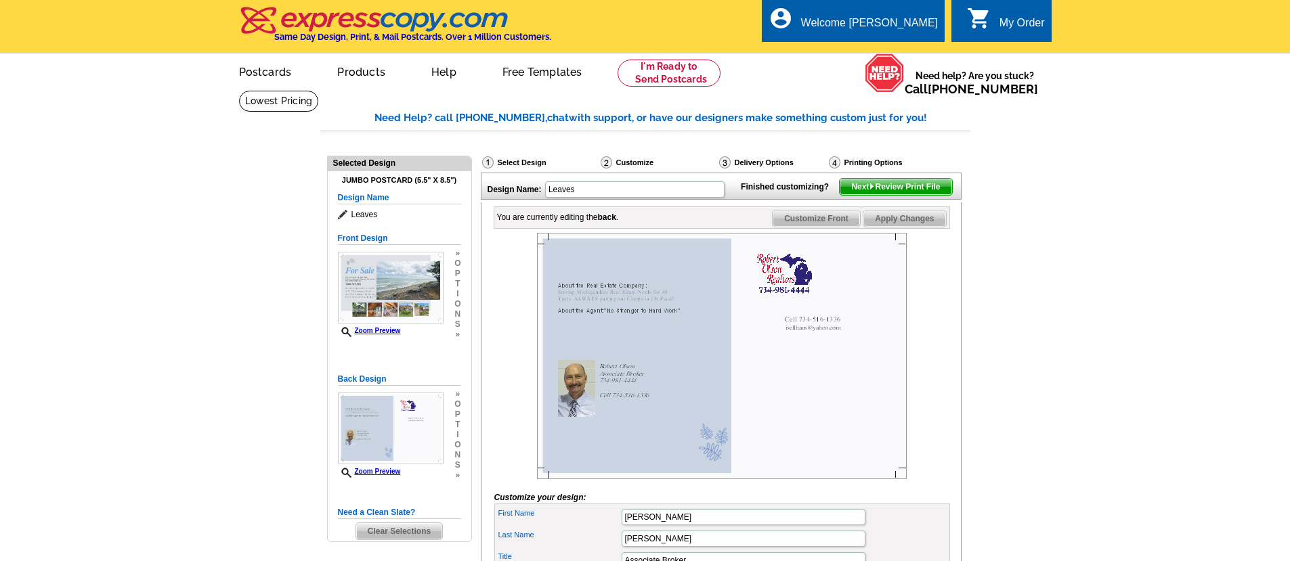
click at [859, 195] on span "Next Review Print File" at bounding box center [896, 187] width 112 height 16
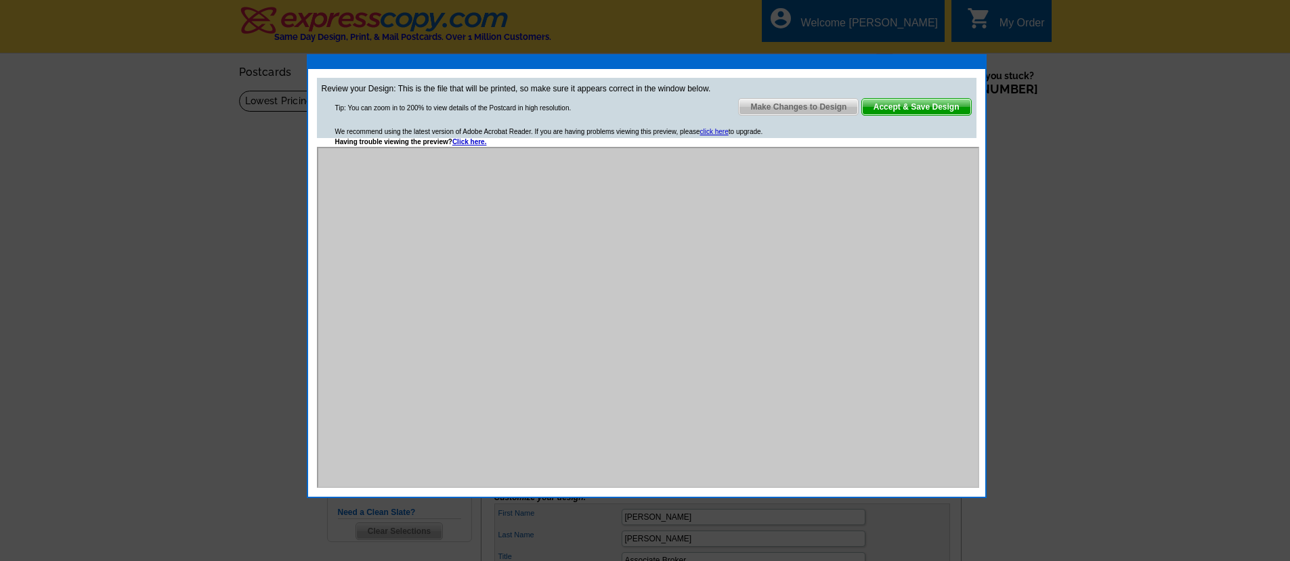
click at [478, 148] on iframe at bounding box center [648, 317] width 662 height 341
click at [479, 142] on link "Click here." at bounding box center [469, 141] width 35 height 7
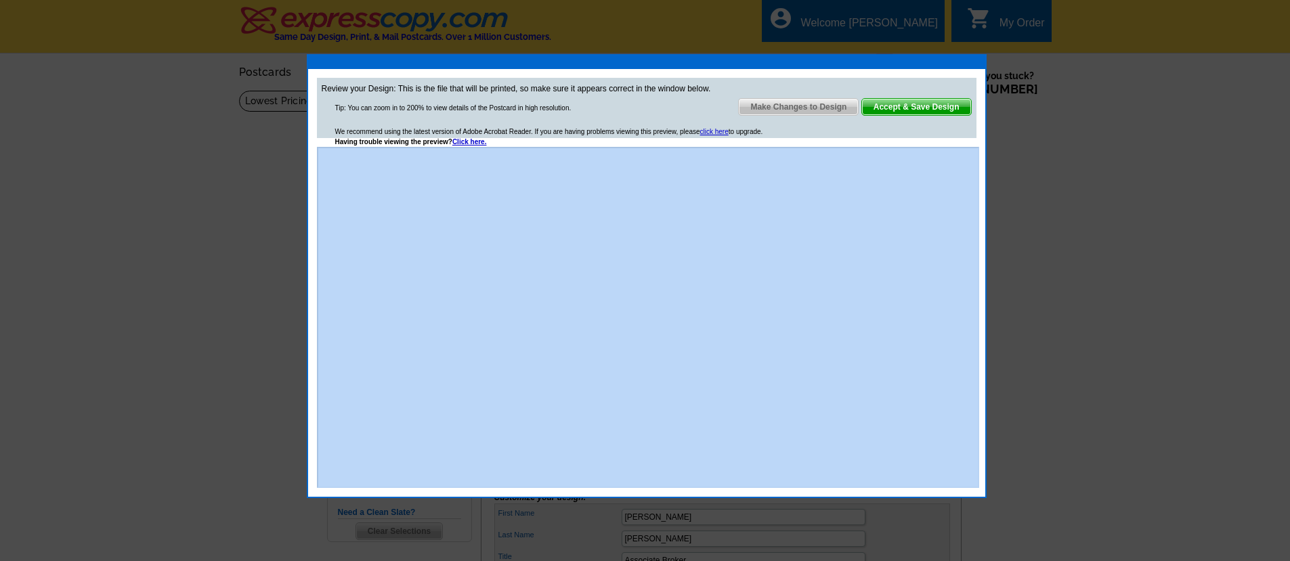
click at [783, 110] on span "Make Changes to Design" at bounding box center [798, 107] width 119 height 16
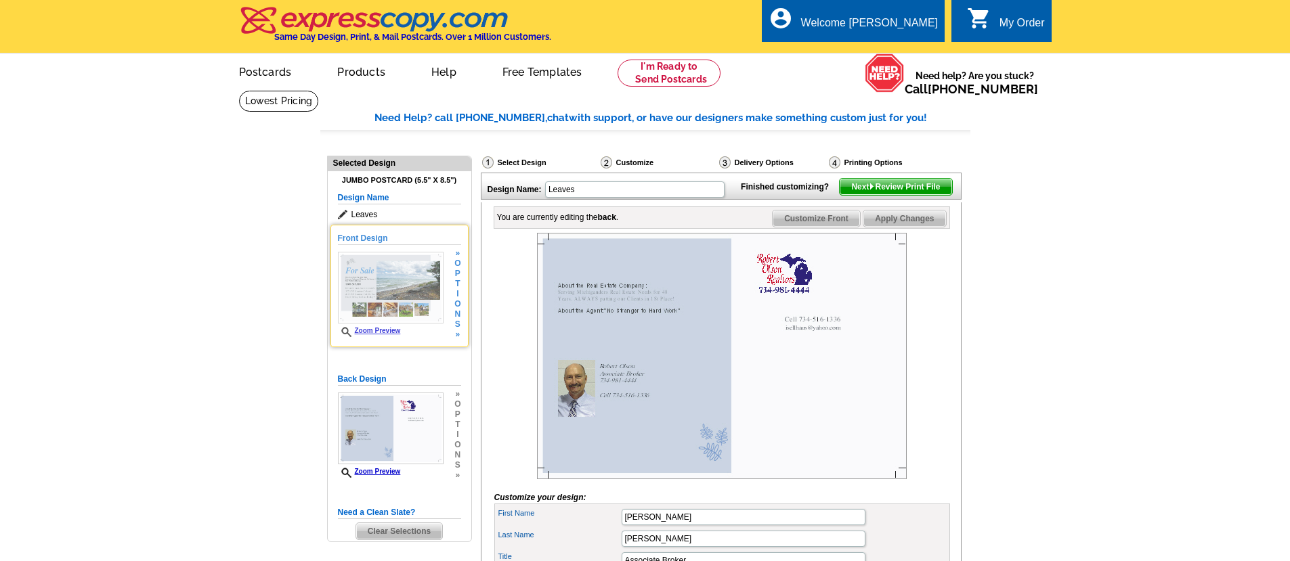
click at [403, 276] on img at bounding box center [391, 288] width 106 height 72
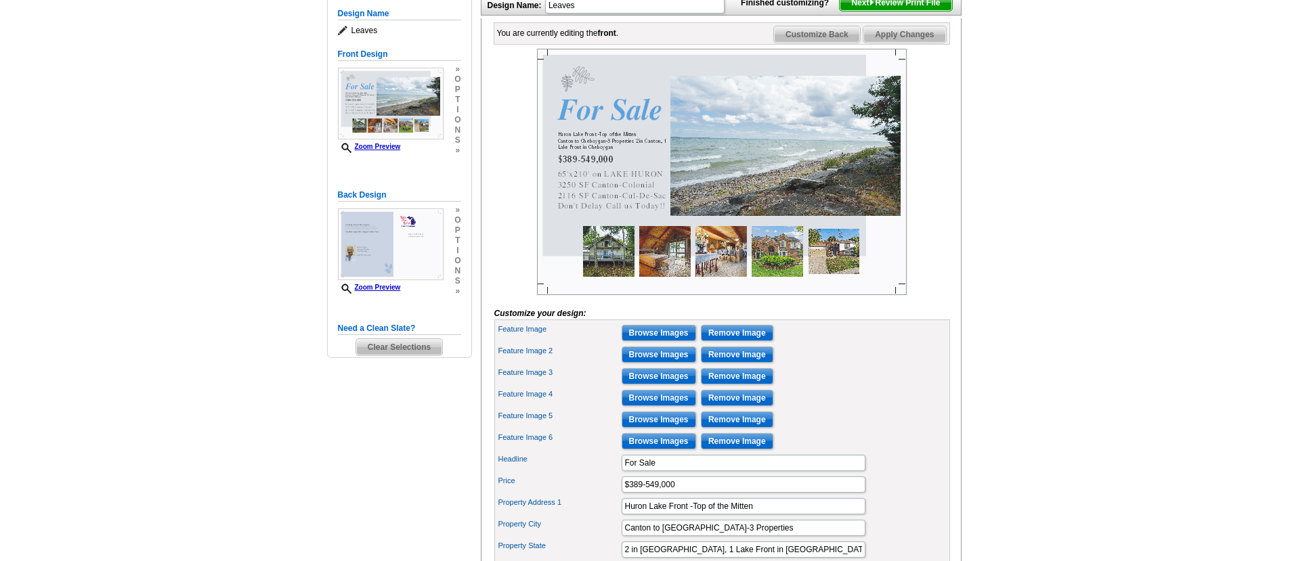
scroll to position [227, 0]
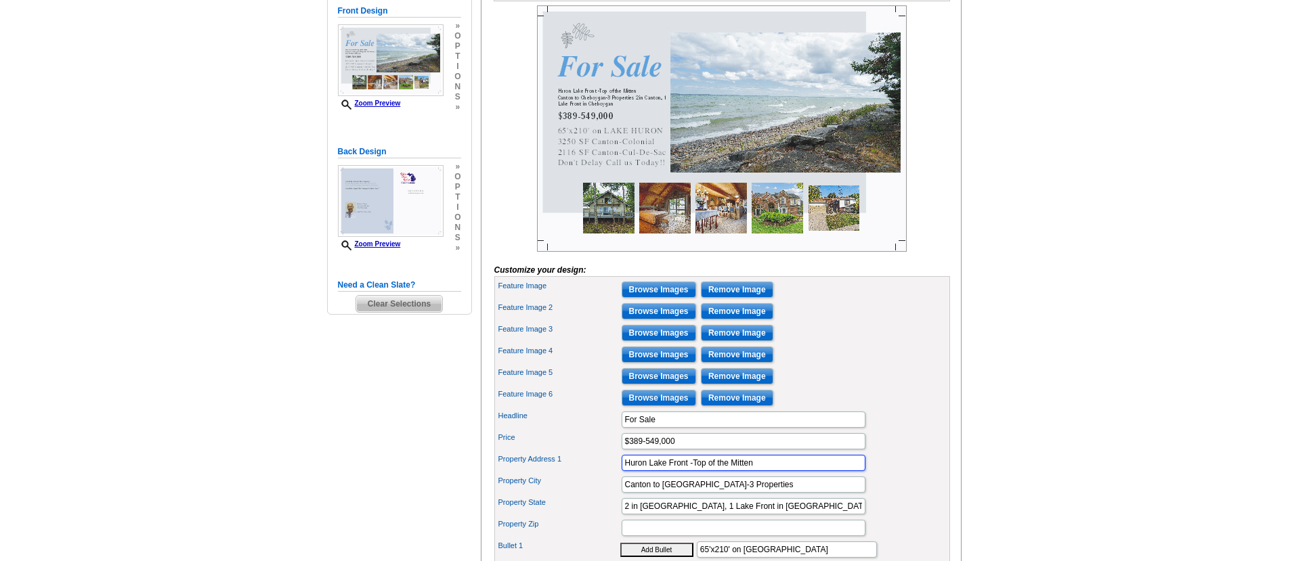
click at [666, 471] on input "Huron Lake Front -Top of the Mitten" at bounding box center [744, 463] width 244 height 16
click at [688, 471] on input "Huron Lake Front -Top of the Mitten" at bounding box center [744, 463] width 244 height 16
click at [718, 471] on input "LAKE HURON Frontage -Top of the Mitten" at bounding box center [744, 463] width 244 height 16
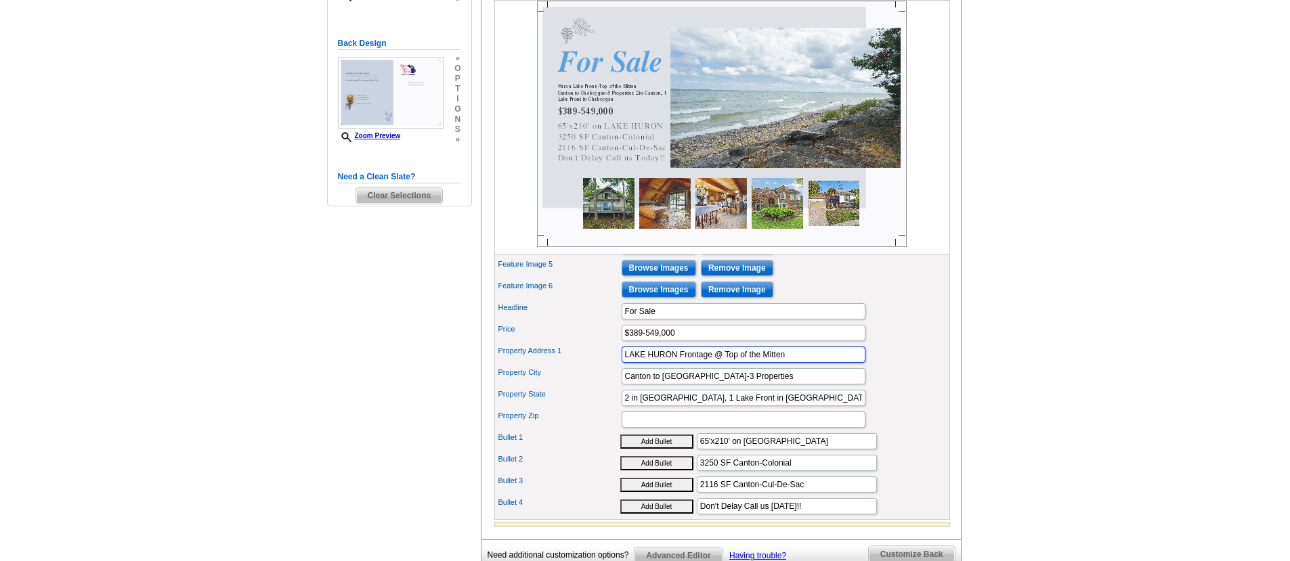
scroll to position [0, 0]
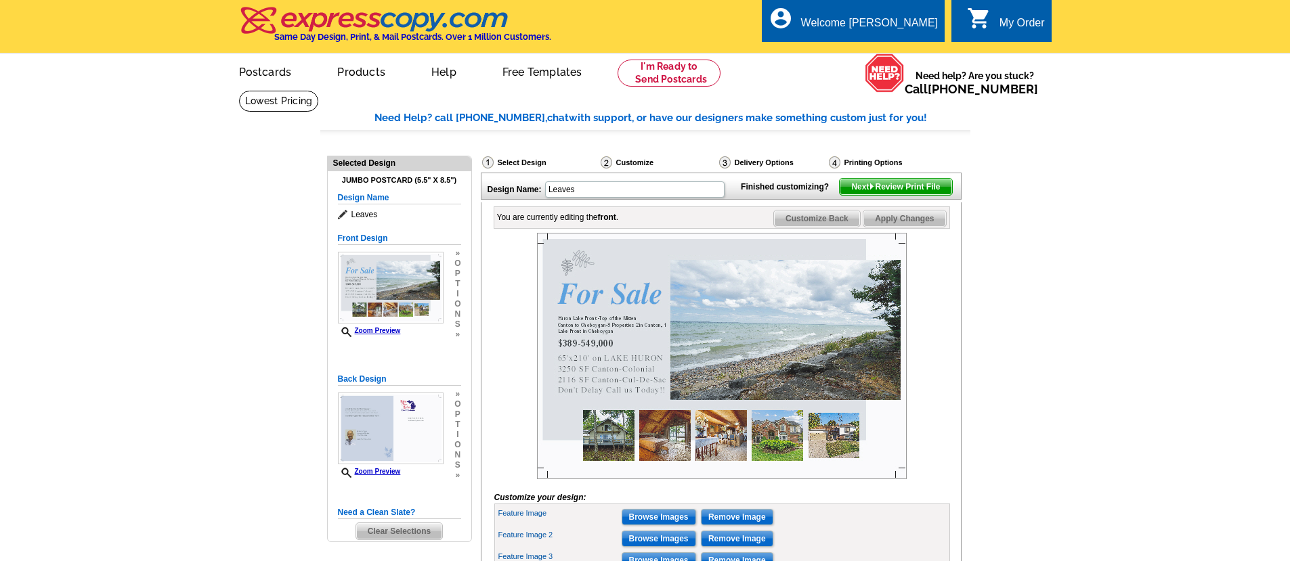
type input "LAKE HURON Frontage @ Top of the Mitten"
click at [871, 195] on span "Next Review Print File" at bounding box center [896, 187] width 112 height 16
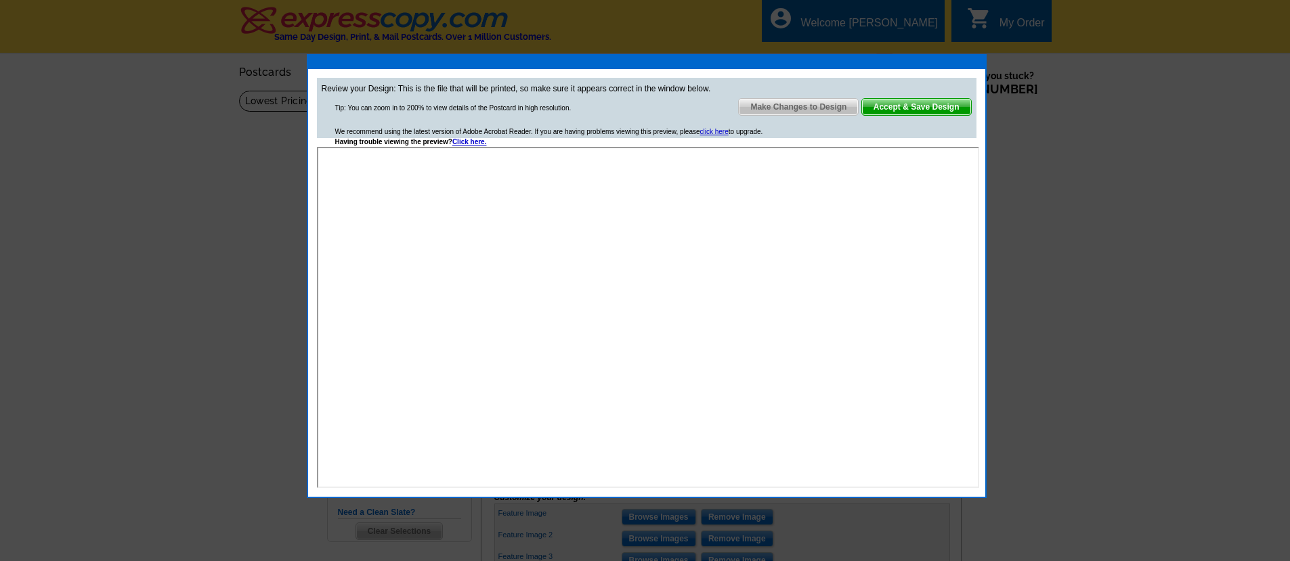
click at [773, 106] on span "Make Changes to Design" at bounding box center [798, 107] width 119 height 16
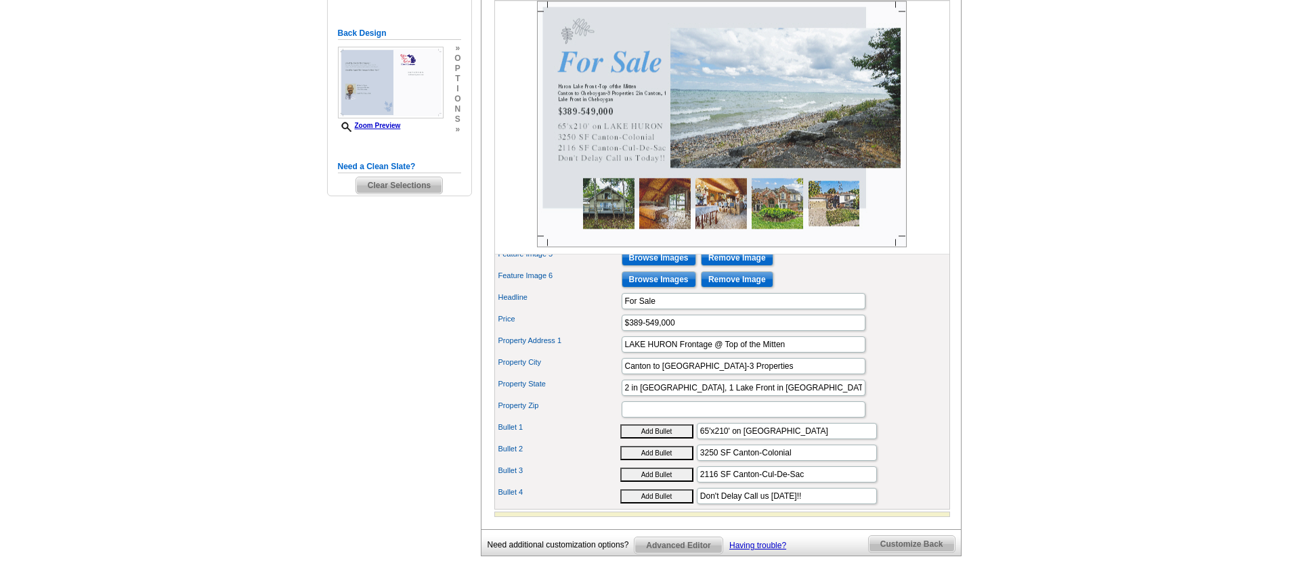
scroll to position [347, 0]
click at [671, 395] on input "2 in Canton, 1 Lake Front in Cheboygan" at bounding box center [744, 387] width 244 height 16
click at [679, 395] on input "2 in Canton, 1 Lake Front in Cheboygan" at bounding box center [744, 387] width 244 height 16
click at [684, 395] on input "2 in Canton, 1 Lake Front in Cheboygan" at bounding box center [744, 387] width 244 height 16
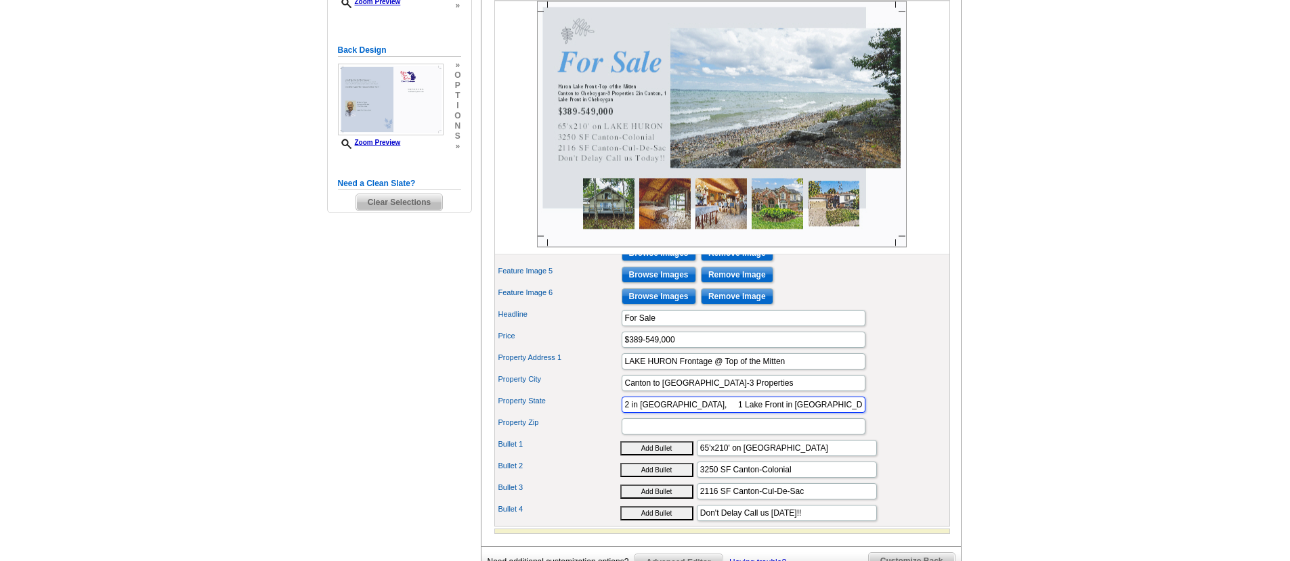
scroll to position [141, 0]
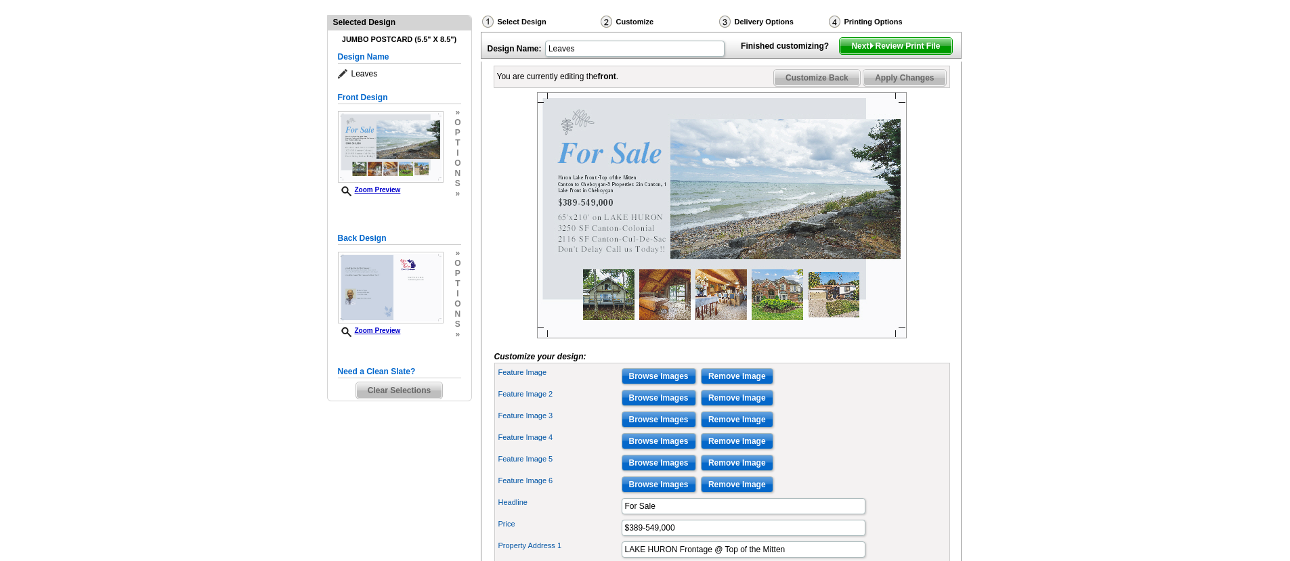
click at [886, 86] on span "Apply Changes" at bounding box center [904, 78] width 82 height 16
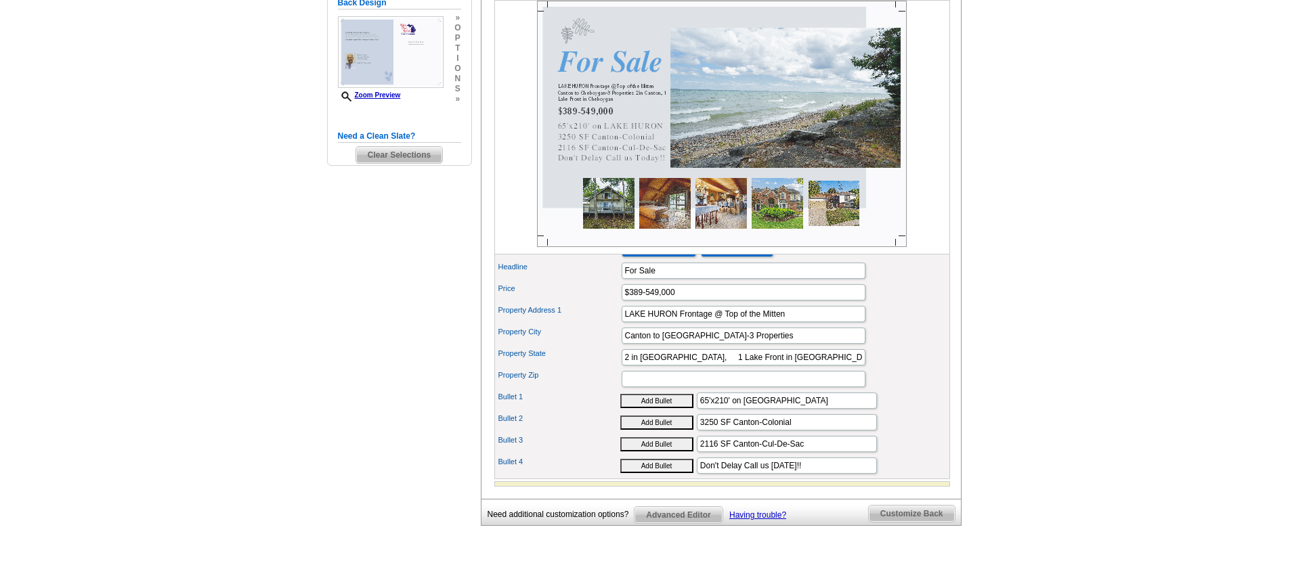
scroll to position [314, 0]
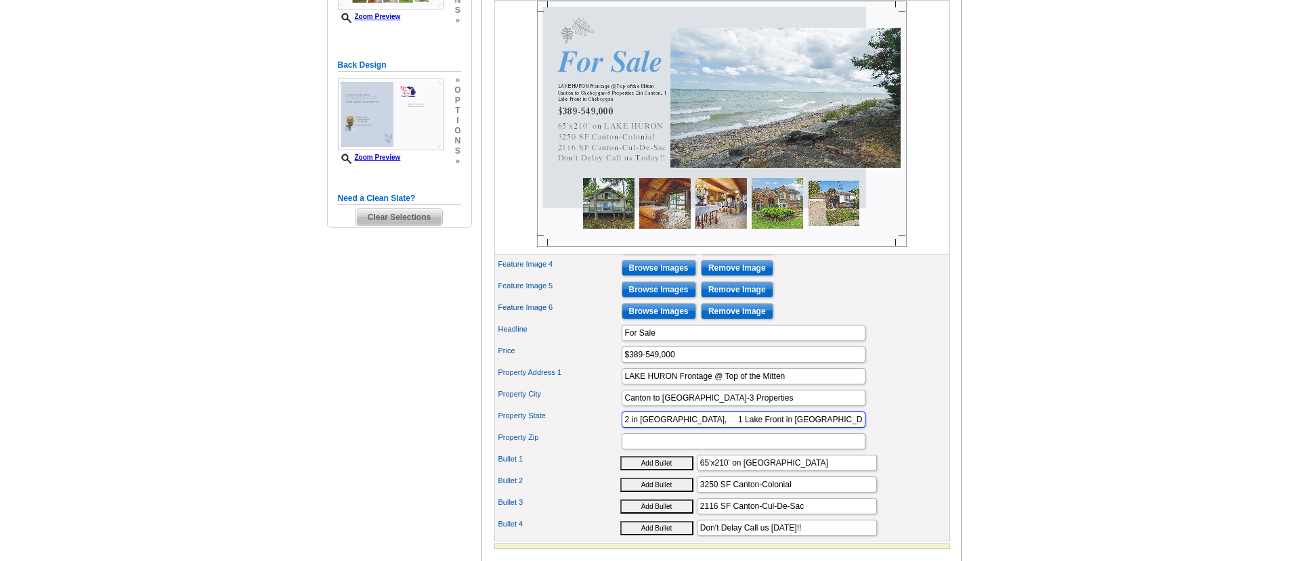
click at [678, 428] on input "2 in Canton, 1 Lake Front in Cheboygan" at bounding box center [744, 420] width 244 height 16
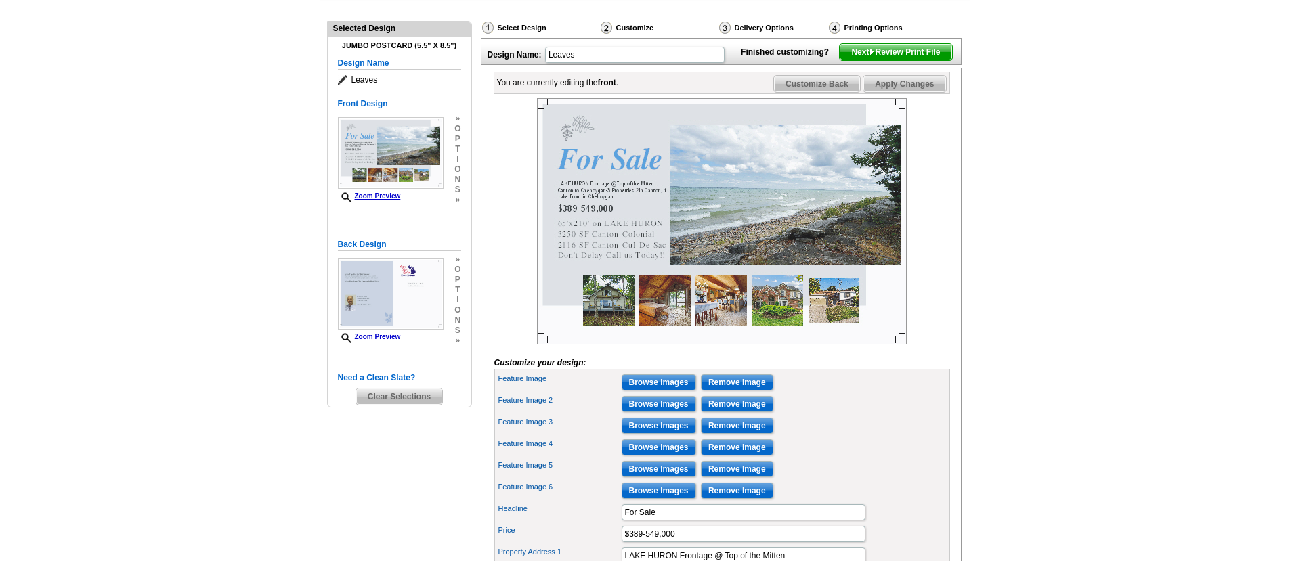
scroll to position [141, 0]
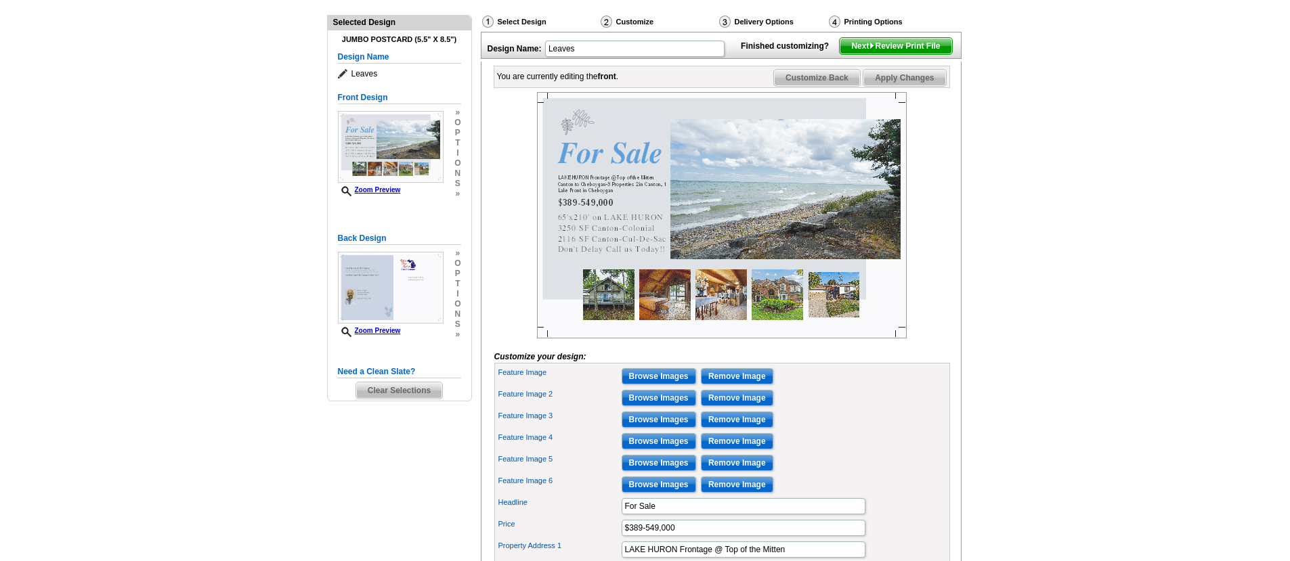
type input "2 in Canton, 1 Lake Front in Cheboygan"
click at [919, 86] on span "Apply Changes" at bounding box center [904, 78] width 82 height 16
click at [881, 54] on span "Next Review Print File" at bounding box center [896, 46] width 112 height 16
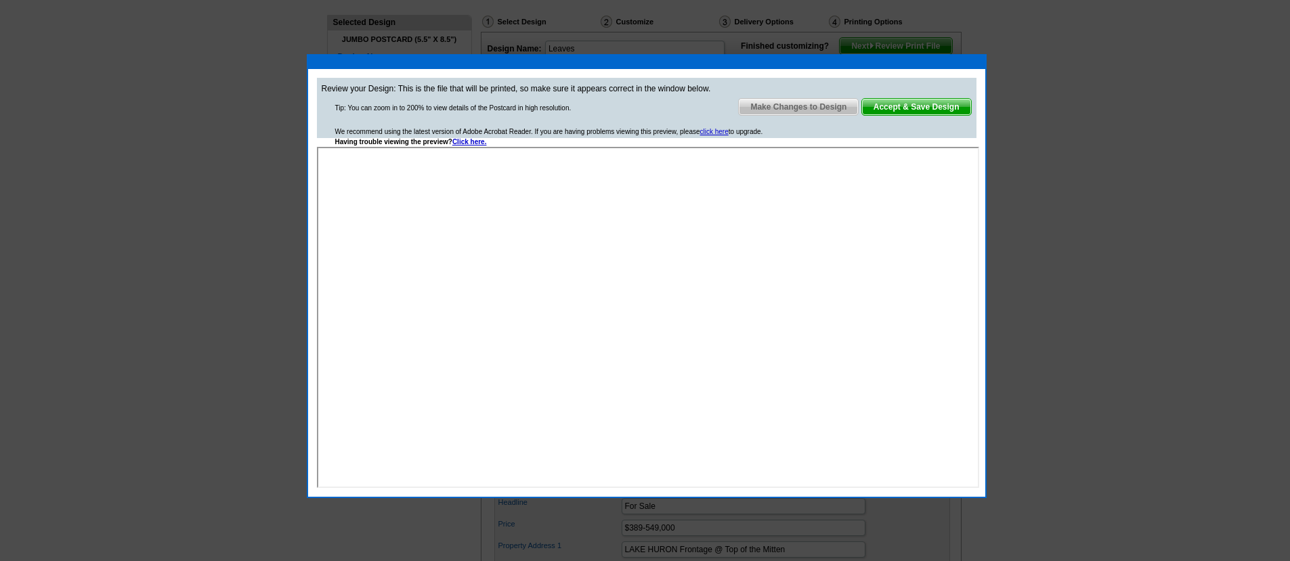
click at [903, 106] on span "Accept & Save Design" at bounding box center [916, 107] width 109 height 16
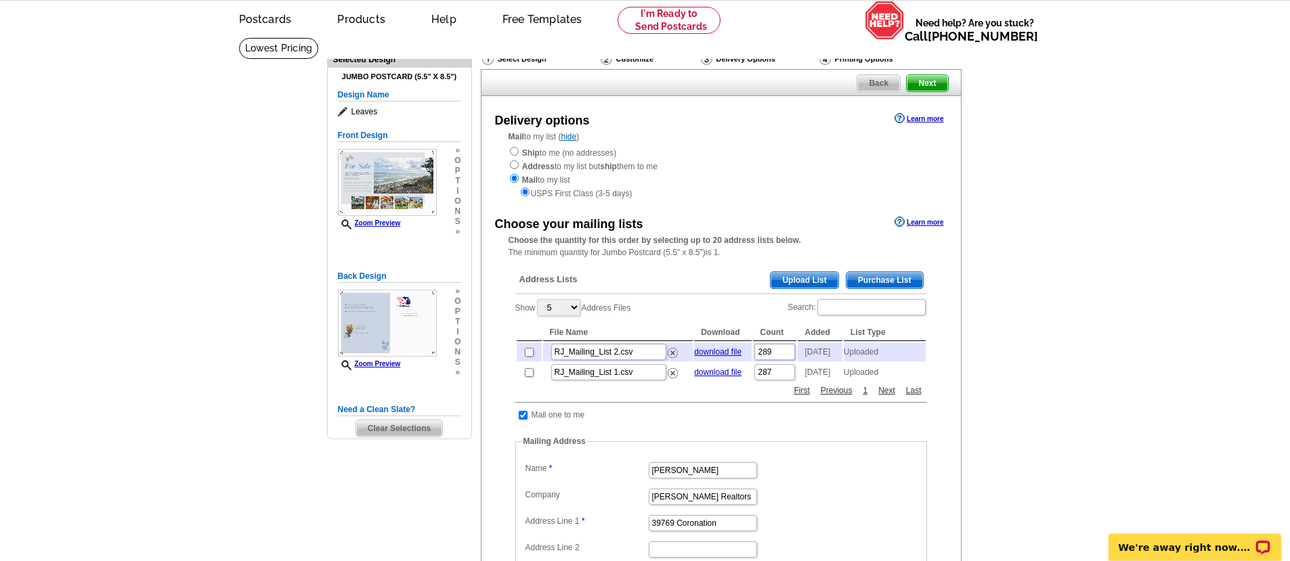
scroll to position [54, 0]
click at [528, 349] on input "checkbox" at bounding box center [529, 351] width 9 height 9
checkbox input "true"
click at [530, 349] on input "checkbox" at bounding box center [529, 351] width 9 height 9
checkbox input "false"
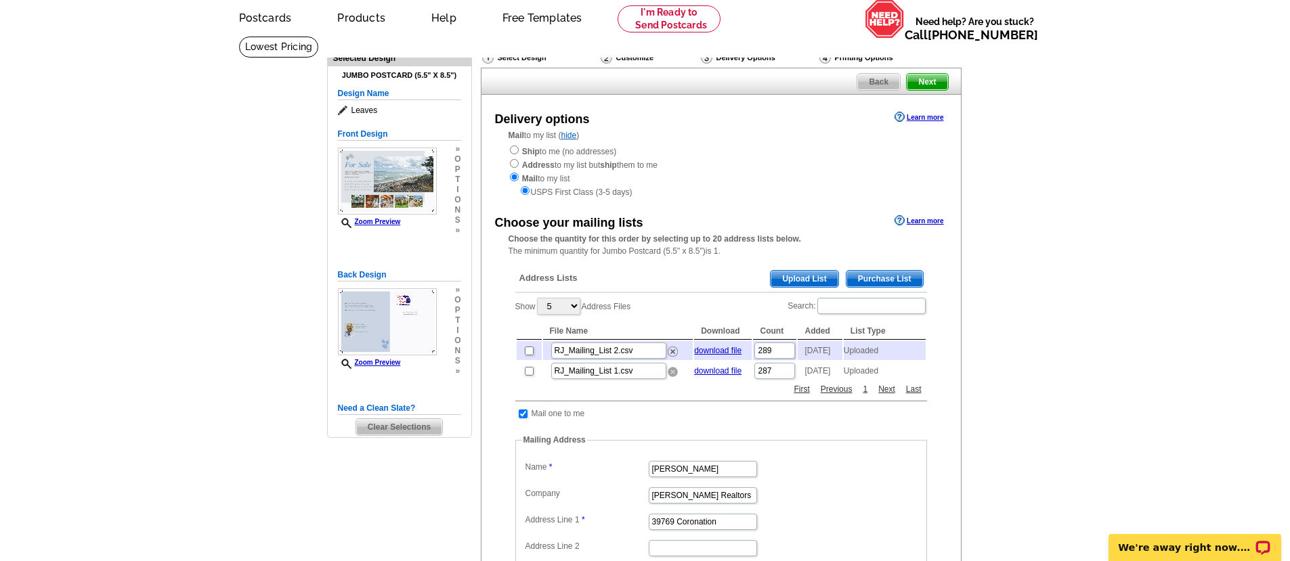
click at [672, 370] on img at bounding box center [673, 372] width 10 height 10
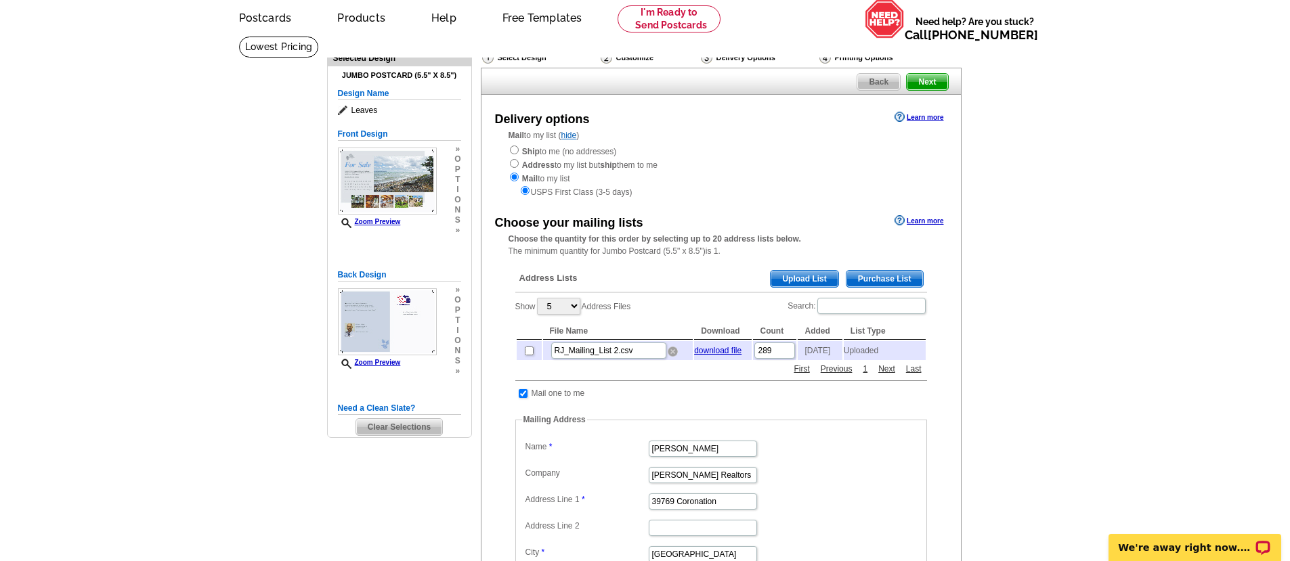
click at [672, 349] on img at bounding box center [673, 352] width 10 height 10
click at [813, 271] on span "Upload List" at bounding box center [803, 279] width 67 height 16
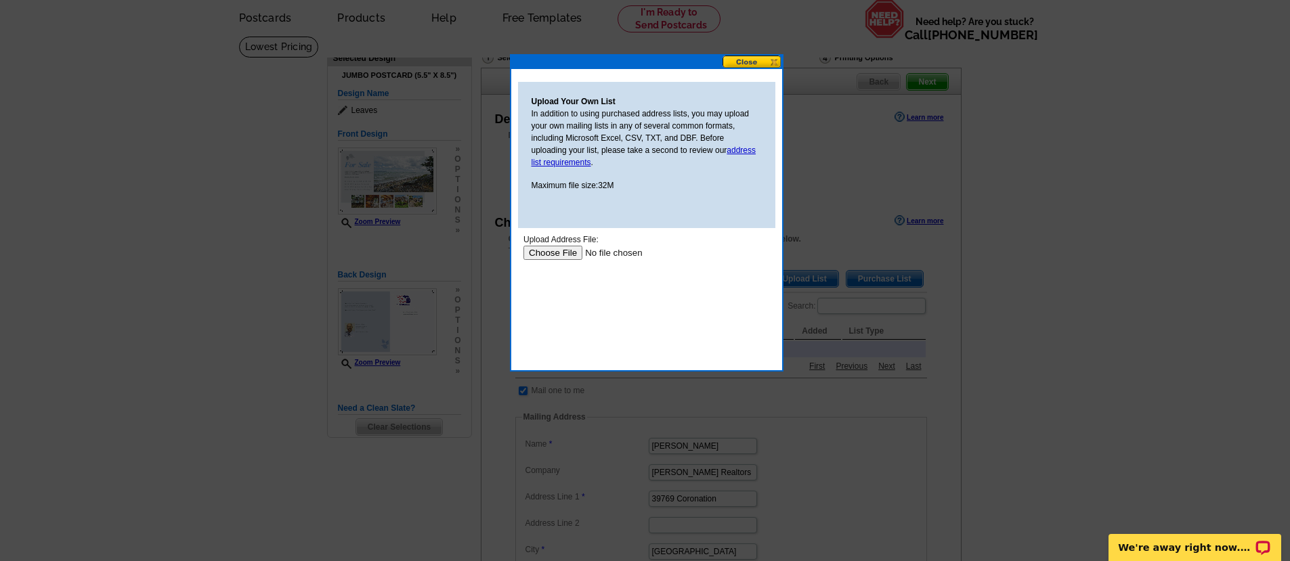
scroll to position [0, 0]
click at [554, 255] on input "file" at bounding box center [608, 253] width 171 height 14
click at [1246, 287] on div at bounding box center [645, 253] width 1290 height 615
click at [542, 253] on input "file" at bounding box center [608, 253] width 171 height 14
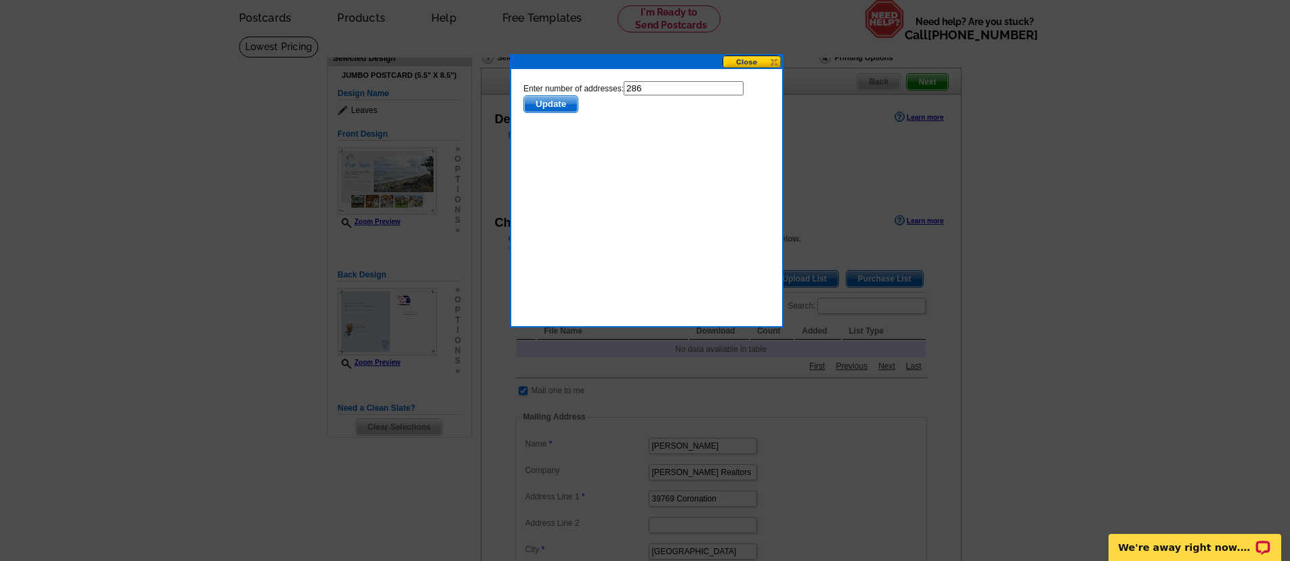
click at [548, 106] on span "Update" at bounding box center [549, 104] width 53 height 16
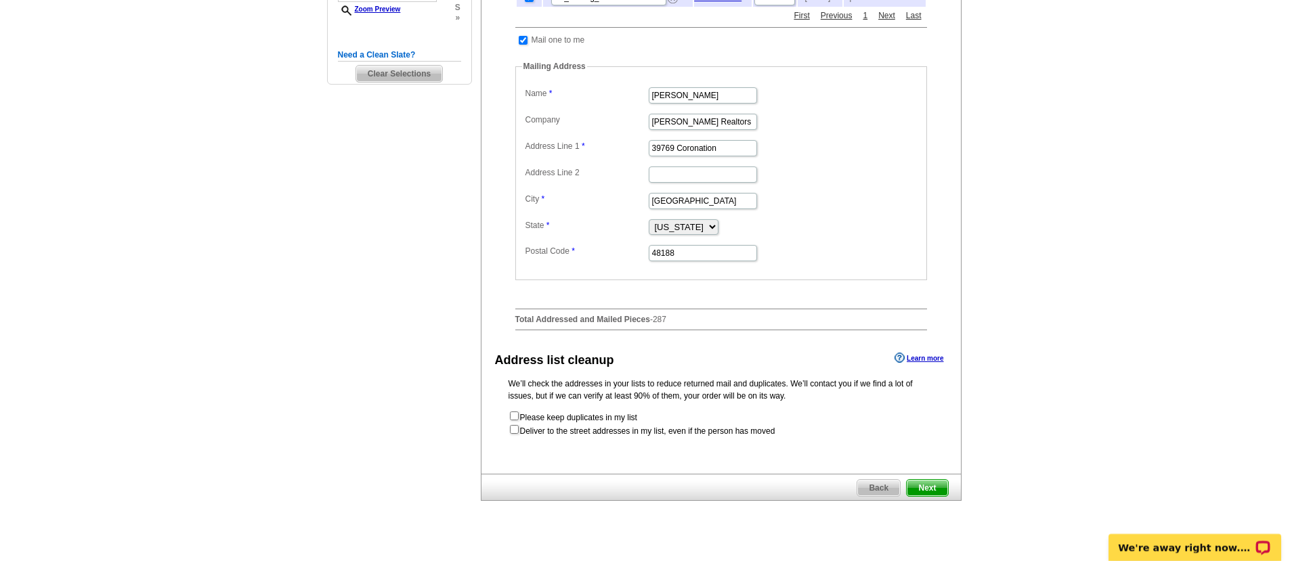
scroll to position [412, 0]
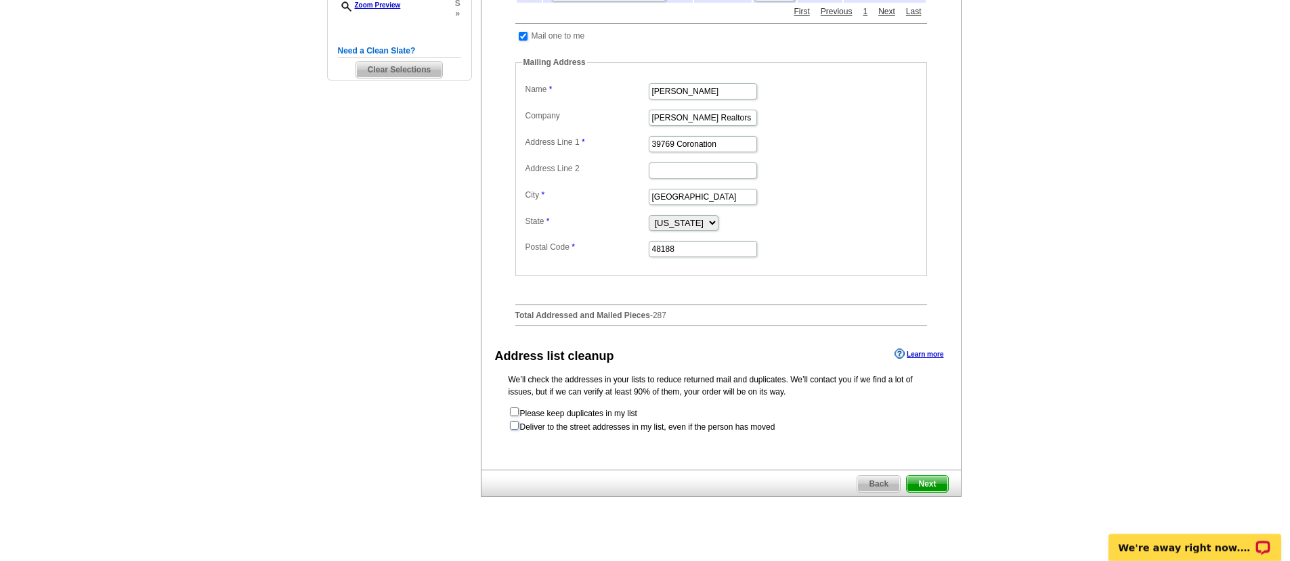
click at [516, 421] on input "checkbox" at bounding box center [514, 425] width 9 height 9
checkbox input "true"
radio input "true"
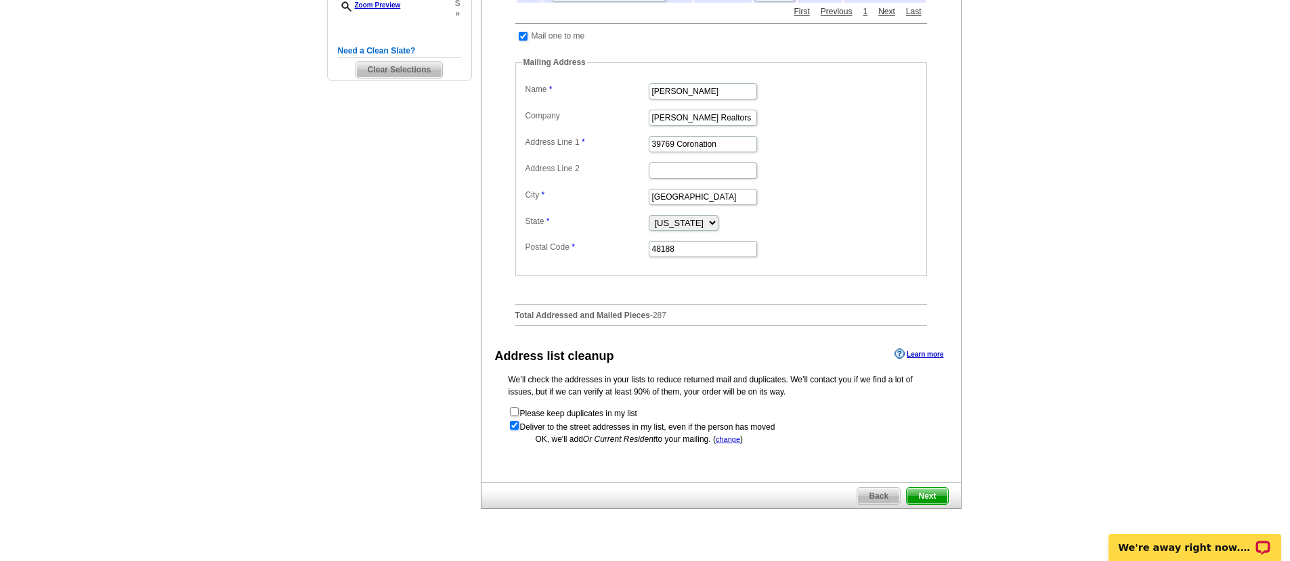
click at [516, 424] on input "checkbox" at bounding box center [514, 425] width 9 height 9
checkbox input "false"
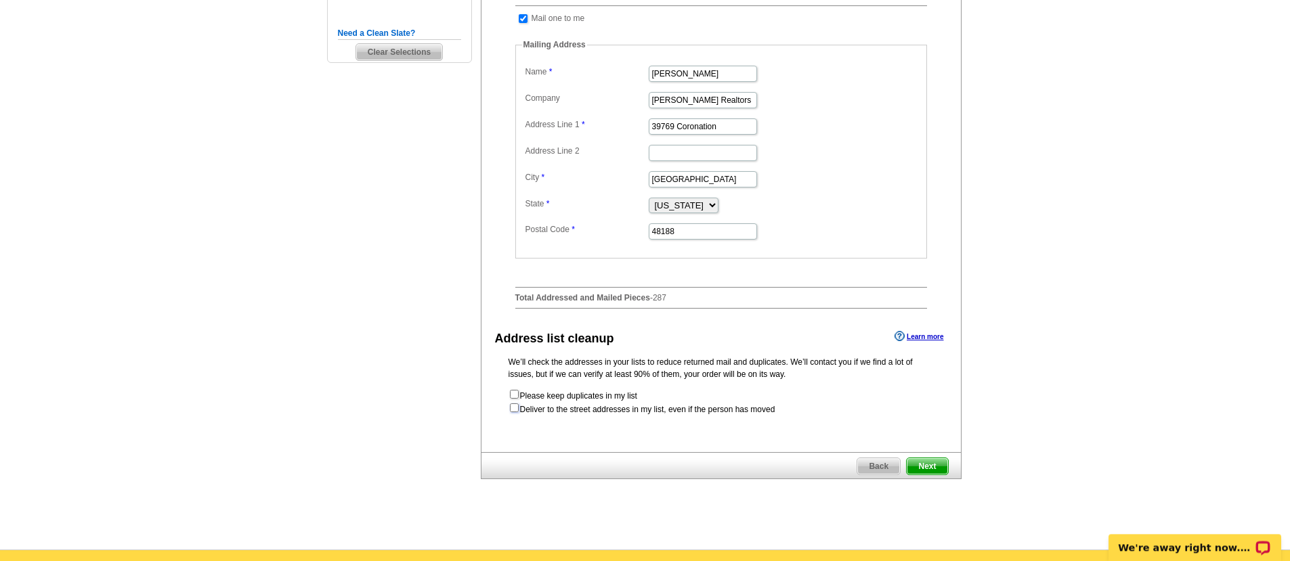
scroll to position [433, 0]
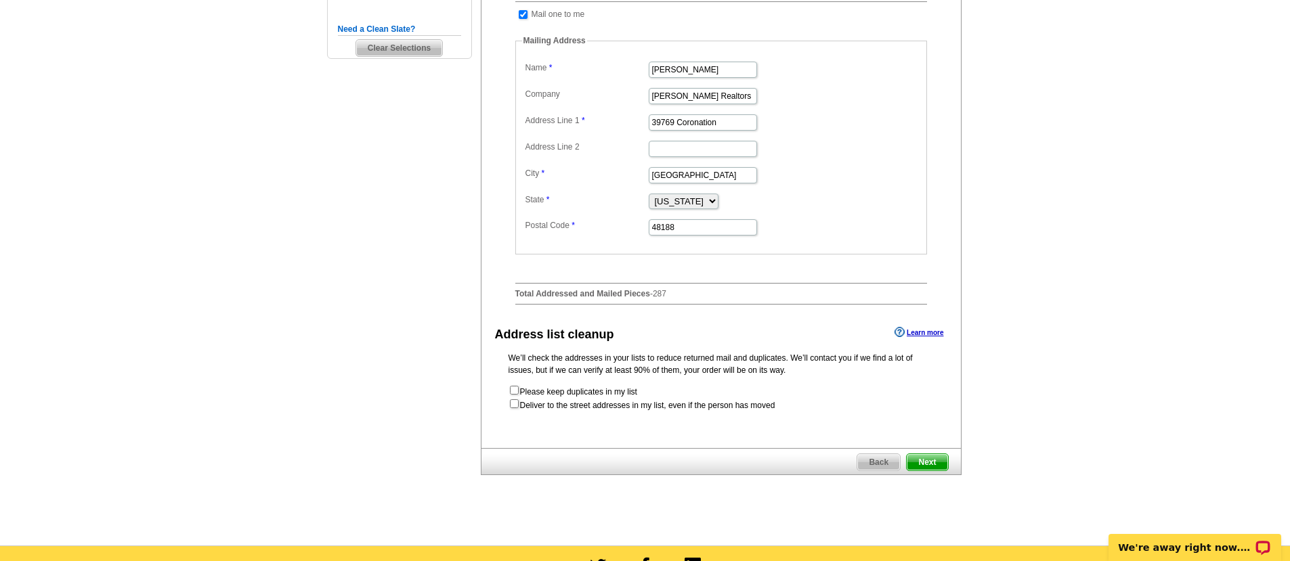
click at [930, 454] on span "Next" at bounding box center [927, 462] width 41 height 16
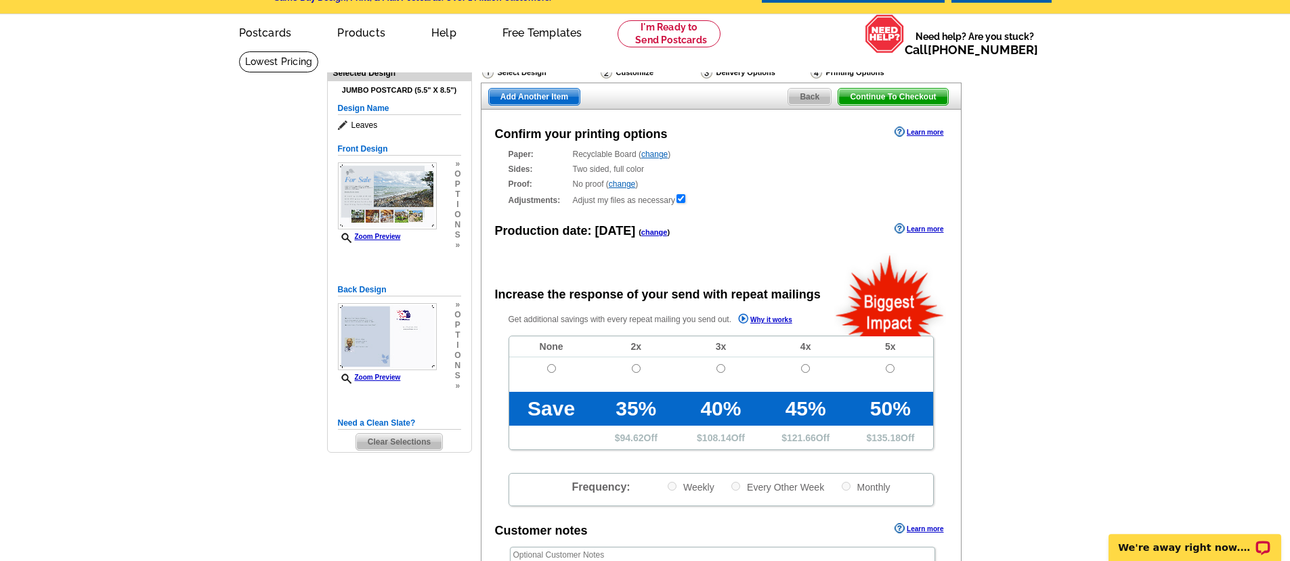
scroll to position [54, 0]
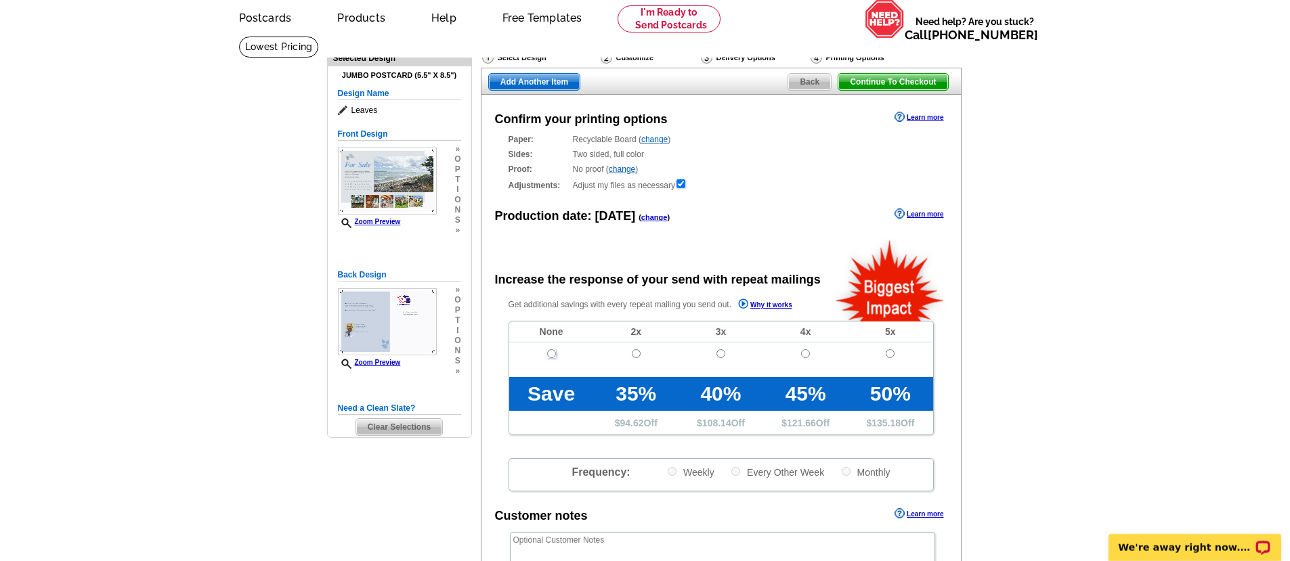
click at [549, 353] on input "radio" at bounding box center [551, 353] width 9 height 9
radio input "true"
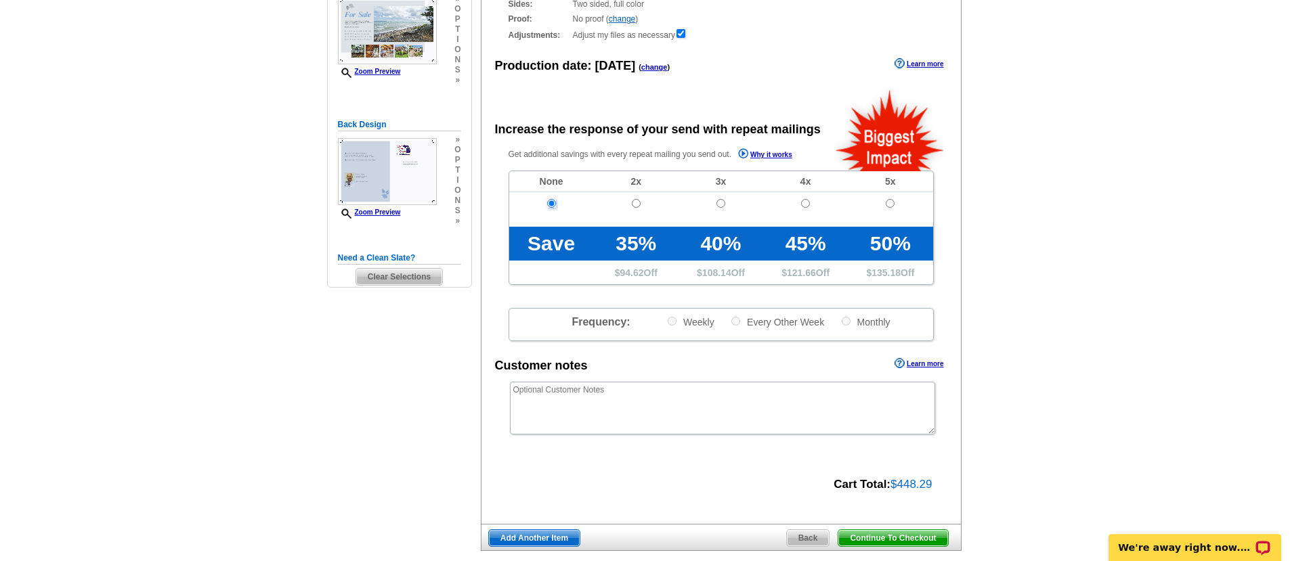
scroll to position [314, 0]
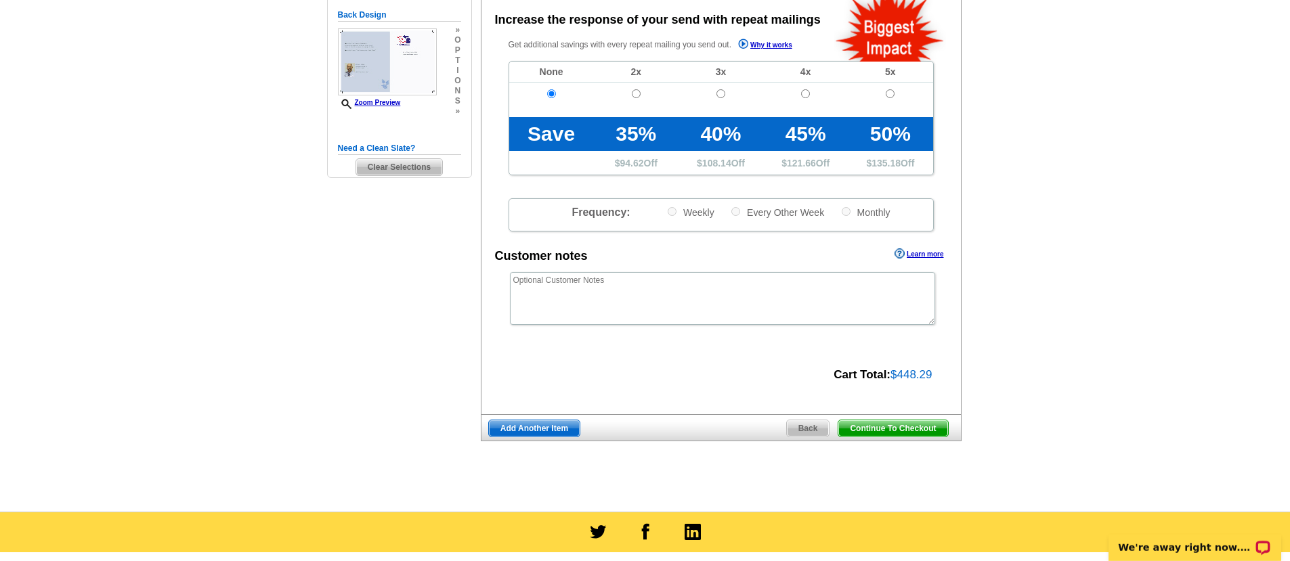
click at [865, 437] on span "Continue To Checkout" at bounding box center [892, 428] width 109 height 16
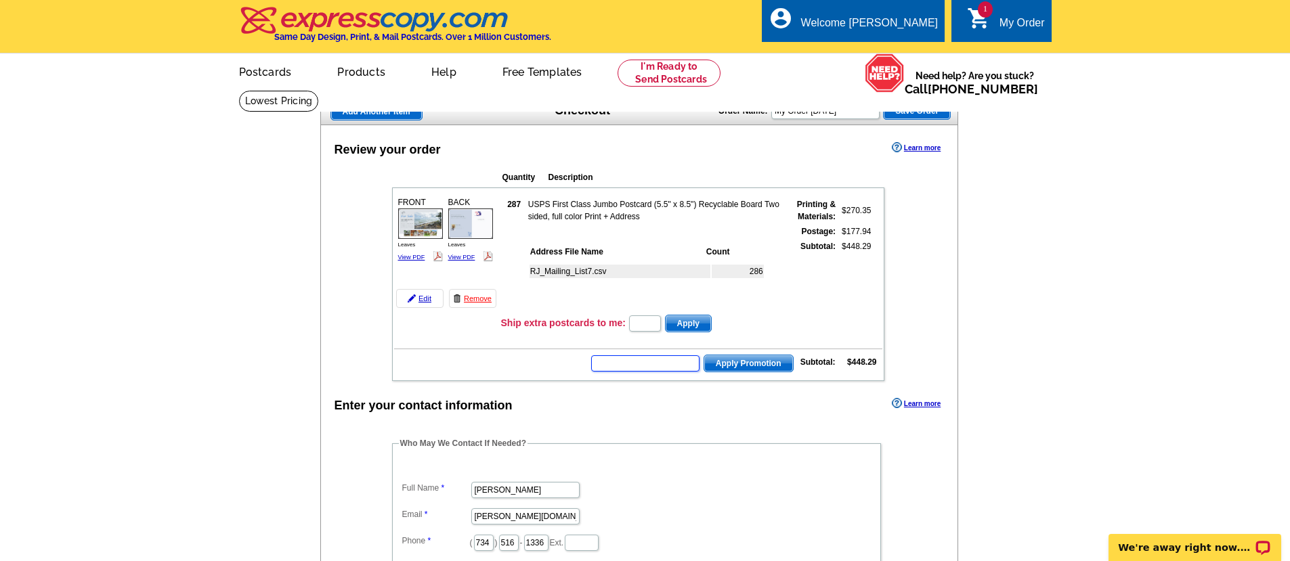
click at [630, 369] on input "text" at bounding box center [645, 363] width 108 height 16
type input "SMS40m"
click at [770, 359] on span "Apply Promotion" at bounding box center [748, 363] width 89 height 16
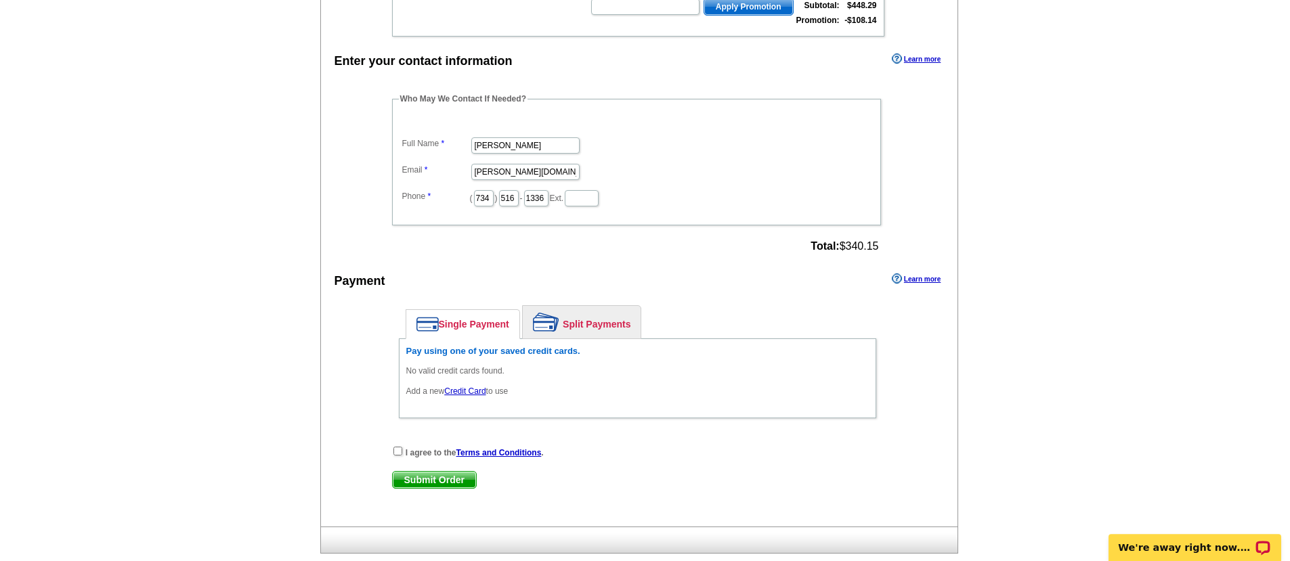
scroll to position [390, 0]
click at [395, 449] on input "checkbox" at bounding box center [397, 449] width 9 height 9
checkbox input "true"
click at [464, 388] on link "Credit Card" at bounding box center [464, 389] width 41 height 9
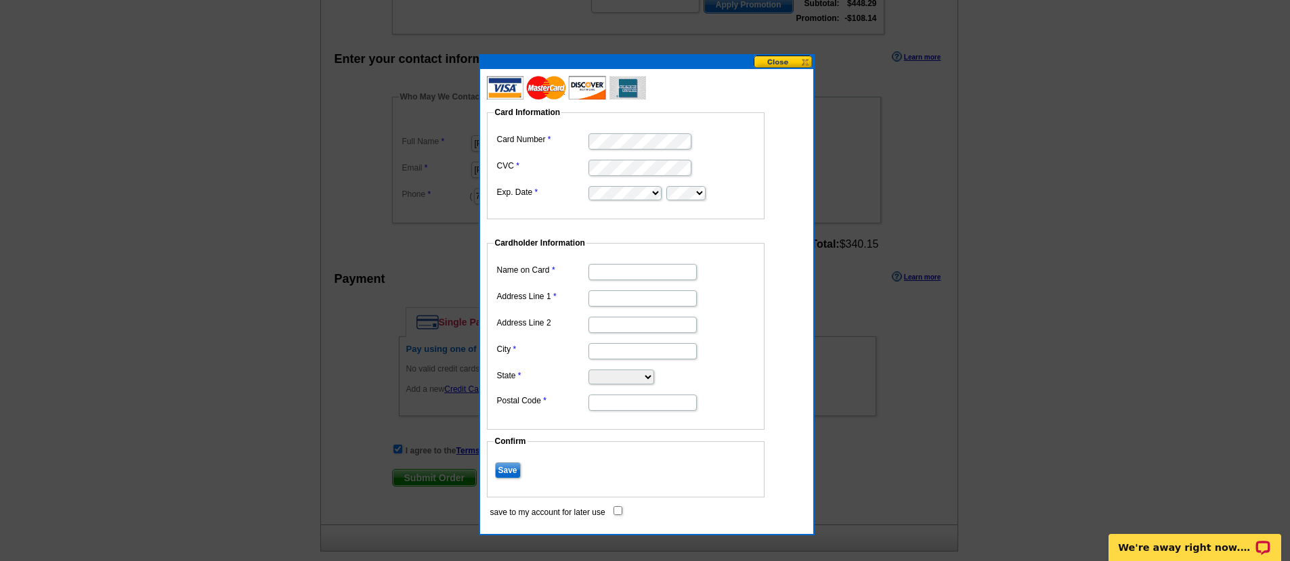
click at [612, 274] on input "Name on Card" at bounding box center [642, 272] width 108 height 16
type input "[PERSON_NAME]"
click at [616, 297] on input "Address Line 1" at bounding box center [642, 298] width 108 height 16
type input "39769 Coronation"
click at [603, 349] on input "City" at bounding box center [642, 351] width 108 height 16
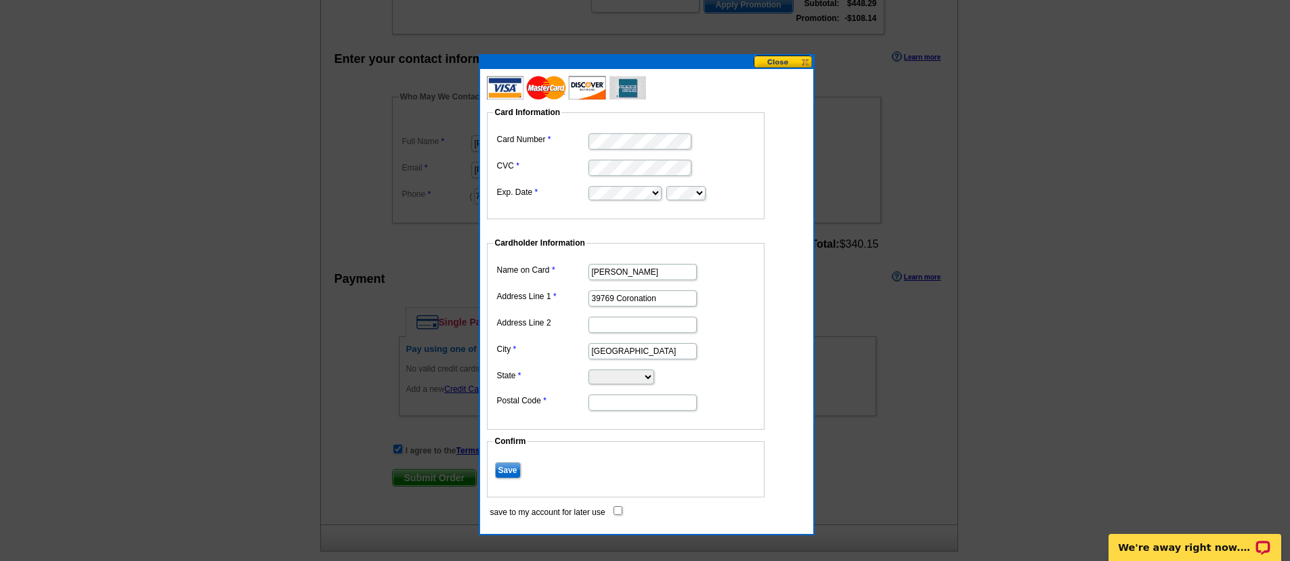
type input "[GEOGRAPHIC_DATA]"
click at [588, 370] on select "[US_STATE] [US_STATE] [US_STATE] [US_STATE] [US_STATE] [US_STATE] [US_STATE] [U…" at bounding box center [621, 377] width 66 height 15
select select "MI"
click option "[US_STATE]" at bounding box center [0, 0] width 0 height 0
click at [594, 402] on input "Postal Code" at bounding box center [642, 403] width 108 height 16
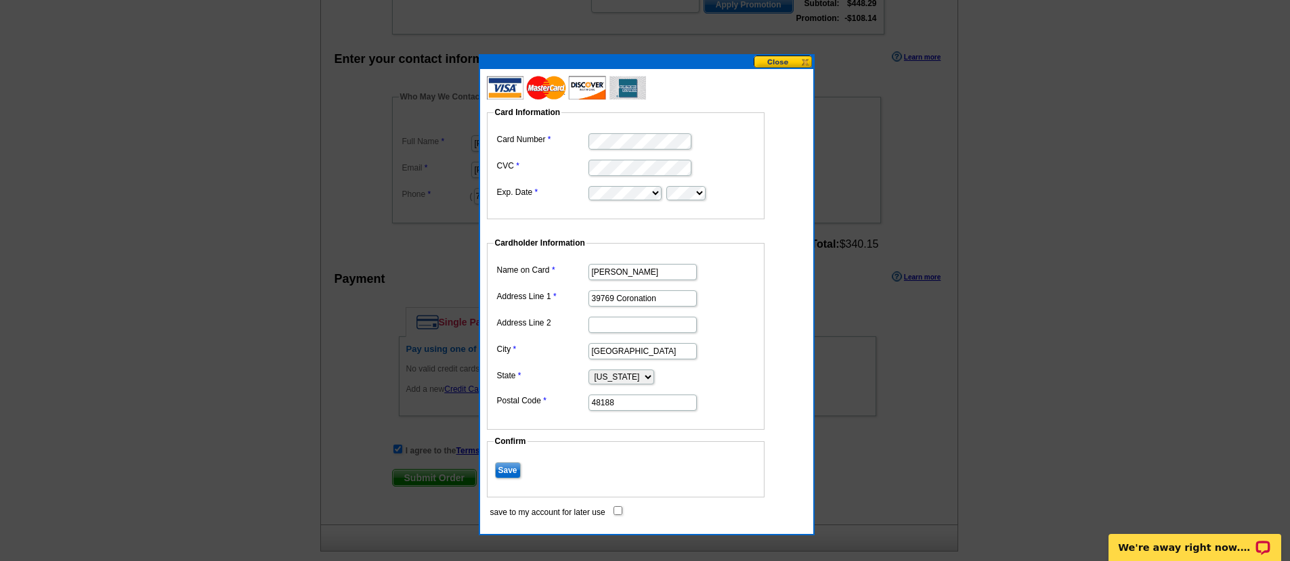
type input "48188"
click at [645, 423] on fieldset "Cardholder Information Name on Card [PERSON_NAME] Address Line 1 39769 Coronati…" at bounding box center [626, 333] width 278 height 193
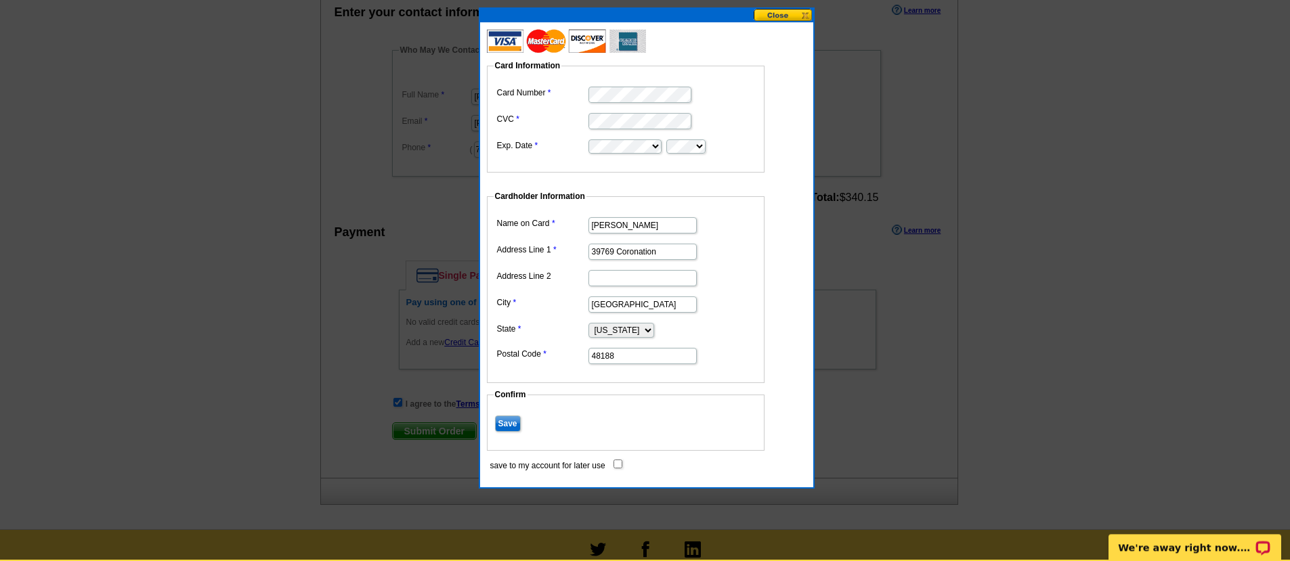
scroll to position [433, 0]
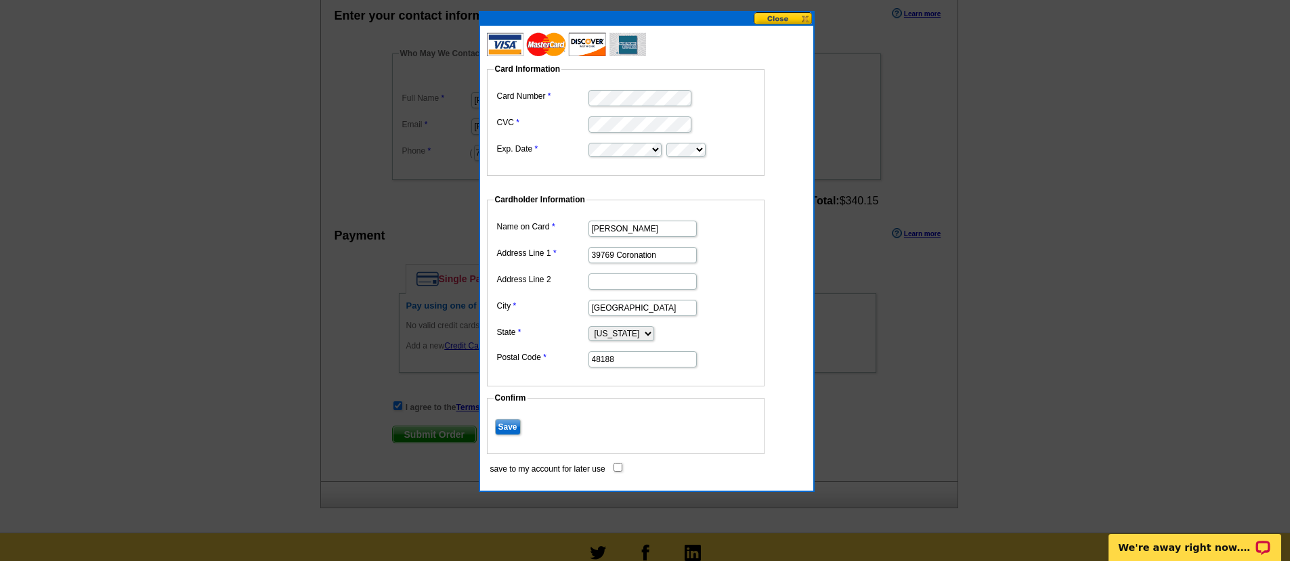
click at [508, 427] on input "Save" at bounding box center [508, 427] width 26 height 16
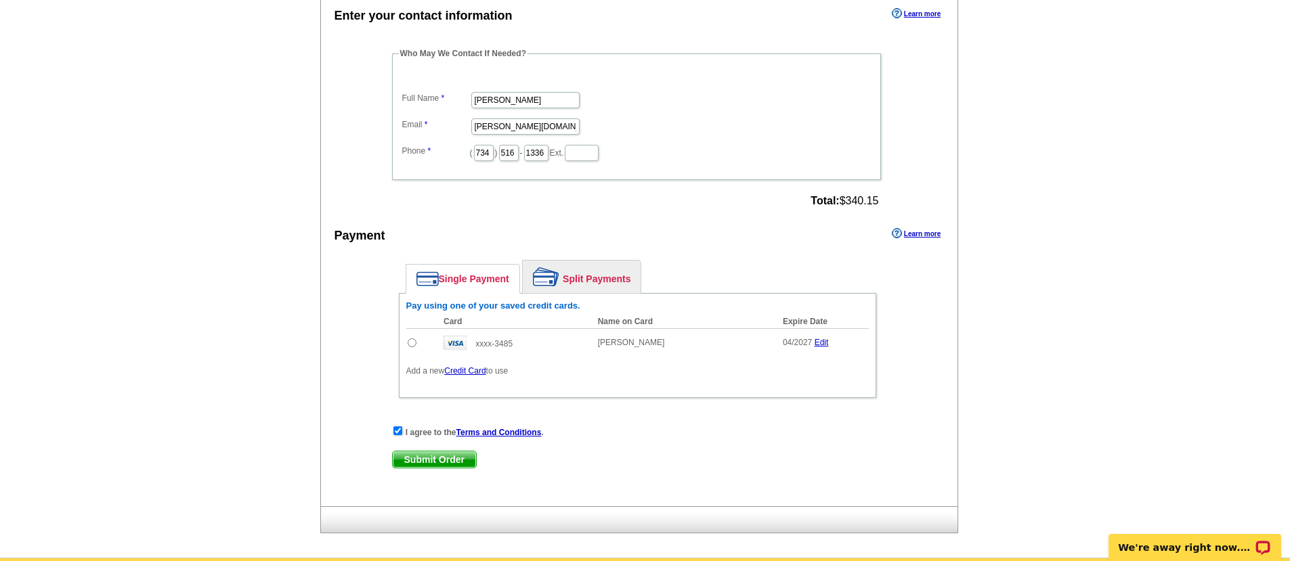
click at [414, 343] on input "radio" at bounding box center [412, 343] width 9 height 9
radio input "true"
click at [429, 461] on span "Submit Order" at bounding box center [434, 460] width 83 height 16
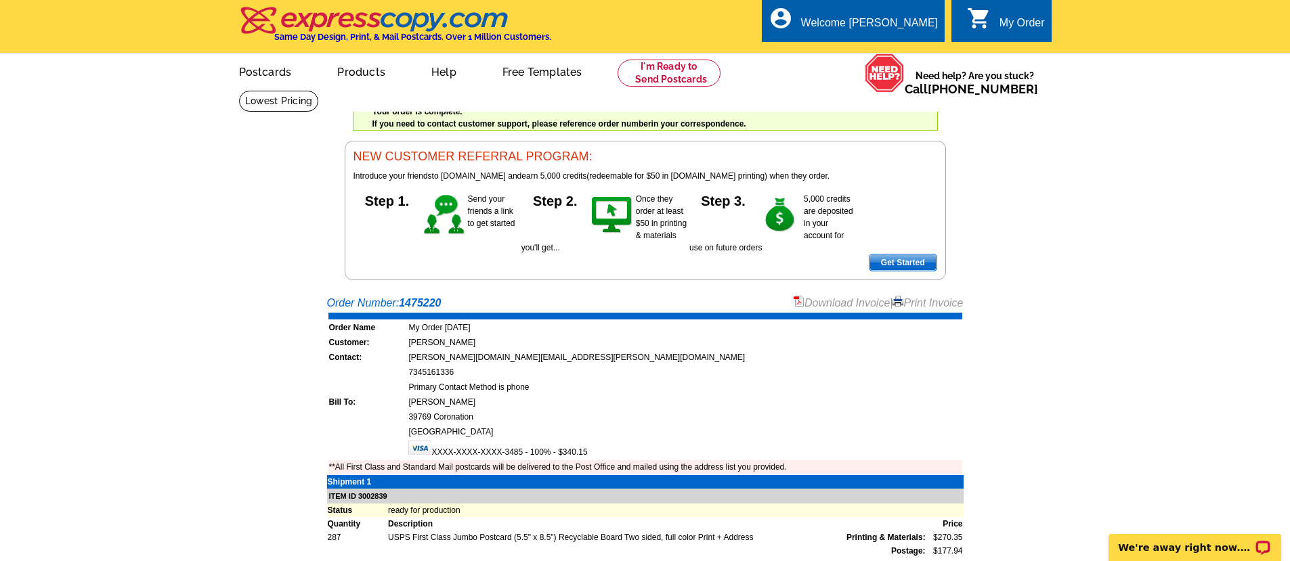
click at [907, 301] on link "Print Invoice" at bounding box center [927, 303] width 70 height 12
click at [911, 81] on link "Logout" at bounding box center [915, 76] width 35 height 12
